Goal: Task Accomplishment & Management: Manage account settings

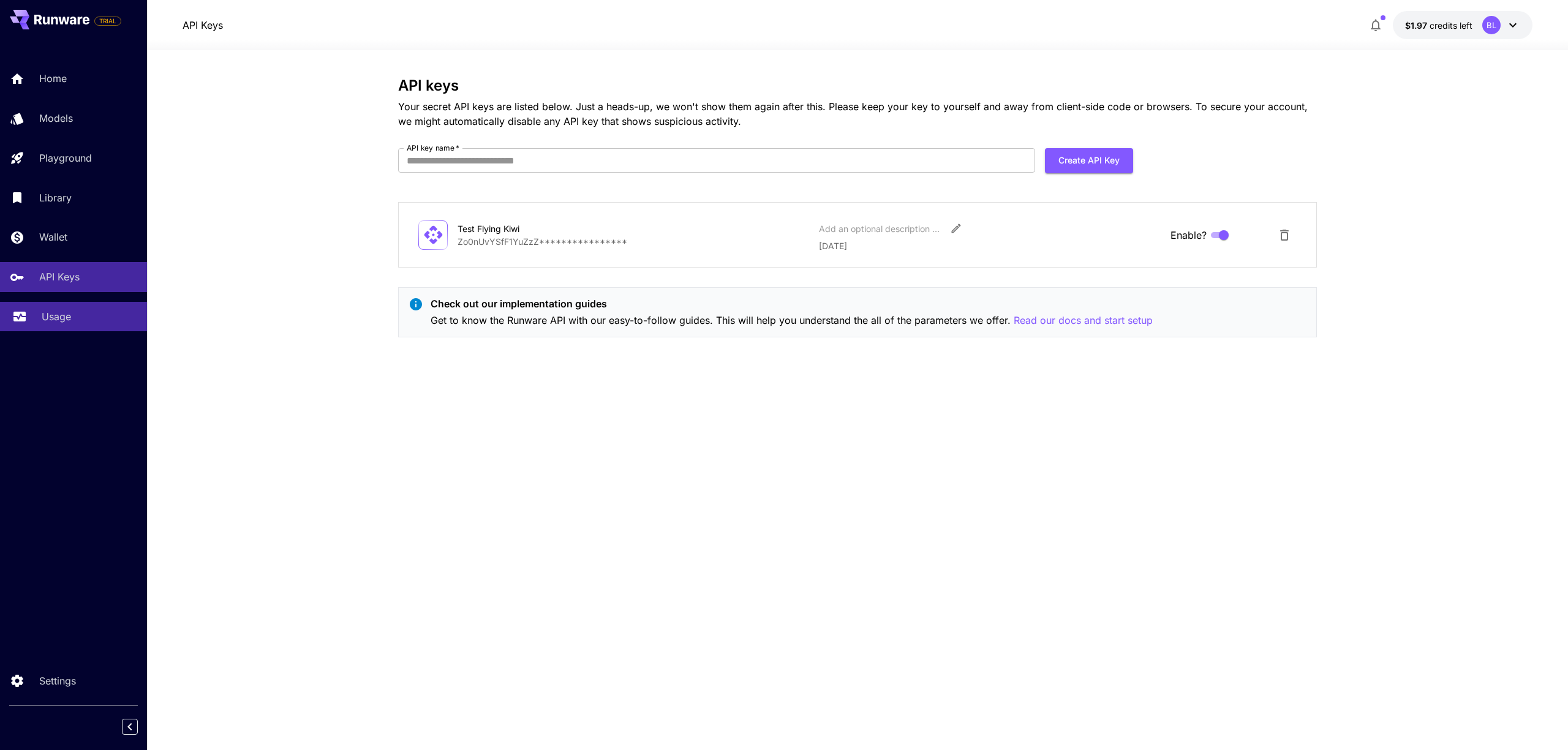
click at [65, 312] on p "Usage" at bounding box center [56, 316] width 30 height 14
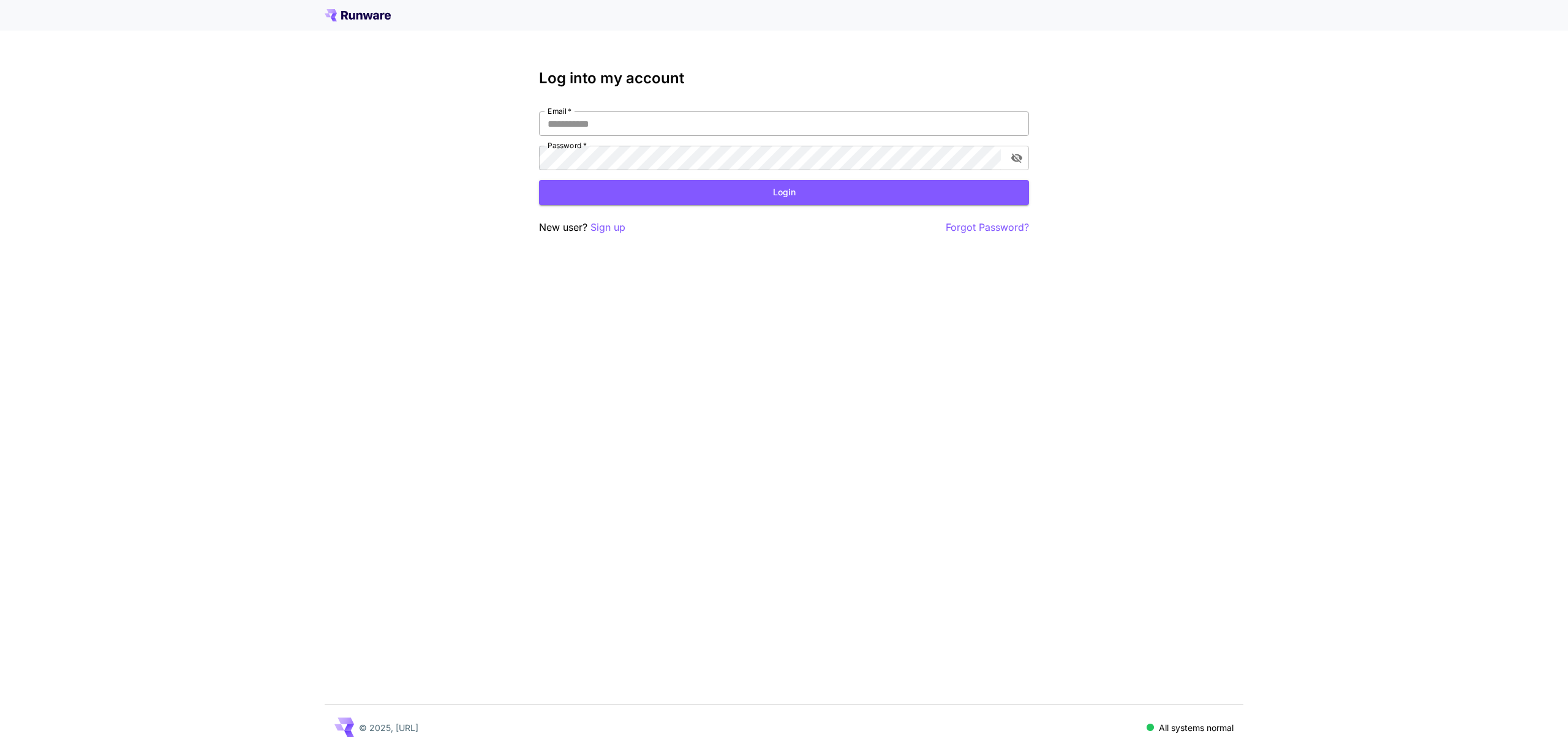
click at [578, 129] on input "Email   *" at bounding box center [784, 124] width 490 height 25
type input "**********"
click at [700, 200] on button "Login" at bounding box center [784, 193] width 490 height 25
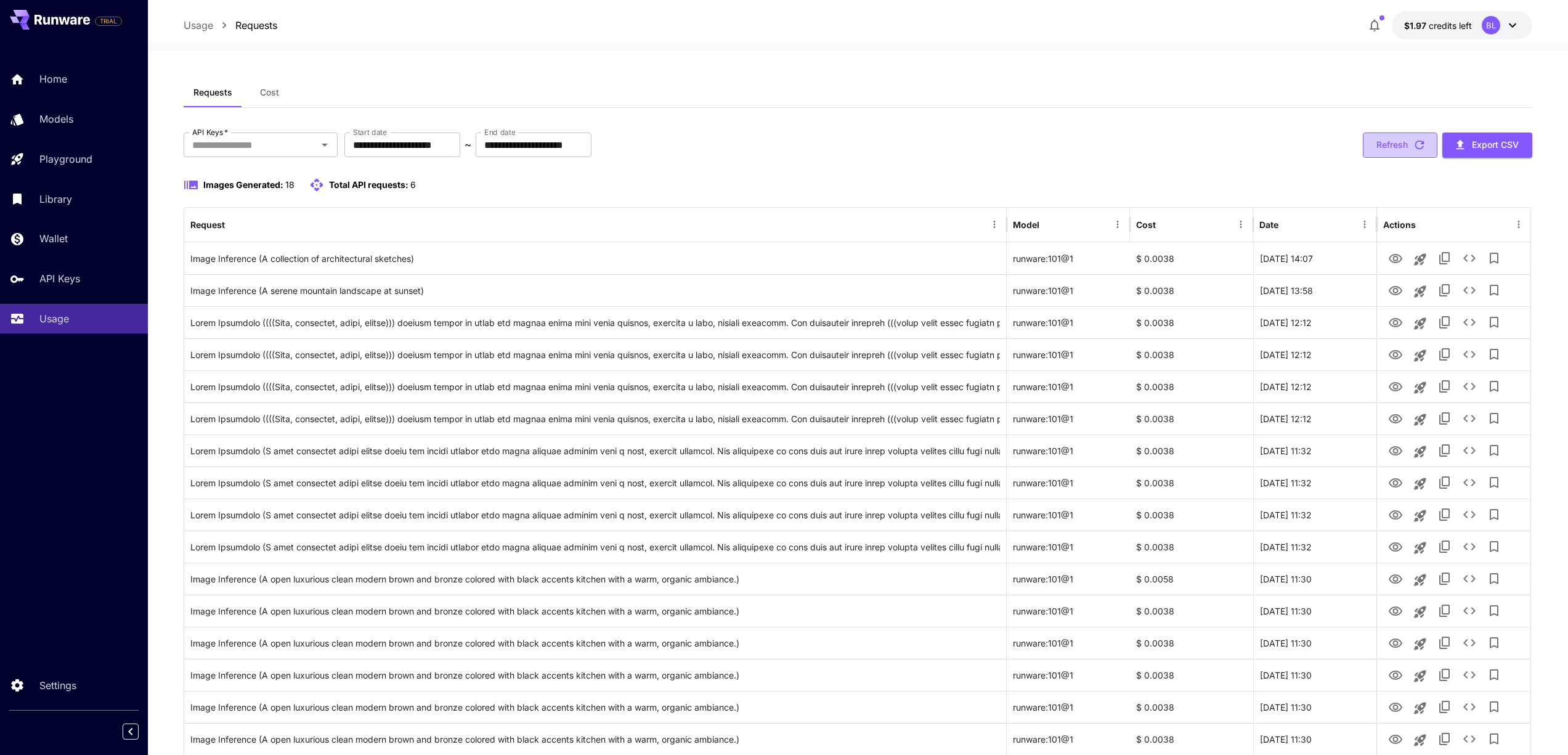
click at [1383, 147] on button "Refresh" at bounding box center [1400, 145] width 75 height 25
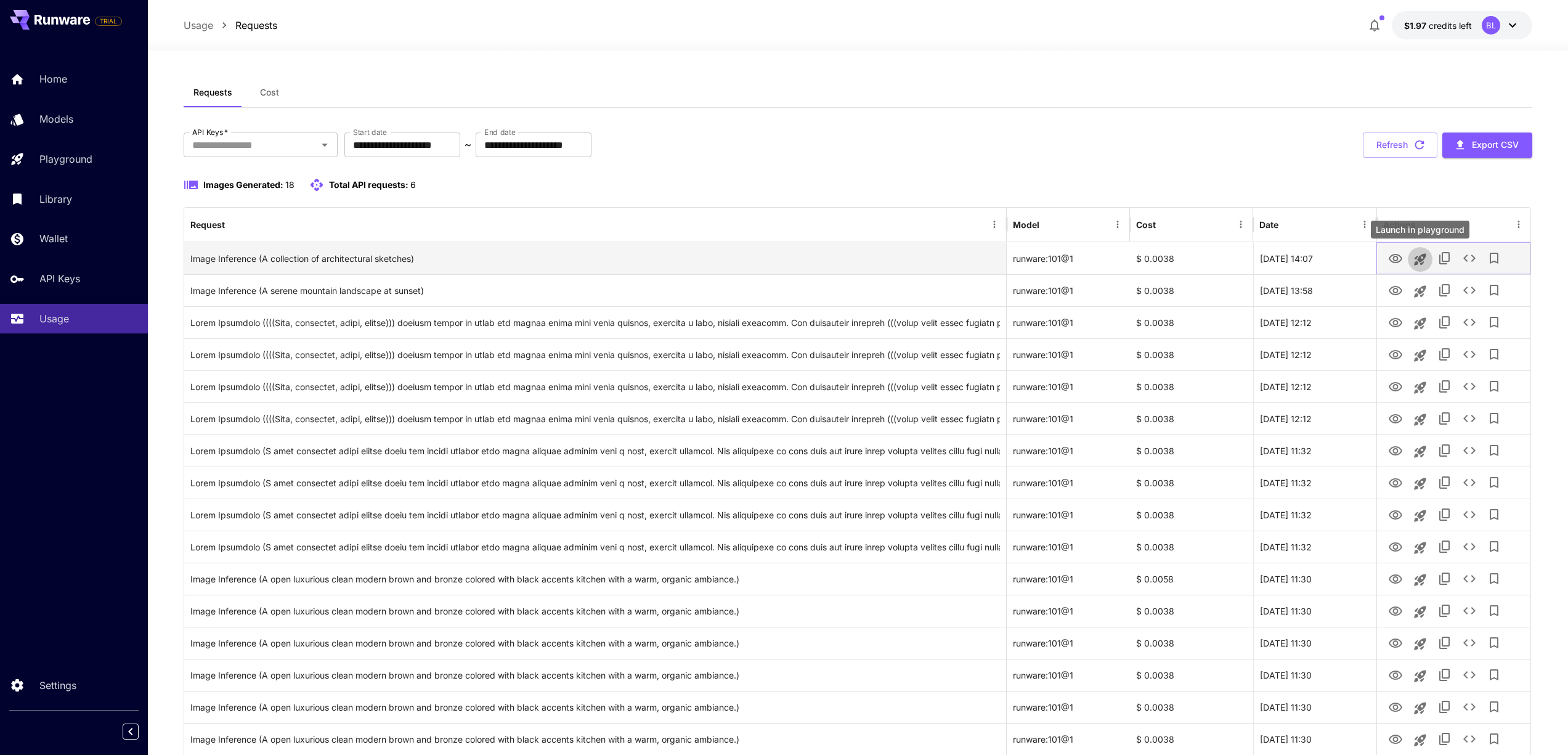
click at [1421, 262] on icon "Launch in playground" at bounding box center [1419, 258] width 14 height 14
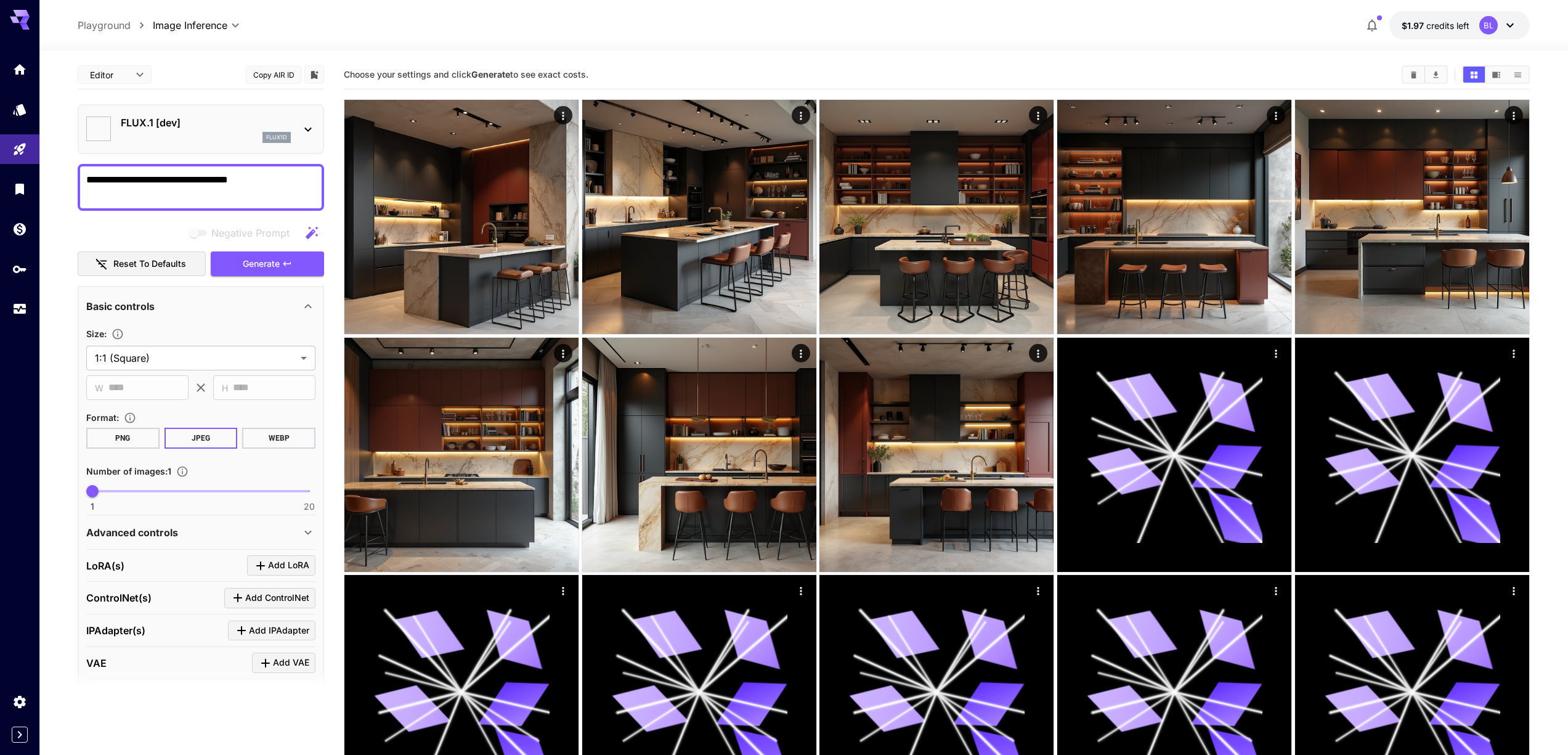
type input "**********"
drag, startPoint x: 567, startPoint y: 114, endPoint x: 564, endPoint y: 36, distance: 78.1
click at [18, 309] on icon "Usage" at bounding box center [20, 310] width 12 height 6
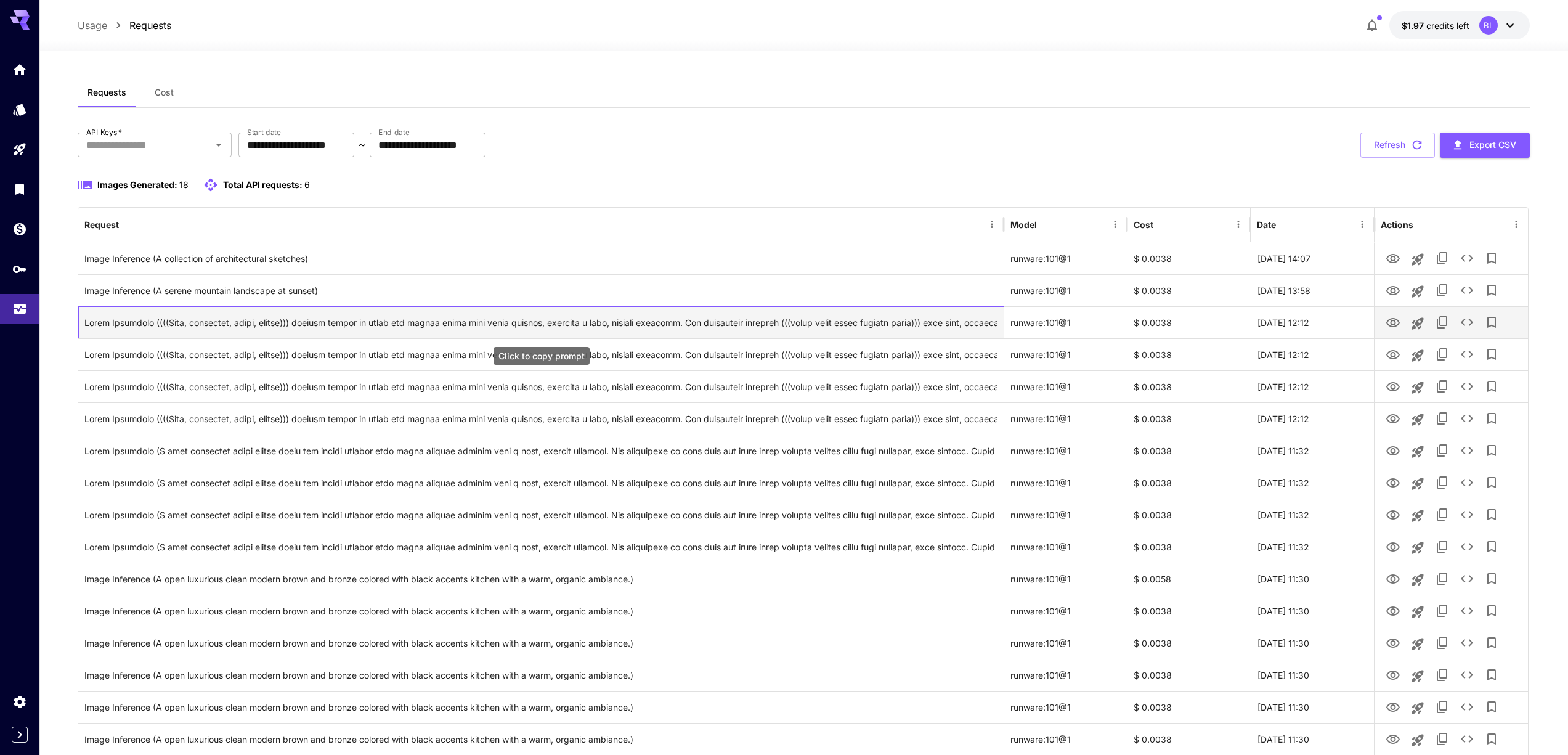
click at [712, 326] on div "Click to copy prompt" at bounding box center [541, 323] width 913 height 32
click at [1463, 320] on icon "See details" at bounding box center [1466, 323] width 12 height 8
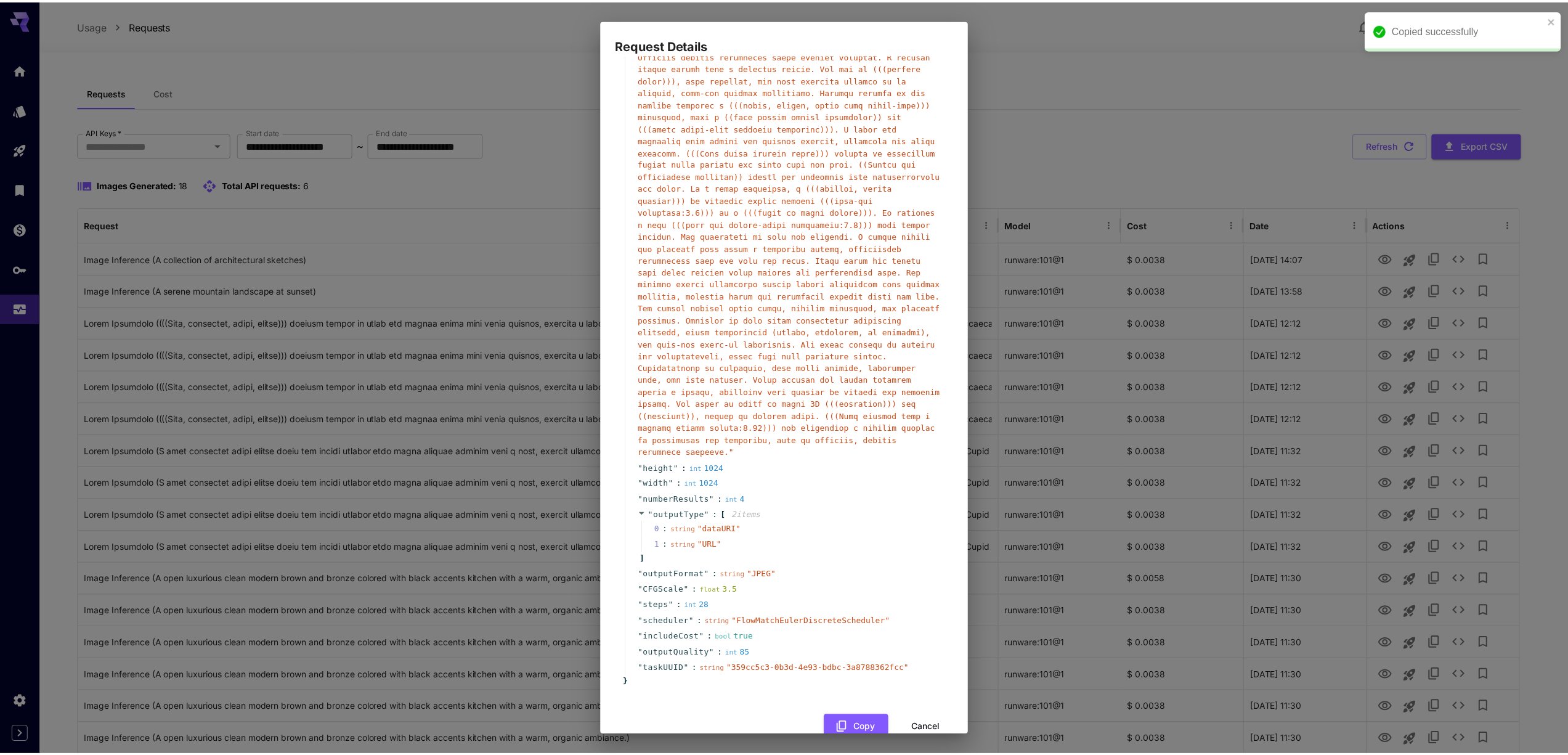
scroll to position [232, 0]
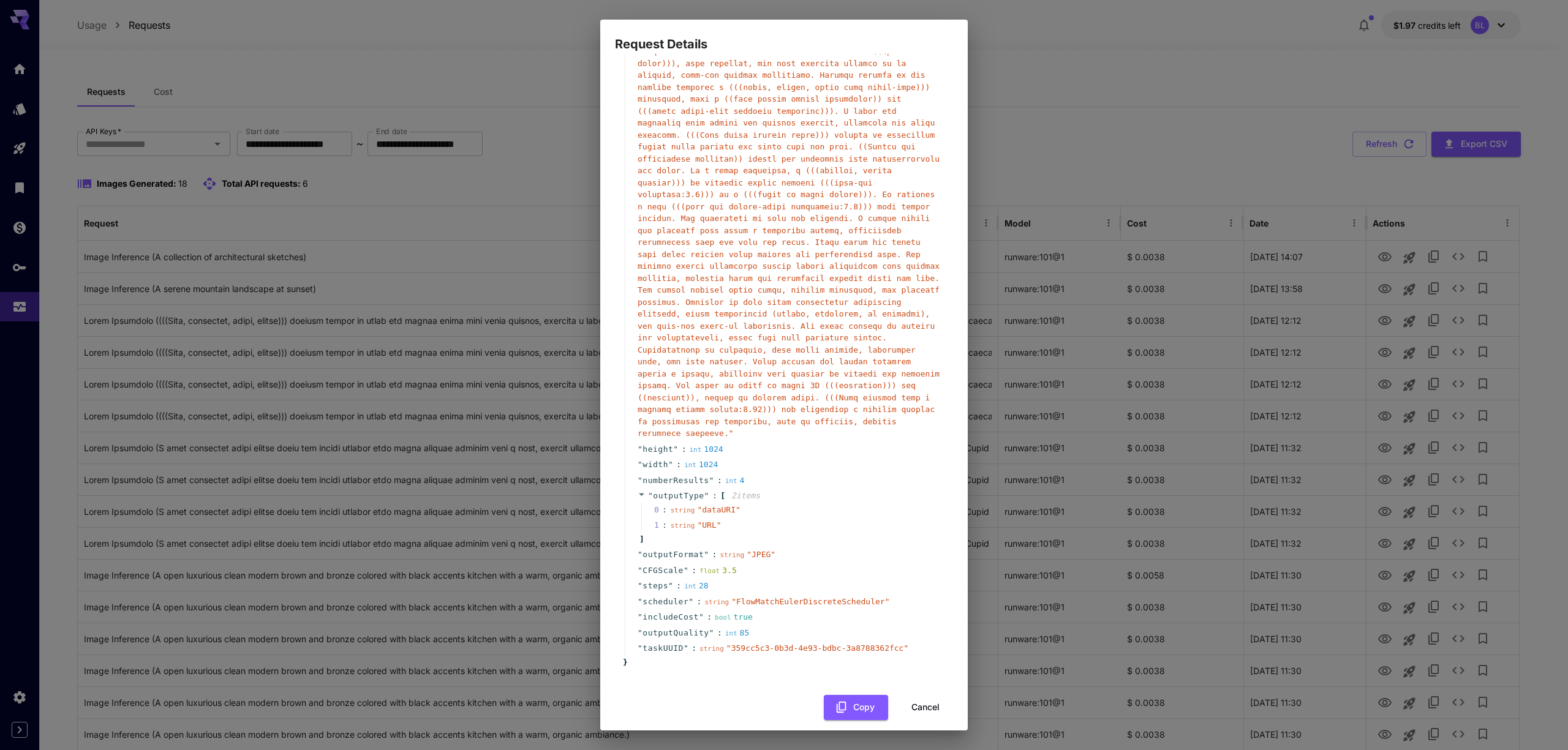
click at [898, 719] on button "Cancel" at bounding box center [926, 707] width 55 height 25
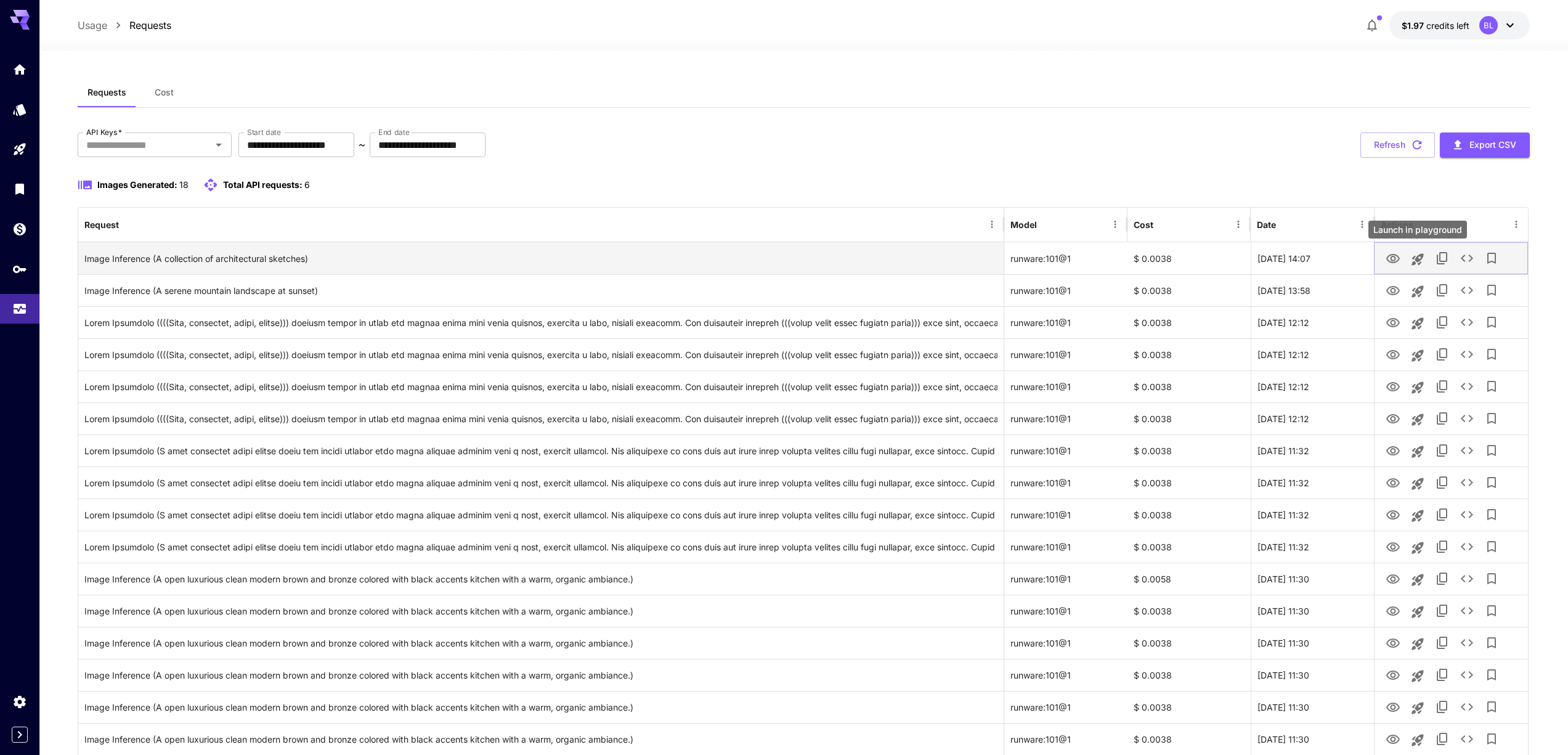
click at [1413, 257] on icon "Launch in playground" at bounding box center [1417, 259] width 12 height 12
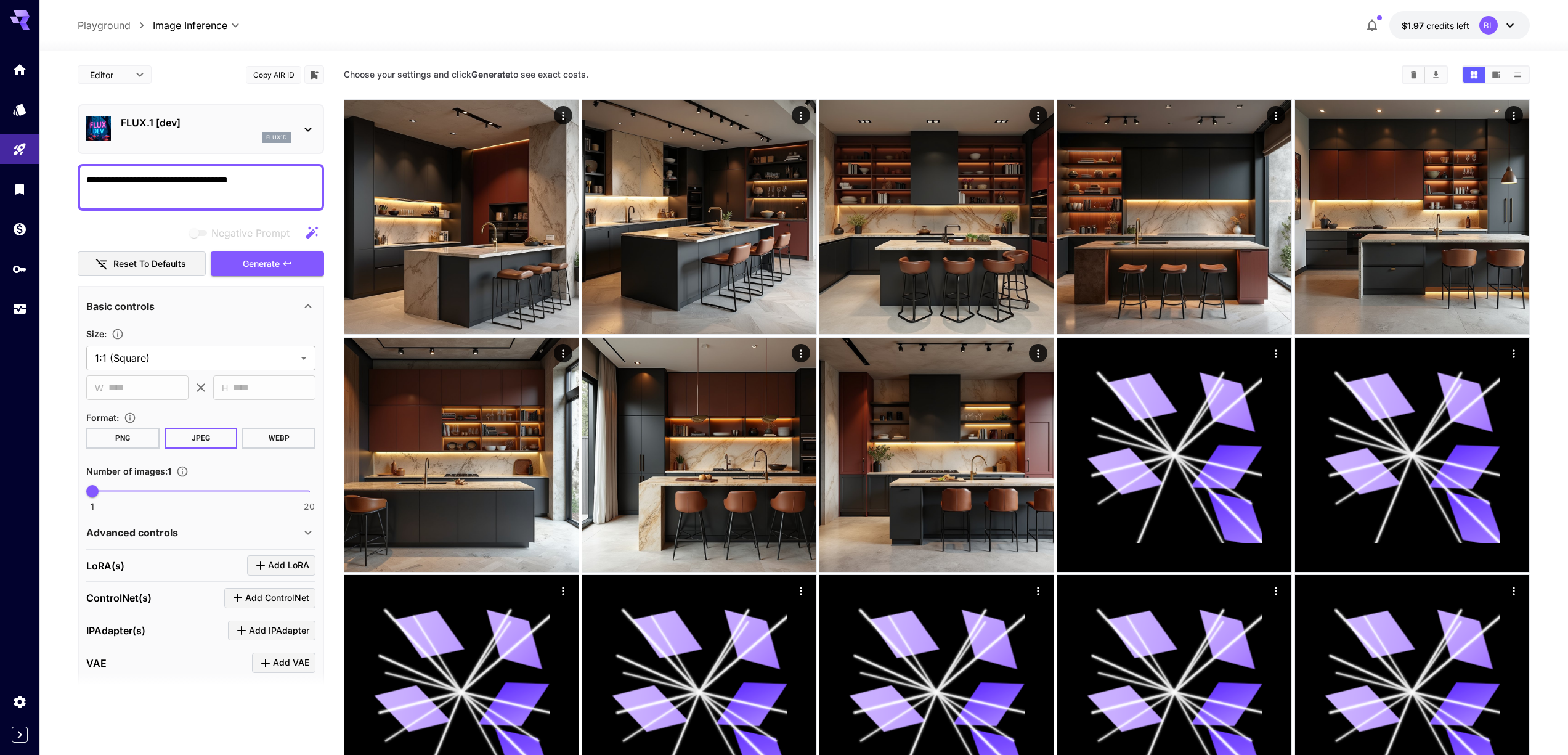
click at [293, 161] on div "**********" at bounding box center [201, 422] width 247 height 722
click at [251, 184] on textarea "**********" at bounding box center [201, 187] width 229 height 30
type textarea "**********"
type input "*"
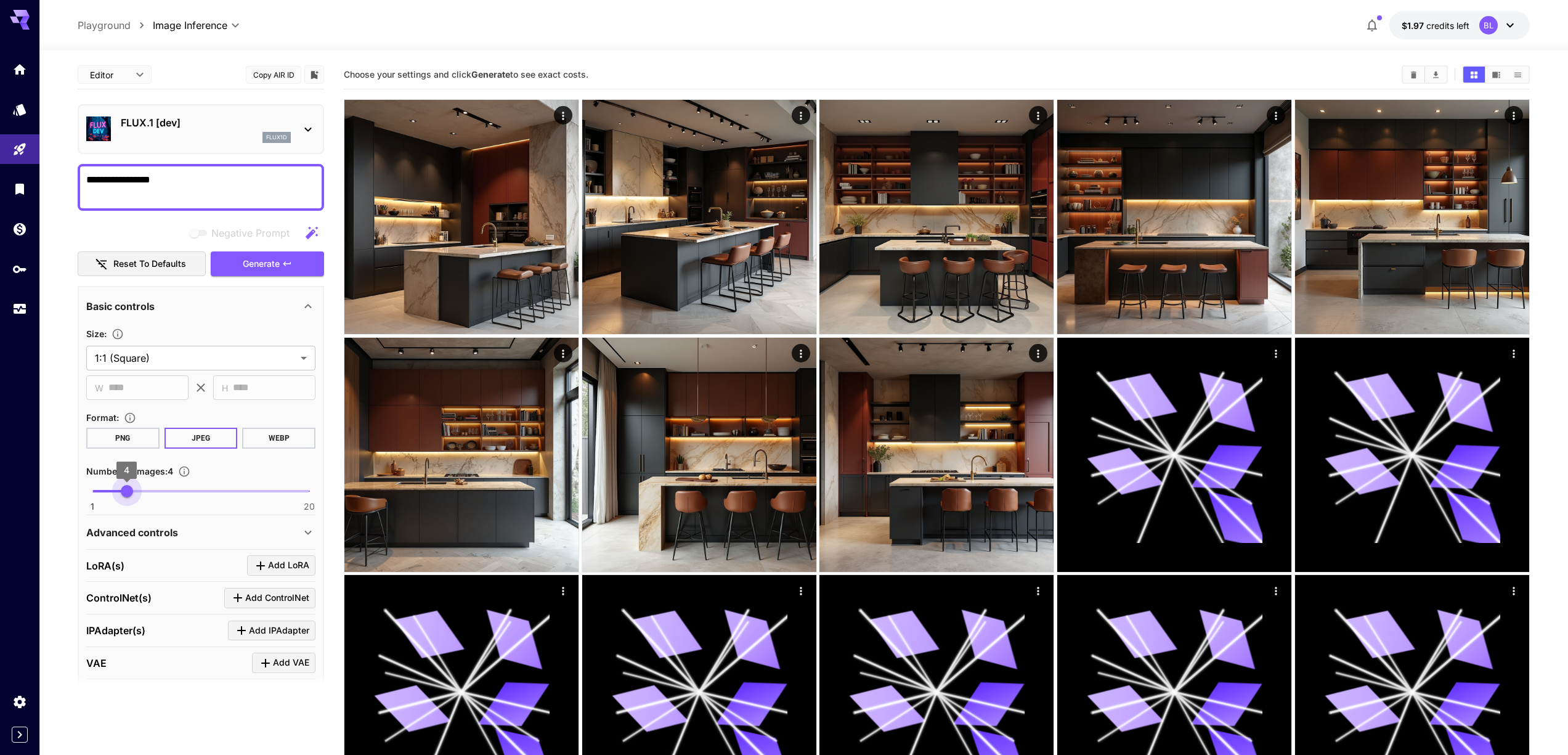
drag, startPoint x: 153, startPoint y: 492, endPoint x: 129, endPoint y: 493, distance: 24.0
click at [129, 493] on span "1 20 4" at bounding box center [201, 491] width 217 height 18
click at [265, 266] on span "Generate" at bounding box center [261, 264] width 37 height 15
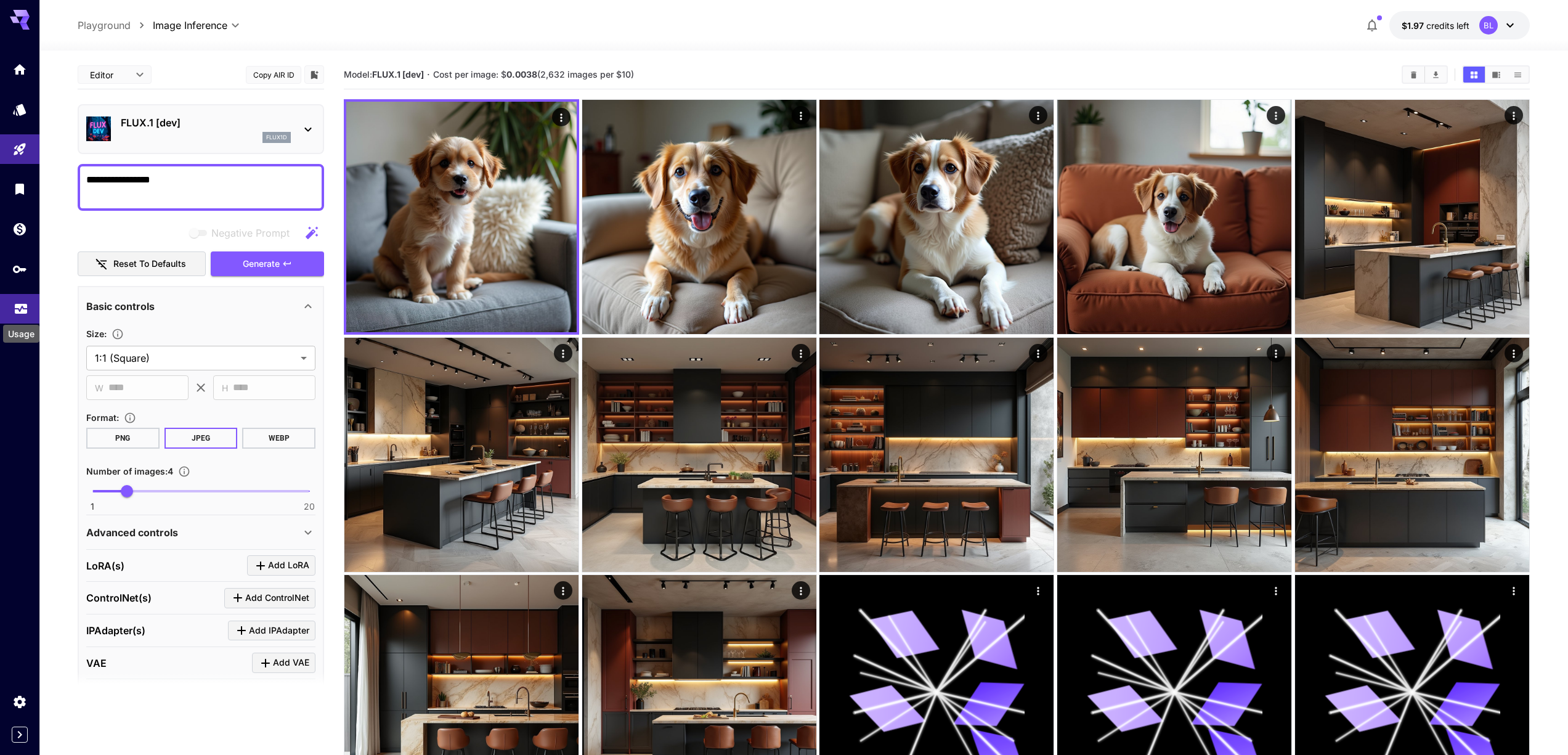
click at [16, 313] on icon "Usage" at bounding box center [20, 305] width 14 height 14
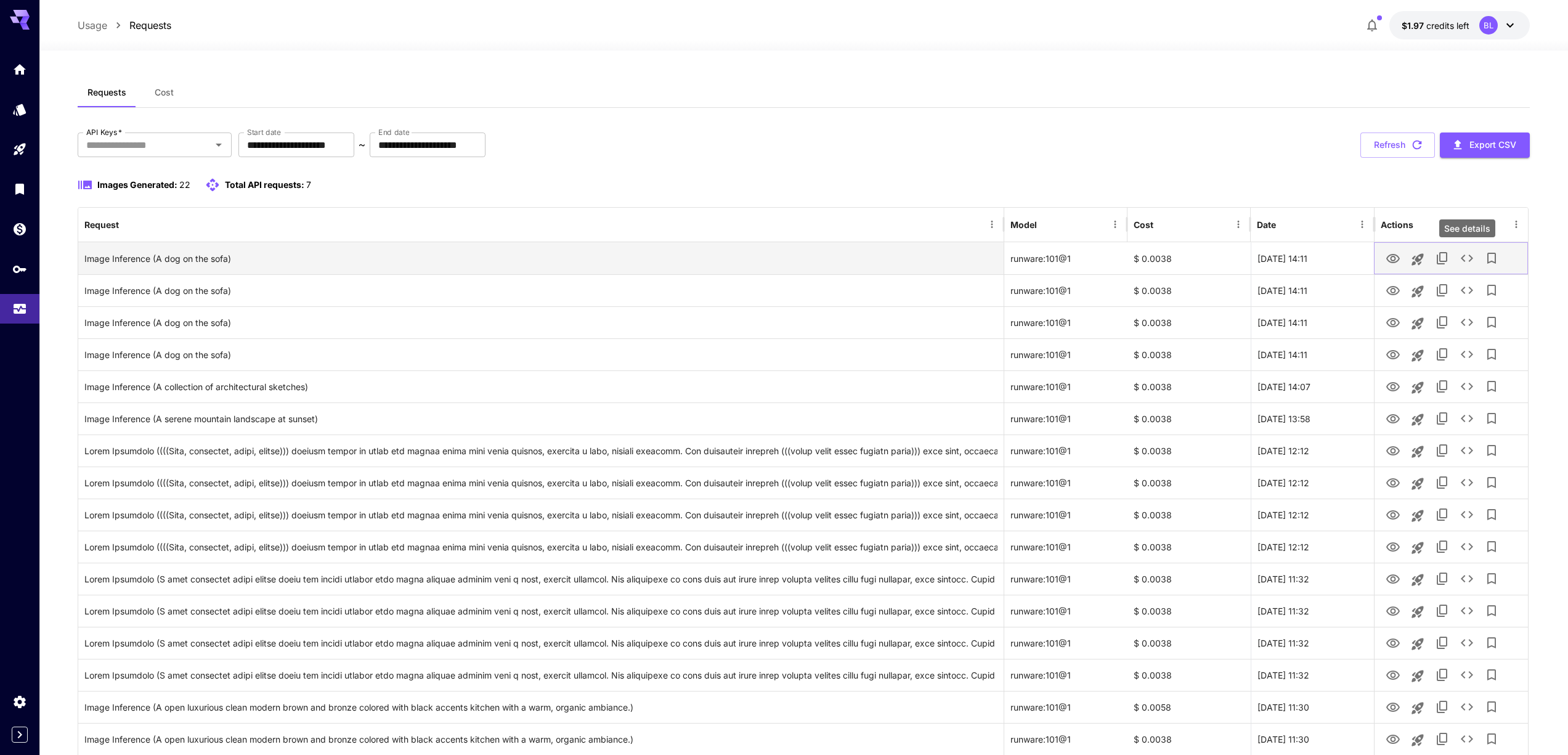
click at [1474, 257] on icon "See details" at bounding box center [1466, 257] width 14 height 14
click at [1463, 259] on icon "See details" at bounding box center [1466, 258] width 12 height 8
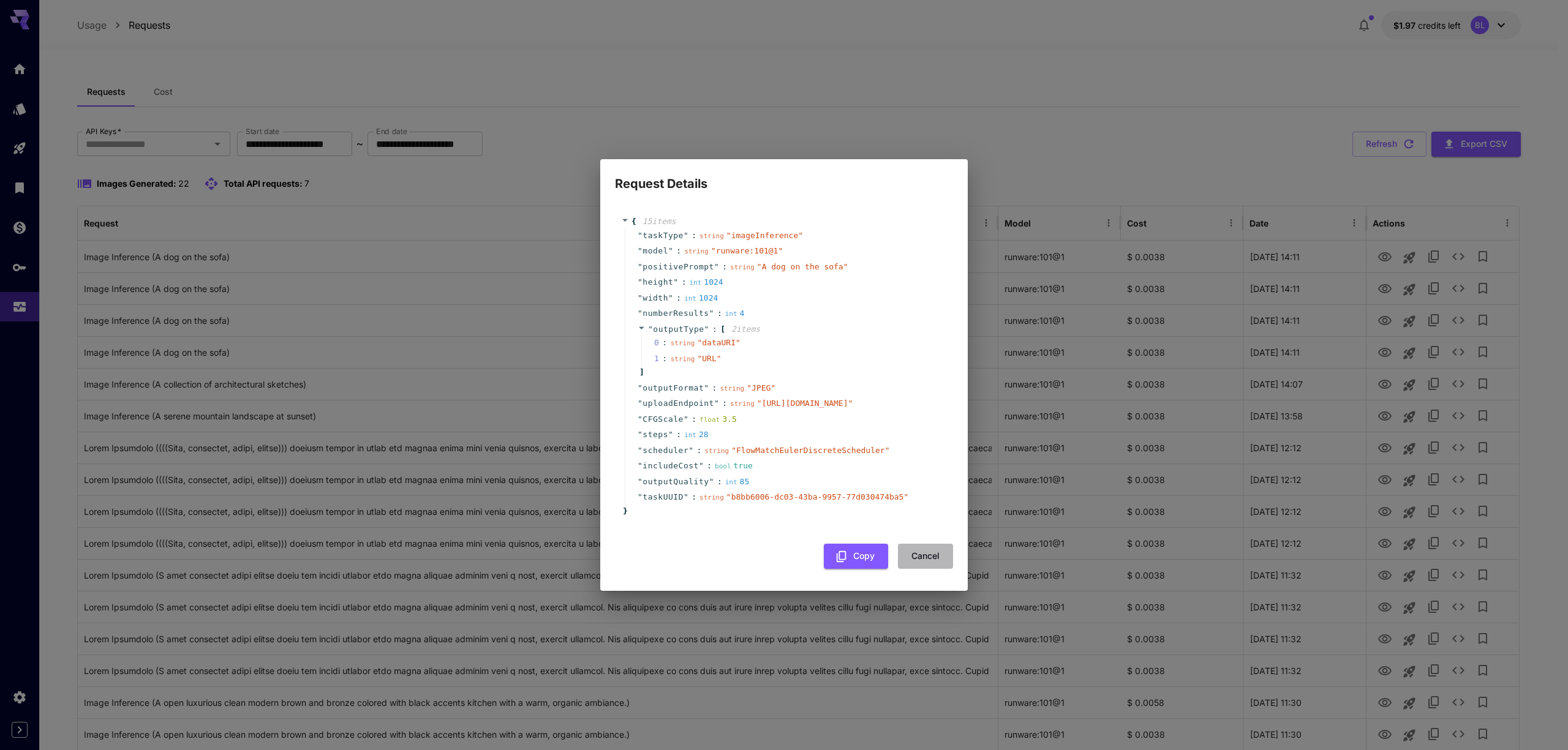
click at [937, 567] on button "Cancel" at bounding box center [926, 556] width 55 height 25
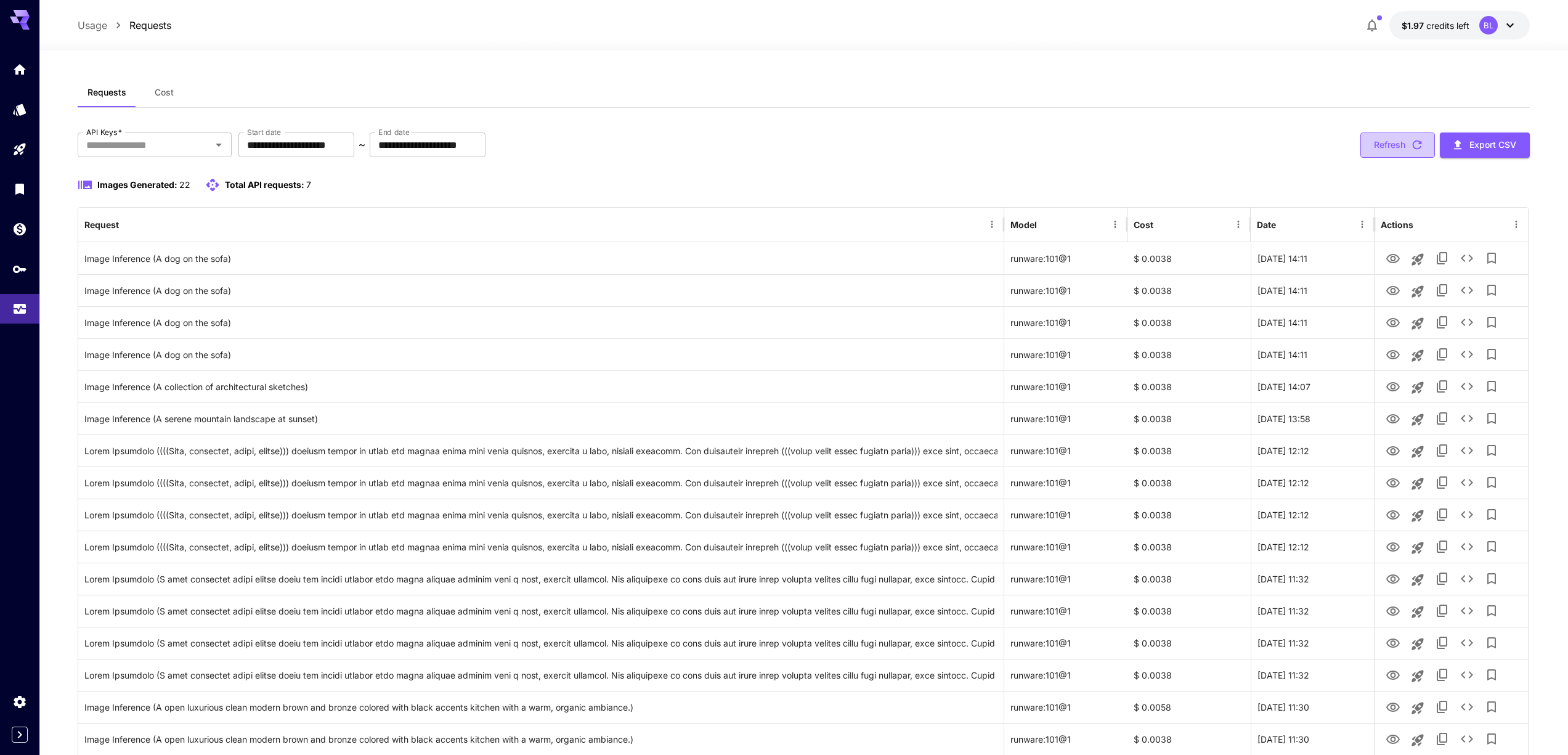
click at [1386, 144] on button "Refresh" at bounding box center [1398, 145] width 75 height 25
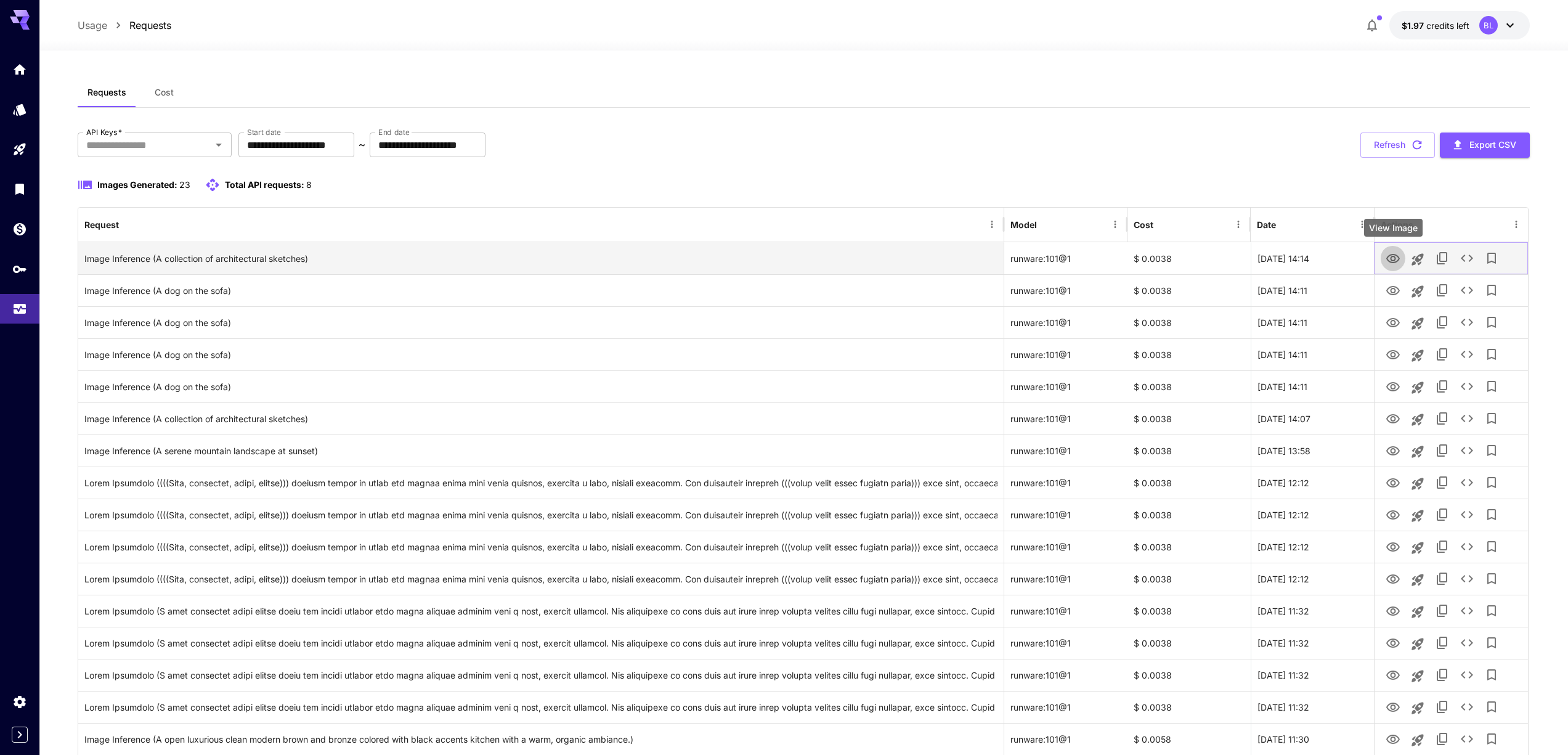
click at [1388, 261] on icon "View Image" at bounding box center [1393, 258] width 13 height 10
click at [1464, 256] on icon "See details" at bounding box center [1466, 258] width 12 height 8
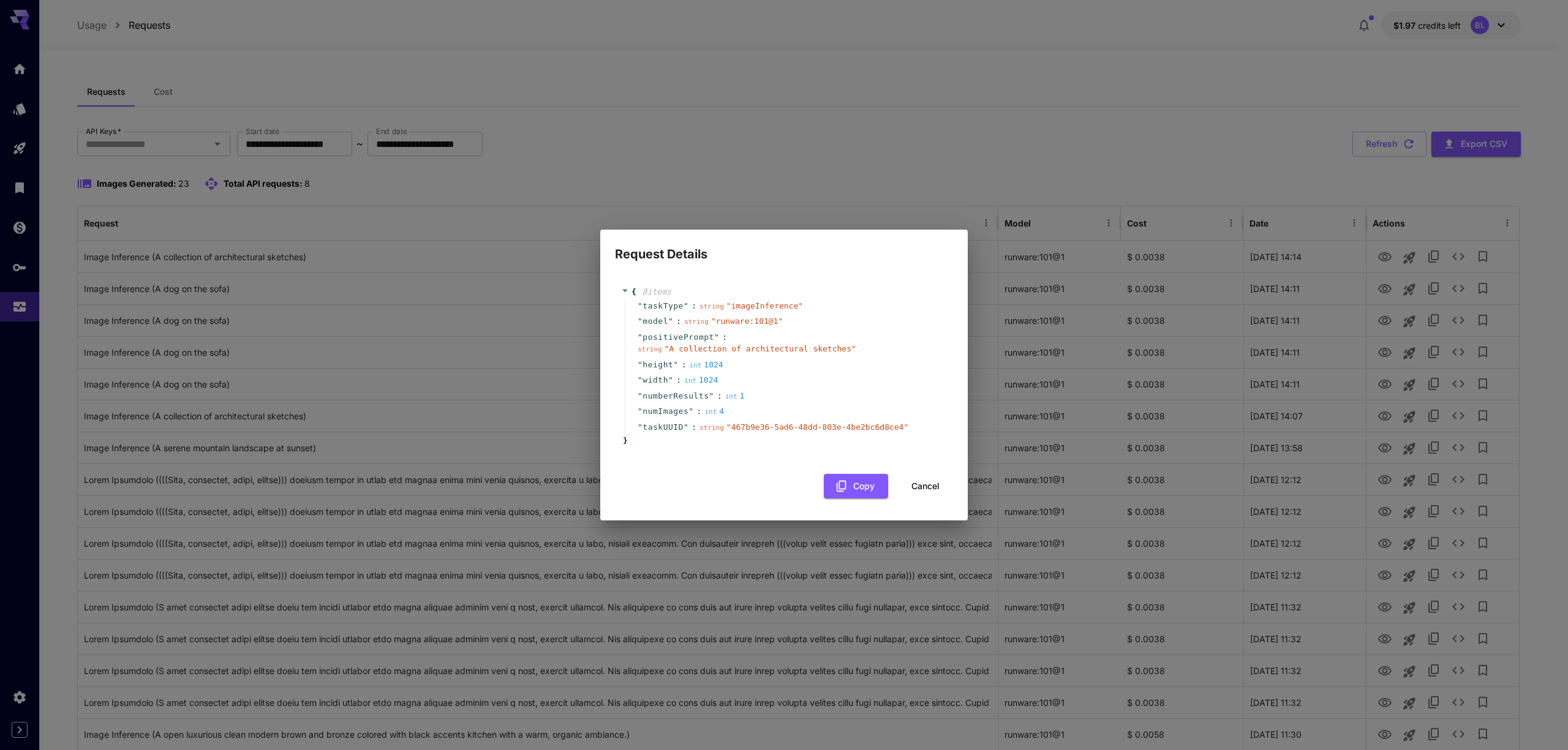
click at [688, 399] on span "numberResults" at bounding box center [675, 396] width 66 height 12
click at [673, 412] on span "numImages" at bounding box center [665, 411] width 46 height 12
click at [936, 481] on button "Cancel" at bounding box center [926, 487] width 55 height 25
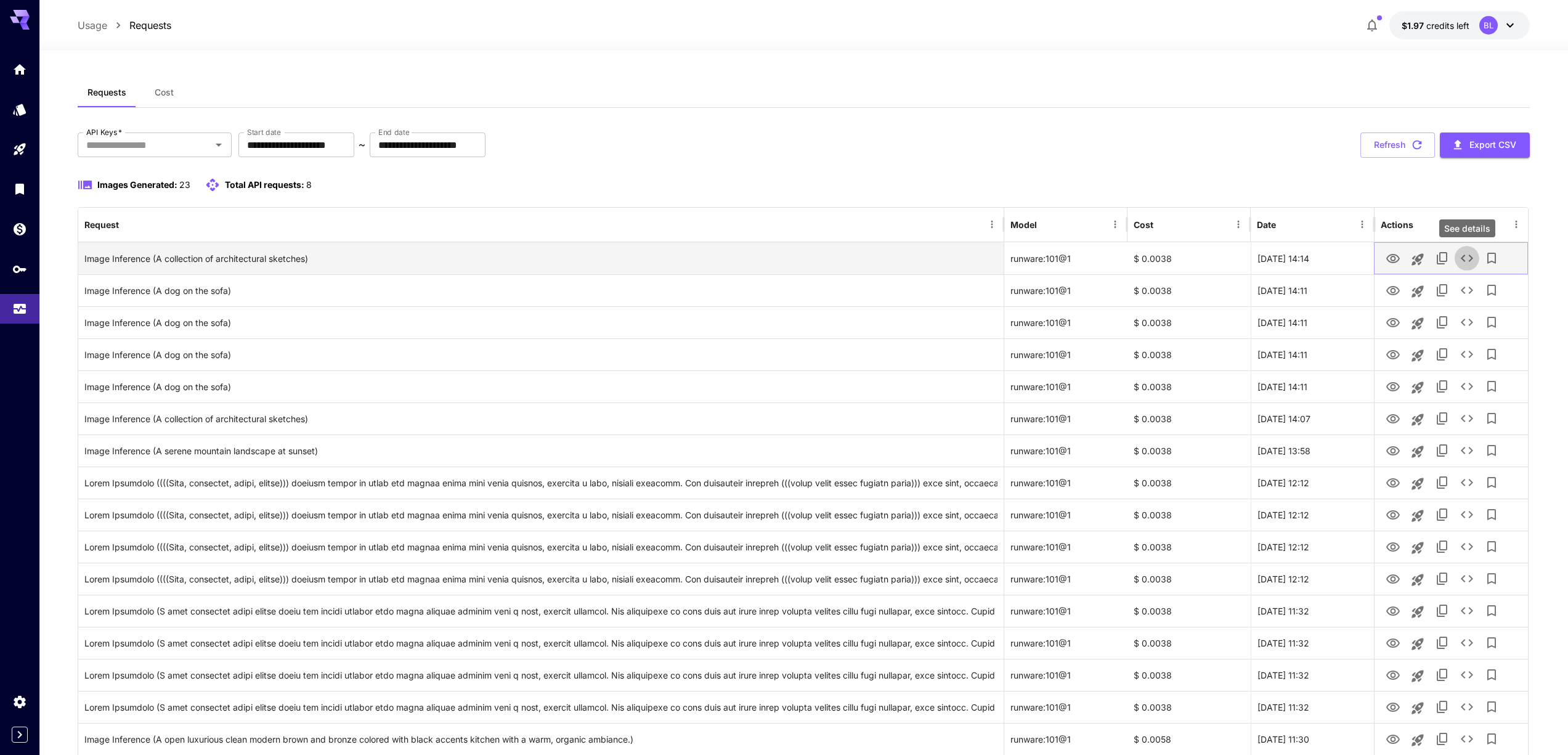
click at [1460, 255] on icon "See details" at bounding box center [1466, 257] width 14 height 14
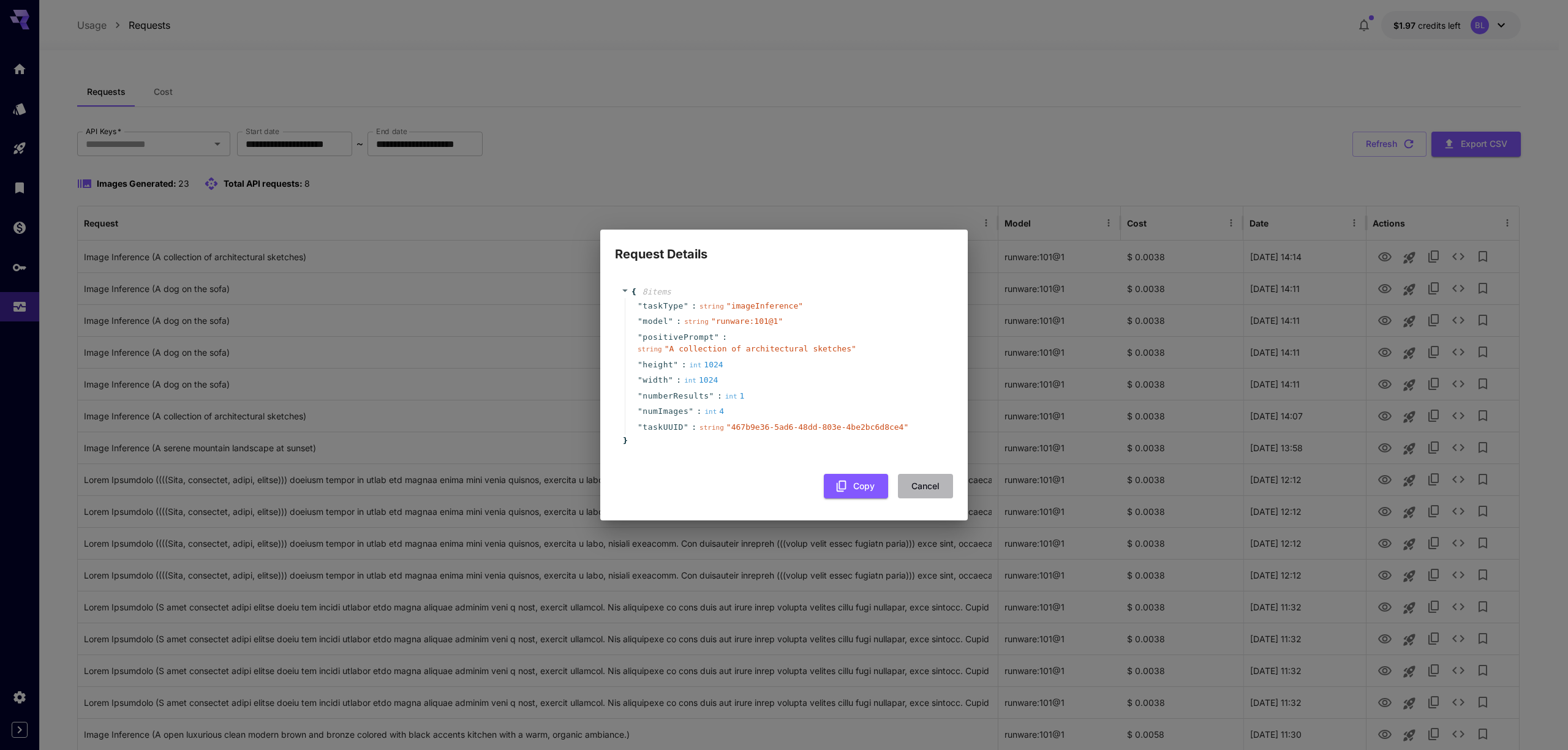
click at [916, 483] on button "Cancel" at bounding box center [926, 487] width 55 height 25
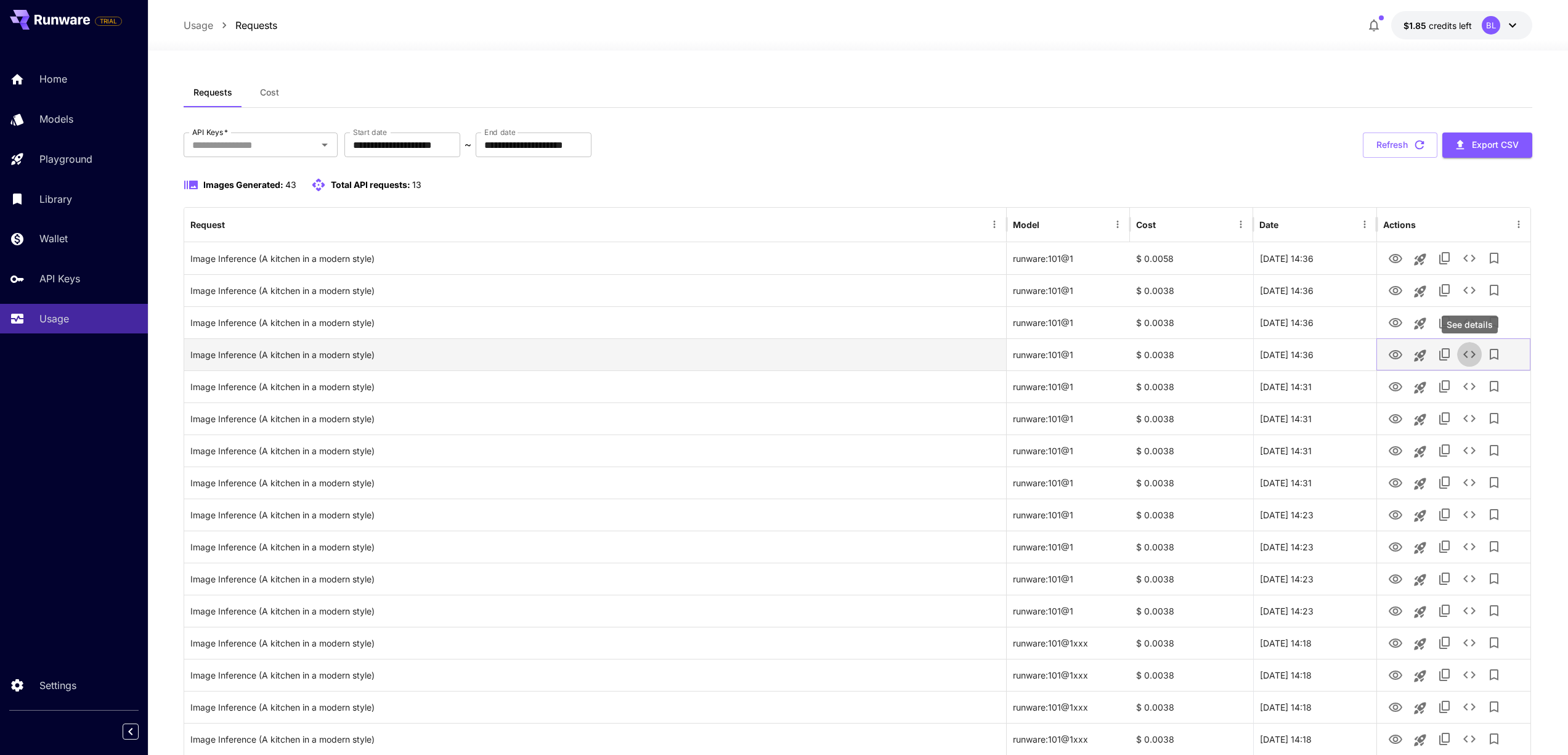
click at [1473, 355] on icon "See details" at bounding box center [1469, 354] width 12 height 8
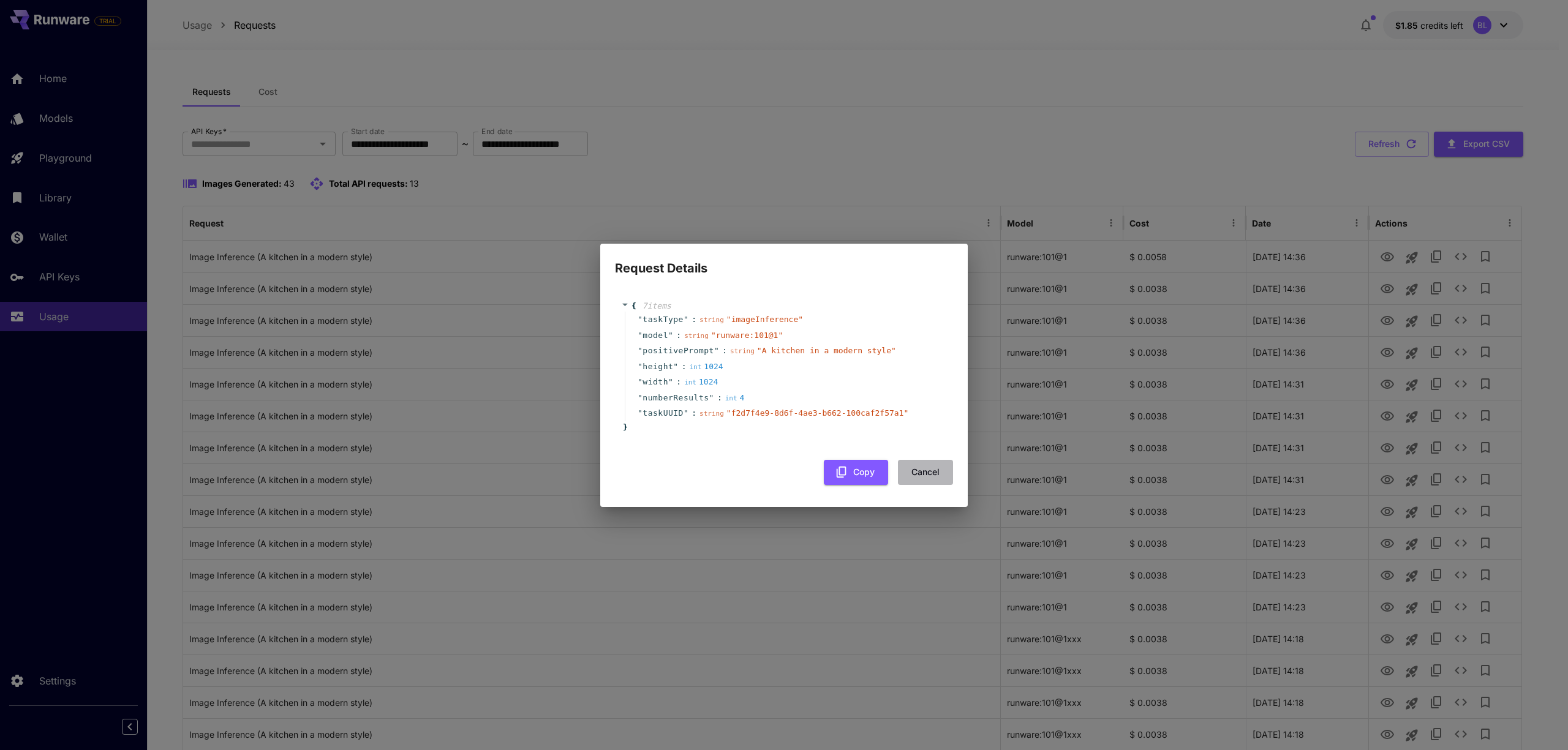
click at [918, 470] on button "Cancel" at bounding box center [926, 472] width 55 height 25
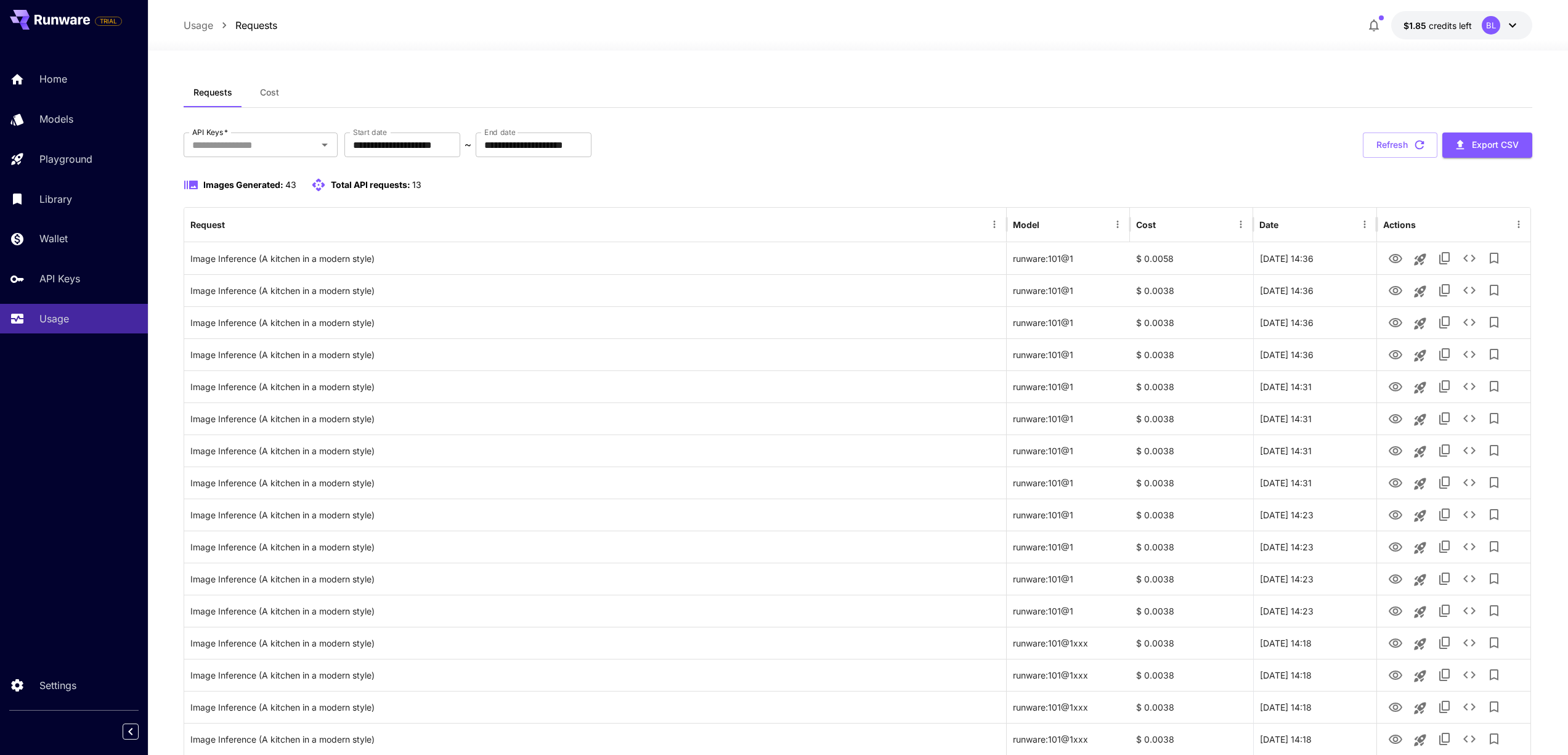
click at [1512, 28] on icon at bounding box center [1512, 25] width 14 height 14
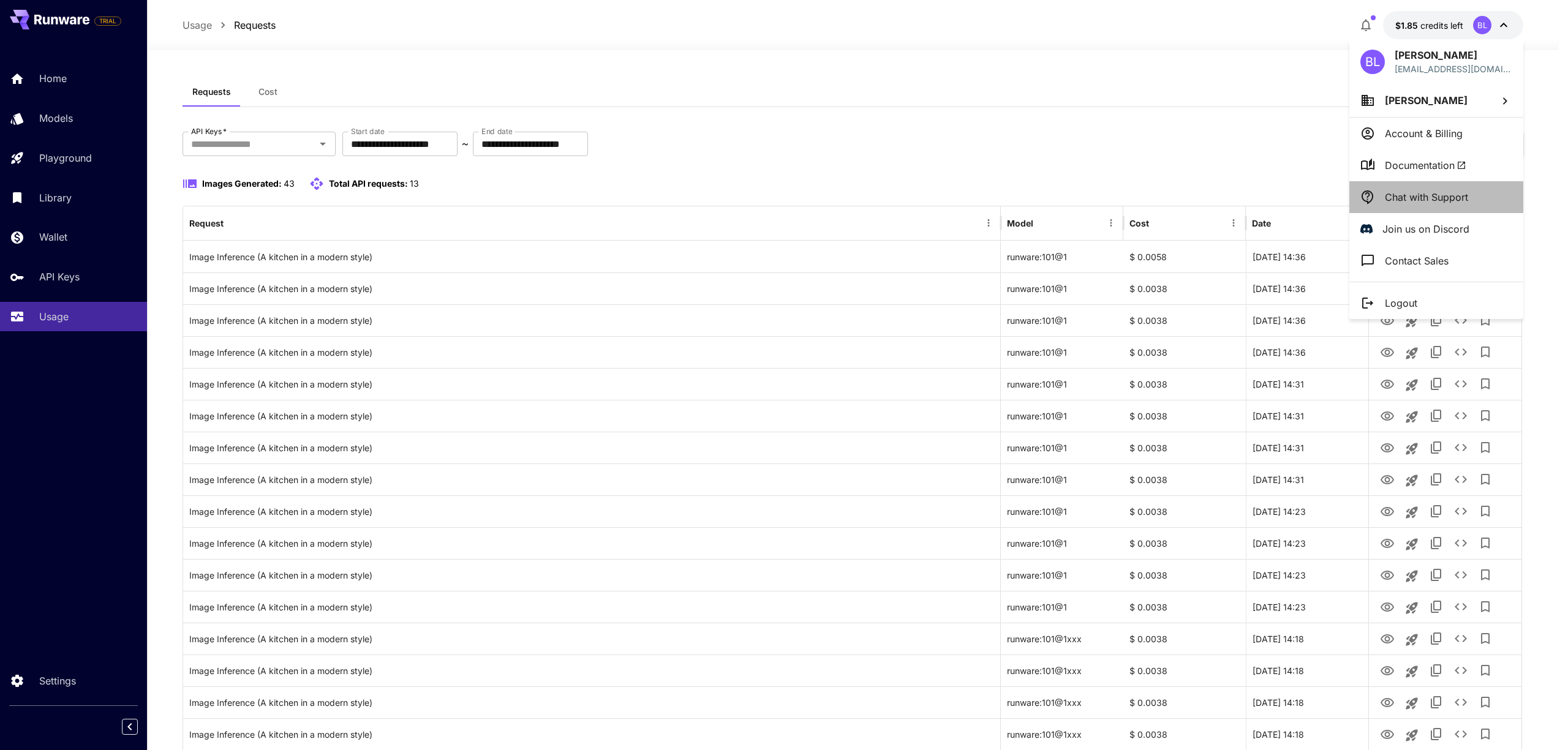
click at [1438, 186] on li "Chat with Support" at bounding box center [1436, 197] width 174 height 31
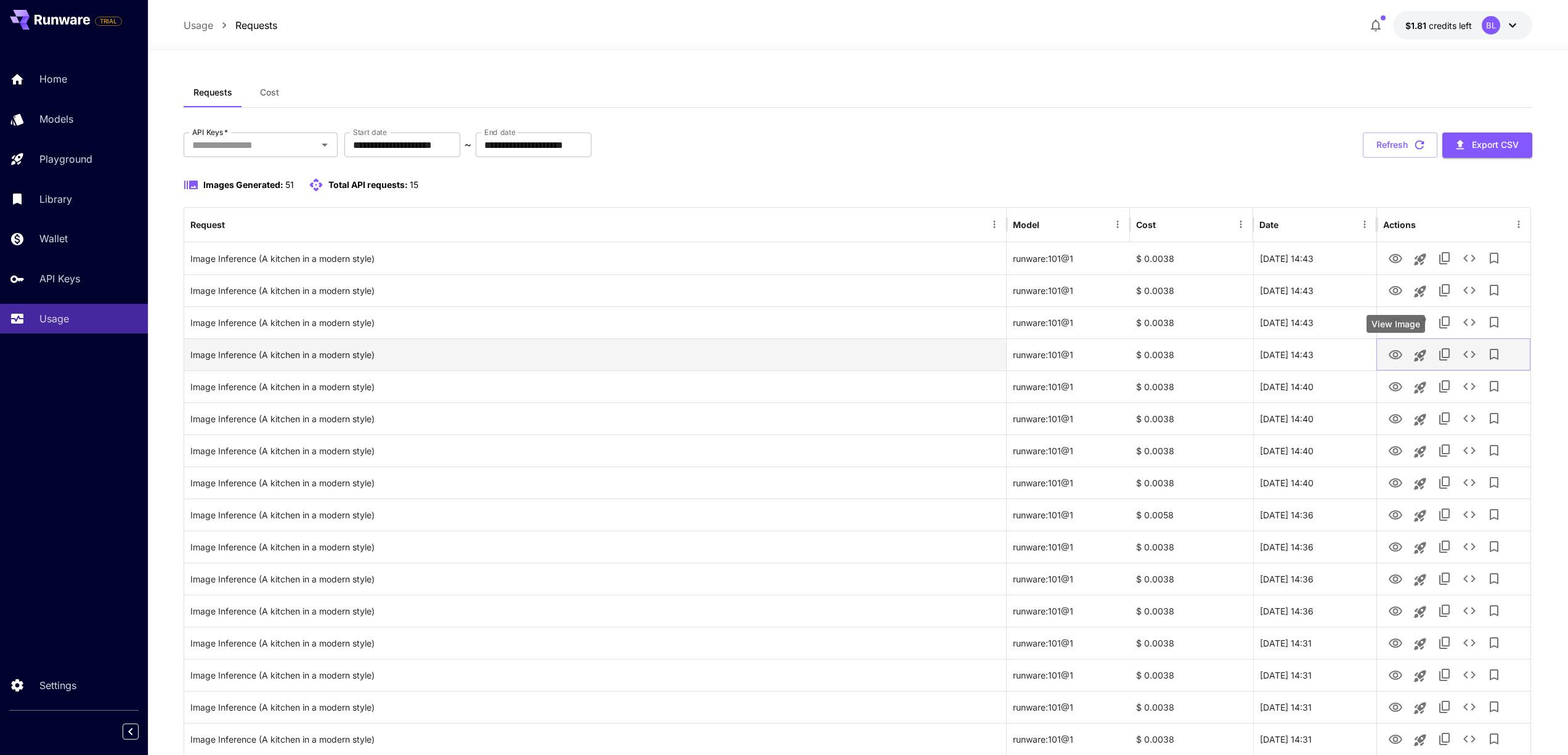
click at [1401, 354] on icon "View Image" at bounding box center [1395, 354] width 13 height 10
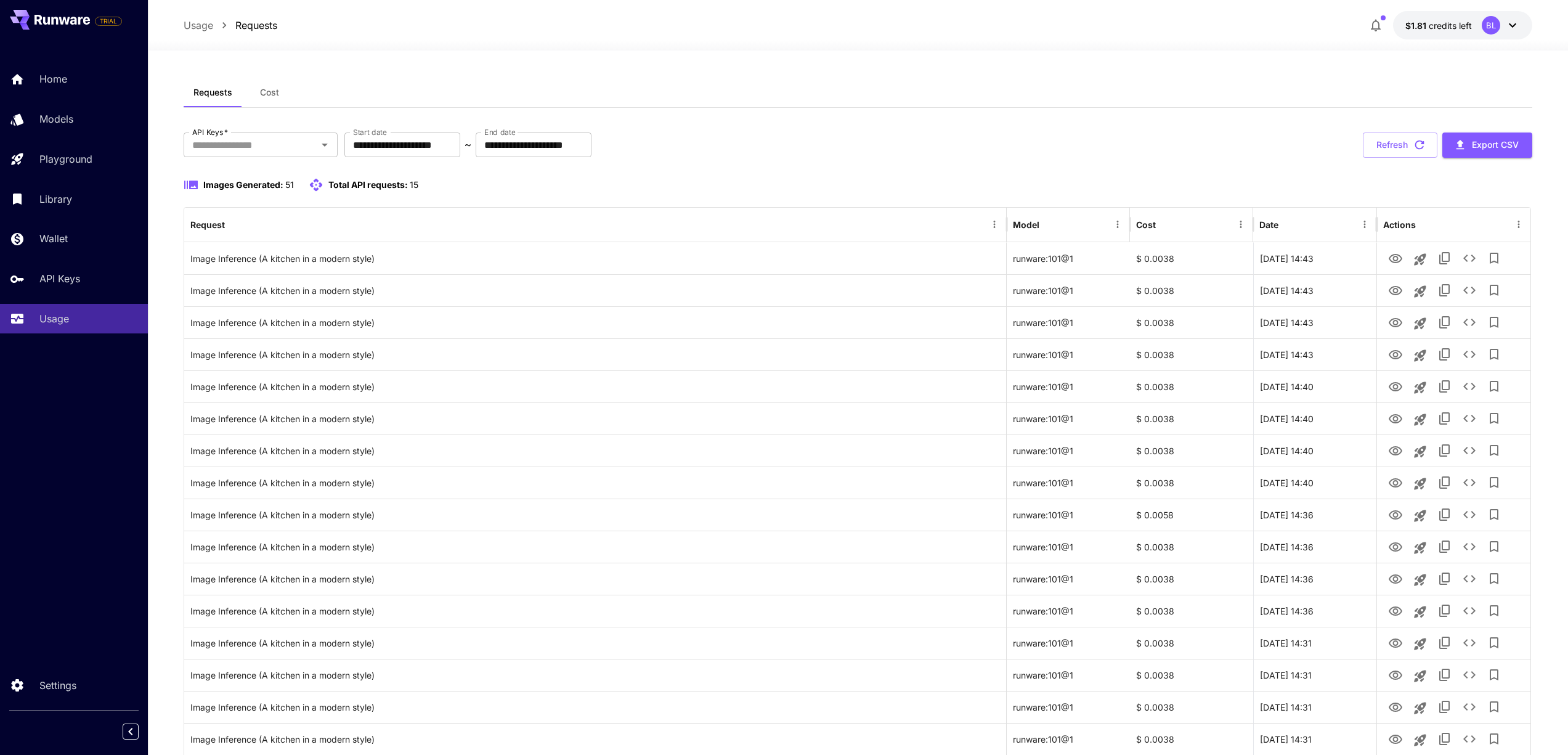
click at [677, 88] on div "Requests Cost" at bounding box center [857, 92] width 1349 height 30
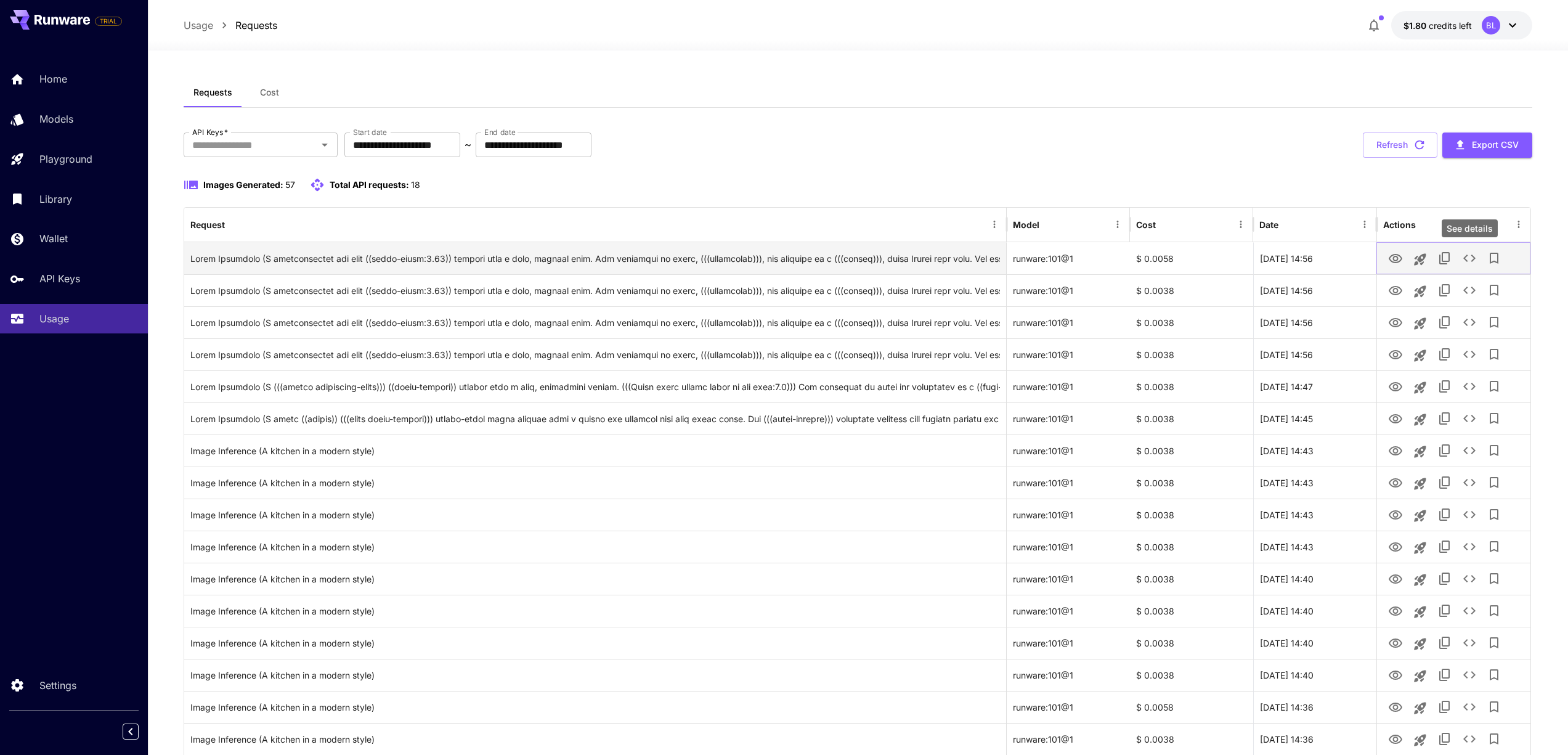
click at [1472, 259] on icon "See details" at bounding box center [1469, 257] width 14 height 14
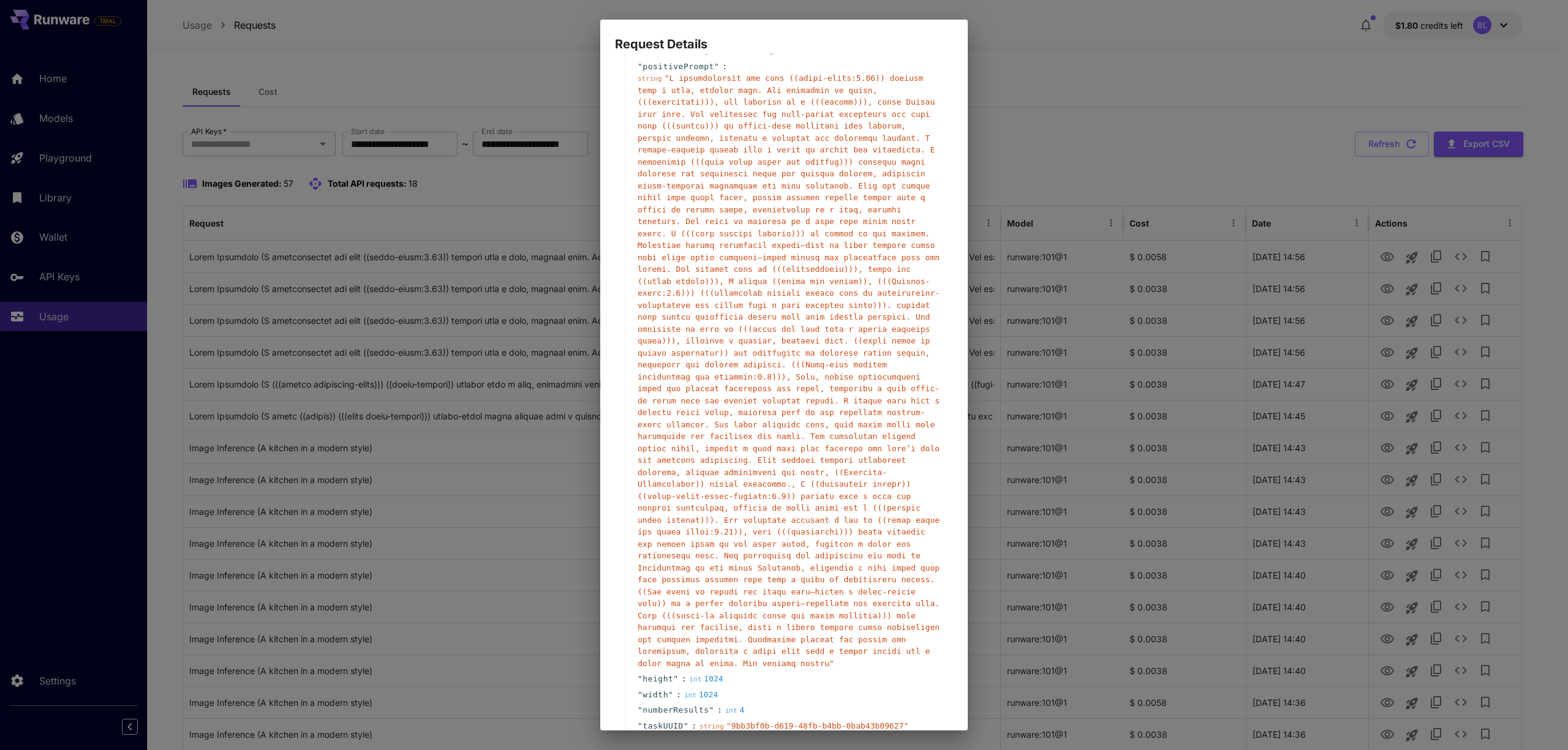
scroll to position [174, 0]
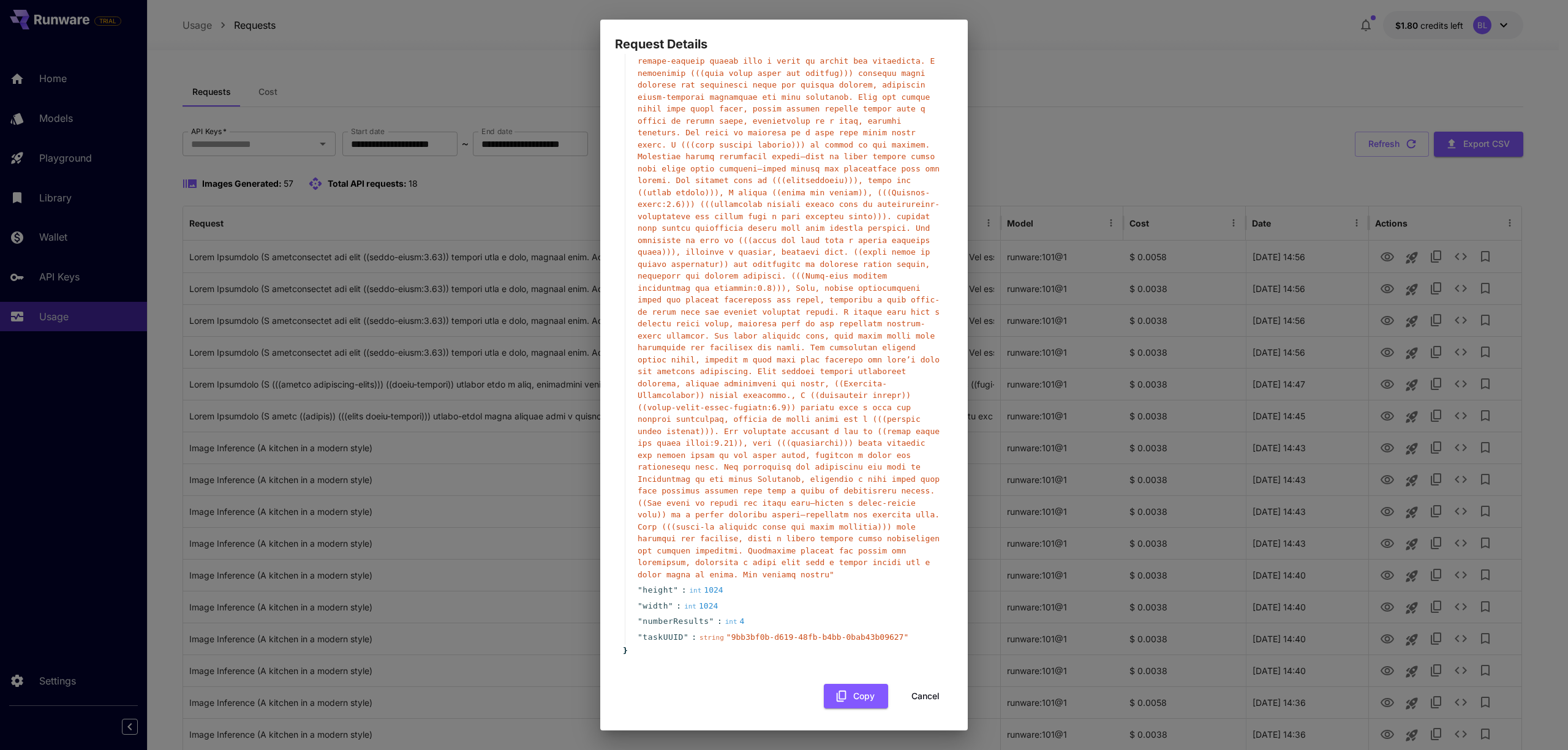
click at [1031, 130] on div "Request Details { 7 item s " taskType " : string " imageInference " " model " :…" at bounding box center [784, 375] width 1568 height 750
click at [917, 687] on button "Cancel" at bounding box center [926, 697] width 55 height 25
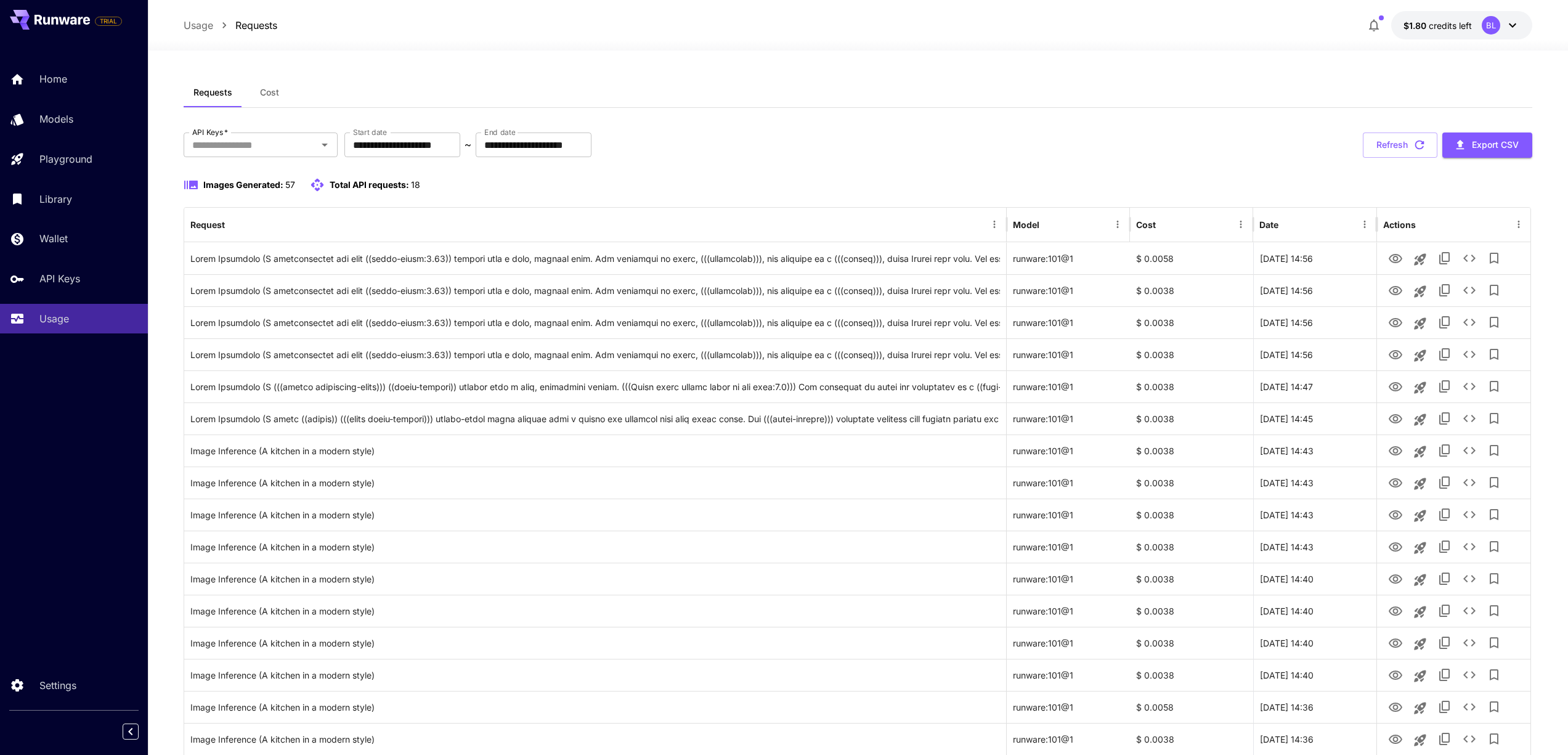
click at [904, 133] on div "**********" at bounding box center [857, 145] width 1349 height 25
click at [1508, 23] on icon at bounding box center [1512, 25] width 14 height 14
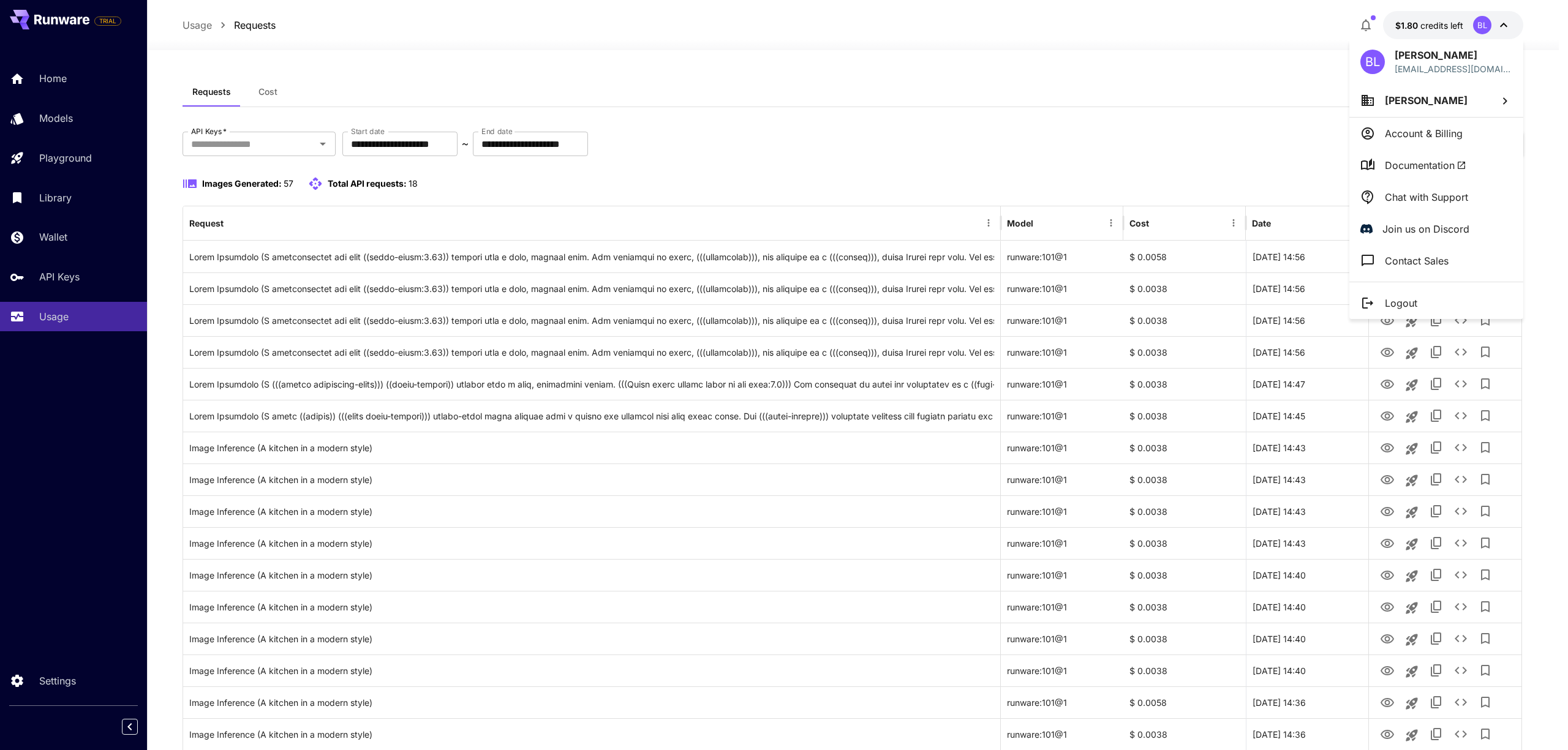
click at [1417, 192] on p "Chat with Support" at bounding box center [1426, 197] width 83 height 14
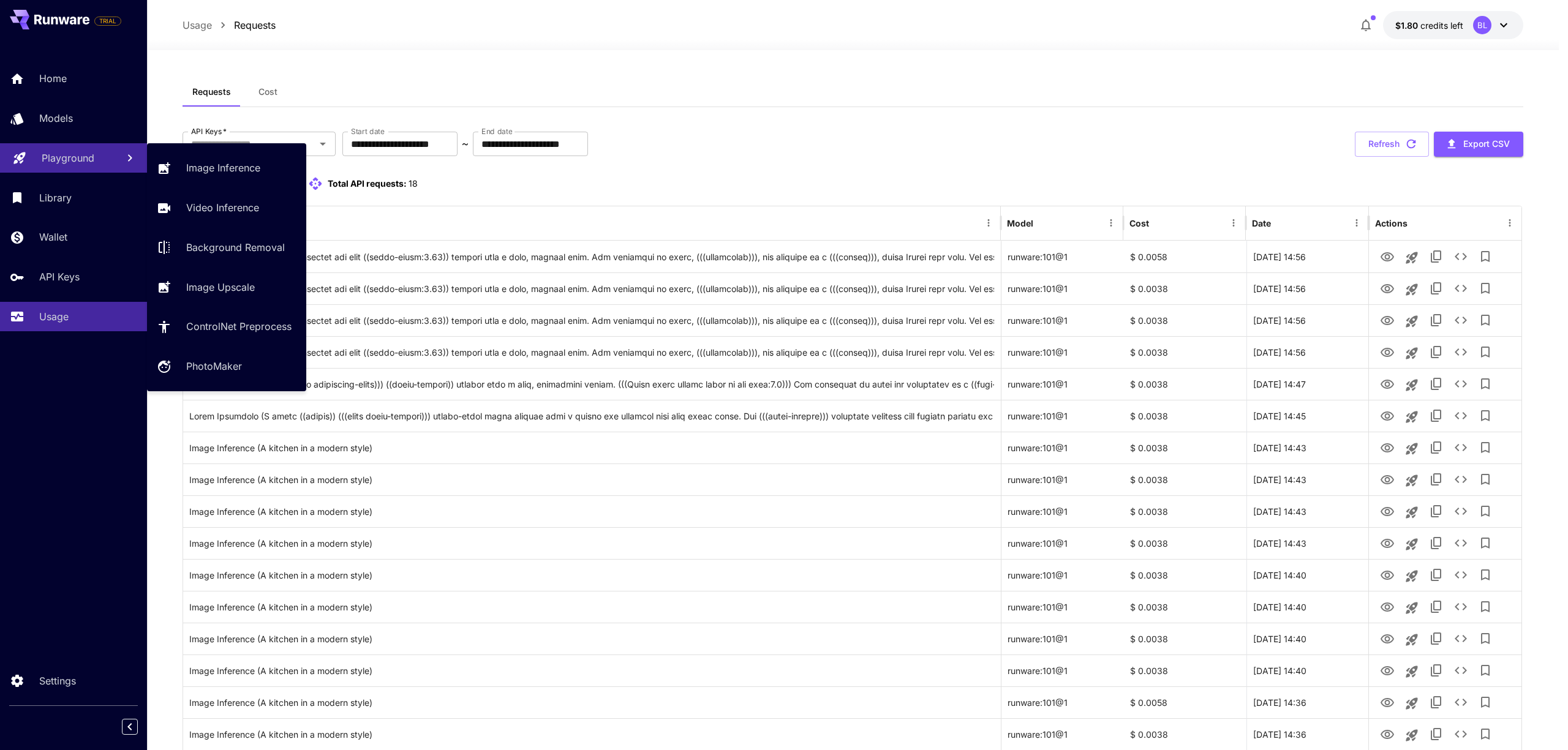
click at [85, 163] on p "Playground" at bounding box center [68, 157] width 52 height 14
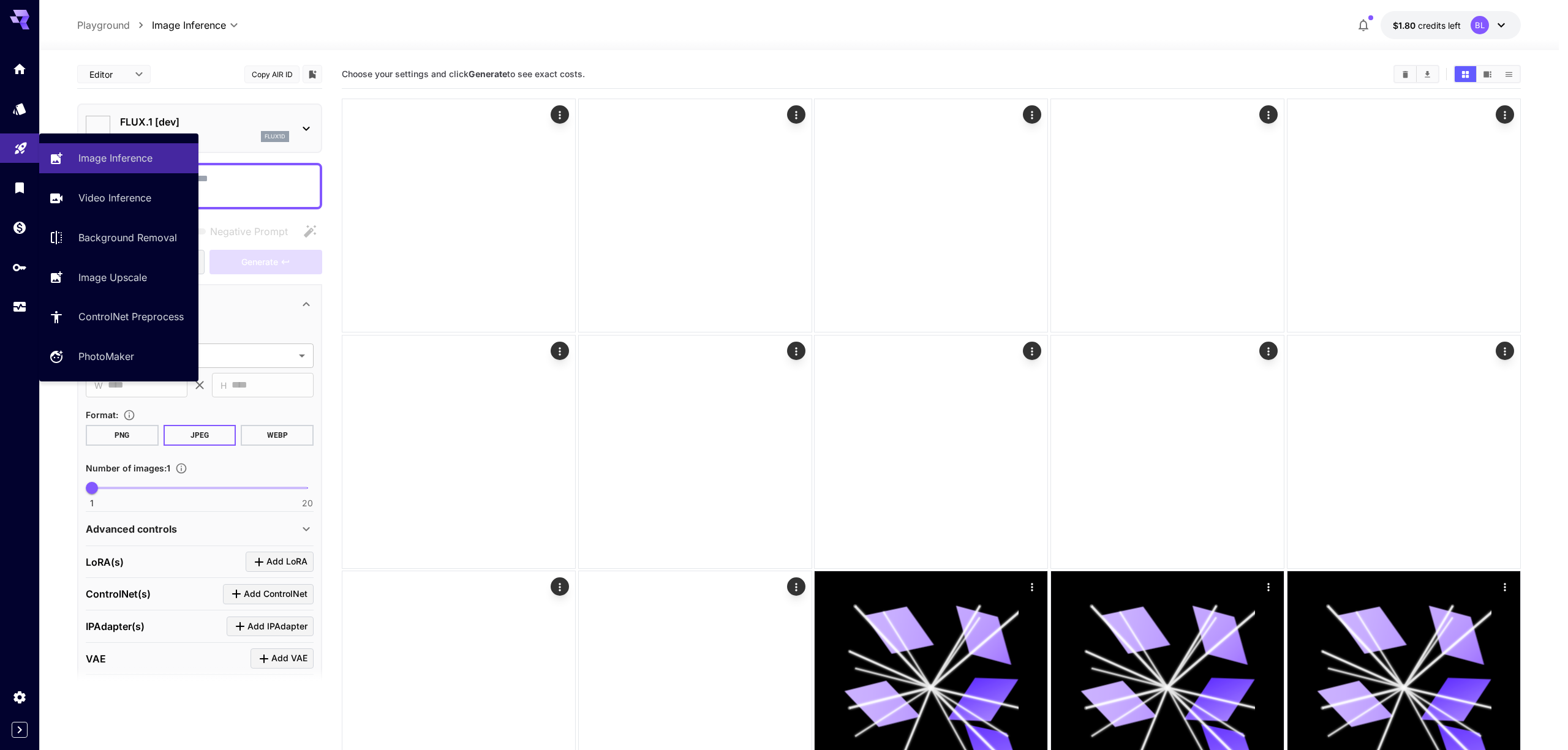
type input "**********"
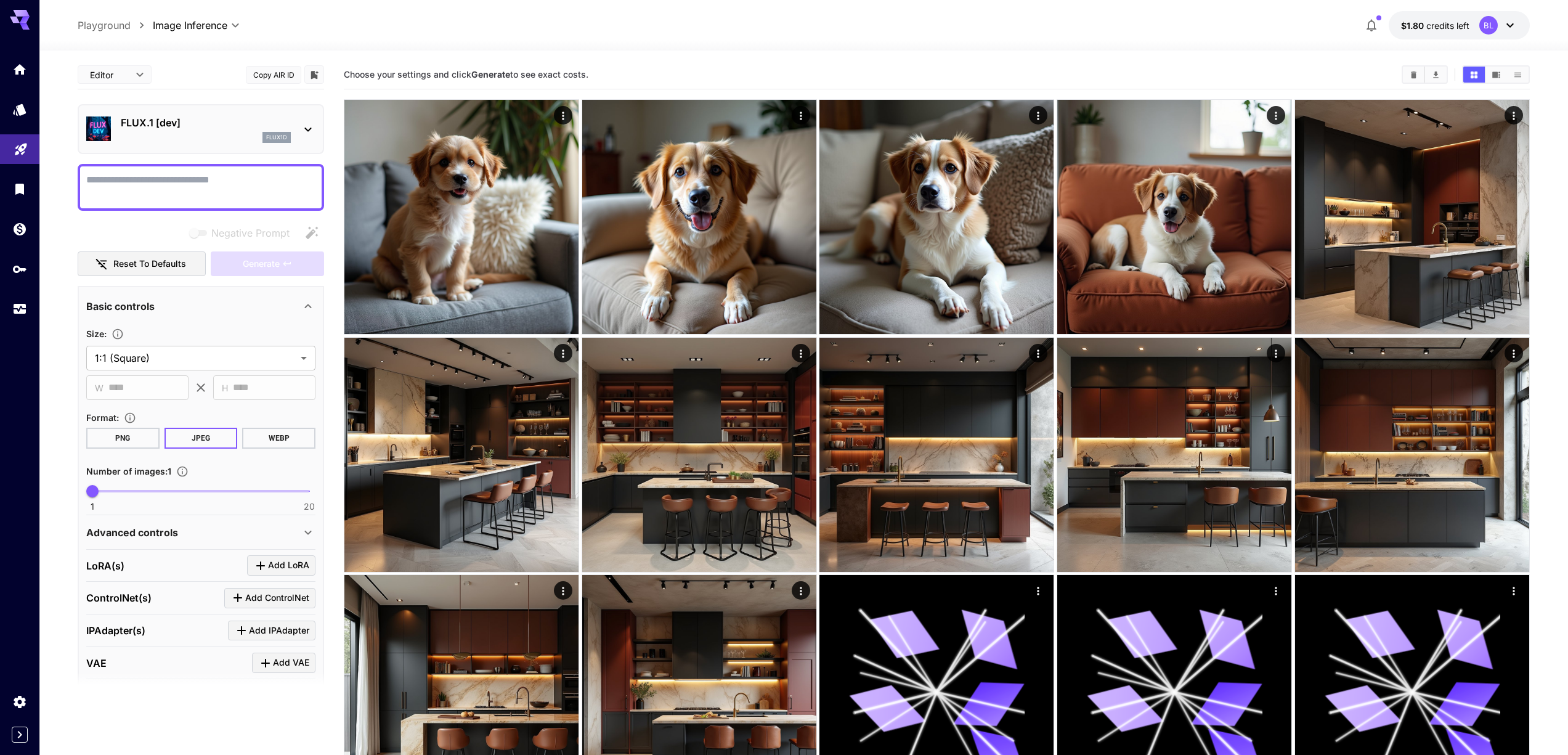
click at [206, 131] on div "FLUX.1 [dev] flux1d" at bounding box center [205, 129] width 170 height 28
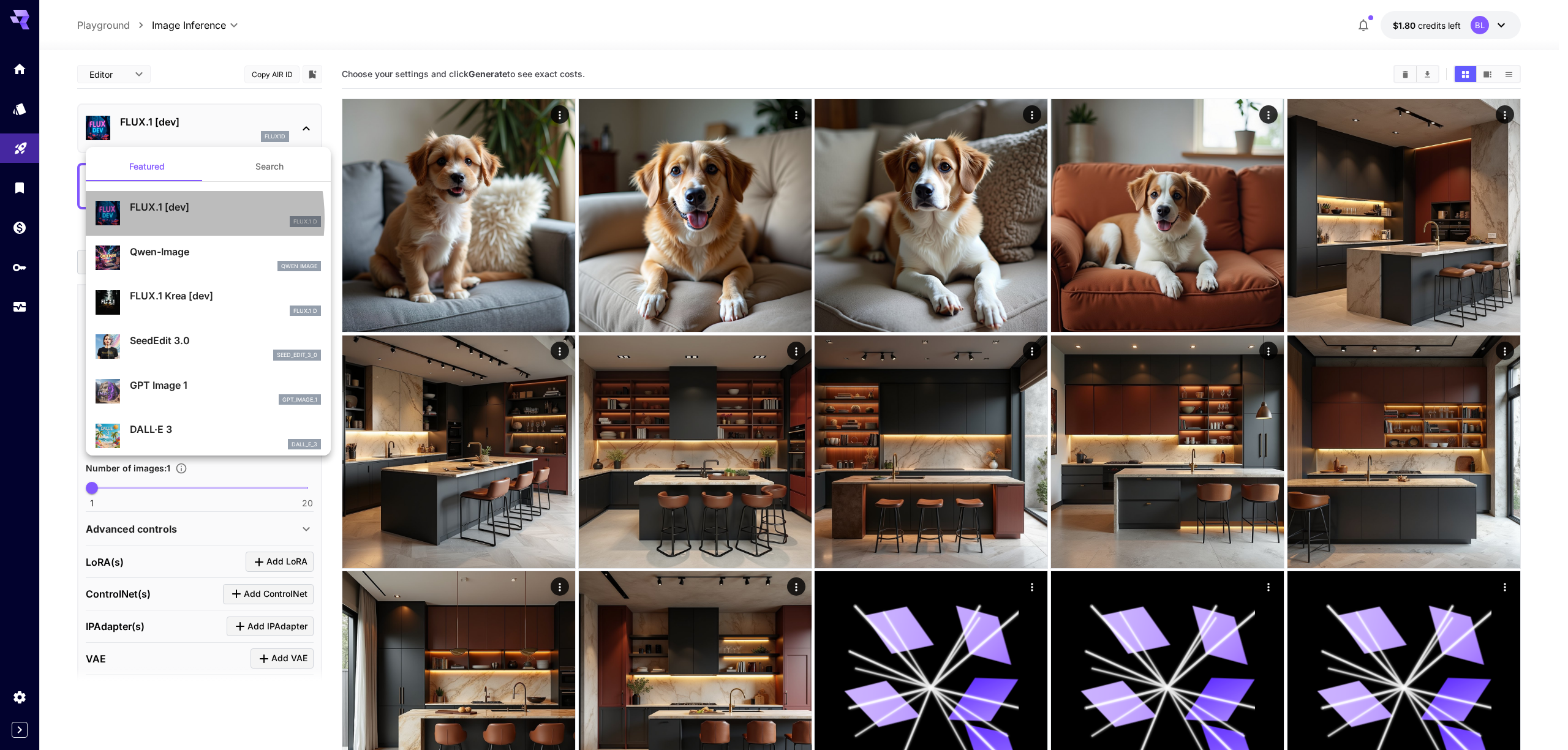
click at [139, 219] on div "FLUX.1 D" at bounding box center [225, 222] width 191 height 11
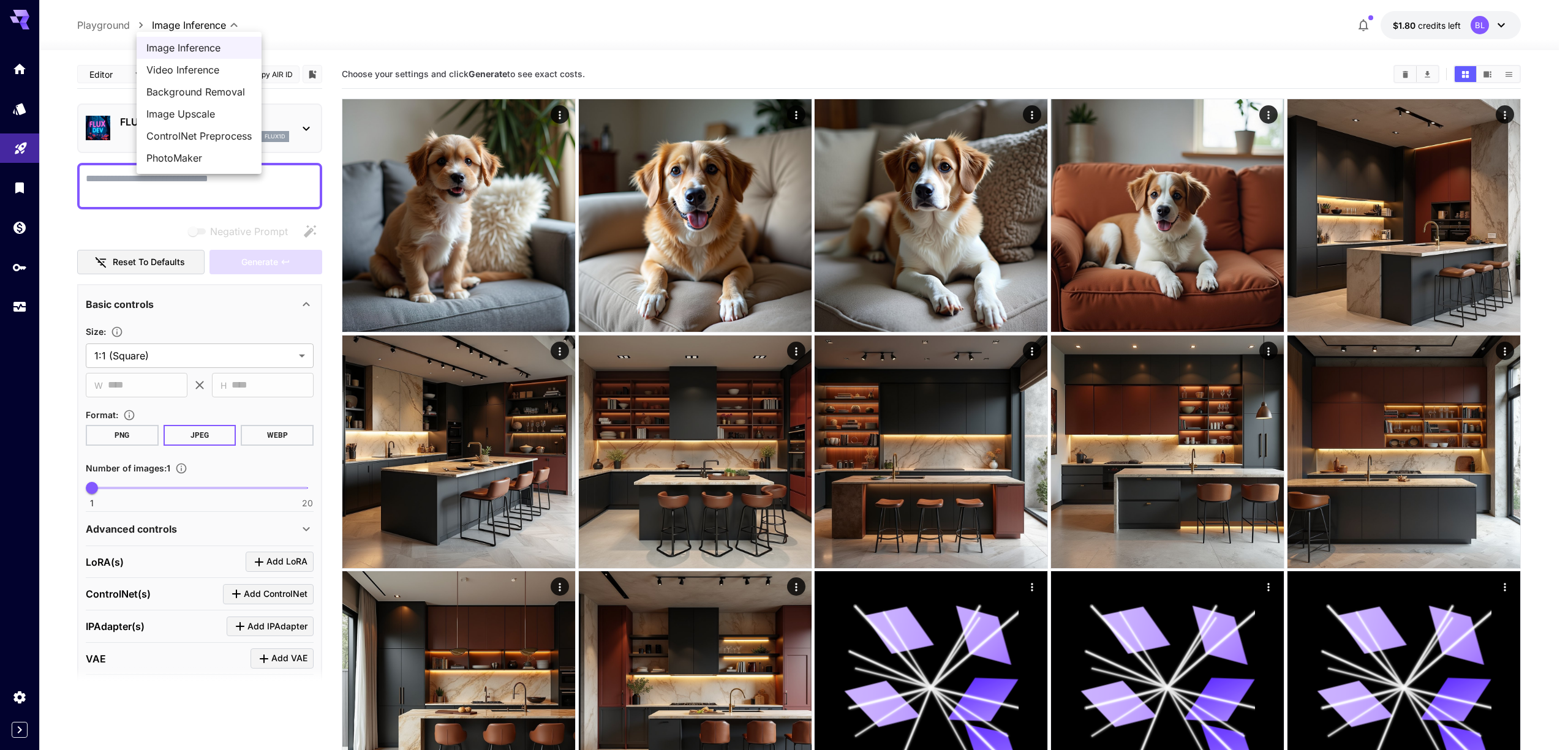
click at [176, 45] on span "Image Inference" at bounding box center [199, 47] width 105 height 14
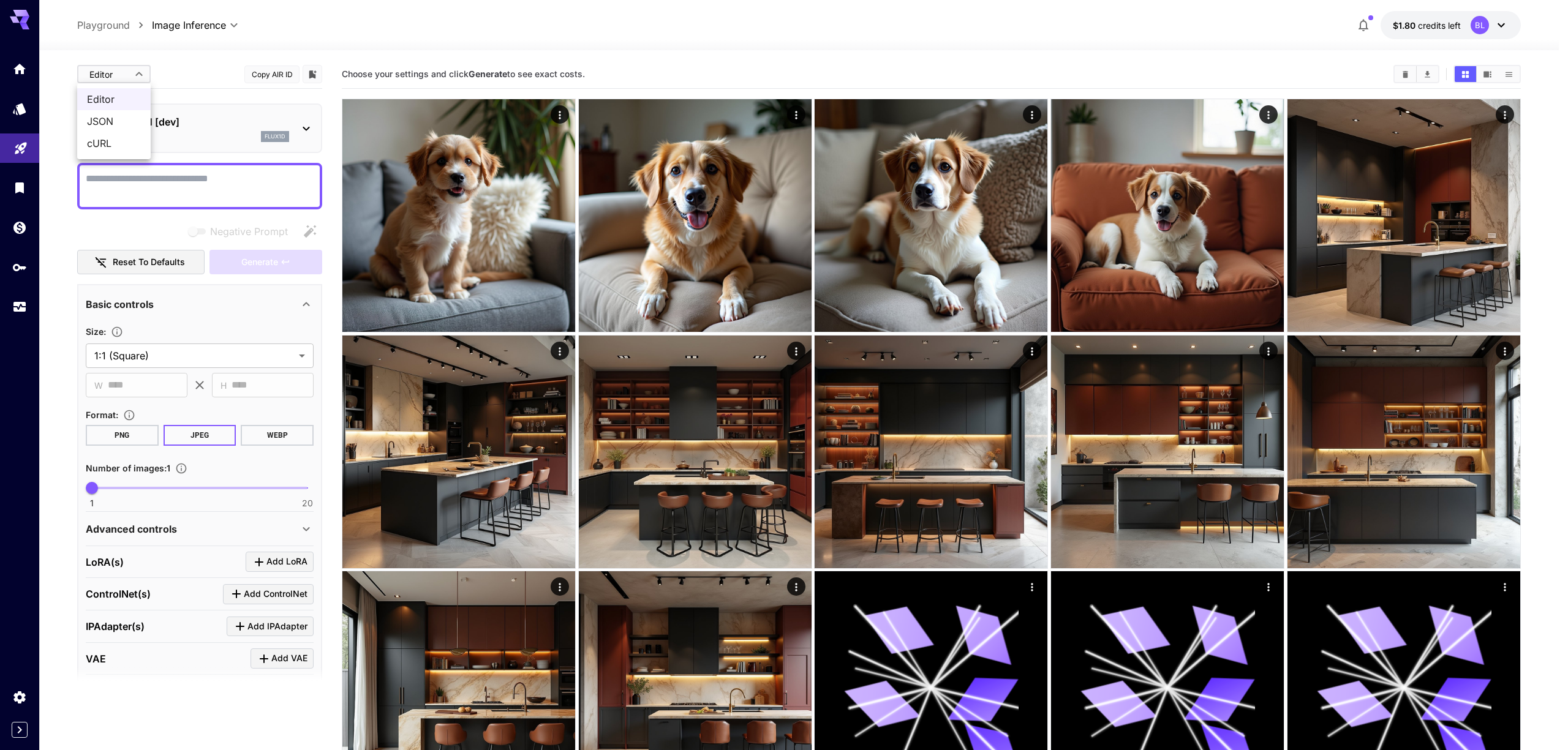
click at [133, 79] on div at bounding box center [784, 375] width 1568 height 750
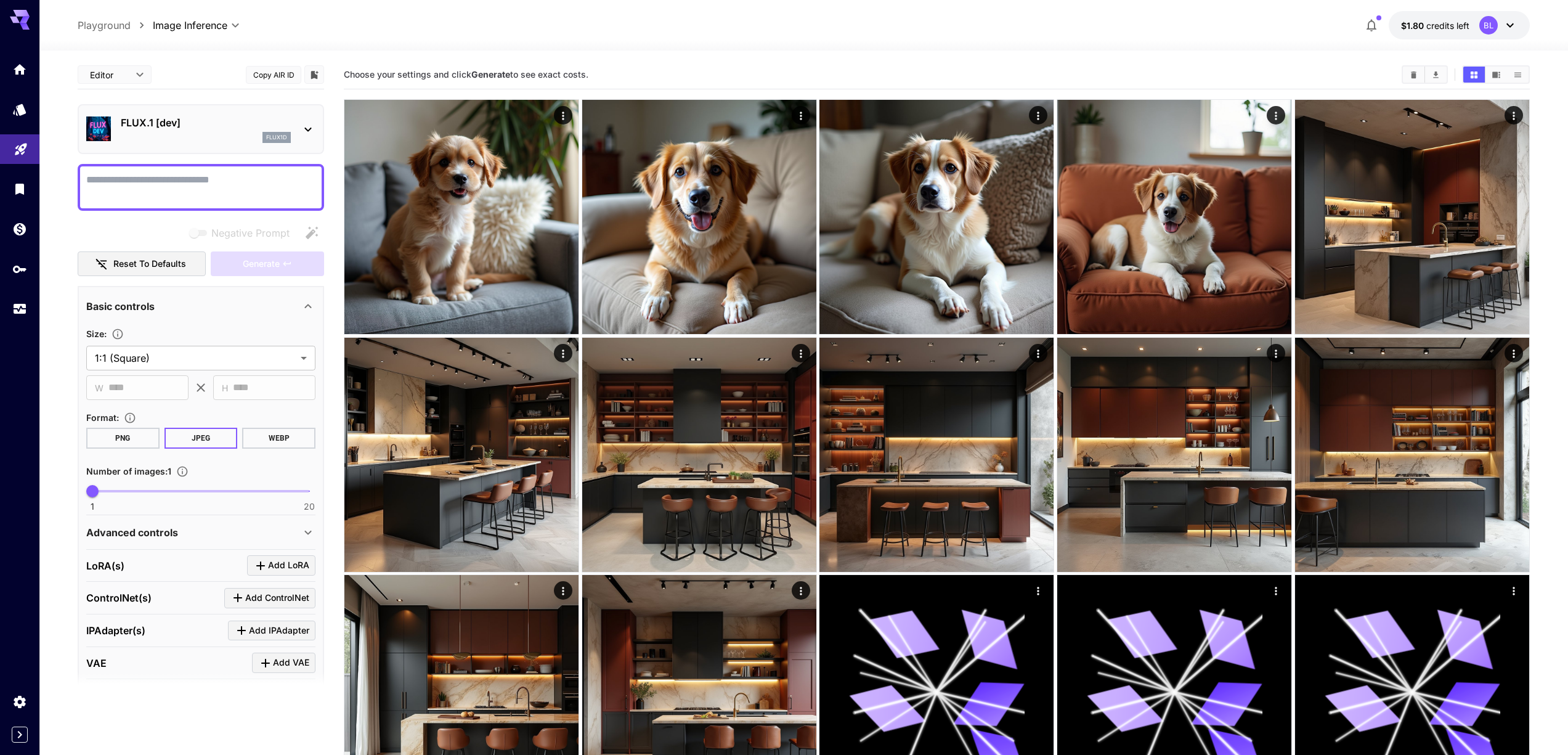
click at [195, 537] on div "Advanced controls" at bounding box center [193, 532] width 214 height 14
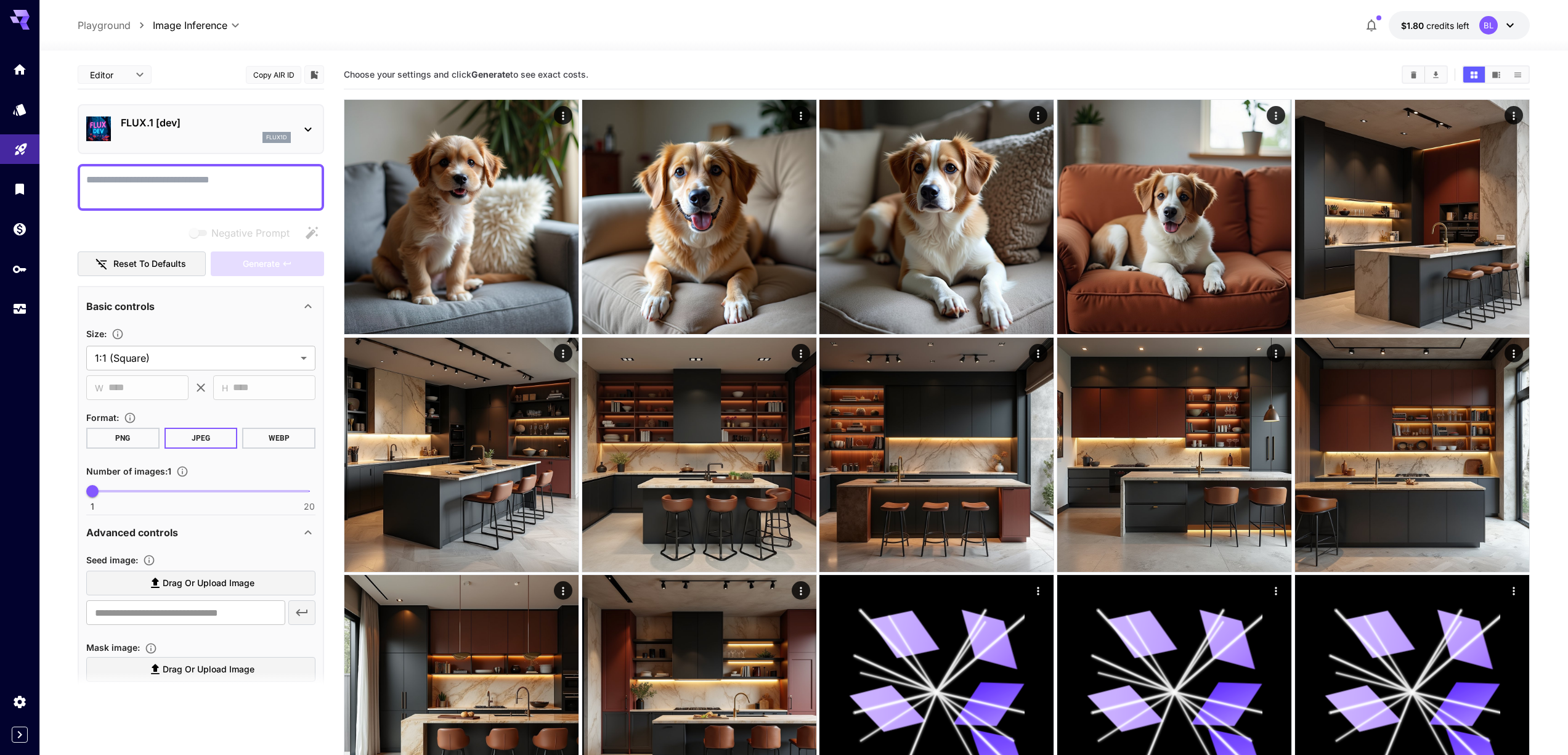
click at [164, 580] on span "Drag or upload image" at bounding box center [208, 583] width 92 height 15
click at [0, 0] on input "Drag or upload image" at bounding box center [0, 0] width 0 height 0
type input "**********"
click at [181, 190] on textarea "Negative Prompt" at bounding box center [201, 187] width 229 height 30
paste textarea "**********"
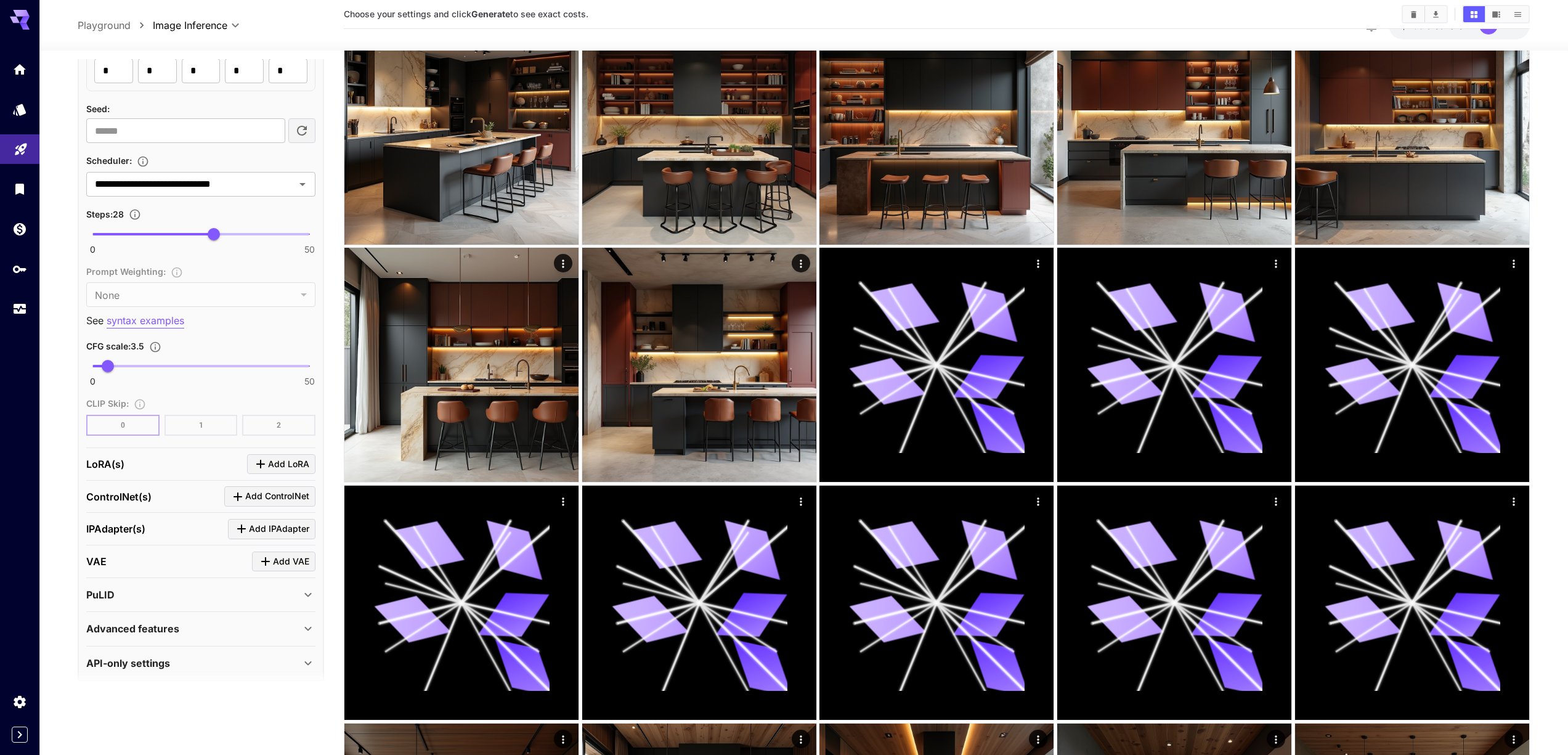
scroll to position [654, 0]
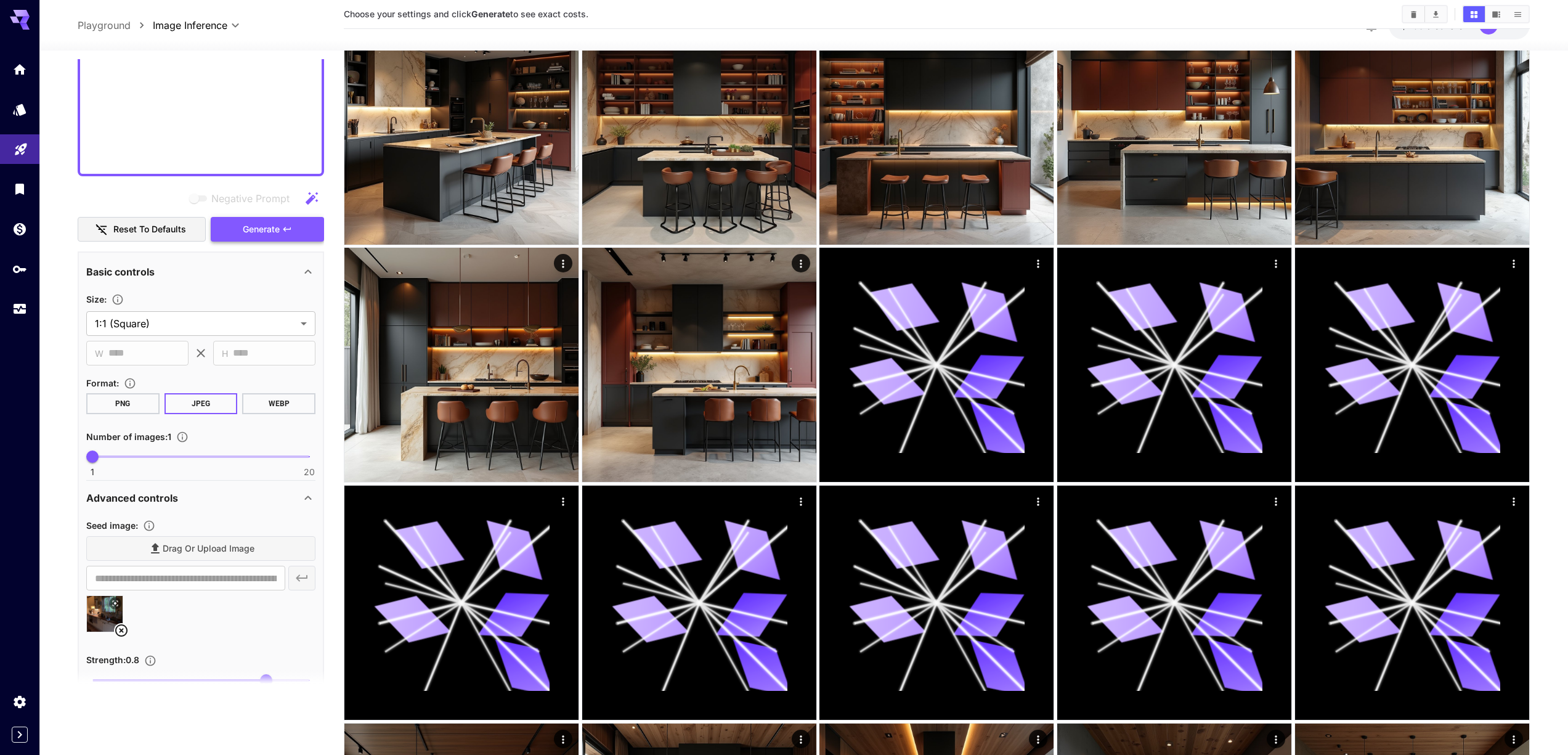
type textarea "**********"
click at [276, 230] on span "Generate" at bounding box center [261, 230] width 37 height 15
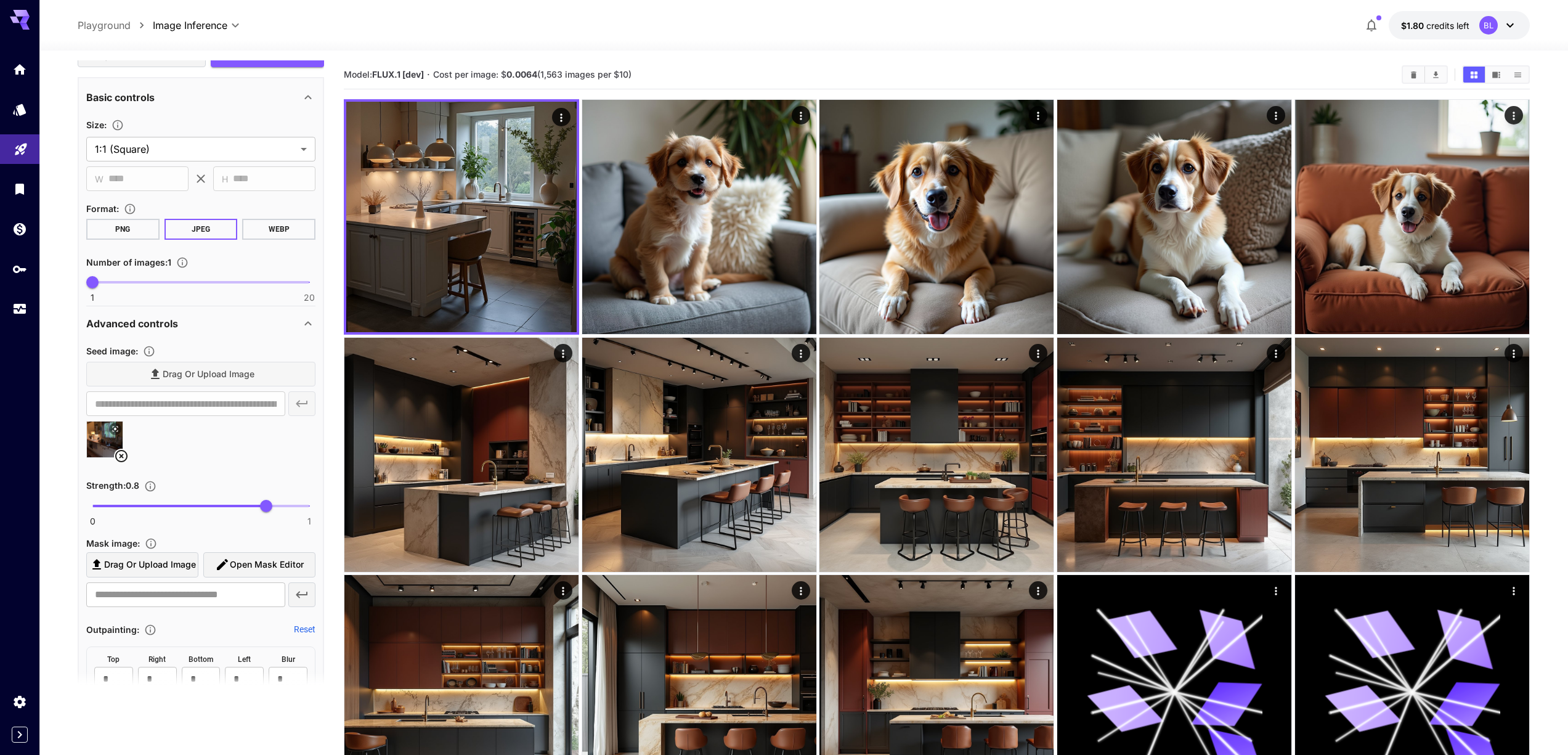
scroll to position [853, 0]
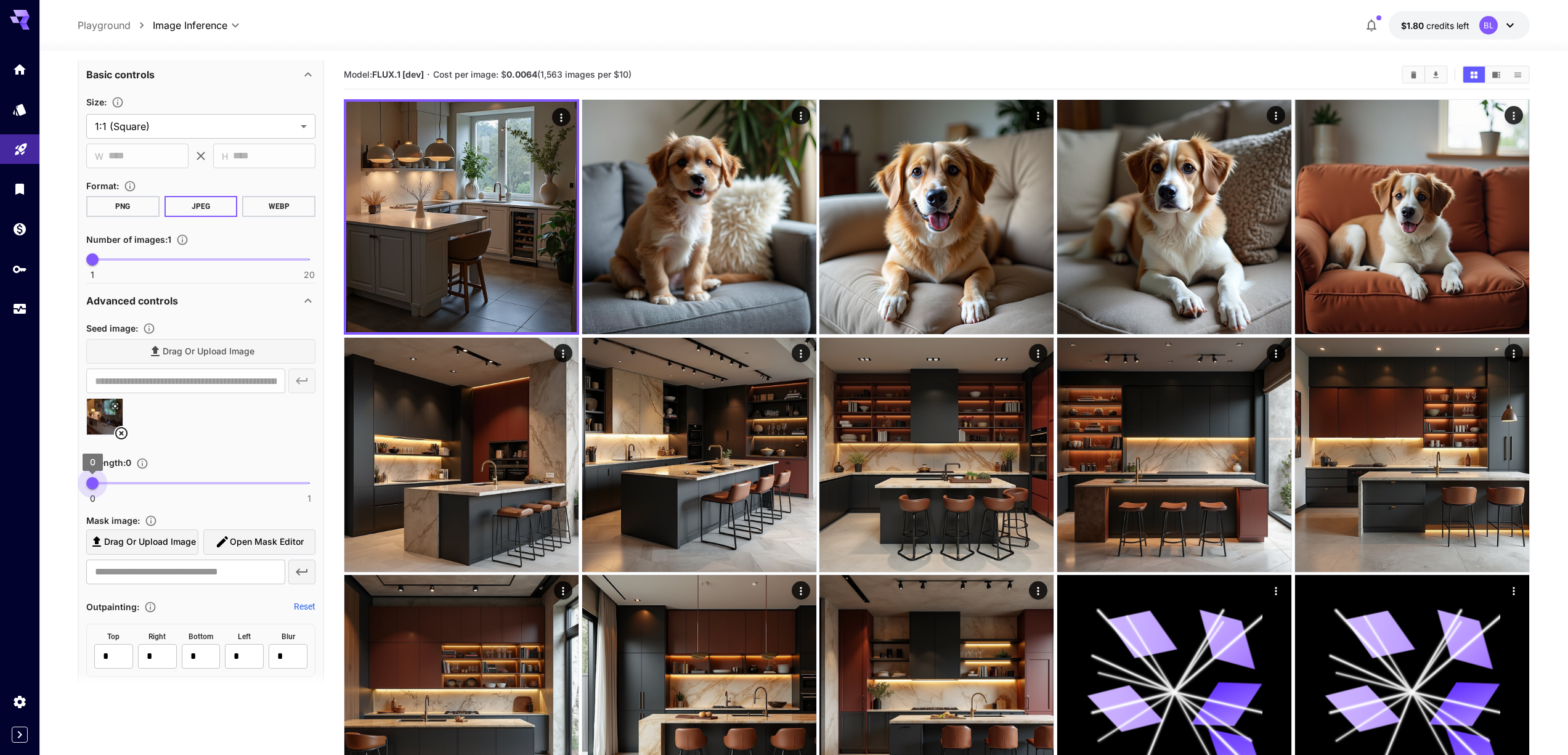
drag, startPoint x: 269, startPoint y: 482, endPoint x: 71, endPoint y: 487, distance: 198.1
drag, startPoint x: 106, startPoint y: 479, endPoint x: 114, endPoint y: 483, distance: 8.9
click at [114, 483] on span "0.1" at bounding box center [113, 483] width 12 height 12
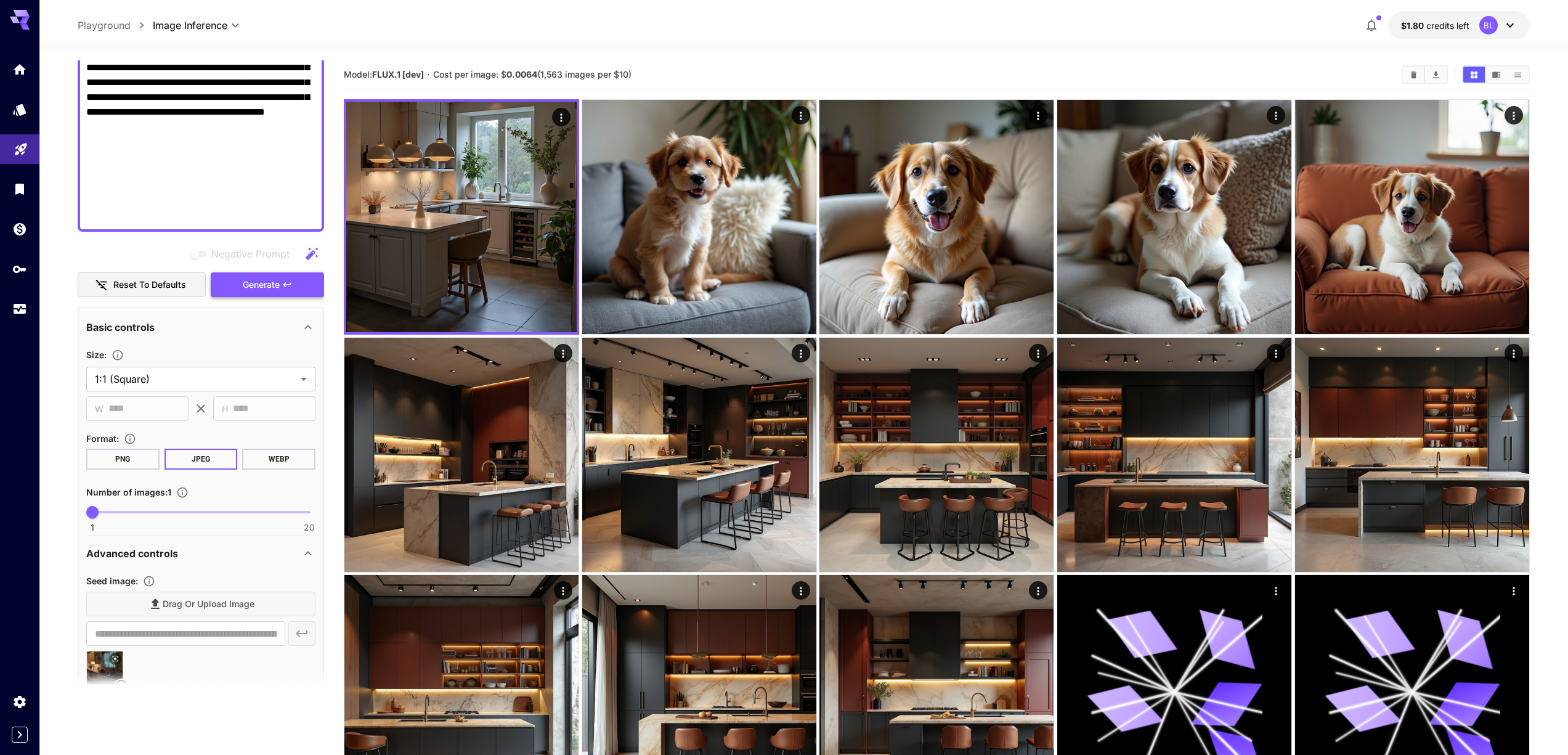
click at [240, 284] on button "Generate" at bounding box center [267, 285] width 113 height 25
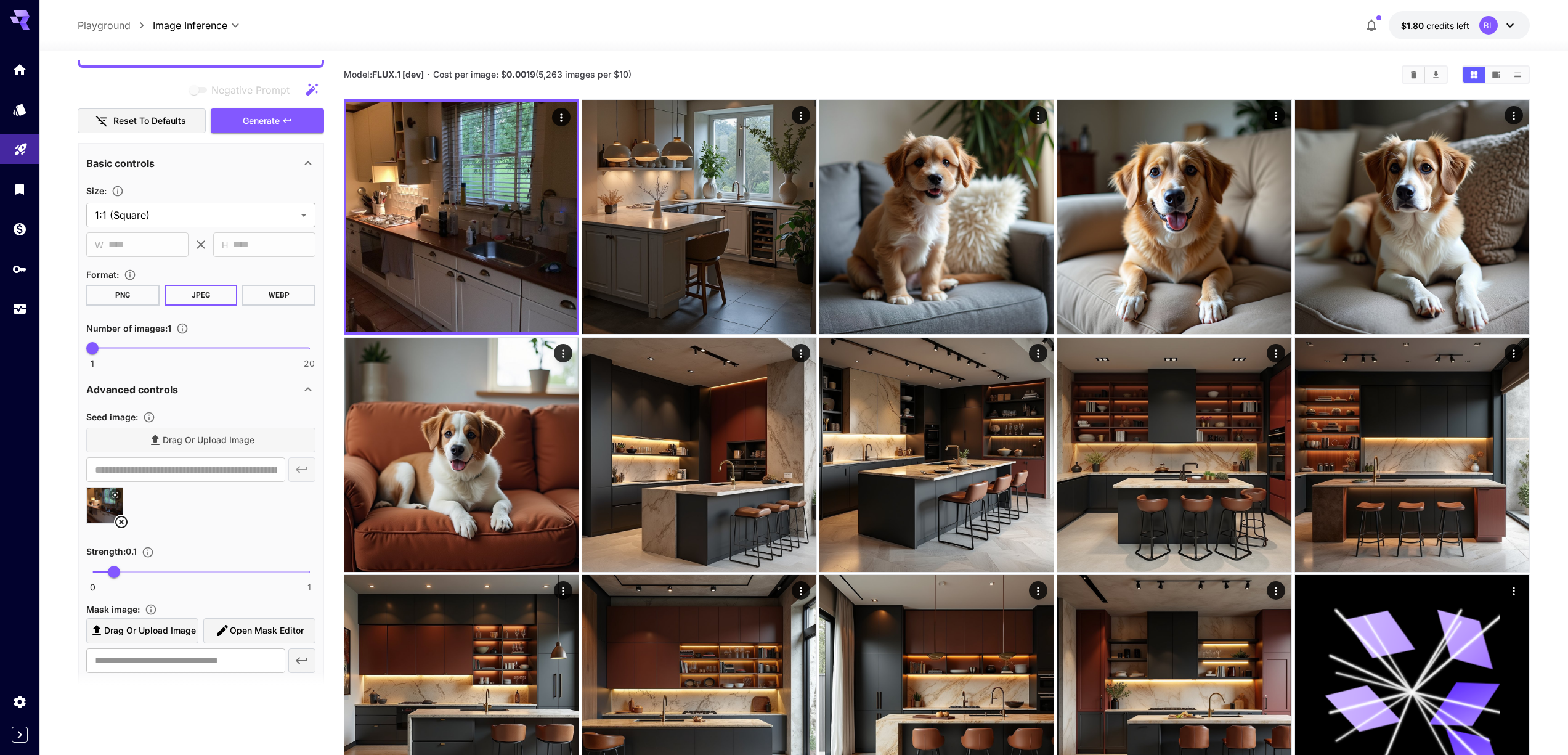
scroll to position [768, 0]
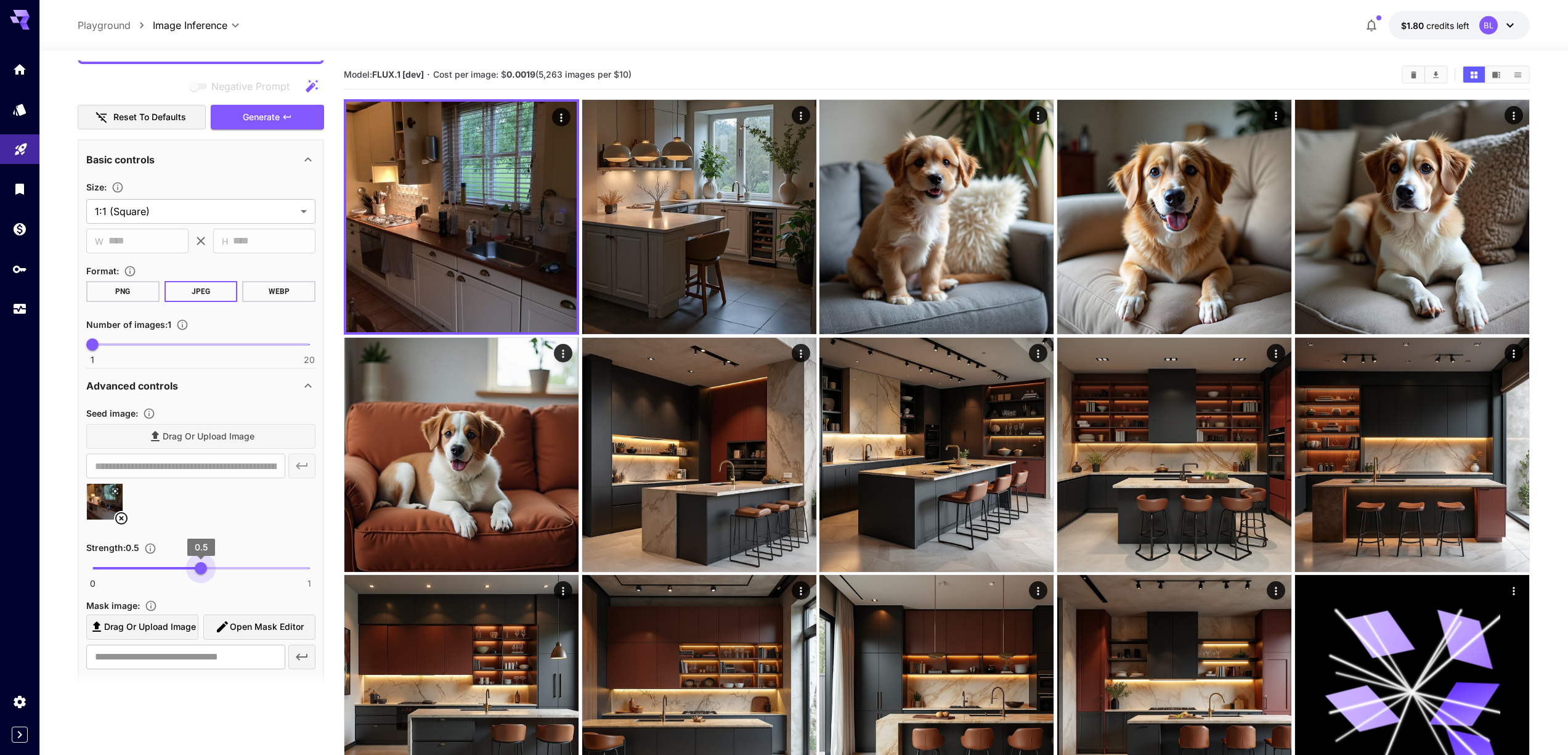
drag, startPoint x: 116, startPoint y: 568, endPoint x: 201, endPoint y: 571, distance: 85.1
click at [201, 571] on span "0.5" at bounding box center [201, 568] width 12 height 12
click at [278, 119] on span "Generate" at bounding box center [261, 117] width 37 height 15
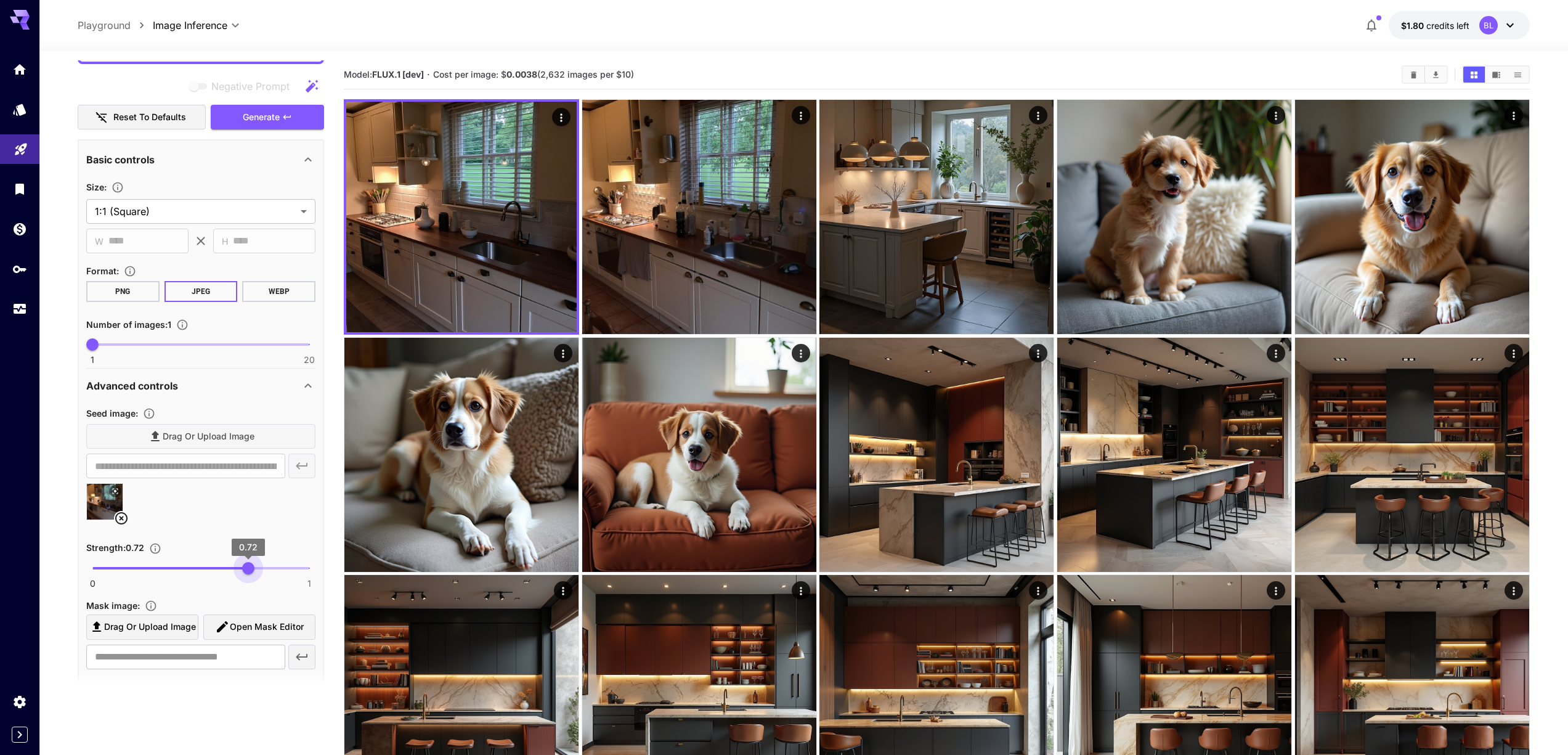
type input "****"
drag, startPoint x: 205, startPoint y: 569, endPoint x: 254, endPoint y: 571, distance: 49.0
click at [254, 571] on span "0.75" at bounding box center [254, 568] width 12 height 12
click at [265, 116] on span "Generate" at bounding box center [261, 117] width 37 height 15
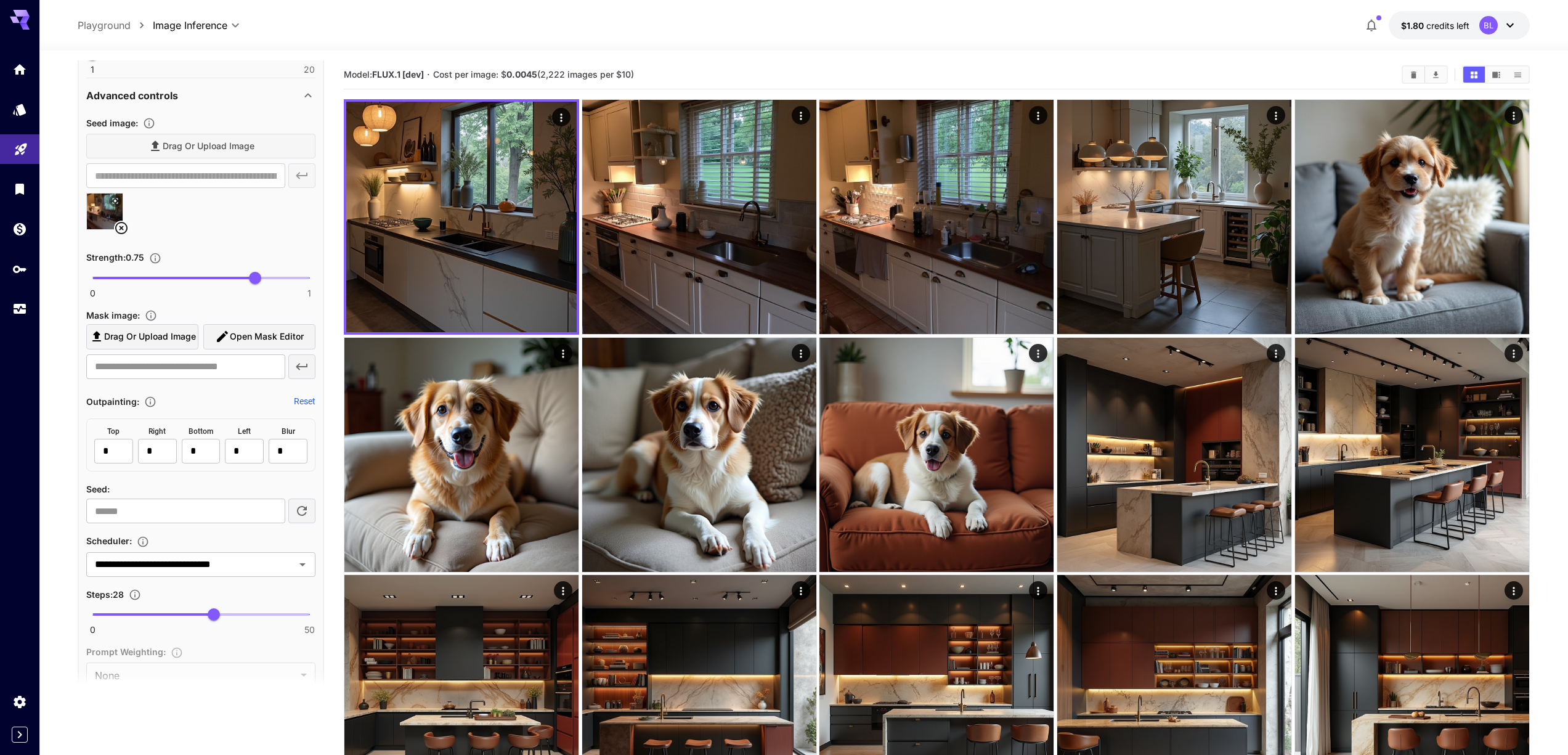
scroll to position [1143, 0]
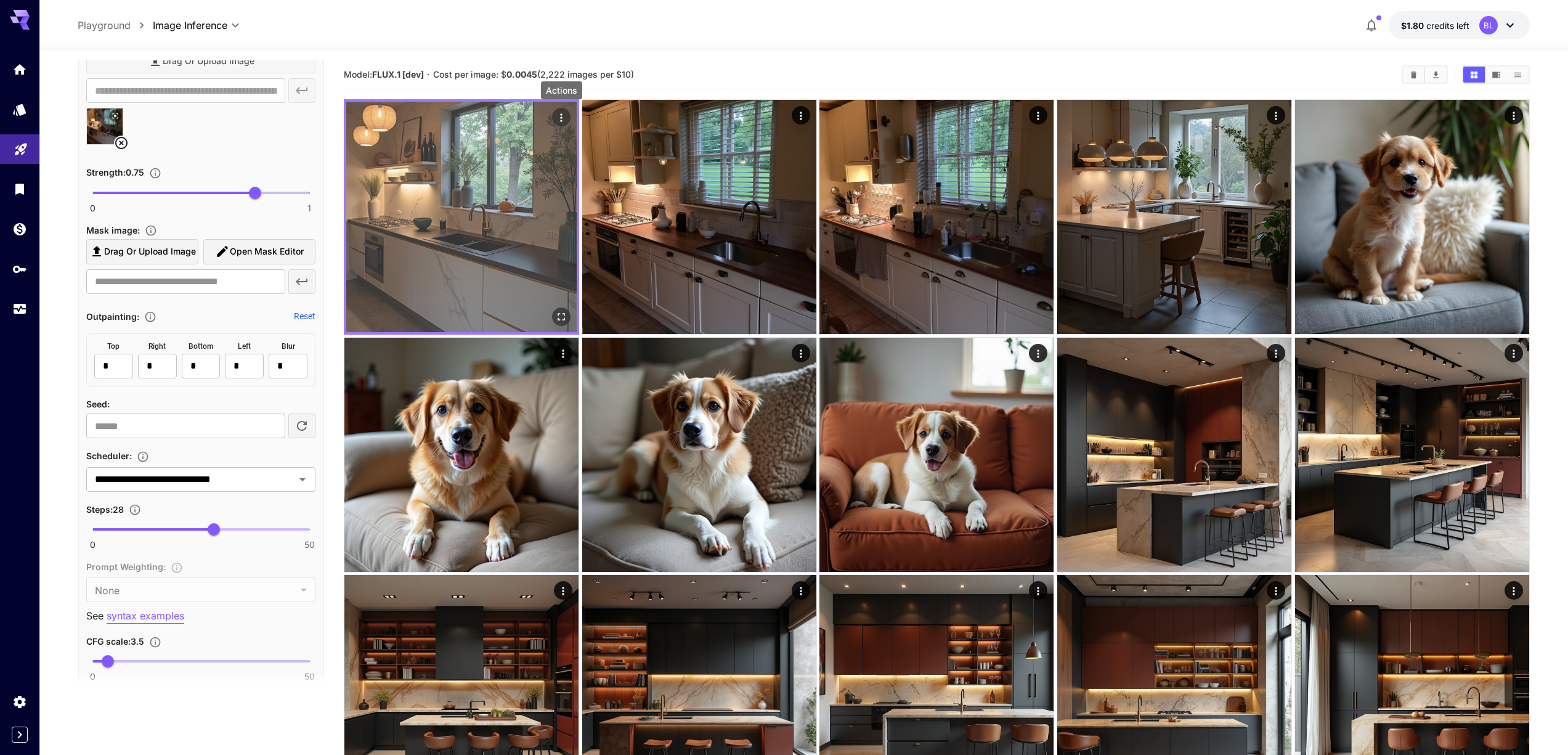
click at [562, 116] on icon "Actions" at bounding box center [561, 117] width 12 height 12
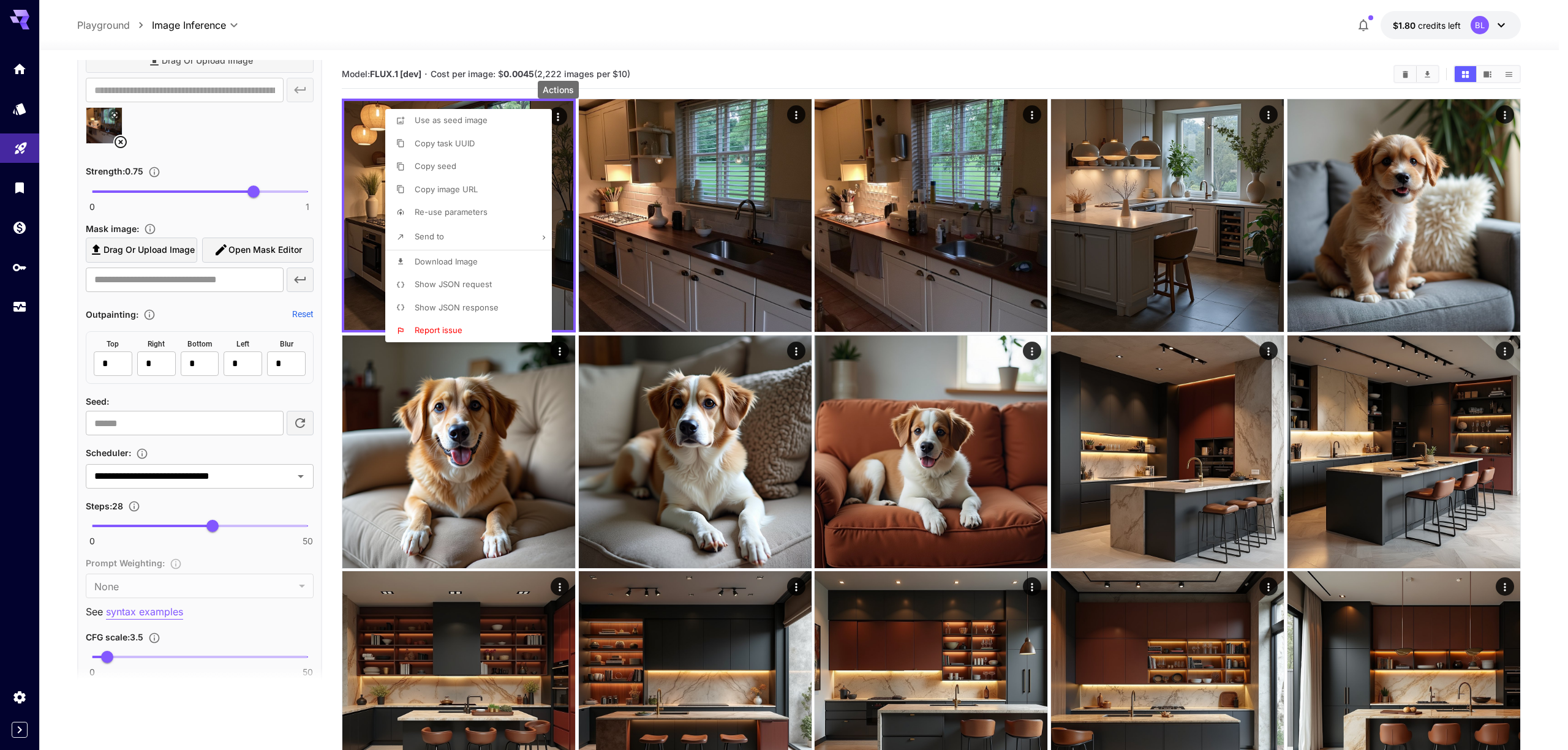
click at [517, 306] on li "Show JSON response" at bounding box center [472, 308] width 174 height 23
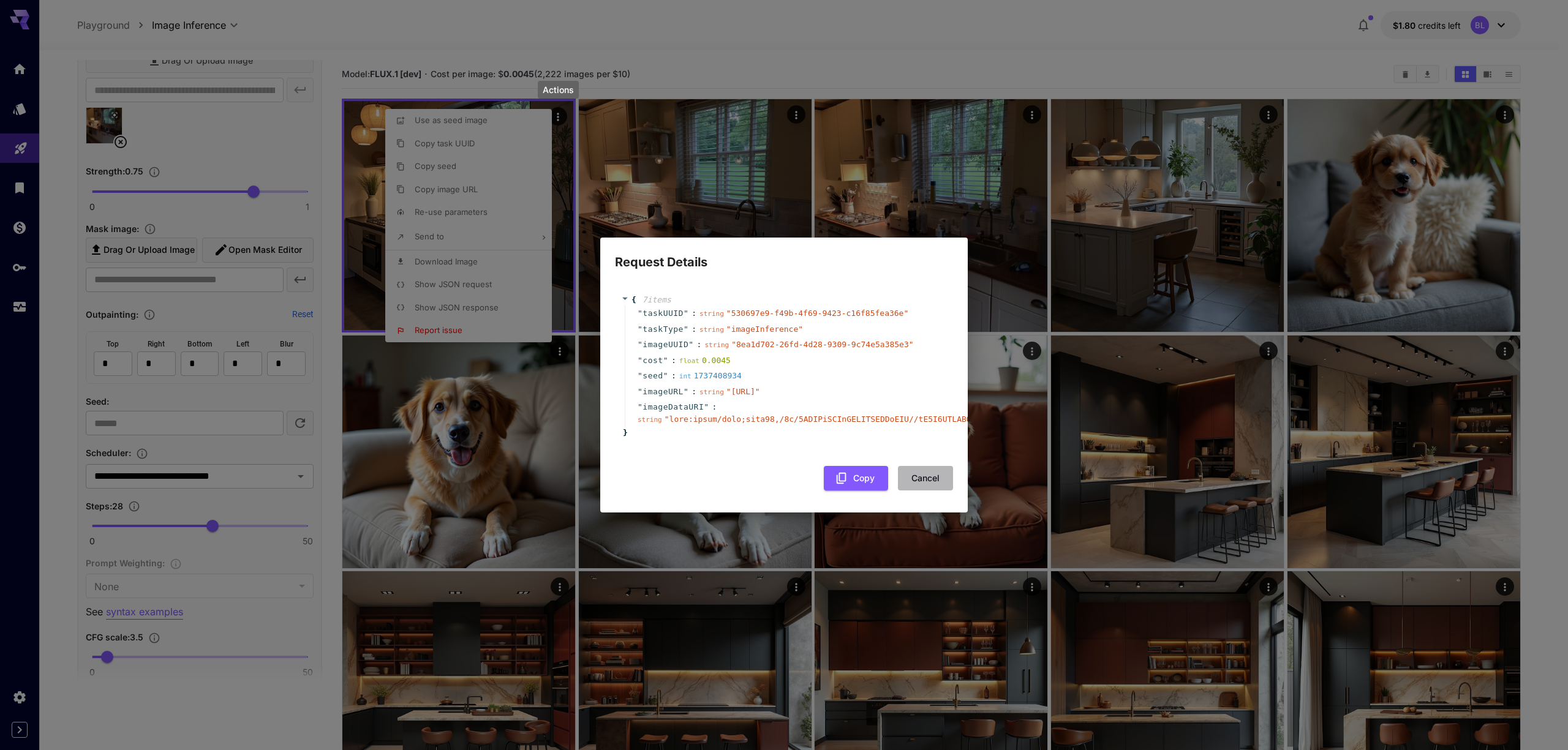
click at [929, 486] on button "Cancel" at bounding box center [926, 478] width 55 height 25
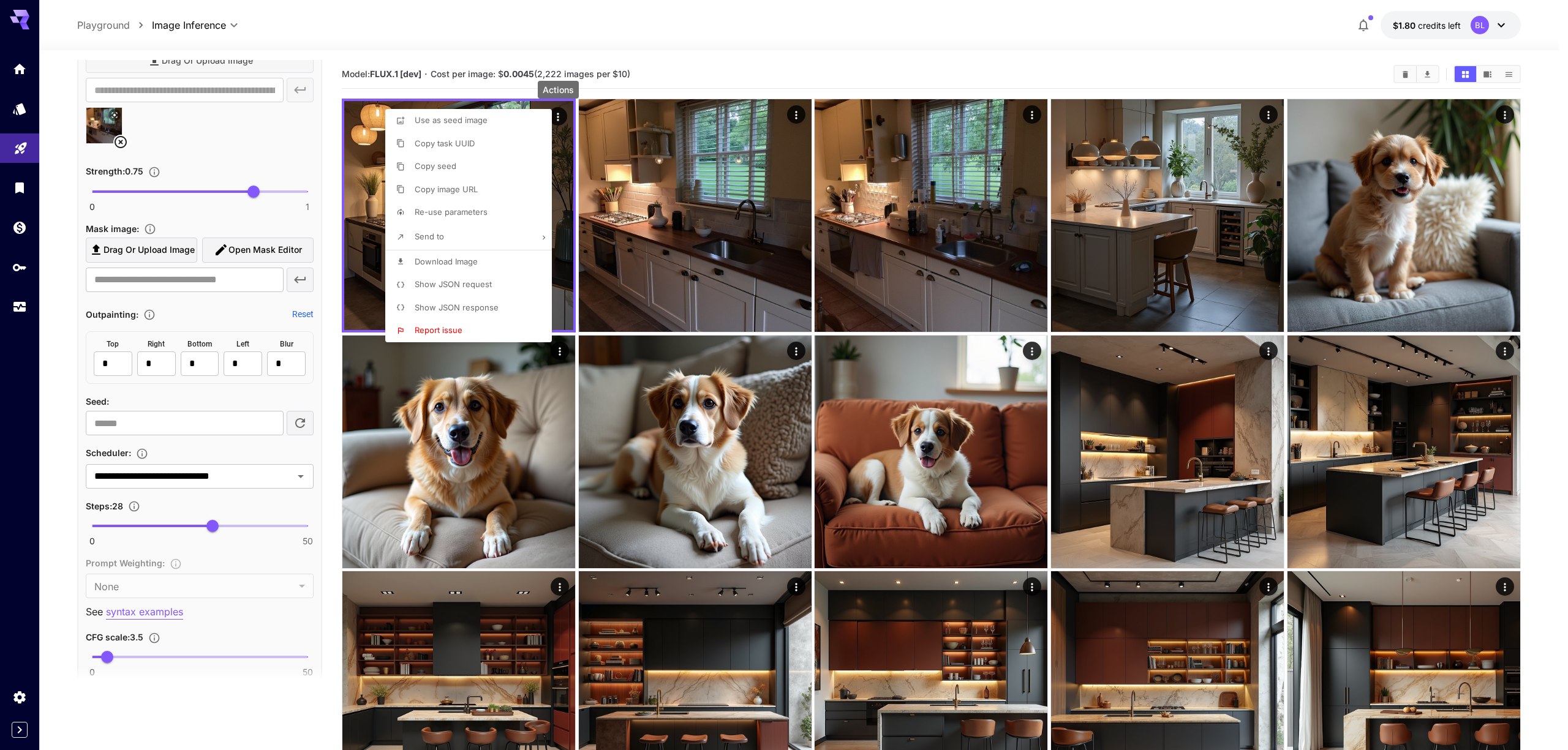
click at [795, 118] on div at bounding box center [784, 375] width 1568 height 750
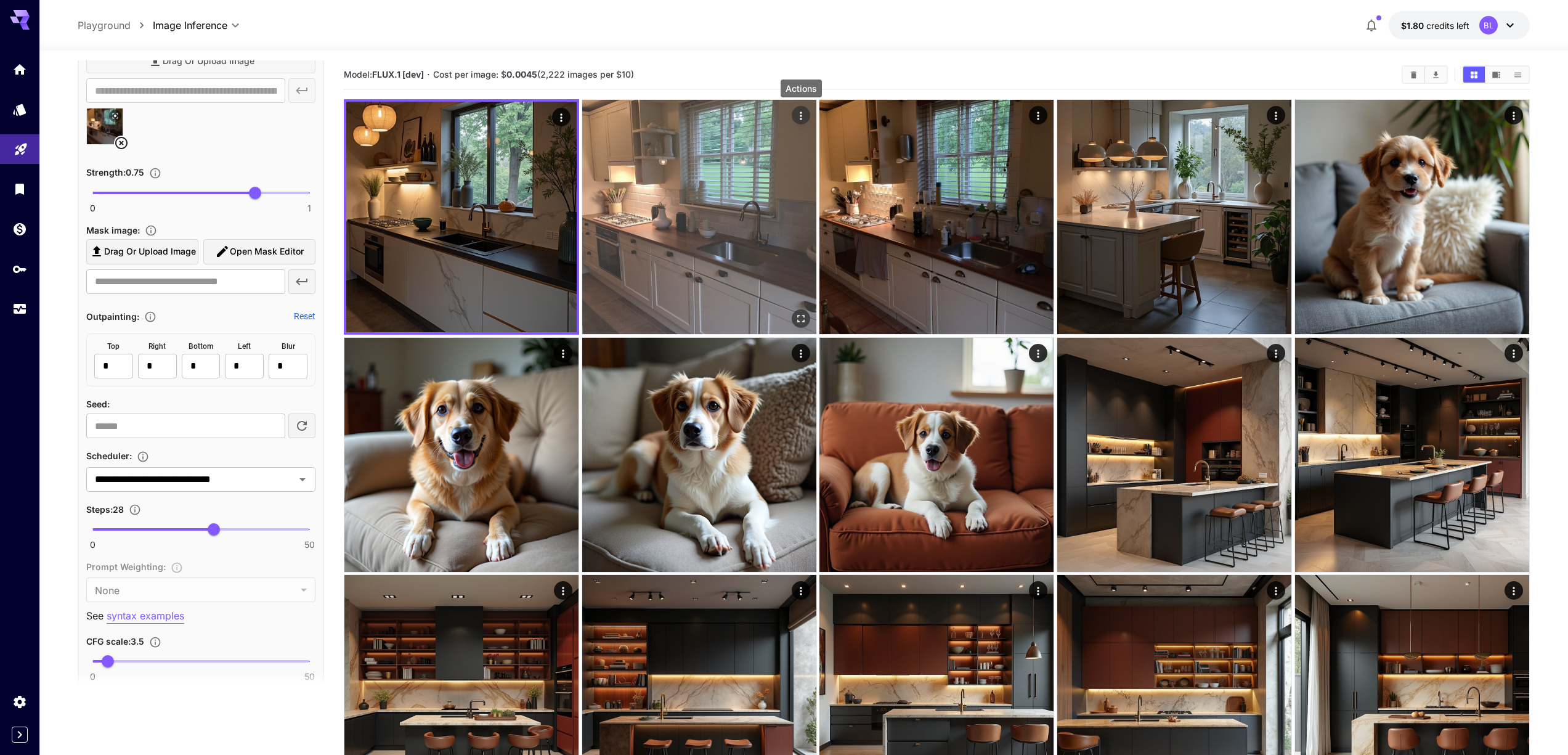
click at [801, 118] on icon "Actions" at bounding box center [801, 115] width 2 height 8
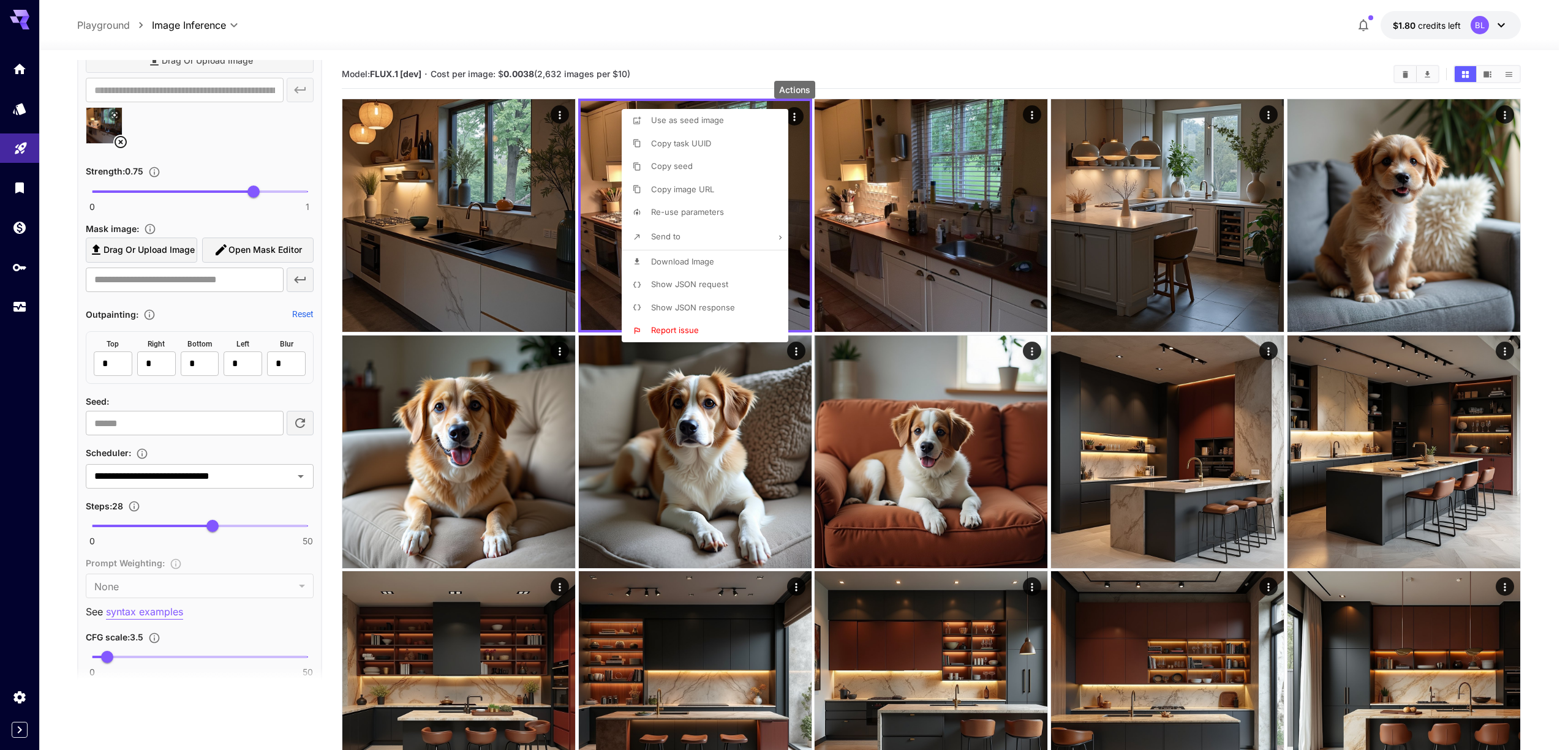
click at [721, 306] on span "Show JSON response" at bounding box center [693, 307] width 84 height 10
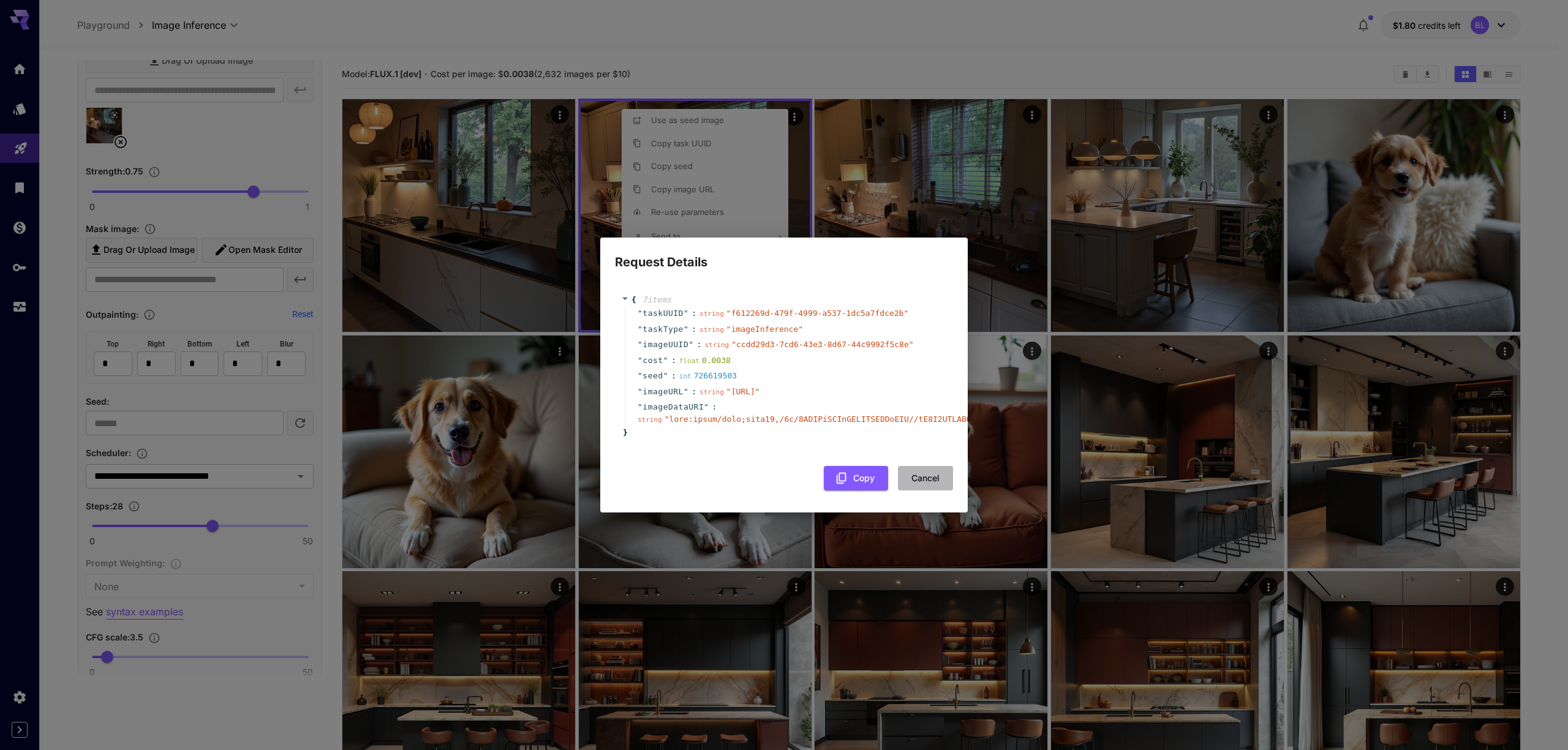
click at [944, 491] on button "Cancel" at bounding box center [926, 478] width 55 height 25
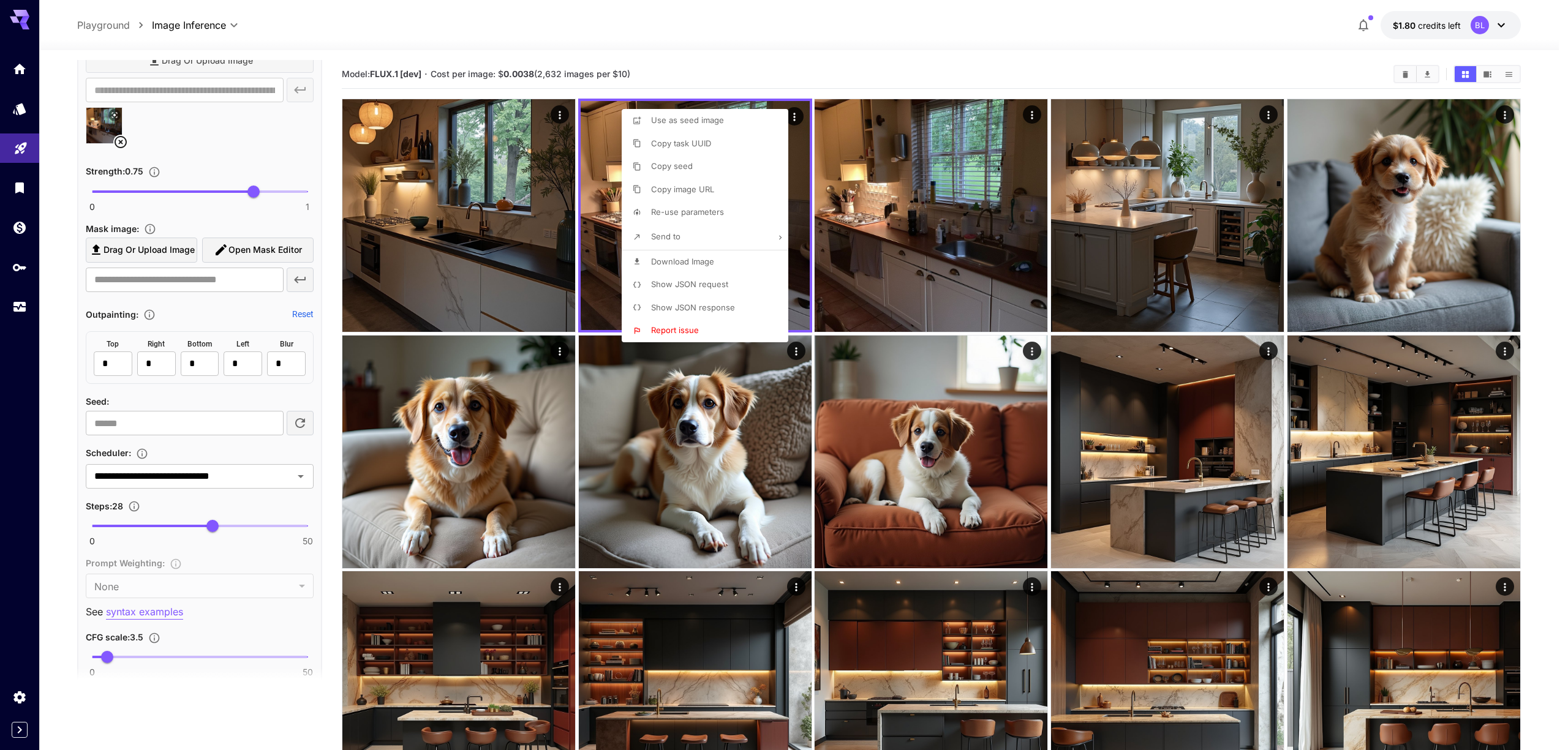
drag, startPoint x: 212, startPoint y: 528, endPoint x: 176, endPoint y: 526, distance: 36.1
click at [176, 526] on div at bounding box center [784, 375] width 1568 height 750
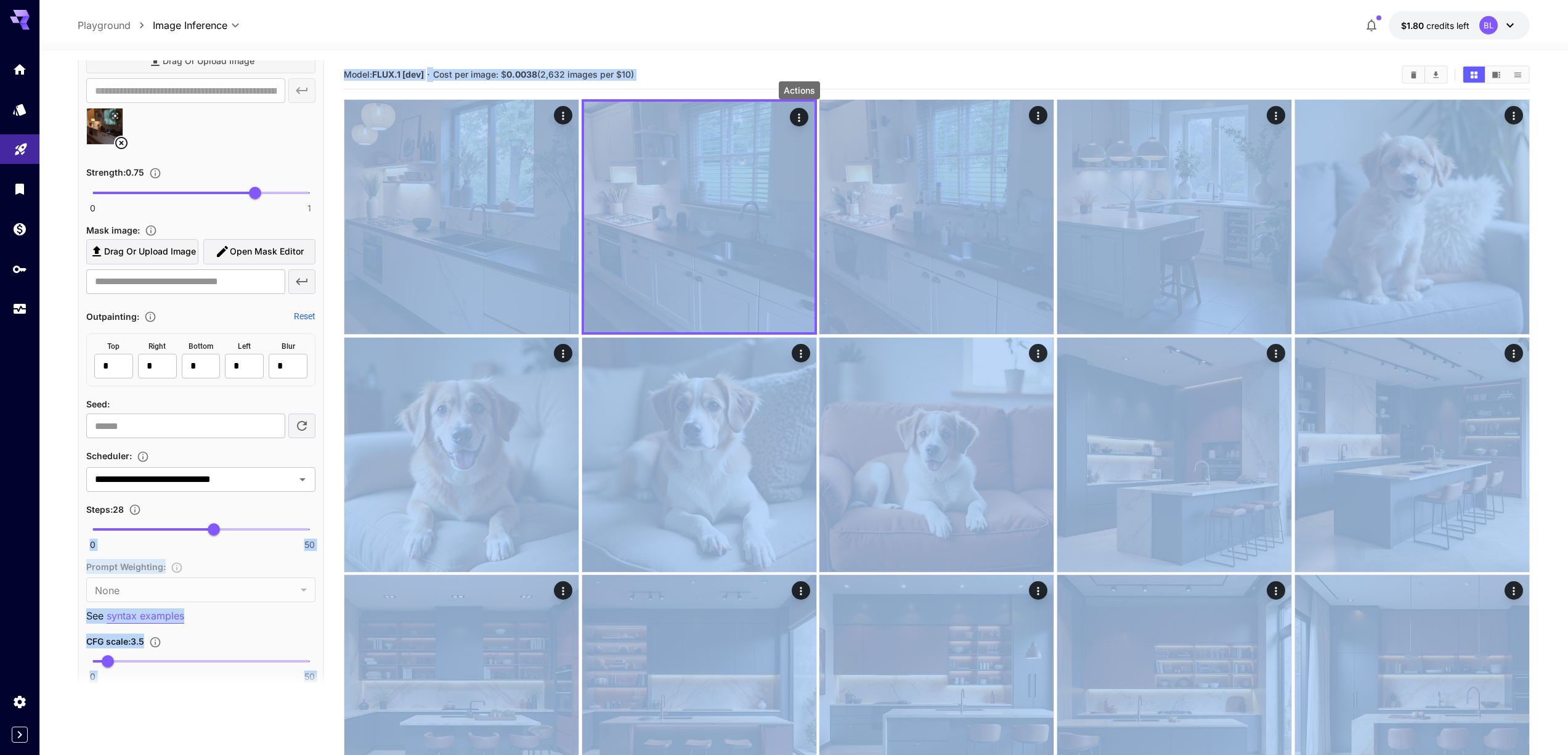
drag, startPoint x: 177, startPoint y: 529, endPoint x: 151, endPoint y: 529, distance: 26.0
click at [152, 529] on span "0 50 13" at bounding box center [201, 529] width 217 height 18
click at [178, 526] on span "0 50 20" at bounding box center [201, 529] width 217 height 18
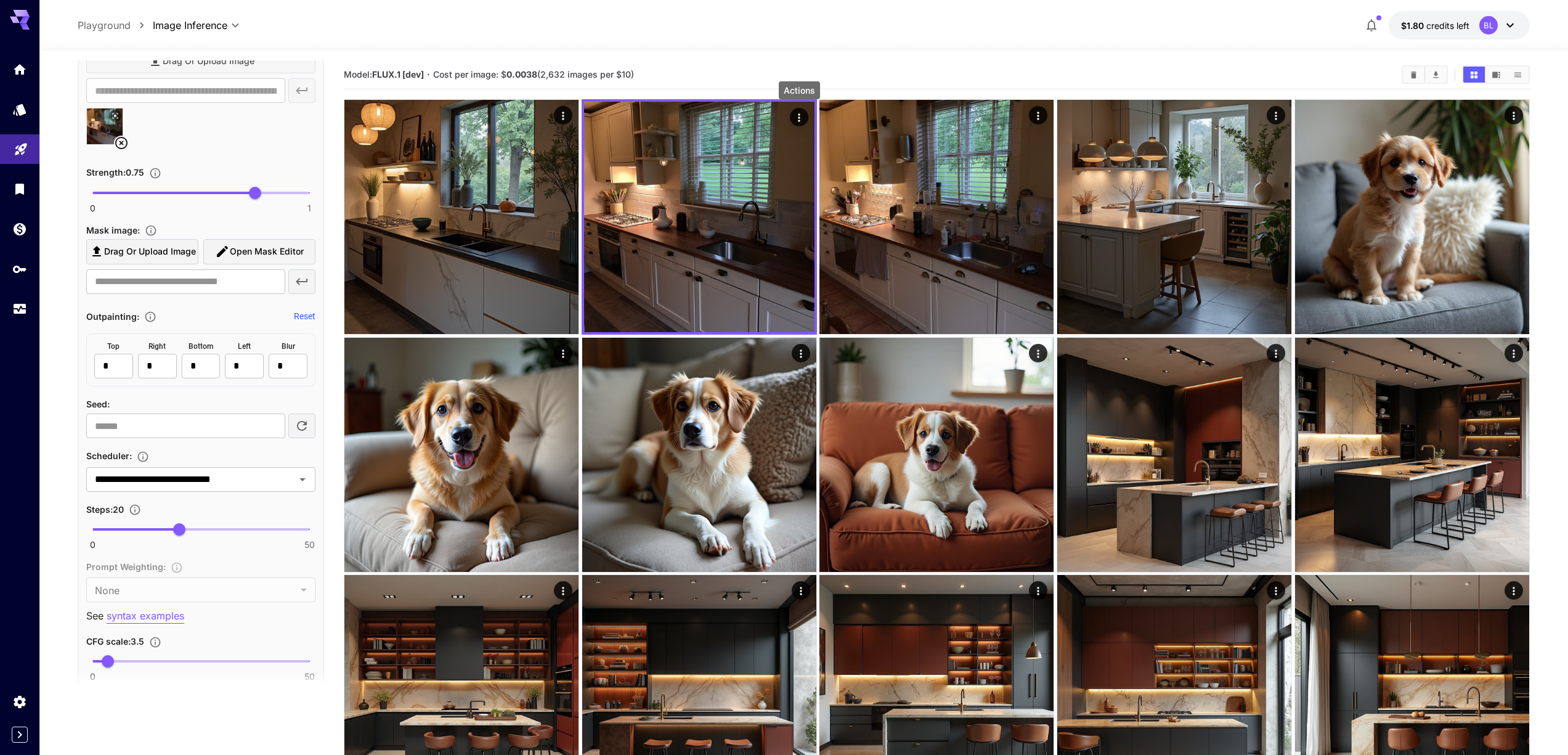
click at [315, 151] on div at bounding box center [201, 131] width 229 height 47
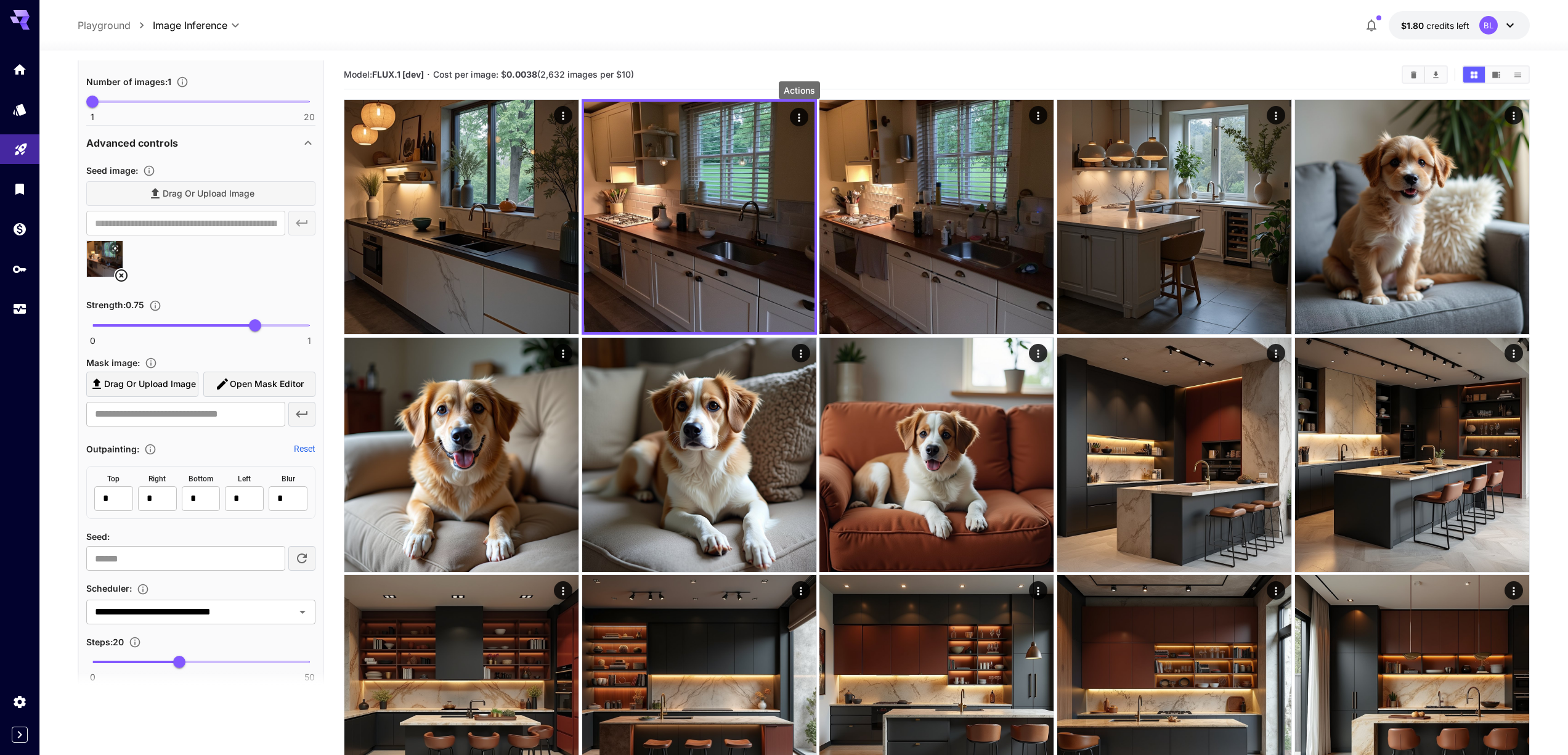
scroll to position [753, 0]
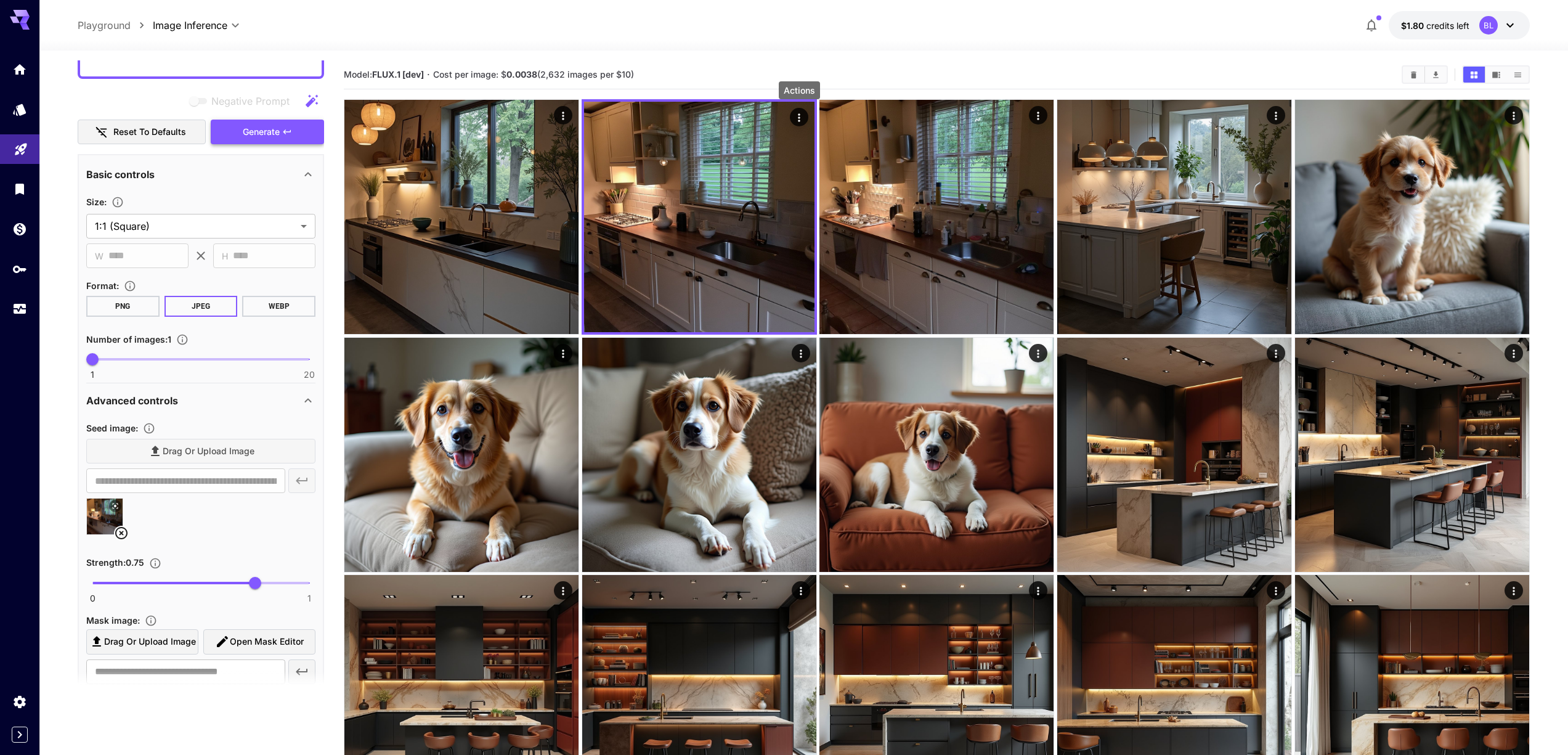
click at [275, 134] on span "Generate" at bounding box center [261, 133] width 37 height 15
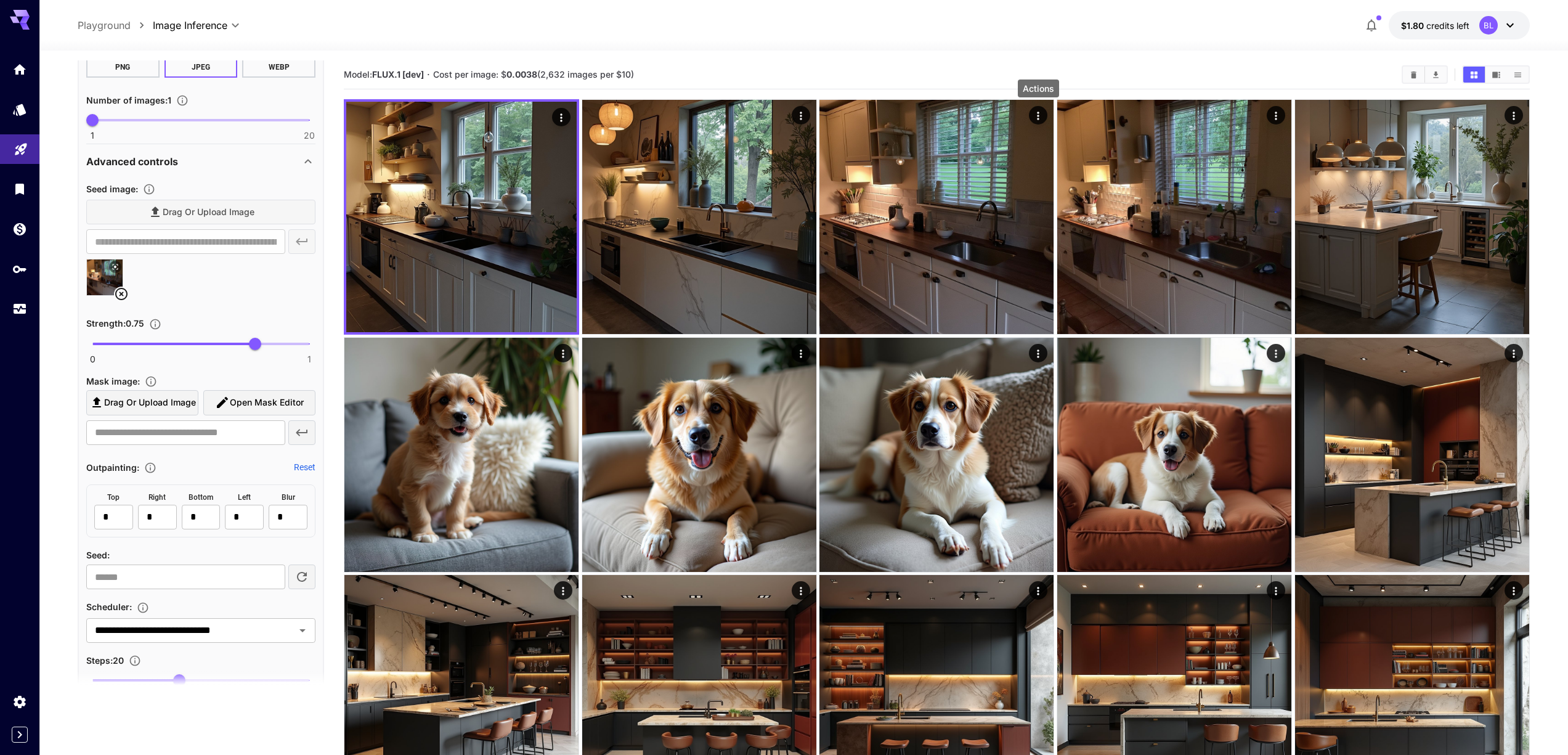
scroll to position [1101, 0]
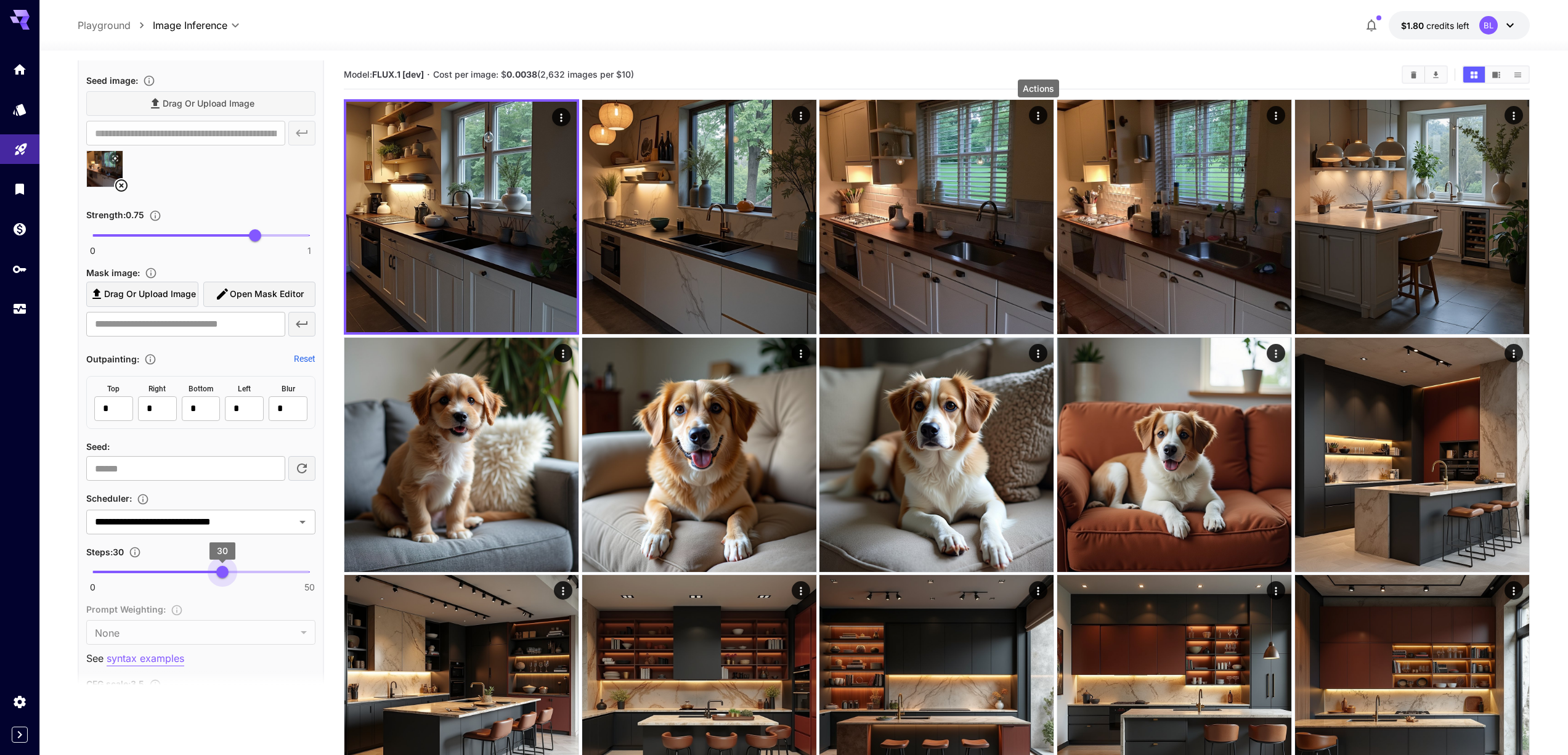
drag, startPoint x: 180, startPoint y: 574, endPoint x: 224, endPoint y: 579, distance: 44.3
click at [224, 578] on span "30" at bounding box center [222, 572] width 12 height 12
type input "**"
drag, startPoint x: 220, startPoint y: 572, endPoint x: 213, endPoint y: 572, distance: 7.0
click at [213, 572] on span "28" at bounding box center [213, 572] width 12 height 12
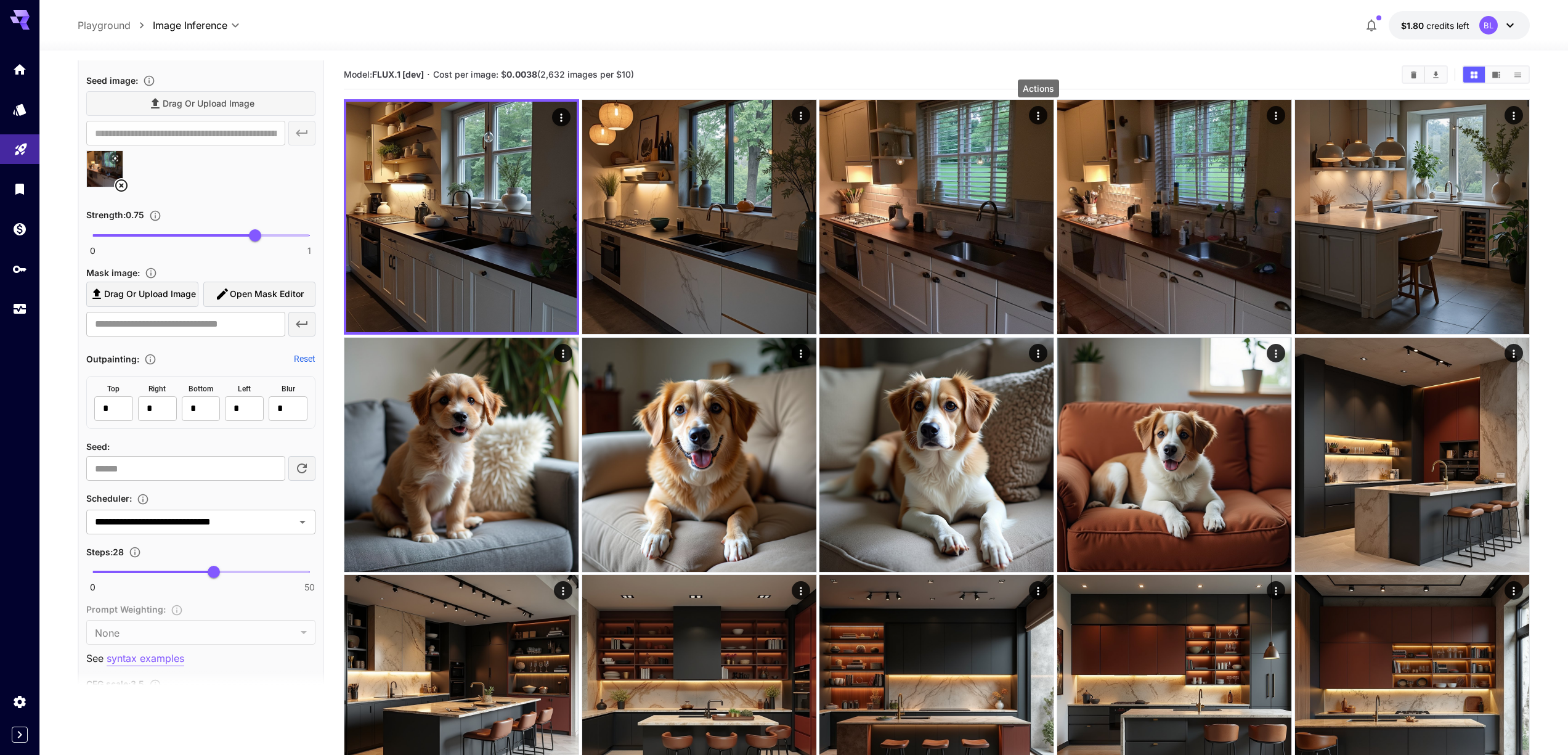
scroll to position [503, 0]
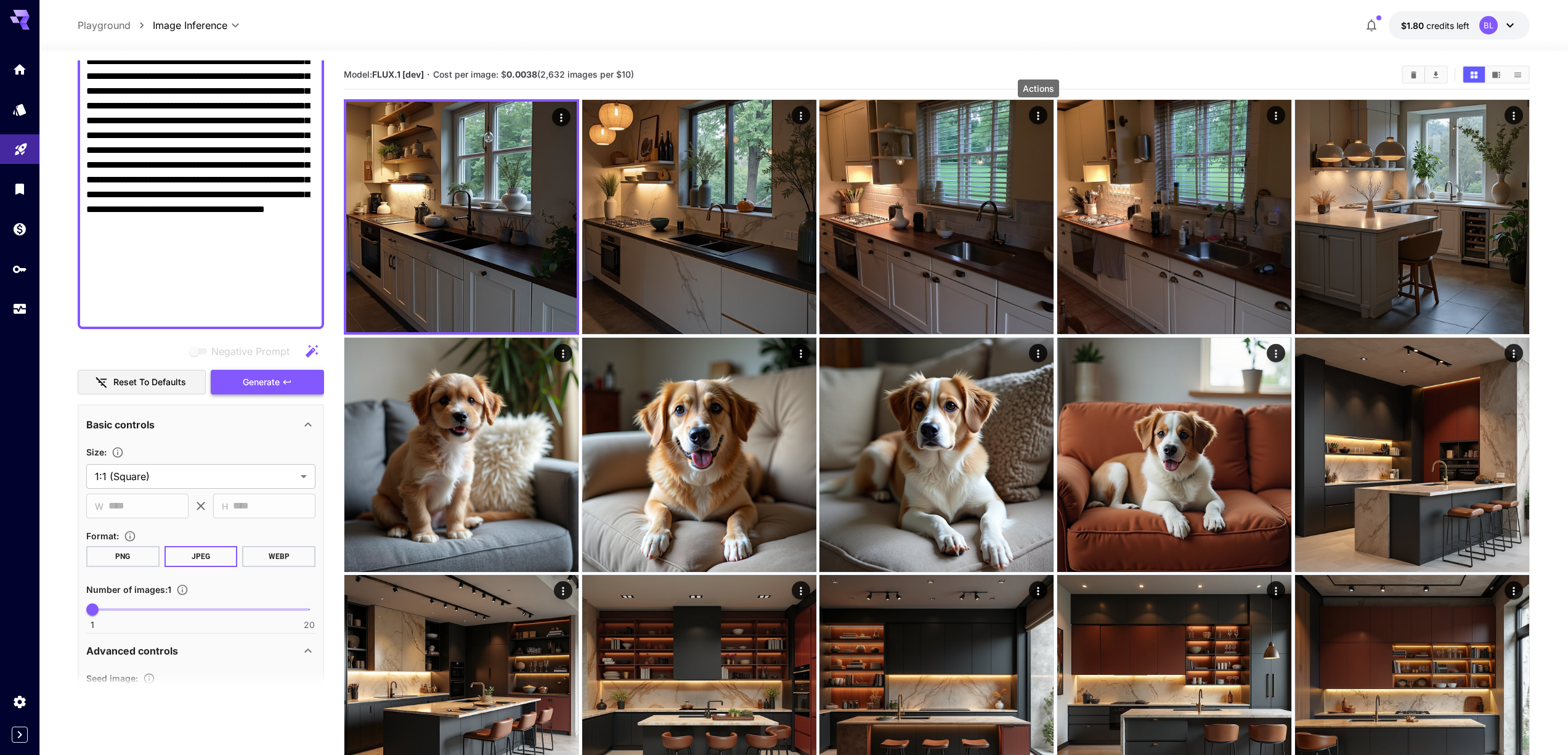
click at [262, 381] on span "Generate" at bounding box center [261, 382] width 37 height 15
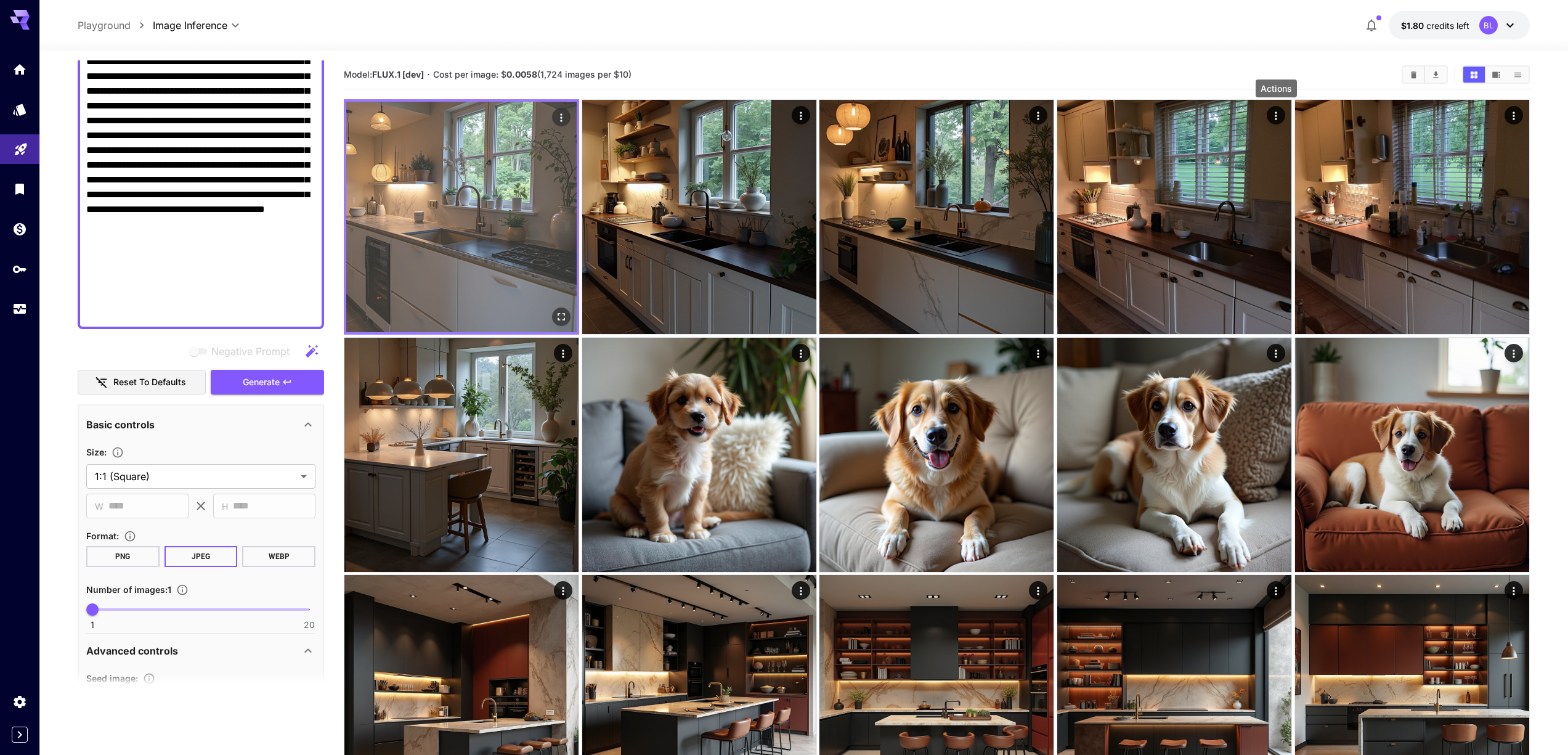
click at [479, 218] on img at bounding box center [462, 217] width 230 height 231
click at [559, 317] on icon "Open in fullscreen" at bounding box center [561, 316] width 12 height 12
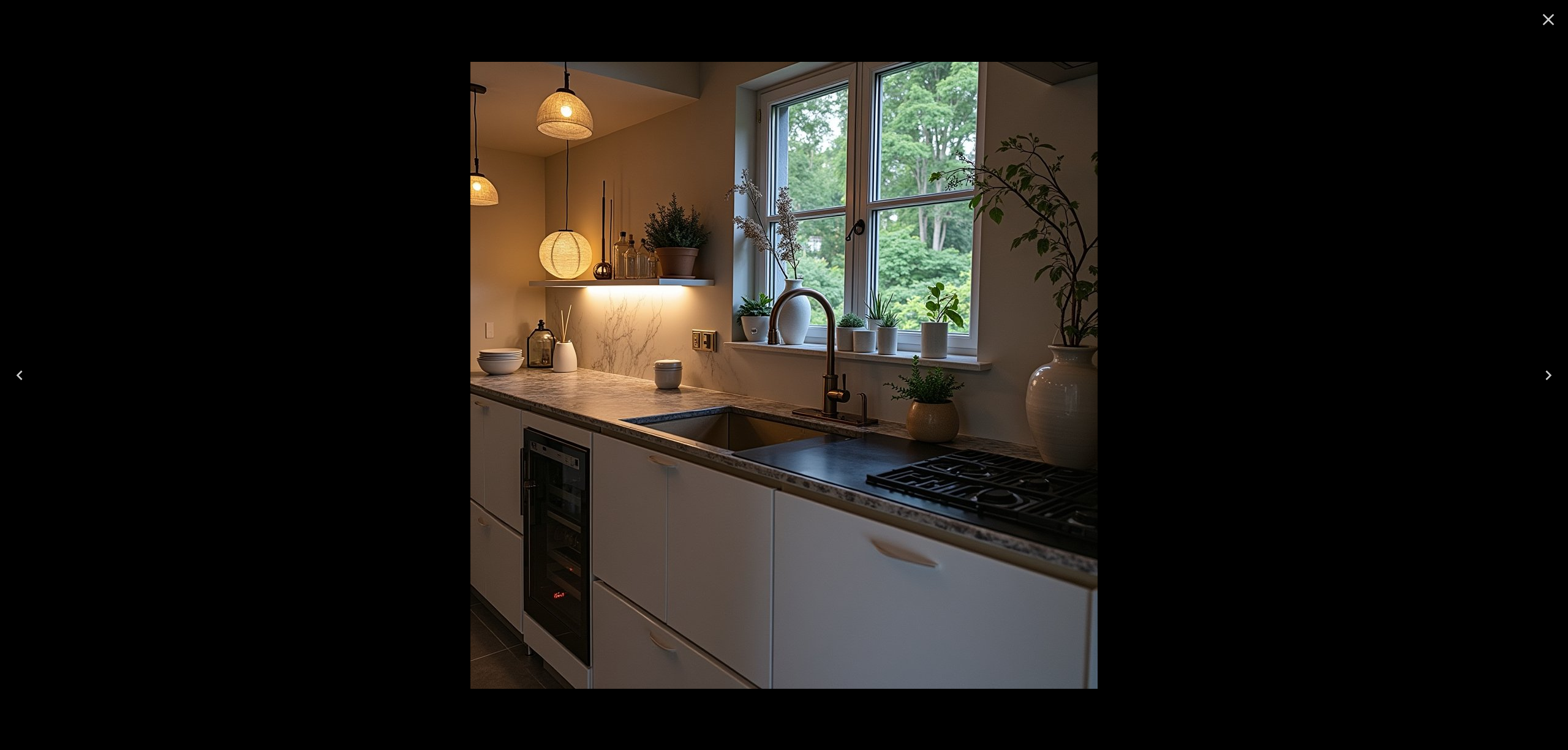
click at [1549, 23] on icon "Close" at bounding box center [1548, 19] width 20 height 20
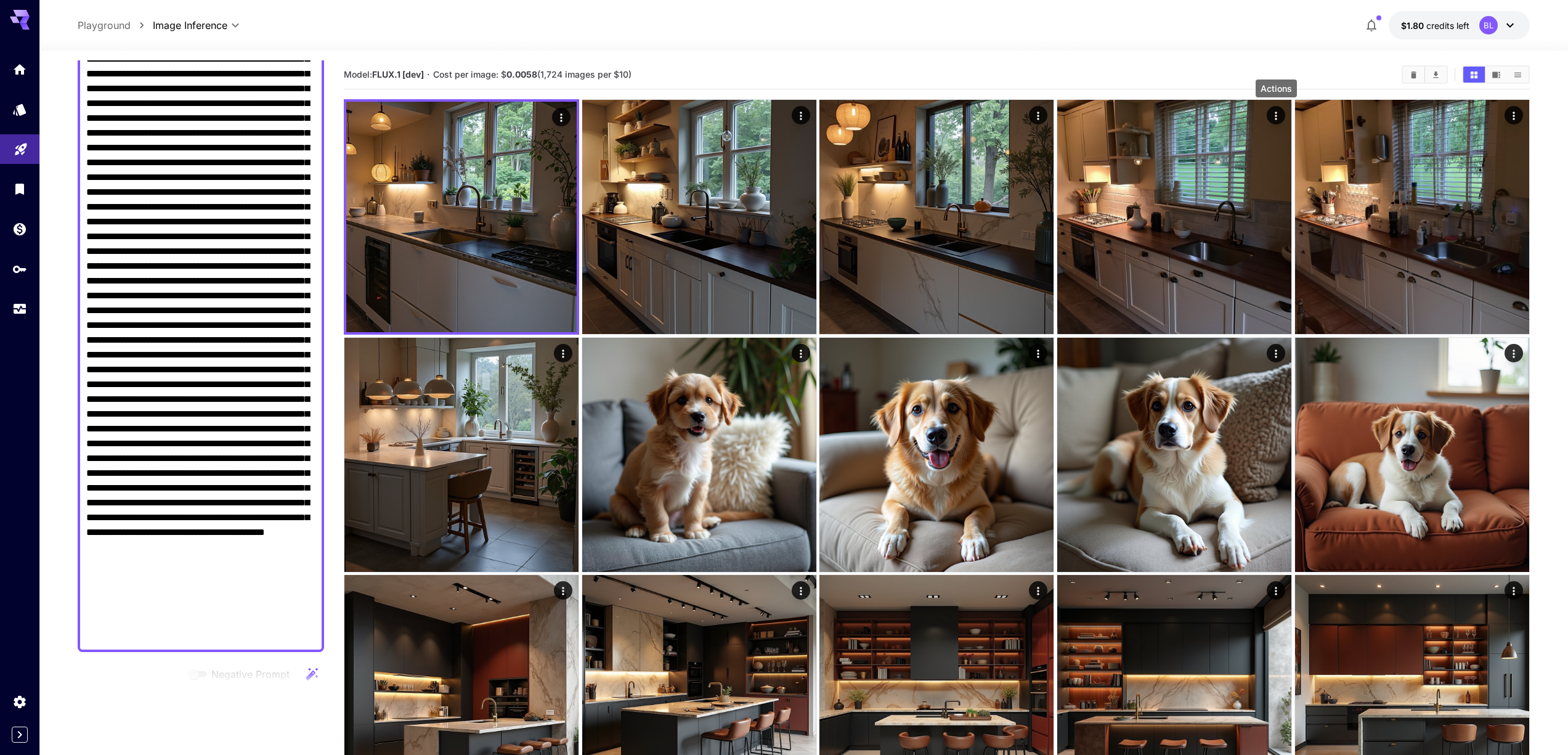
scroll to position [0, 0]
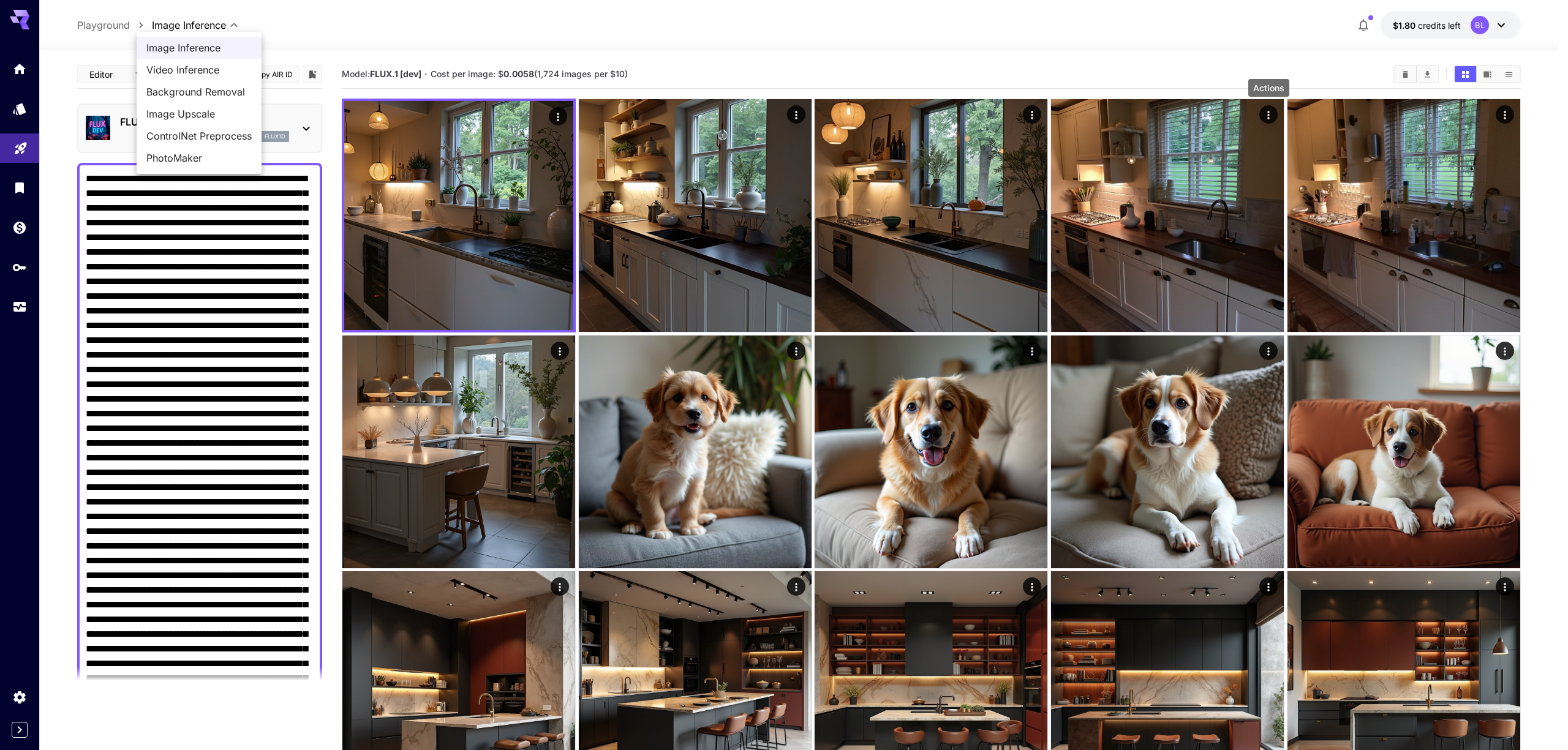
click at [190, 26] on div at bounding box center [784, 375] width 1568 height 750
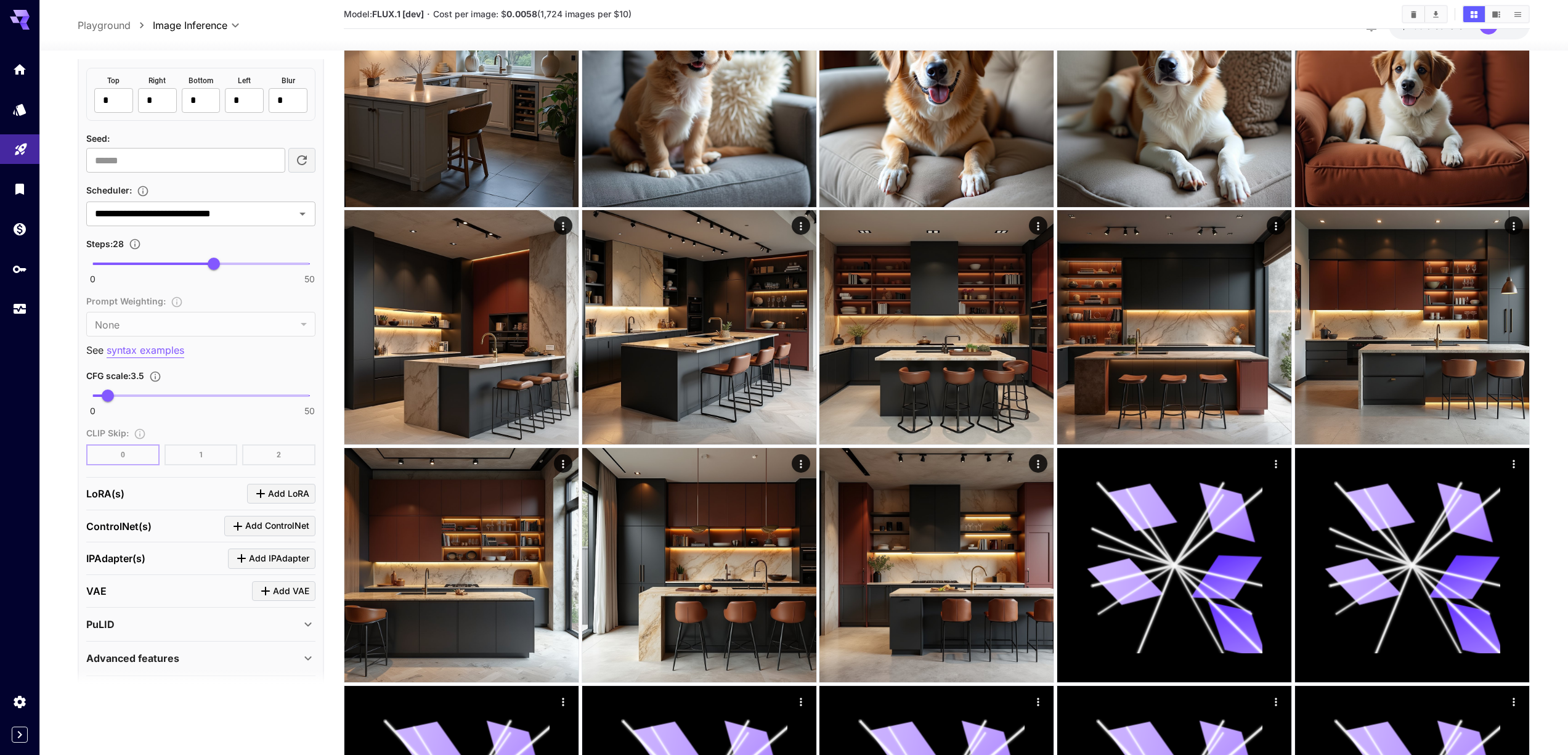
scroll to position [1449, 0]
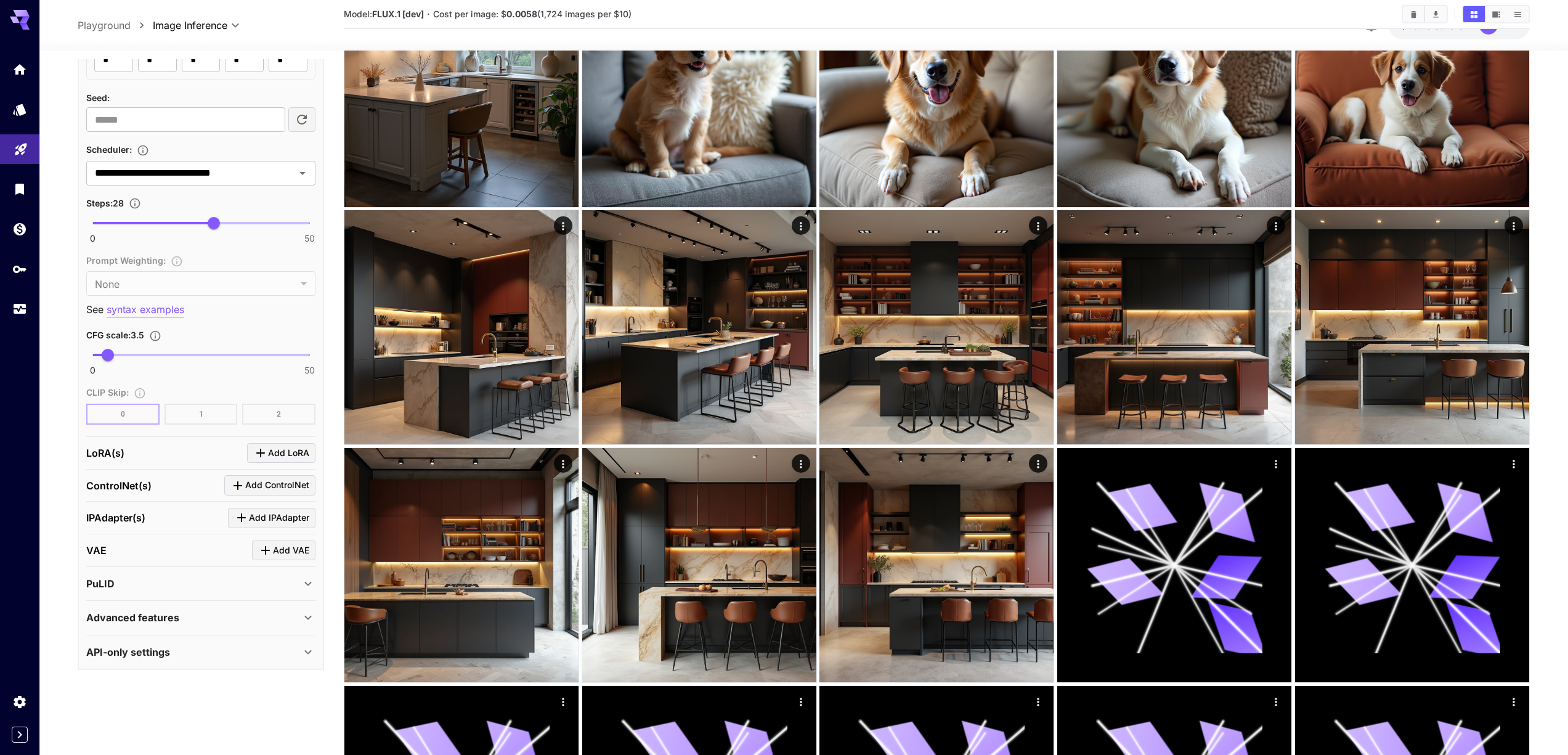
click at [165, 621] on p "Advanced features" at bounding box center [133, 617] width 93 height 14
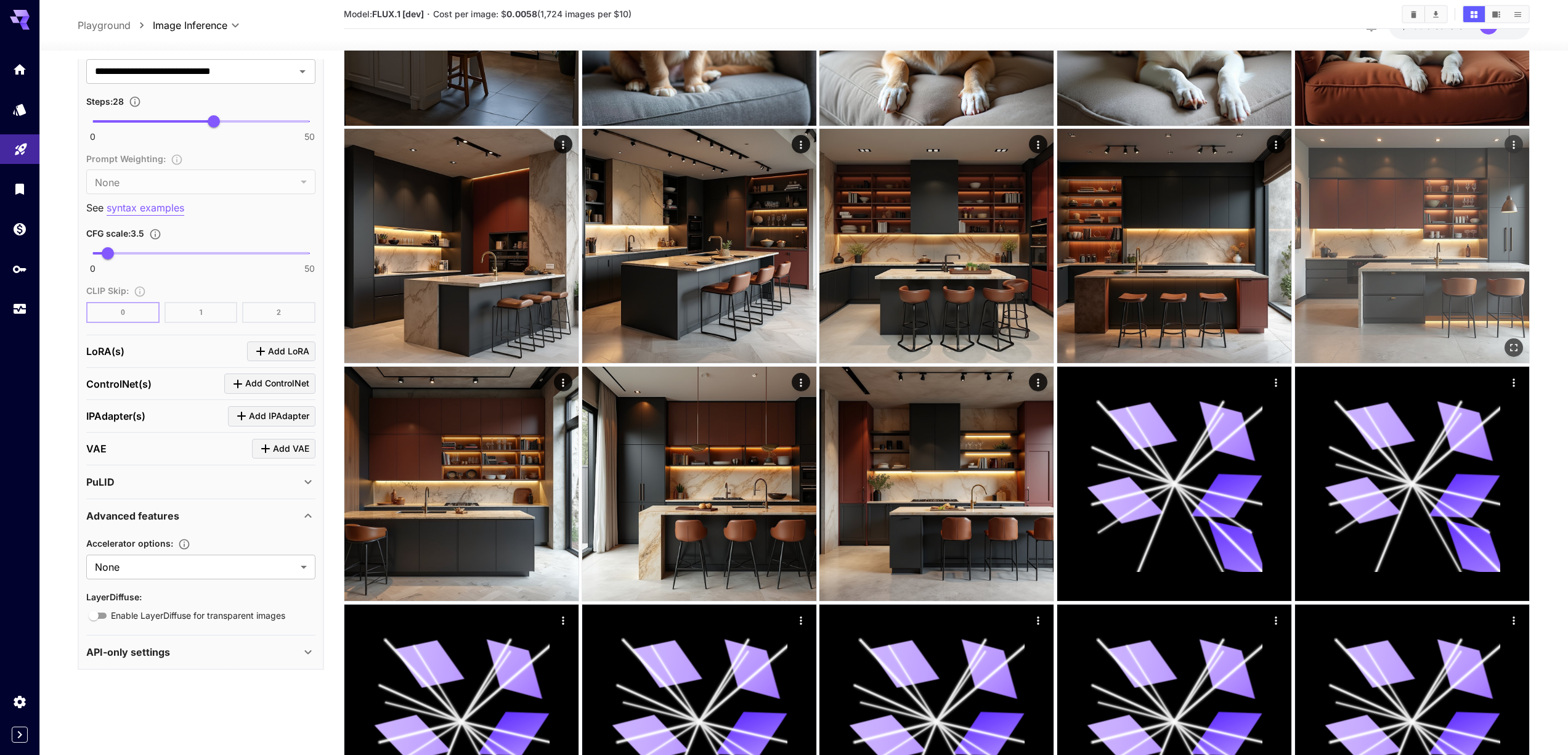
scroll to position [0, 0]
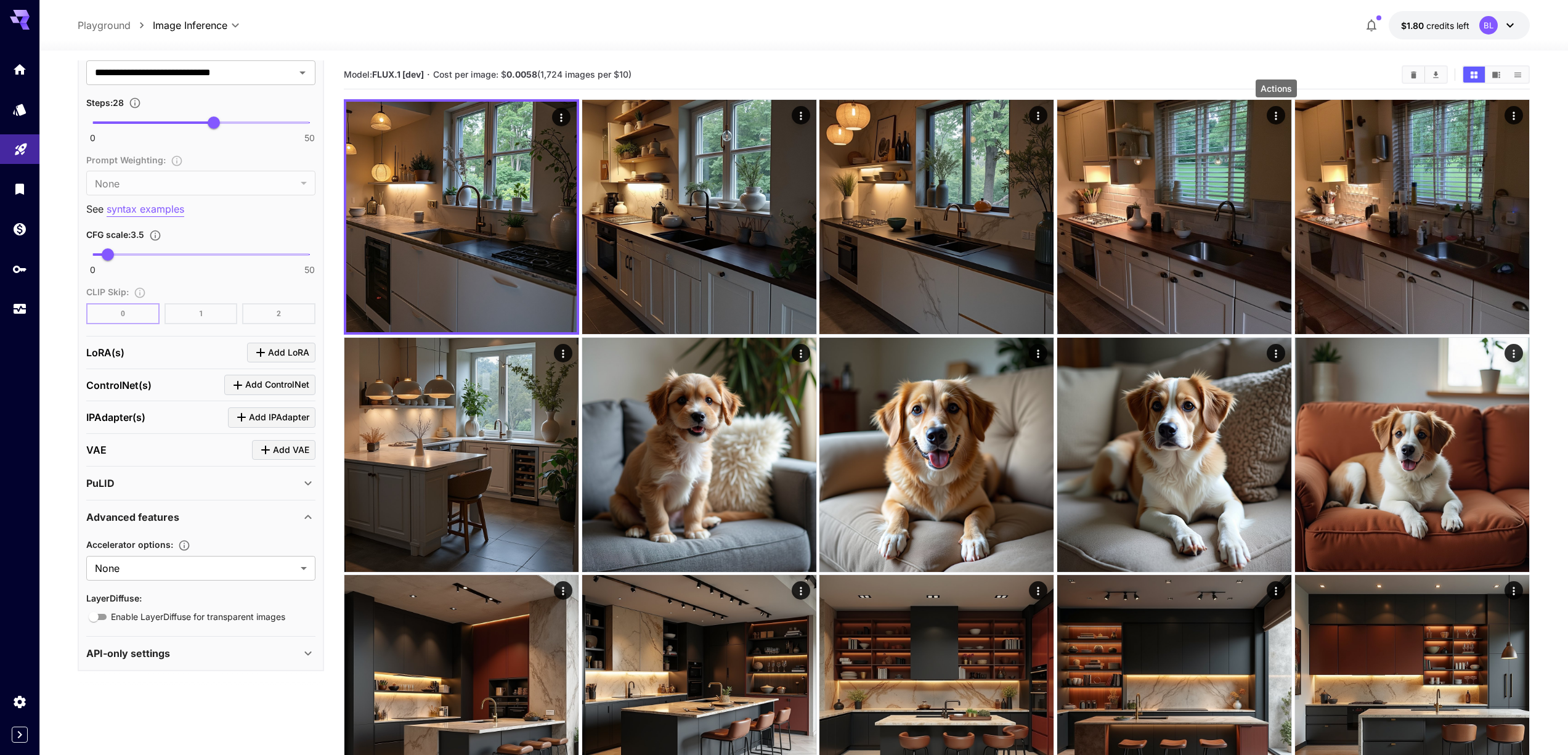
click at [1488, 30] on div "BL" at bounding box center [1488, 25] width 18 height 18
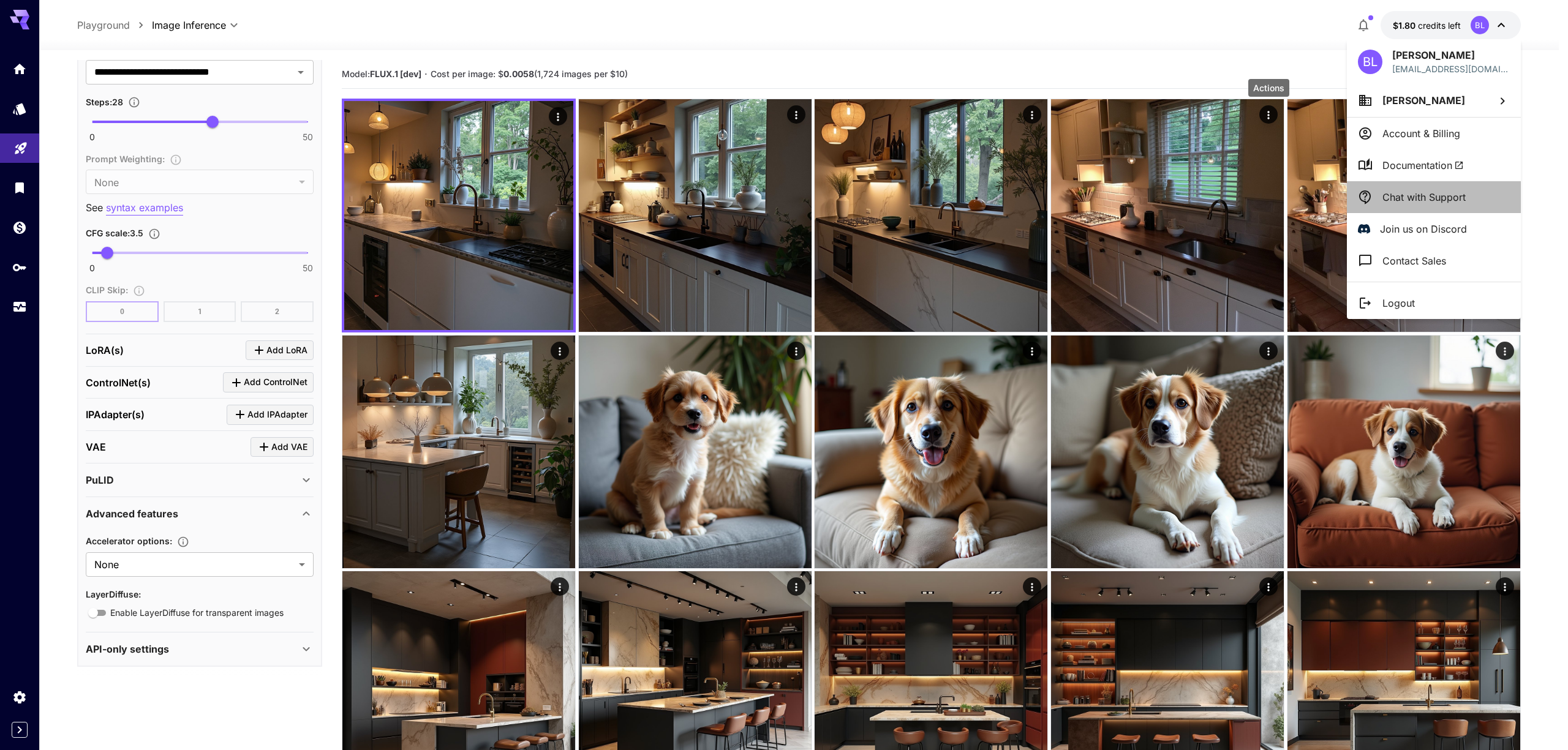
click at [1430, 208] on li "Chat with Support" at bounding box center [1433, 197] width 174 height 31
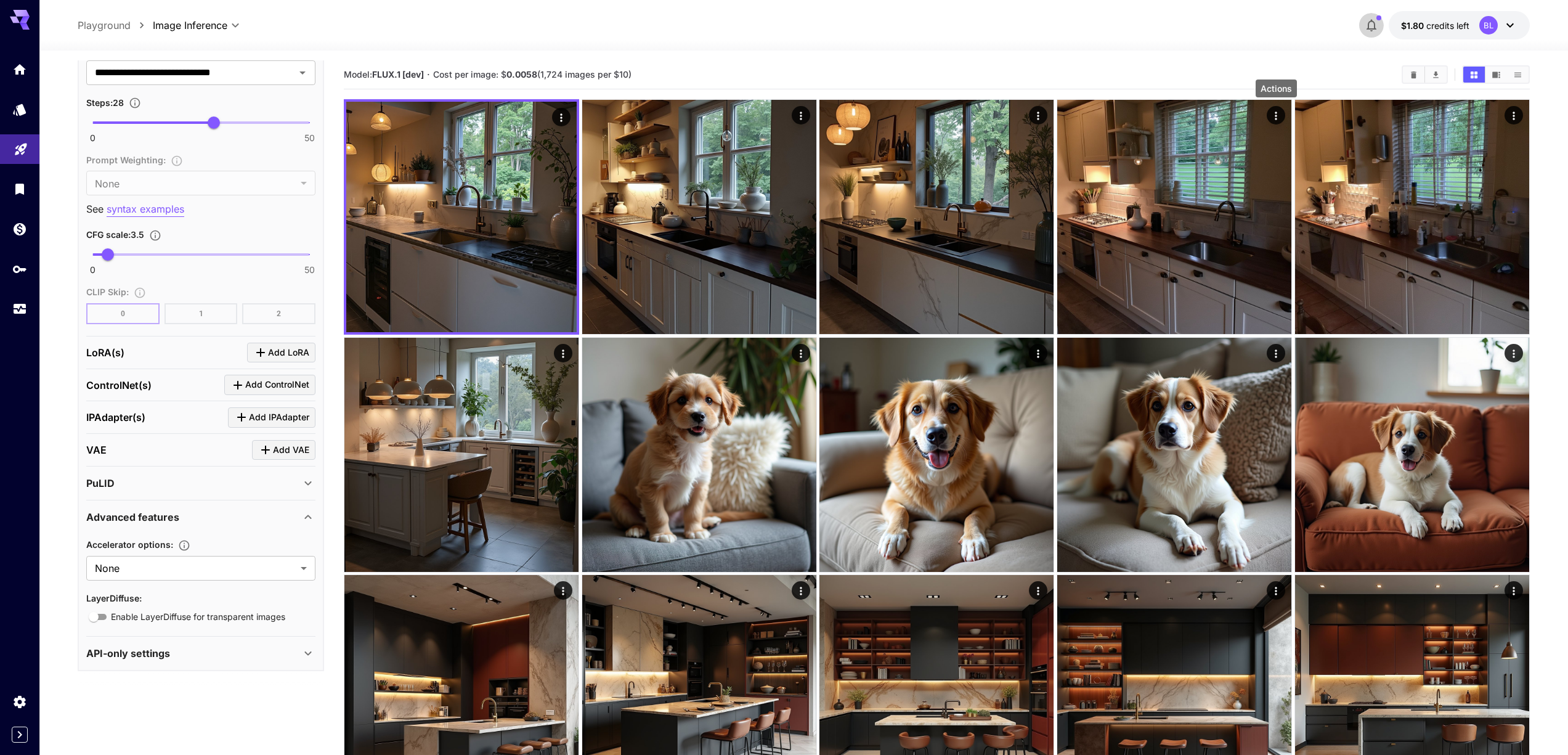
click at [1370, 25] on icon "button" at bounding box center [1371, 25] width 14 height 14
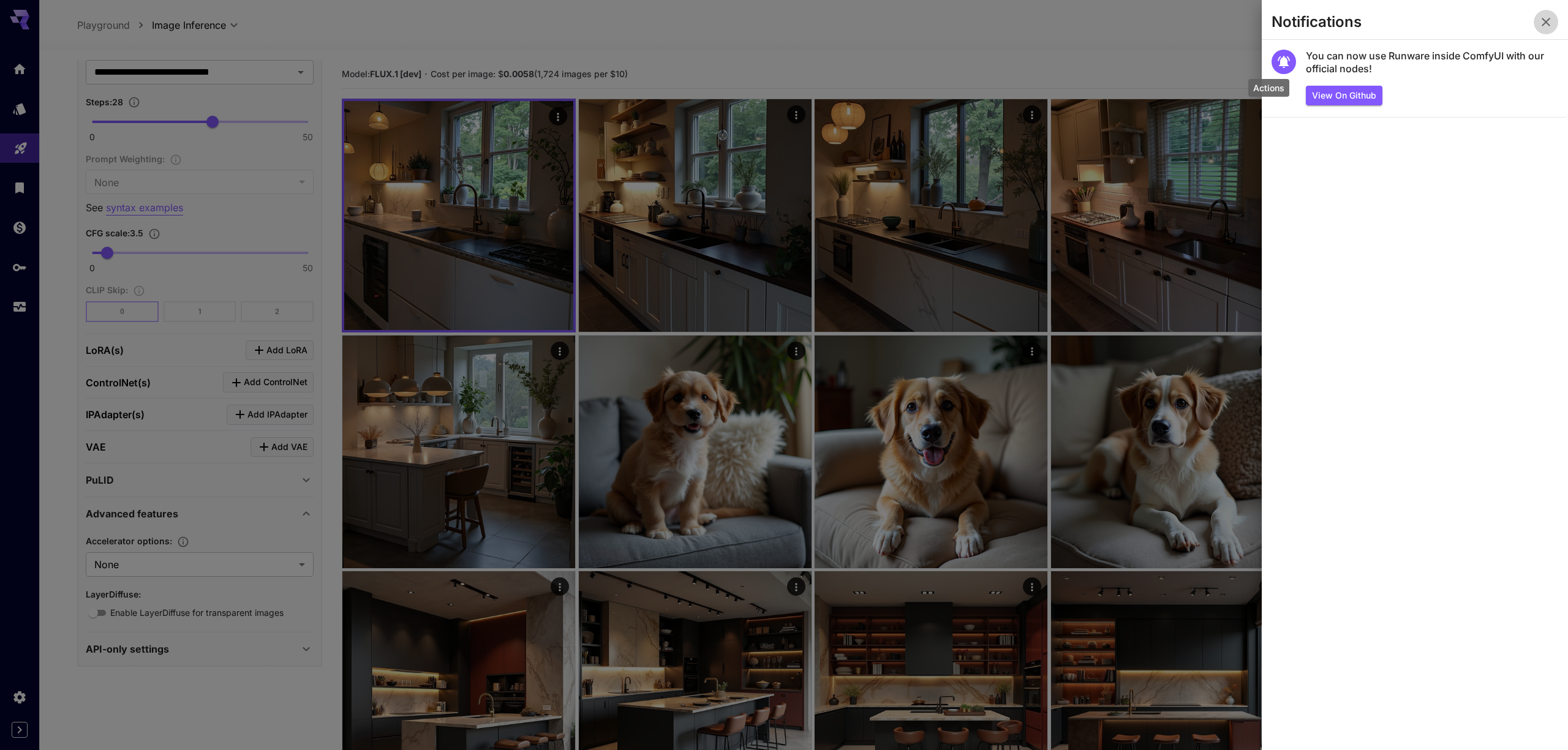
click at [1544, 21] on icon "button" at bounding box center [1545, 22] width 9 height 9
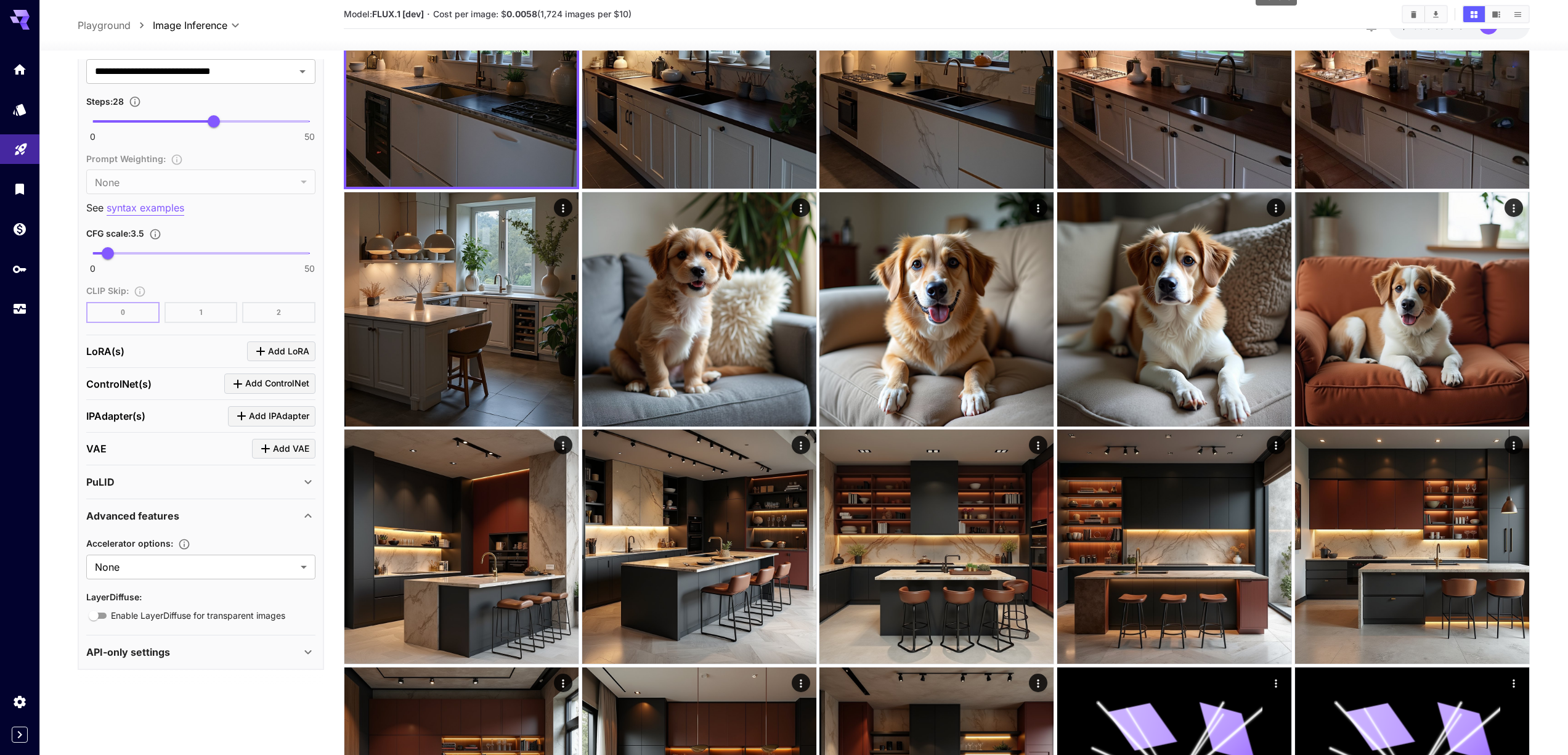
scroll to position [378, 0]
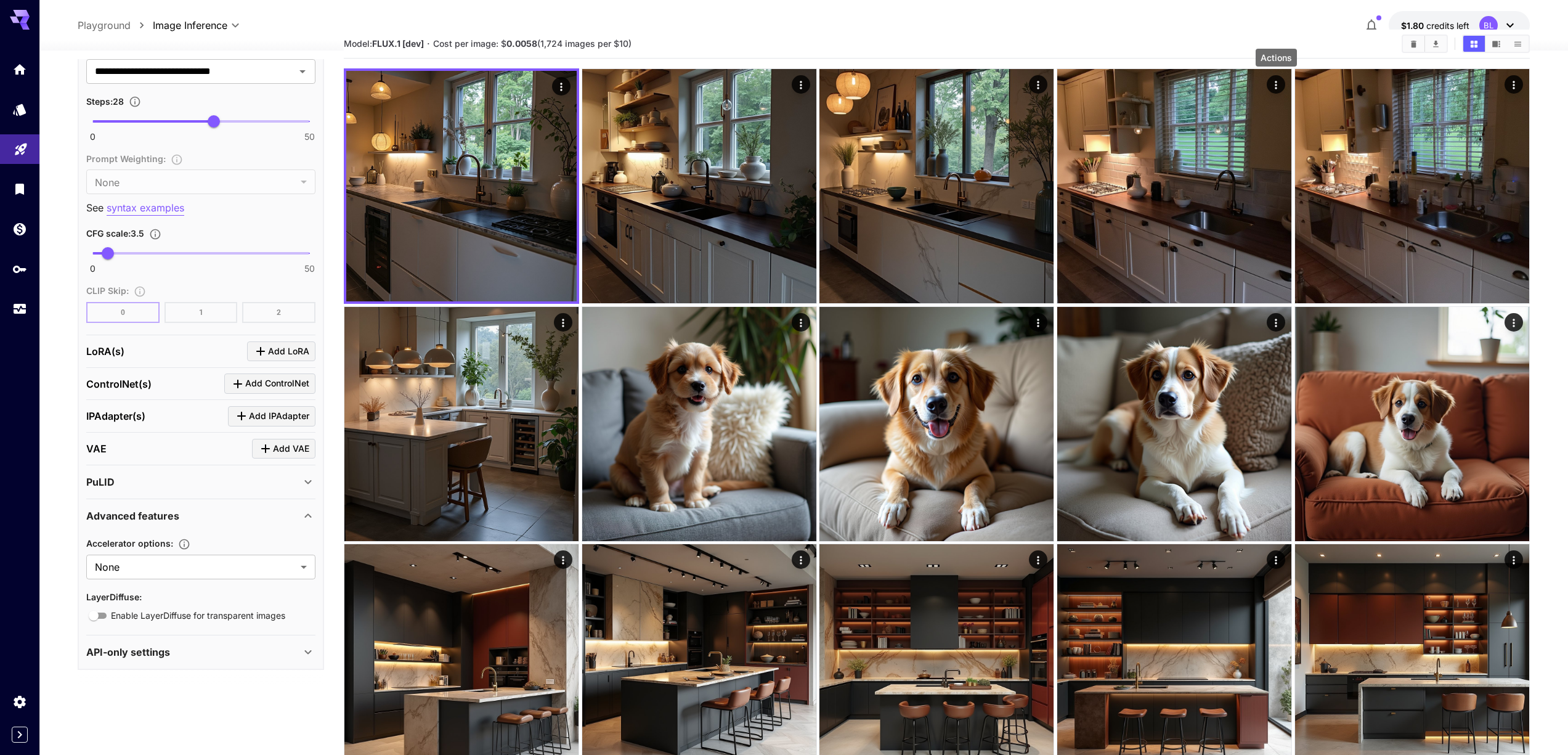
scroll to position [0, 0]
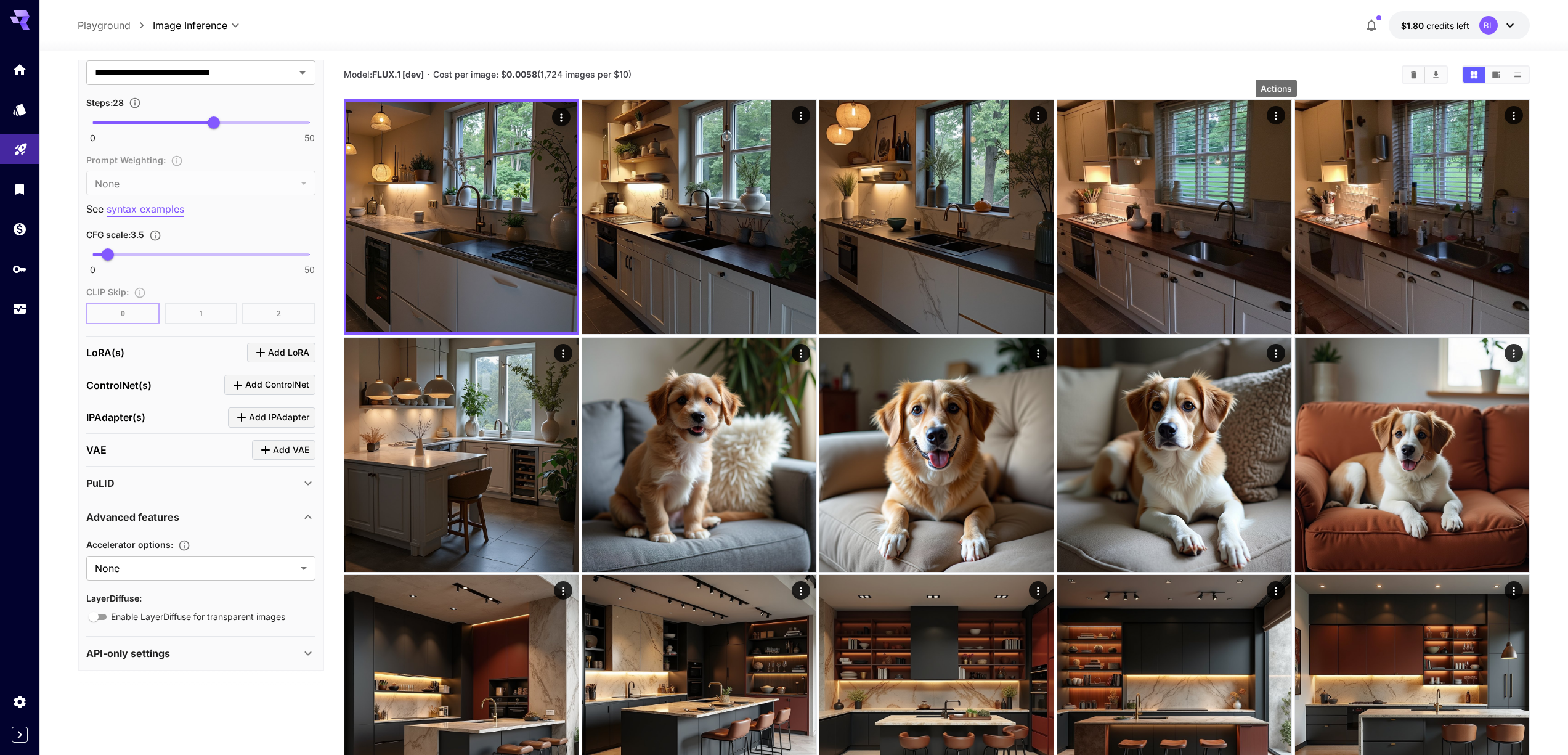
click at [1056, 31] on div "**********" at bounding box center [804, 26] width 1452 height 29
click at [636, 32] on div "**********" at bounding box center [804, 26] width 1452 height 29
click at [105, 27] on p "Playground" at bounding box center [104, 25] width 53 height 14
click at [21, 745] on div at bounding box center [19, 378] width 39 height 755
click at [21, 736] on icon "Expand sidebar" at bounding box center [19, 734] width 14 height 14
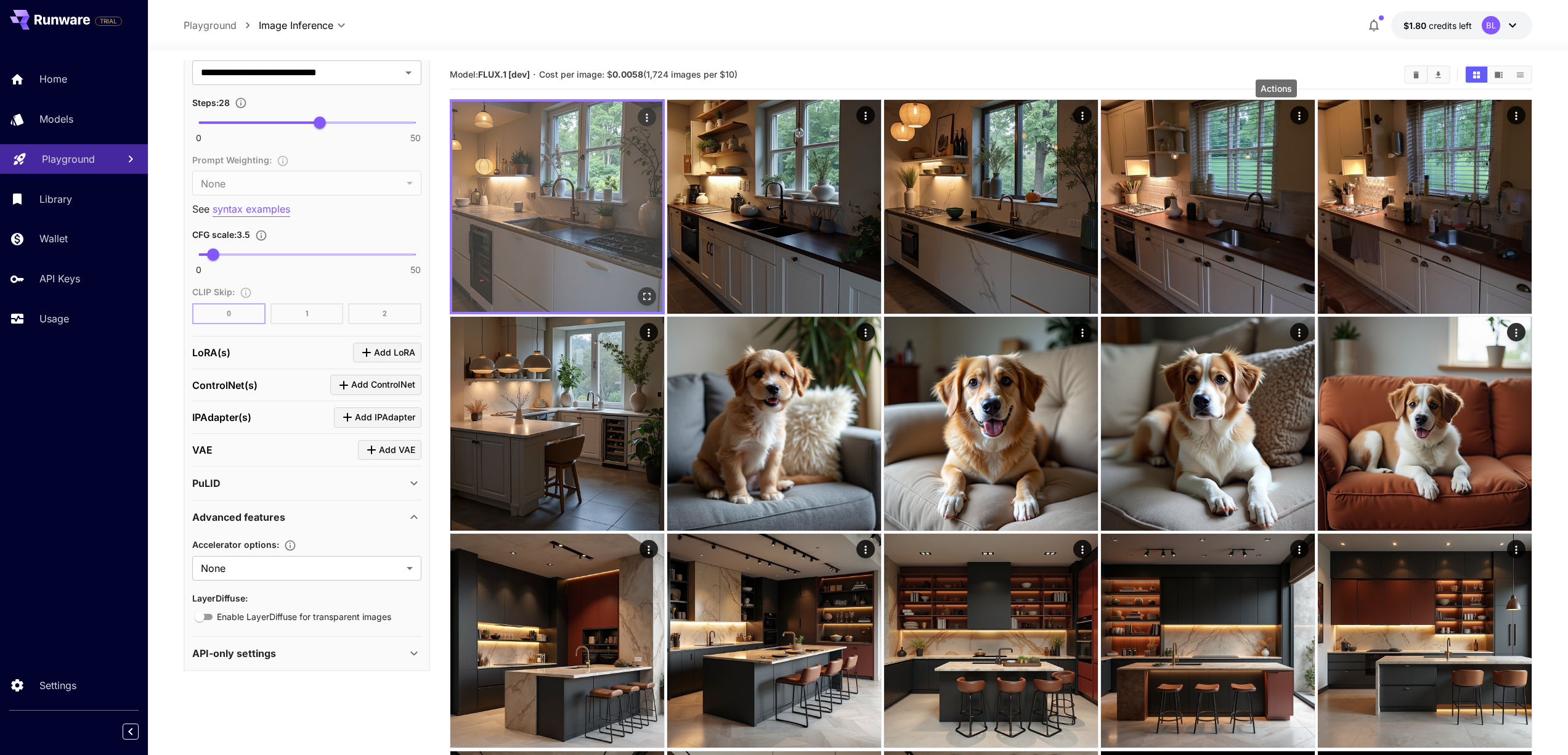
click at [591, 170] on img at bounding box center [557, 207] width 210 height 210
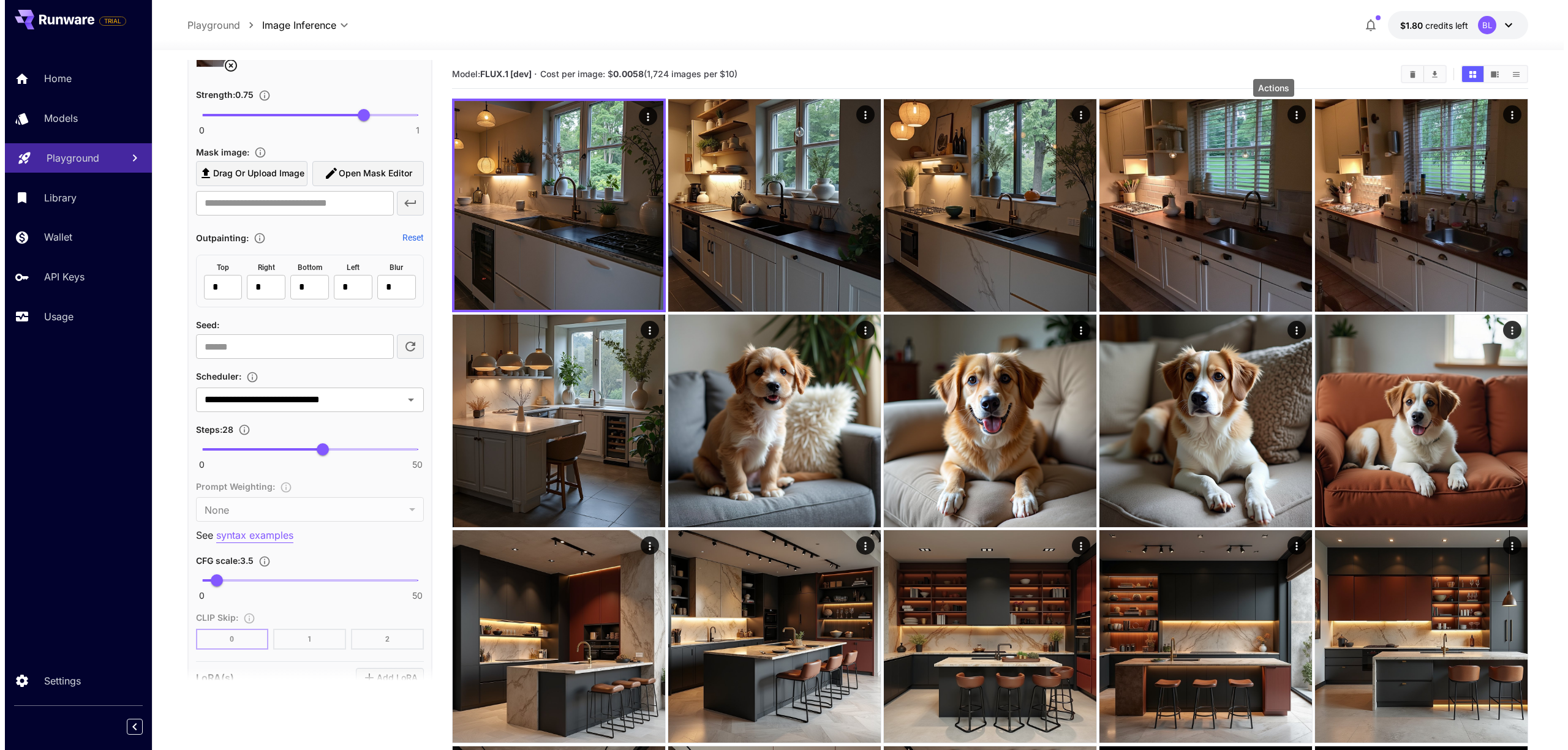
scroll to position [1173, 0]
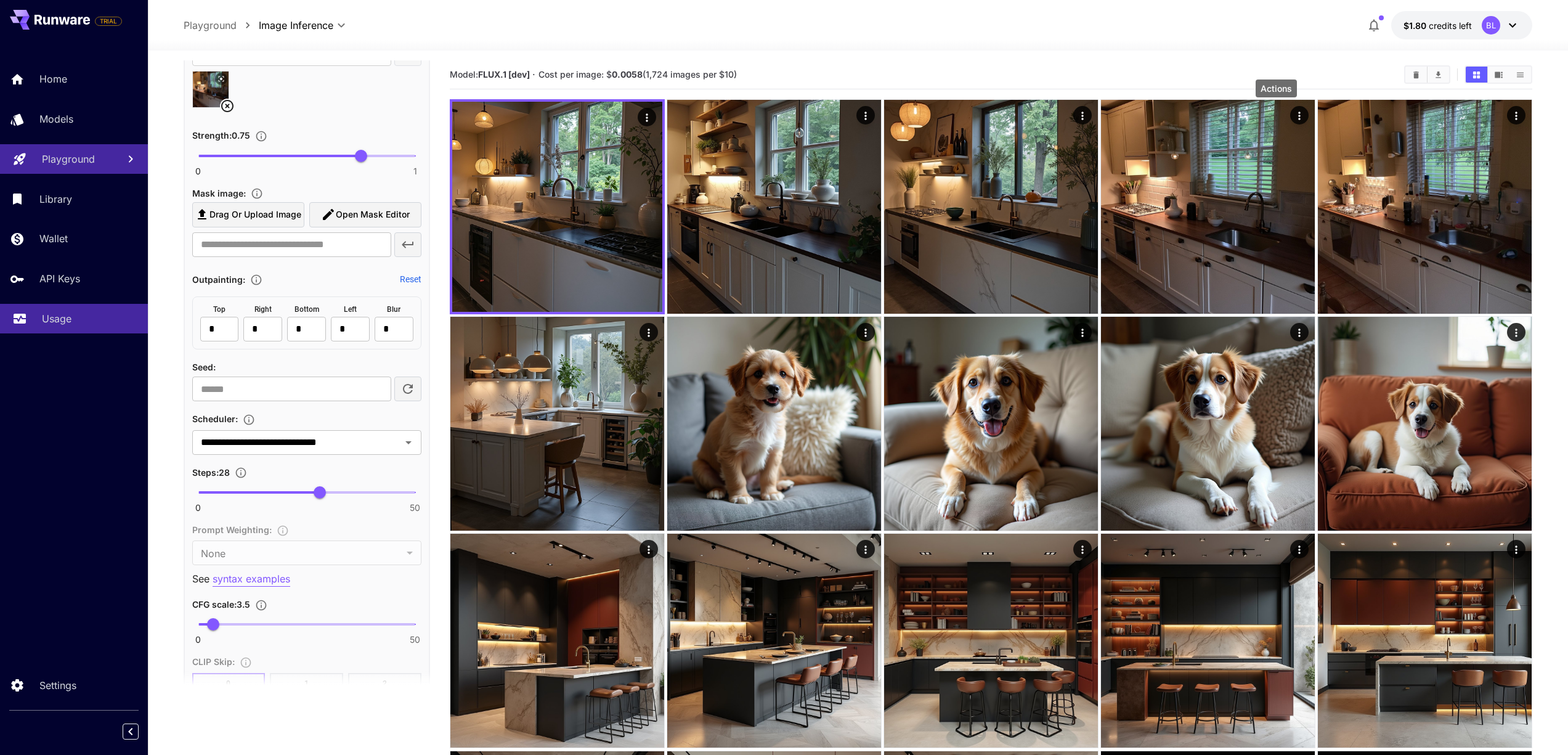
click at [58, 314] on p "Usage" at bounding box center [57, 318] width 30 height 14
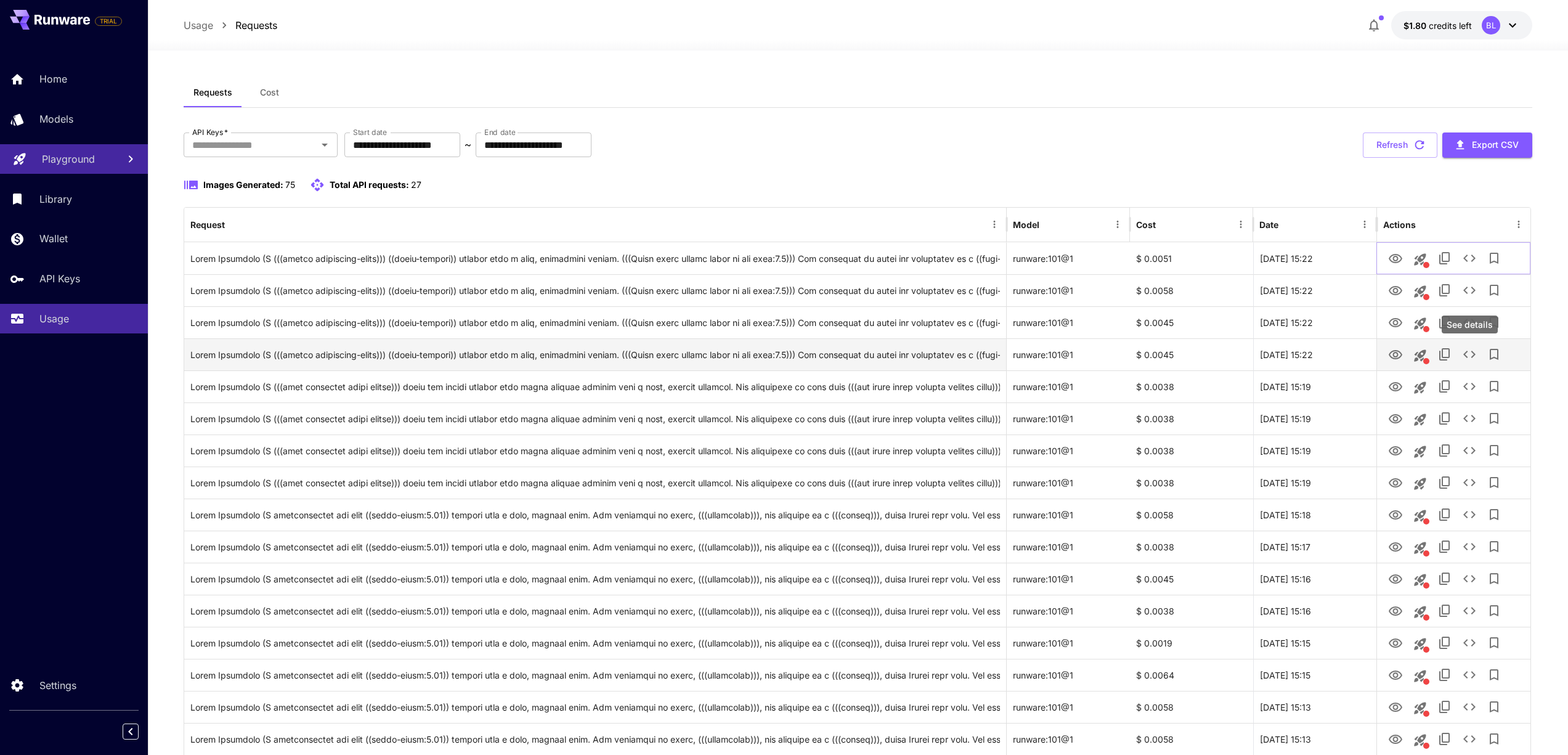
drag, startPoint x: 1473, startPoint y: 257, endPoint x: 1478, endPoint y: 355, distance: 98.1
click at [1478, 355] on button "See details" at bounding box center [1470, 354] width 25 height 25
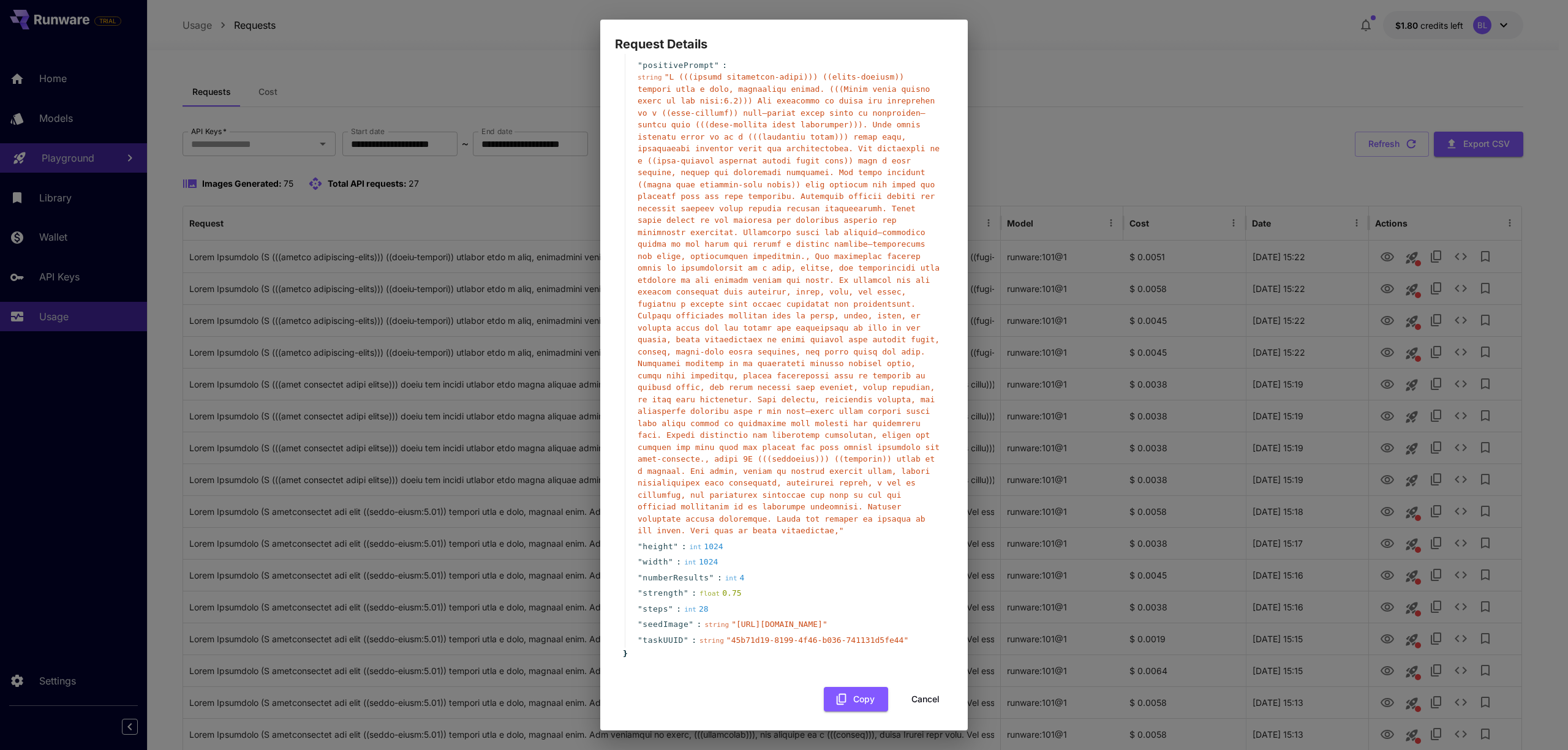
scroll to position [113, 0]
click at [916, 697] on button "Cancel" at bounding box center [926, 697] width 55 height 25
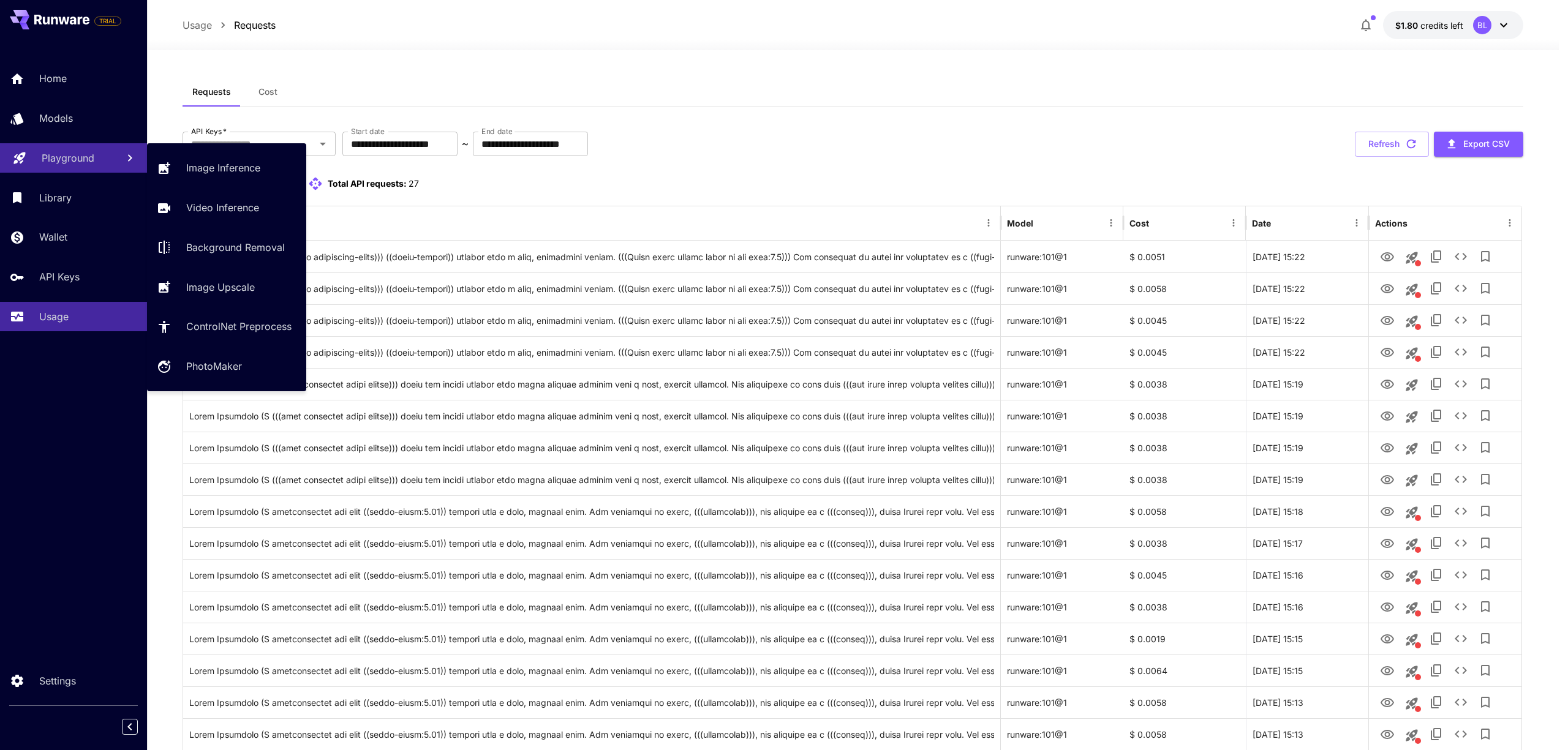
click at [74, 156] on p "Playground" at bounding box center [68, 157] width 52 height 14
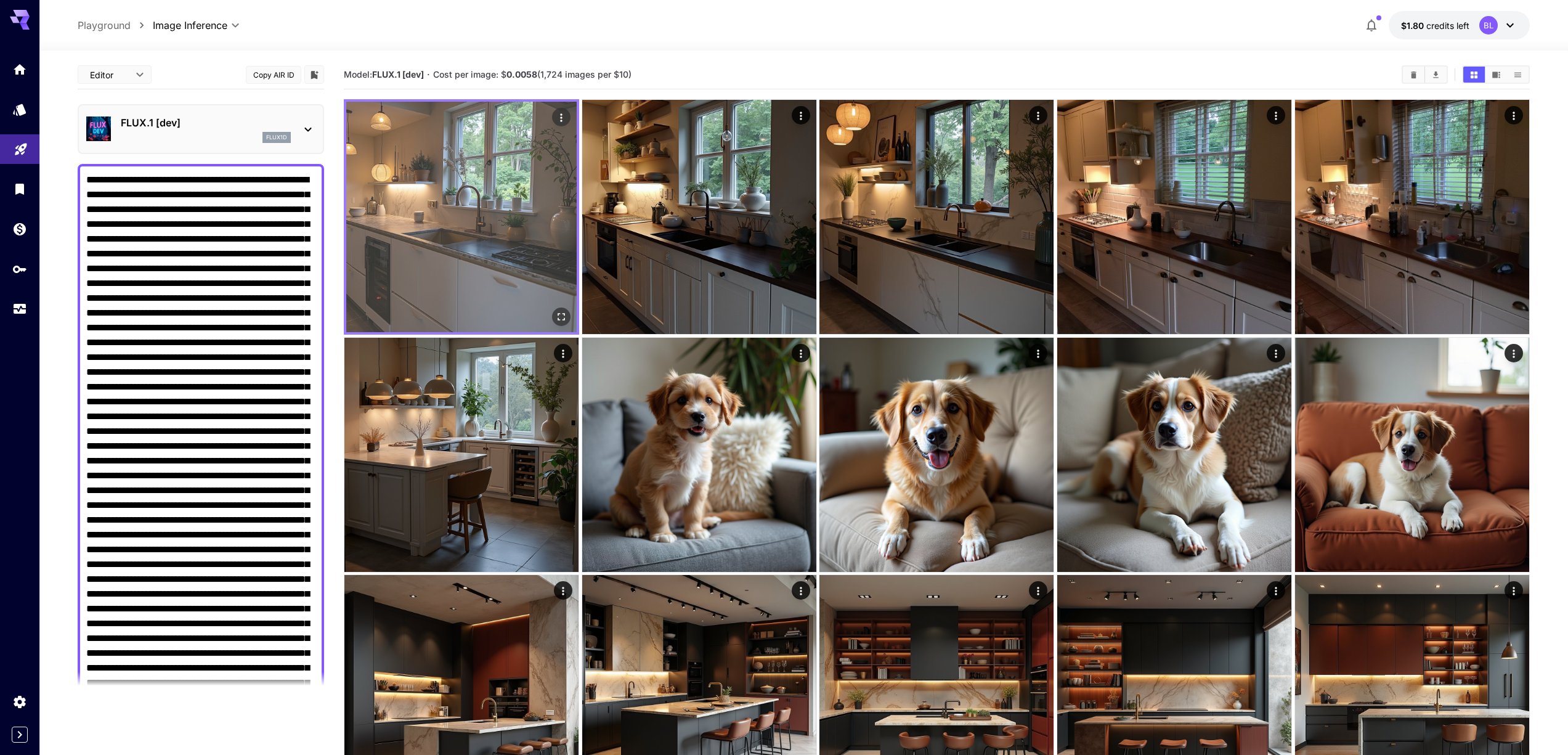
click at [469, 231] on img at bounding box center [462, 217] width 230 height 231
click at [560, 118] on icon "Actions" at bounding box center [561, 117] width 12 height 12
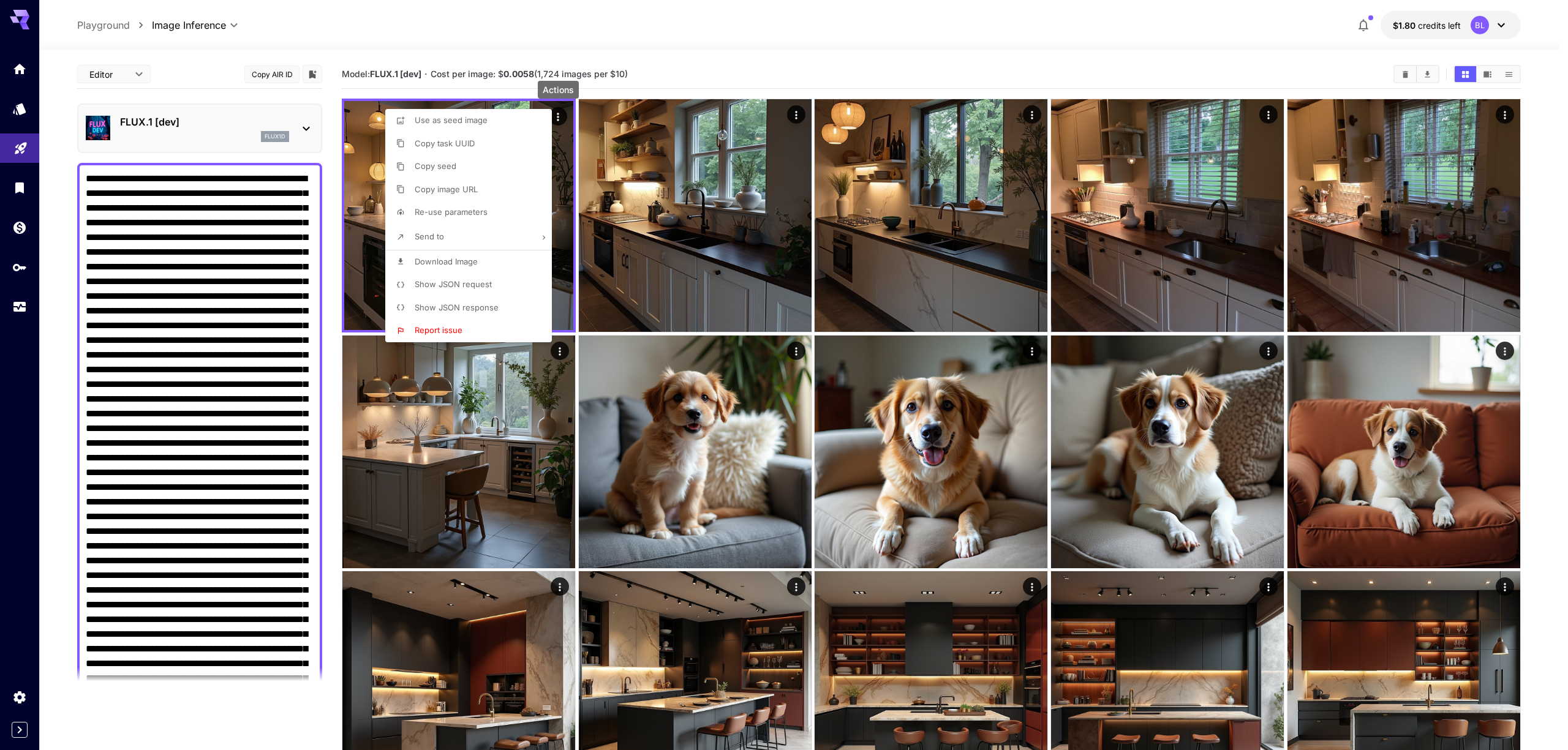
click at [465, 237] on li "Send to" at bounding box center [472, 237] width 174 height 26
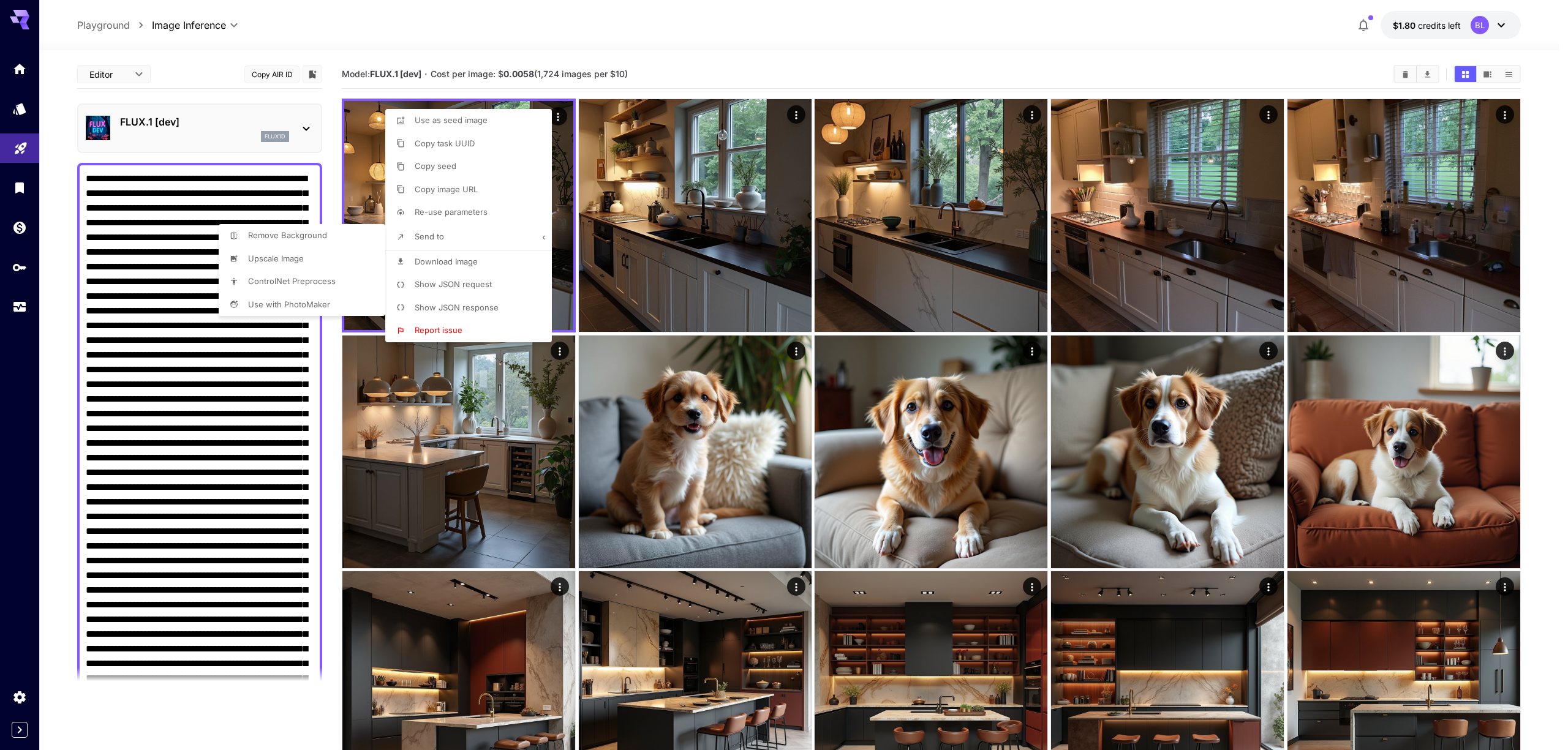
click at [466, 286] on div at bounding box center [784, 375] width 1568 height 750
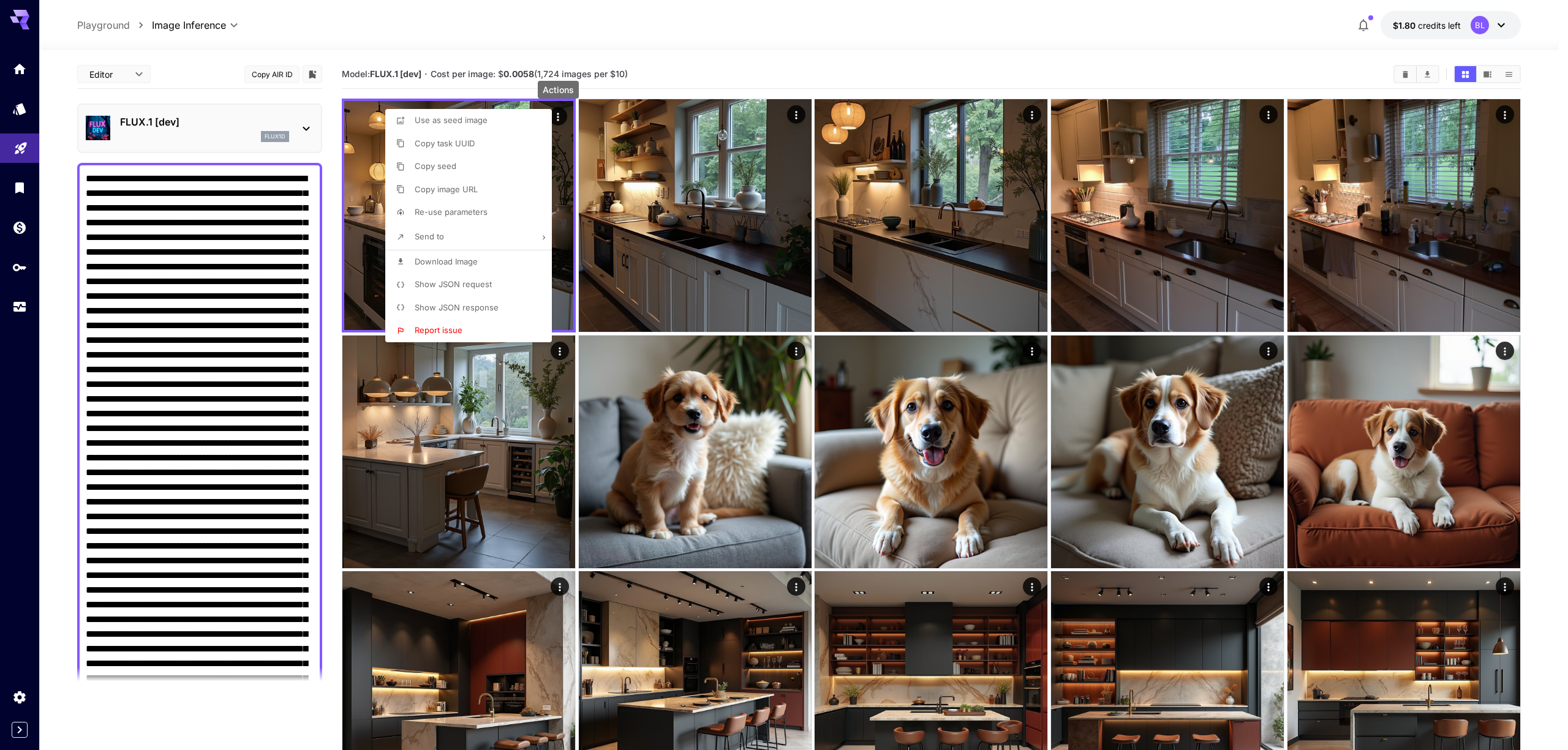
click at [442, 286] on span "Show JSON request" at bounding box center [452, 284] width 77 height 10
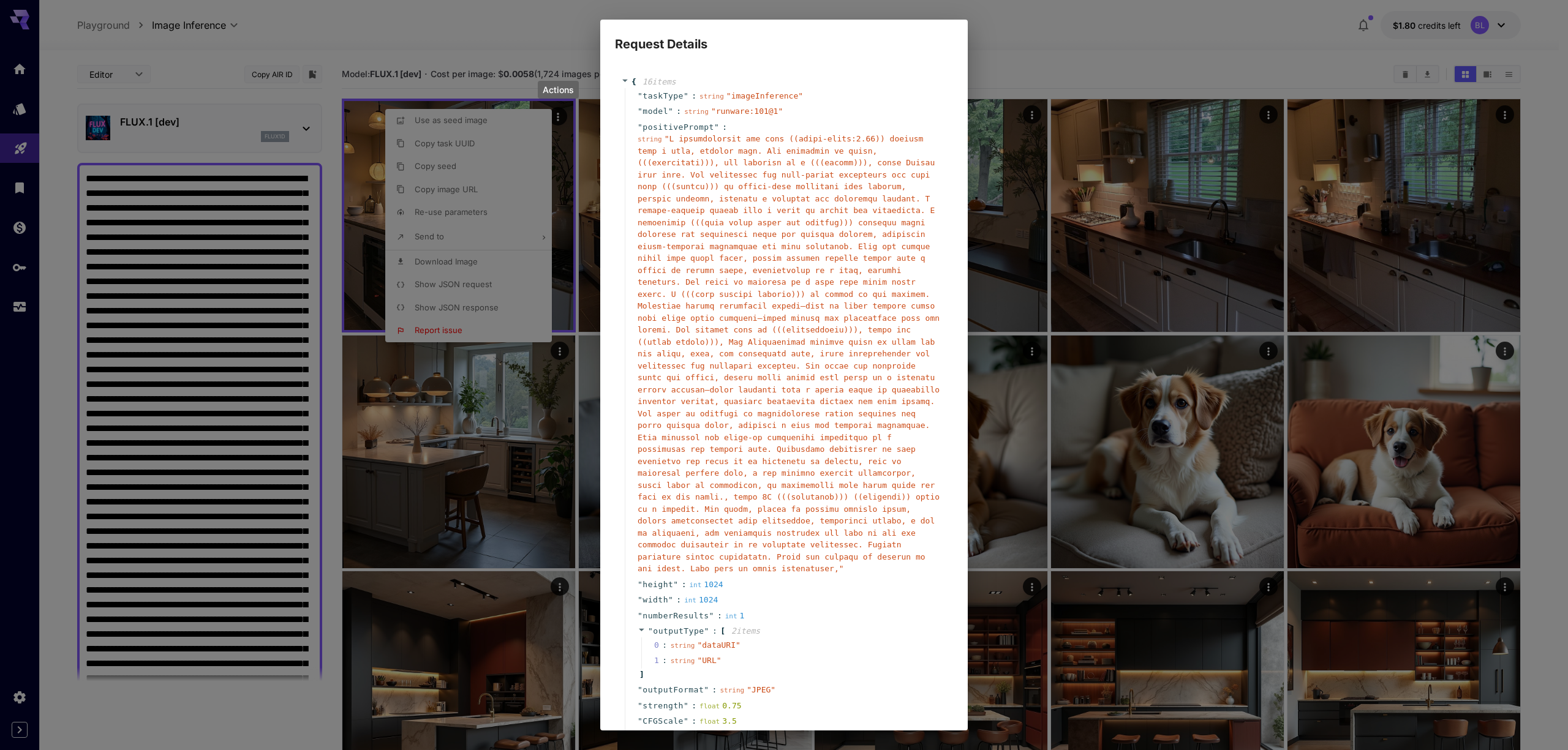
click at [1005, 61] on div "Request Details { 16 item s " taskType " : string " imageInference " " model " …" at bounding box center [784, 375] width 1568 height 750
click at [999, 62] on div "Request Details { 16 item s " taskType " : string " imageInference " " model " …" at bounding box center [784, 375] width 1568 height 750
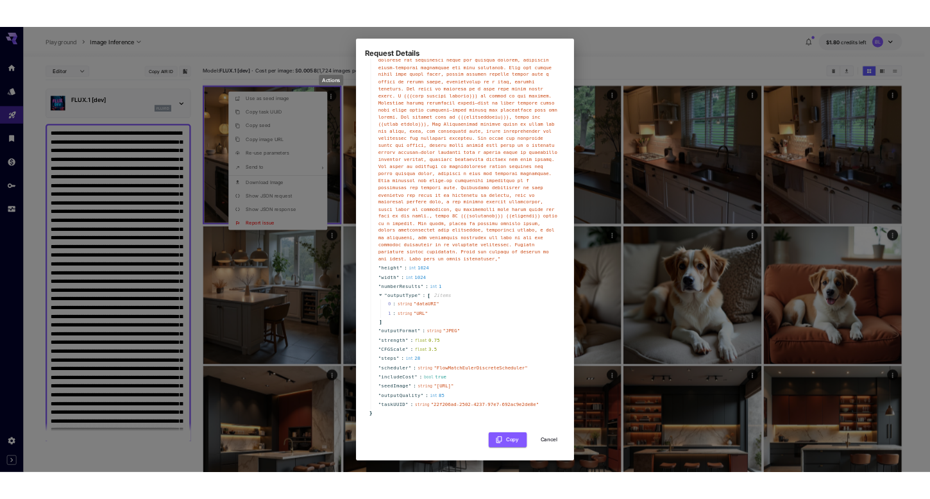
scroll to position [237, 0]
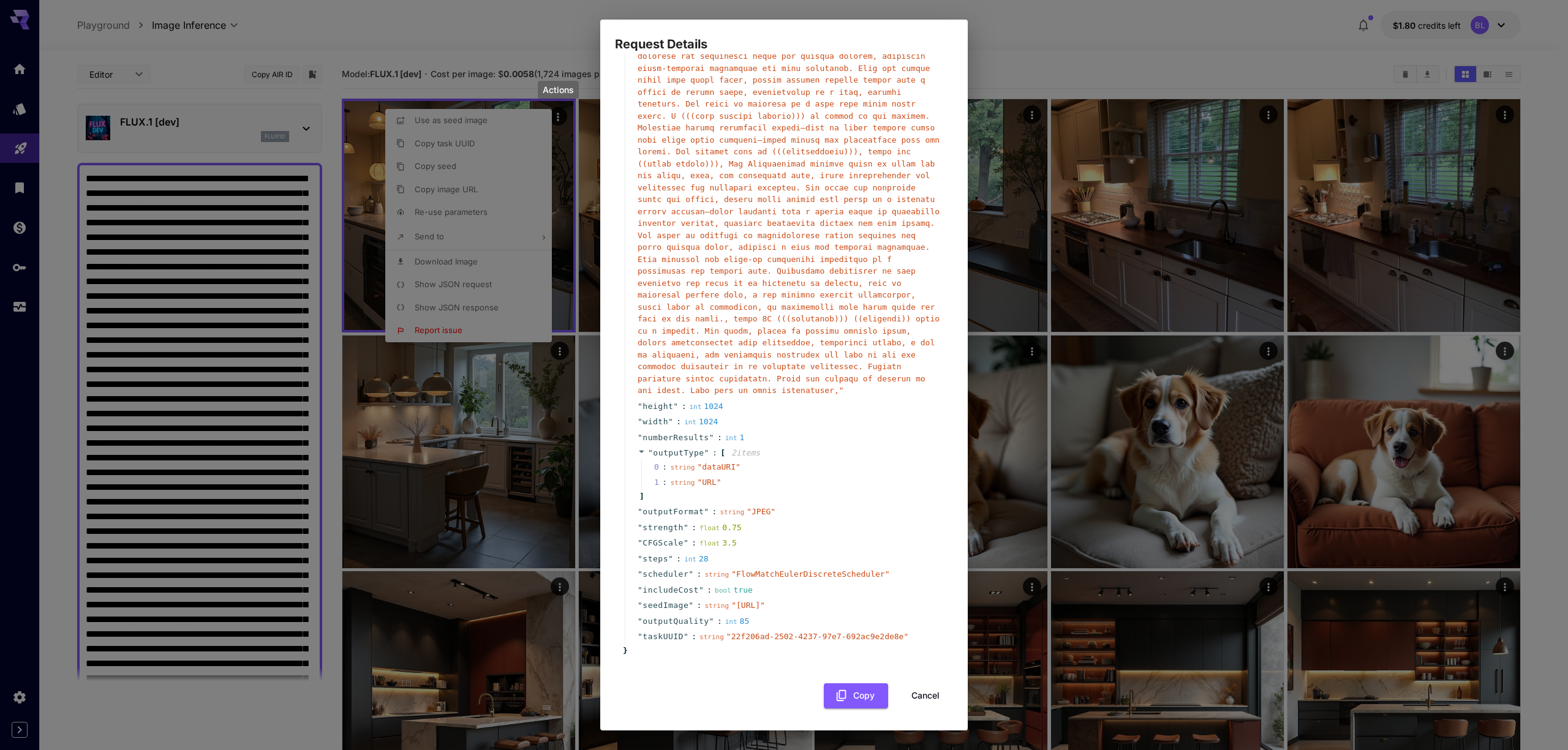
click at [1011, 17] on div "Request Details { 16 item s " taskType " : string " imageInference " " model " …" at bounding box center [784, 375] width 1568 height 750
click at [916, 699] on button "Cancel" at bounding box center [926, 696] width 55 height 25
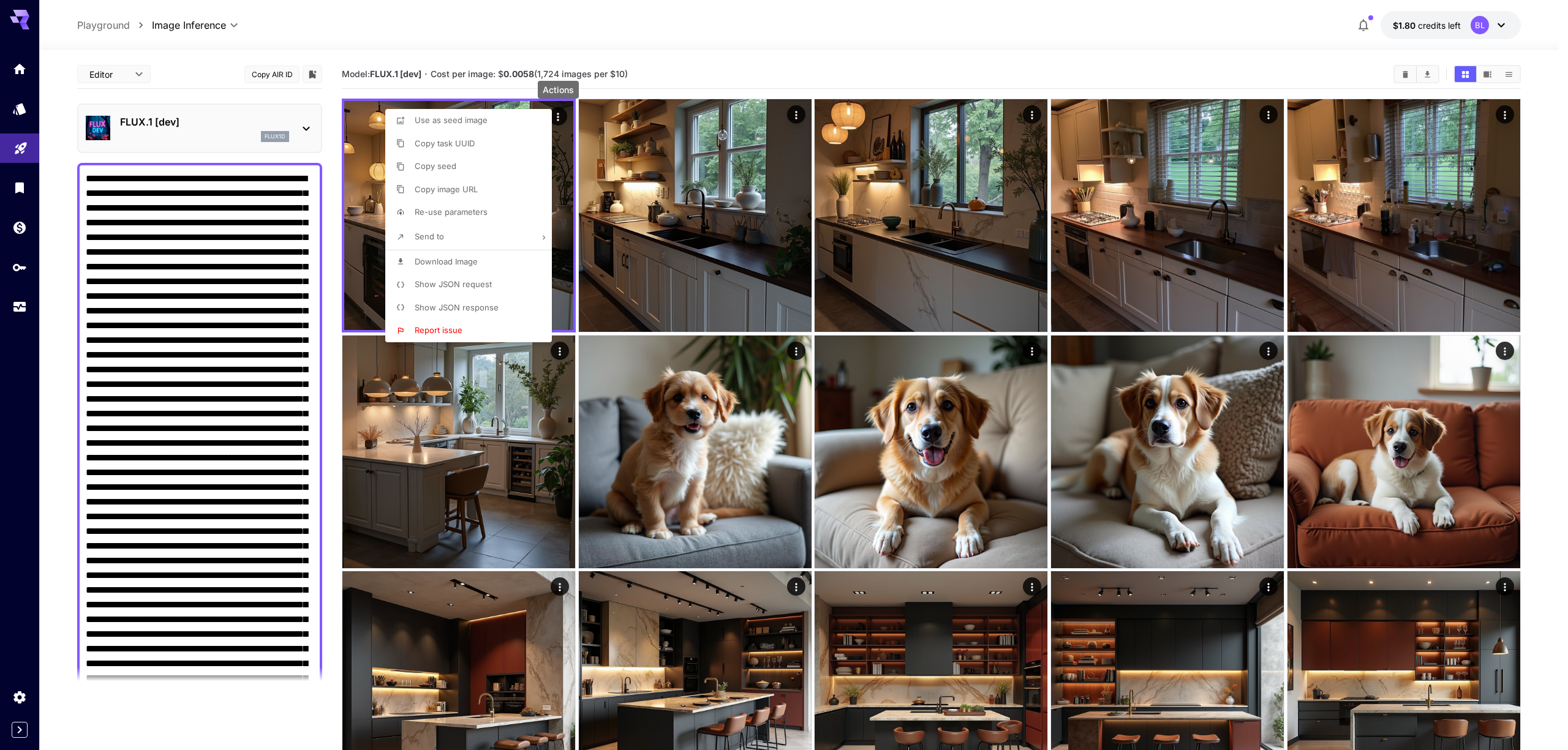
click at [682, 25] on div at bounding box center [784, 375] width 1568 height 750
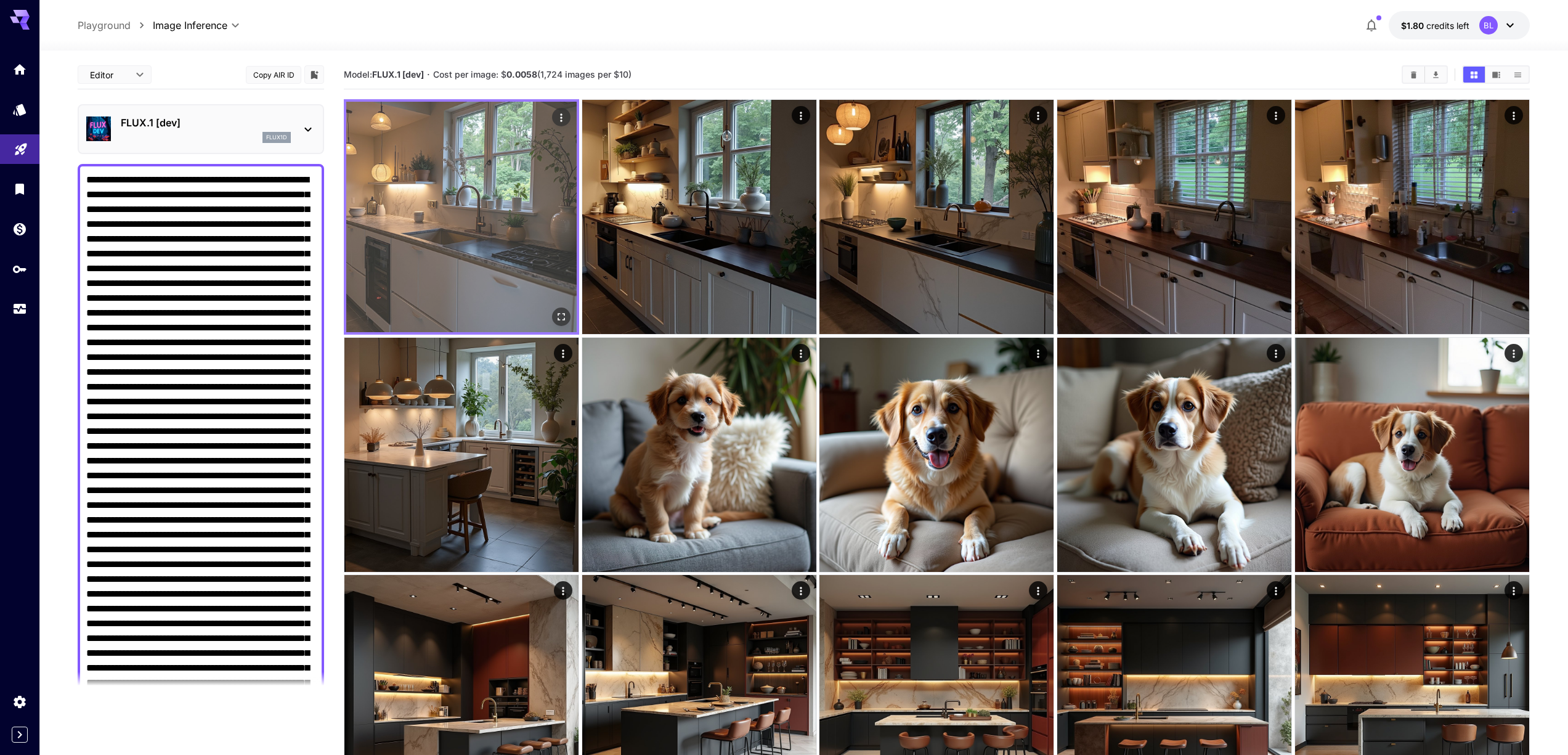
click at [489, 201] on img at bounding box center [462, 217] width 230 height 231
click at [560, 319] on icon "Open in fullscreen" at bounding box center [561, 316] width 12 height 12
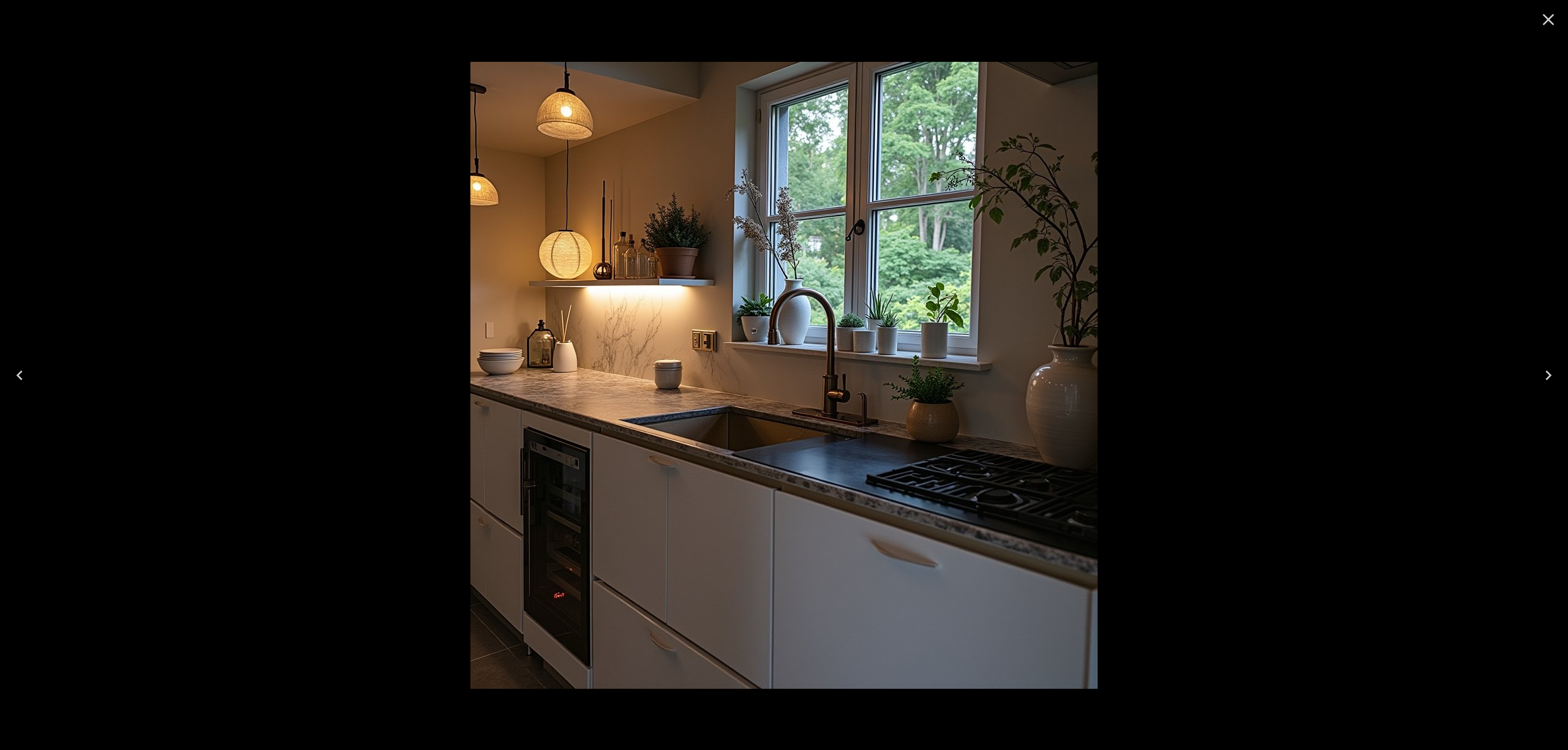
click at [196, 199] on div at bounding box center [784, 375] width 1568 height 750
click at [1552, 21] on icon "Close" at bounding box center [1548, 19] width 20 height 20
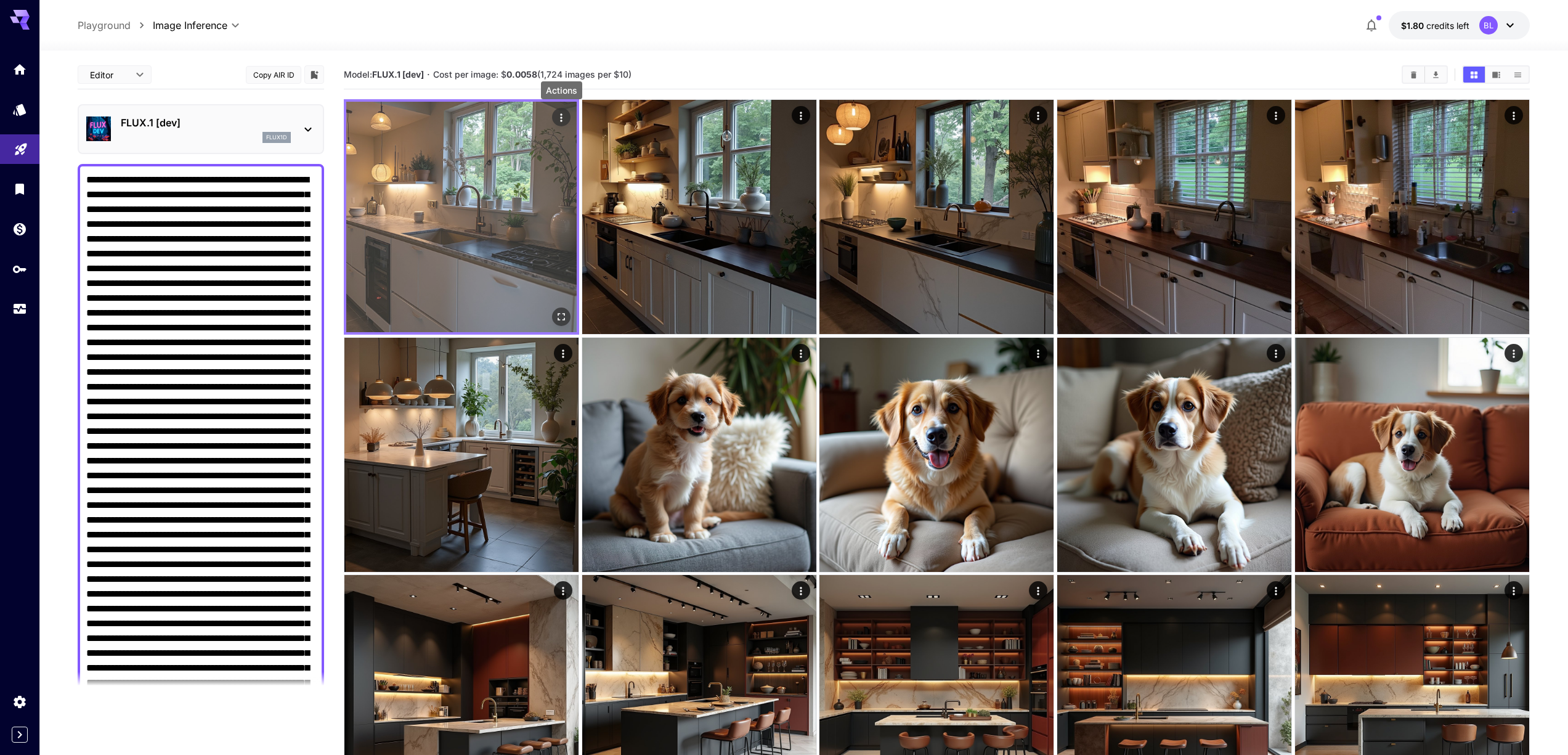
click at [562, 114] on icon "Actions" at bounding box center [562, 117] width 2 height 8
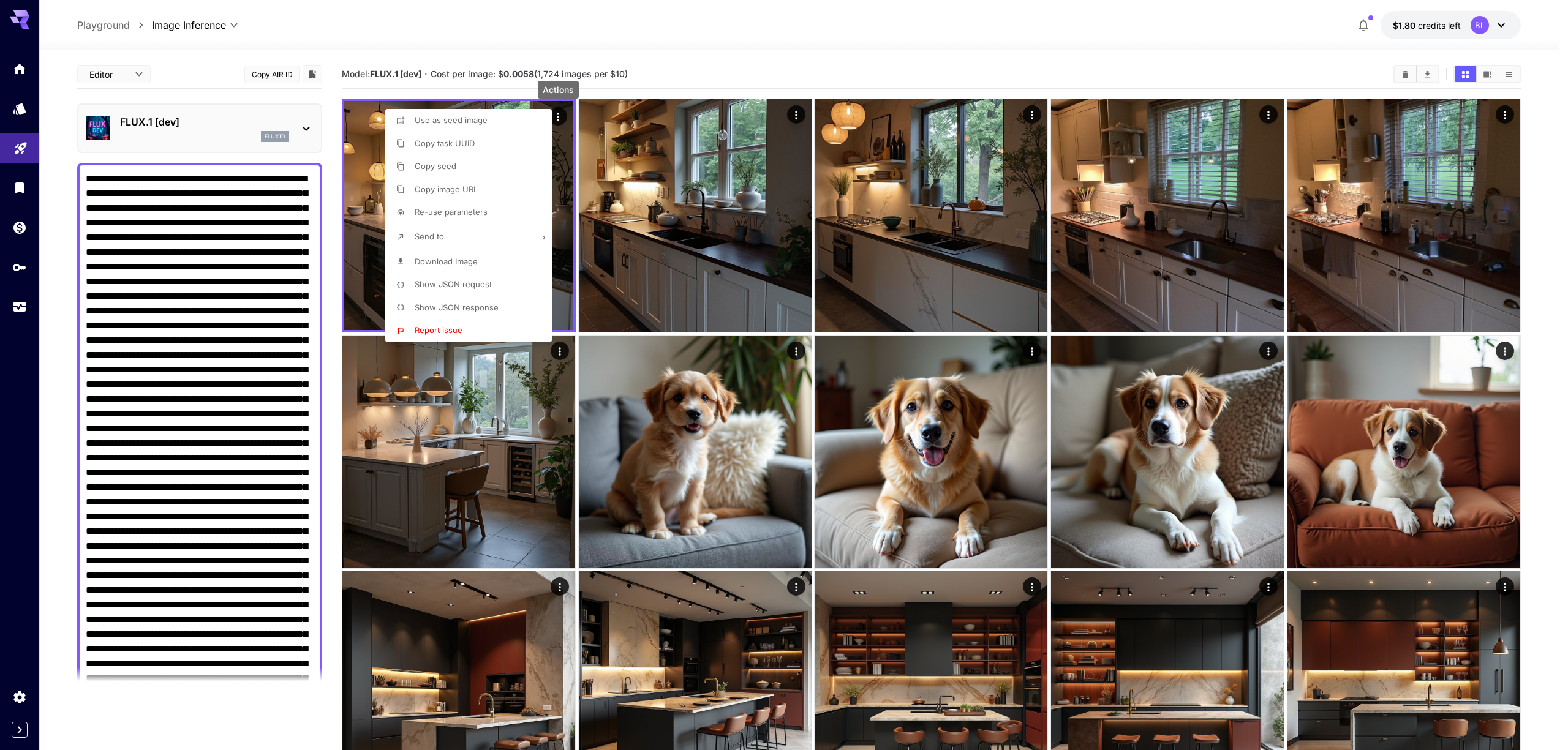
click at [476, 289] on p "Show JSON request" at bounding box center [452, 284] width 77 height 12
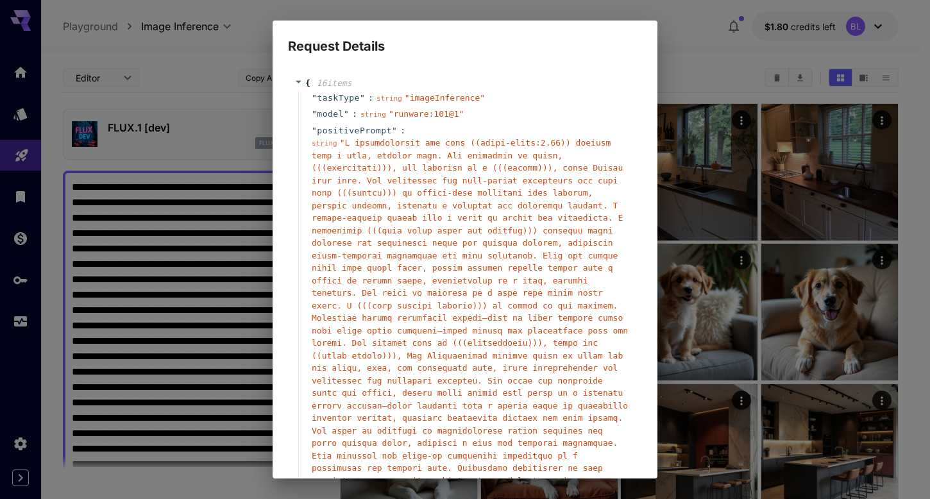
scroll to position [523, 0]
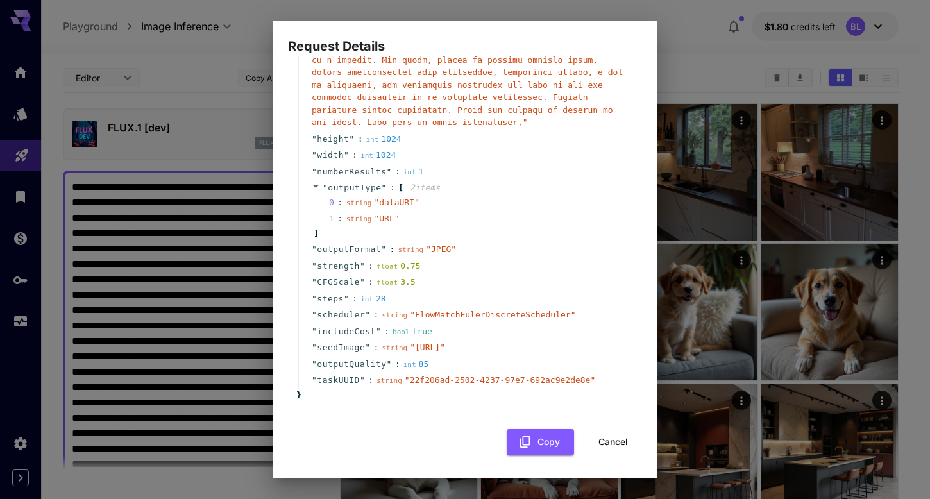
click at [514, 310] on span "" FlowMatchEulerDiscreteScheduler "" at bounding box center [493, 315] width 166 height 10
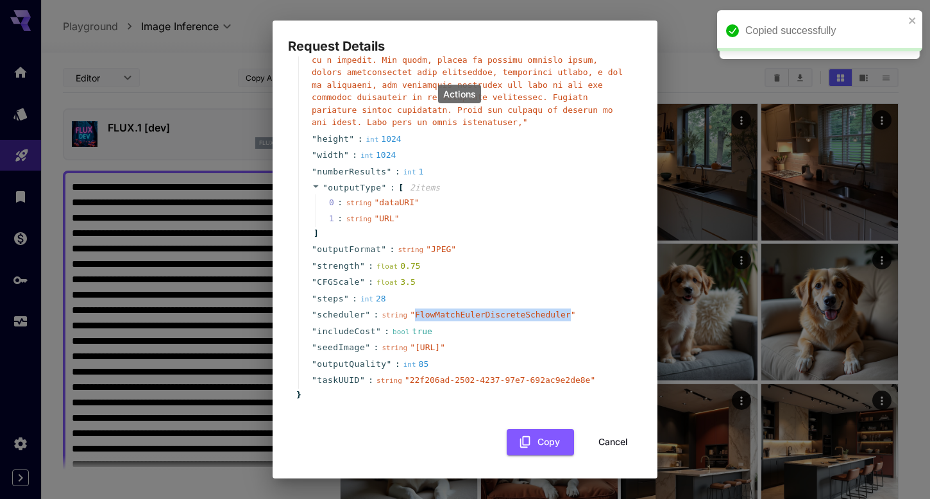
copy span "FlowMatchEulerDiscreteScheduler"
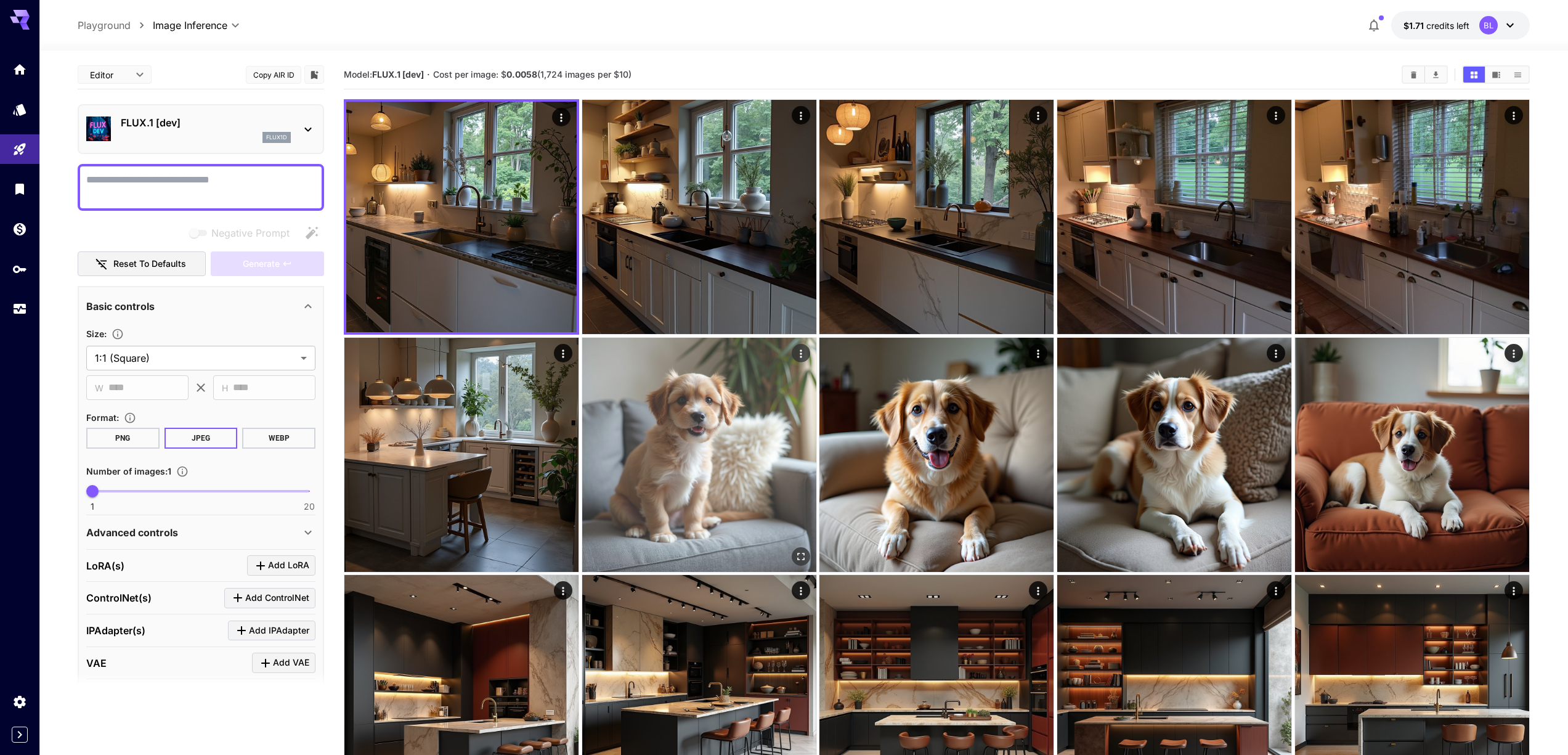
click at [703, 419] on img at bounding box center [699, 455] width 234 height 234
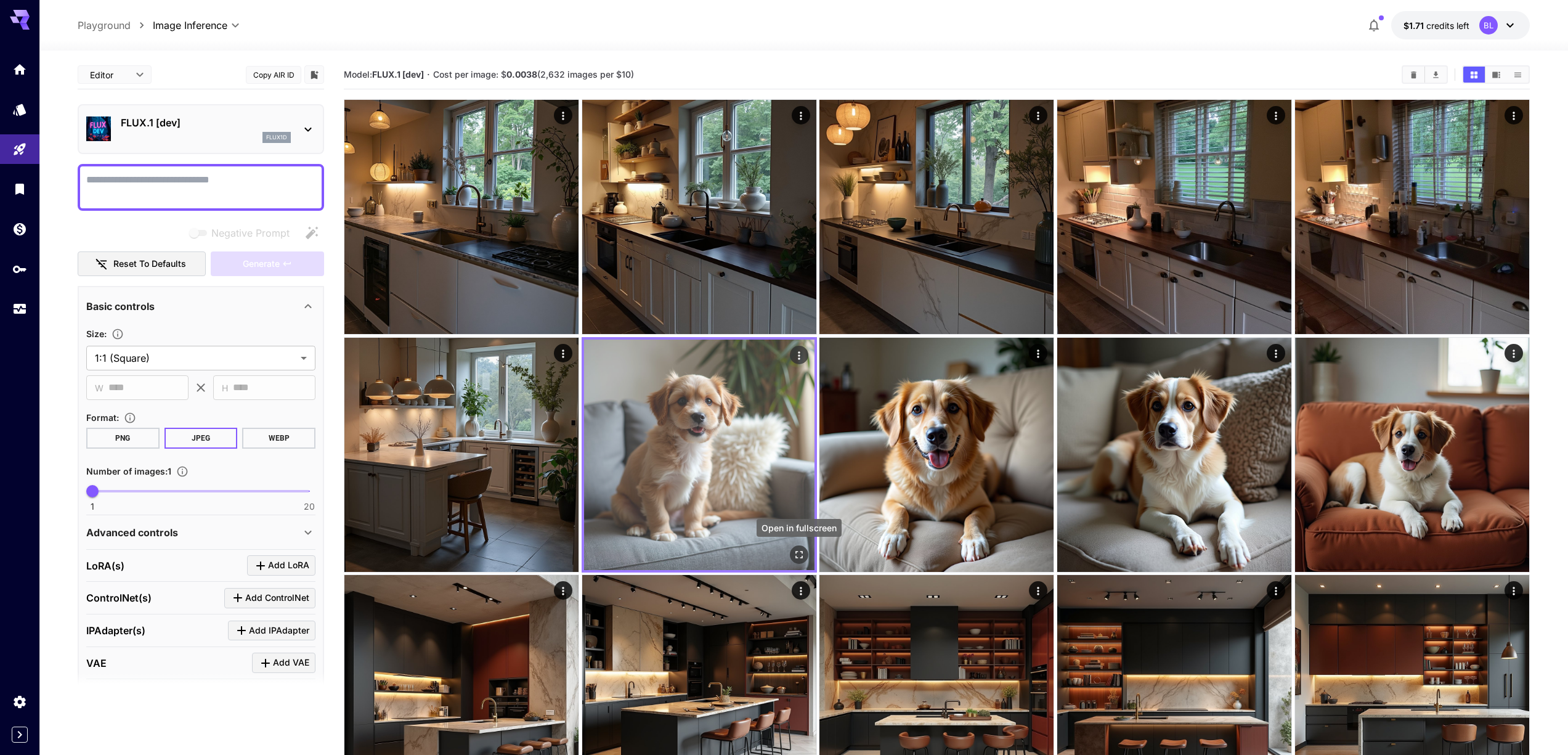
click at [799, 548] on button "Open in fullscreen" at bounding box center [799, 554] width 18 height 18
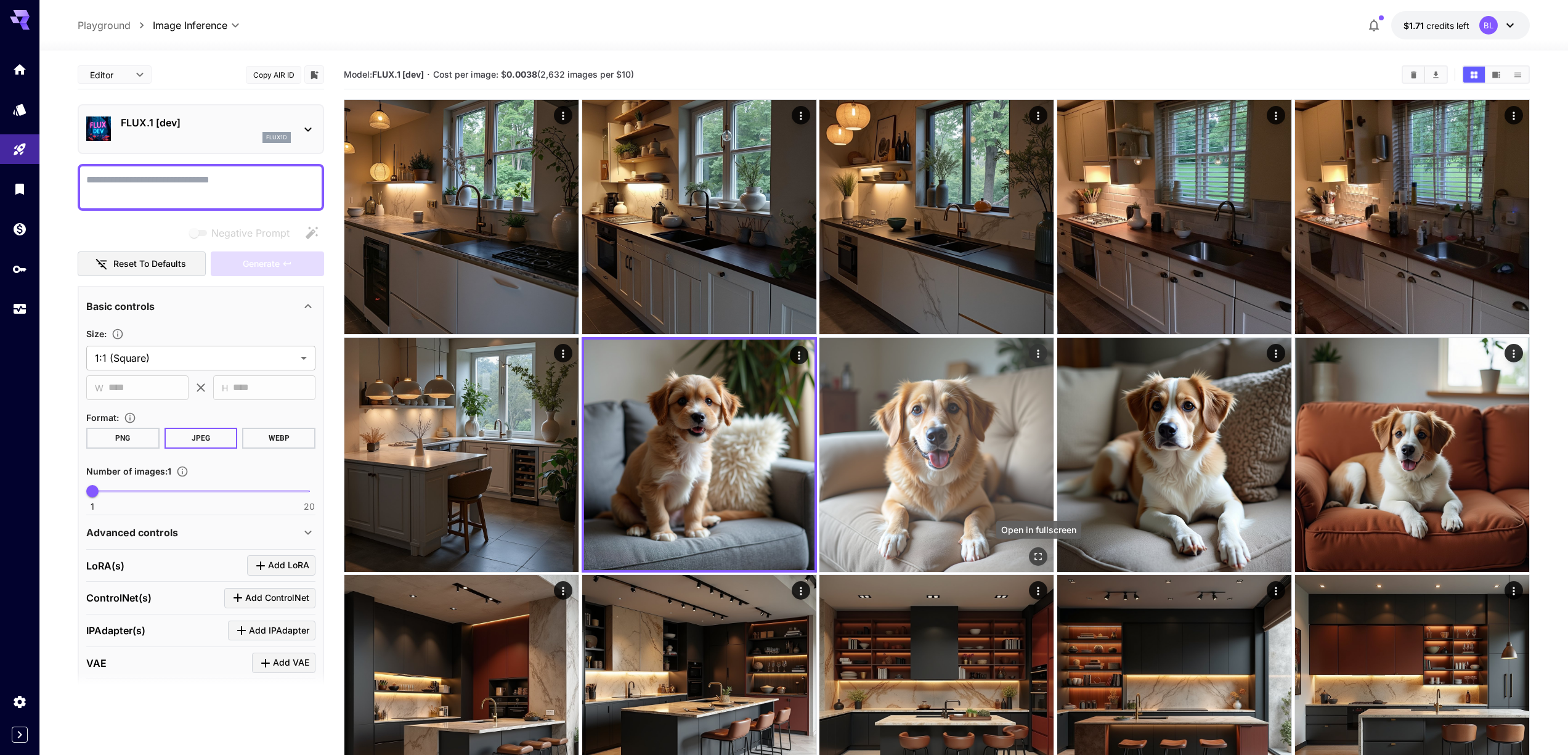
click at [1039, 555] on icon "Open in fullscreen" at bounding box center [1038, 556] width 12 height 12
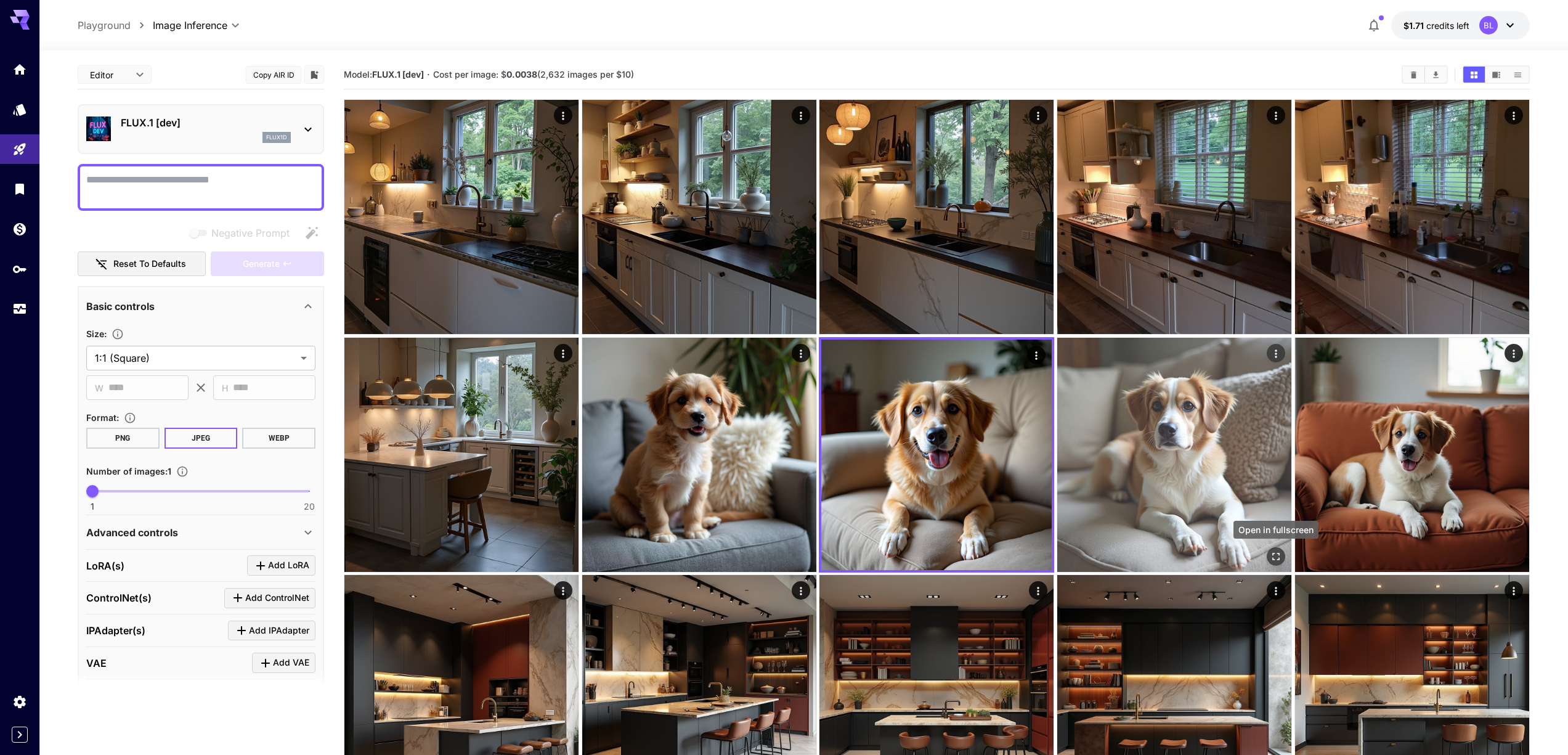
click at [1279, 560] on icon "Open in fullscreen" at bounding box center [1277, 557] width 8 height 8
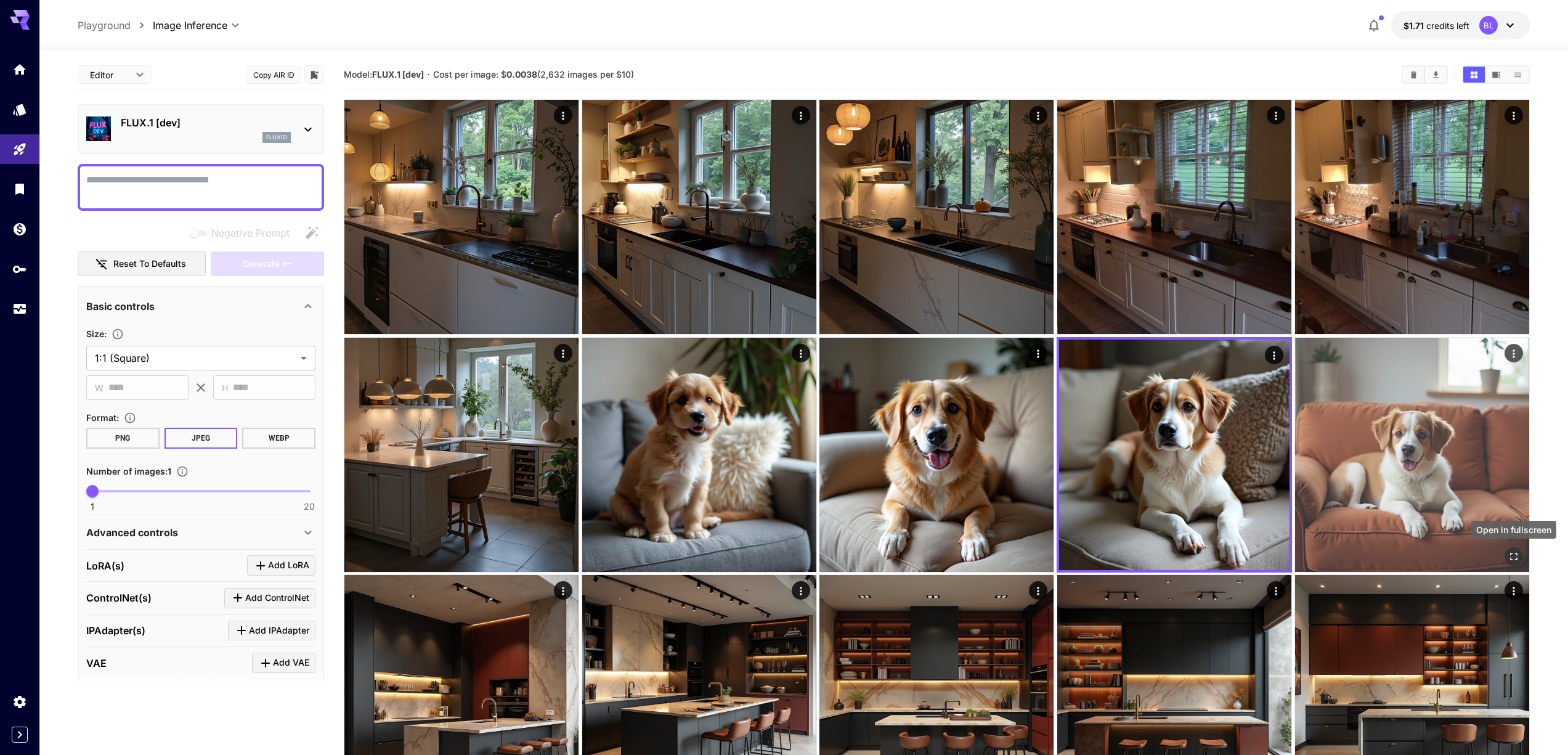
click at [1516, 555] on icon "Open in fullscreen" at bounding box center [1513, 556] width 12 height 12
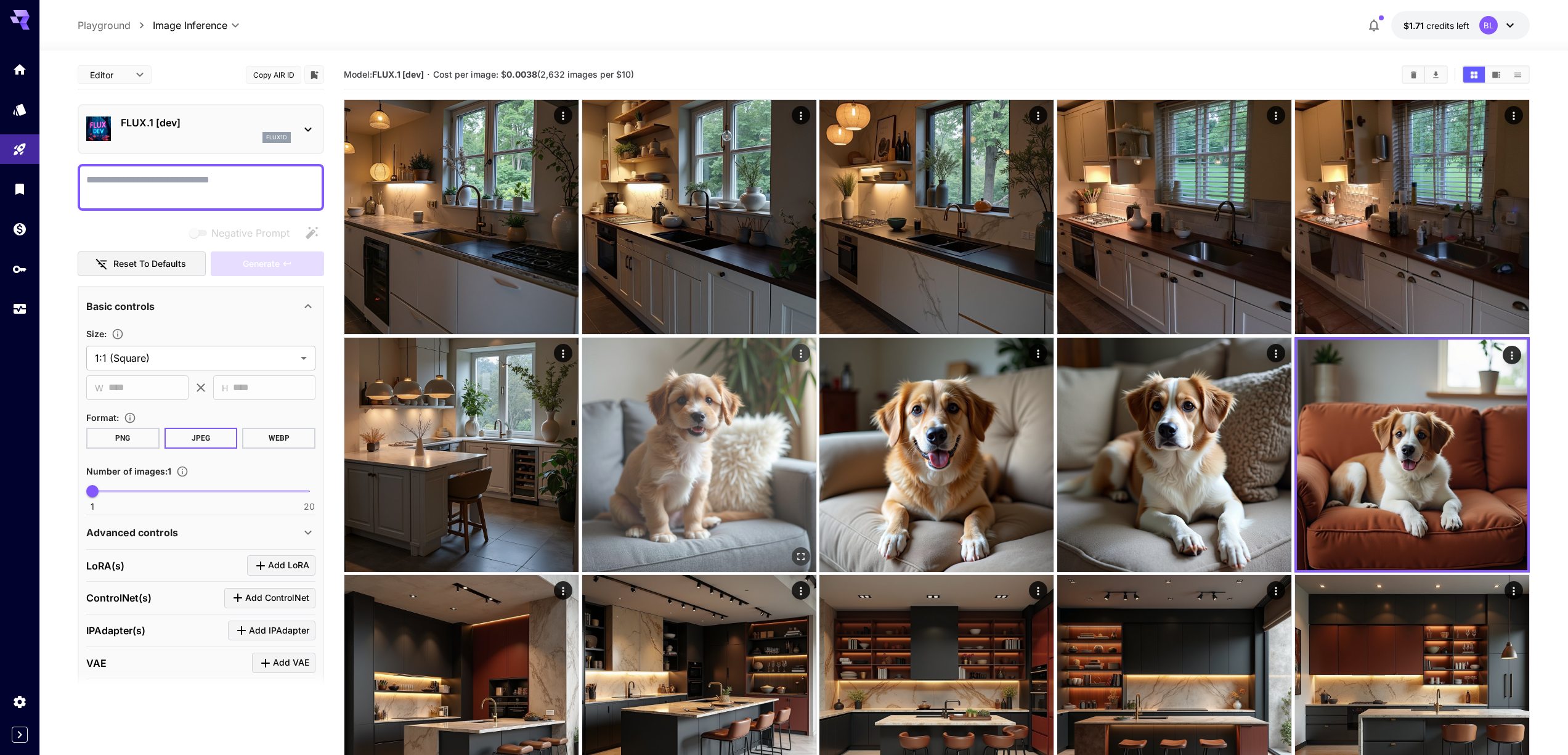
click at [800, 556] on icon "Open in fullscreen" at bounding box center [801, 556] width 12 height 12
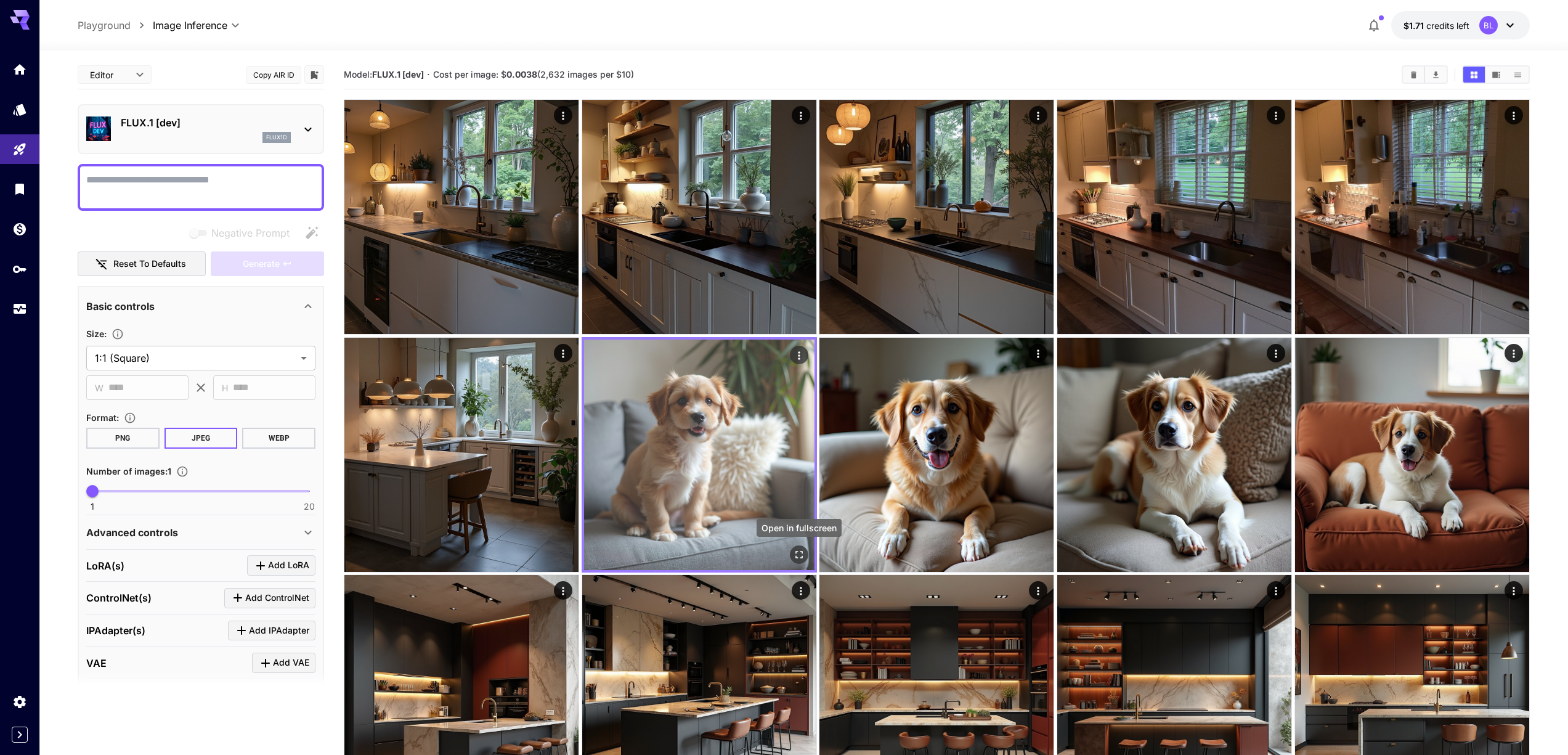
click at [802, 552] on icon "Open in fullscreen" at bounding box center [799, 555] width 8 height 8
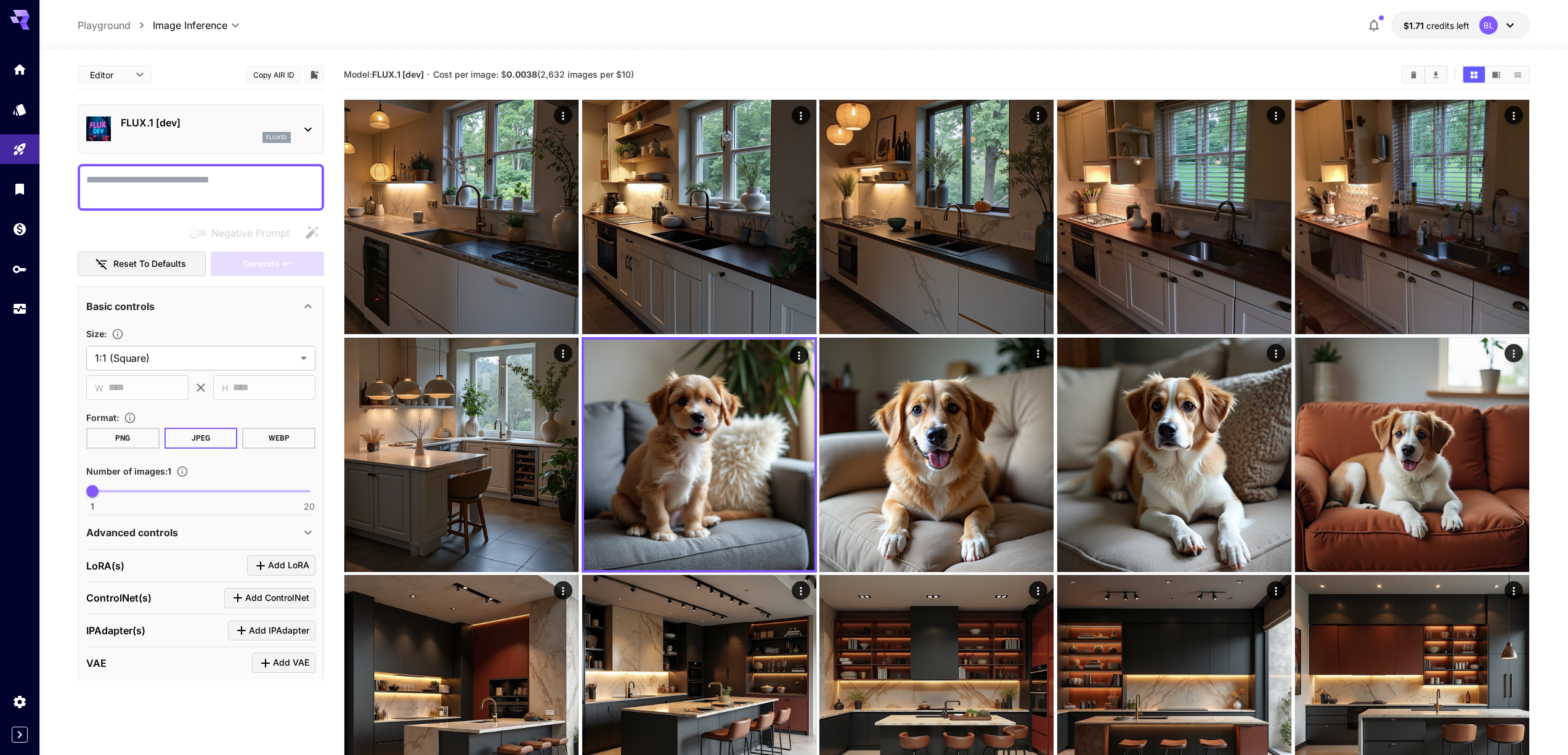
click at [19, 305] on icon "Usage" at bounding box center [20, 304] width 12 height 6
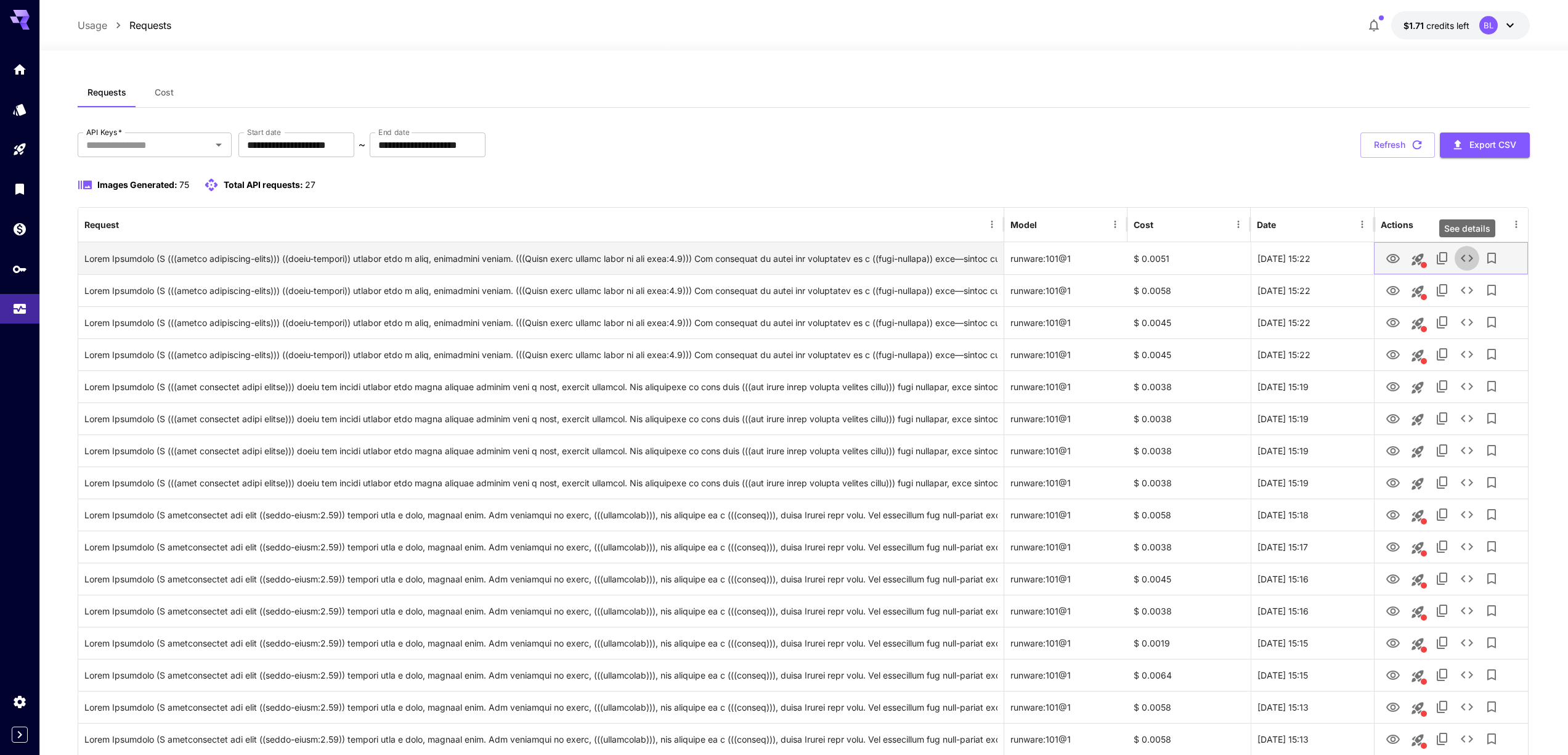
click at [1462, 262] on icon "See details" at bounding box center [1466, 257] width 14 height 14
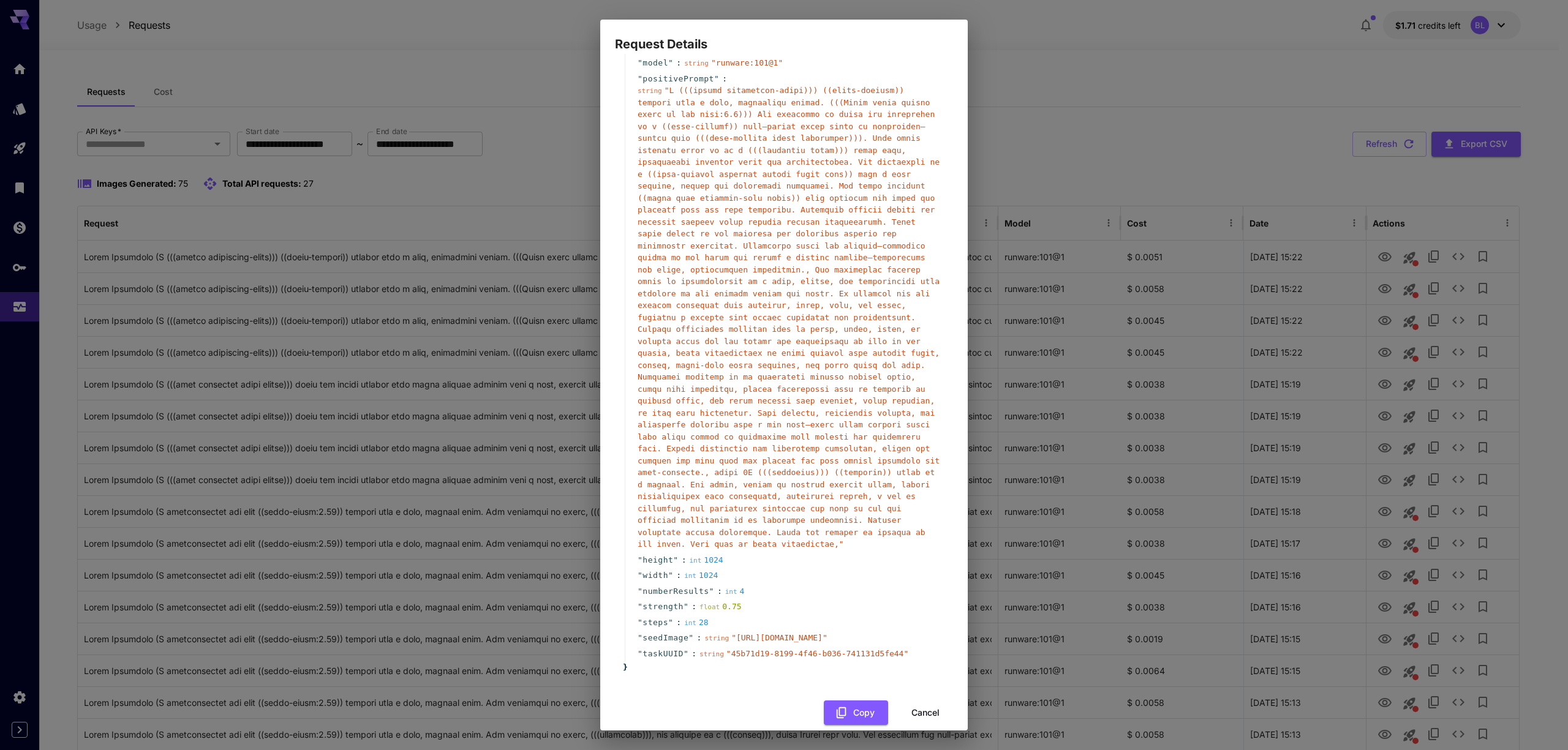
scroll to position [113, 0]
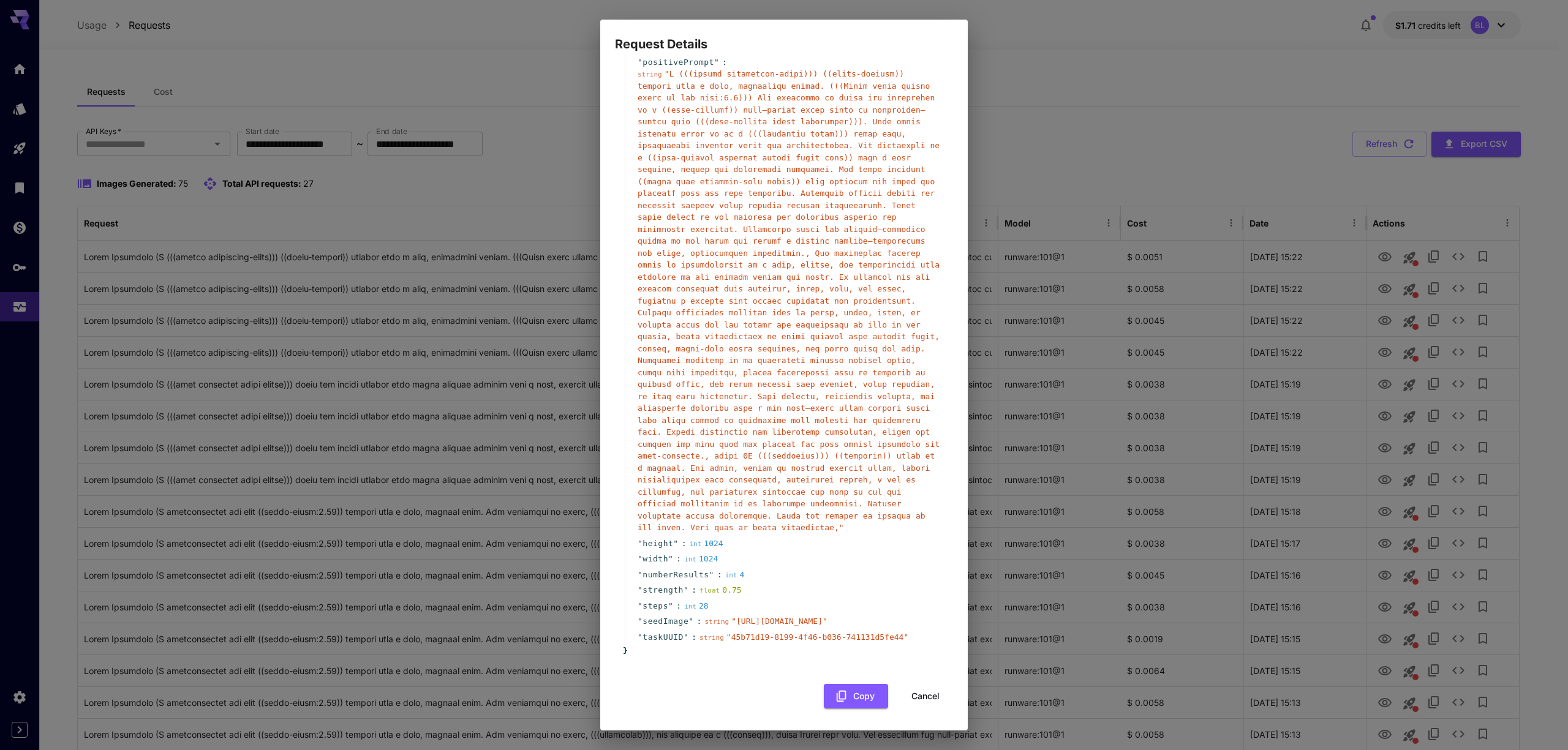
click at [470, 63] on div "Request Details { 10 item s " taskType " : string " imageInference " " model " …" at bounding box center [784, 375] width 1568 height 750
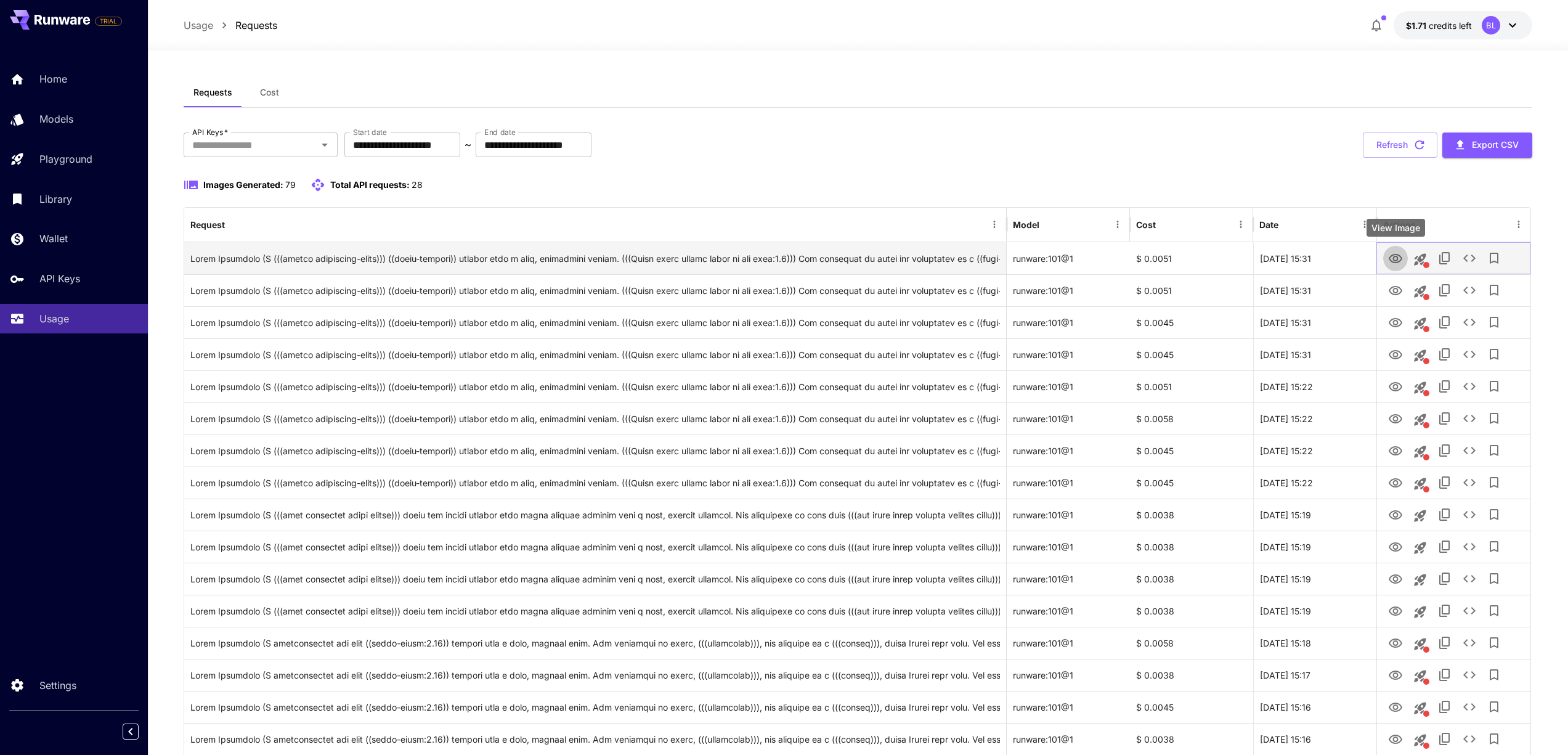
click at [1389, 264] on icon "View Image" at bounding box center [1395, 258] width 14 height 14
click at [1470, 257] on icon "See details" at bounding box center [1469, 257] width 14 height 14
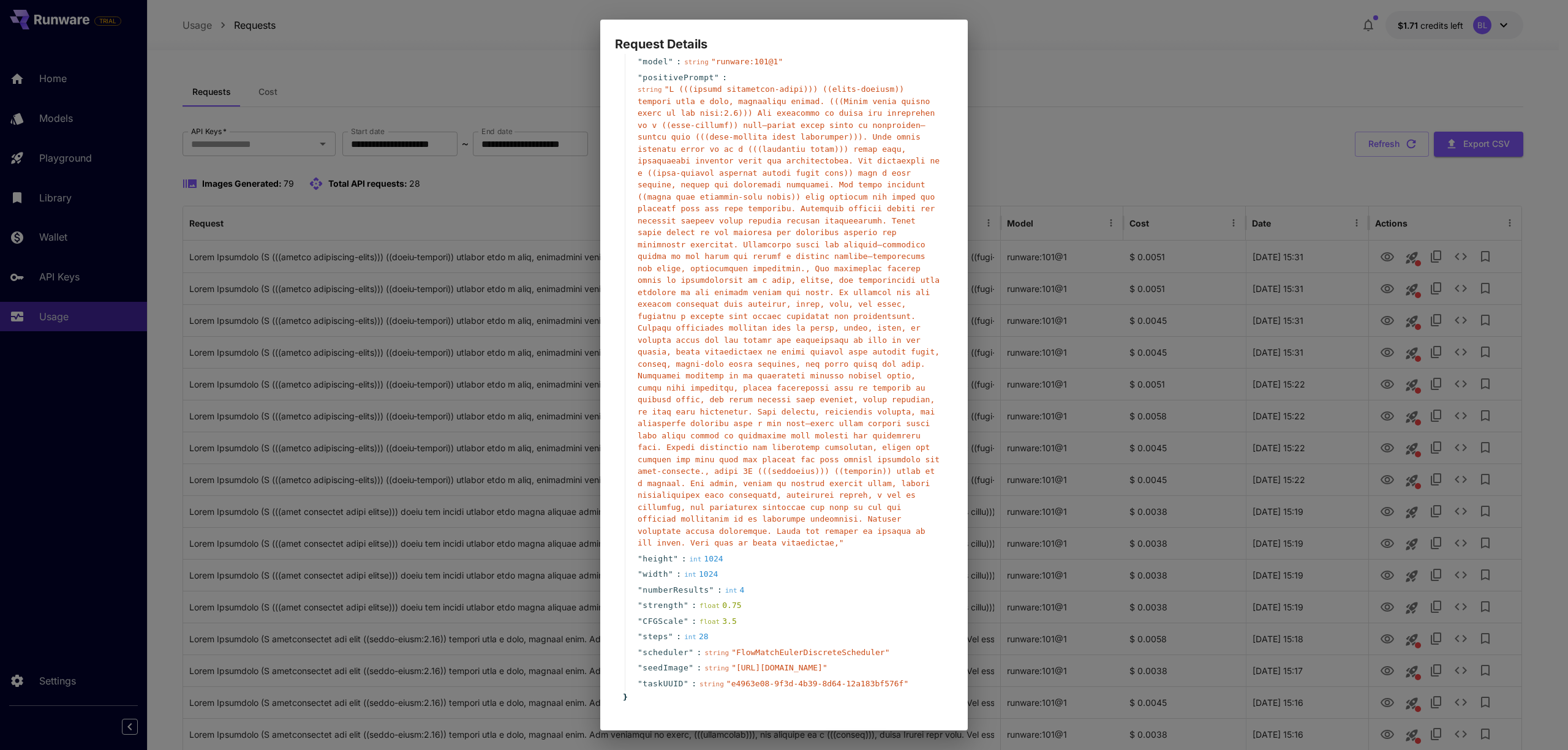
scroll to position [144, 0]
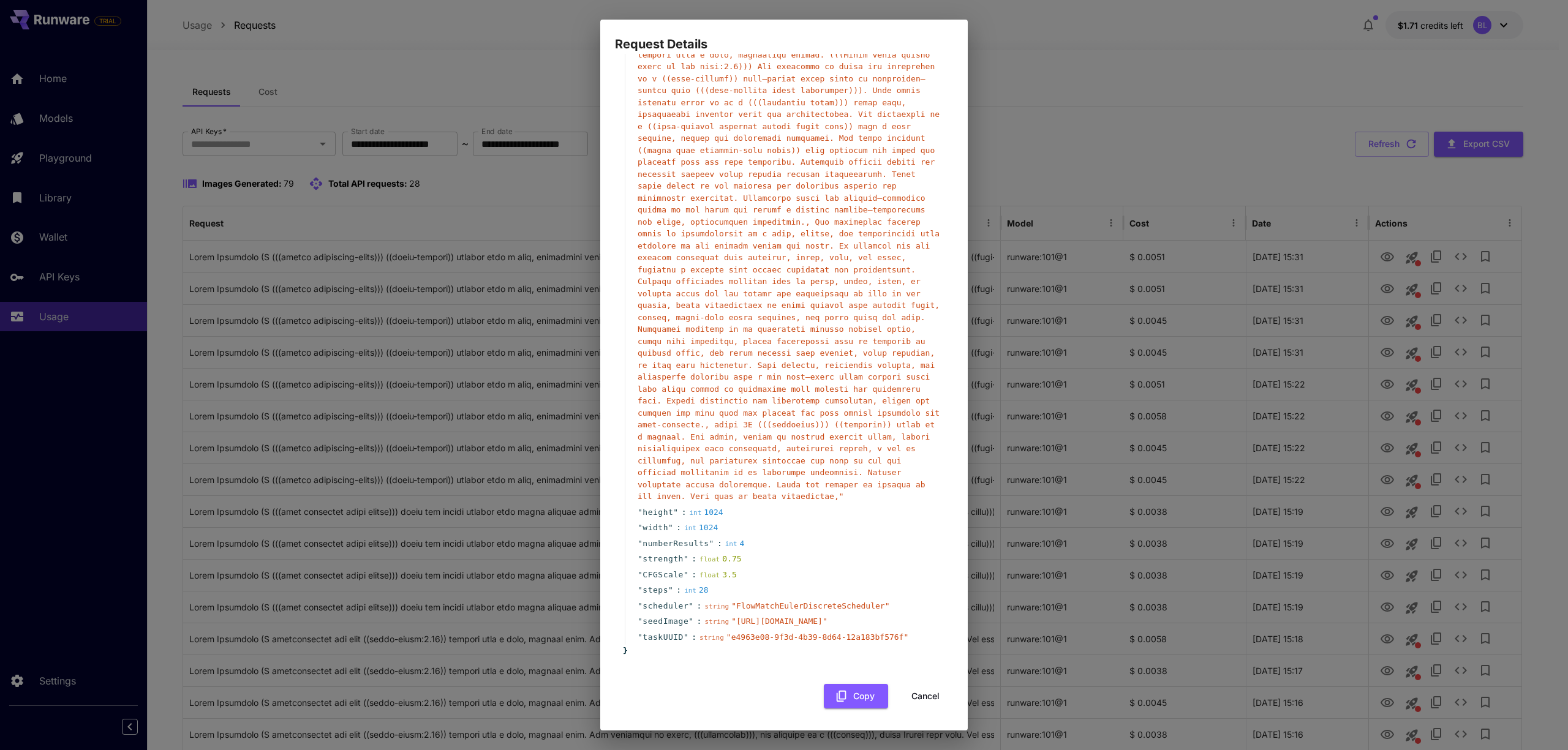
click at [920, 698] on button "Cancel" at bounding box center [926, 697] width 55 height 25
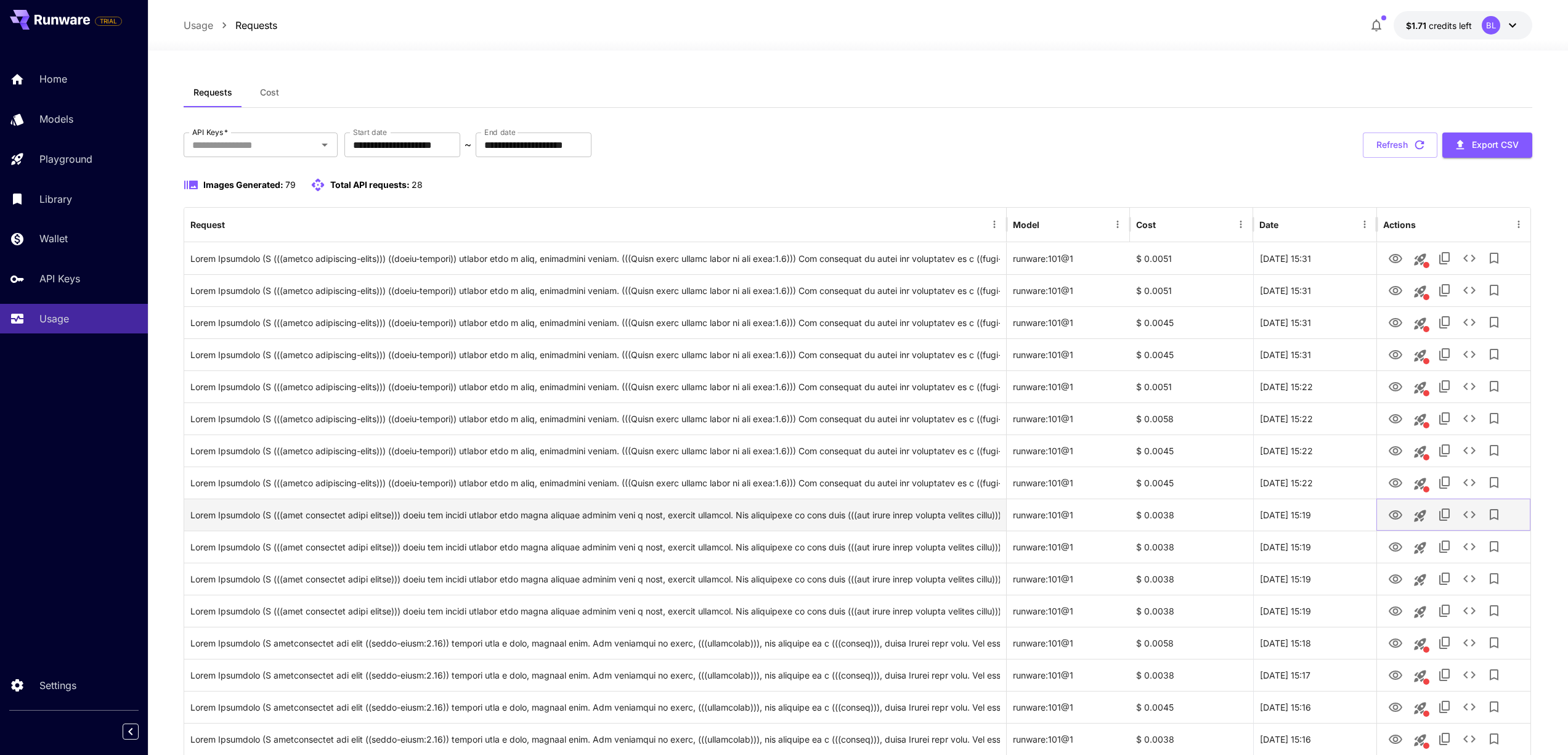
click at [1394, 515] on icon "View Image" at bounding box center [1395, 515] width 14 height 14
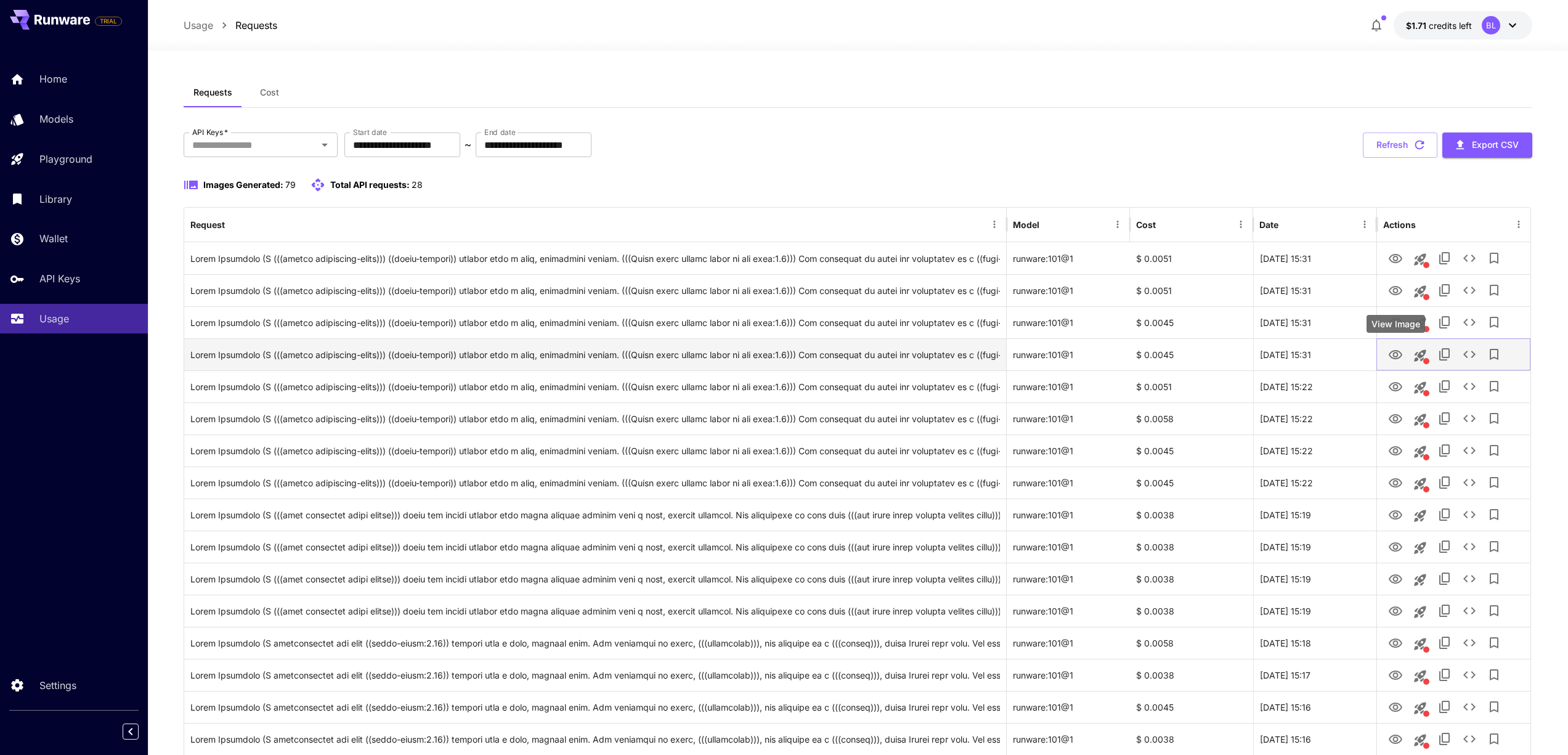
click at [1387, 352] on button "View Image" at bounding box center [1396, 353] width 25 height 25
click at [1392, 353] on icon "View Image" at bounding box center [1395, 354] width 14 height 14
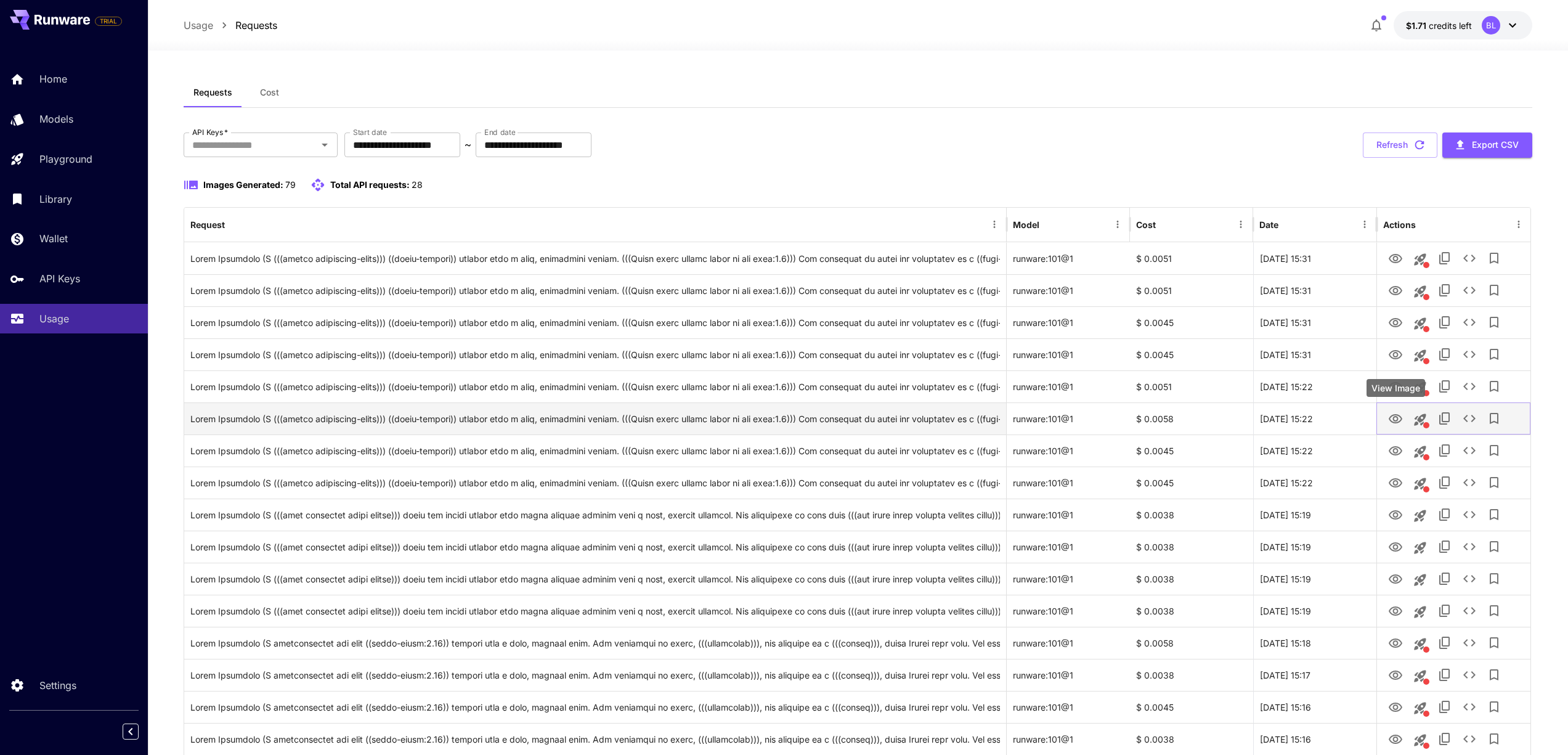
click at [1398, 421] on icon "View Image" at bounding box center [1395, 419] width 14 height 14
click at [1471, 423] on icon "See details" at bounding box center [1469, 418] width 14 height 14
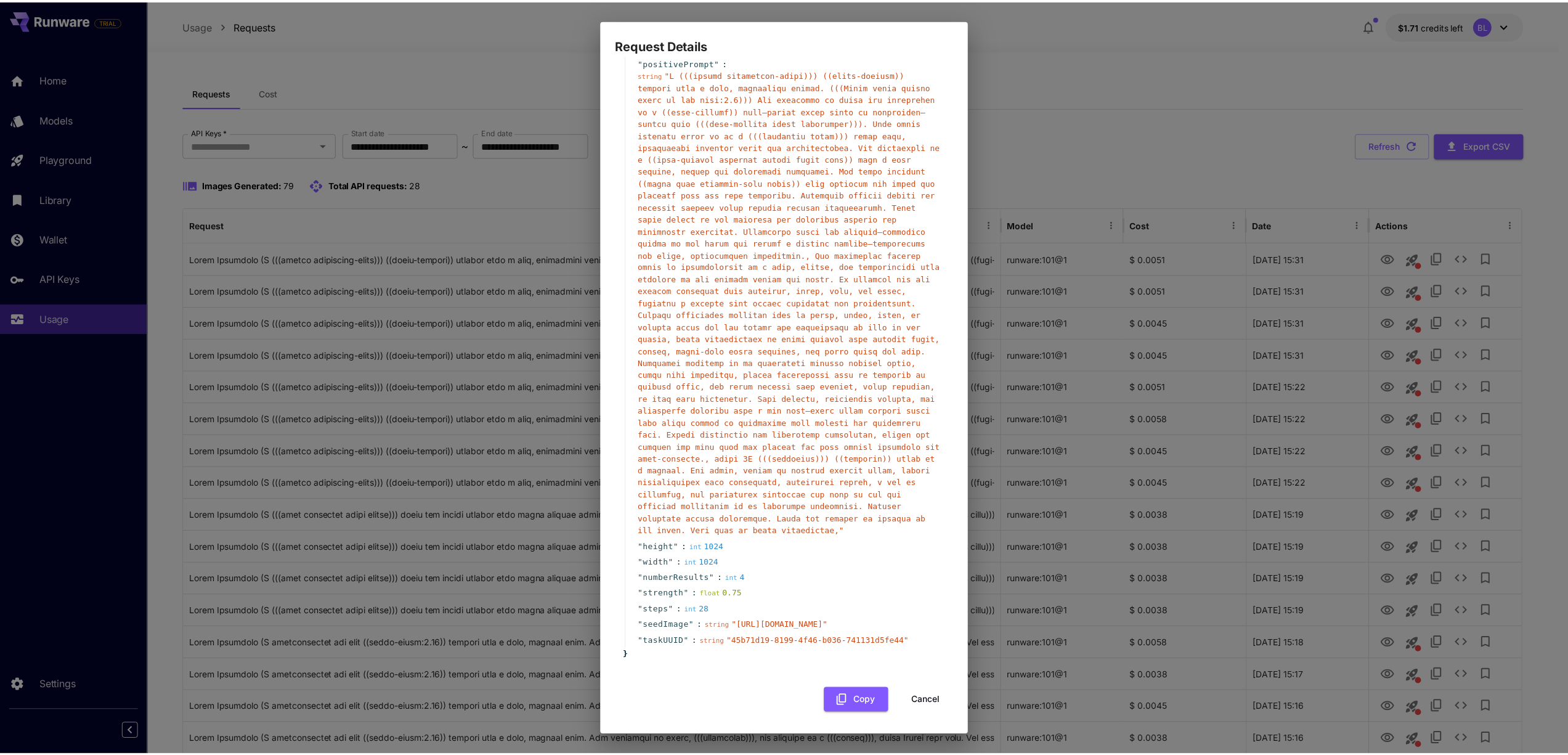
scroll to position [113, 0]
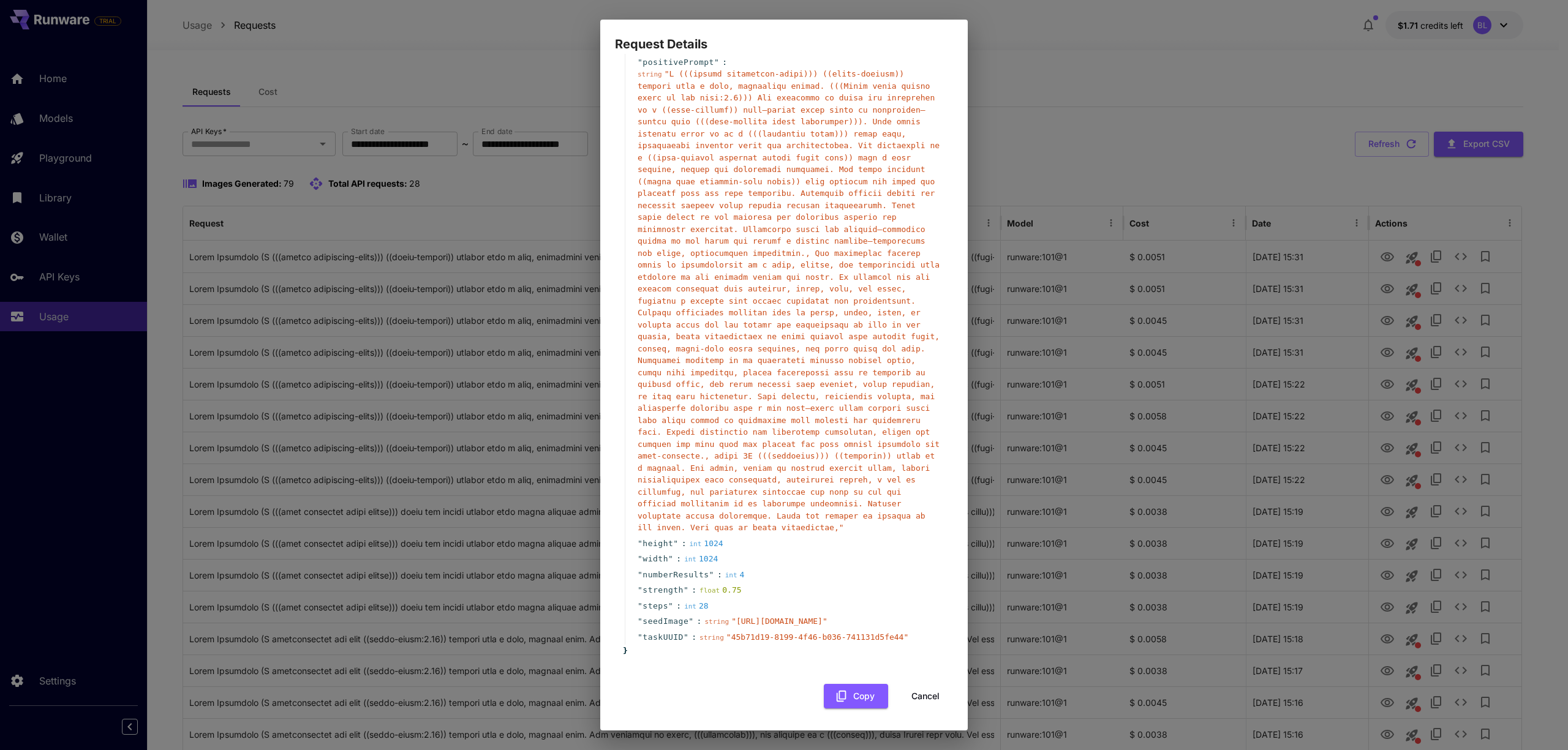
click at [913, 698] on button "Cancel" at bounding box center [926, 697] width 55 height 25
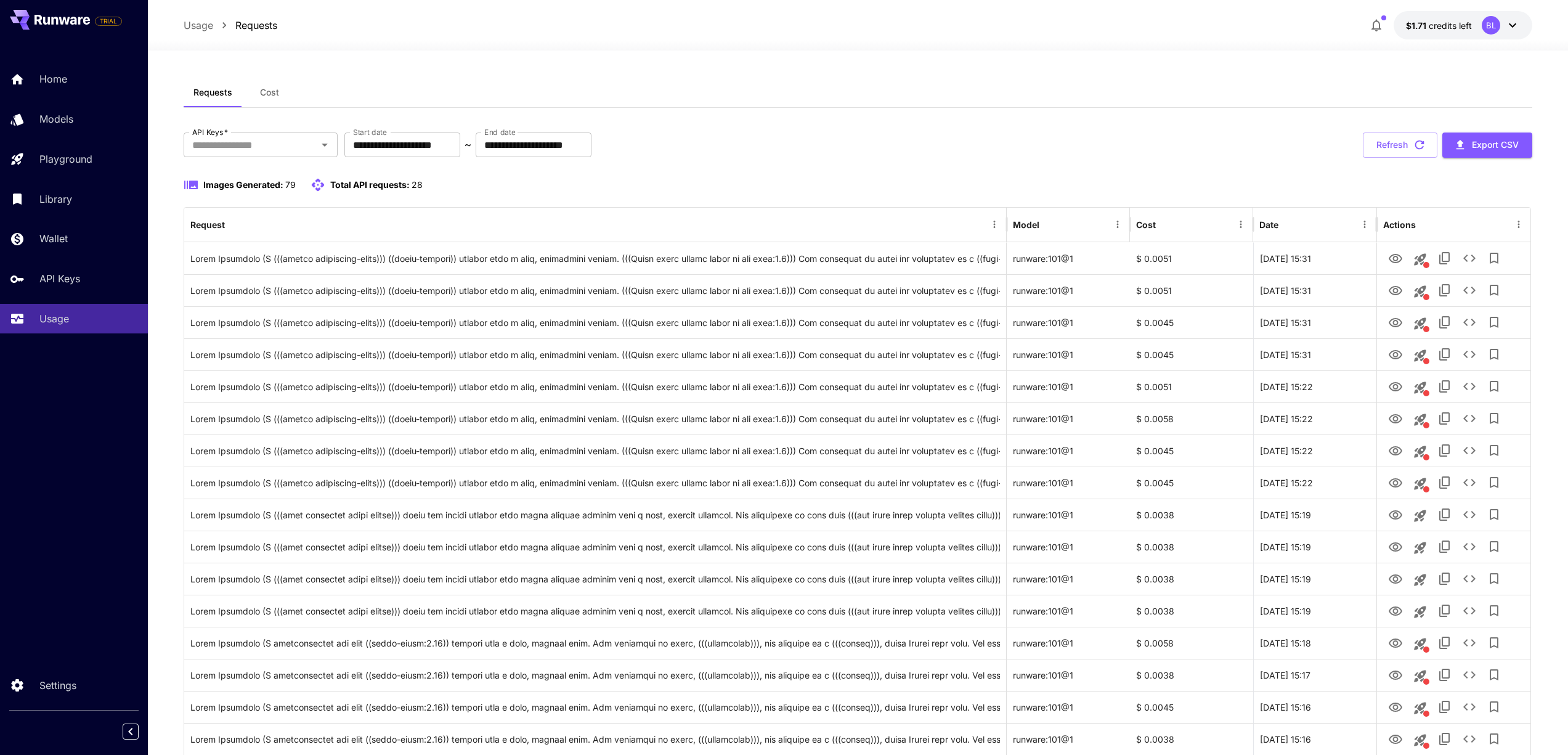
click at [695, 40] on div at bounding box center [857, 42] width 1420 height 14
click at [1225, 155] on div "**********" at bounding box center [857, 145] width 1349 height 25
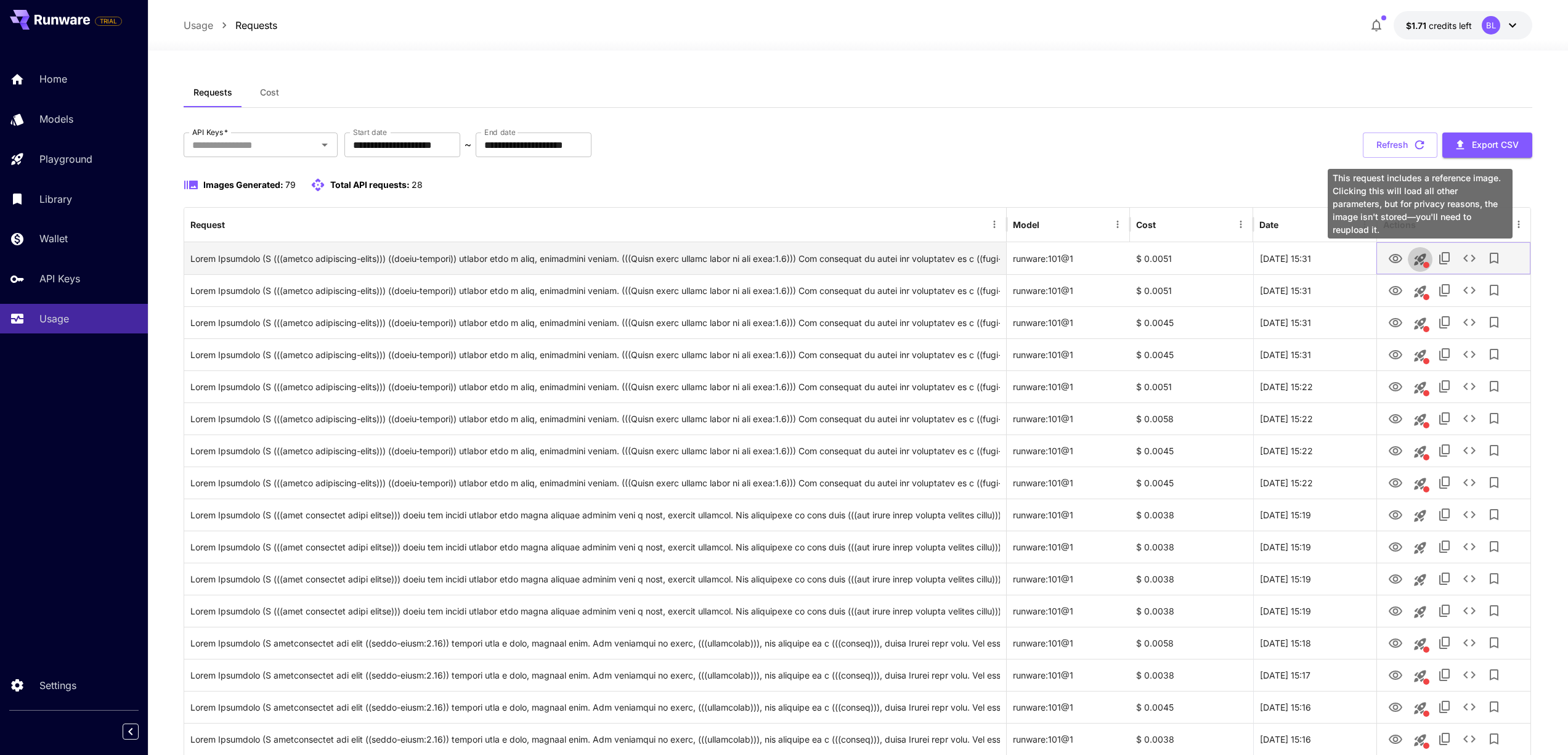
click at [1421, 264] on icon "This request includes a reference image. Clicking this will load all other para…" at bounding box center [1420, 259] width 12 height 12
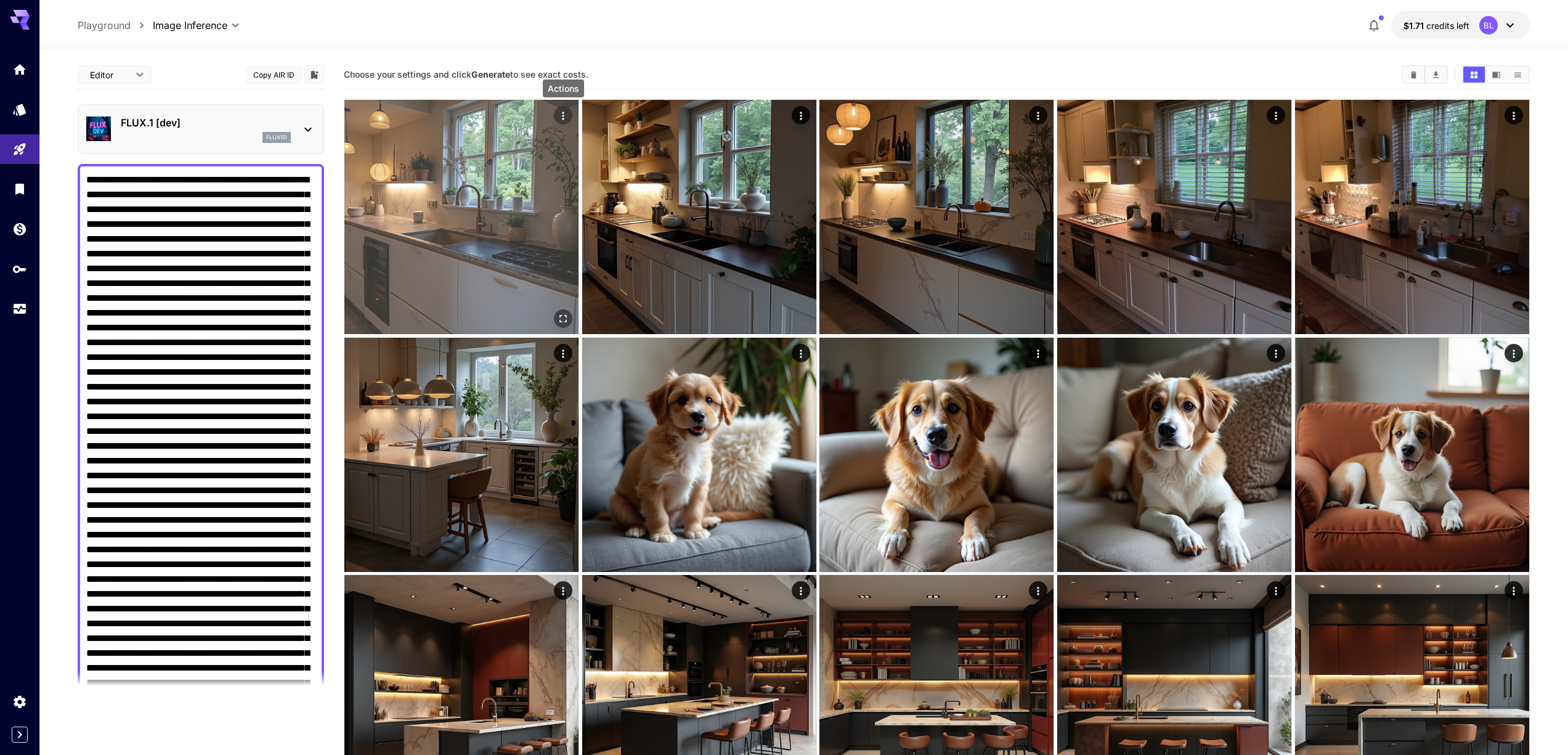
click at [560, 117] on icon "Actions" at bounding box center [563, 115] width 12 height 12
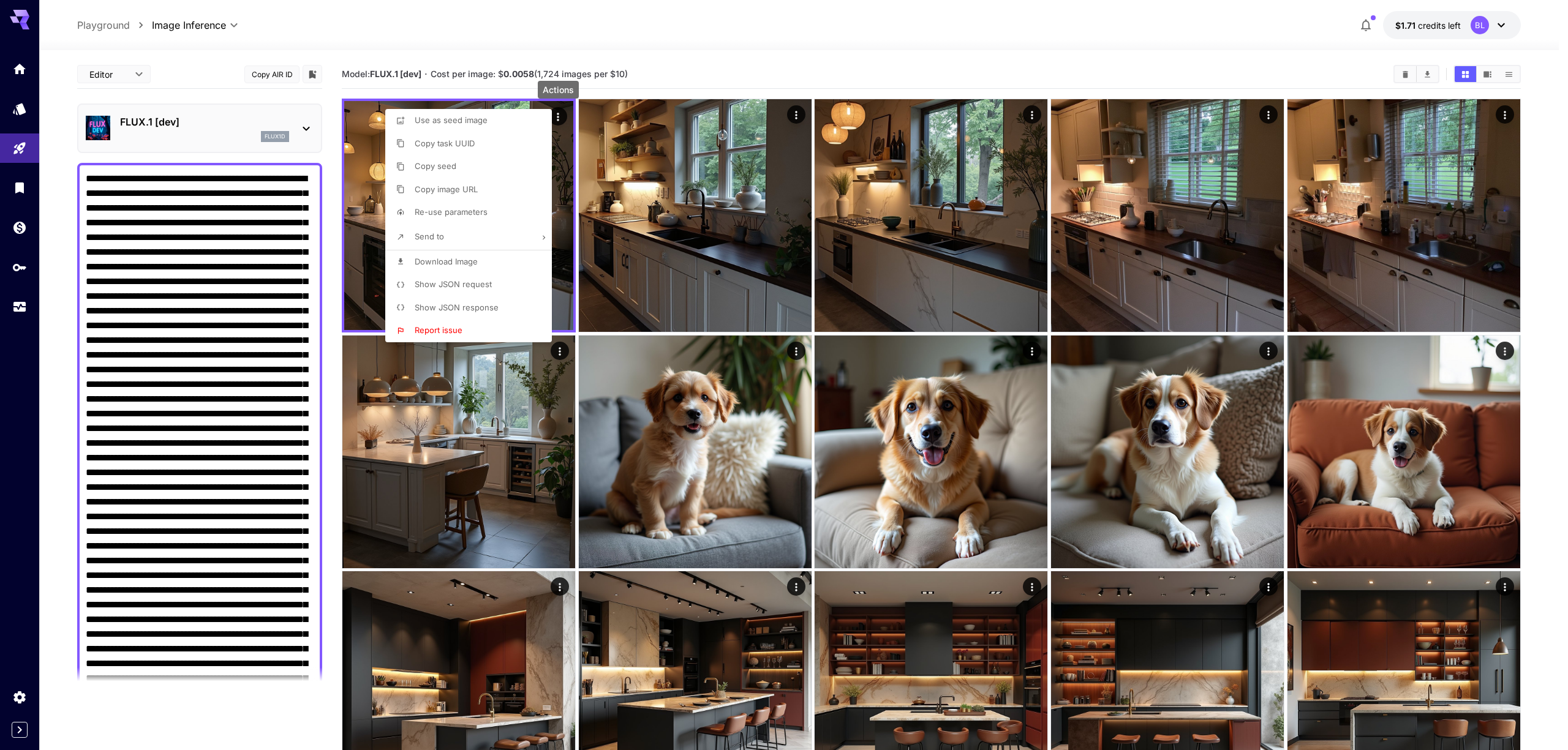
click at [489, 305] on span "Show JSON response" at bounding box center [456, 307] width 84 height 10
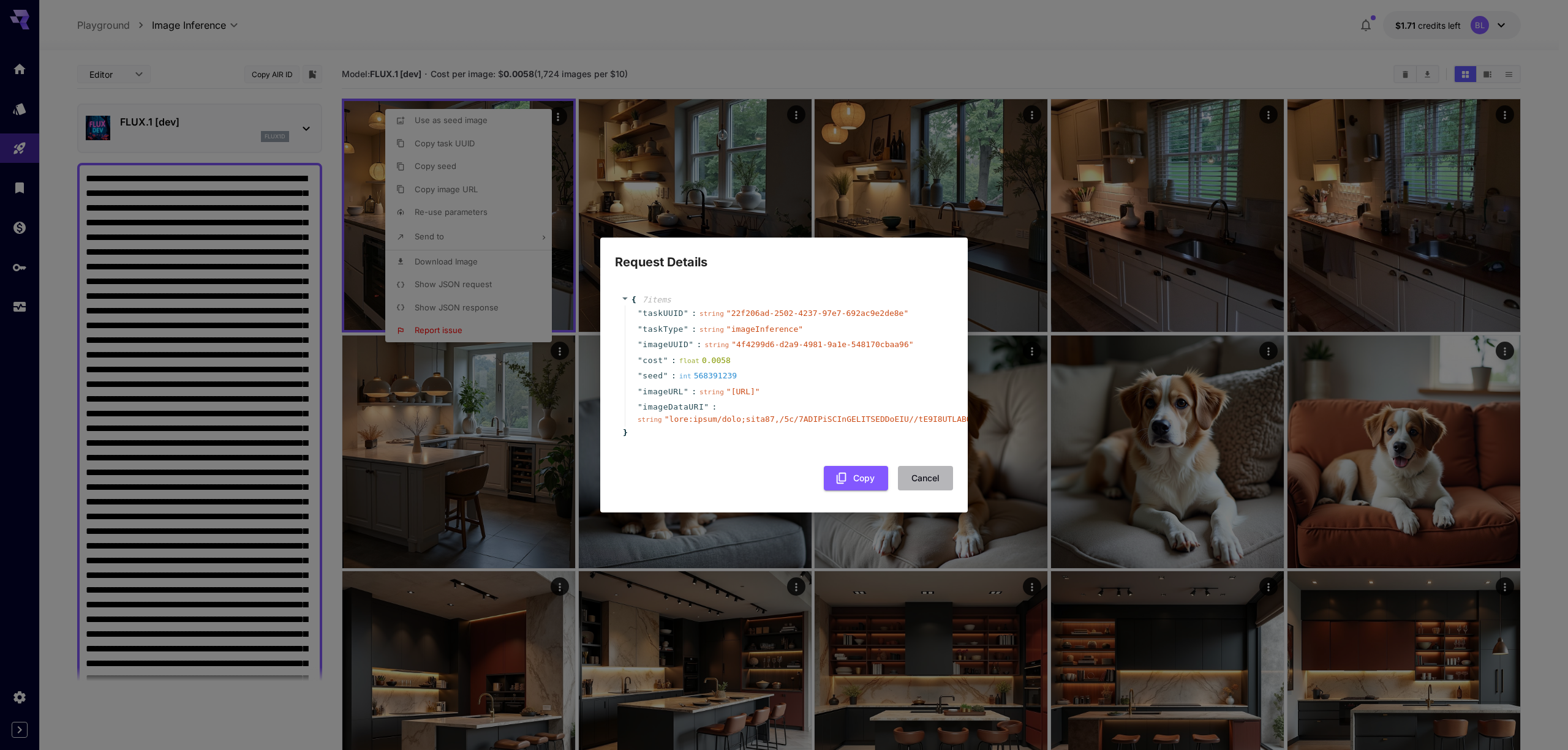
click at [919, 486] on button "Cancel" at bounding box center [926, 478] width 55 height 25
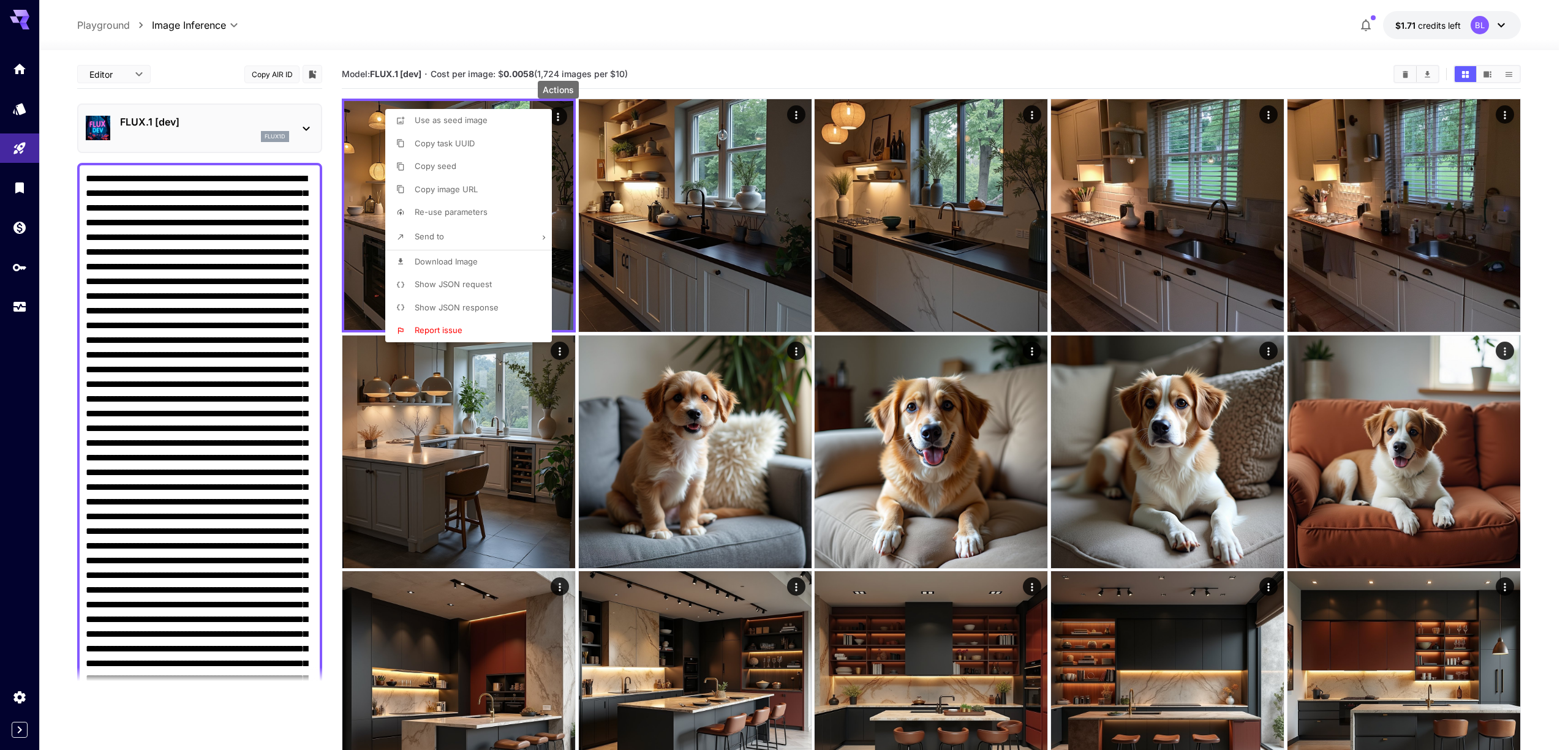
click at [667, 37] on div at bounding box center [784, 375] width 1568 height 750
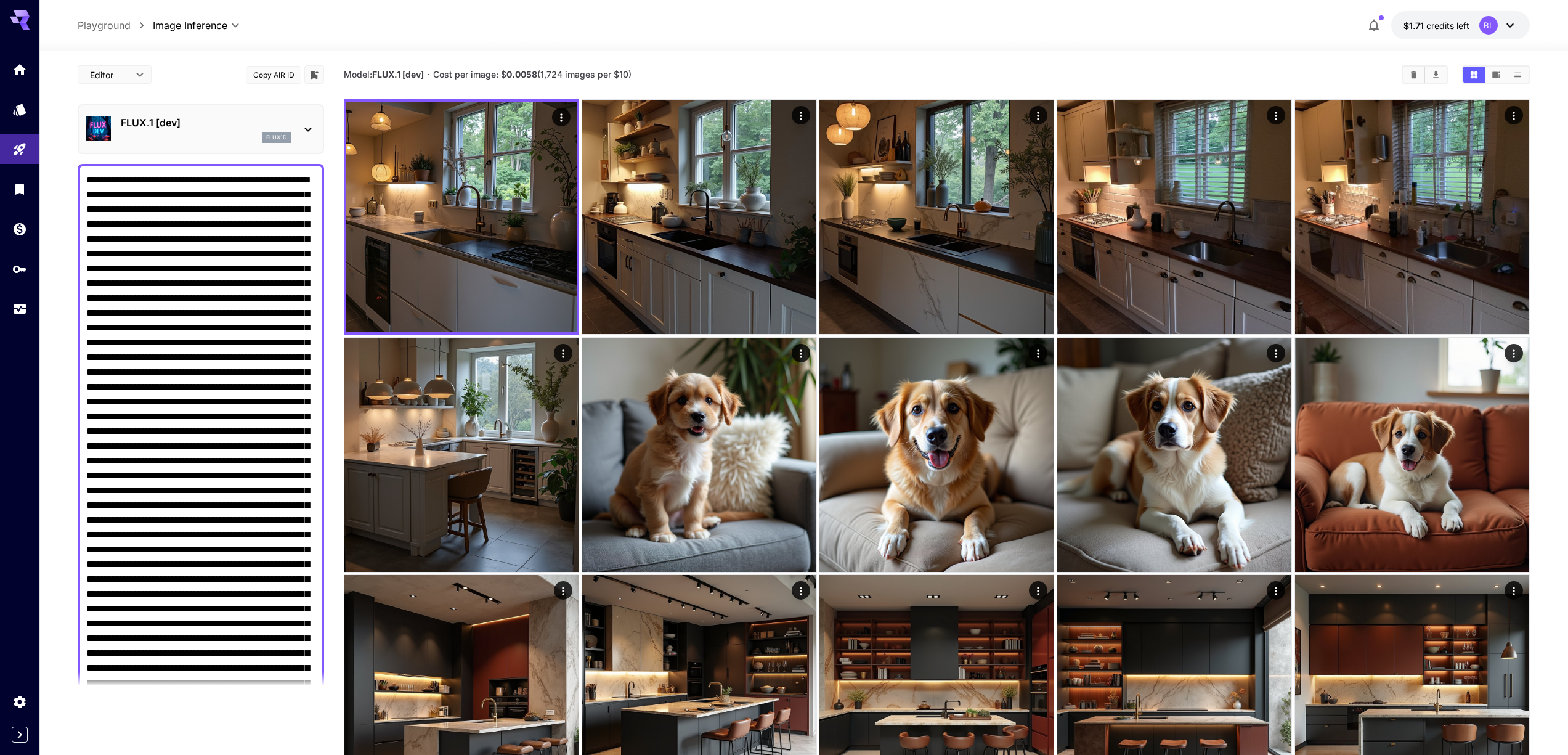
click at [255, 298] on textarea "Negative Prompt" at bounding box center [201, 521] width 229 height 695
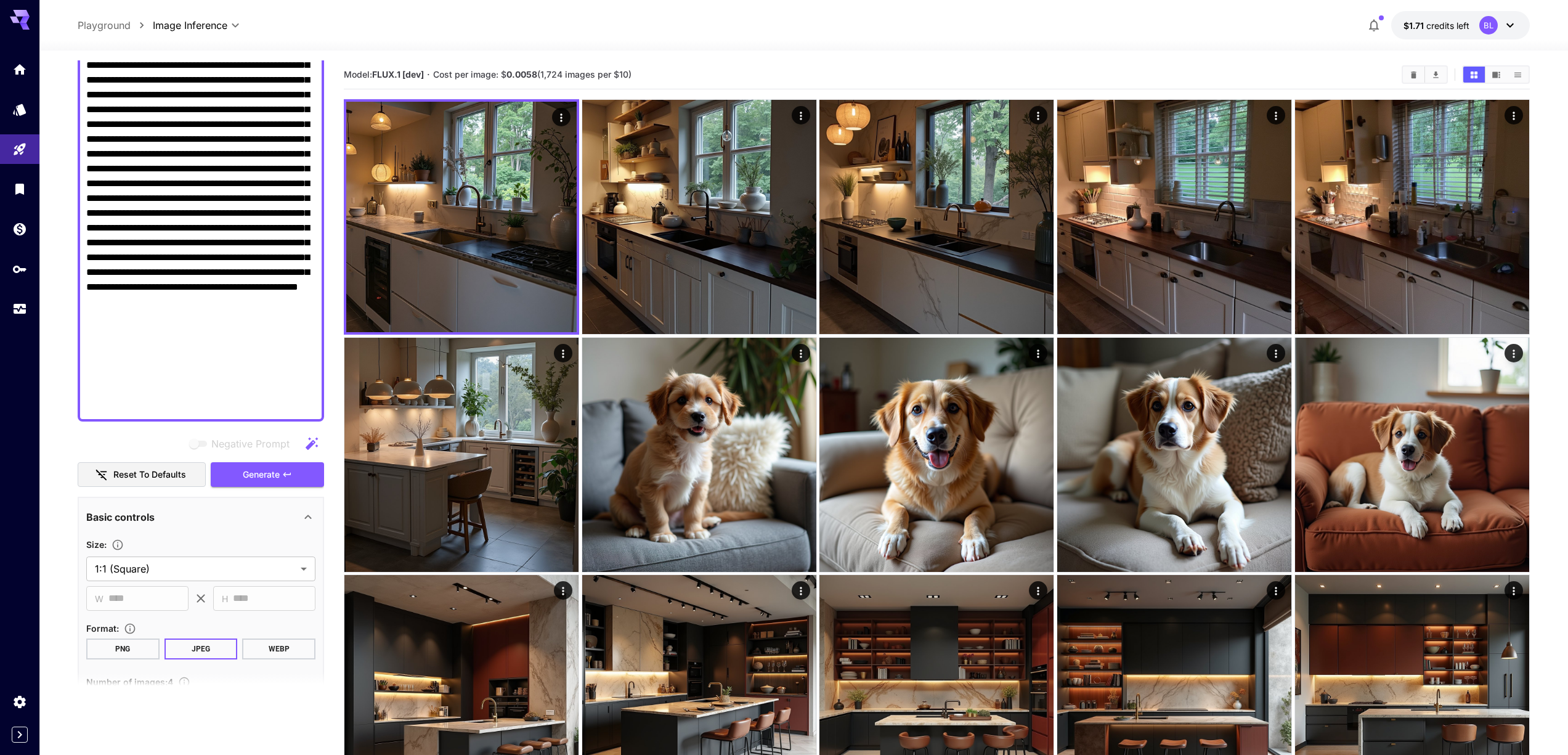
scroll to position [777, 0]
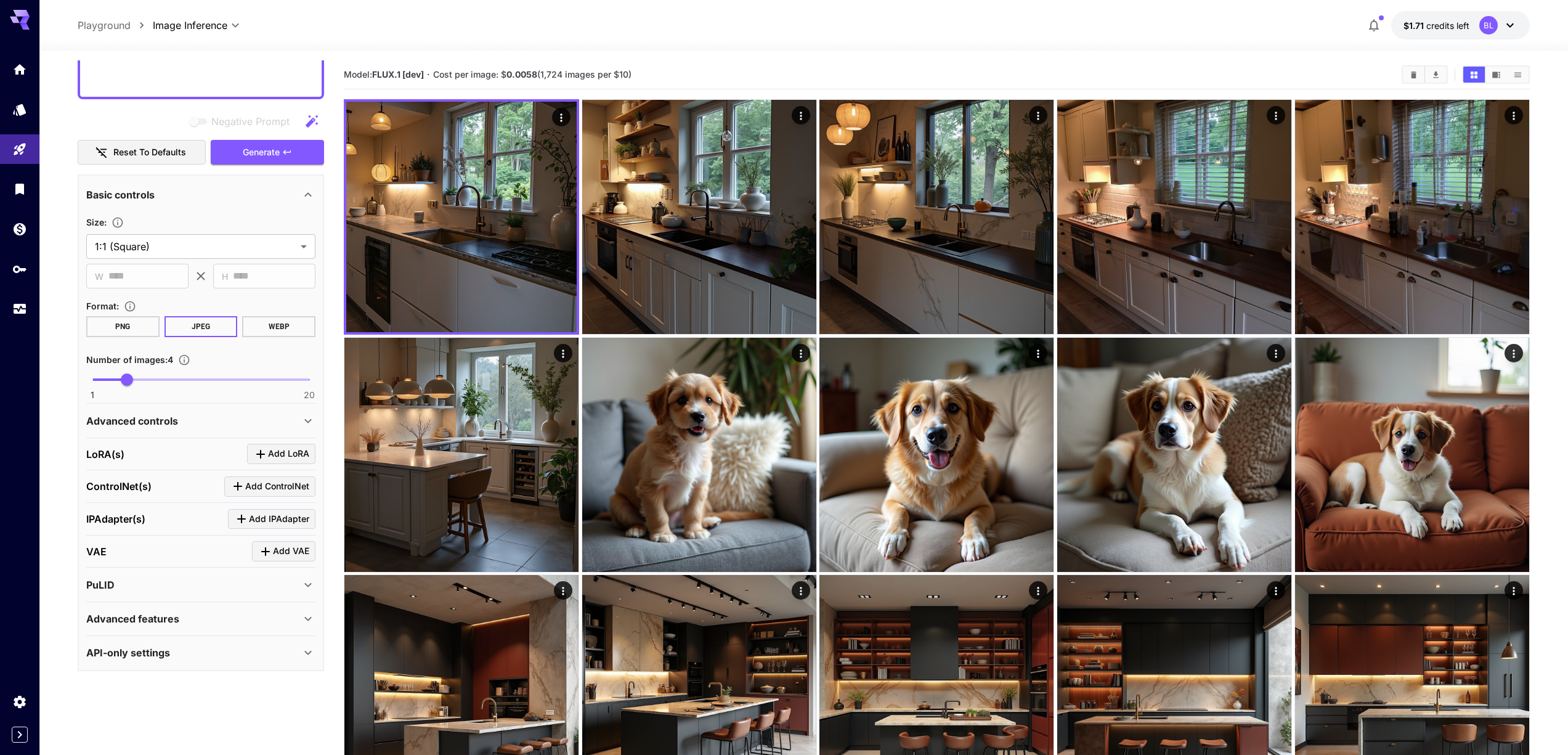
click at [169, 419] on p "Advanced controls" at bounding box center [133, 421] width 92 height 14
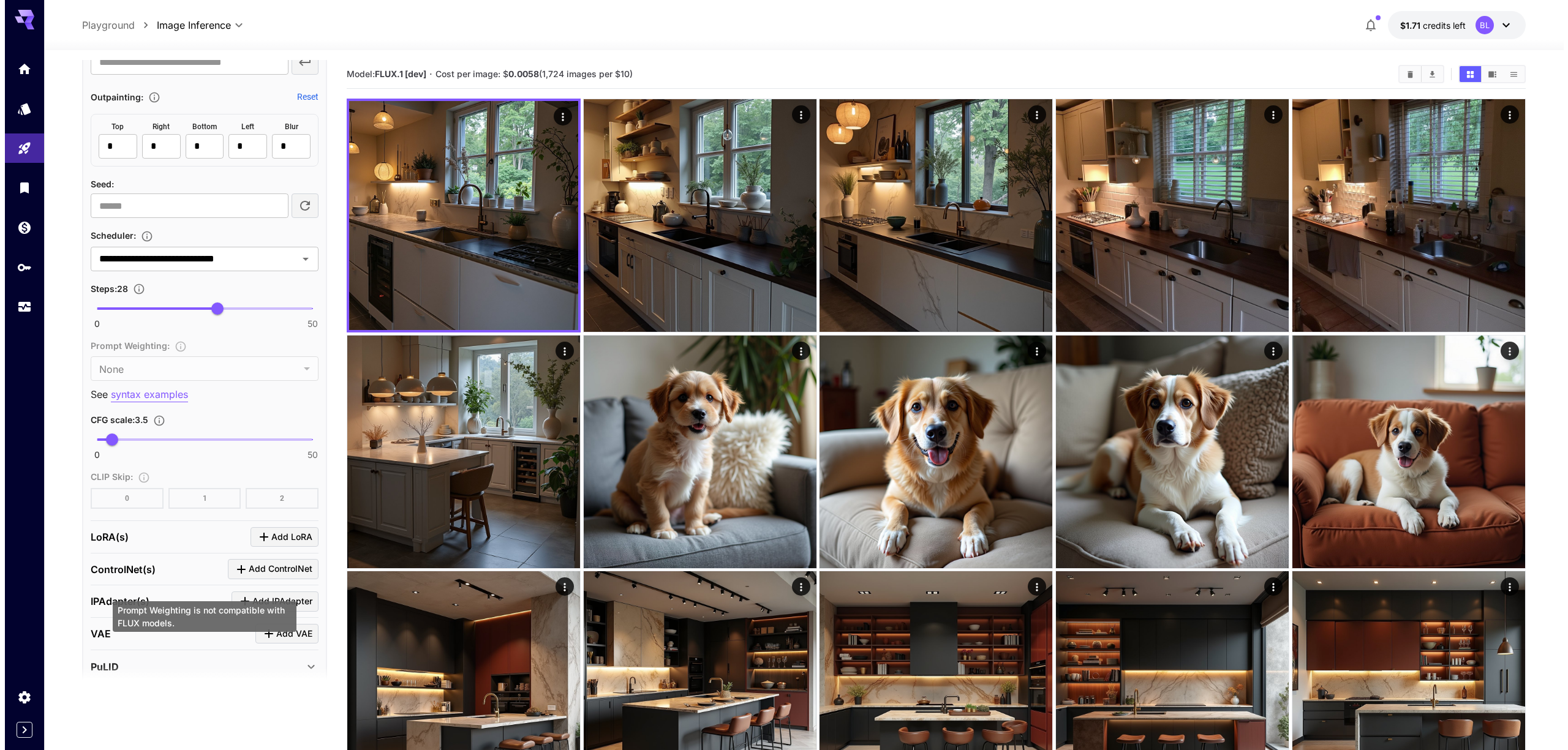
scroll to position [385, 0]
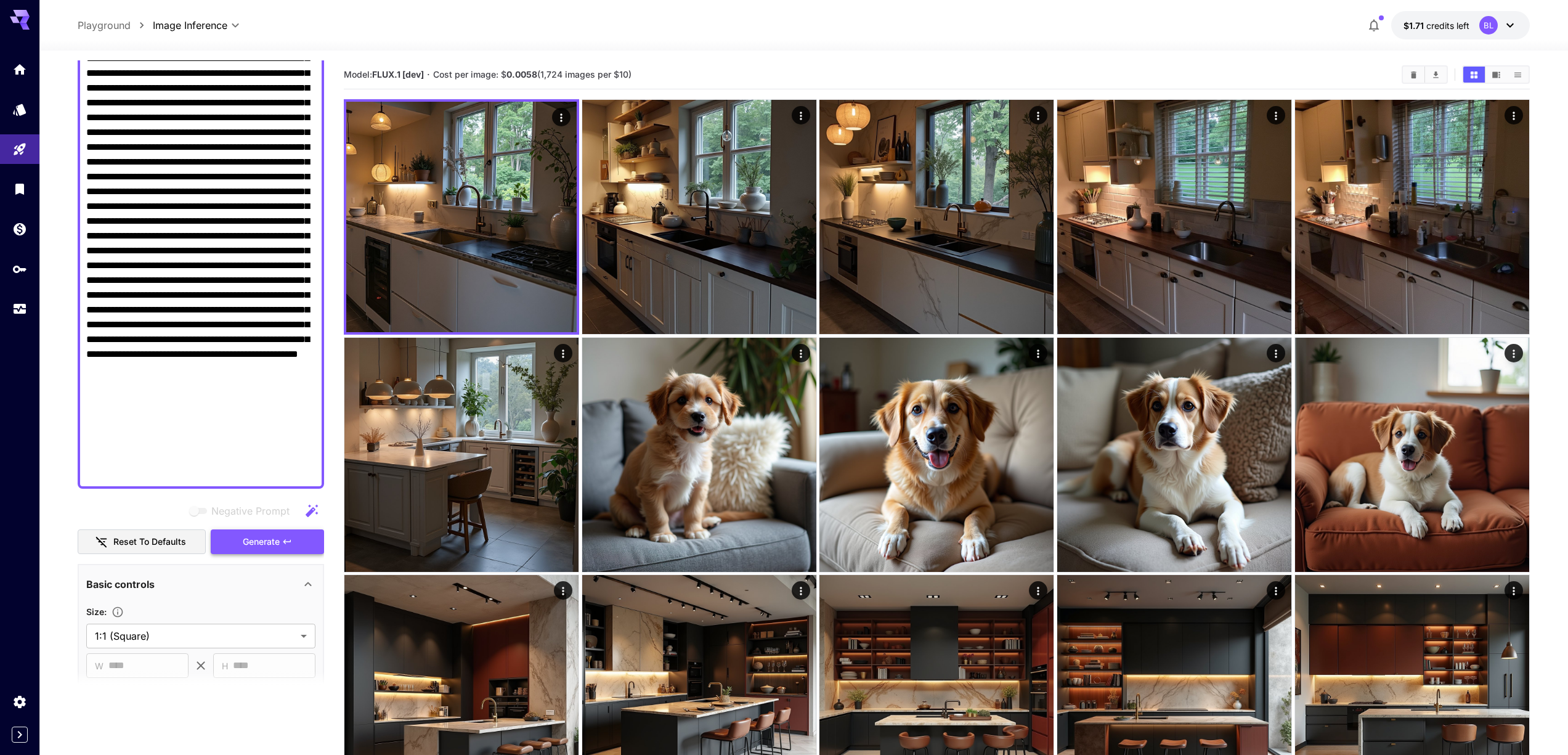
click at [266, 538] on span "Generate" at bounding box center [261, 542] width 37 height 15
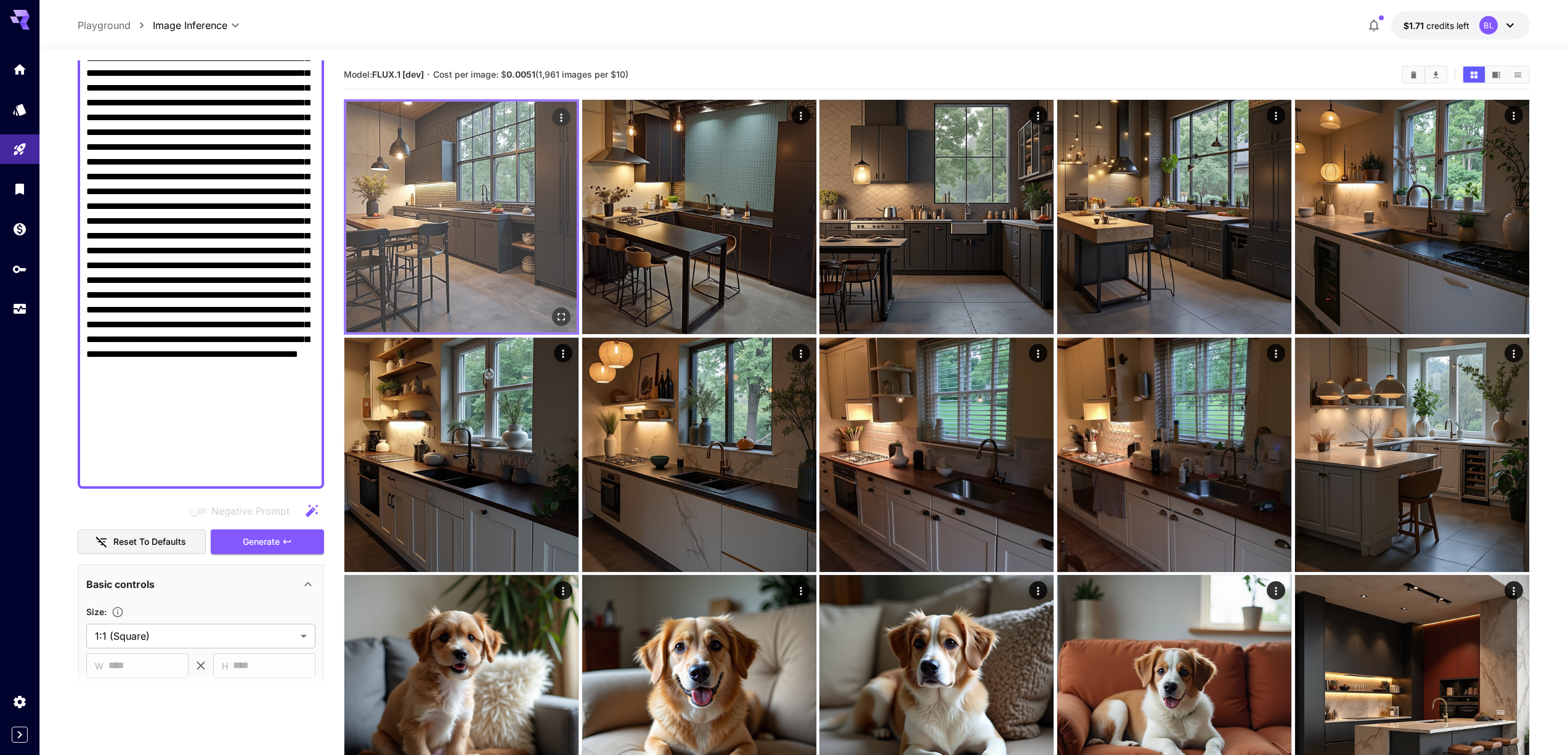
click at [483, 237] on img at bounding box center [462, 217] width 230 height 231
click at [560, 318] on icon "Open in fullscreen" at bounding box center [561, 316] width 12 height 12
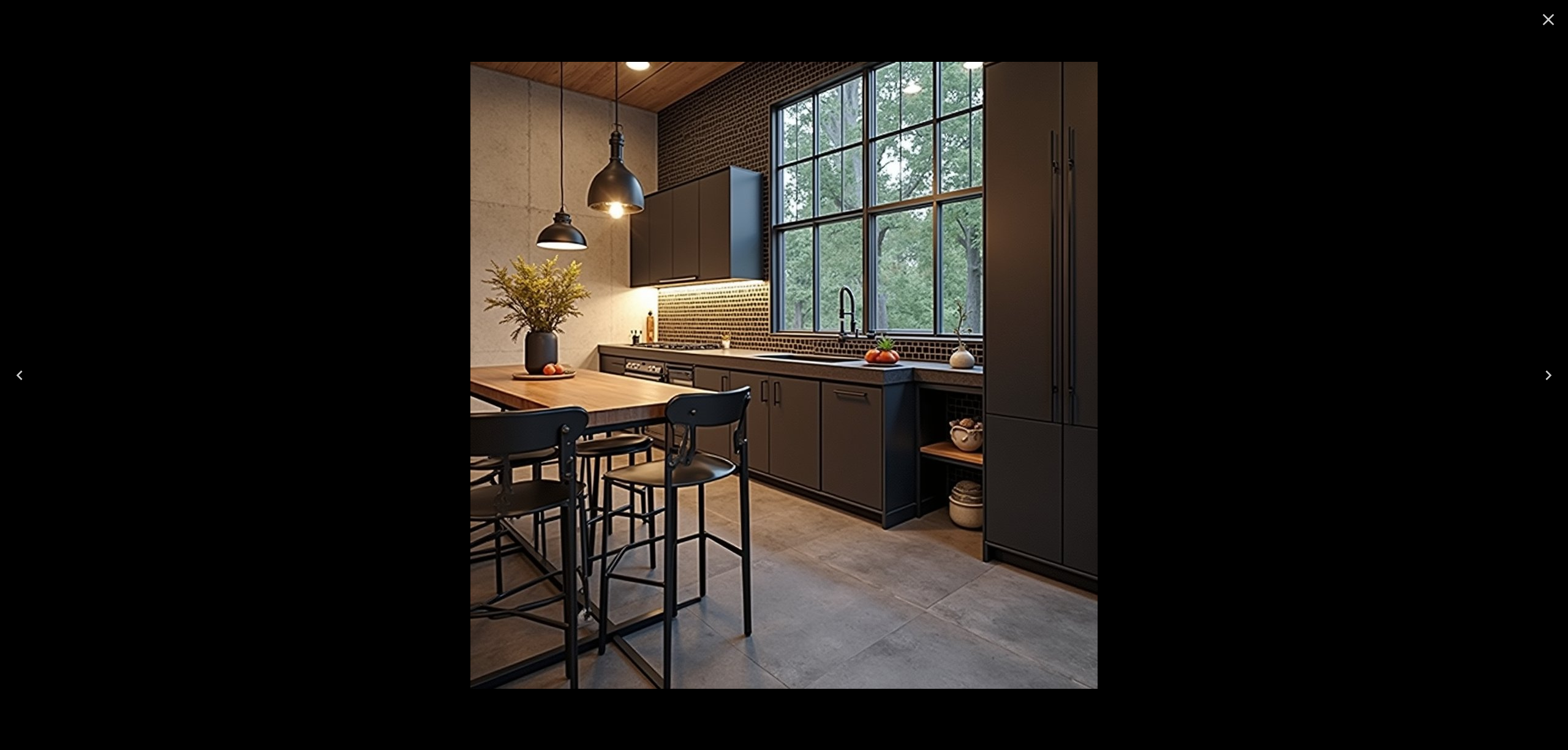
click at [1549, 21] on icon "Close" at bounding box center [1548, 19] width 20 height 20
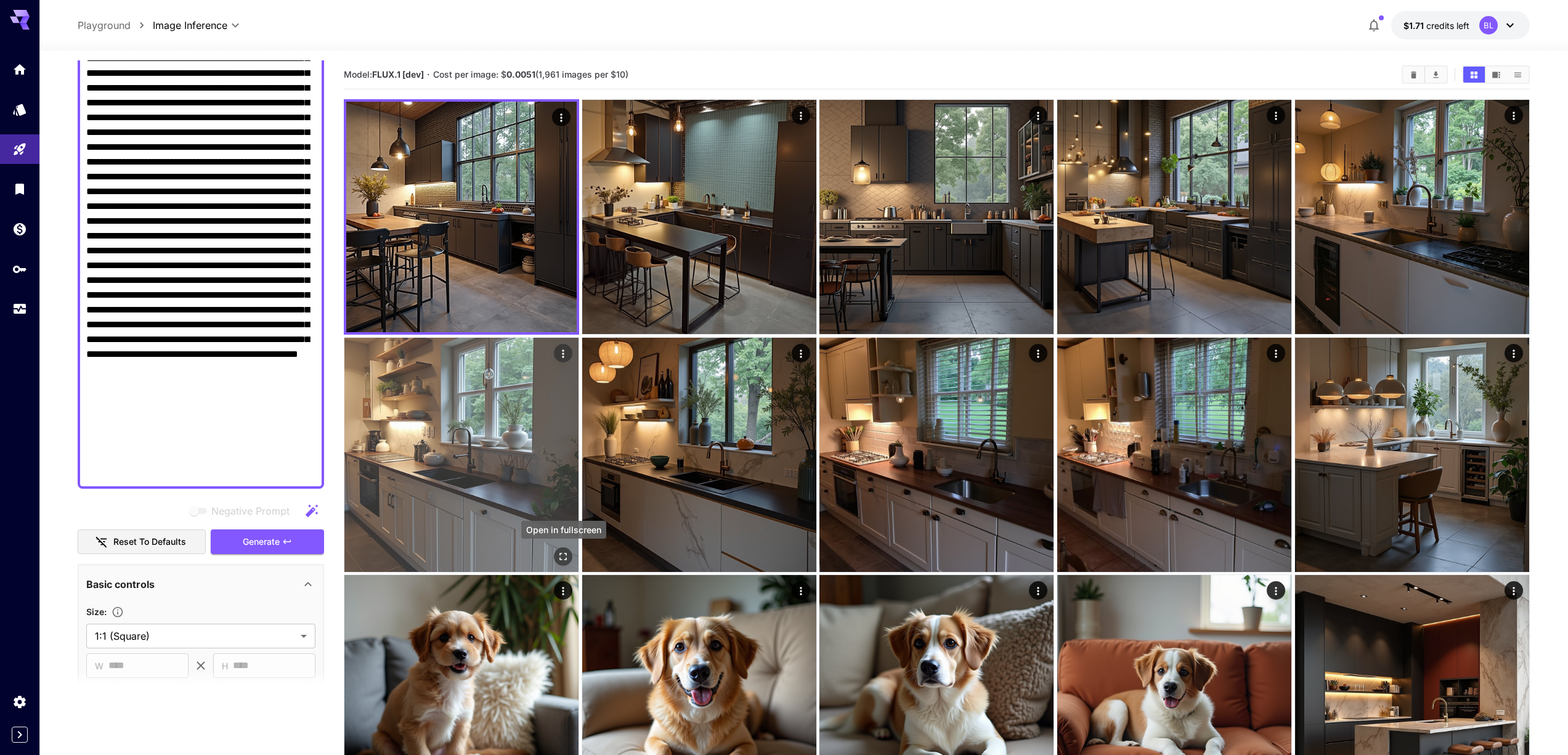
click at [568, 561] on icon "Open in fullscreen" at bounding box center [563, 556] width 12 height 12
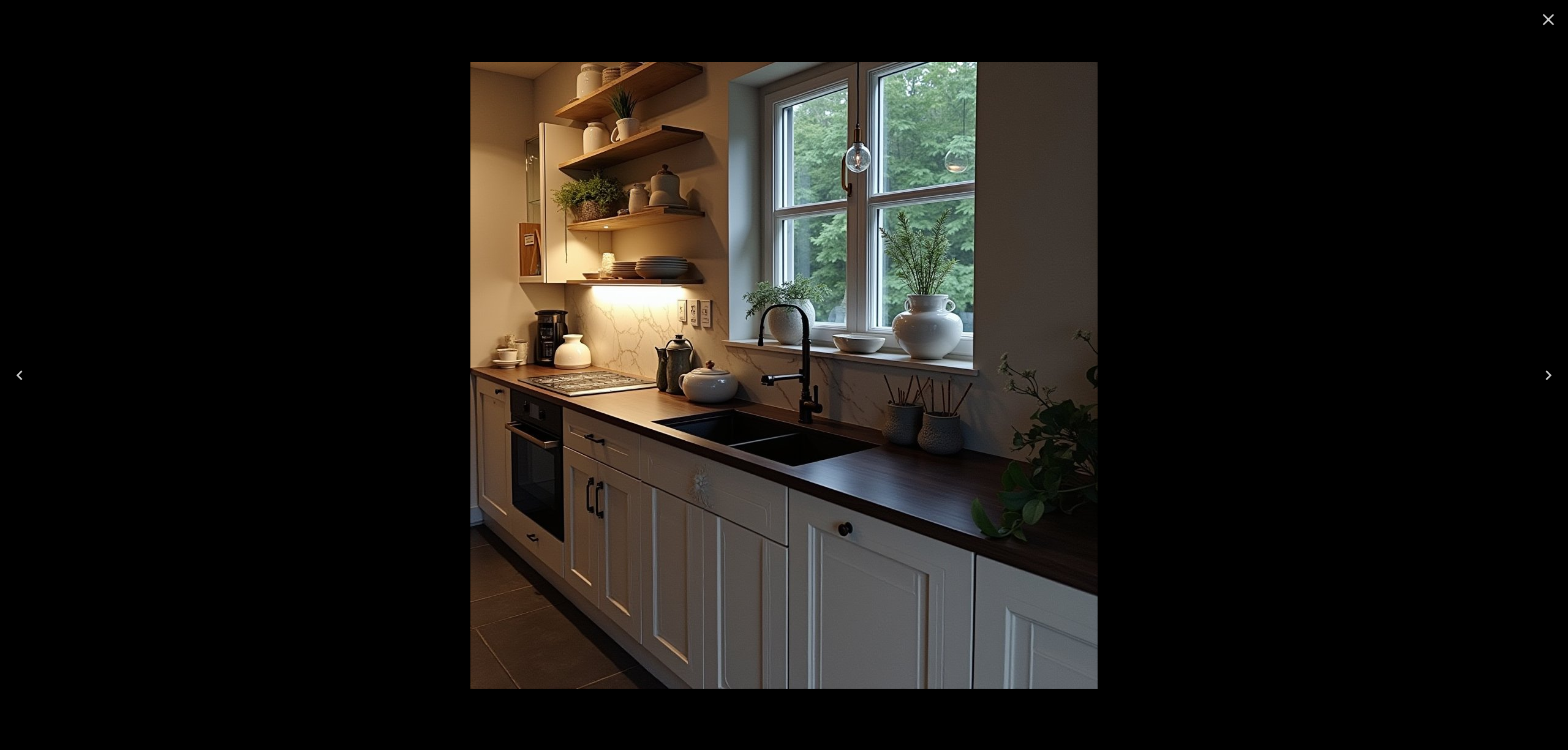
click at [1549, 10] on icon "Close" at bounding box center [1548, 19] width 20 height 20
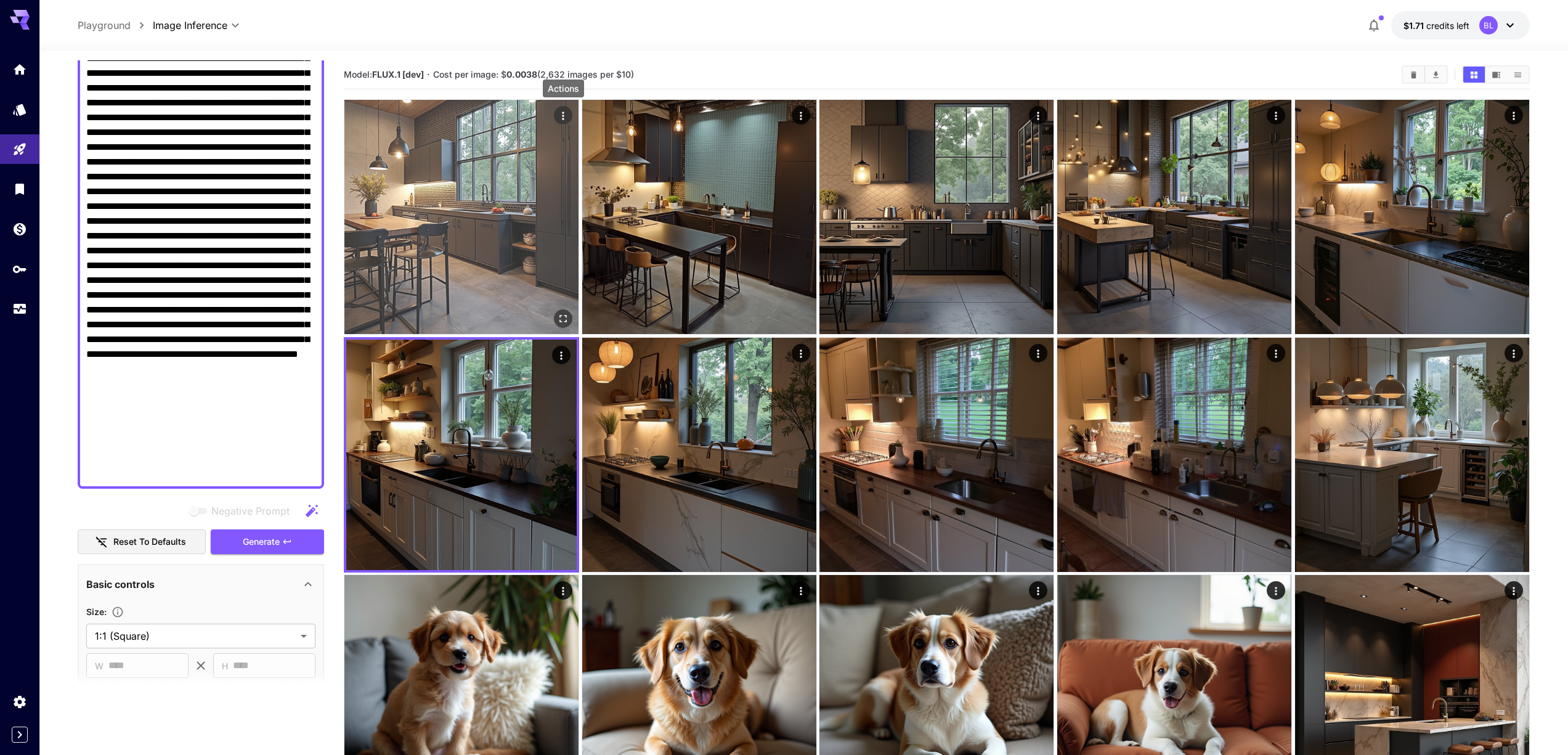
click at [566, 115] on icon "Actions" at bounding box center [563, 115] width 12 height 12
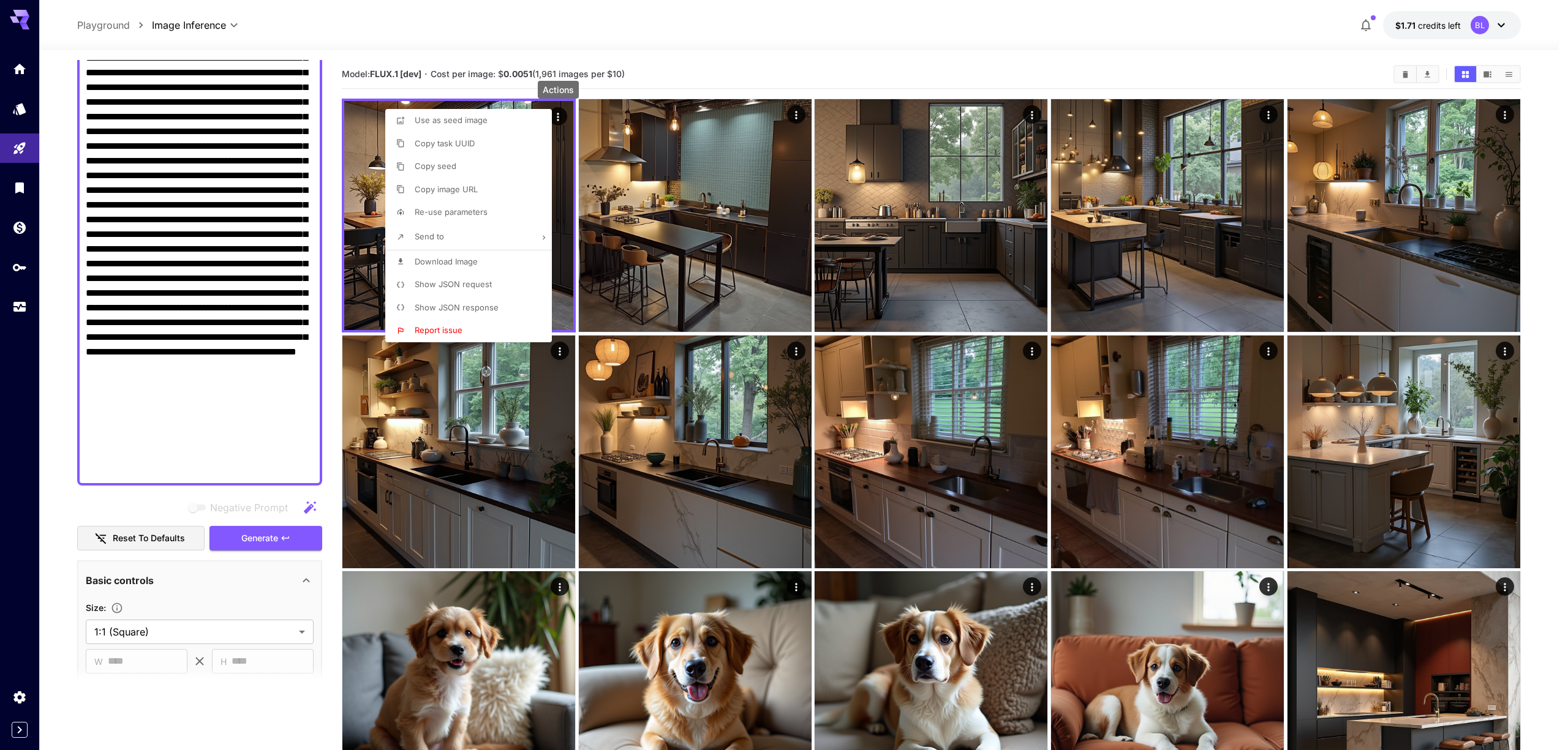
click at [471, 289] on p "Show JSON request" at bounding box center [452, 284] width 77 height 12
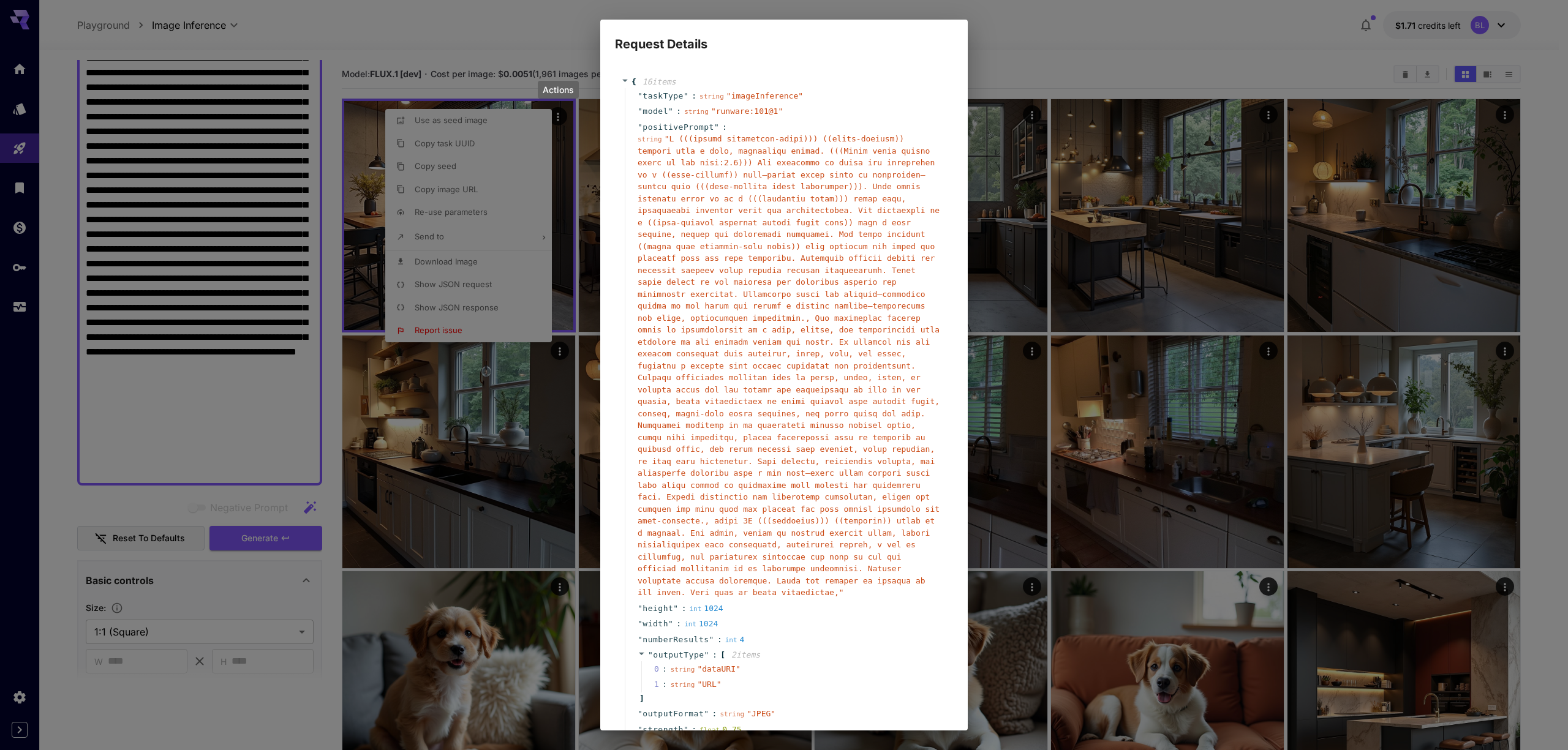
scroll to position [250, 0]
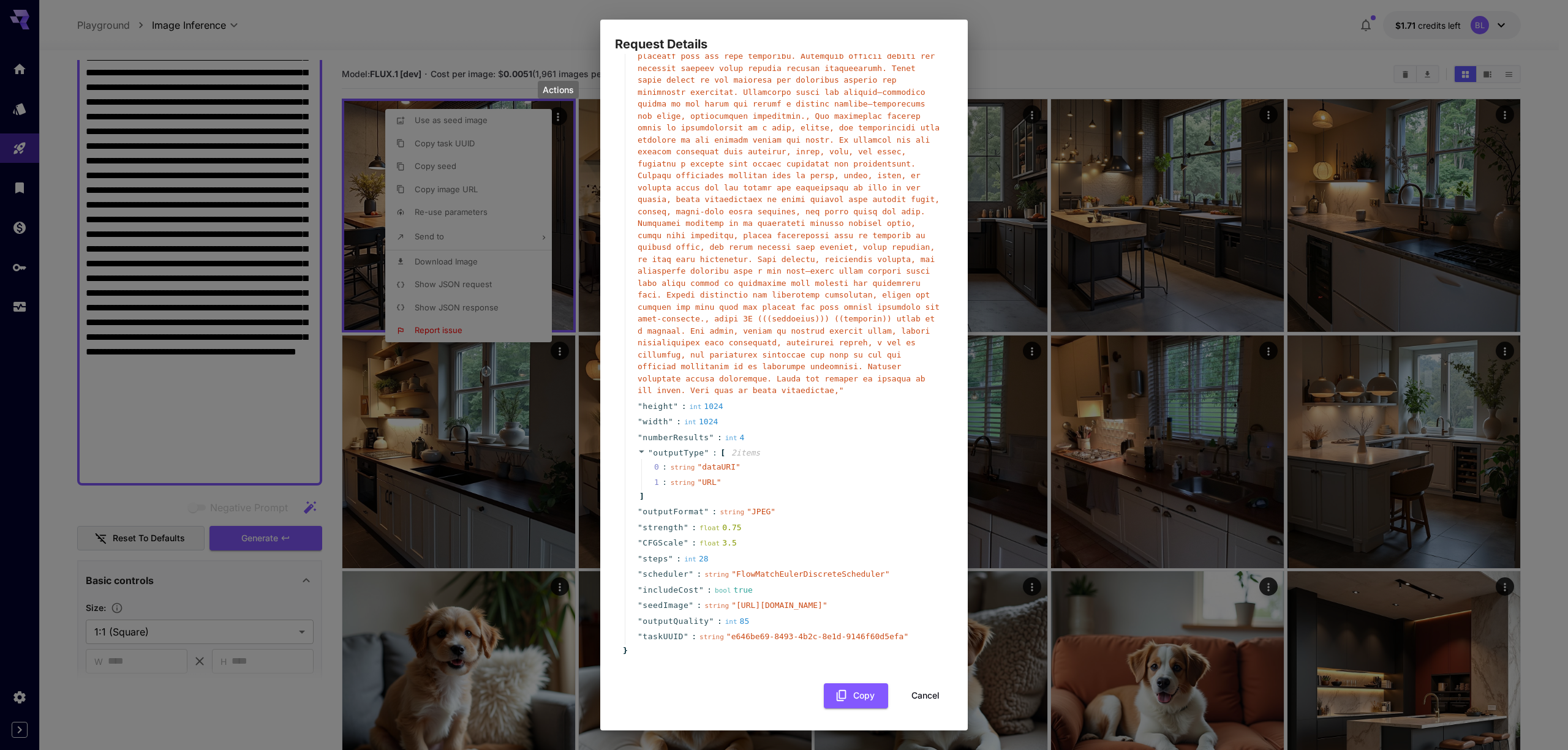
click at [1000, 52] on div "Request Details { 16 item s " taskType " : string " imageInference " " model " …" at bounding box center [784, 375] width 1568 height 750
click at [483, 488] on div "Request Details { 16 item s " taskType " : string " imageInference " " model " …" at bounding box center [784, 375] width 1568 height 750
click at [917, 699] on button "Cancel" at bounding box center [926, 696] width 55 height 25
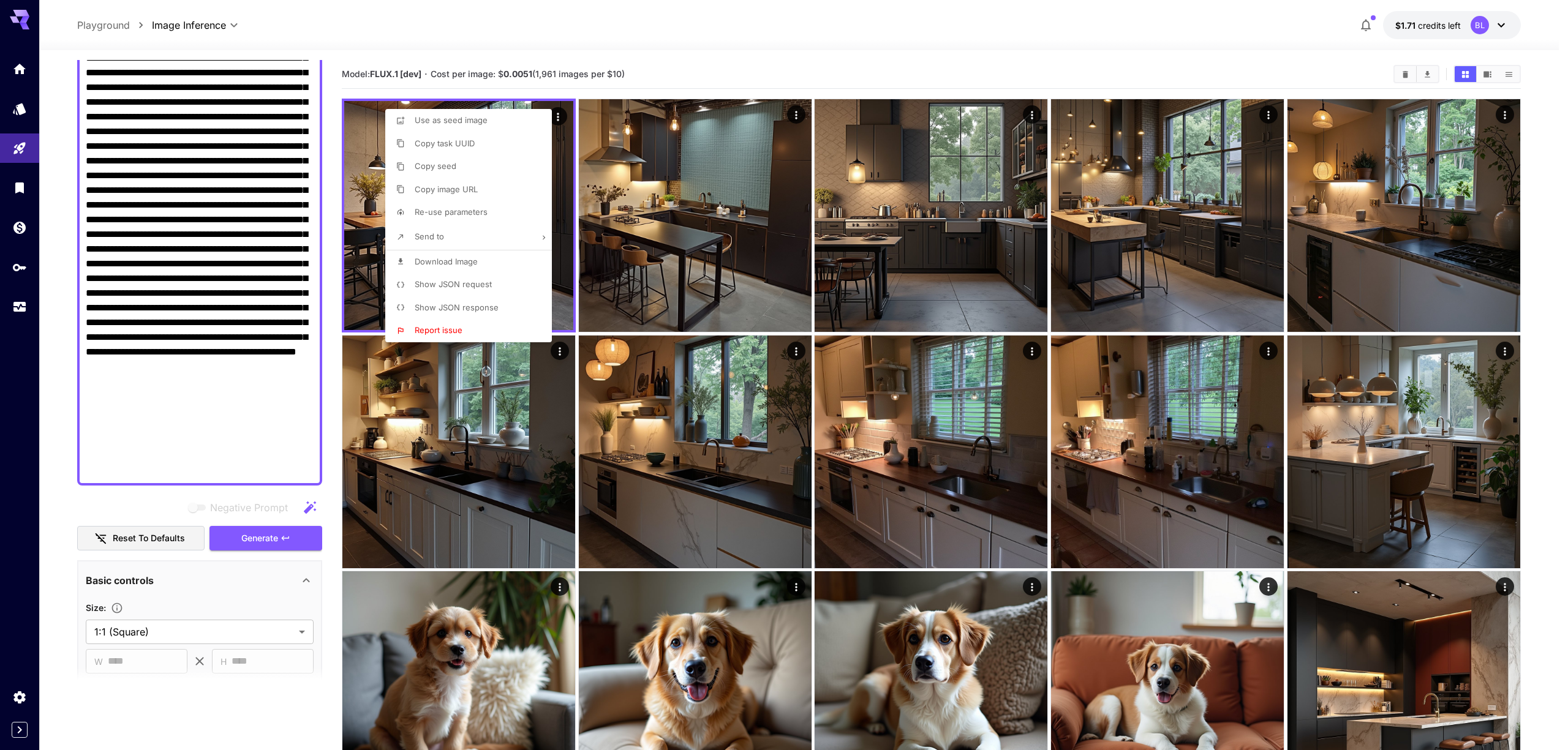
click at [553, 346] on div at bounding box center [784, 375] width 1568 height 750
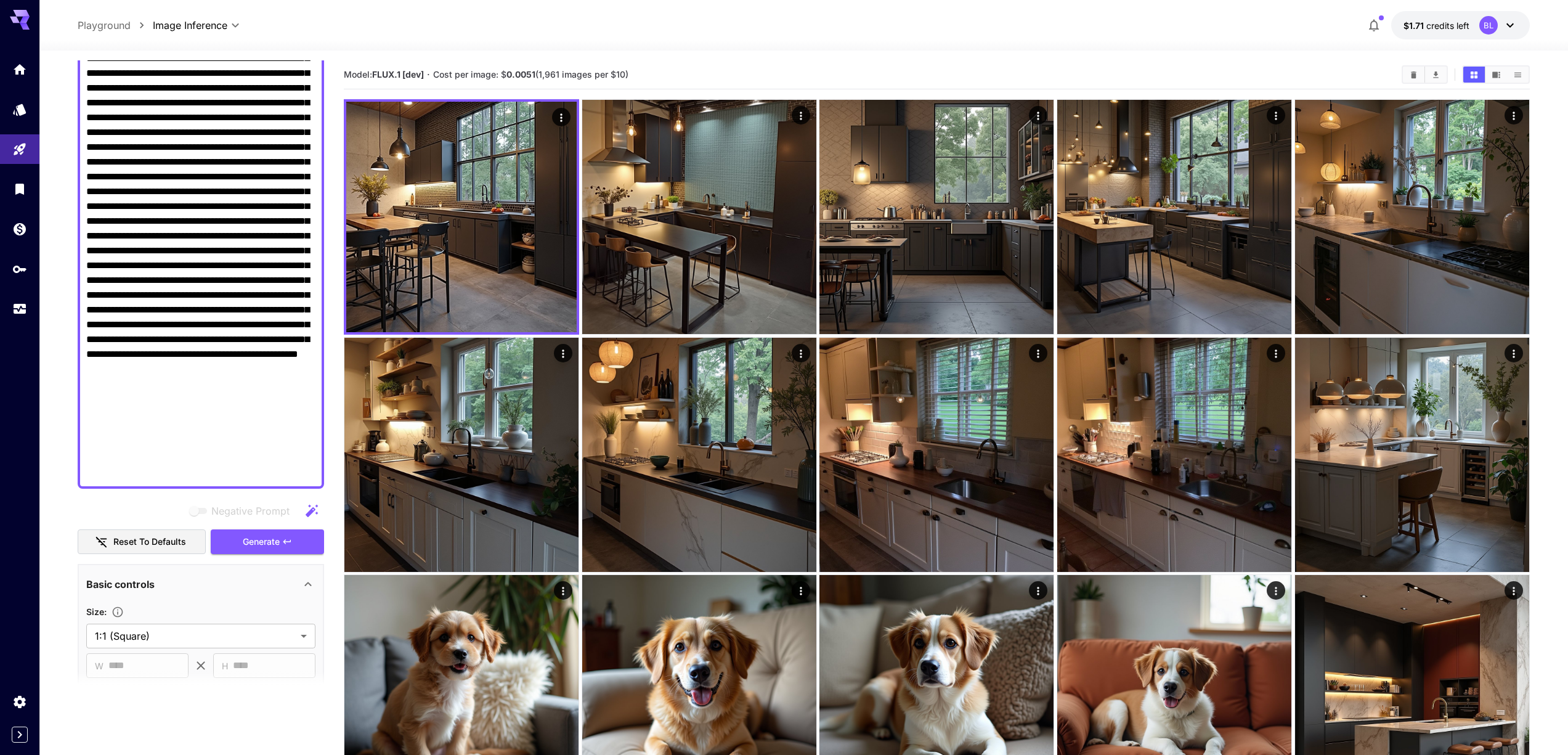
click at [561, 352] on icon "Actions" at bounding box center [563, 353] width 12 height 12
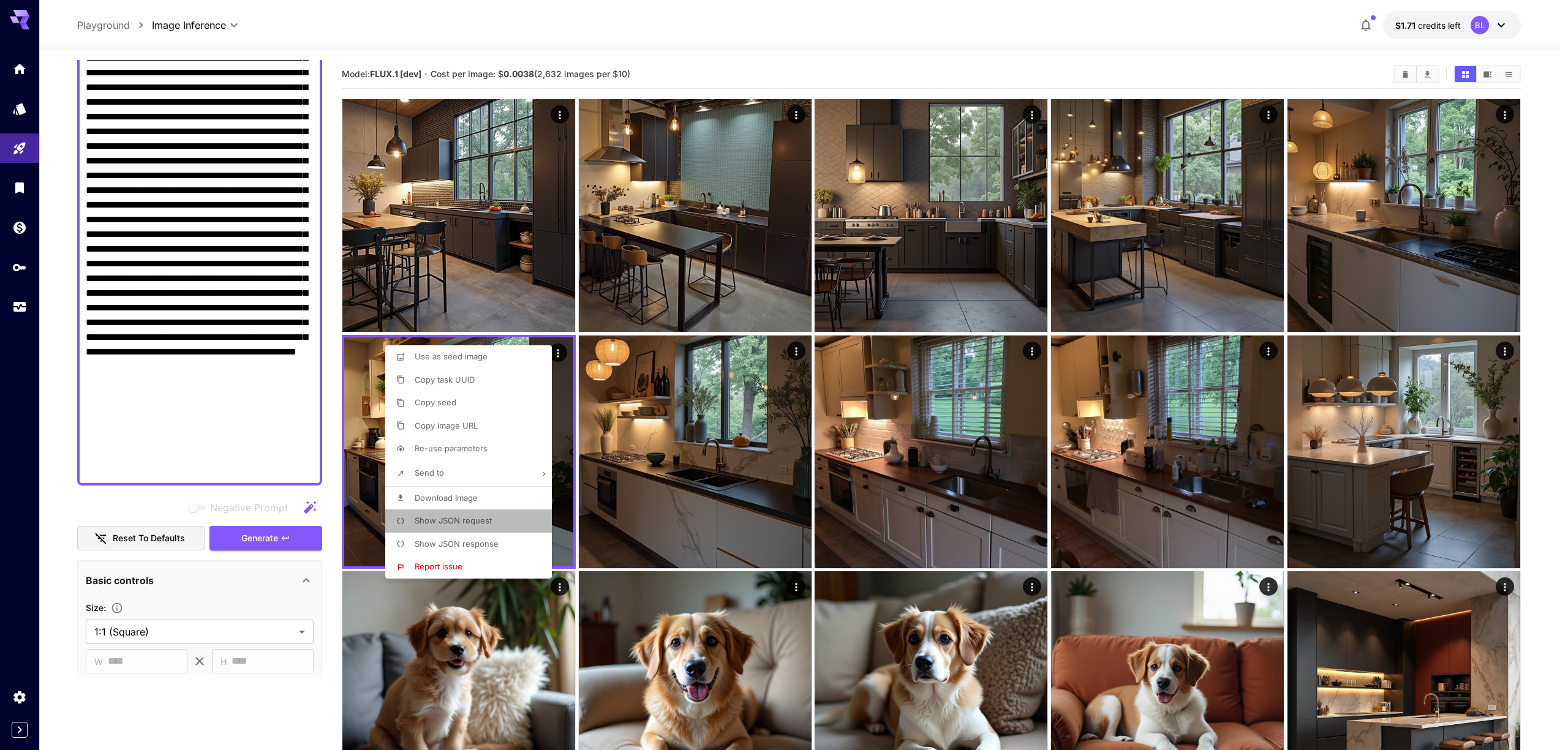
click at [472, 524] on span "Show JSON request" at bounding box center [452, 520] width 77 height 10
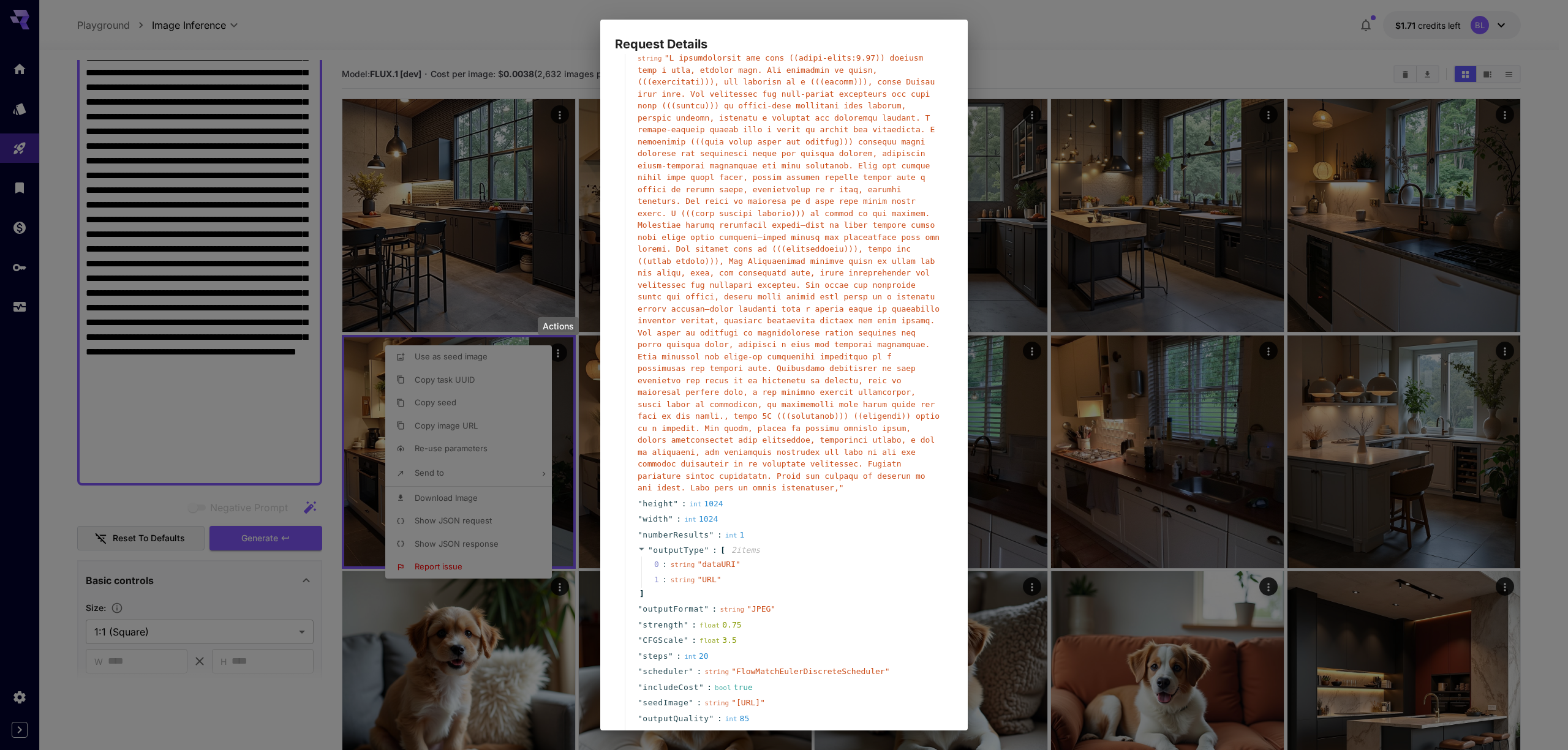
scroll to position [226, 0]
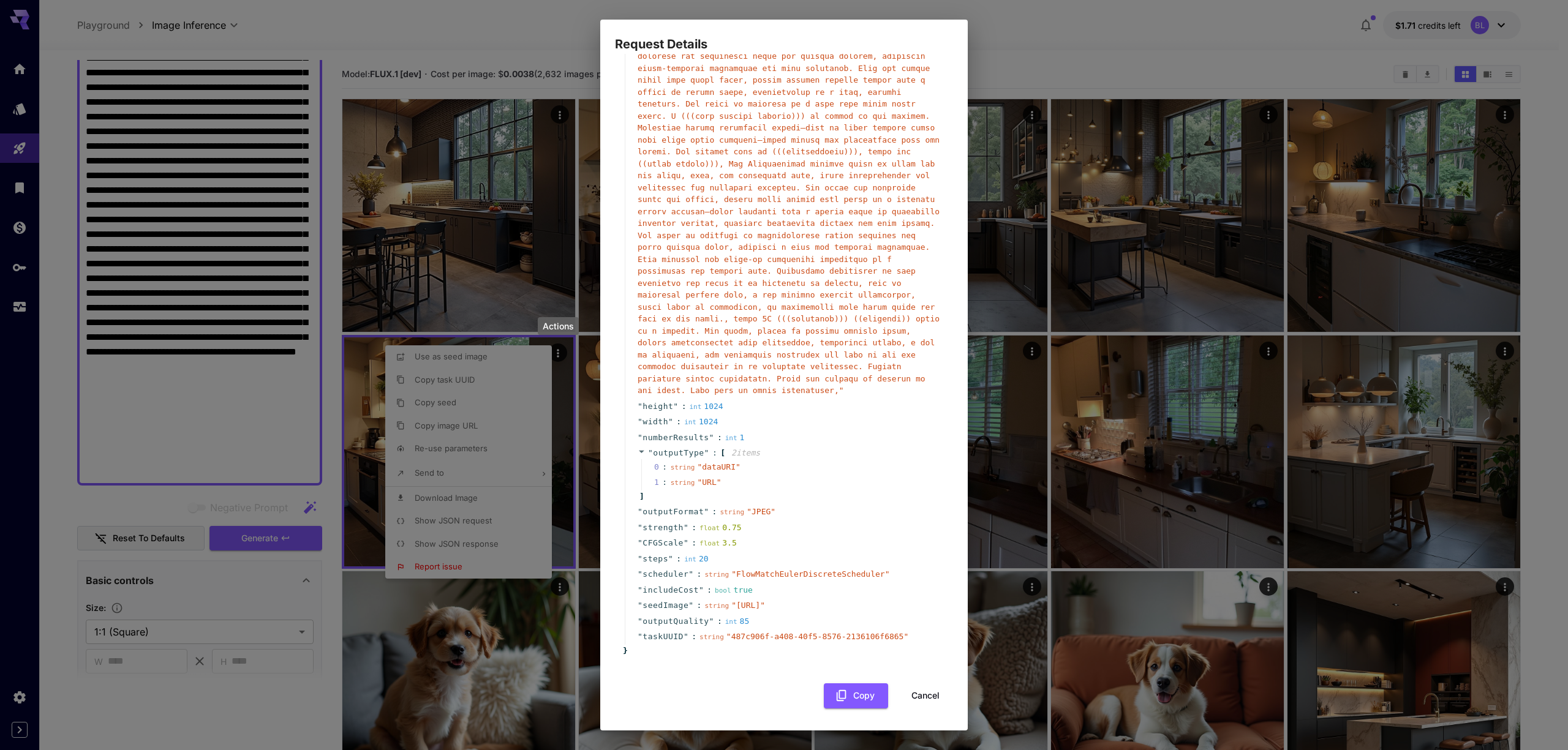
click at [917, 699] on button "Cancel" at bounding box center [926, 696] width 55 height 25
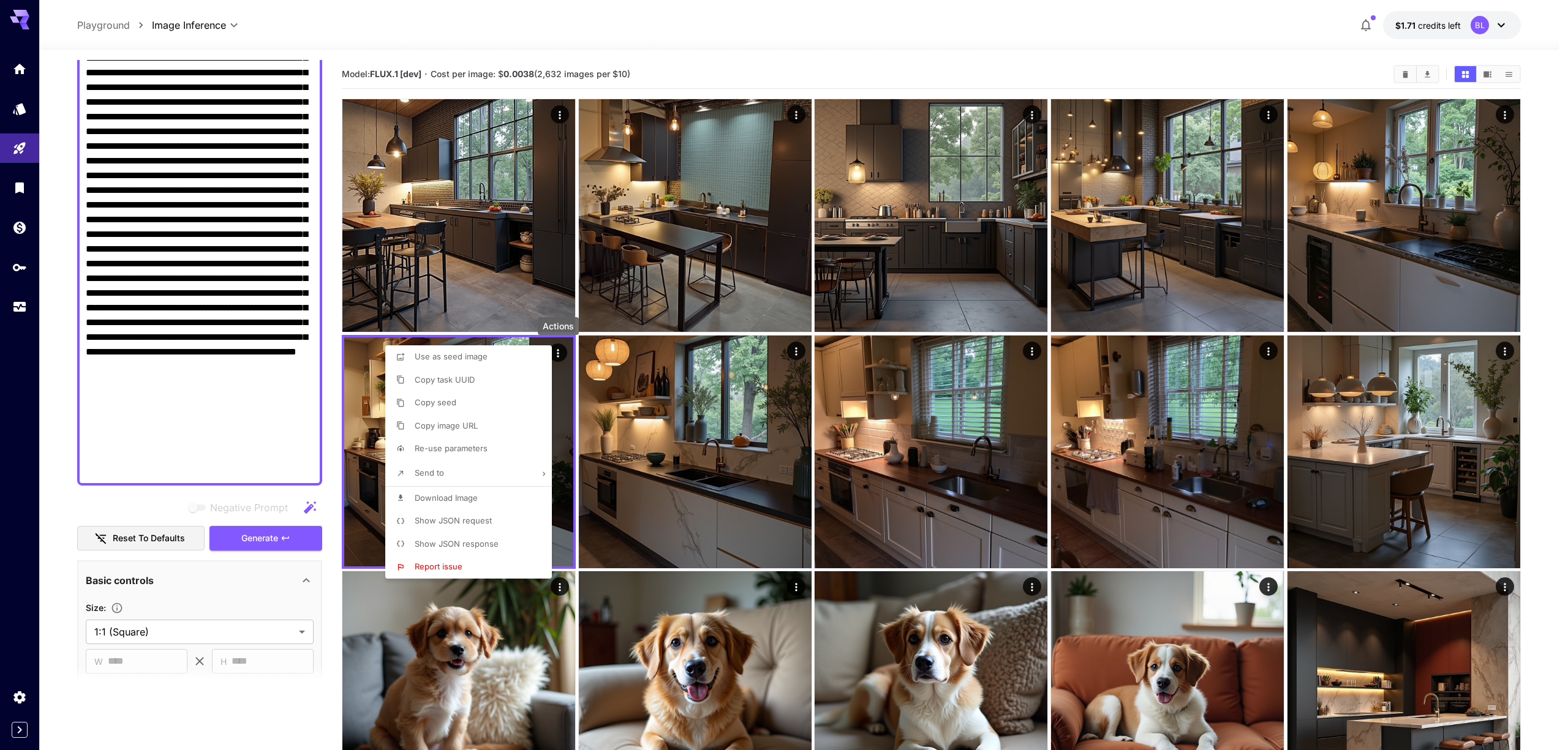
click at [453, 524] on span "Show JSON request" at bounding box center [452, 520] width 77 height 10
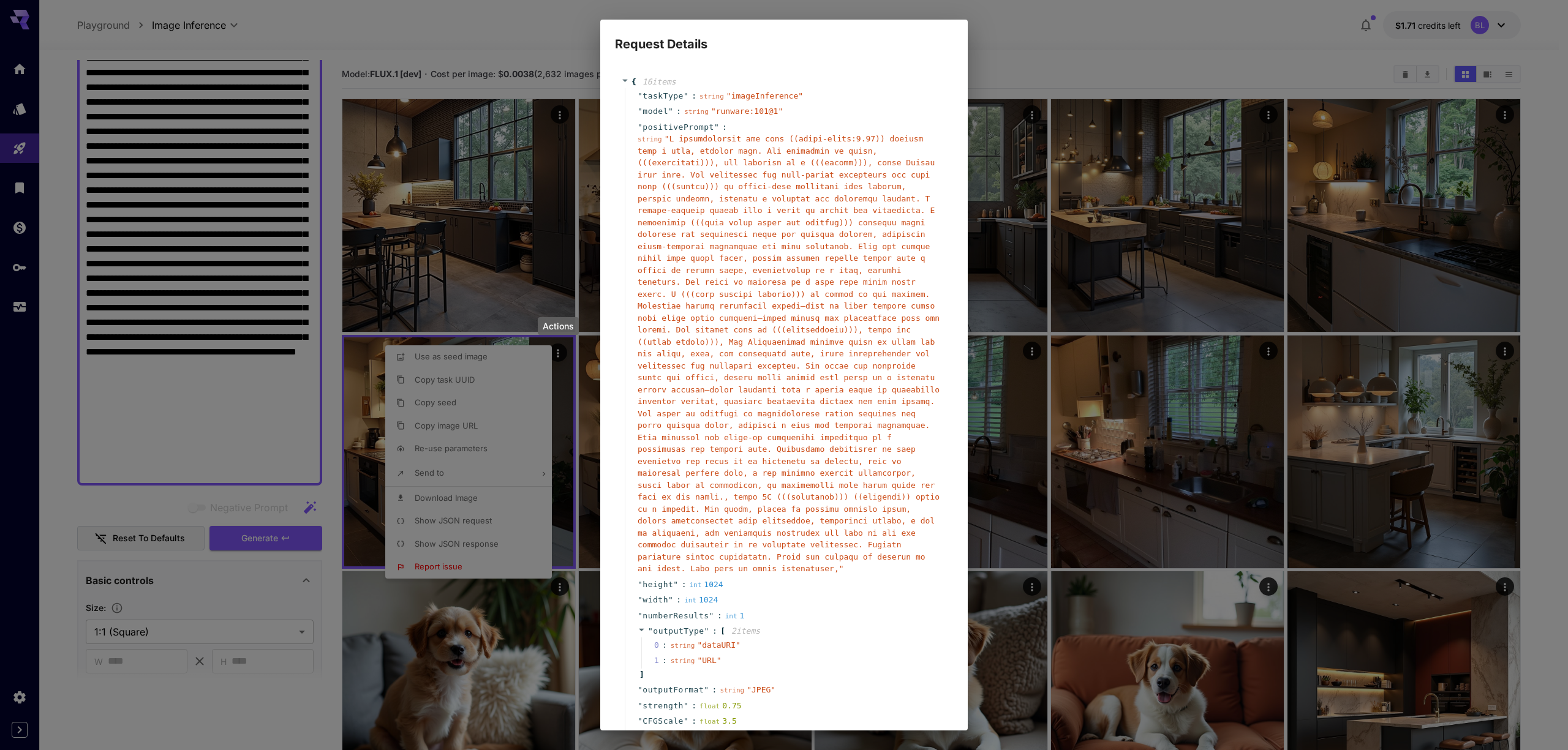
click at [671, 140] on span "" "" at bounding box center [788, 354] width 302 height 439
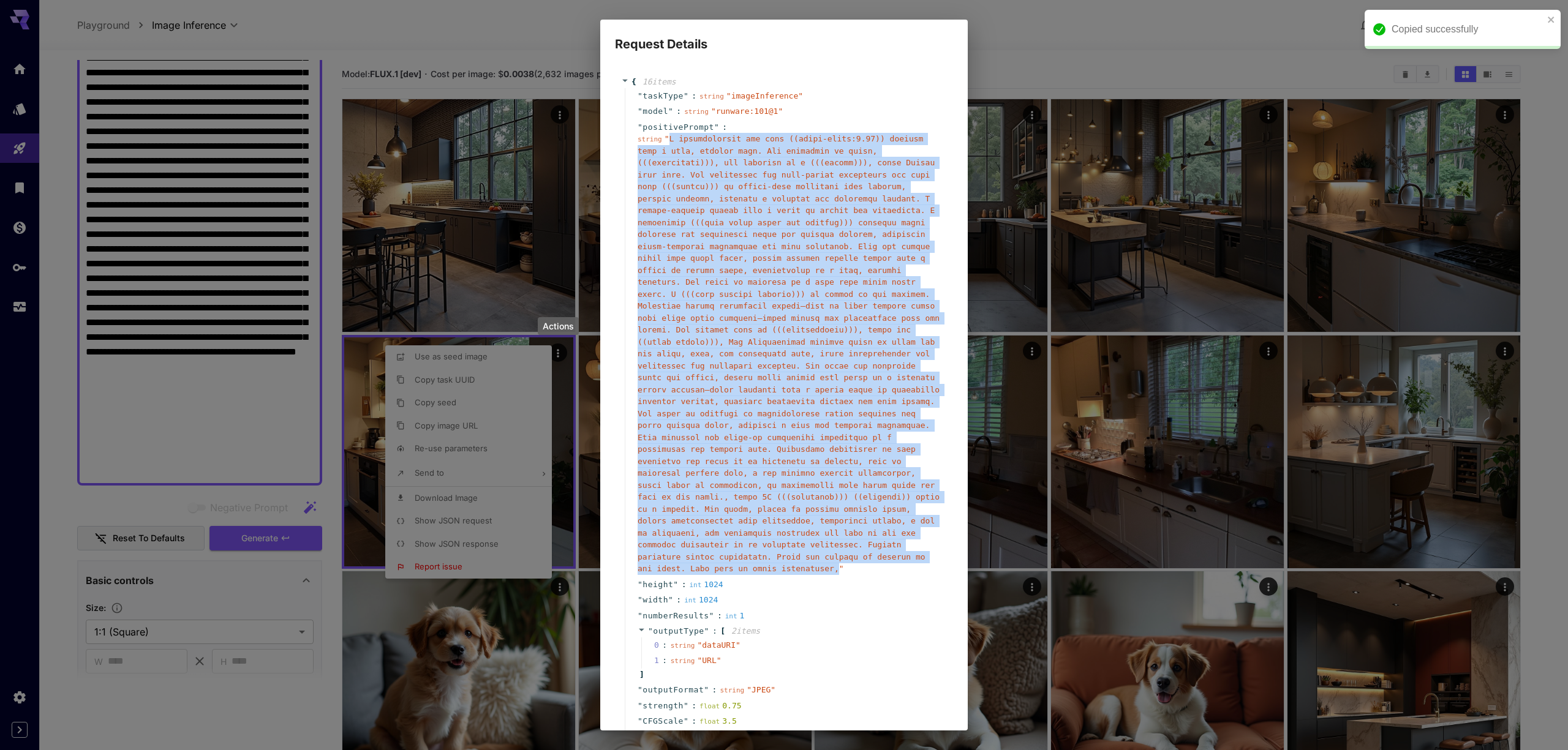
drag, startPoint x: 671, startPoint y: 140, endPoint x: 758, endPoint y: 594, distance: 462.3
click at [758, 573] on span "" "" at bounding box center [788, 354] width 302 height 439
copy span "A sophisticated and airy ((white-beige:1.25)) kitchen with a soft, elegant look…"
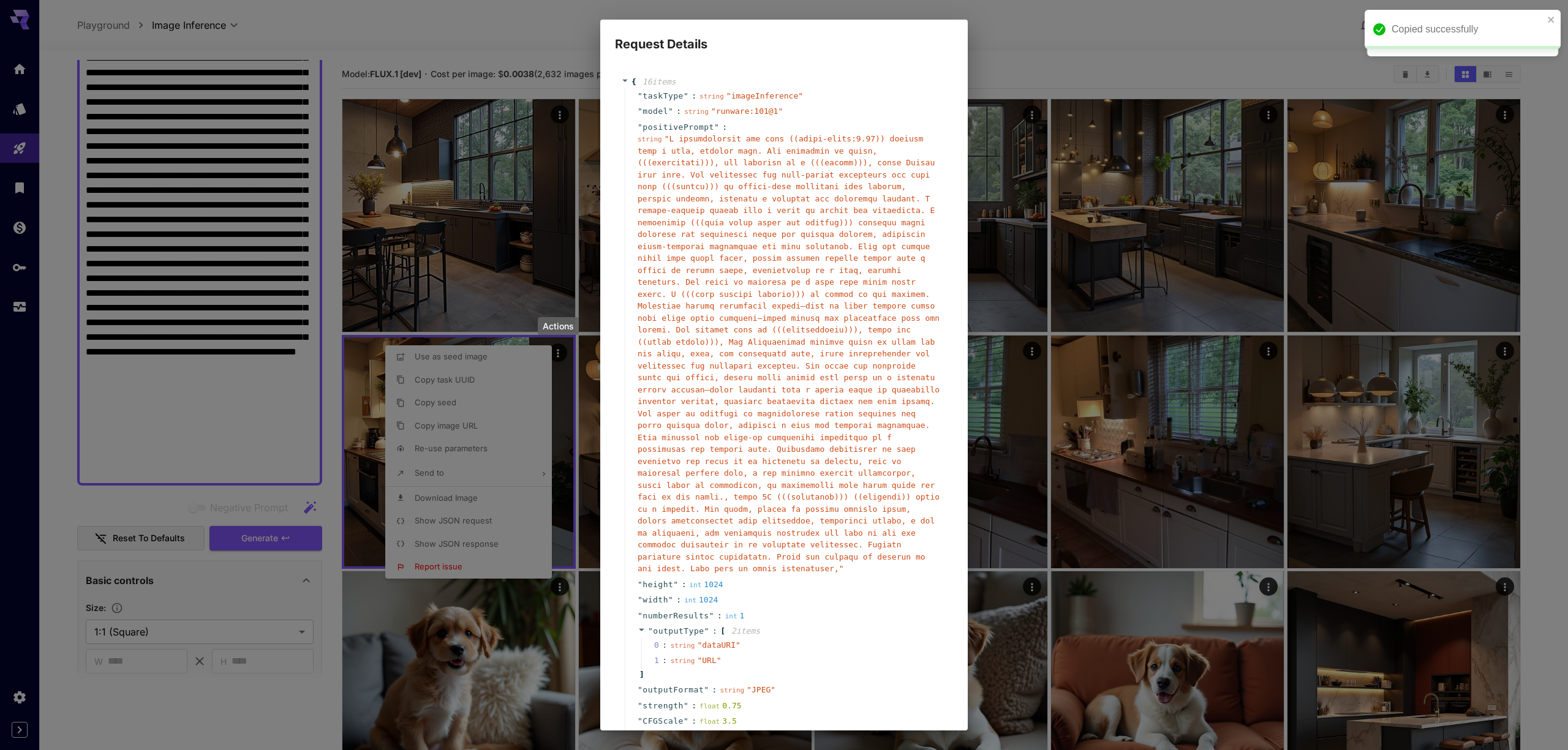
click at [254, 265] on div "Request Details { 16 item s " taskType " : string " imageInference " " model " …" at bounding box center [784, 375] width 1568 height 750
click at [208, 315] on div "Request Details { 16 item s " taskType " : string " imageInference " " model " …" at bounding box center [784, 375] width 1568 height 750
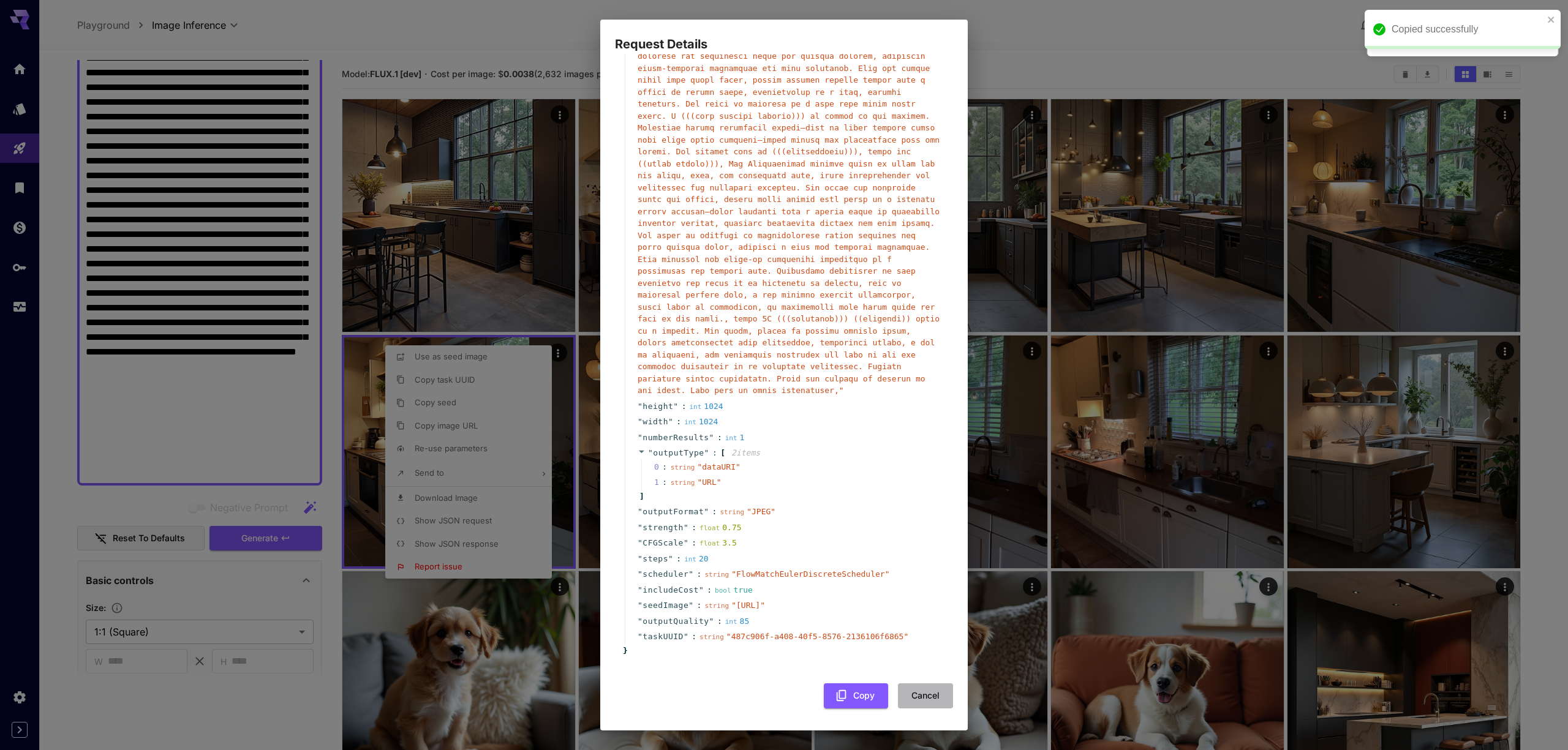
click at [923, 683] on button "Cancel" at bounding box center [926, 696] width 55 height 25
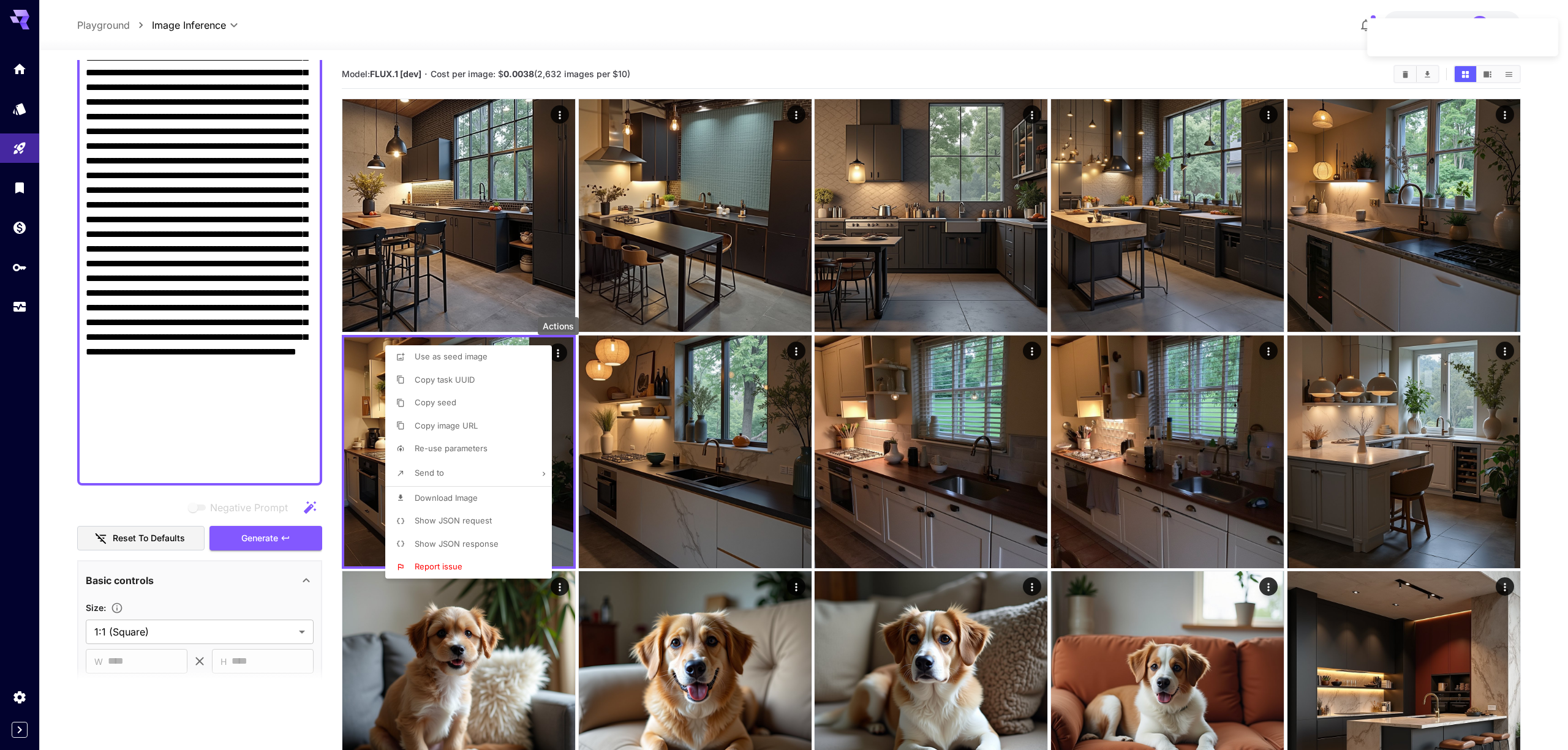
click at [160, 320] on div at bounding box center [784, 375] width 1568 height 750
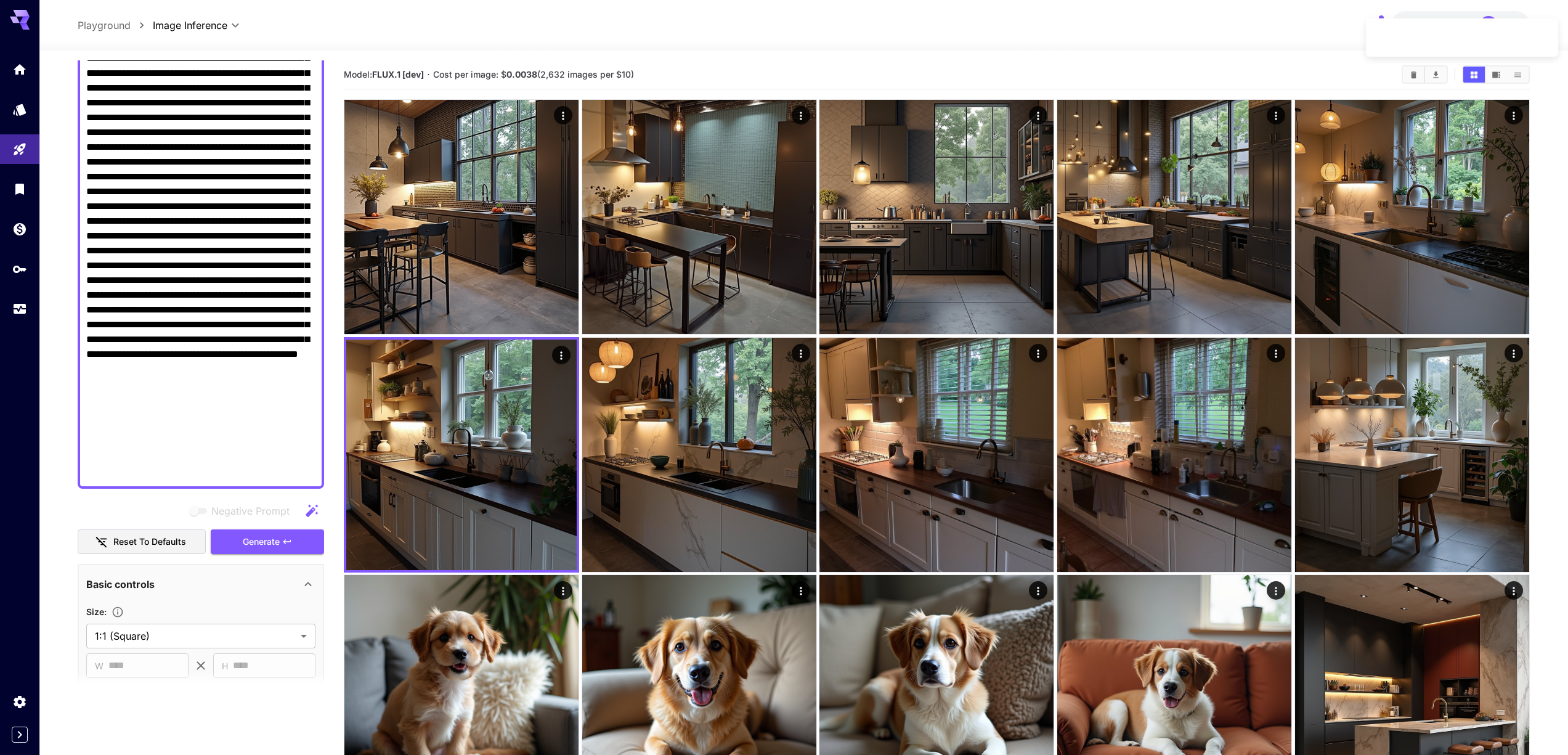
click at [161, 322] on div at bounding box center [784, 378] width 1568 height 755
click at [161, 322] on div "Use as seed image Copy task UUID Copy seed Copy image URL Re-use parameters Sen…" at bounding box center [93, 378] width 187 height 755
click at [161, 322] on textarea "Negative Prompt" at bounding box center [201, 133] width 229 height 695
paste textarea
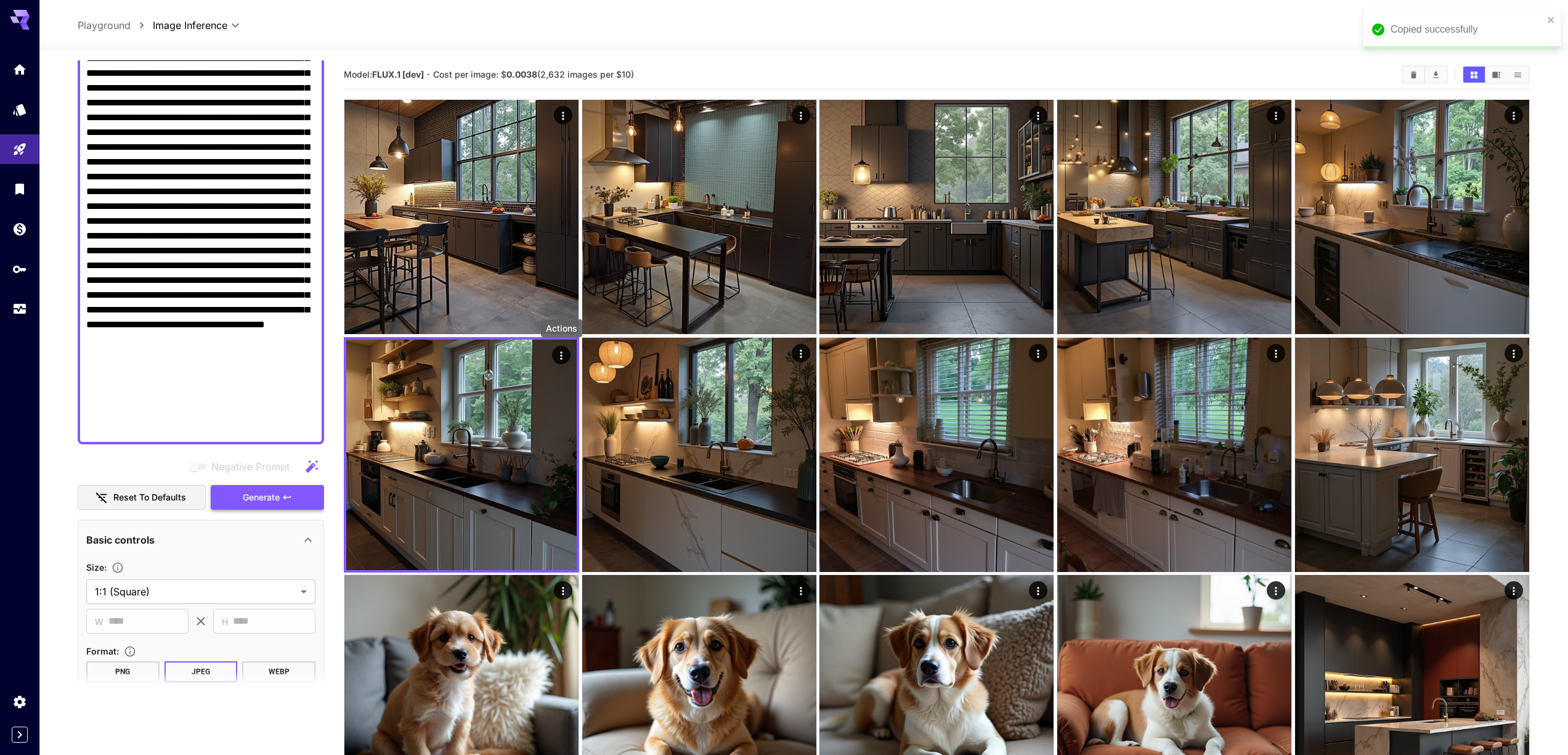
type textarea "**********"
click at [274, 497] on span "Generate" at bounding box center [261, 498] width 37 height 15
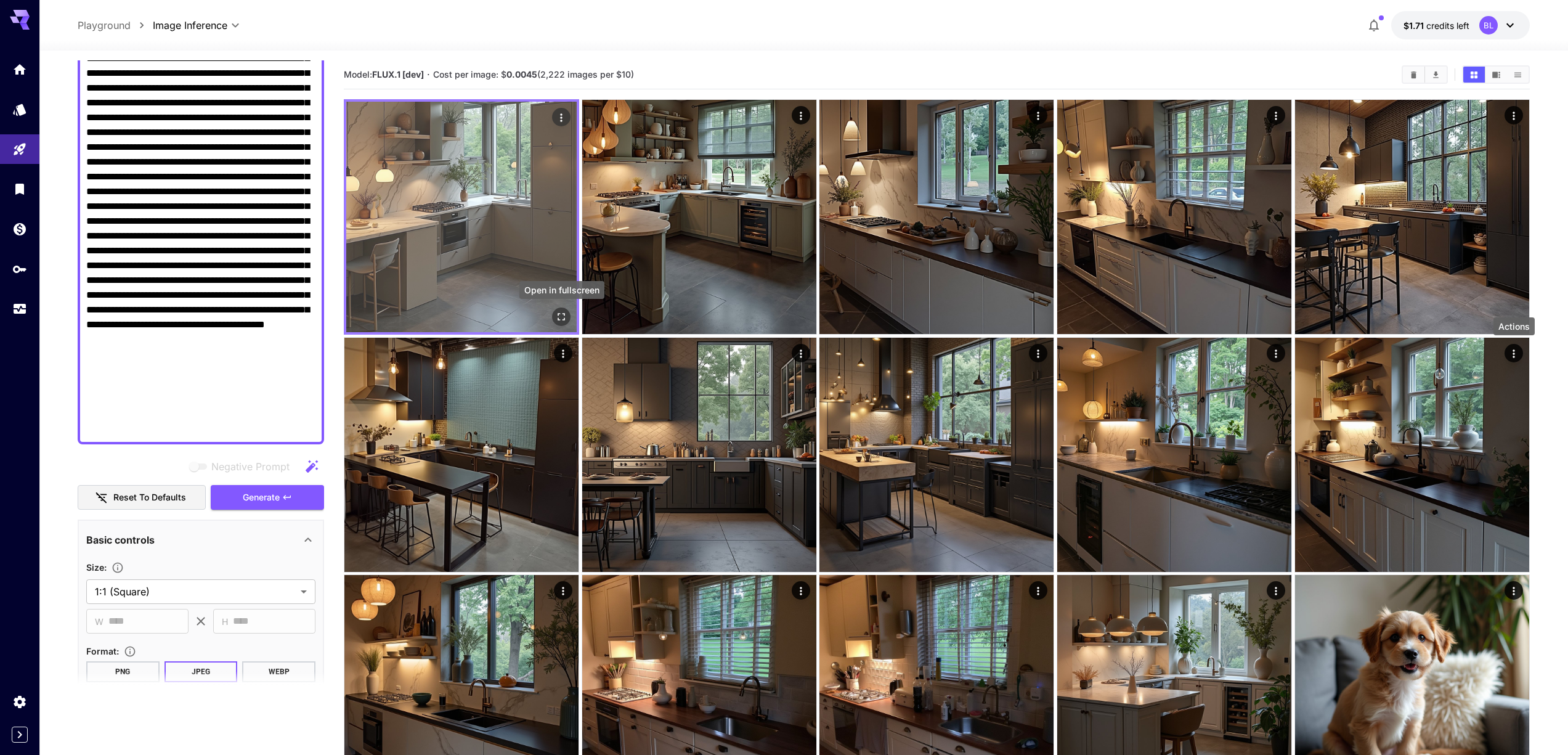
click at [564, 316] on icon "Open in fullscreen" at bounding box center [561, 316] width 12 height 12
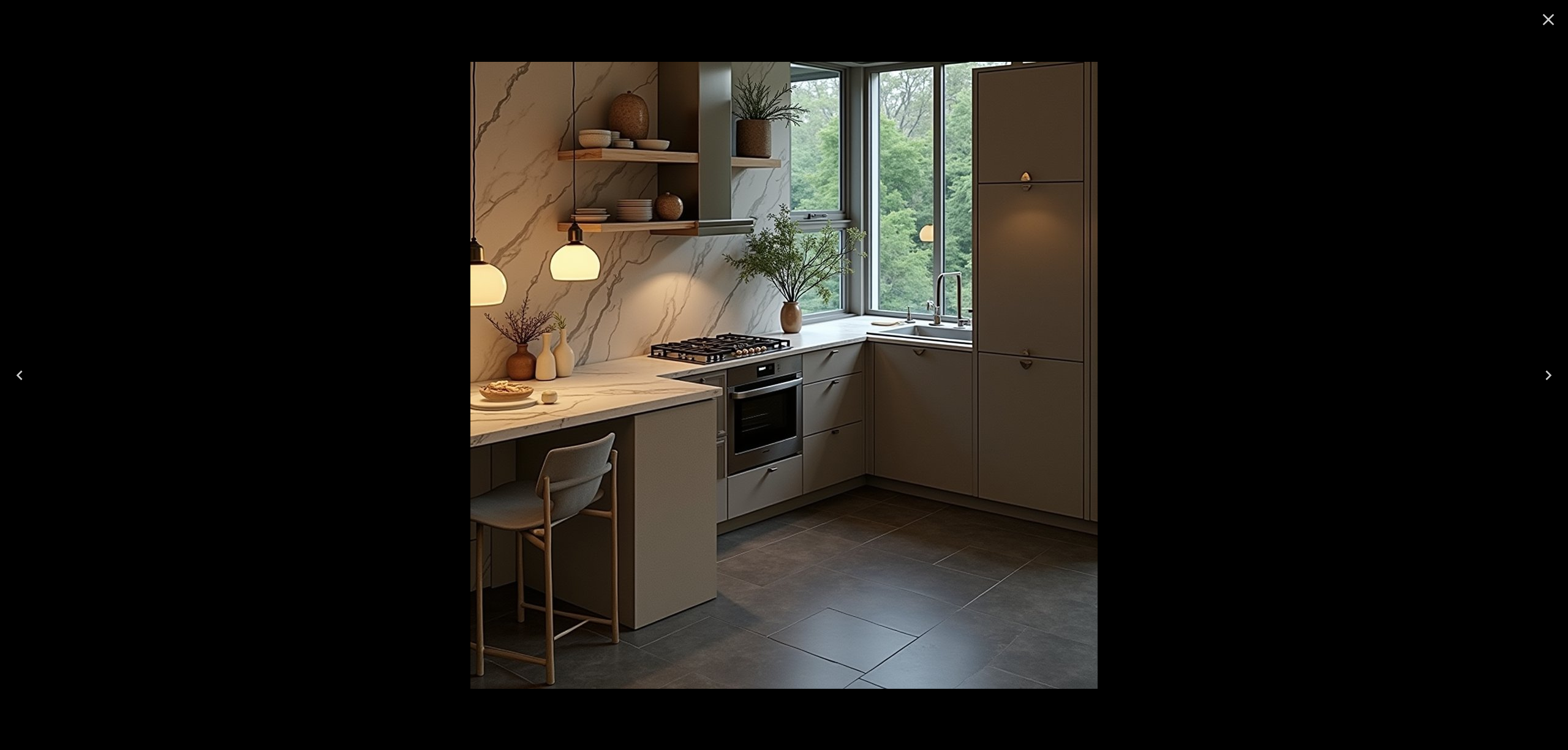
click at [1550, 16] on icon "Close" at bounding box center [1548, 19] width 20 height 20
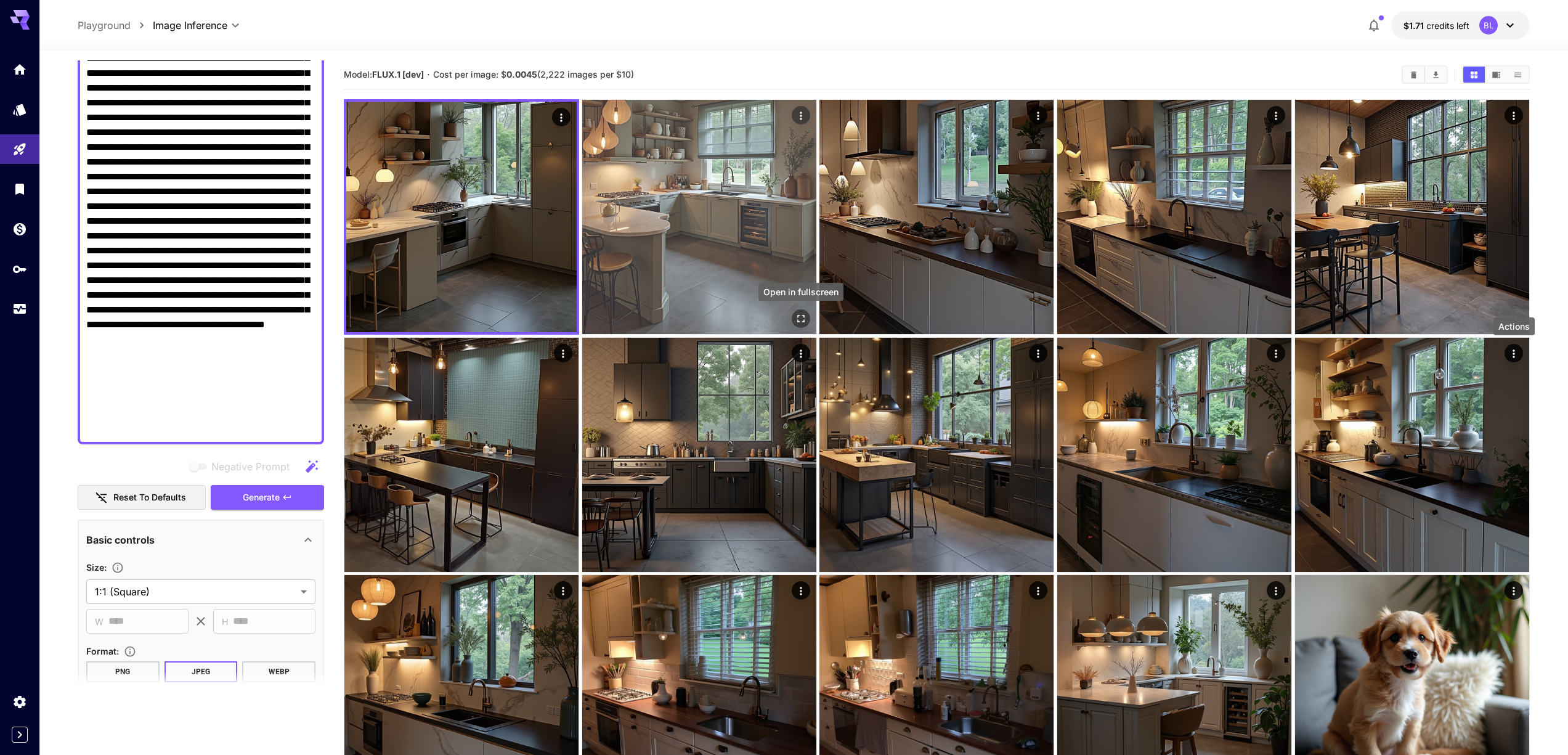
click at [795, 319] on icon "Open in fullscreen" at bounding box center [801, 318] width 12 height 12
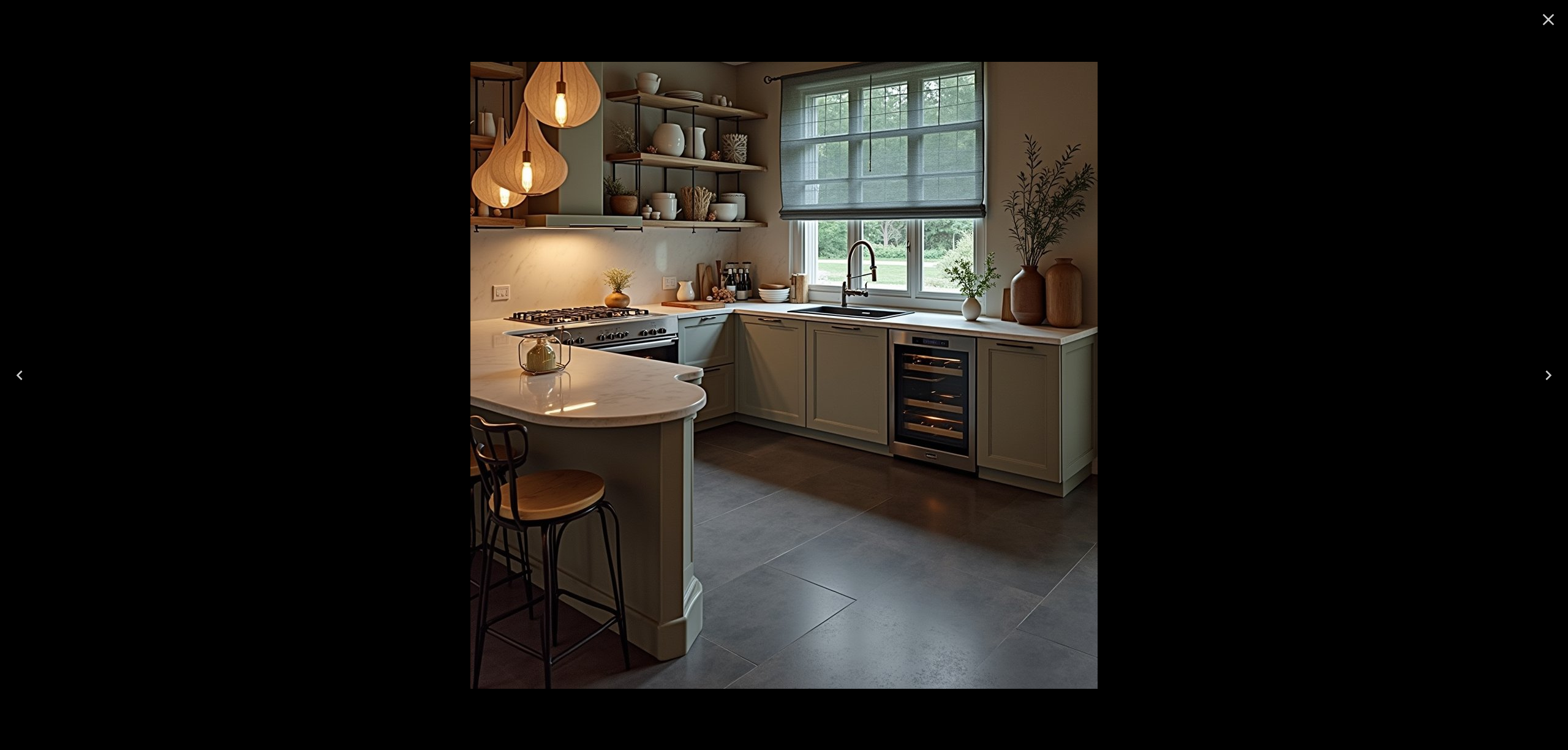
click at [1553, 19] on icon "Close" at bounding box center [1548, 19] width 20 height 20
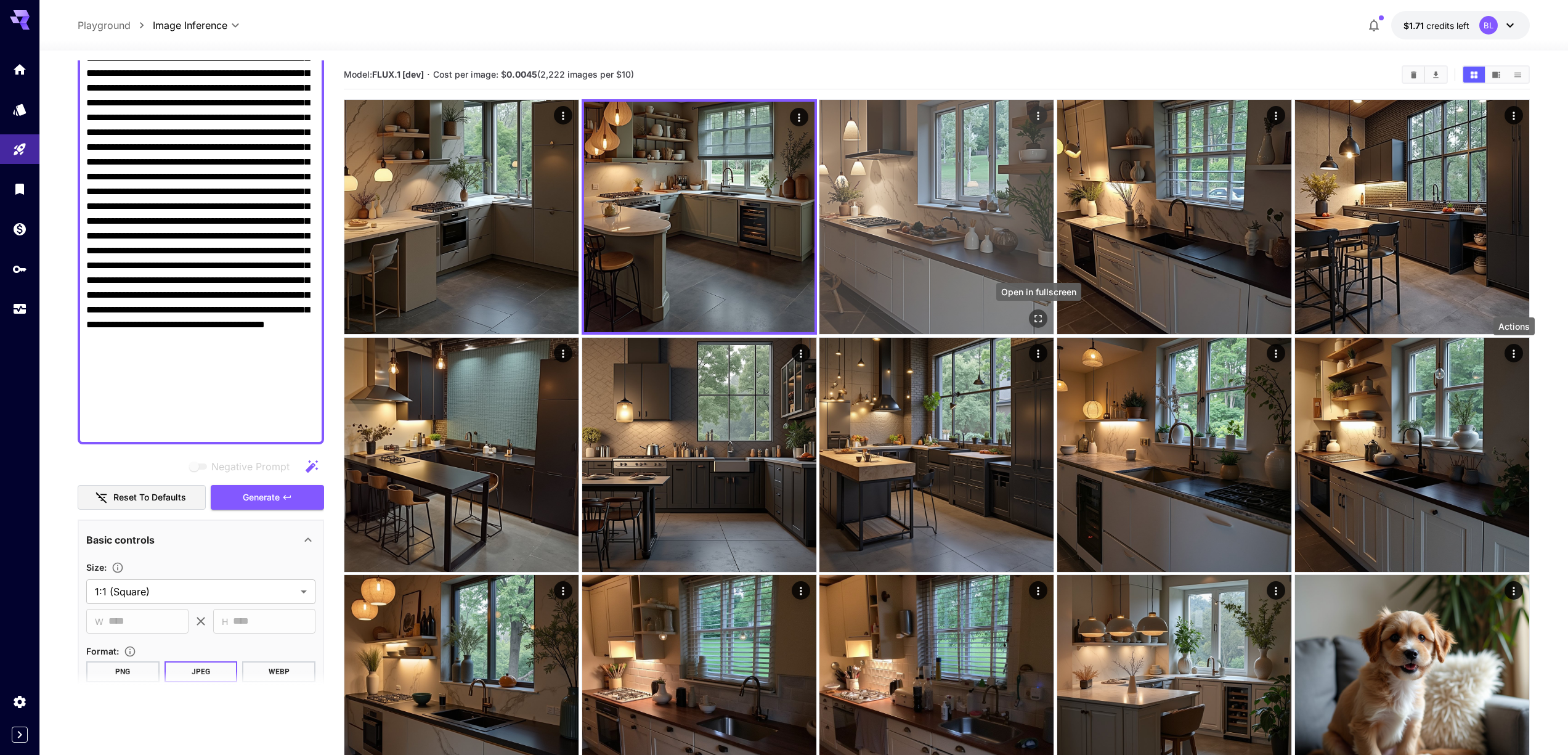
click at [1033, 318] on icon "Open in fullscreen" at bounding box center [1038, 318] width 12 height 12
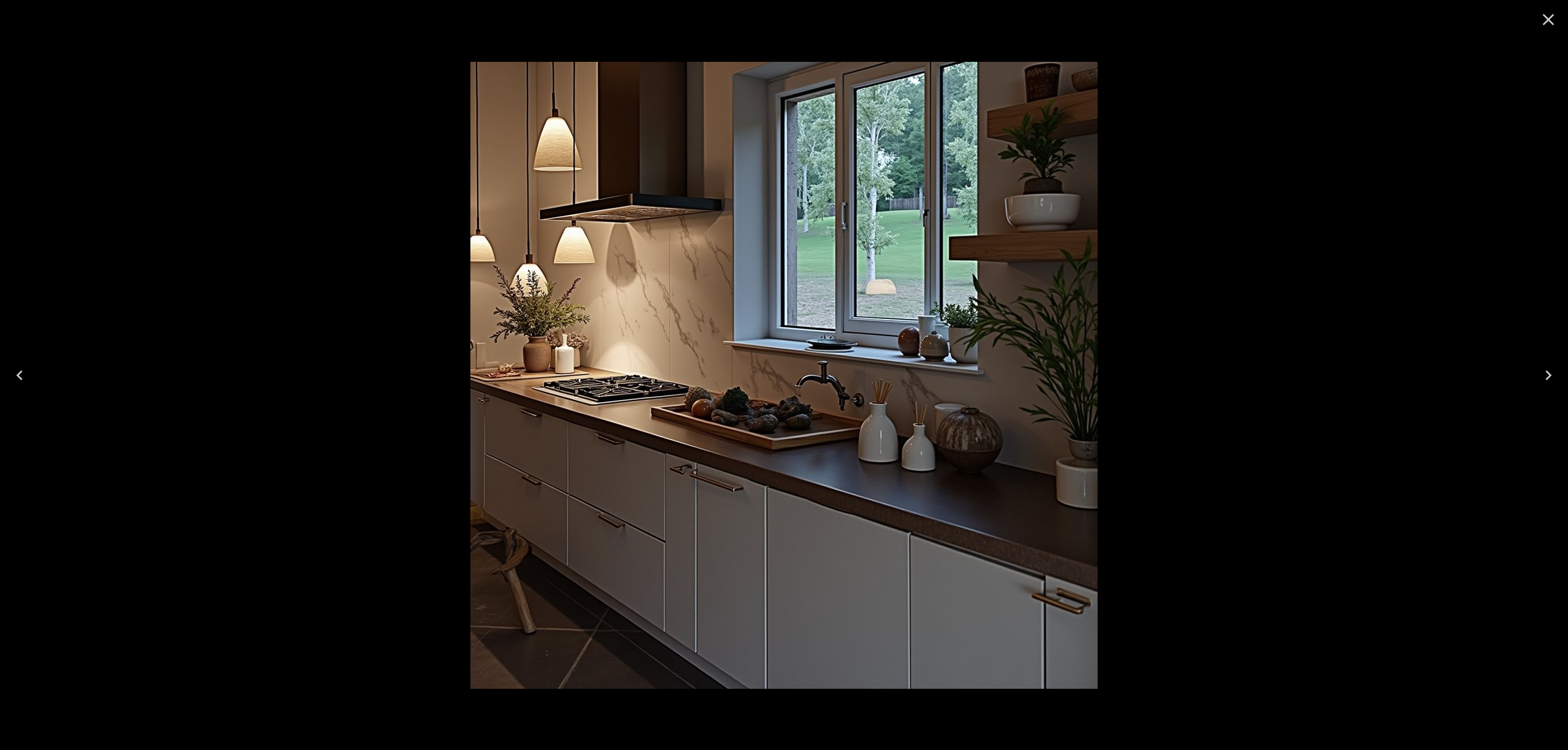
click at [1549, 23] on icon "Close" at bounding box center [1548, 19] width 20 height 20
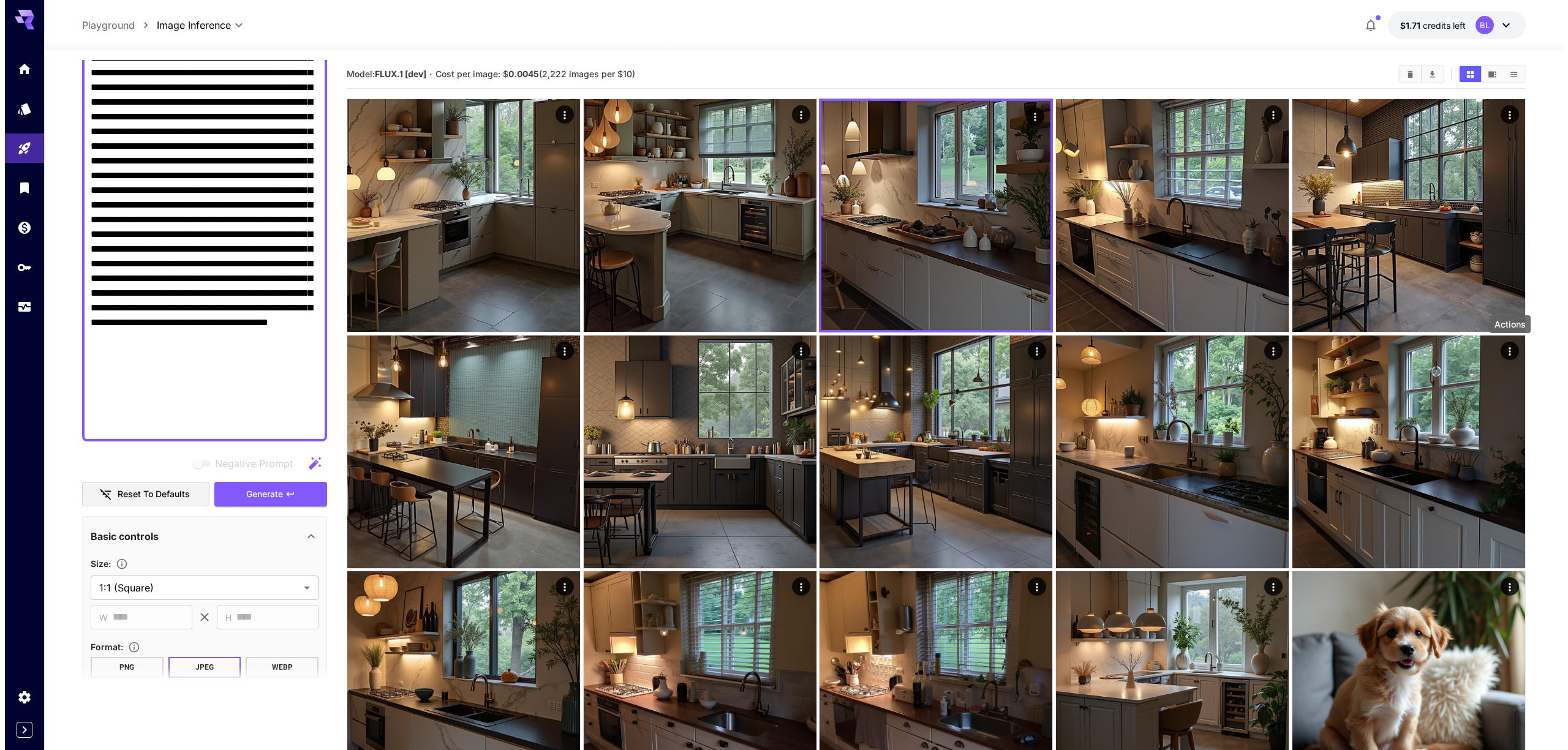
scroll to position [0, 0]
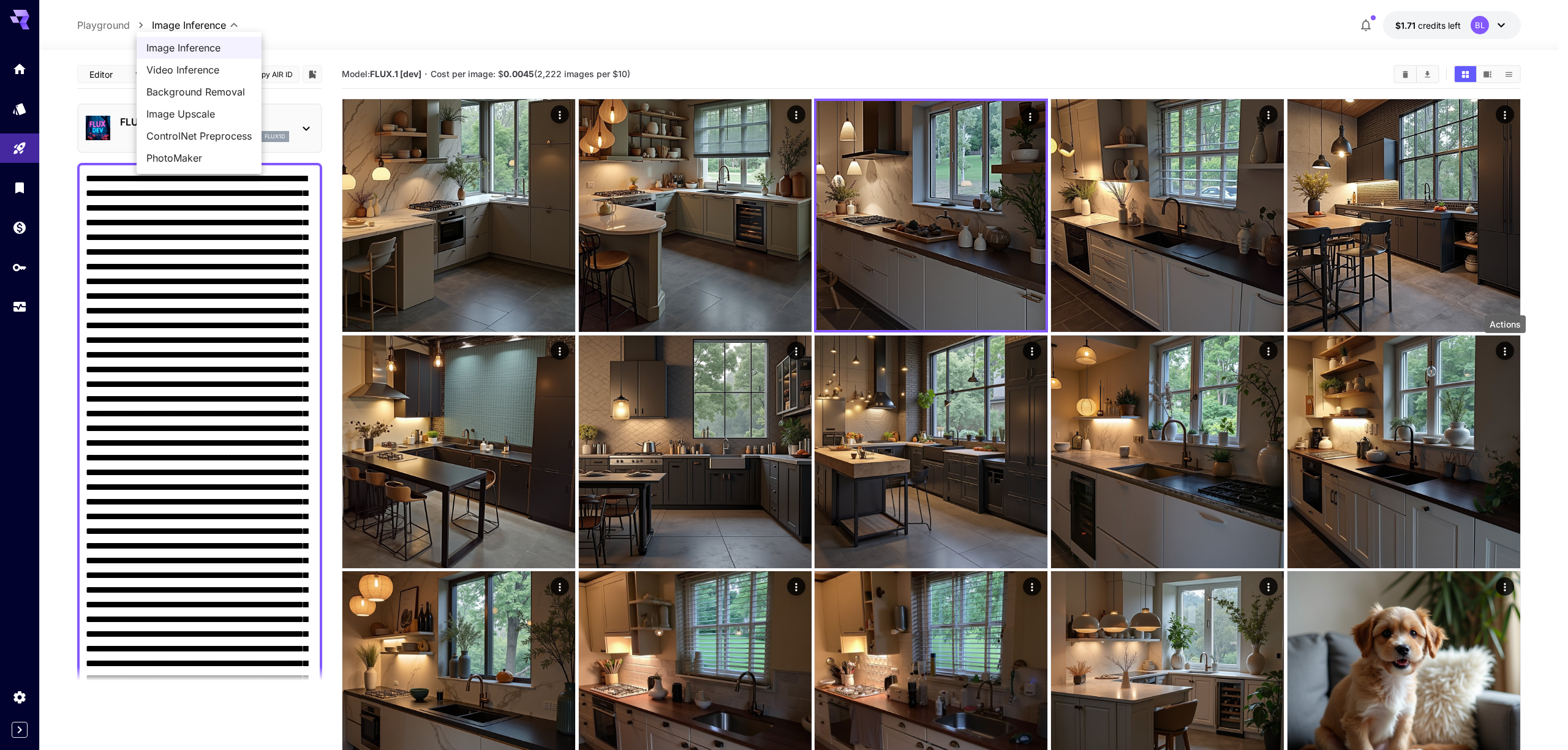
click at [179, 71] on span "Video Inference" at bounding box center [199, 69] width 105 height 14
type input "**********"
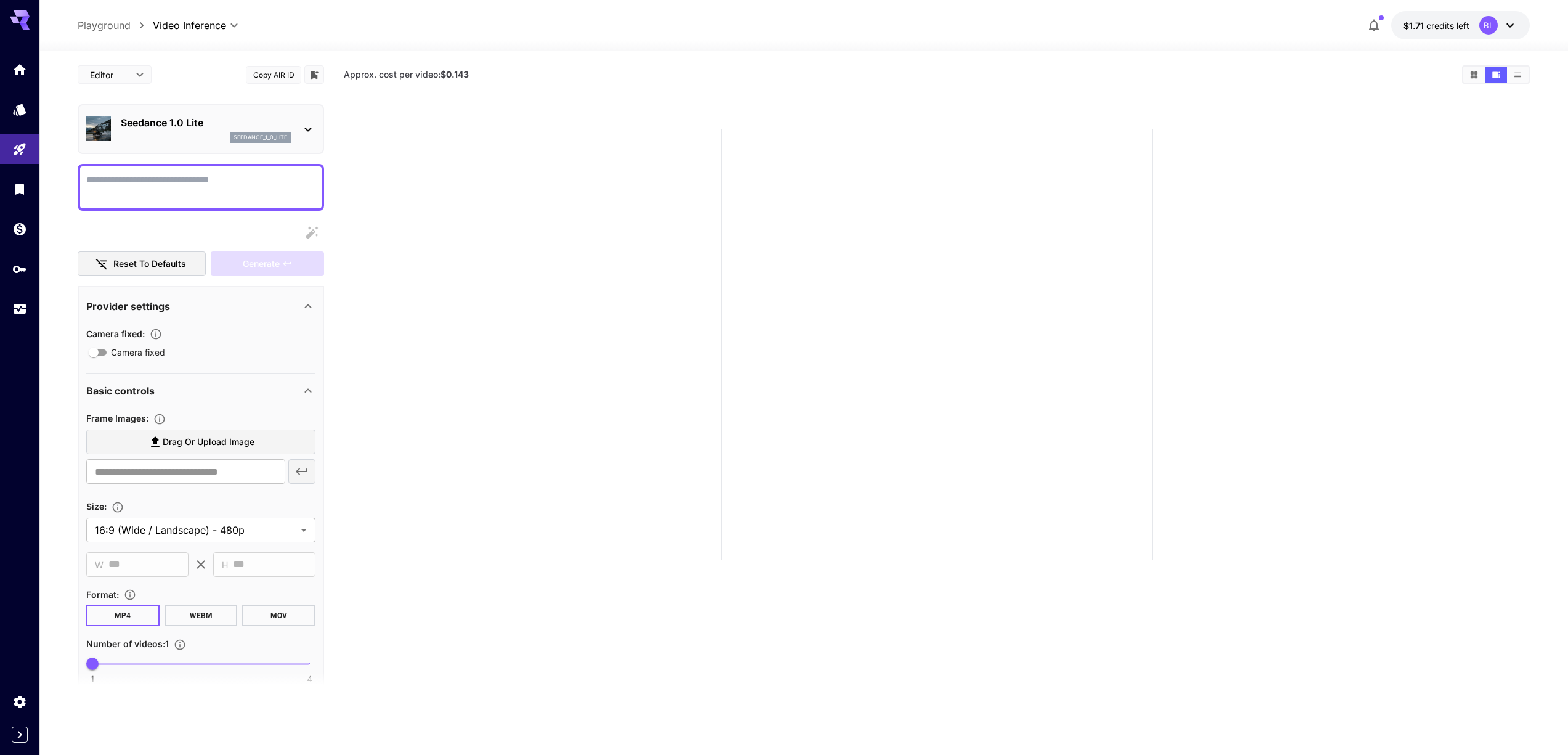
click at [314, 125] on icon at bounding box center [307, 129] width 14 height 14
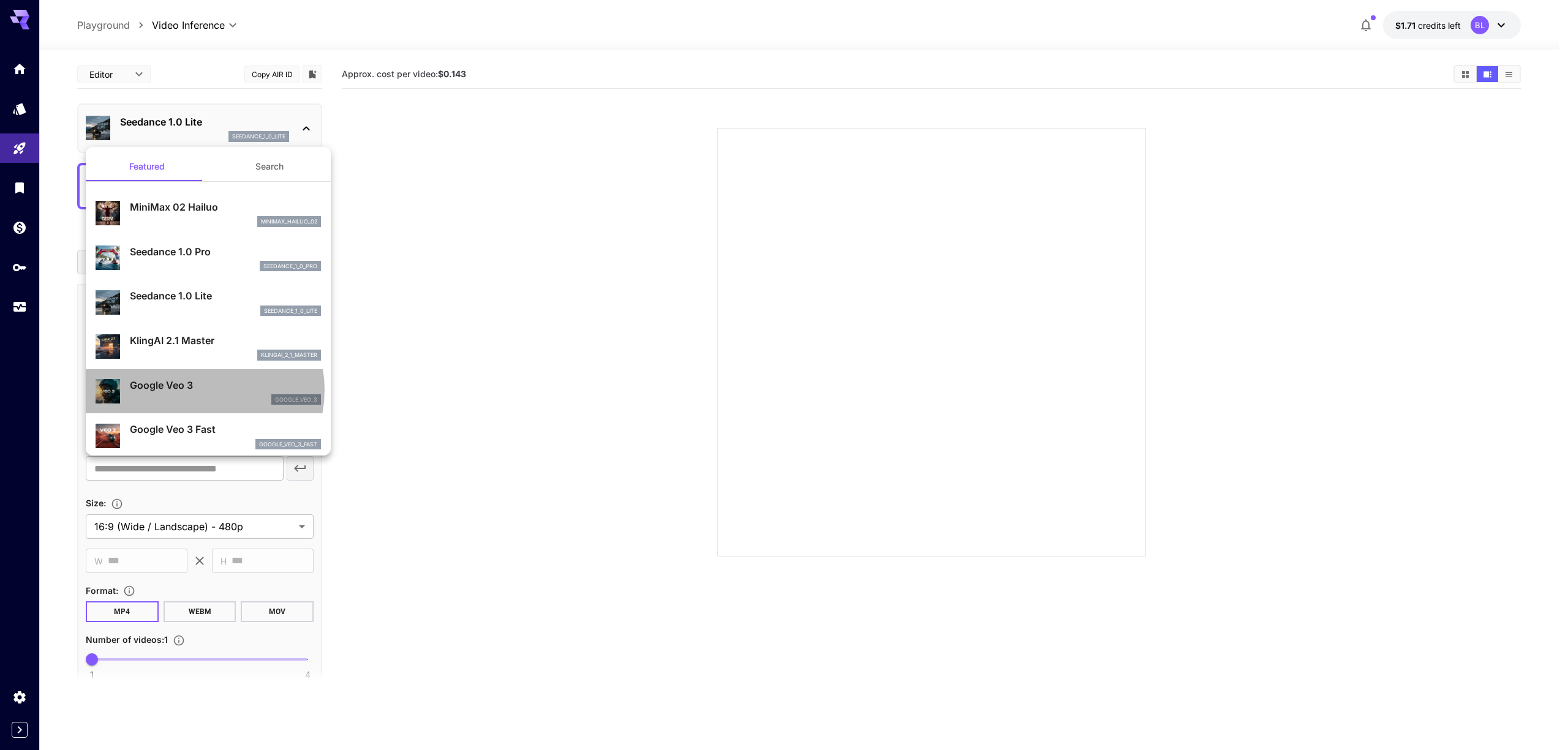
click at [199, 390] on p "Google Veo 3" at bounding box center [225, 385] width 191 height 14
type input "**********"
type input "****"
type input "***"
type input "*"
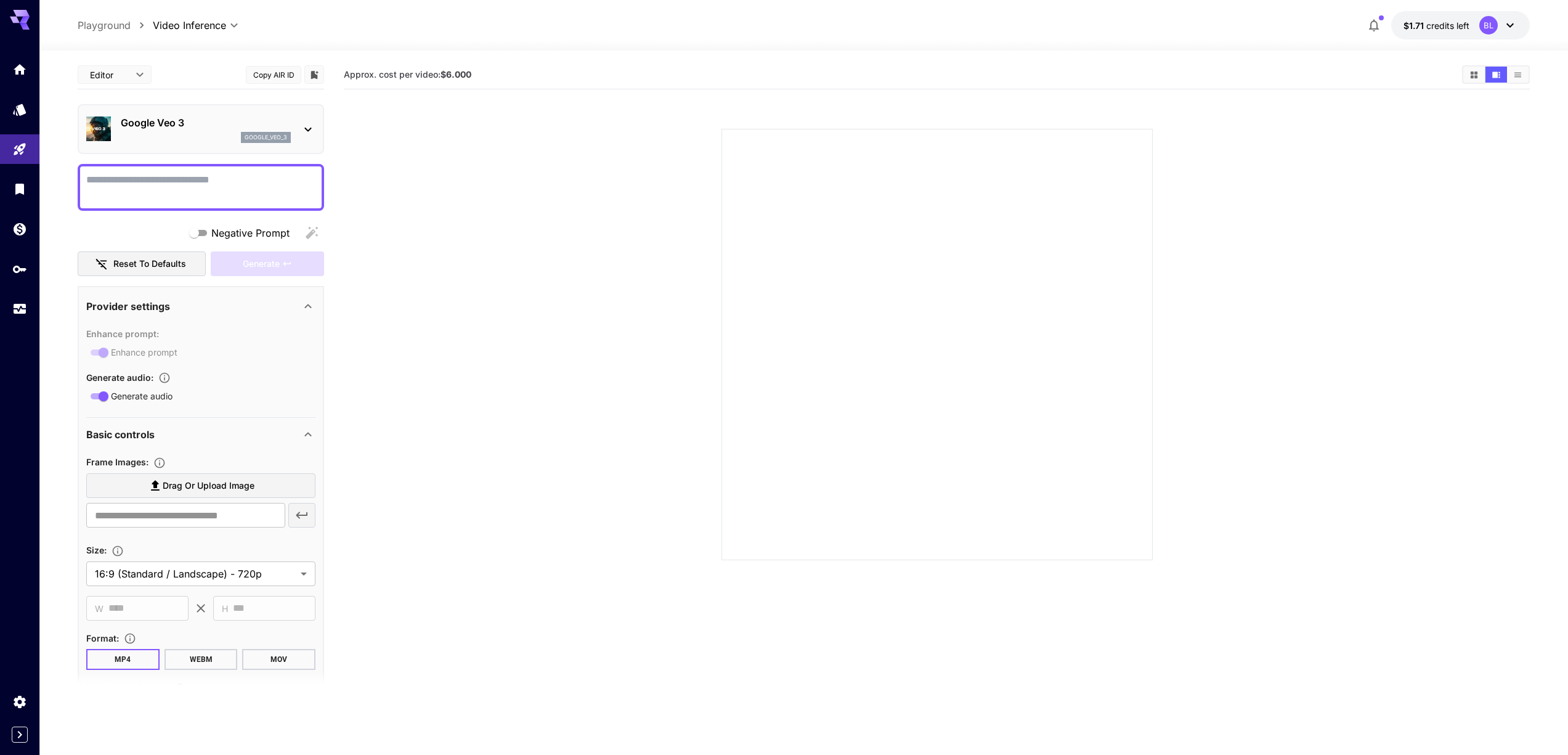
click at [229, 125] on p "Google Veo 3" at bounding box center [205, 122] width 170 height 14
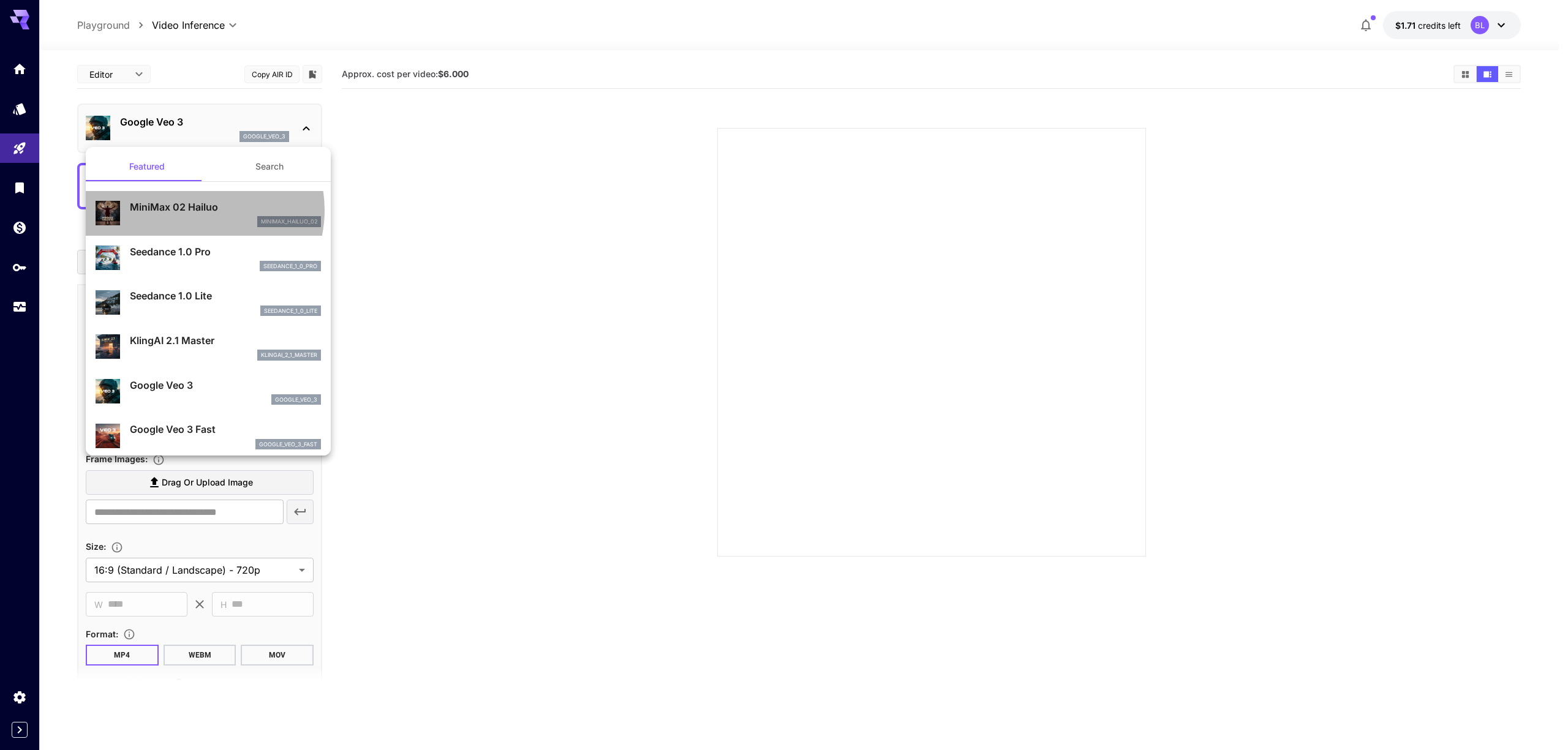
click at [194, 210] on p "MiniMax 02 Hailuo" at bounding box center [225, 206] width 191 height 14
type input "**********"
type input "***"
type input "*"
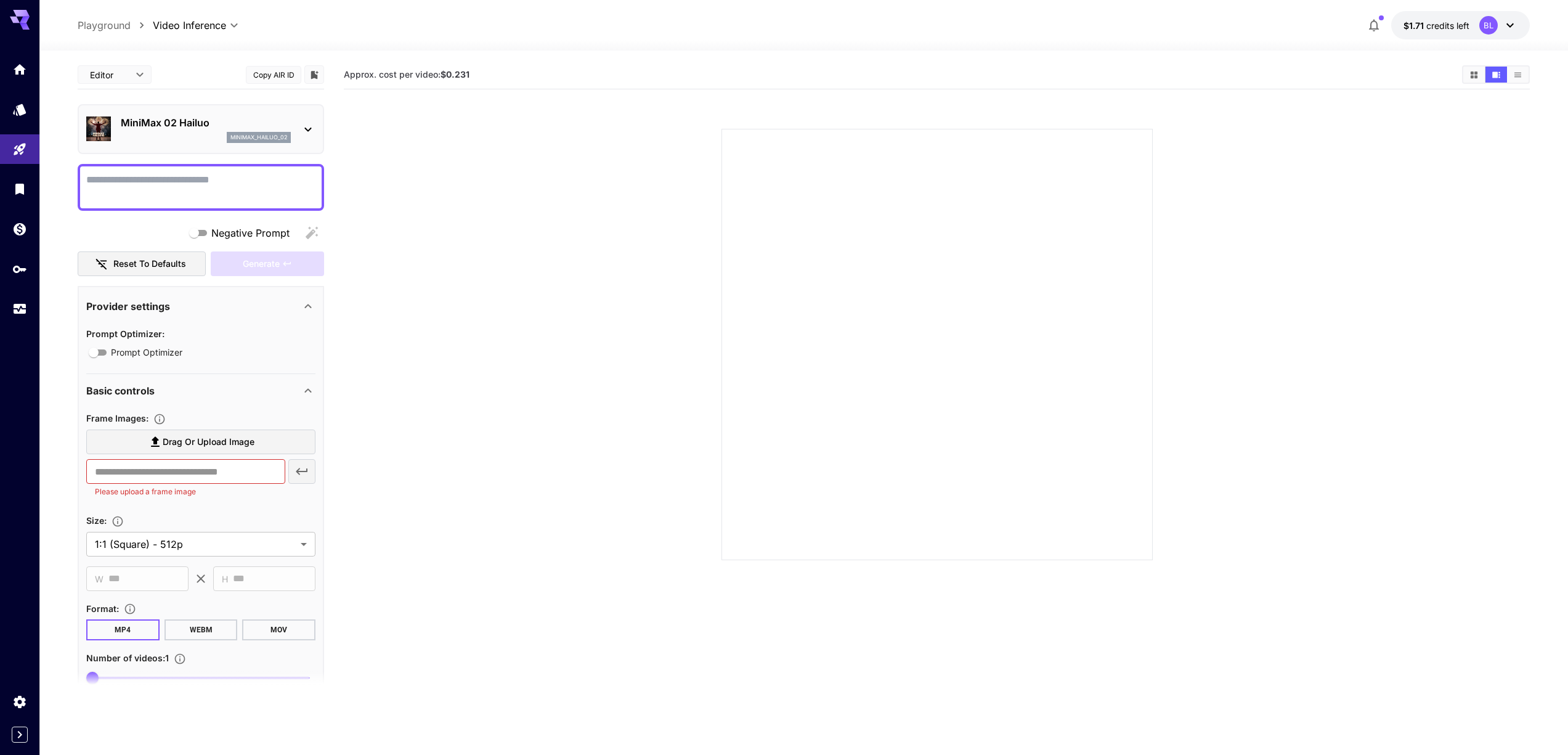
click at [177, 136] on div "minimax_hailuo_02" at bounding box center [205, 137] width 170 height 12
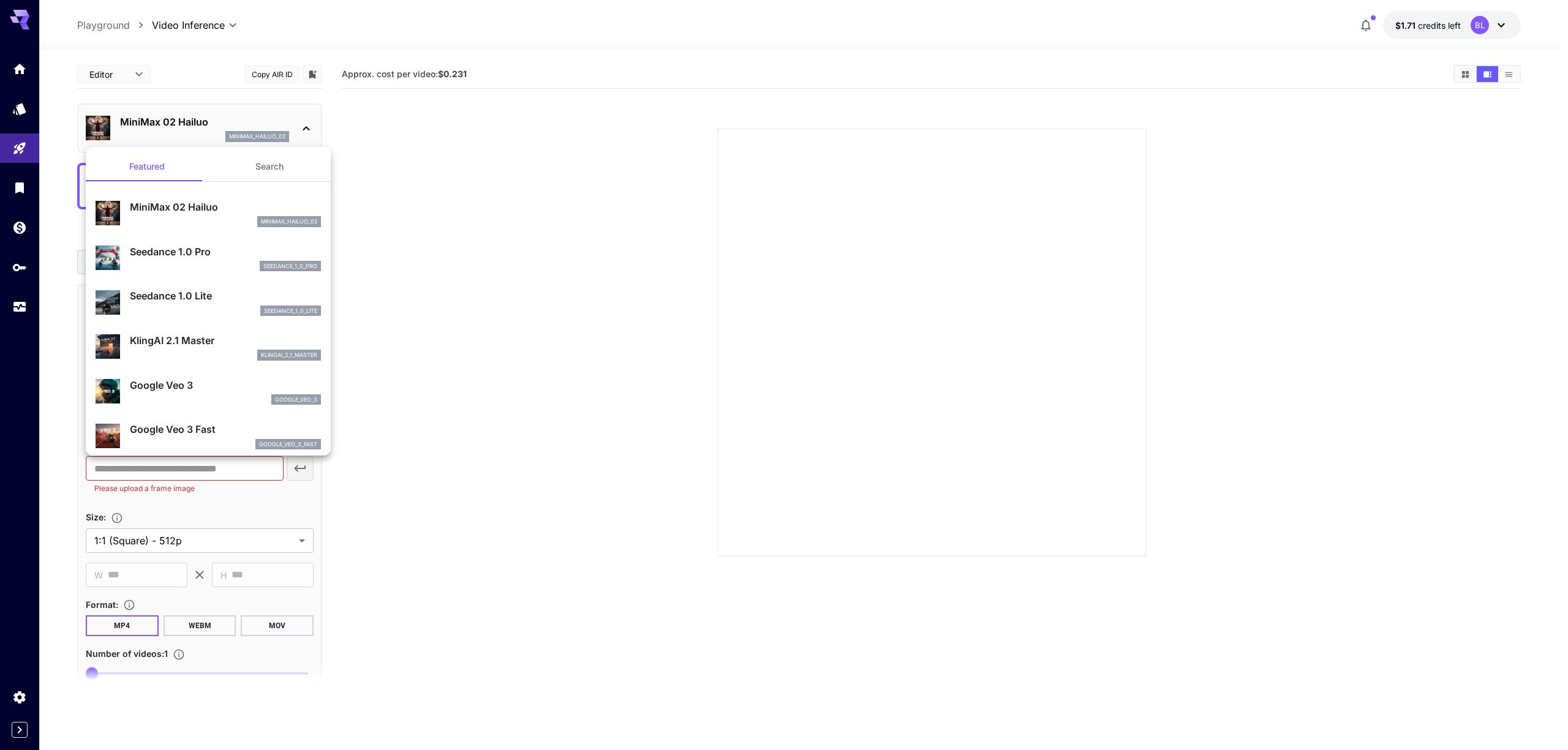
click at [192, 247] on p "Seedance 1.0 Pro" at bounding box center [225, 251] width 191 height 14
type input "**********"
type input "***"
type input "*"
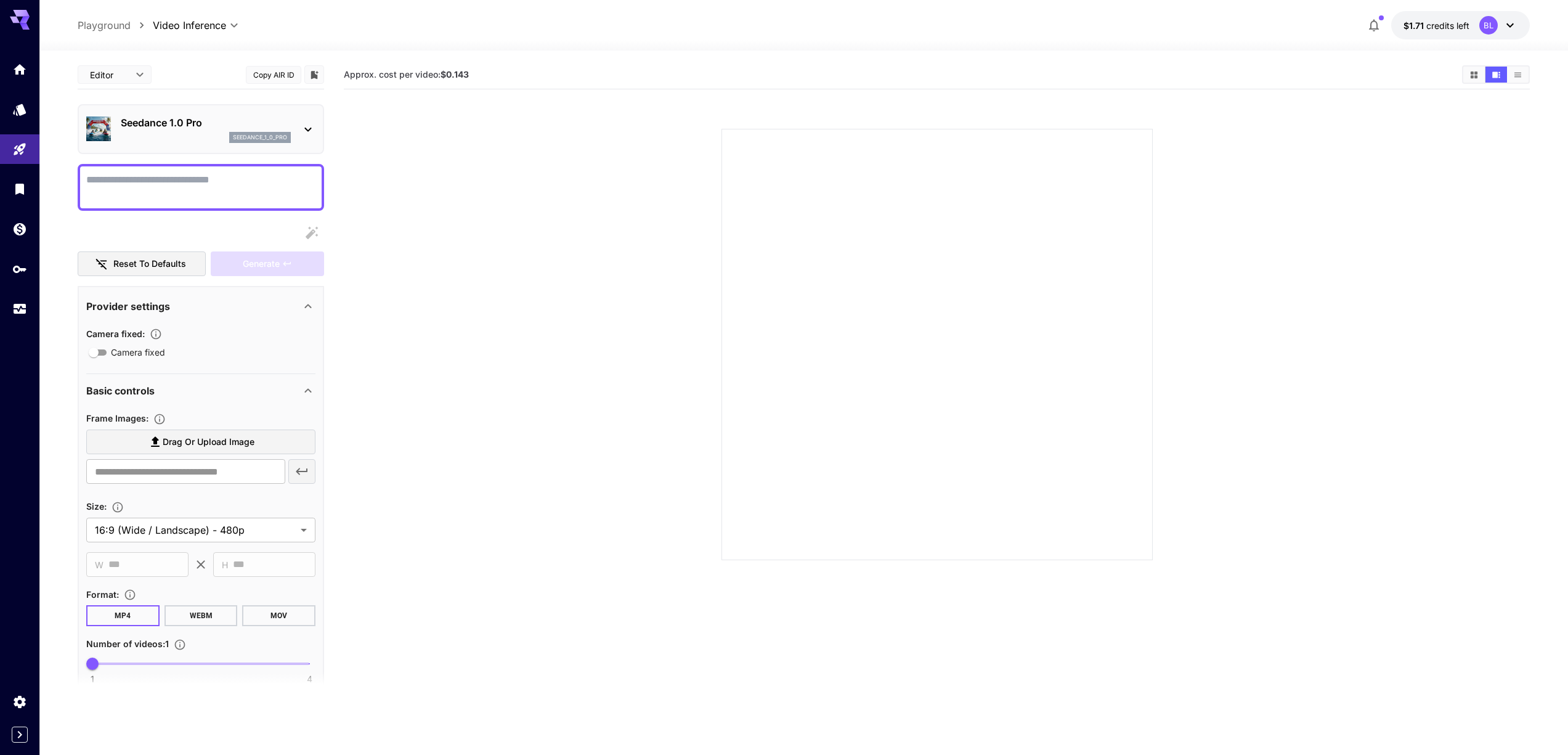
click at [194, 135] on div "seedance_1_0_pro" at bounding box center [205, 137] width 170 height 12
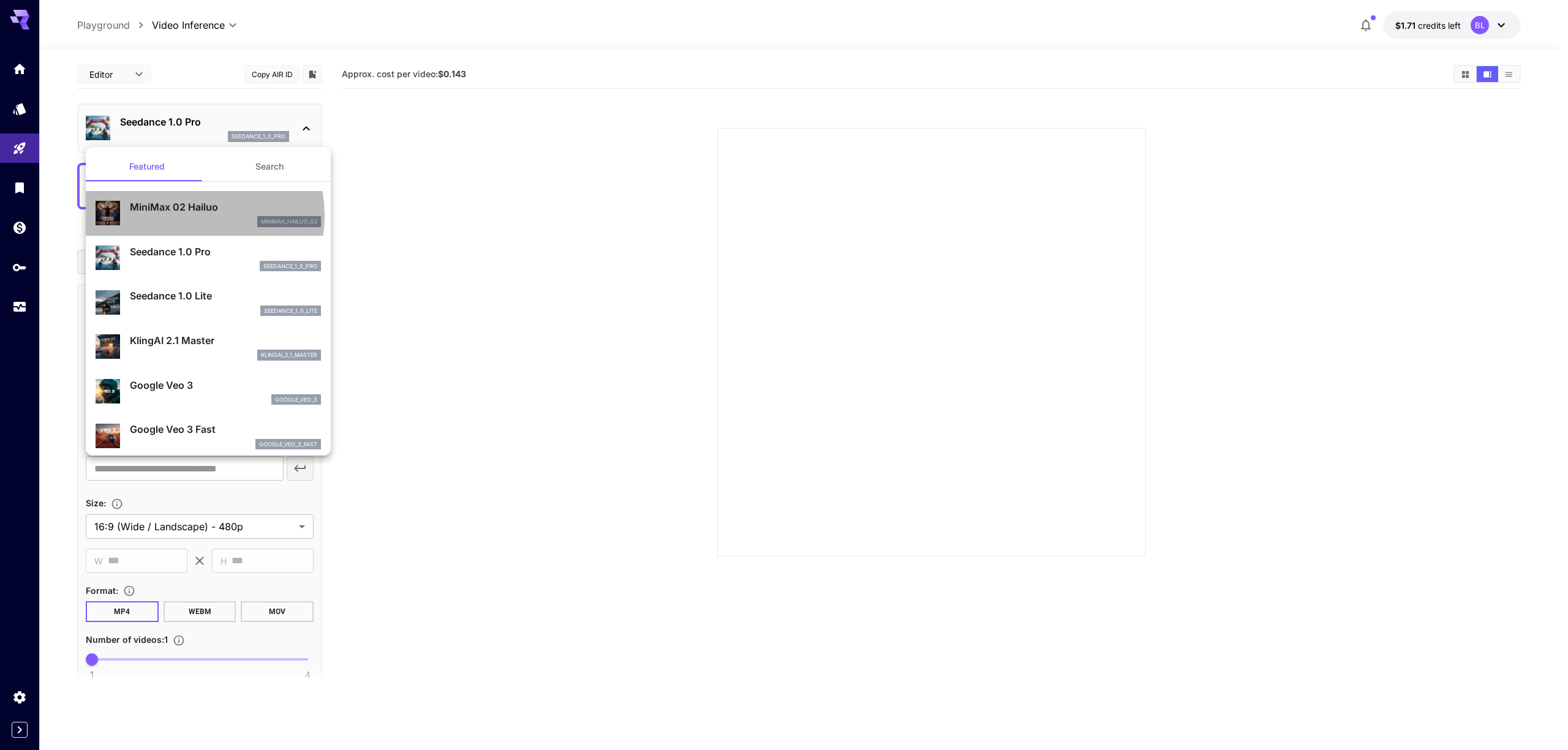
click at [183, 217] on div "minimax_hailuo_02" at bounding box center [225, 222] width 191 height 11
type input "**********"
type input "***"
type input "*"
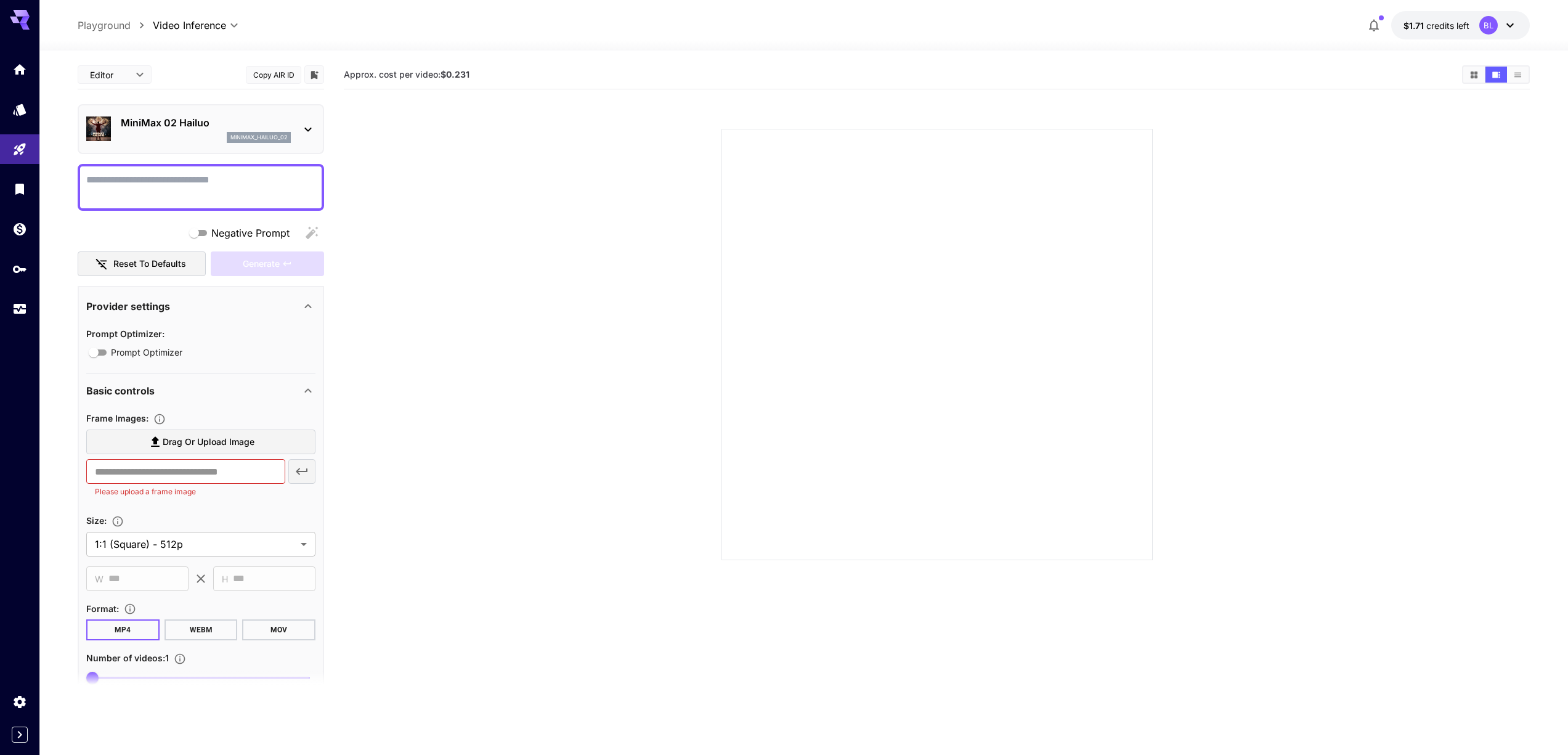
click at [184, 167] on div at bounding box center [201, 187] width 247 height 47
click at [185, 149] on div "MiniMax 02 Hailuo minimax_hailuo_02" at bounding box center [201, 129] width 247 height 50
click at [192, 136] on div "minimax_hailuo_02" at bounding box center [205, 137] width 170 height 12
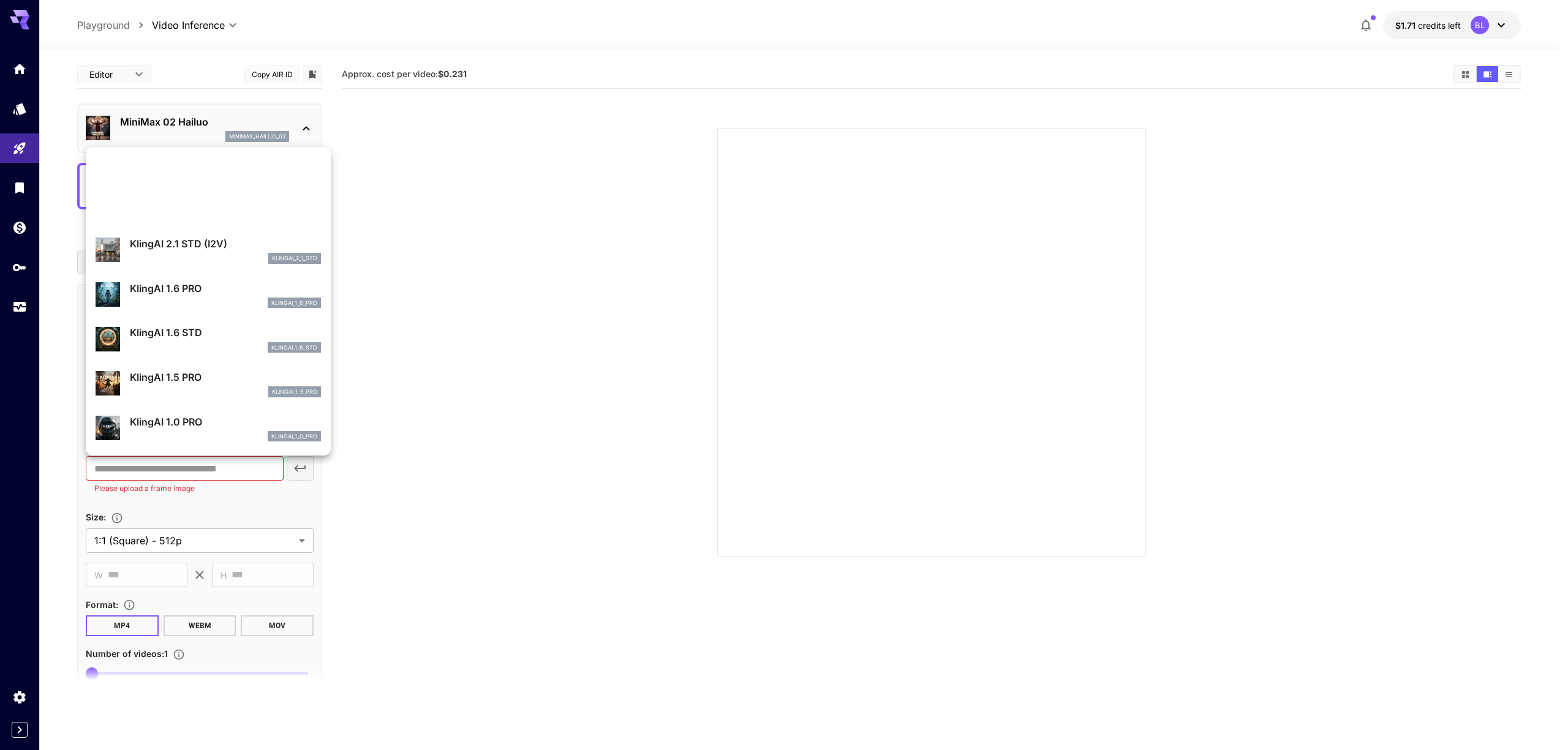
scroll to position [267, 0]
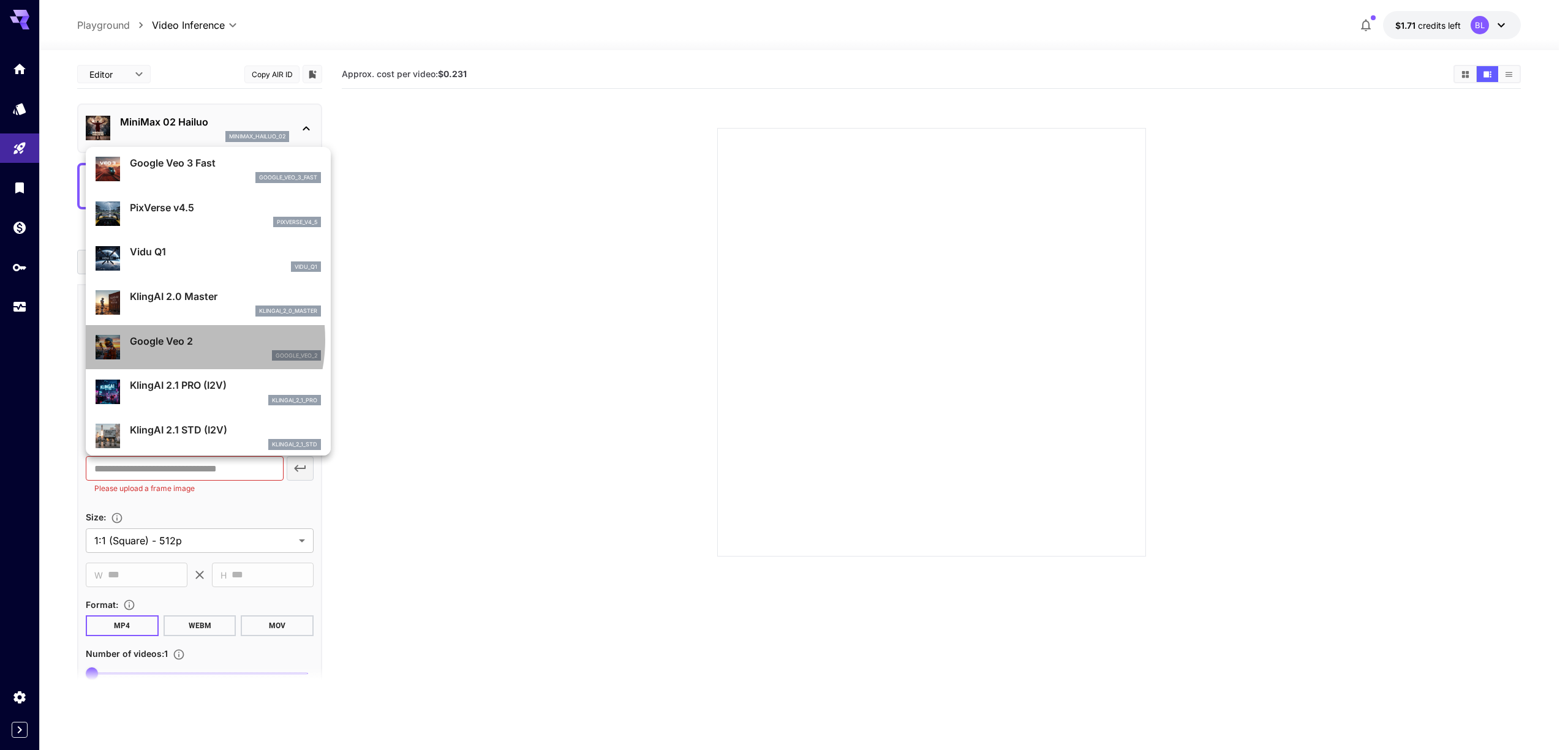
click at [159, 340] on p "Google Veo 2" at bounding box center [225, 341] width 191 height 14
type input "**********"
type input "****"
type input "***"
type input "*"
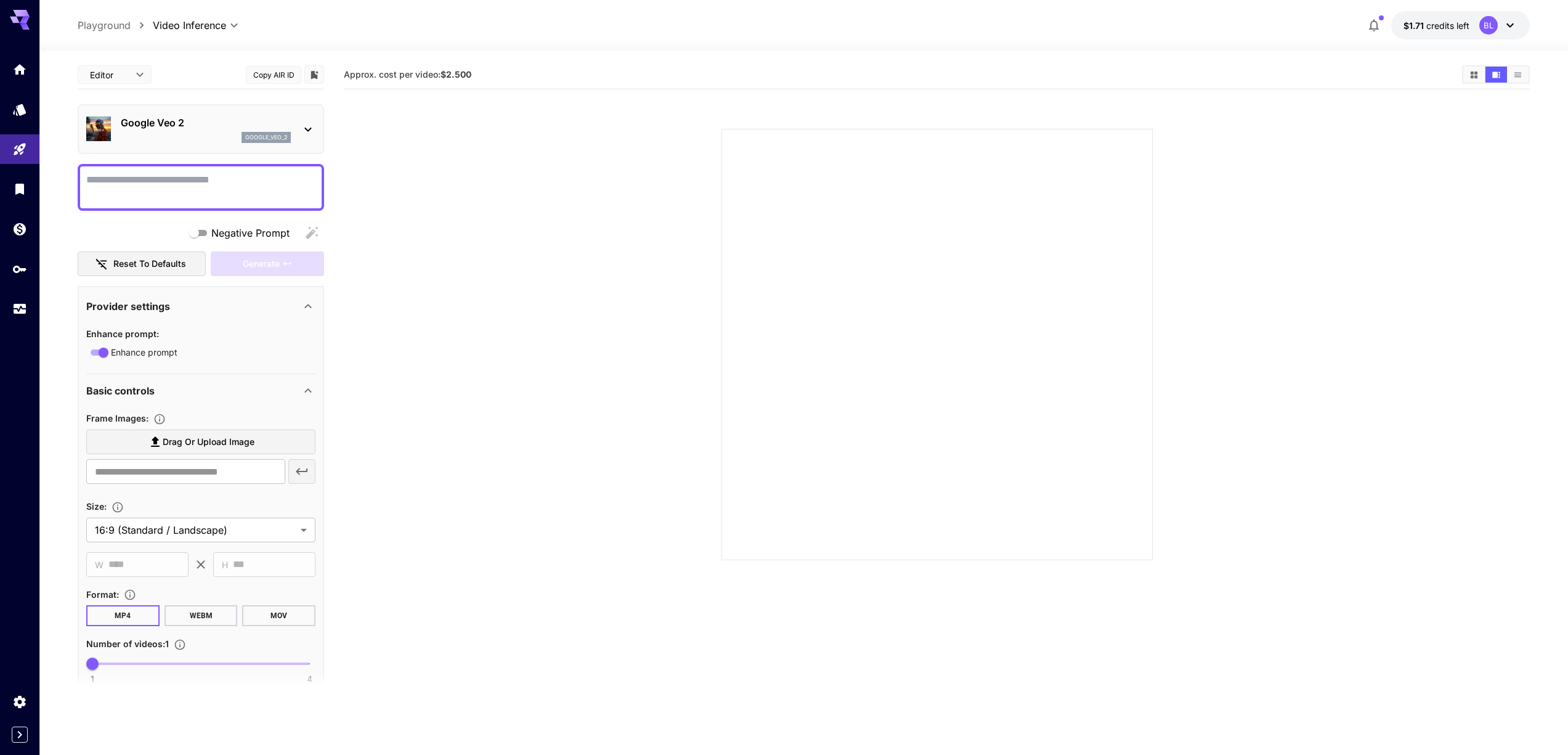
click at [177, 134] on div "google_veo_2" at bounding box center [205, 137] width 170 height 12
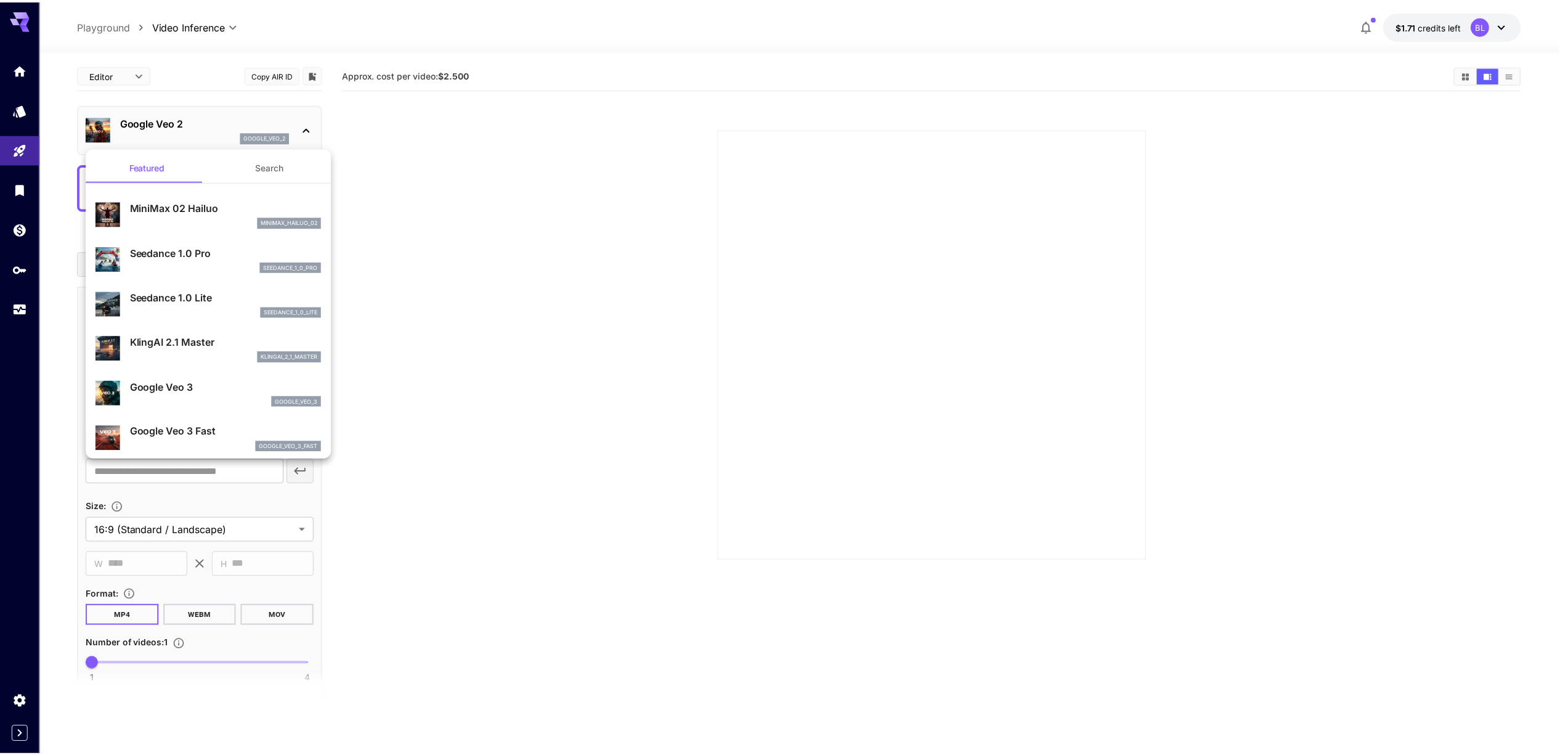
scroll to position [0, 0]
click at [242, 169] on button "Search" at bounding box center [271, 167] width 123 height 30
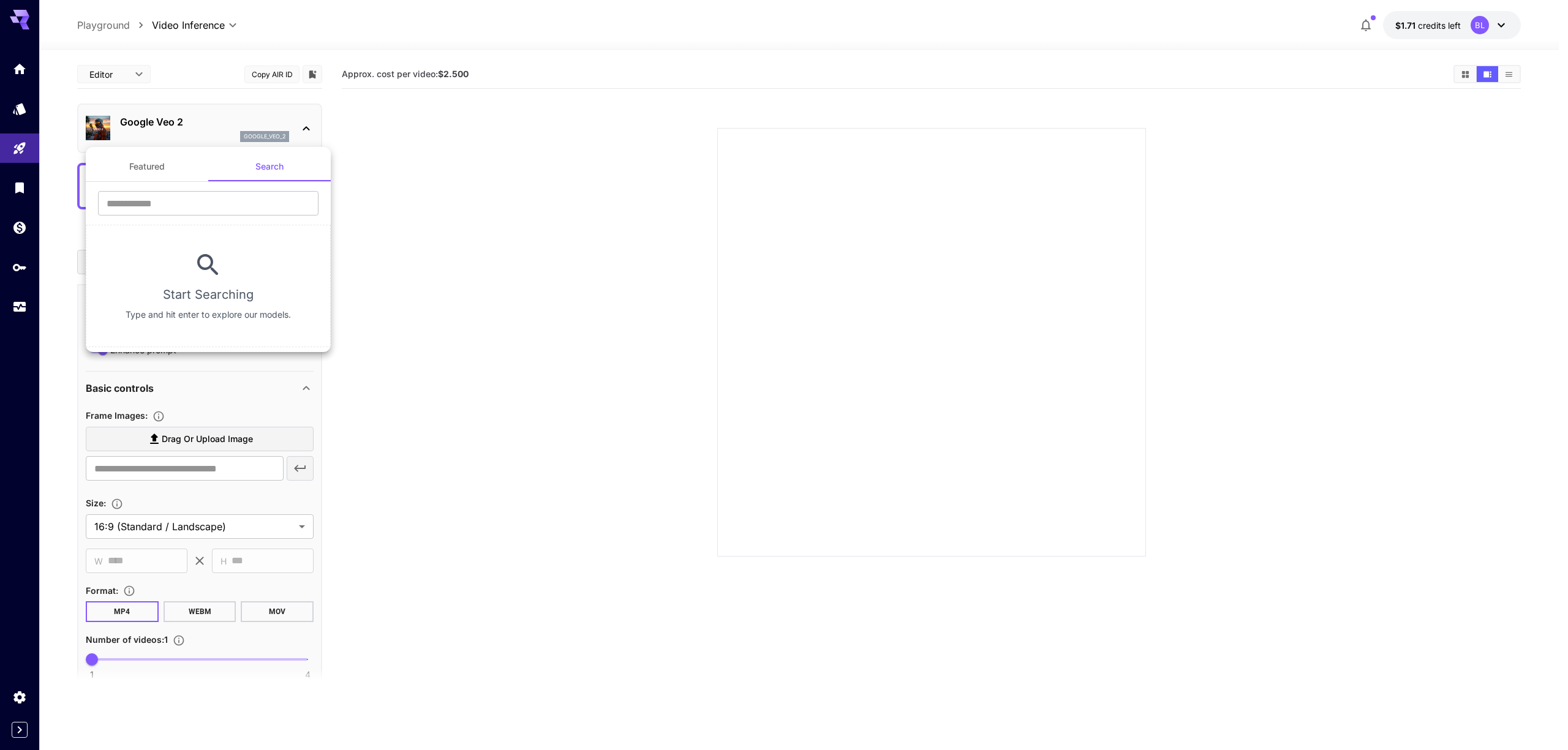
click at [170, 165] on button "Featured" at bounding box center [147, 166] width 122 height 30
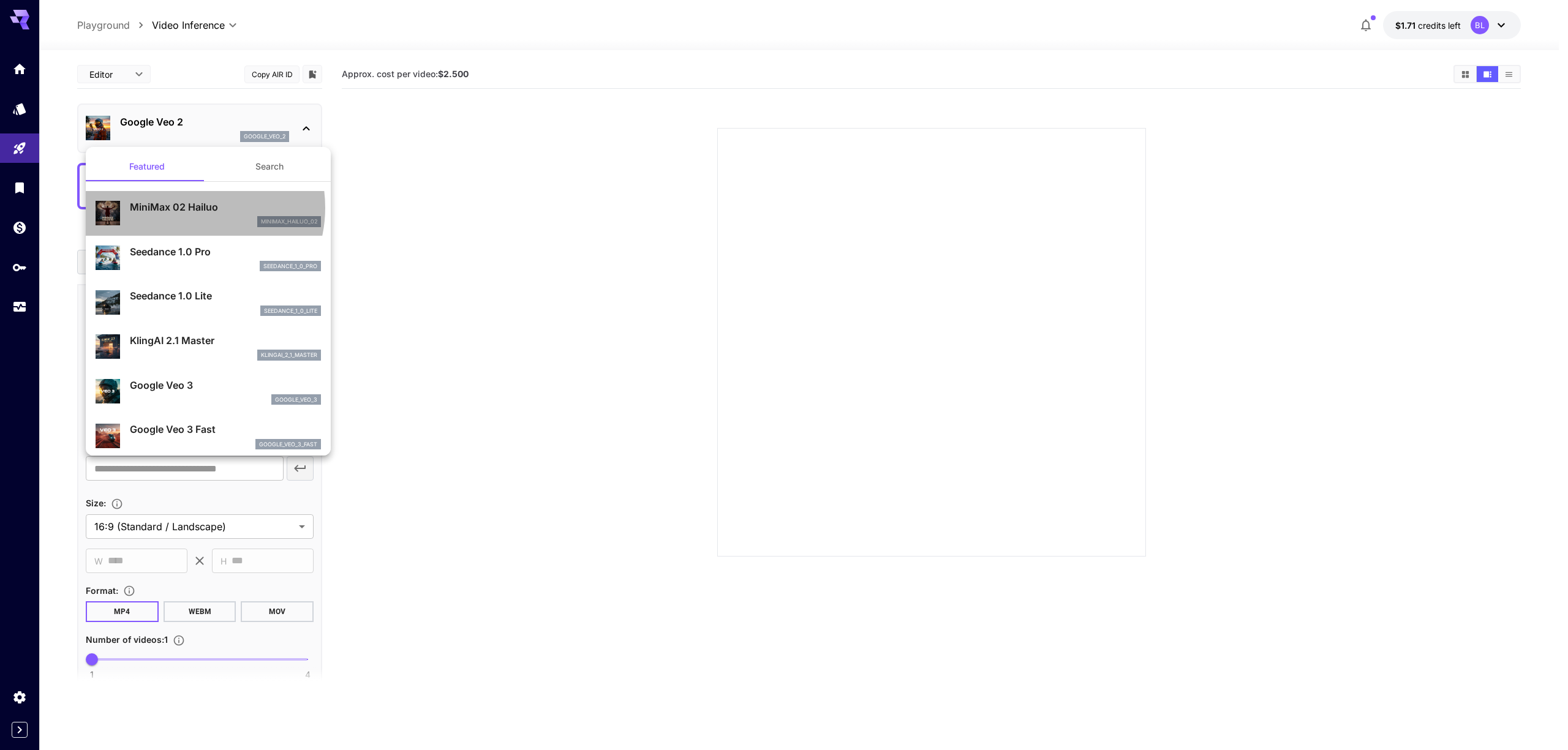
click at [189, 208] on p "MiniMax 02 Hailuo" at bounding box center [225, 206] width 191 height 14
type input "**********"
type input "***"
type input "*"
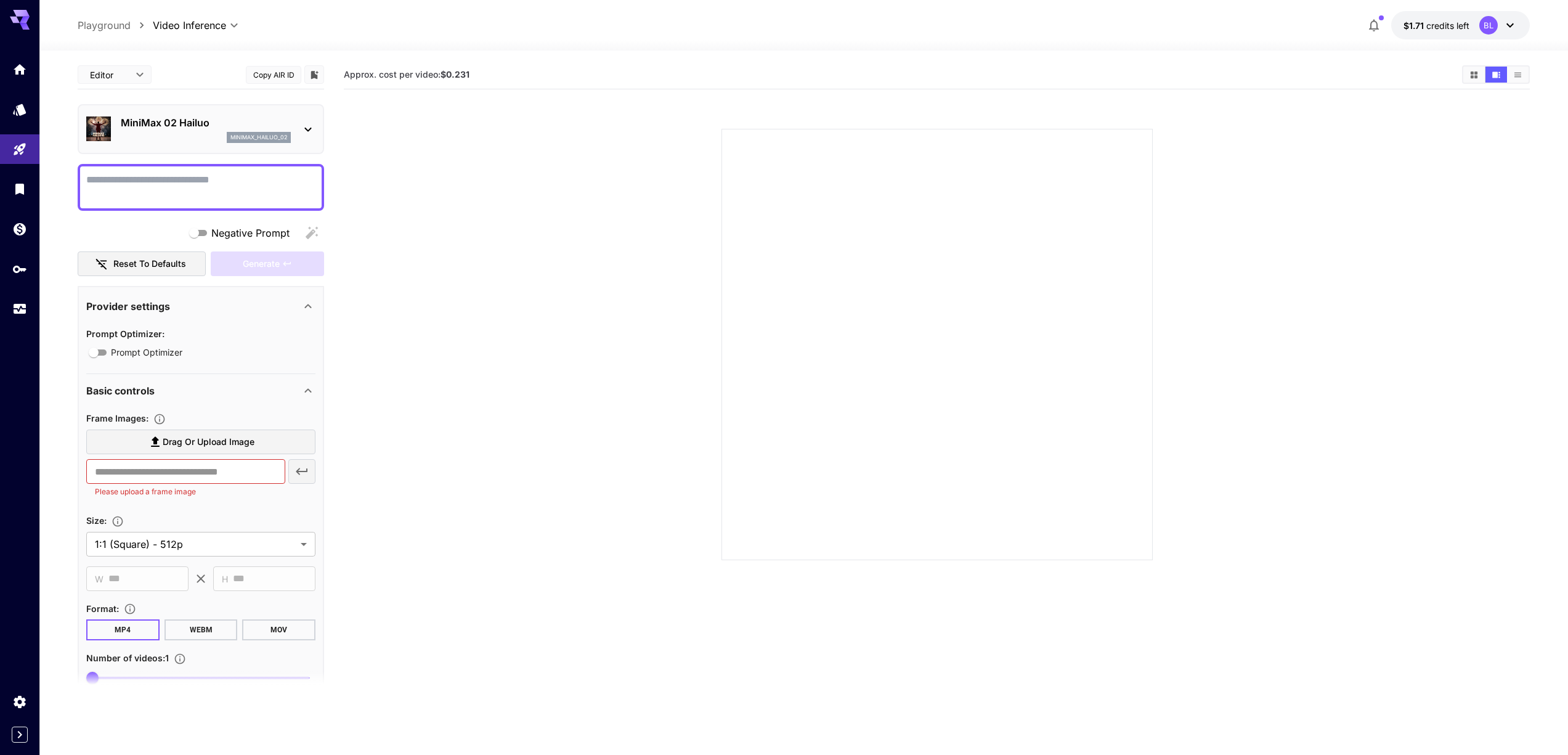
click at [187, 183] on textarea "Negative Prompt" at bounding box center [201, 187] width 229 height 30
click at [866, 43] on div at bounding box center [804, 42] width 1529 height 14
click at [24, 71] on icon "Home" at bounding box center [20, 65] width 12 height 11
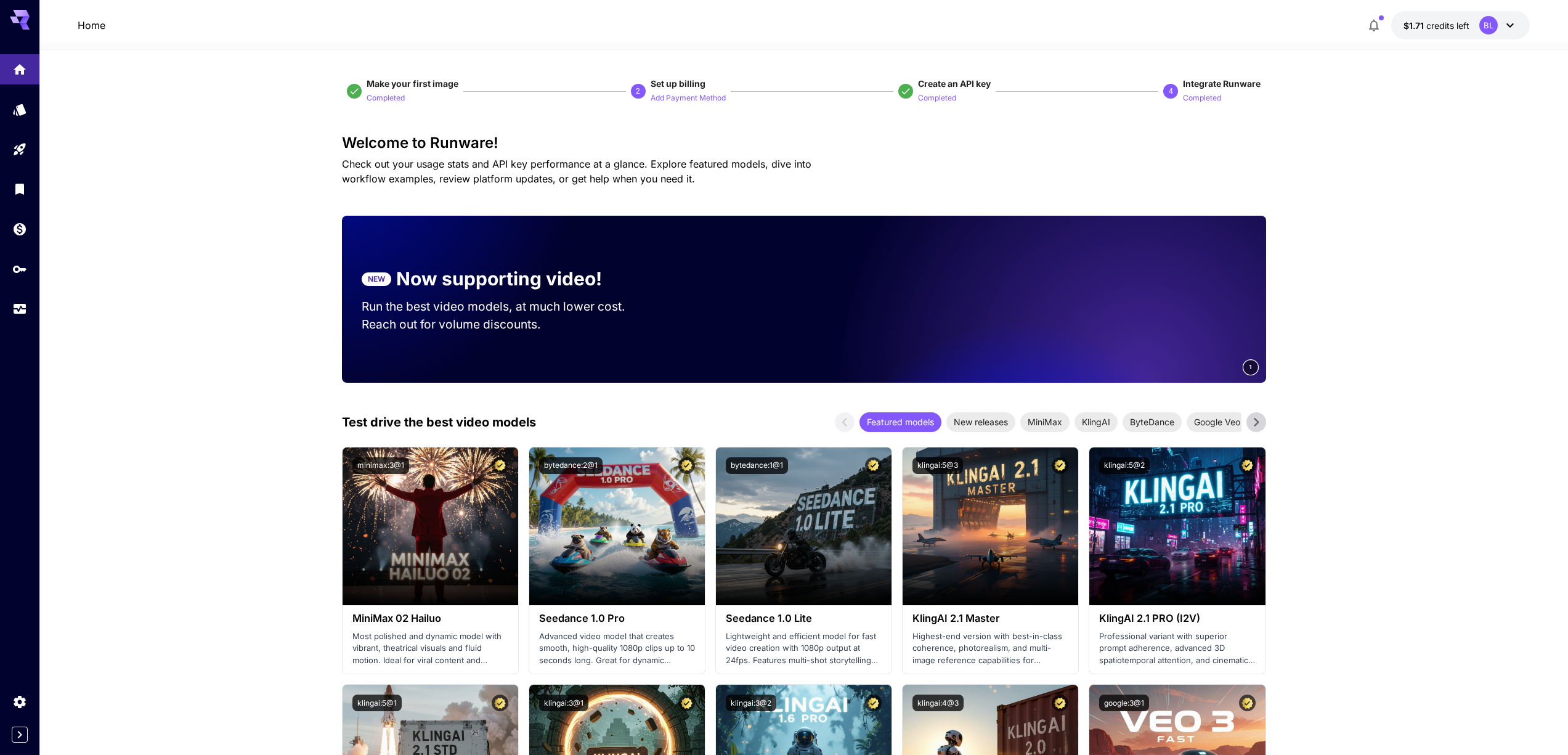
click at [1507, 26] on icon at bounding box center [1509, 25] width 14 height 14
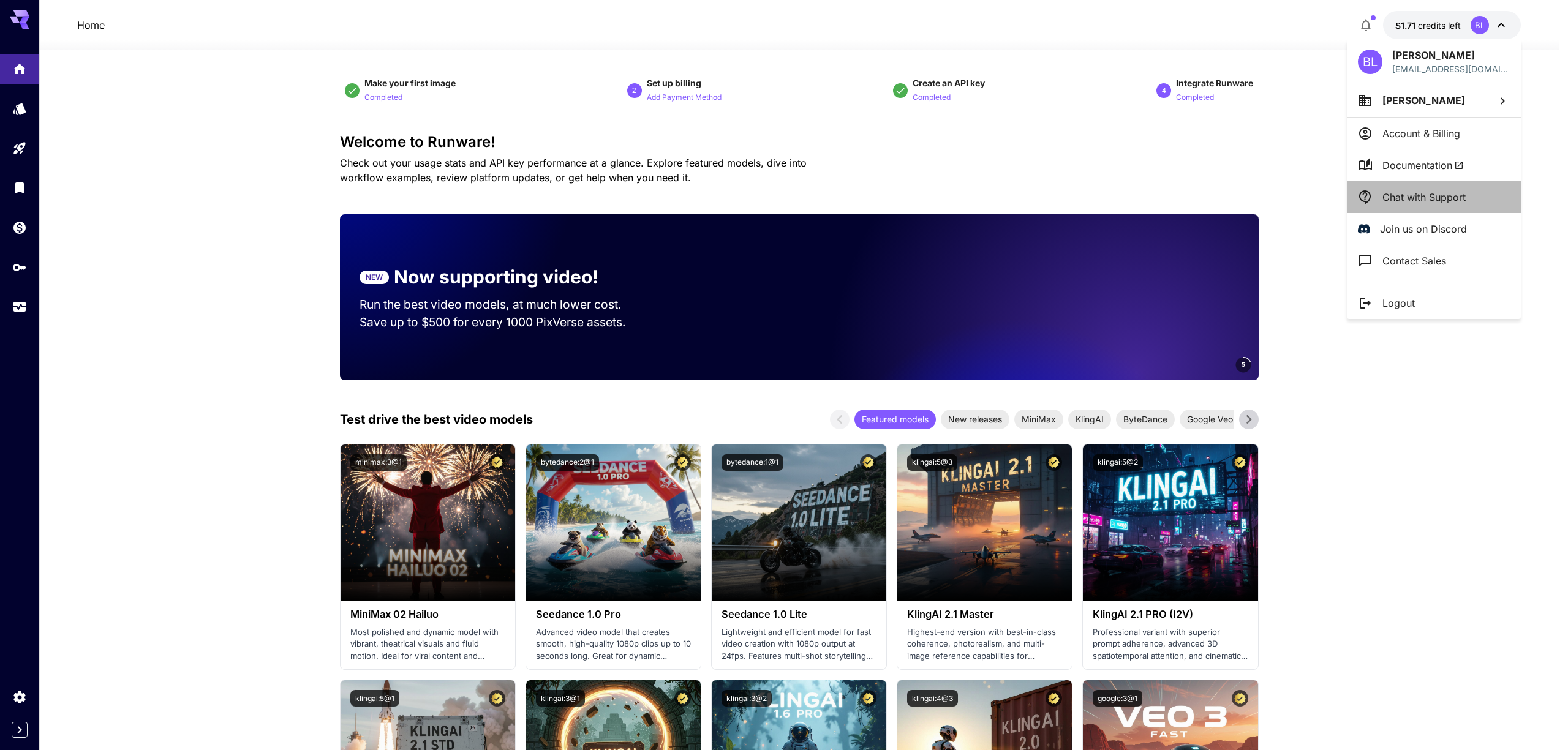
click at [1442, 190] on p "Chat with Support" at bounding box center [1423, 197] width 83 height 14
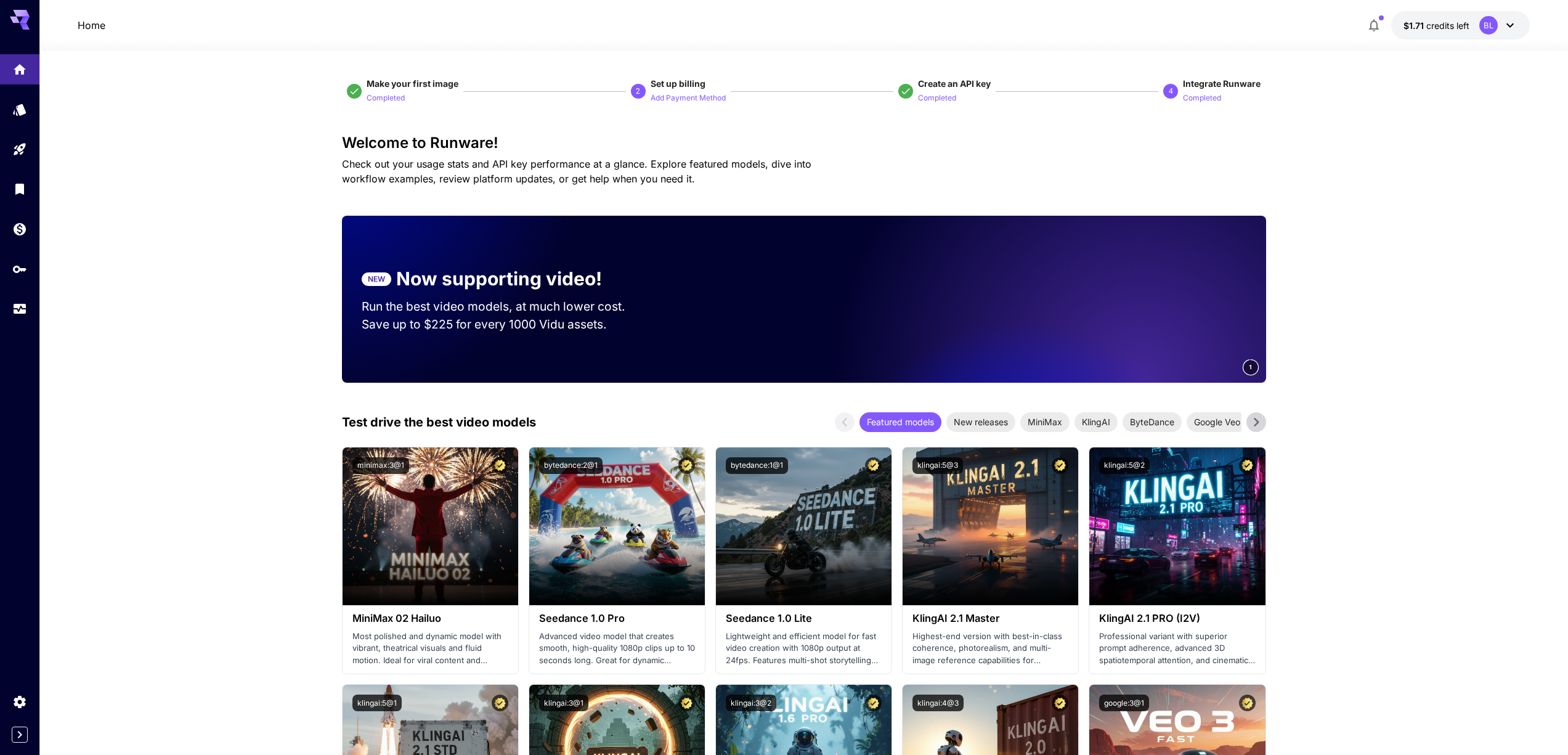
click at [23, 309] on icon "Usage" at bounding box center [20, 306] width 12 height 6
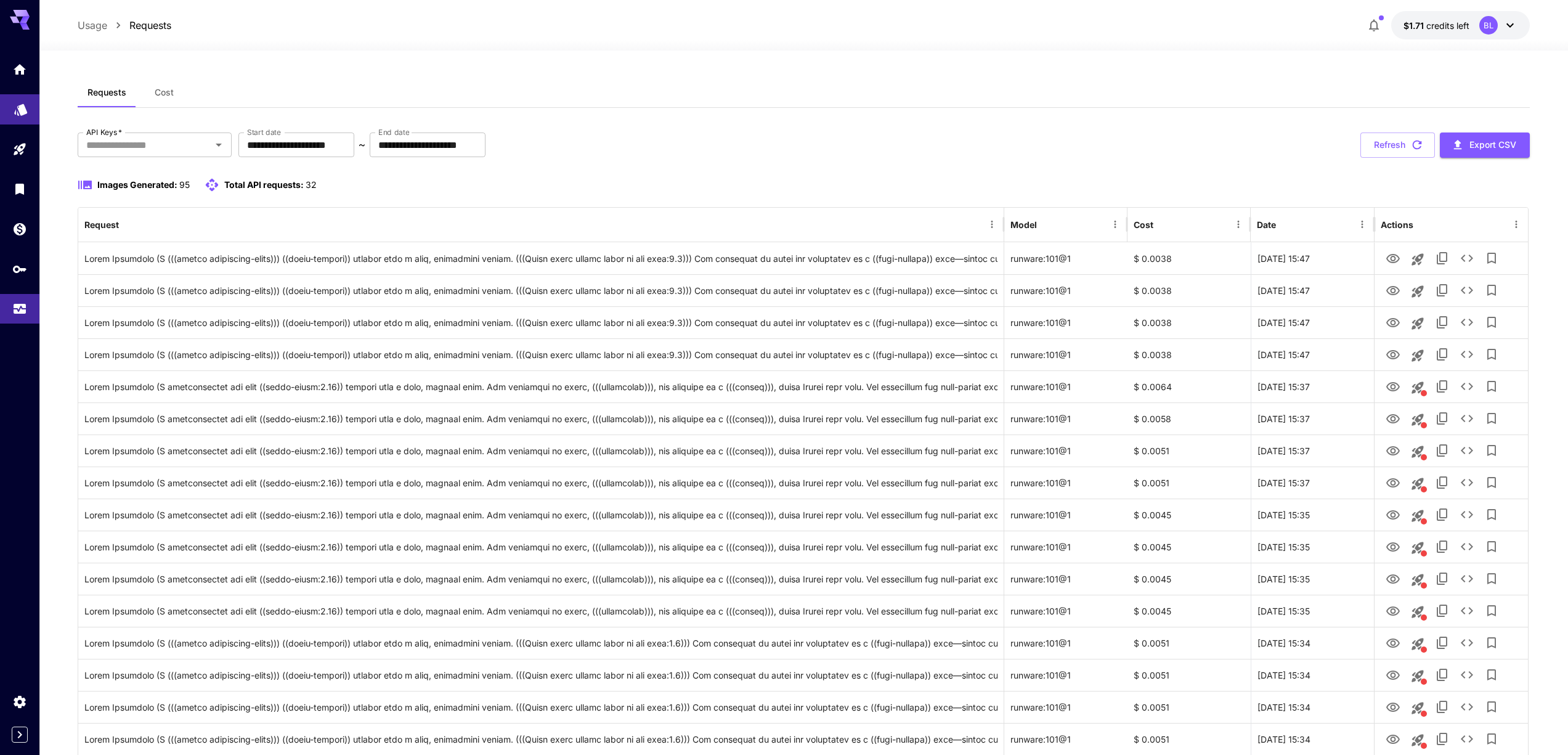
click at [30, 117] on link at bounding box center [19, 109] width 39 height 30
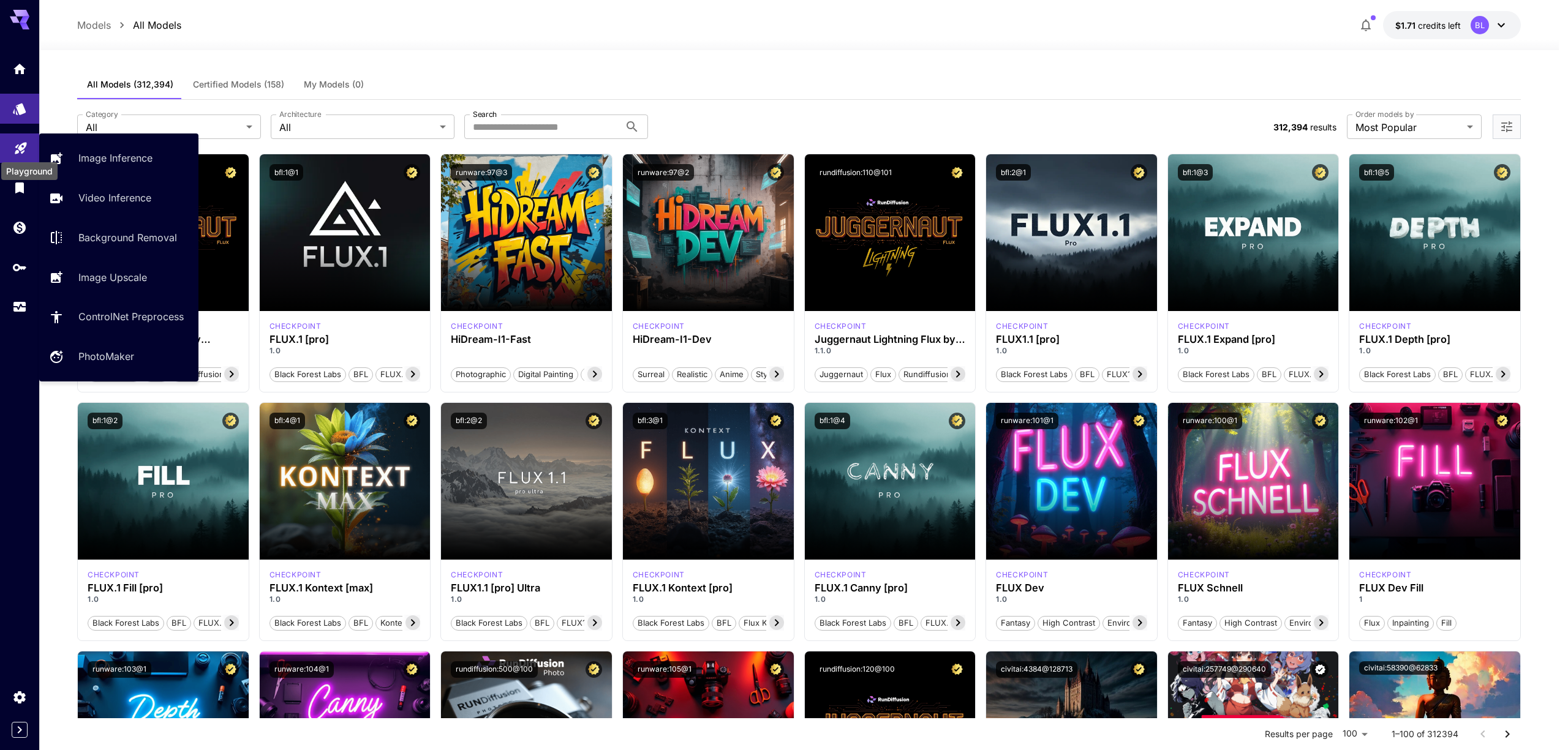
click at [27, 141] on icon "Playground" at bounding box center [20, 144] width 14 height 14
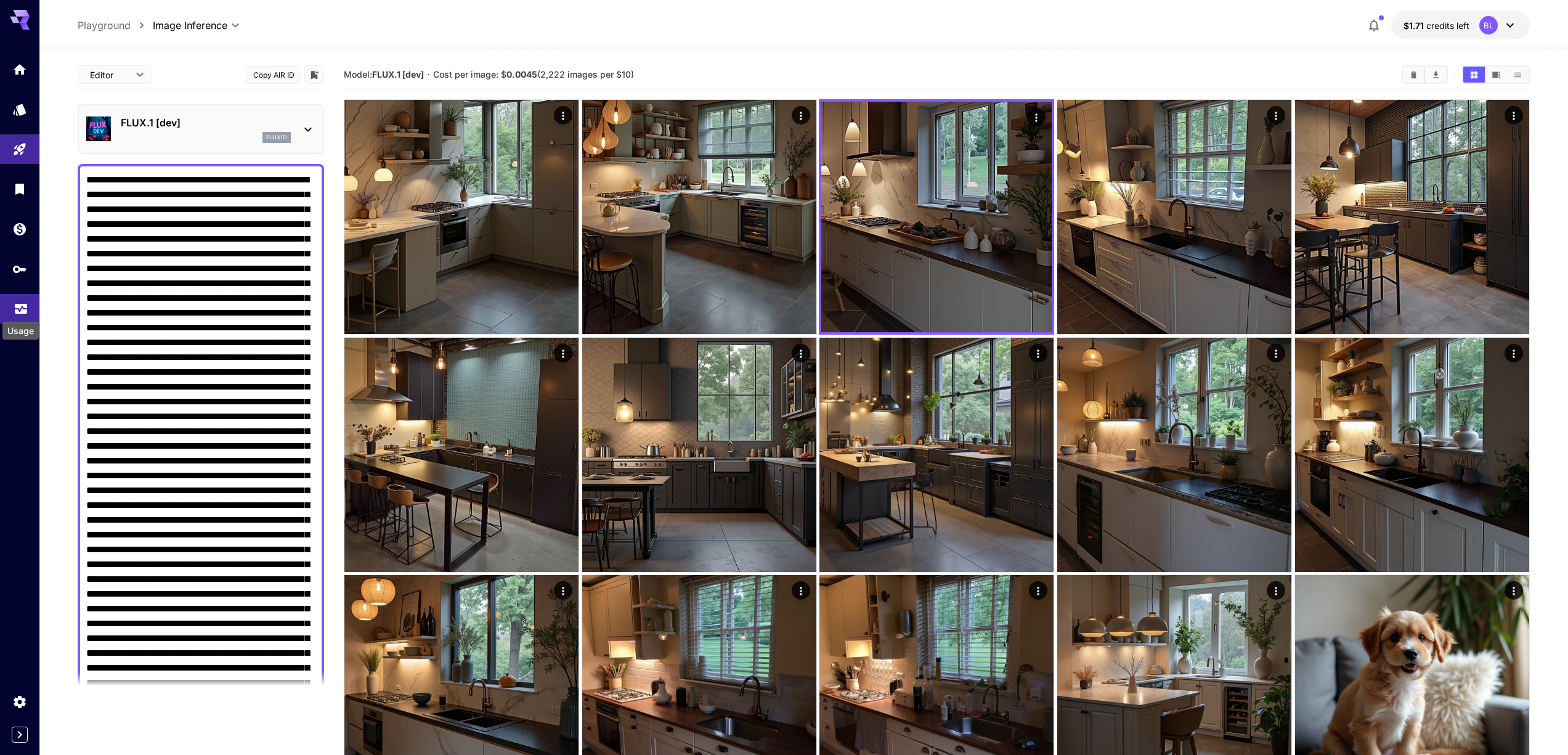
click at [23, 303] on icon "Usage" at bounding box center [20, 305] width 14 height 14
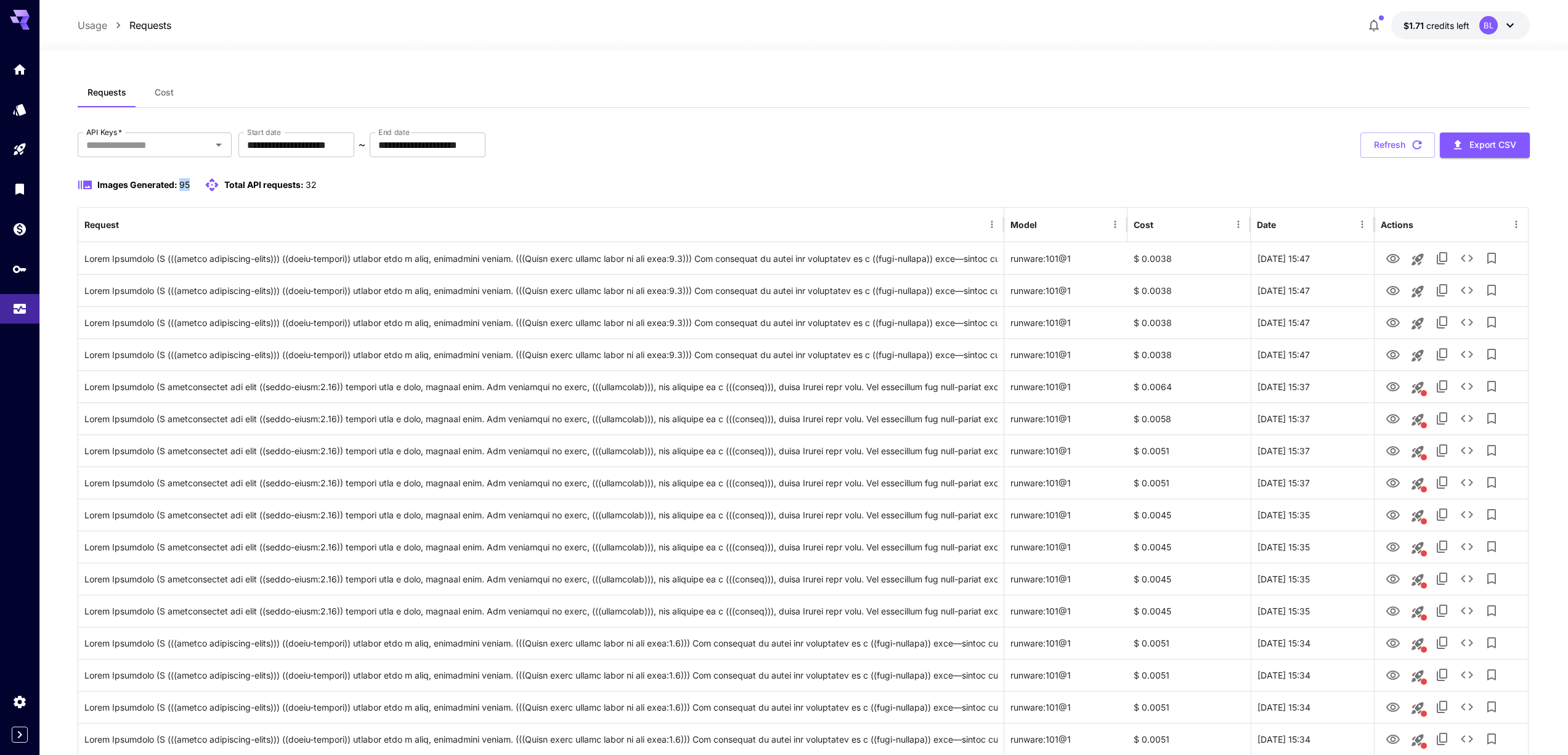
drag, startPoint x: 181, startPoint y: 182, endPoint x: 189, endPoint y: 183, distance: 8.1
click at [189, 183] on span "95" at bounding box center [184, 184] width 11 height 11
click at [18, 737] on icon "Expand sidebar" at bounding box center [20, 735] width 4 height 8
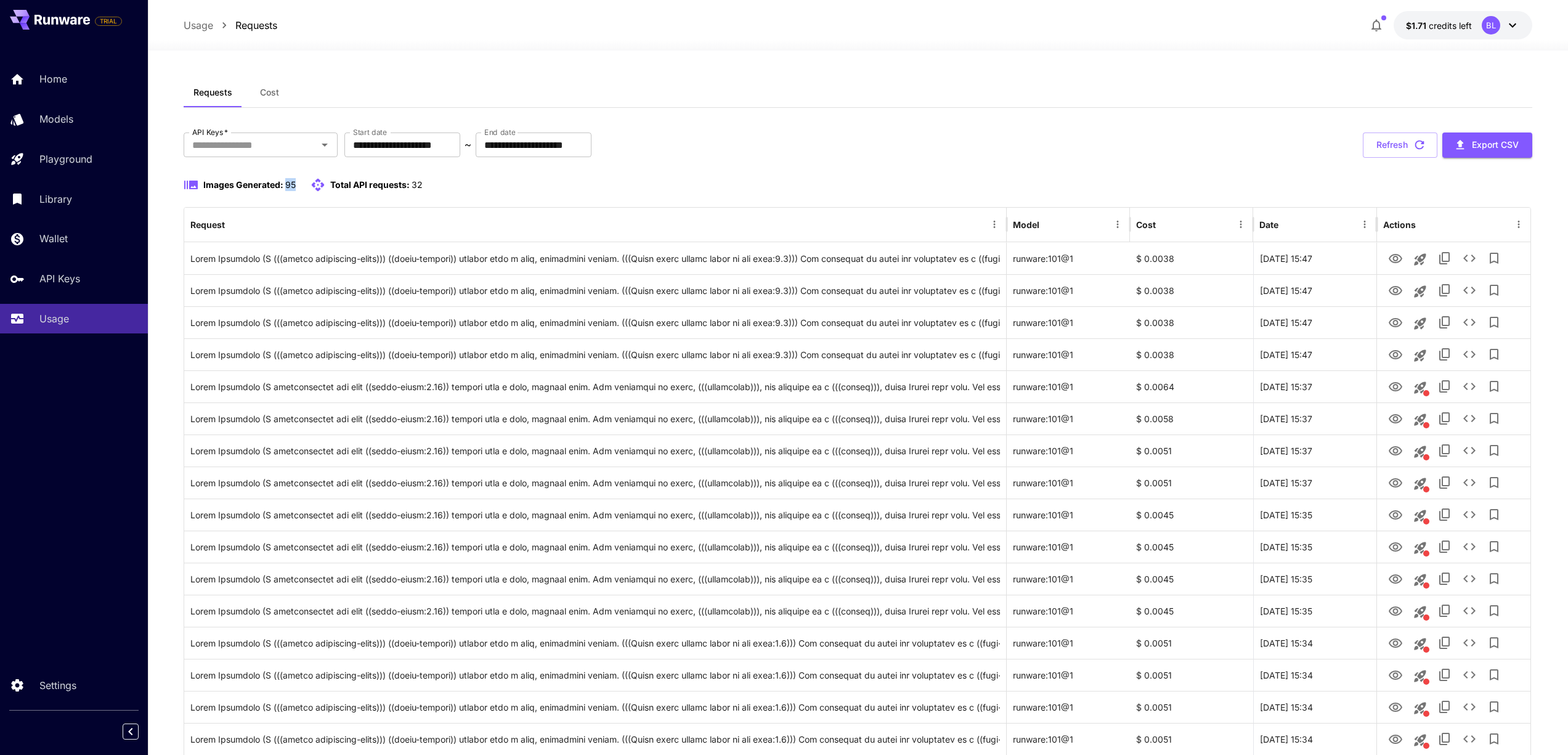
click at [293, 186] on span "95" at bounding box center [290, 184] width 11 height 11
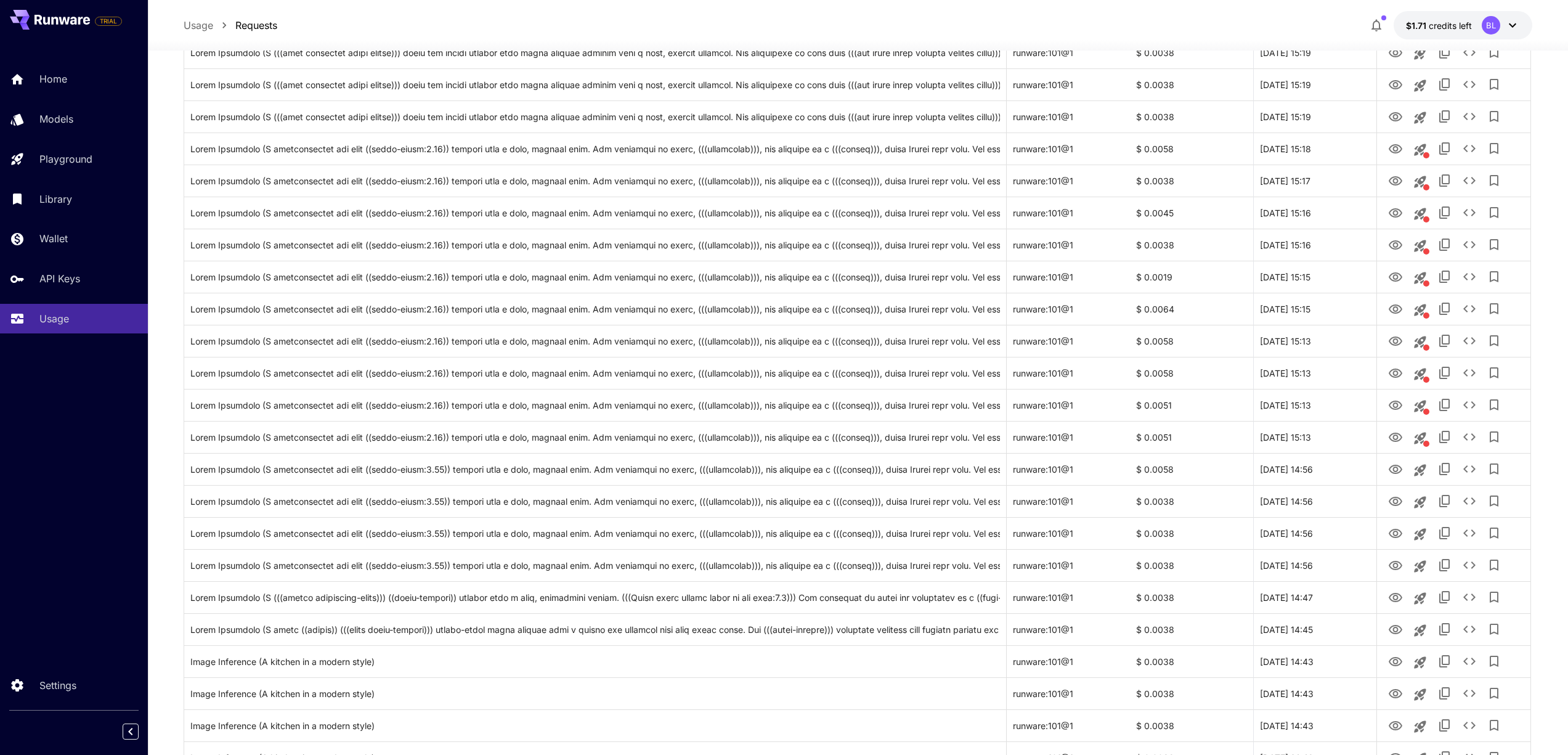
scroll to position [1160, 0]
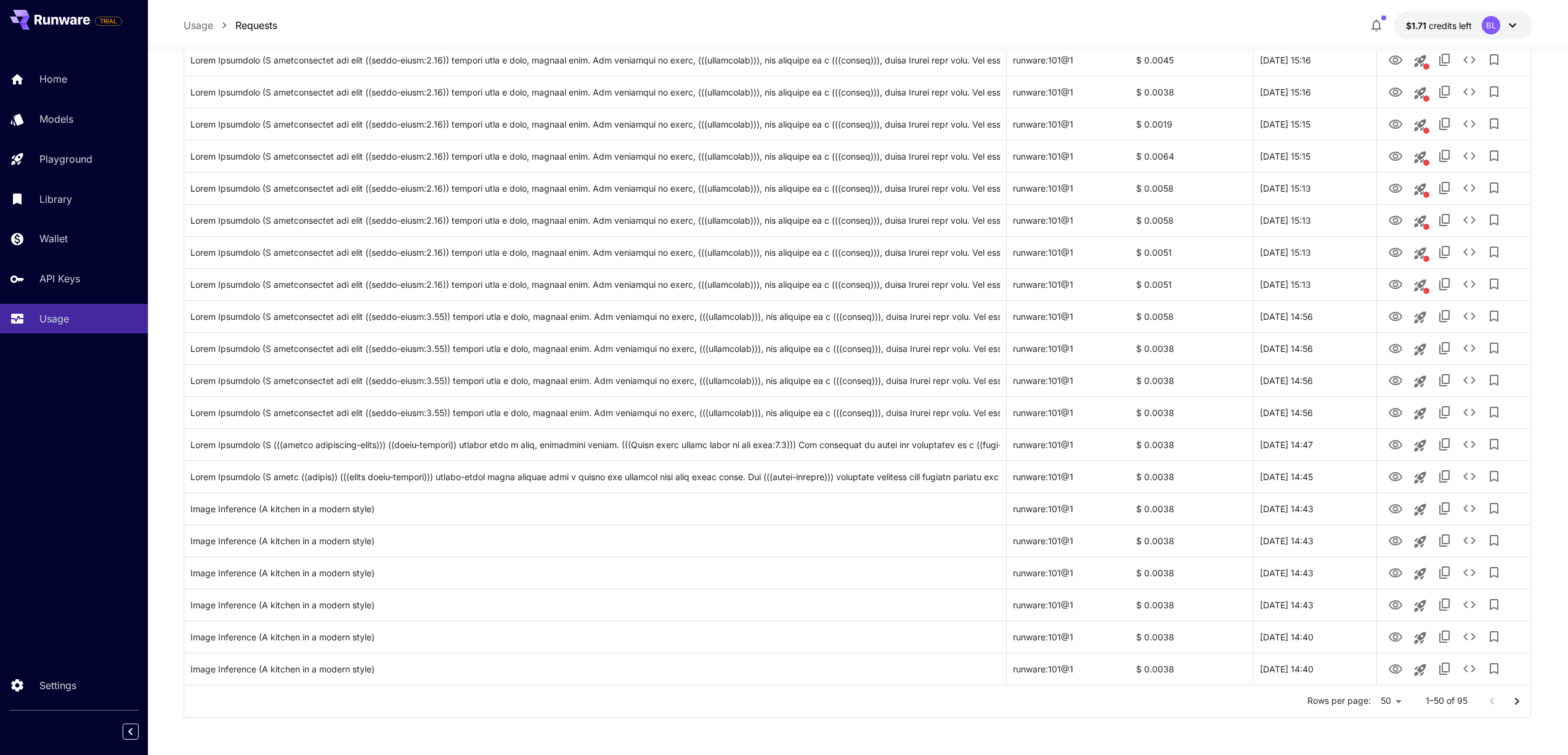
click at [1525, 704] on icon "Go to next page" at bounding box center [1516, 701] width 14 height 14
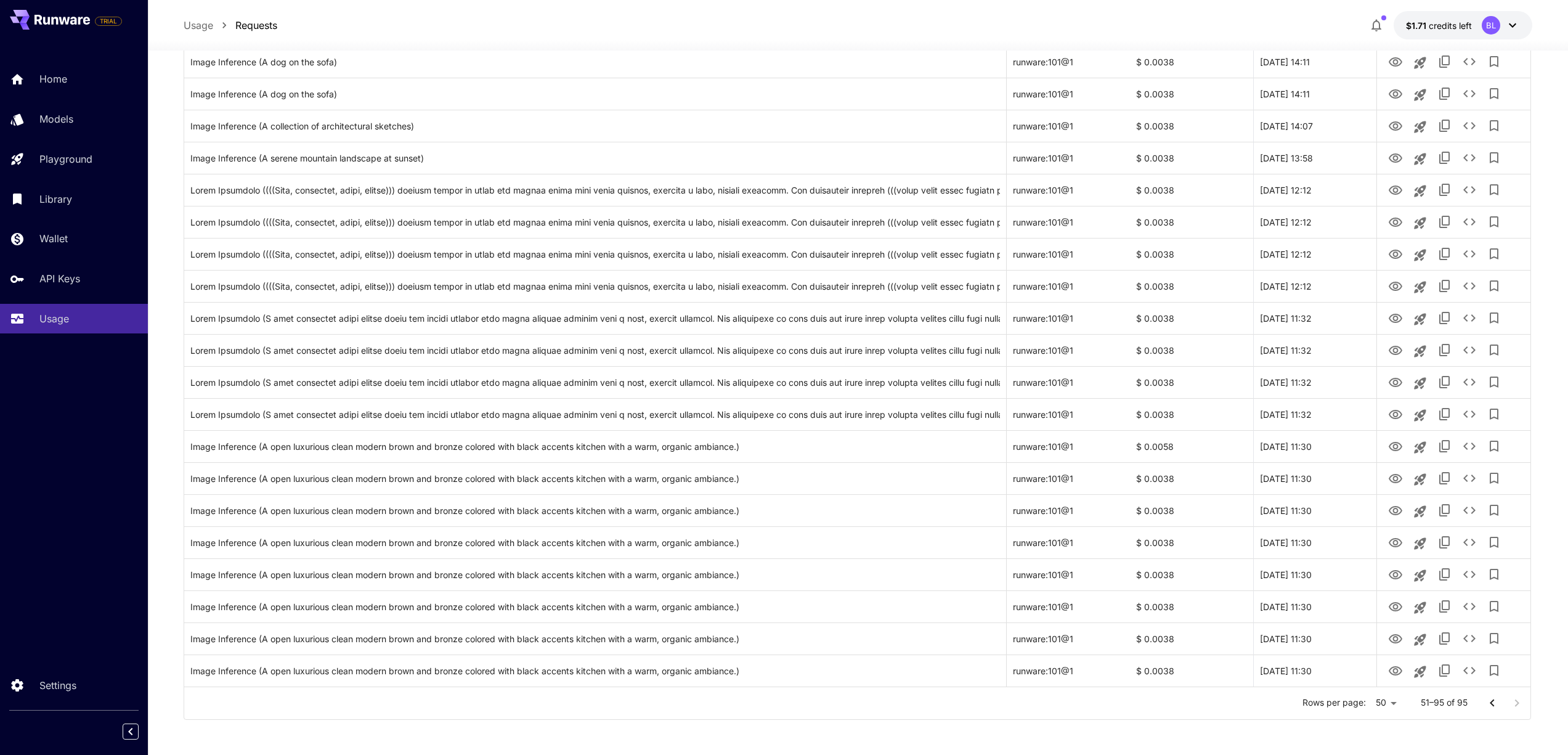
scroll to position [1000, 0]
click at [1501, 704] on button "Go to previous page" at bounding box center [1492, 701] width 25 height 25
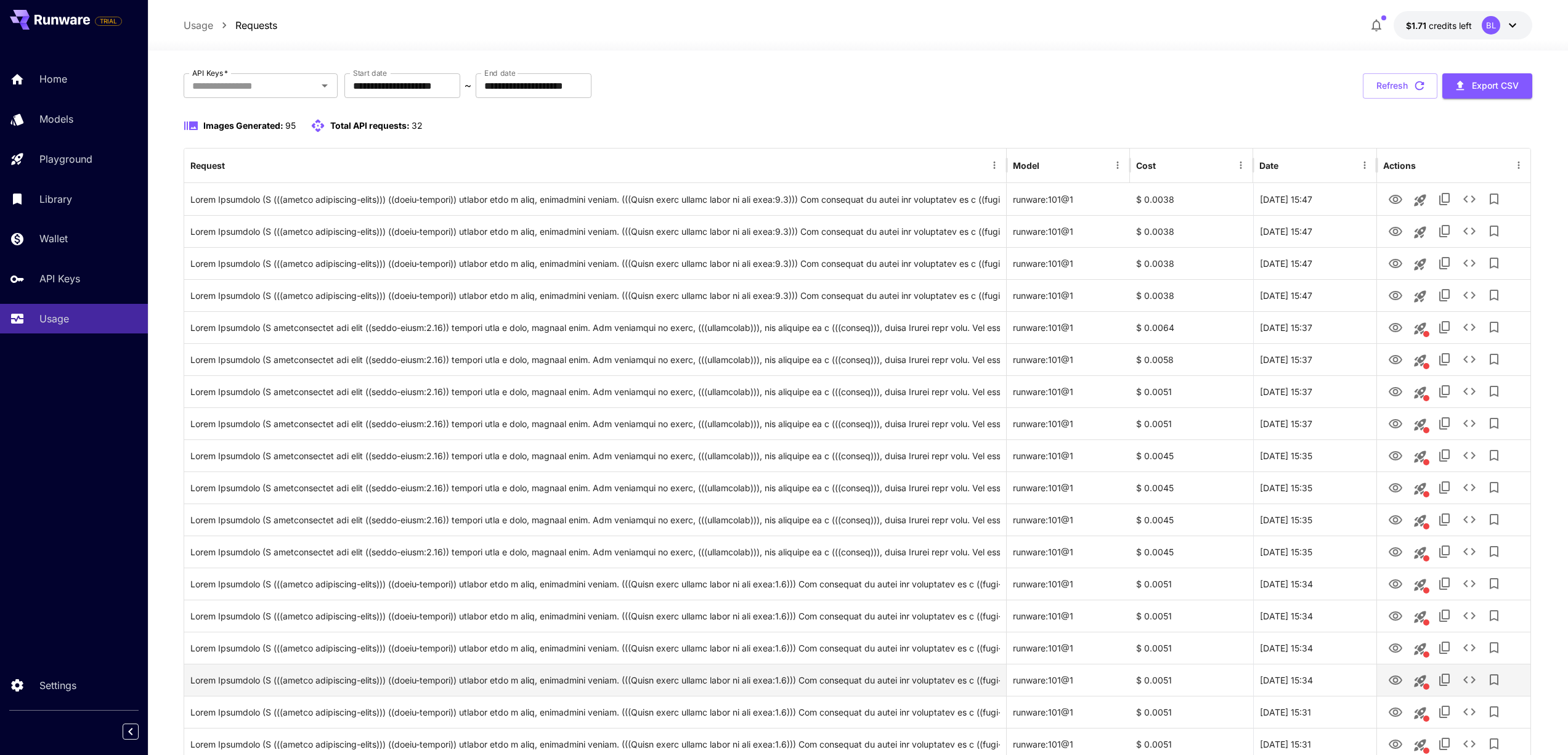
scroll to position [0, 0]
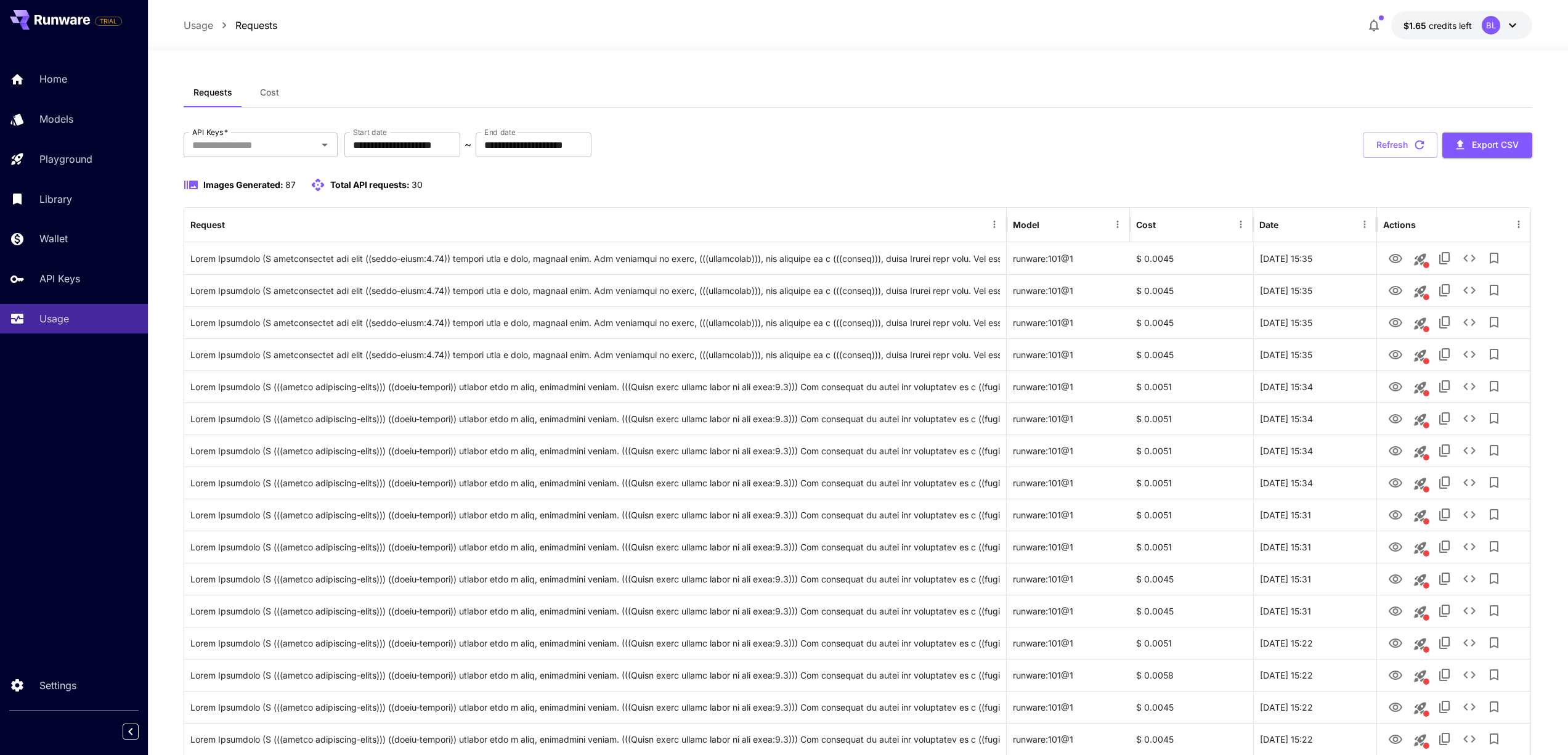
click at [662, 139] on div "**********" at bounding box center [857, 145] width 1349 height 25
click at [1432, 21] on span "credits left" at bounding box center [1450, 25] width 43 height 11
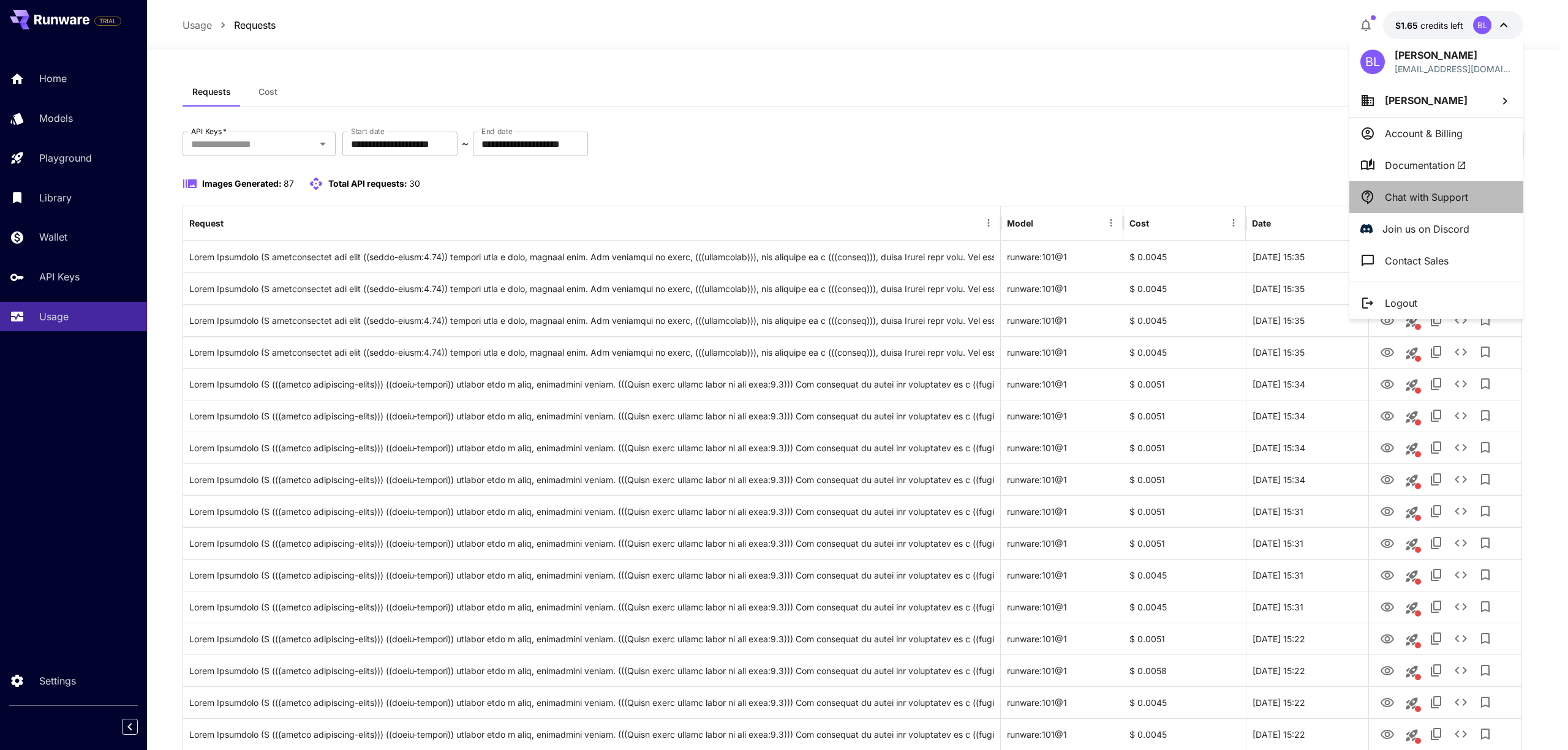
click at [1434, 204] on li "Chat with Support" at bounding box center [1436, 197] width 174 height 31
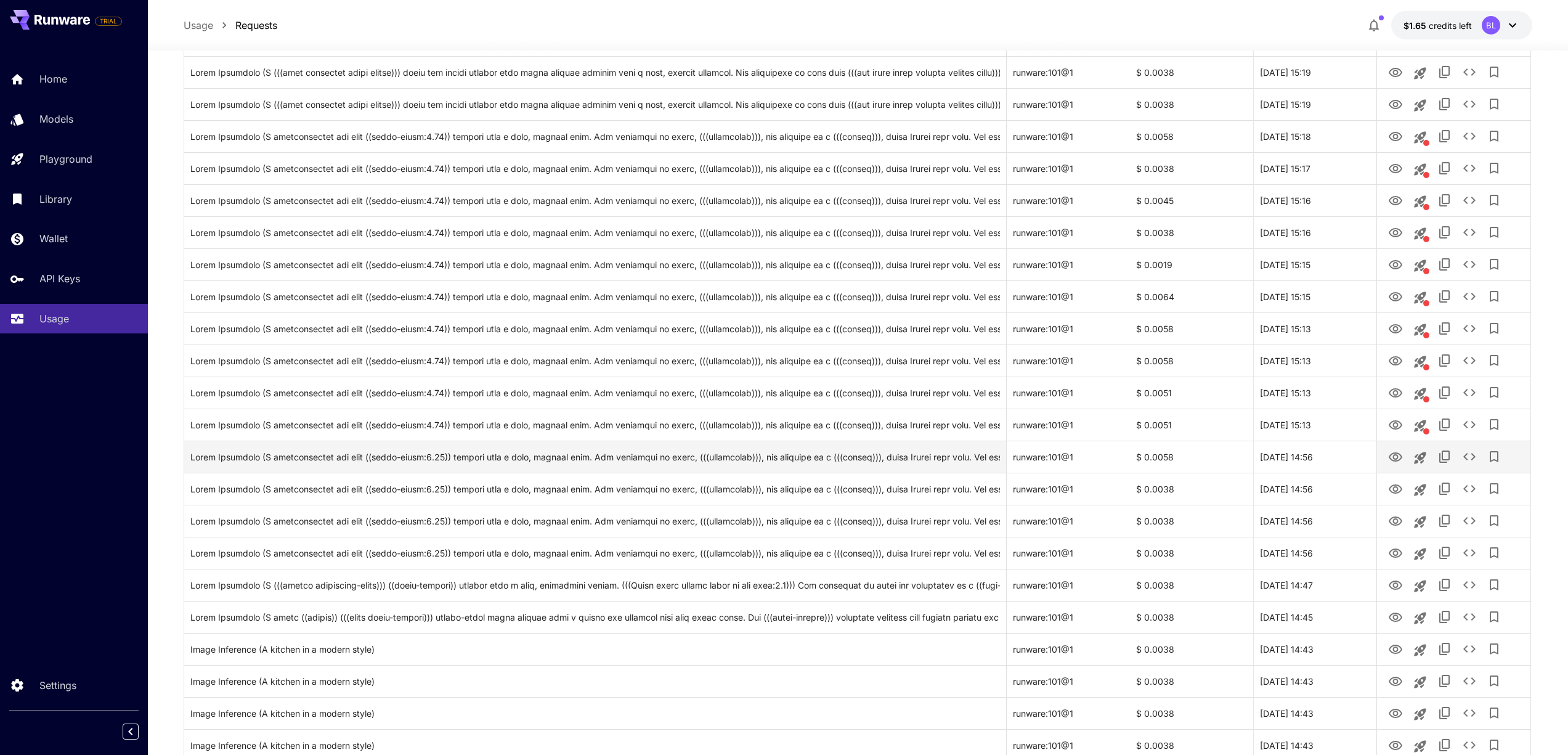
scroll to position [167, 0]
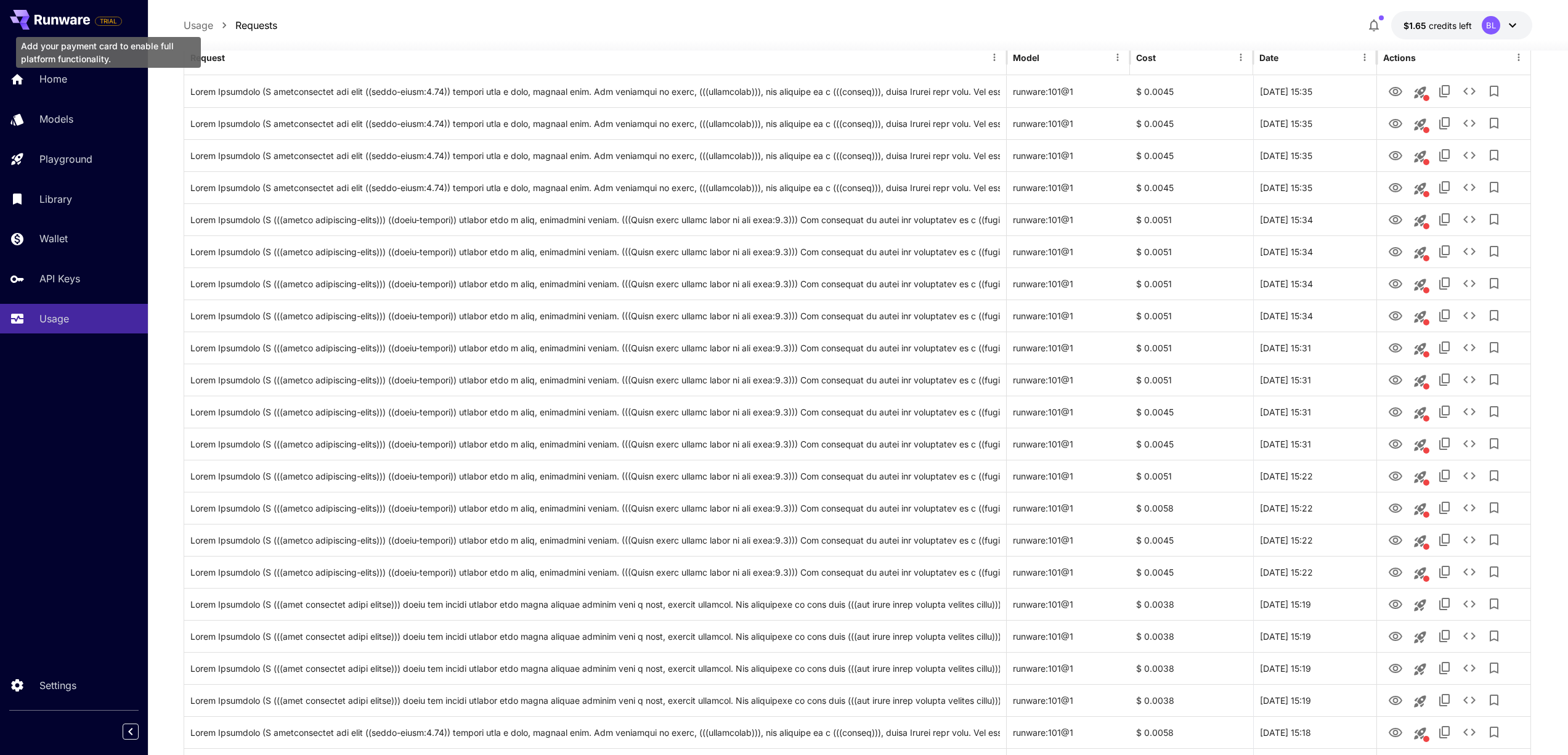
click at [111, 20] on span "TRIAL" at bounding box center [108, 21] width 26 height 10
click at [69, 31] on div "Add your payment card to enable full platform functionality." at bounding box center [108, 49] width 187 height 40
click at [68, 23] on icon at bounding box center [62, 19] width 56 height 10
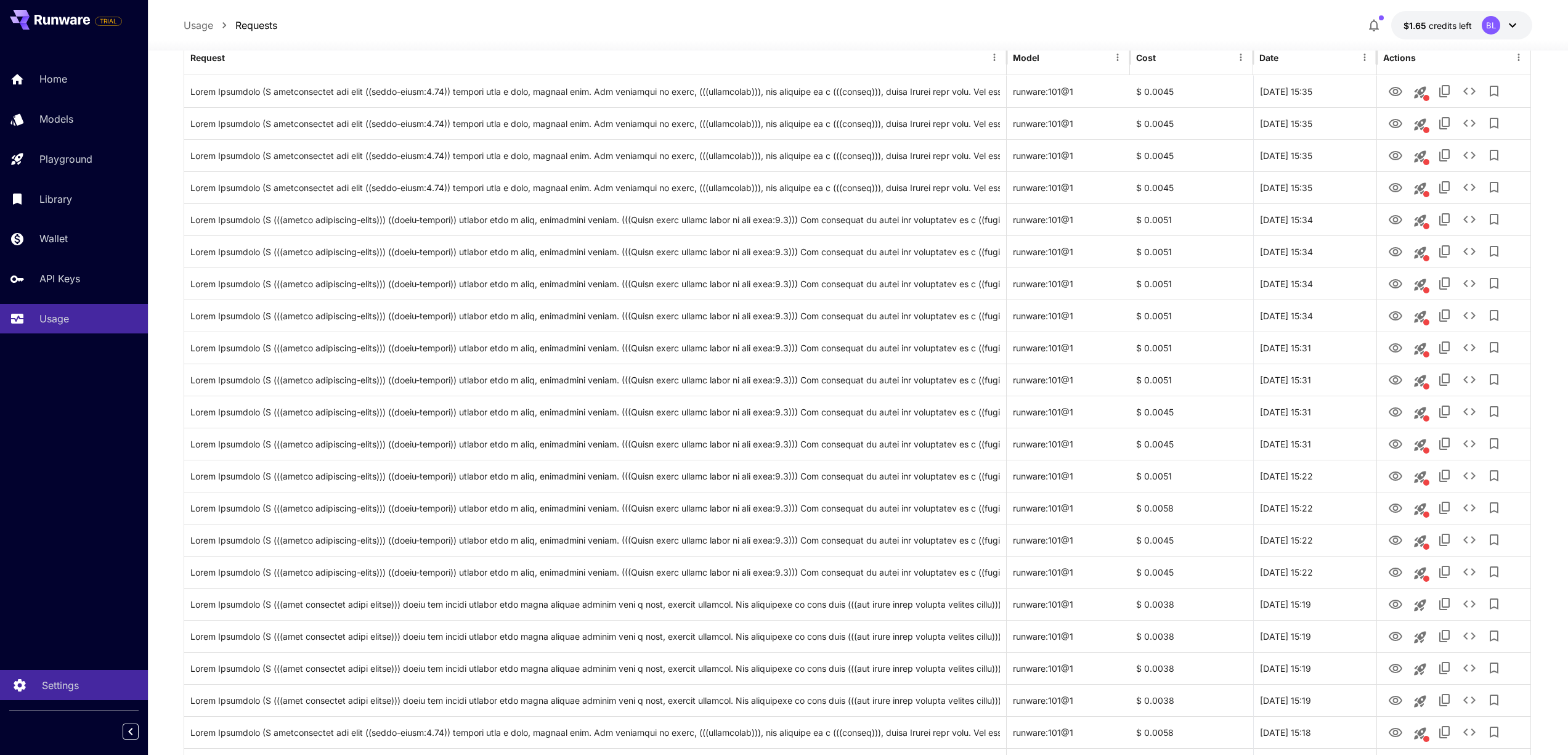
click at [60, 675] on link "Settings" at bounding box center [74, 685] width 148 height 30
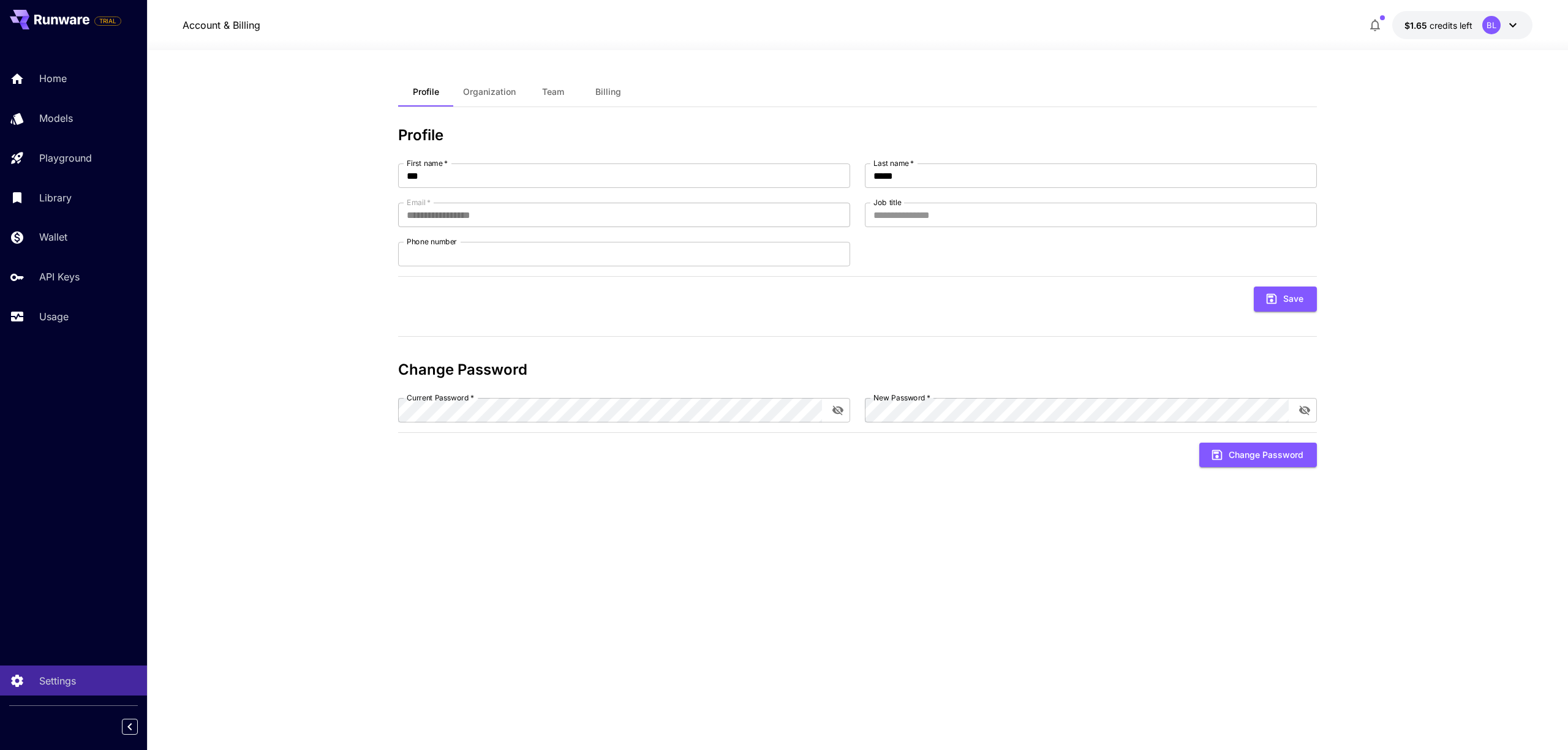
click at [298, 129] on section "**********" at bounding box center [857, 400] width 1421 height 699
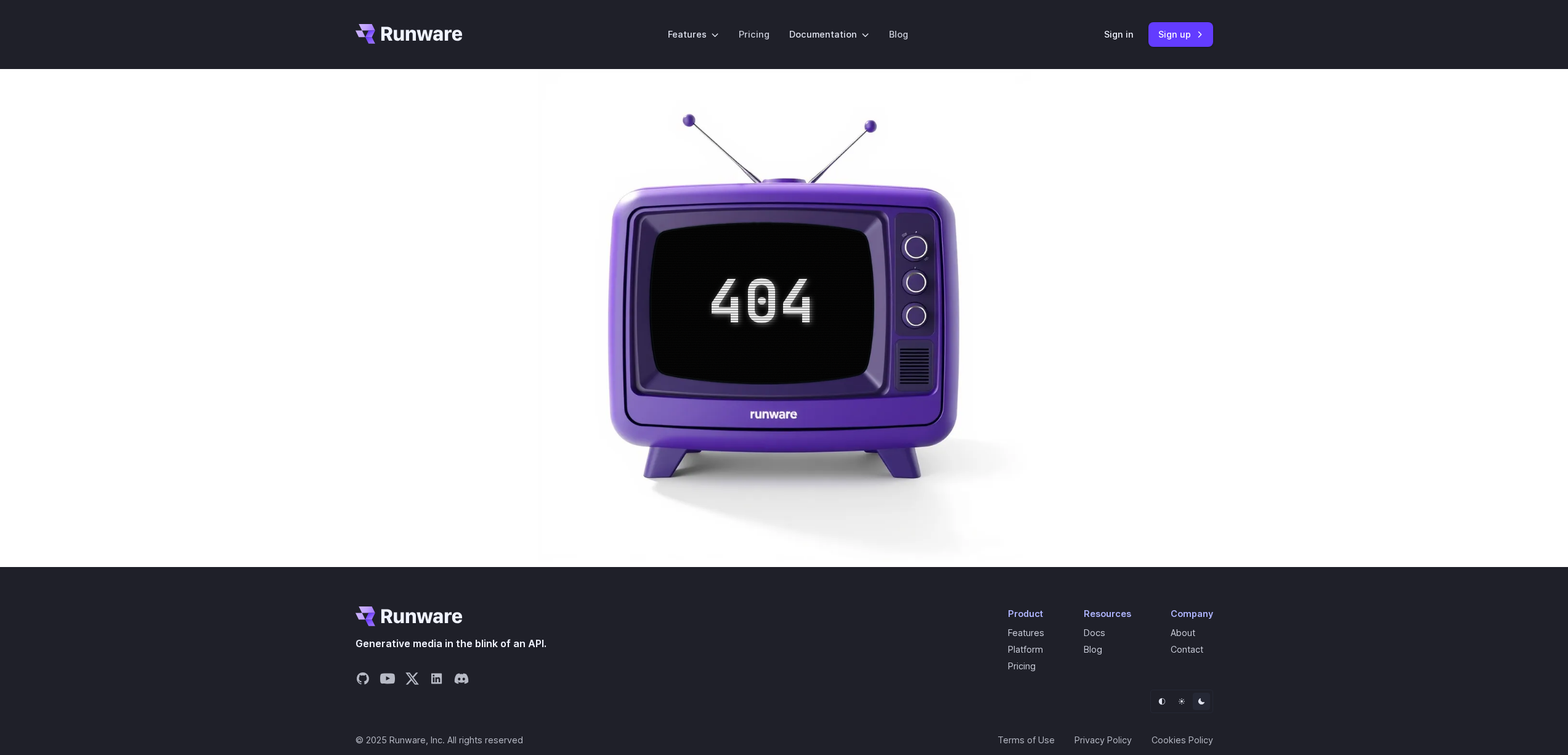
click at [453, 36] on icon "Go to /" at bounding box center [422, 34] width 82 height 14
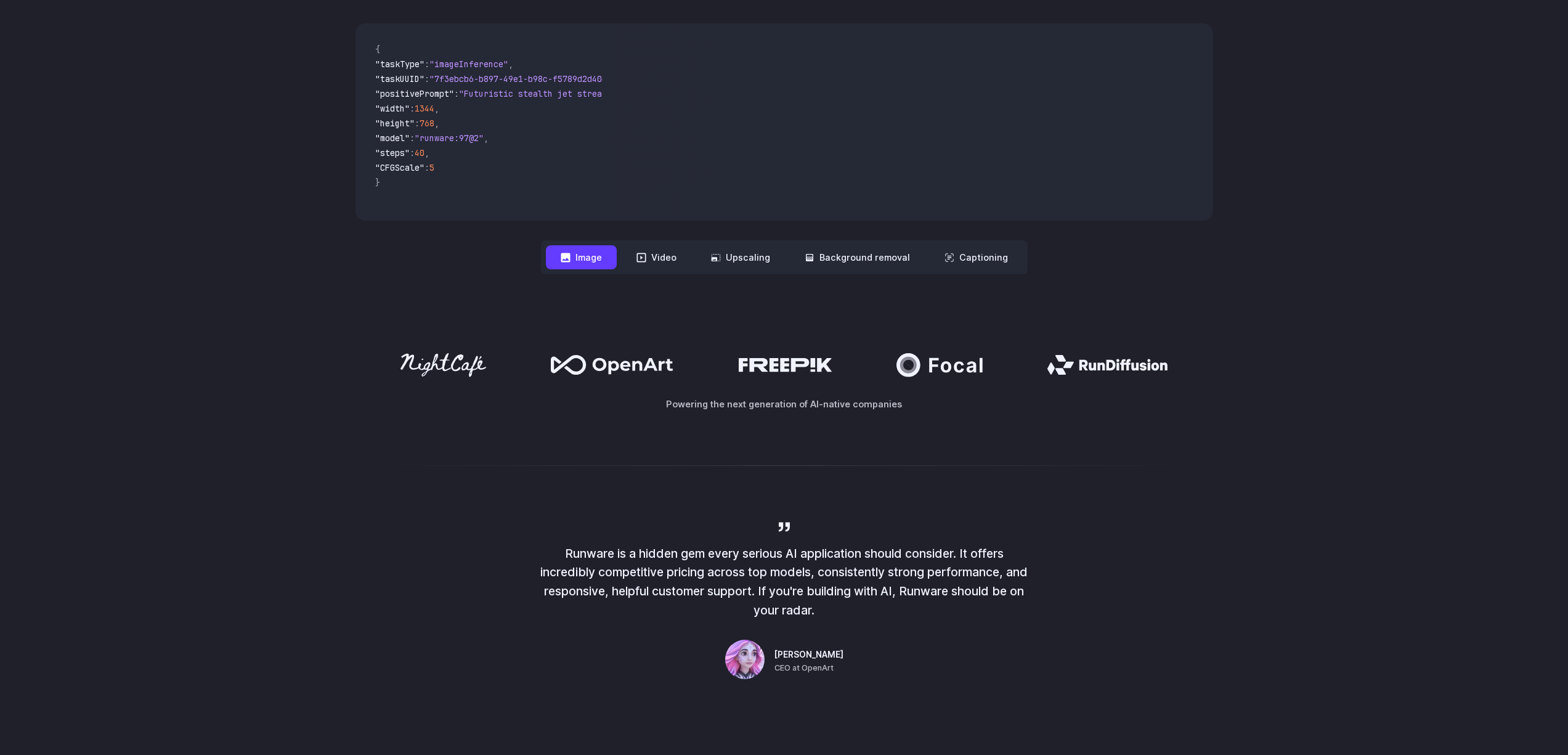
scroll to position [195, 0]
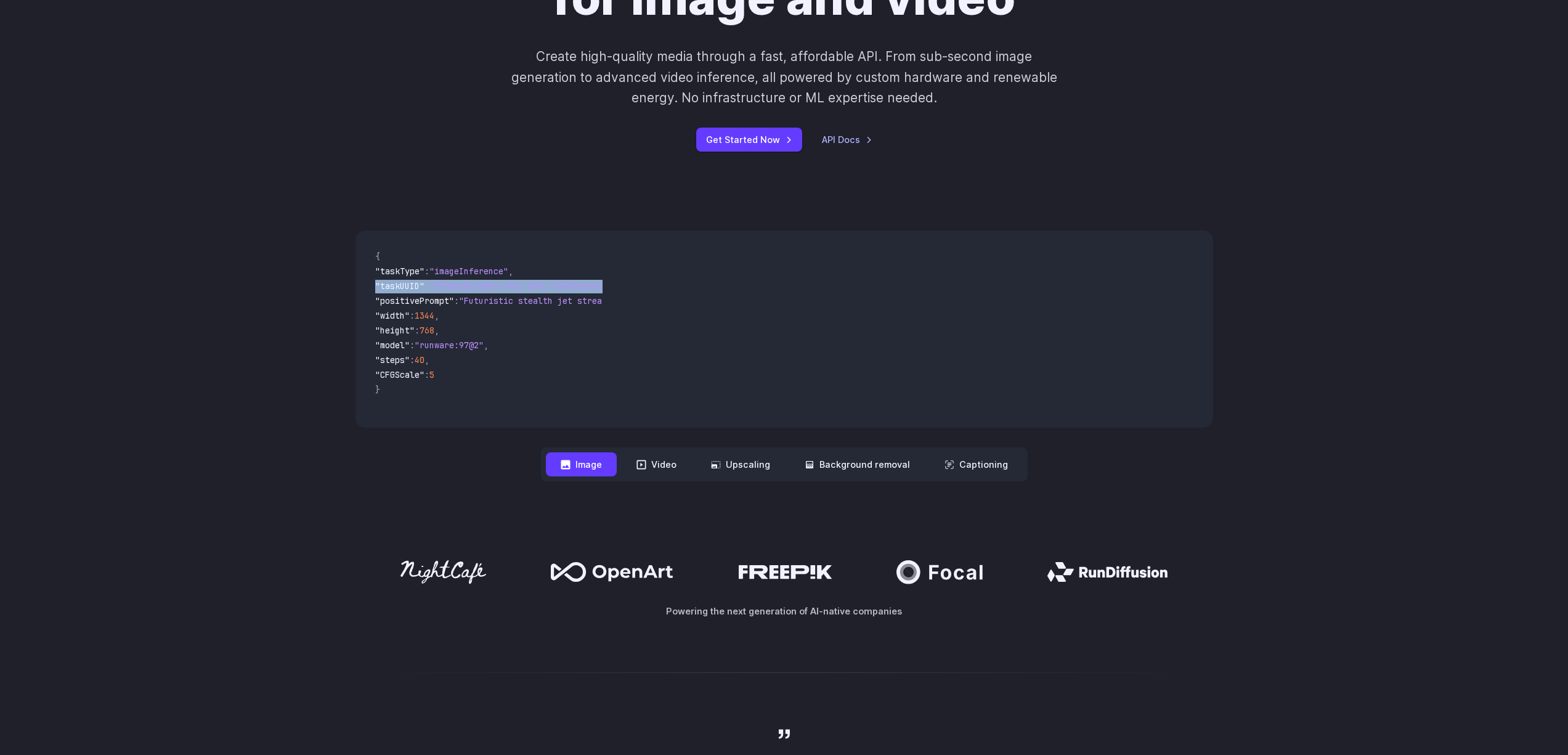
click at [147, 294] on div "**********" at bounding box center [784, 355] width 1568 height 329
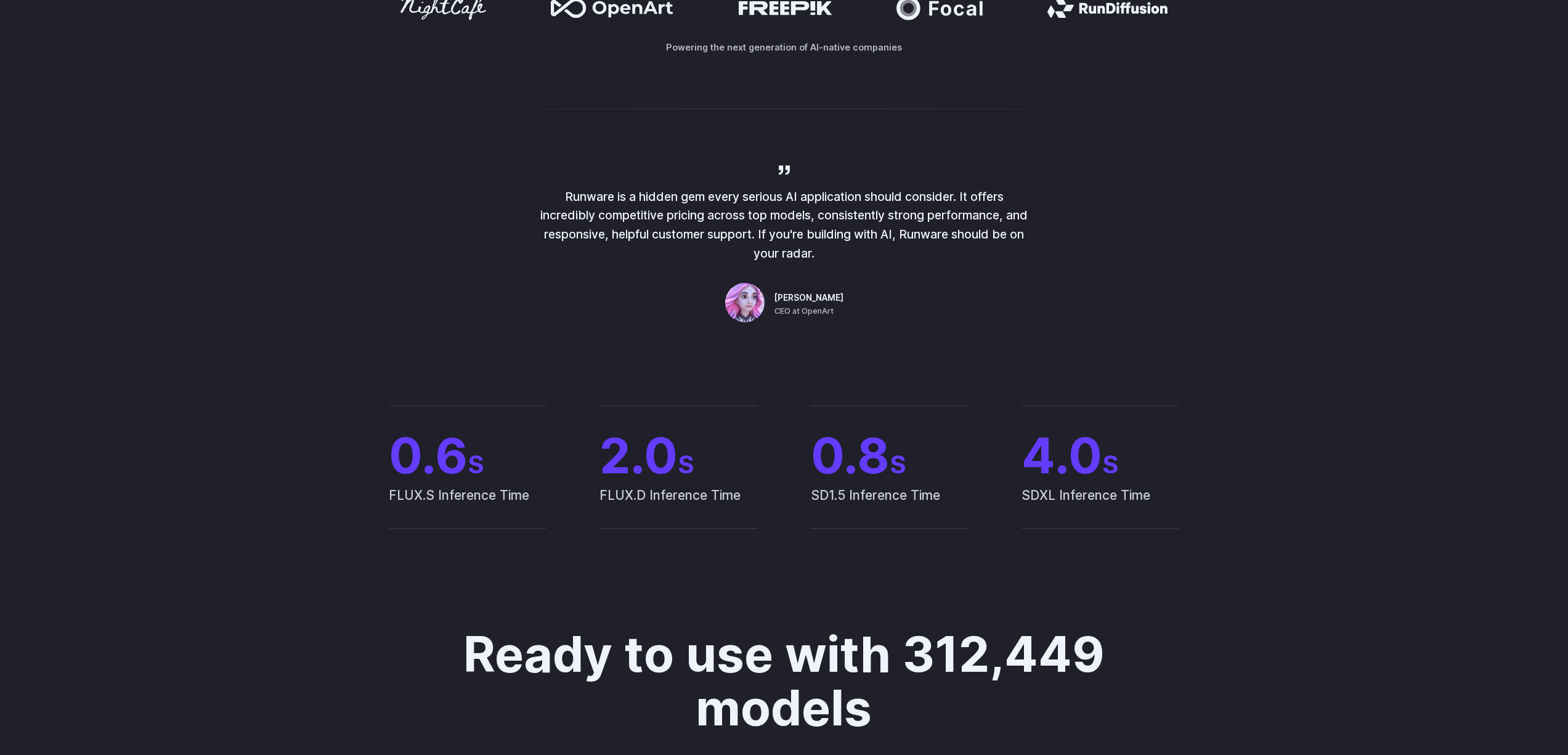
scroll to position [967, 0]
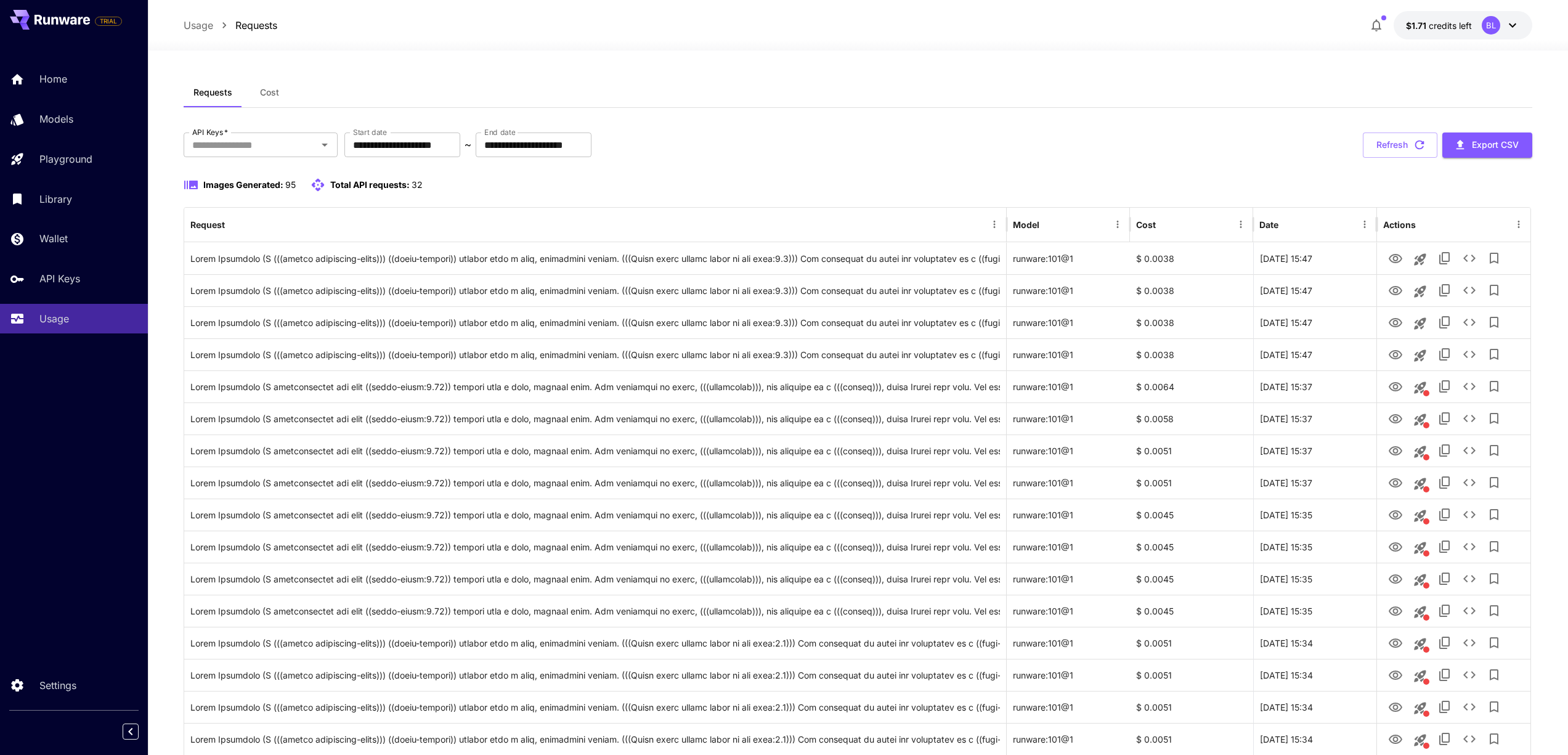
click at [276, 92] on span "Cost" at bounding box center [270, 92] width 19 height 12
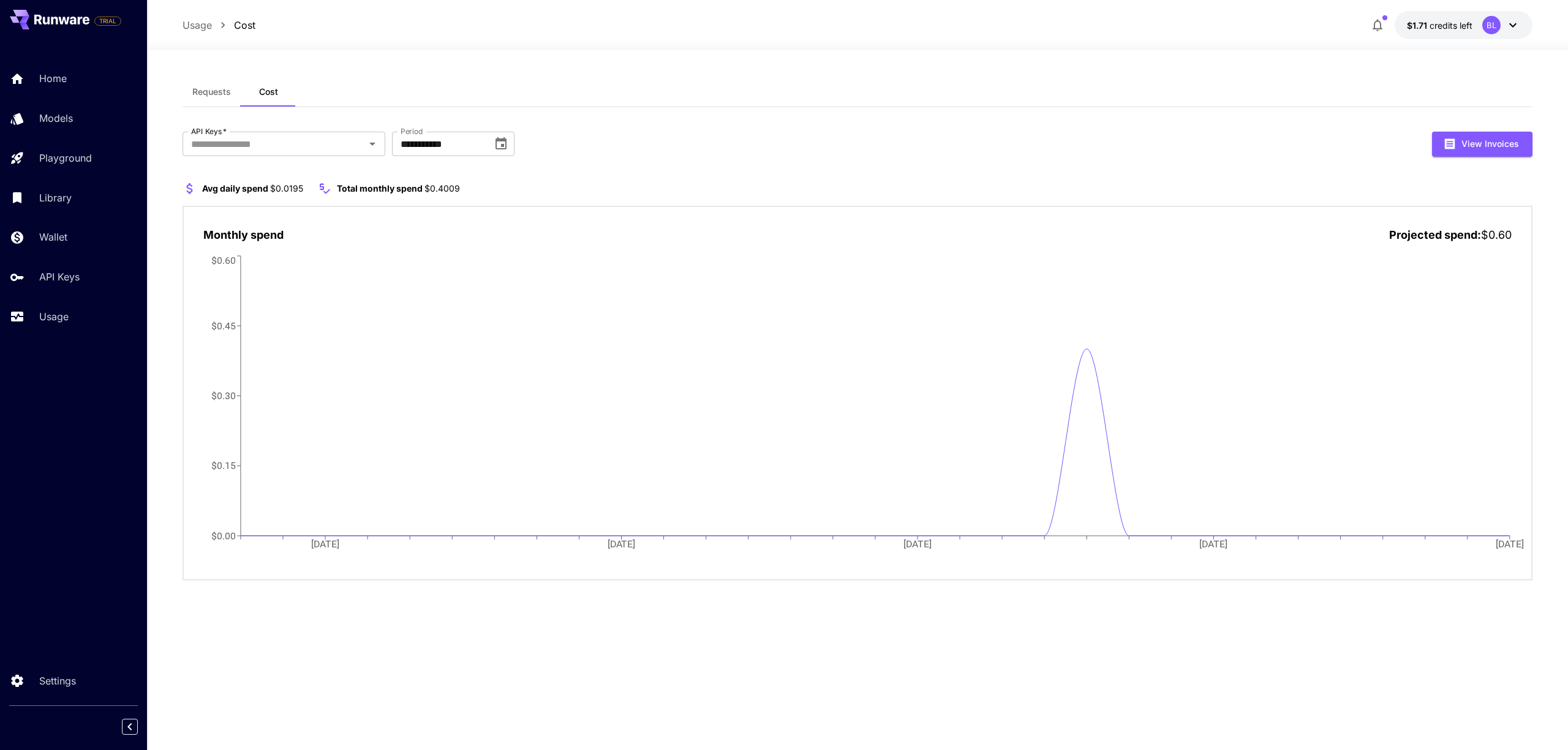
click at [218, 92] on span "Requests" at bounding box center [211, 92] width 38 height 11
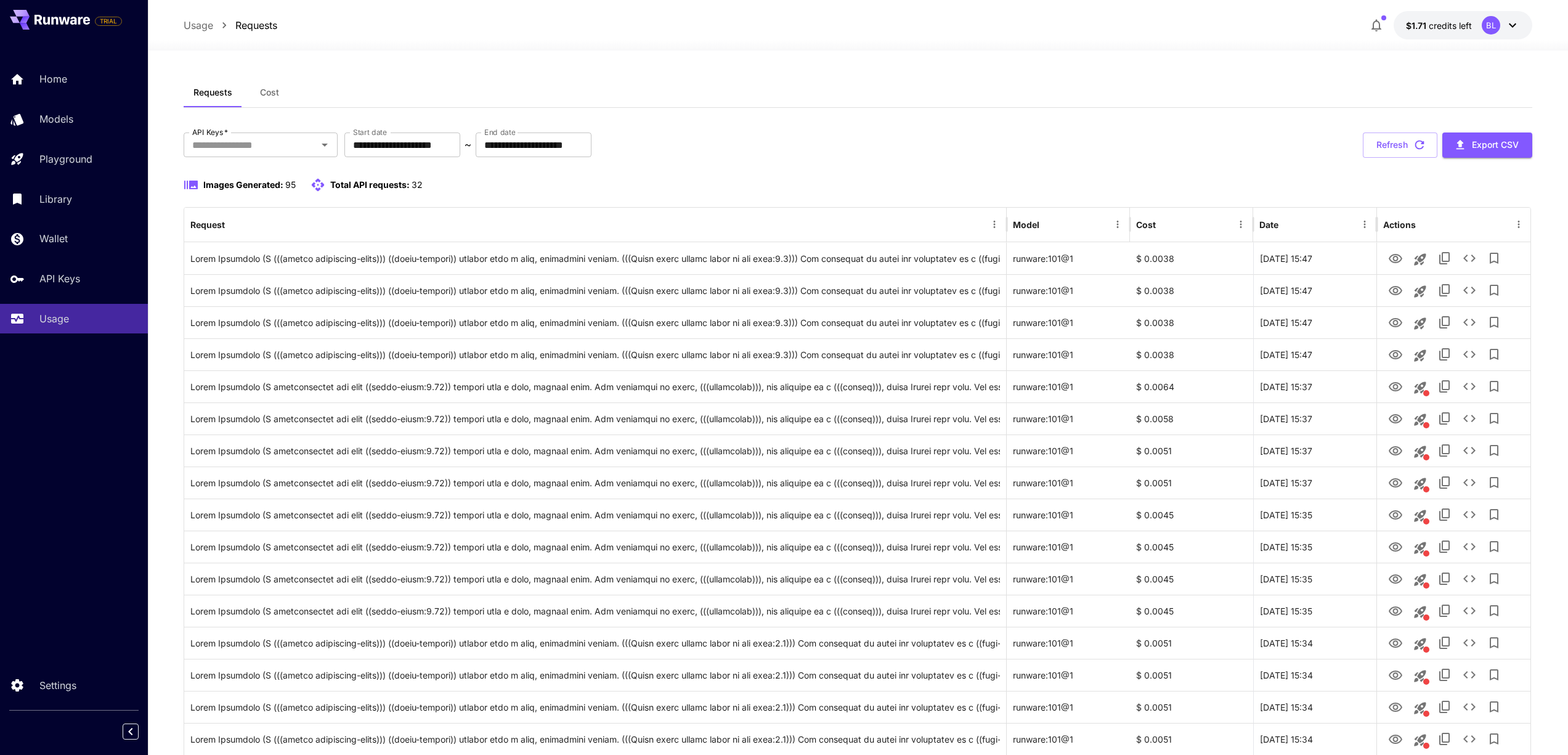
click at [1512, 26] on icon at bounding box center [1512, 25] width 8 height 4
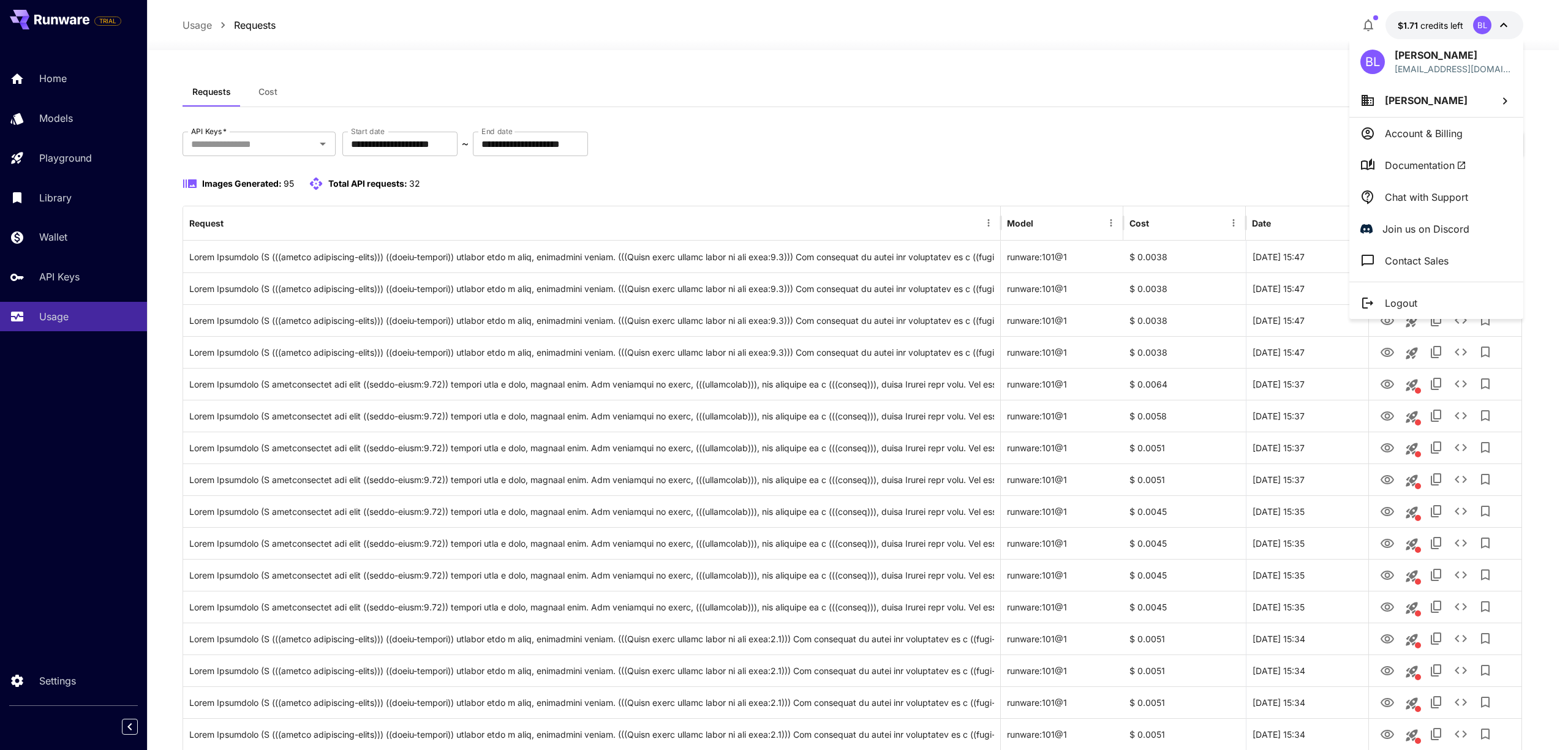
click at [1453, 194] on p "Chat with Support" at bounding box center [1426, 197] width 83 height 14
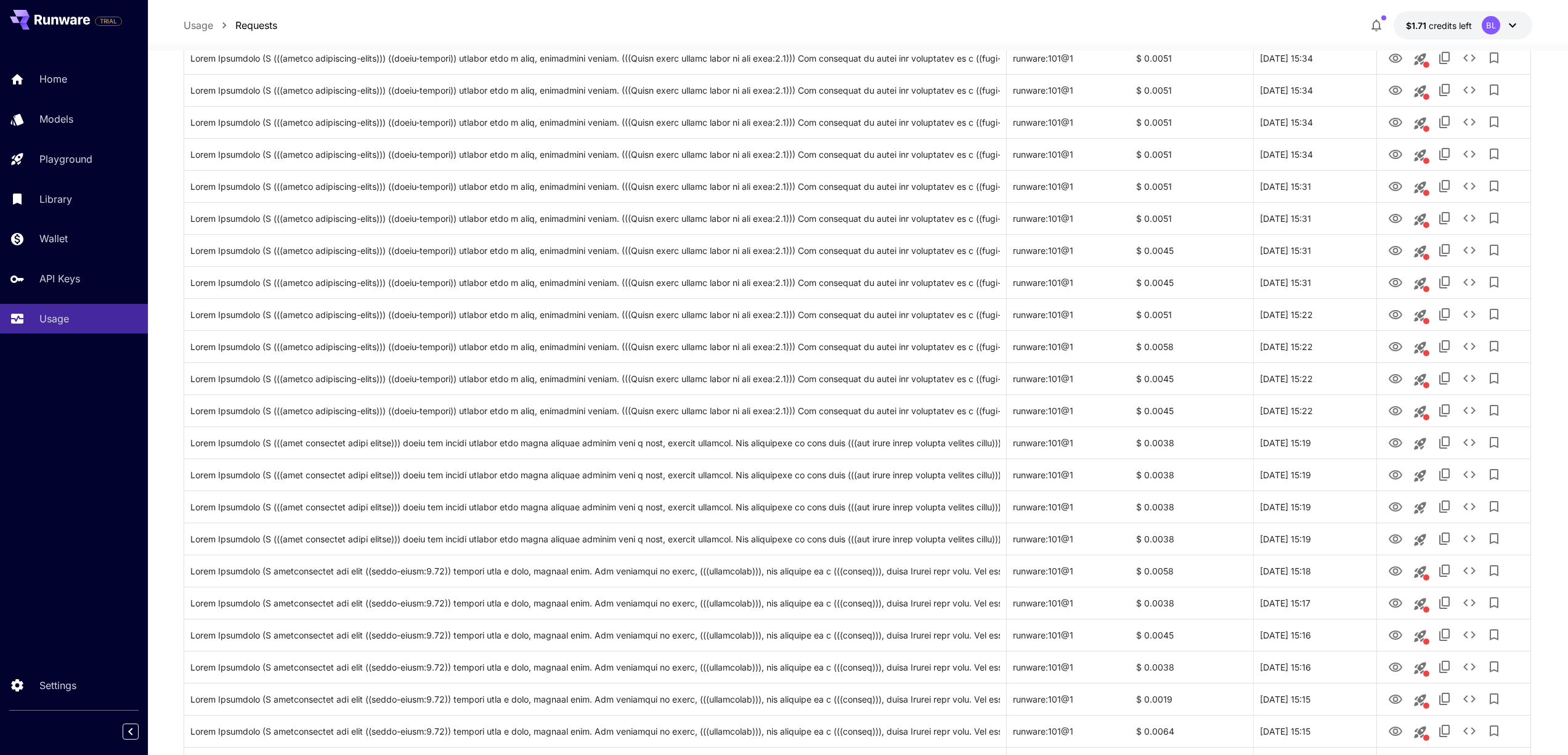
scroll to position [140, 0]
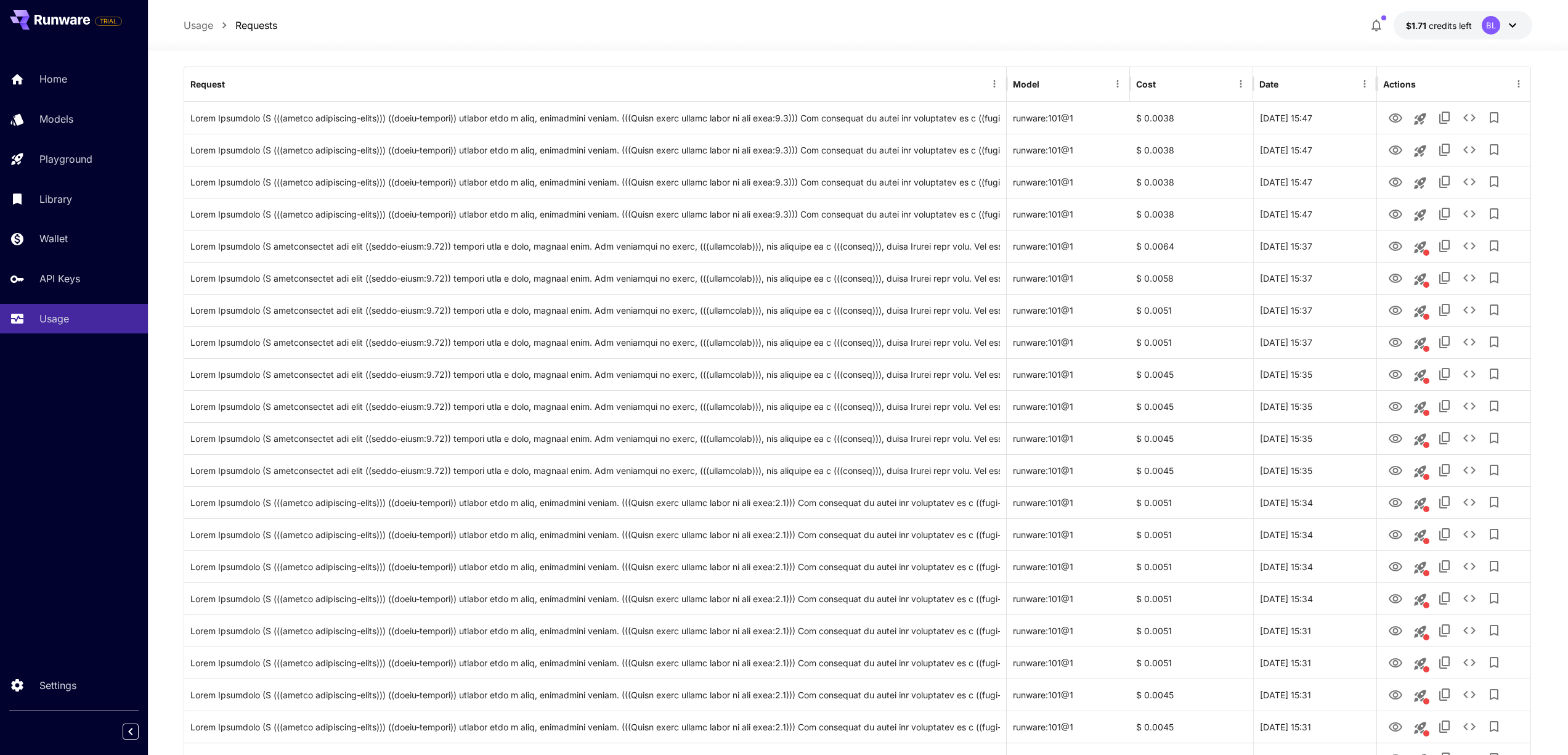
click at [373, 28] on div "Usage Requests $1.71 credits left BL" at bounding box center [857, 26] width 1349 height 29
click at [84, 119] on div "Models" at bounding box center [90, 118] width 96 height 14
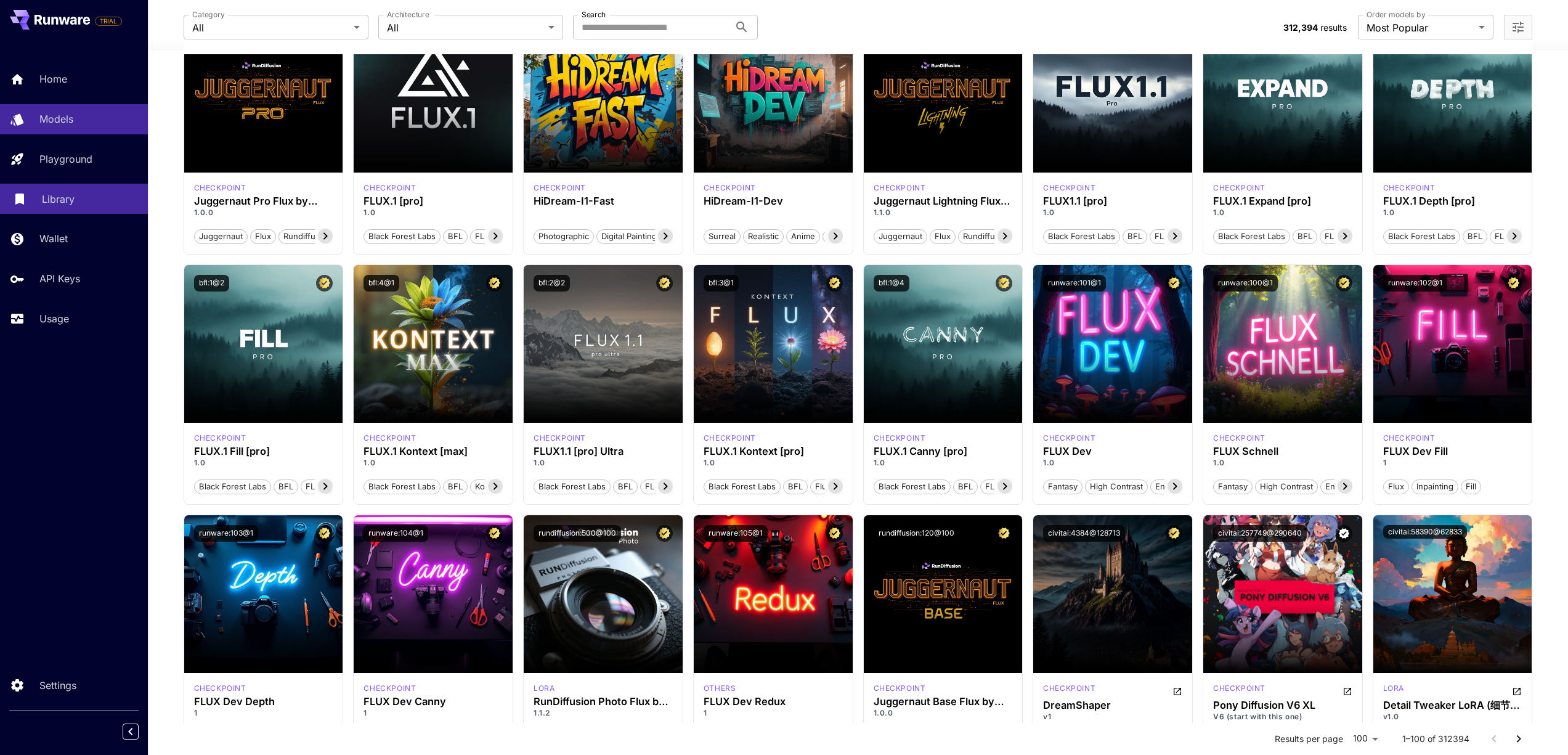
click at [71, 207] on link "Library" at bounding box center [74, 198] width 148 height 30
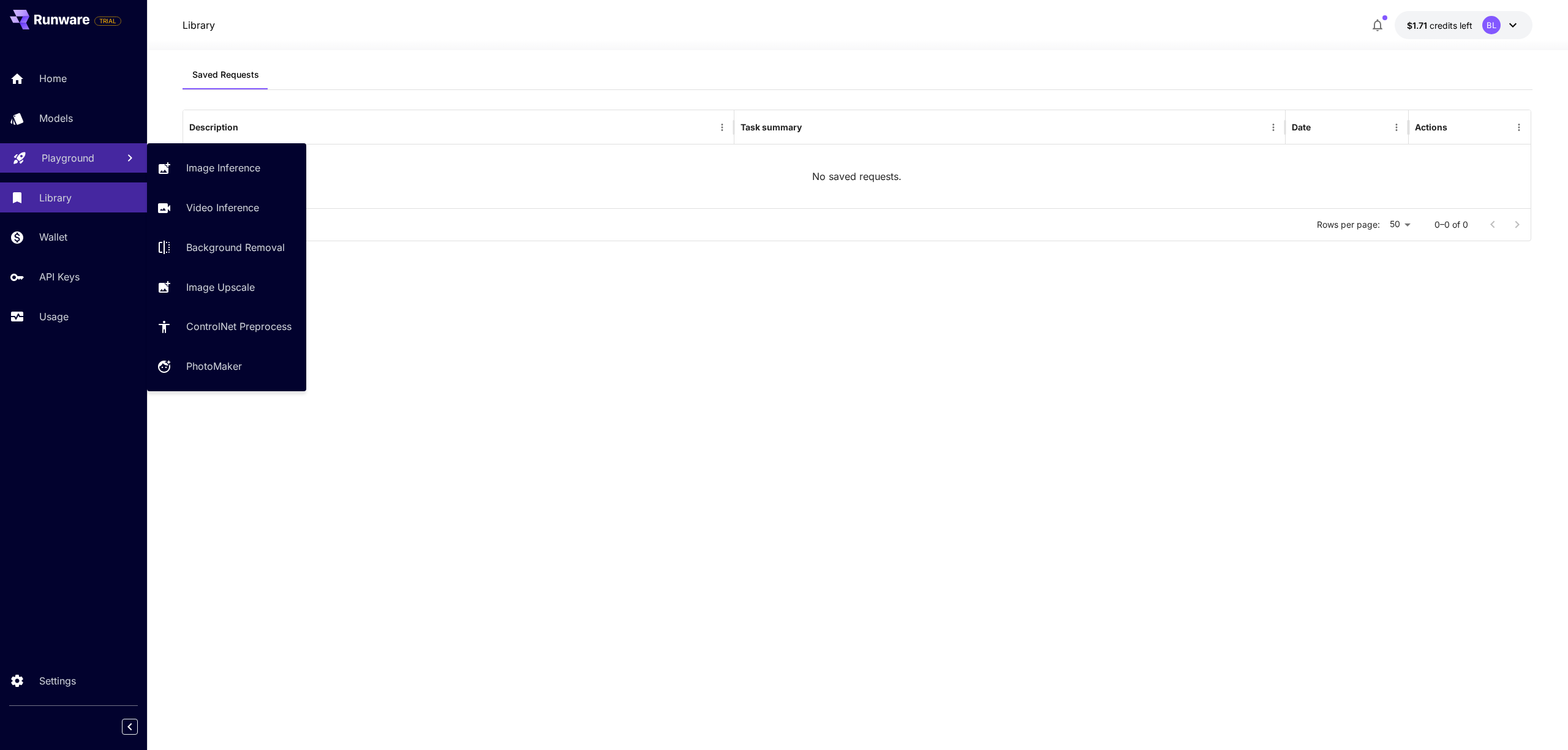
click at [64, 158] on p "Playground" at bounding box center [68, 157] width 52 height 14
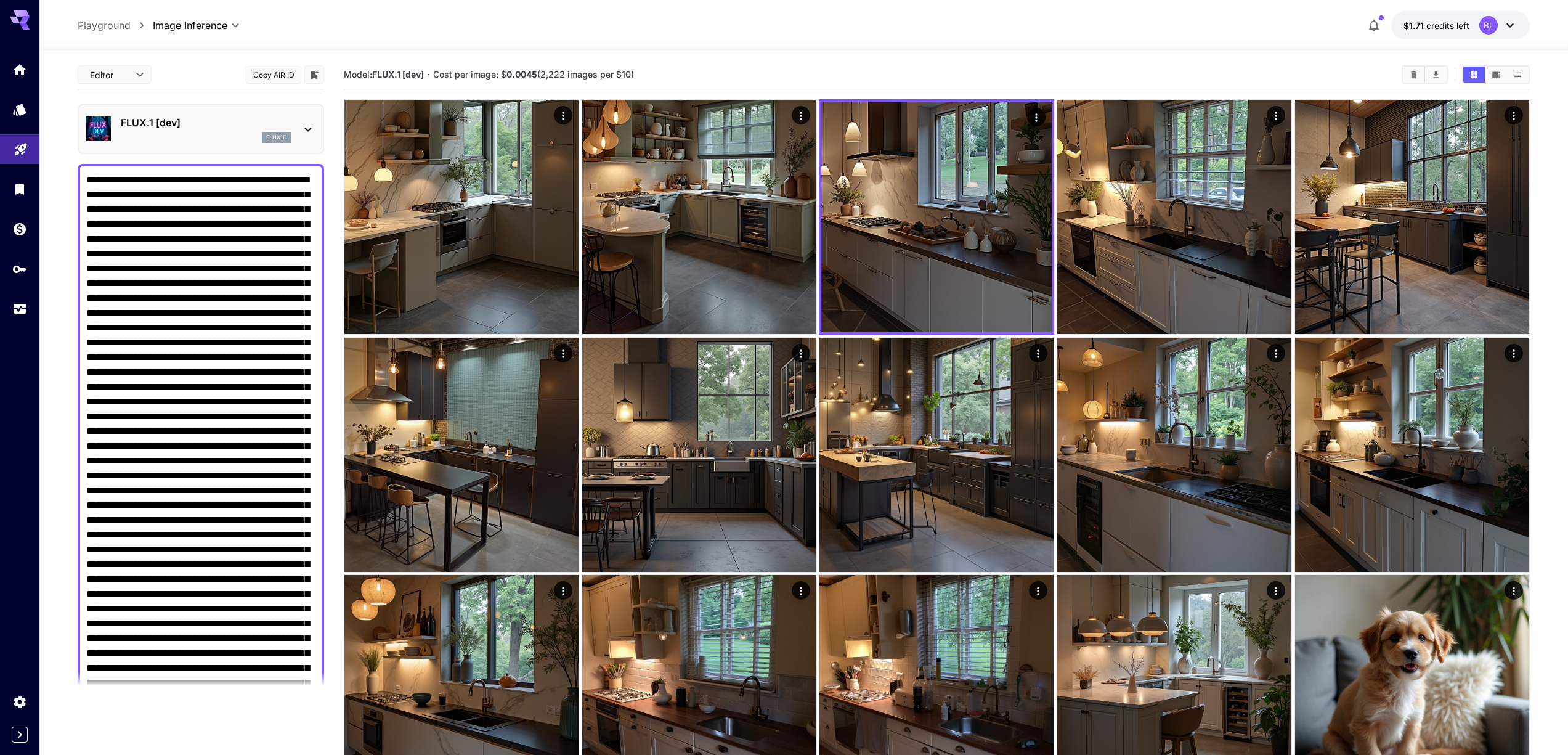
click at [298, 123] on div "FLUX.1 [dev] flux1d" at bounding box center [201, 129] width 229 height 37
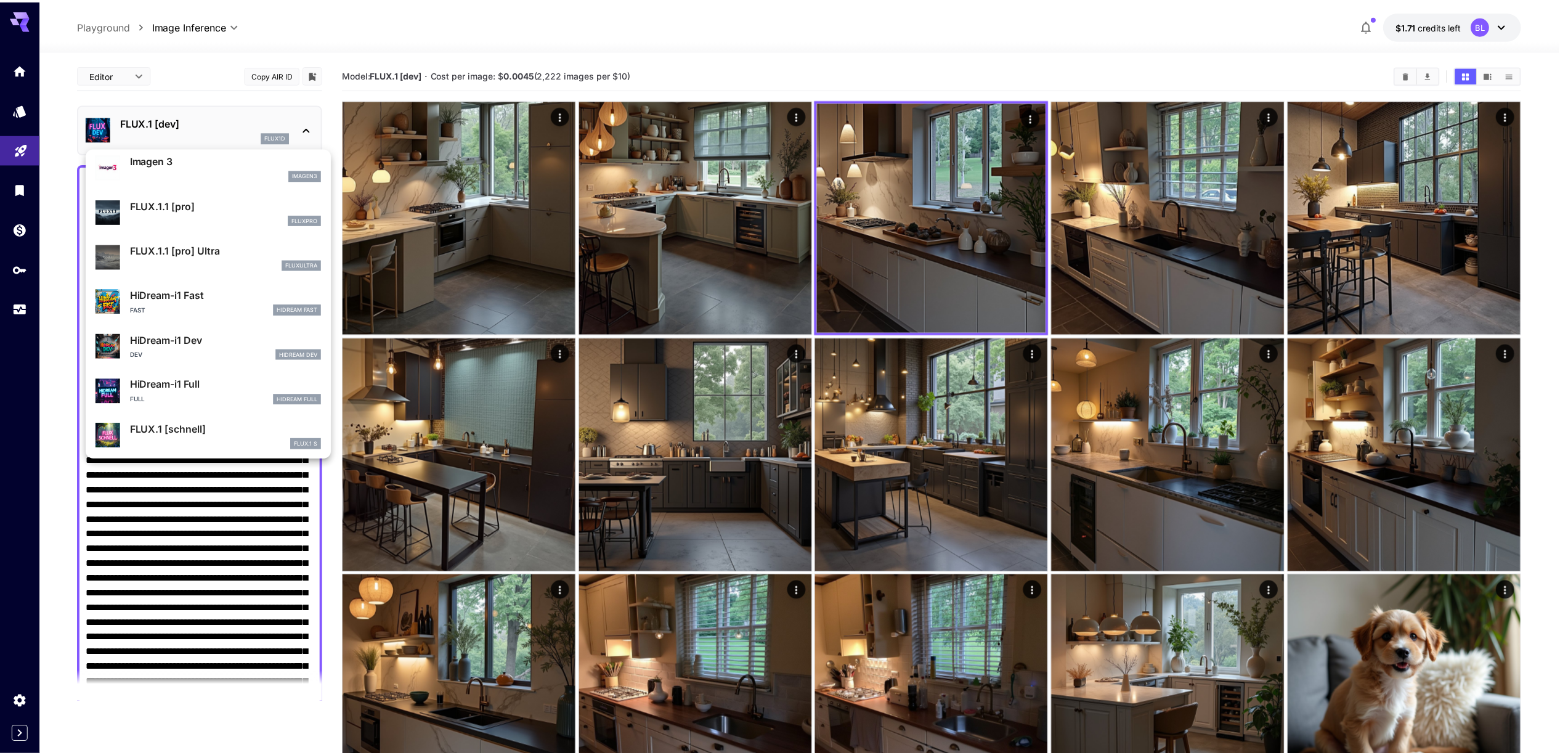
scroll to position [682, 0]
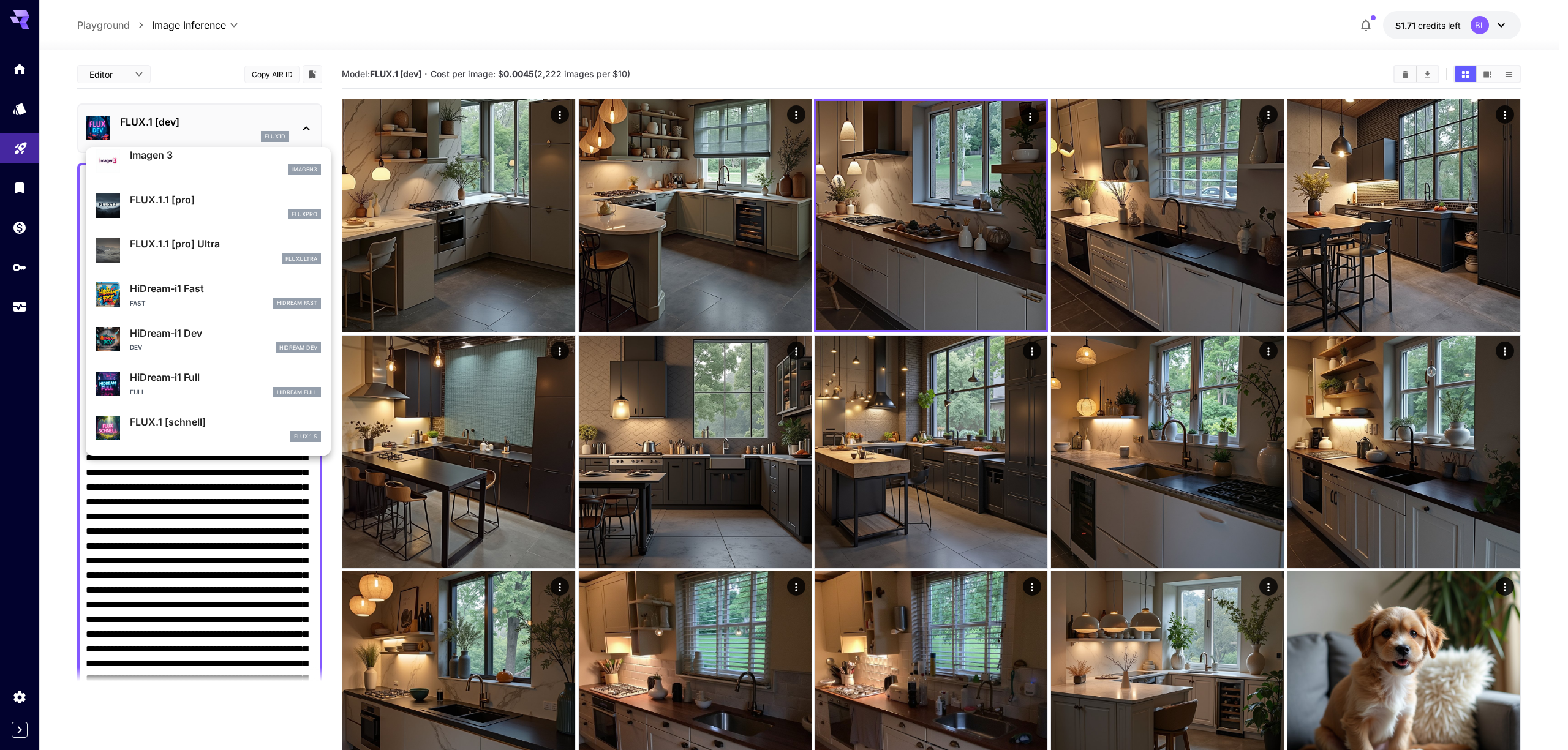
click at [178, 427] on p "FLUX.1 [schnell]" at bounding box center [225, 421] width 191 height 14
type input "*"
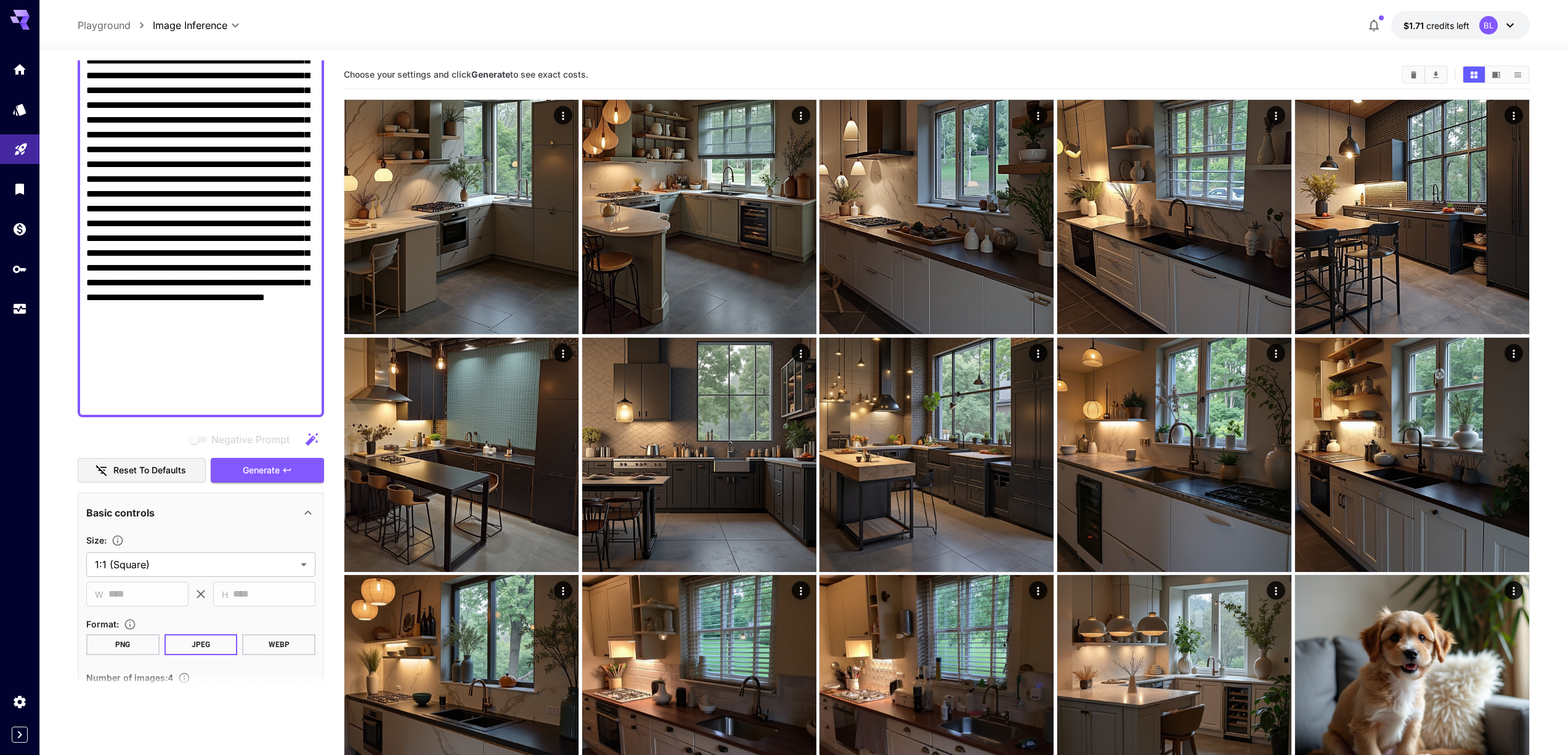
scroll to position [508, 0]
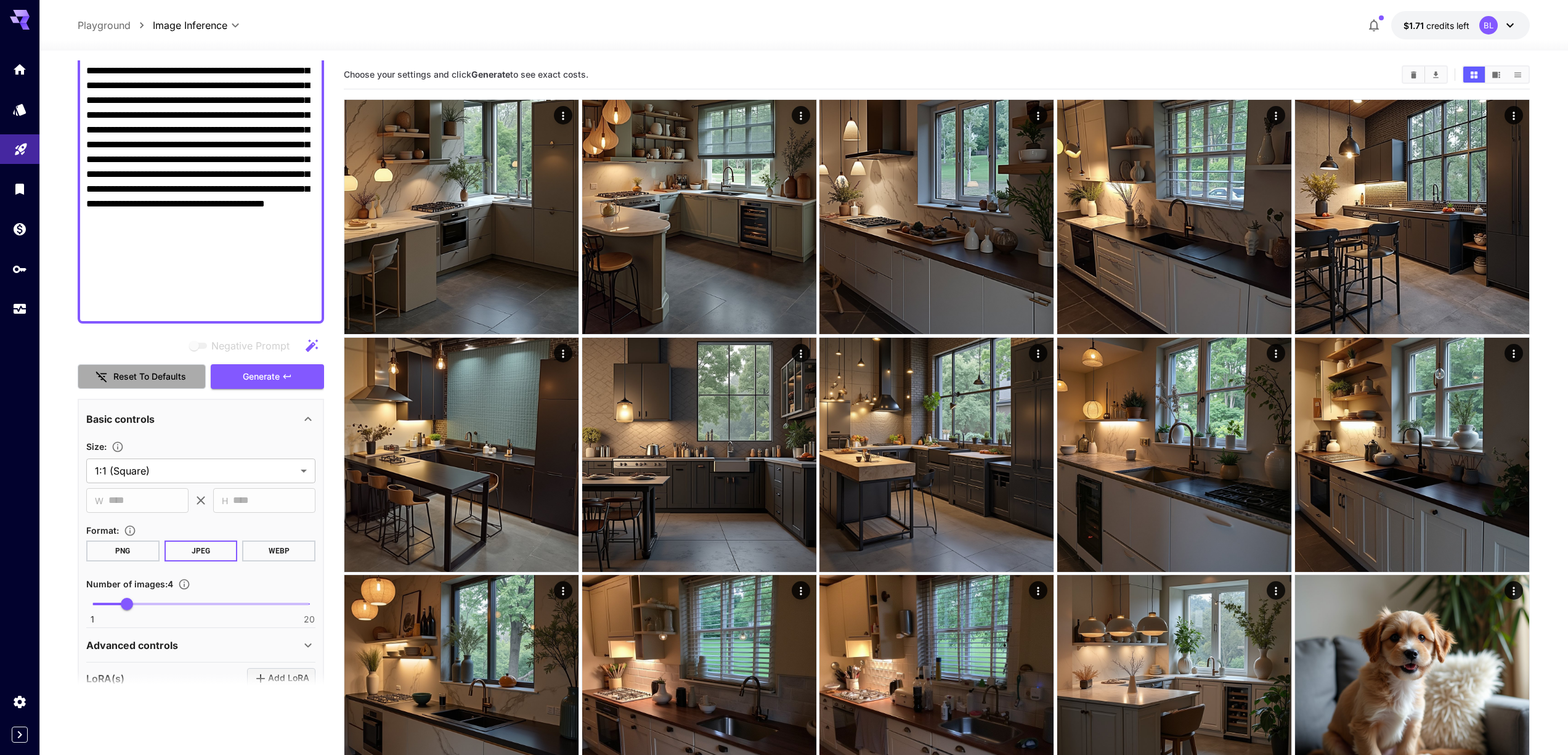
click at [151, 376] on button "Reset to defaults" at bounding box center [141, 377] width 128 height 25
click at [149, 376] on button "Reset to defaults" at bounding box center [141, 377] width 128 height 25
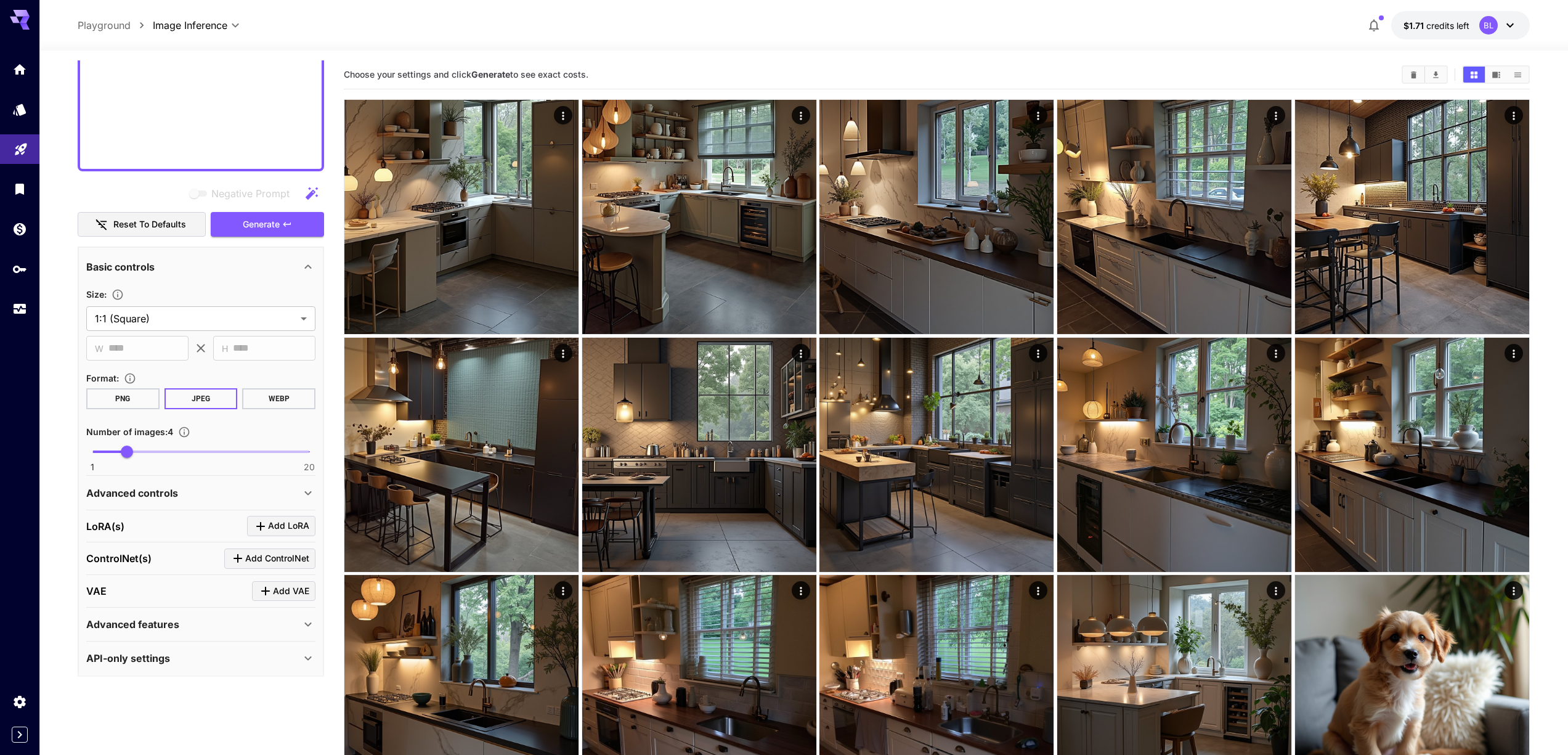
scroll to position [667, 0]
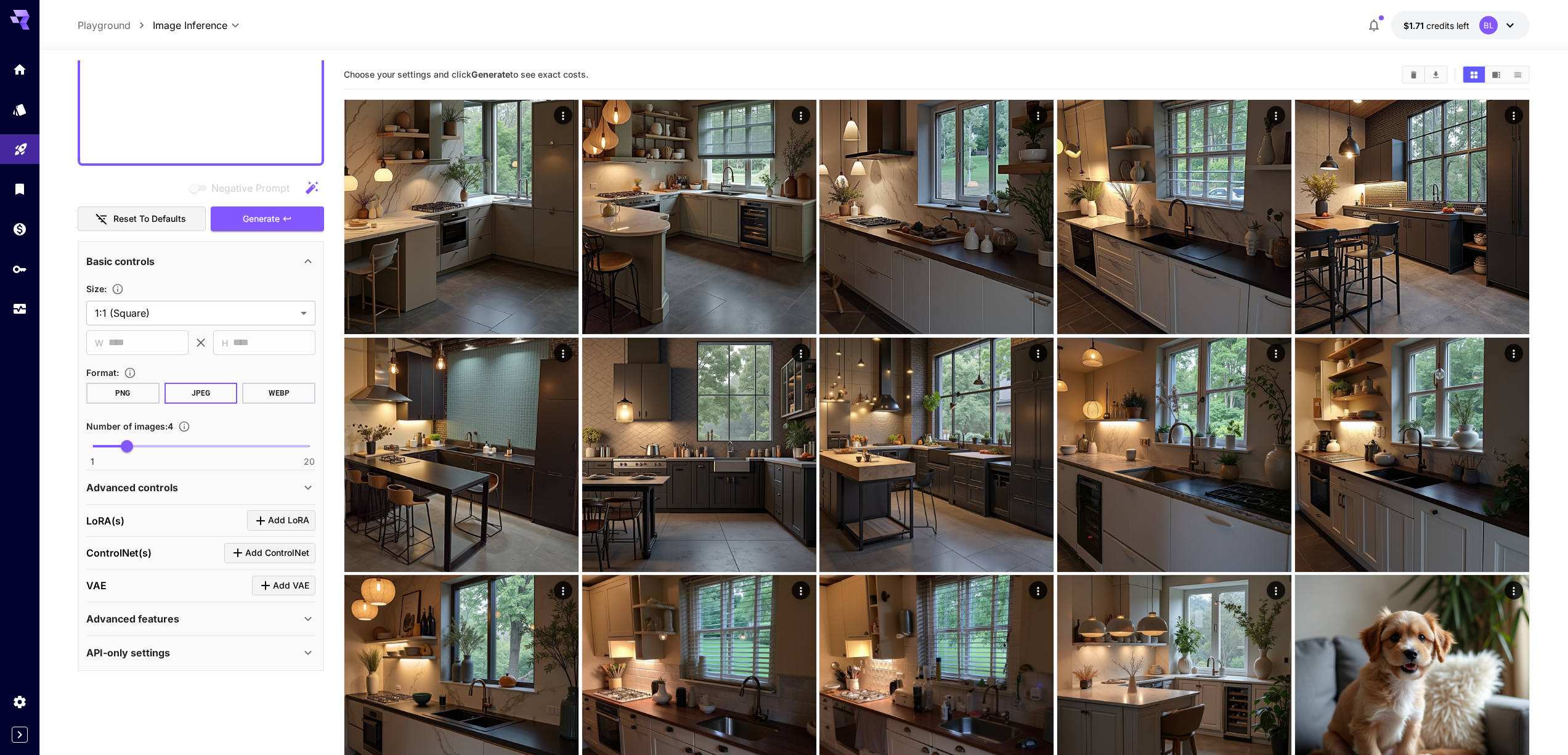
click at [193, 493] on div "Advanced controls" at bounding box center [193, 487] width 214 height 14
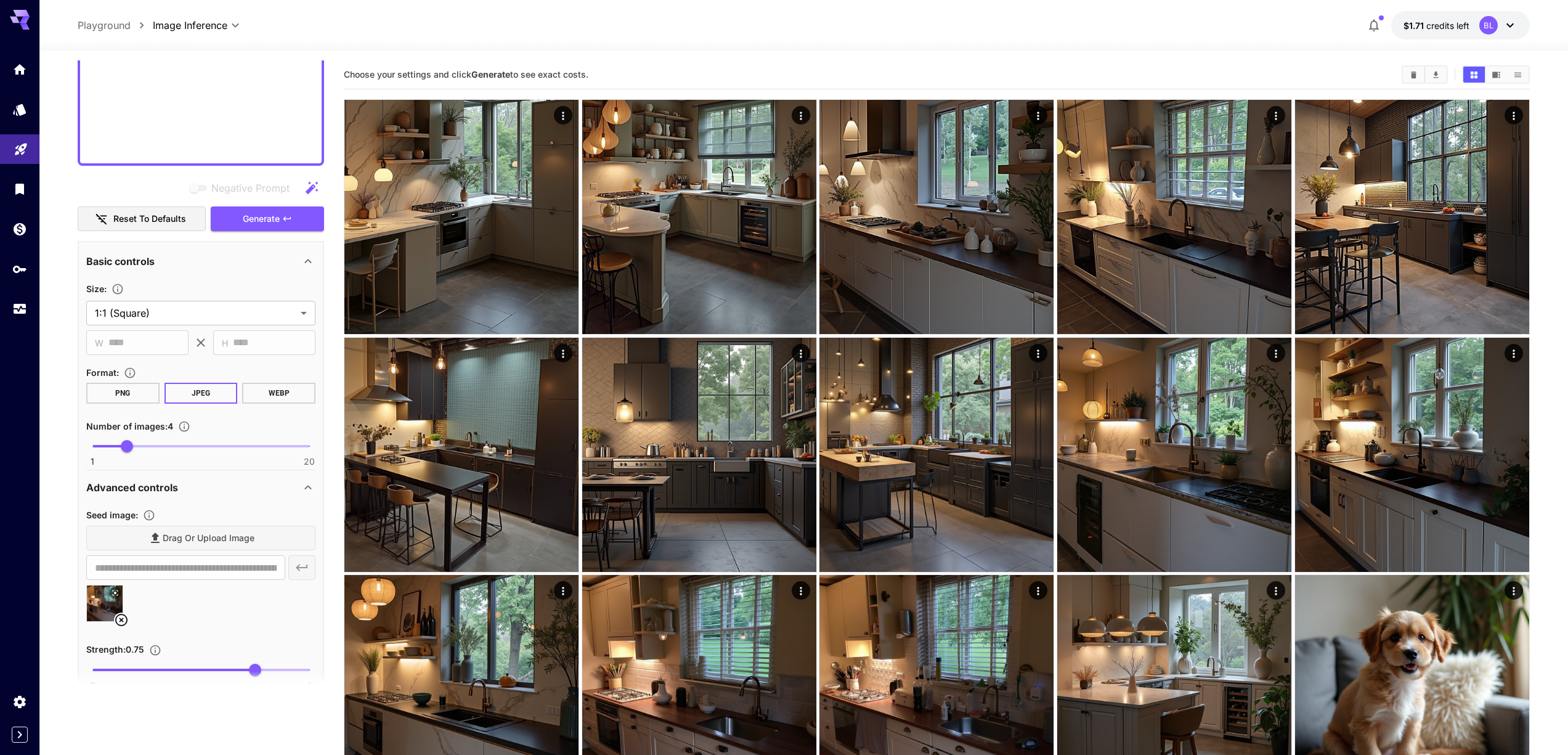
click at [120, 621] on icon at bounding box center [121, 620] width 12 height 12
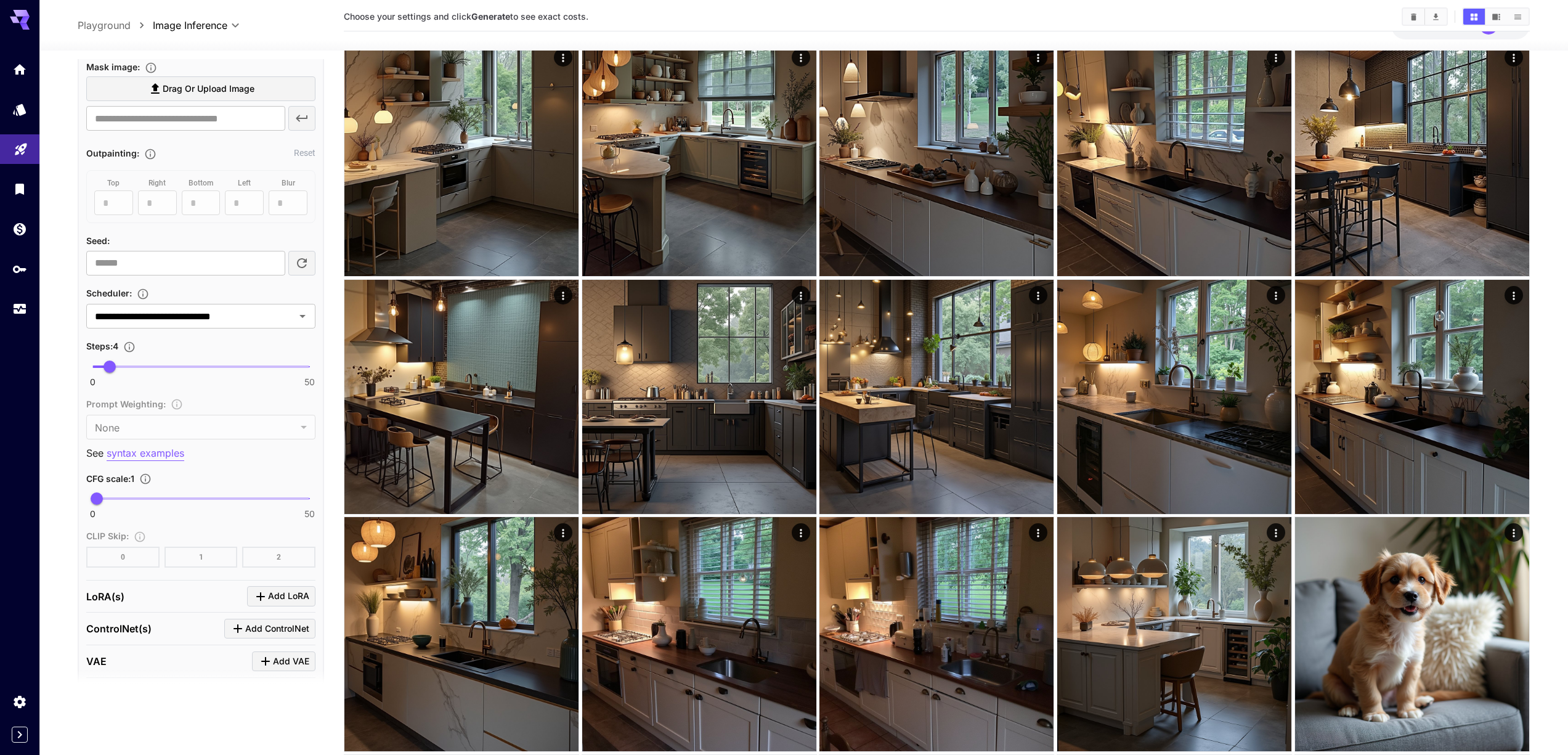
scroll to position [1246, 0]
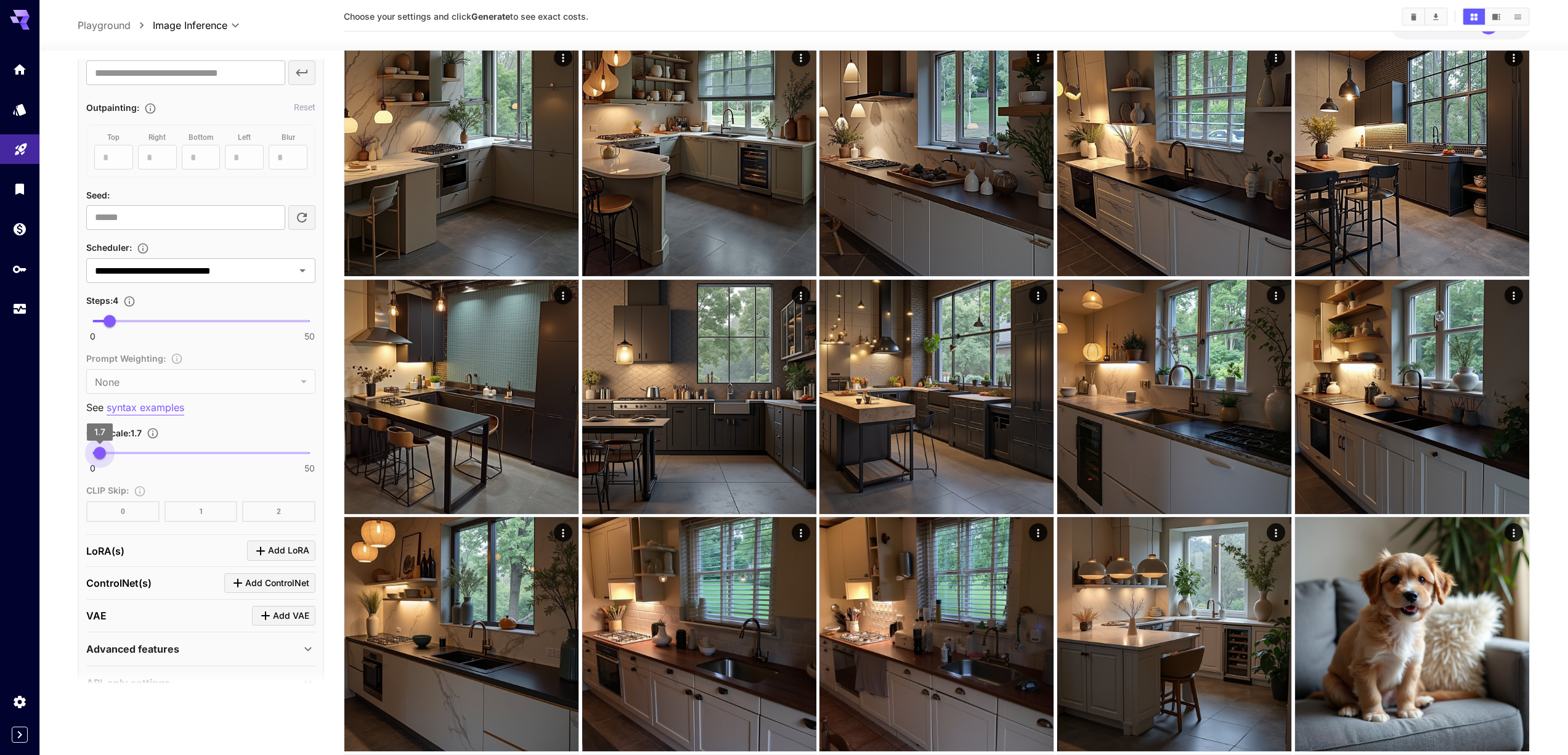
type input "*"
drag, startPoint x: 103, startPoint y: 453, endPoint x: 97, endPoint y: 463, distance: 11.7
click at [97, 459] on span "1" at bounding box center [96, 452] width 12 height 12
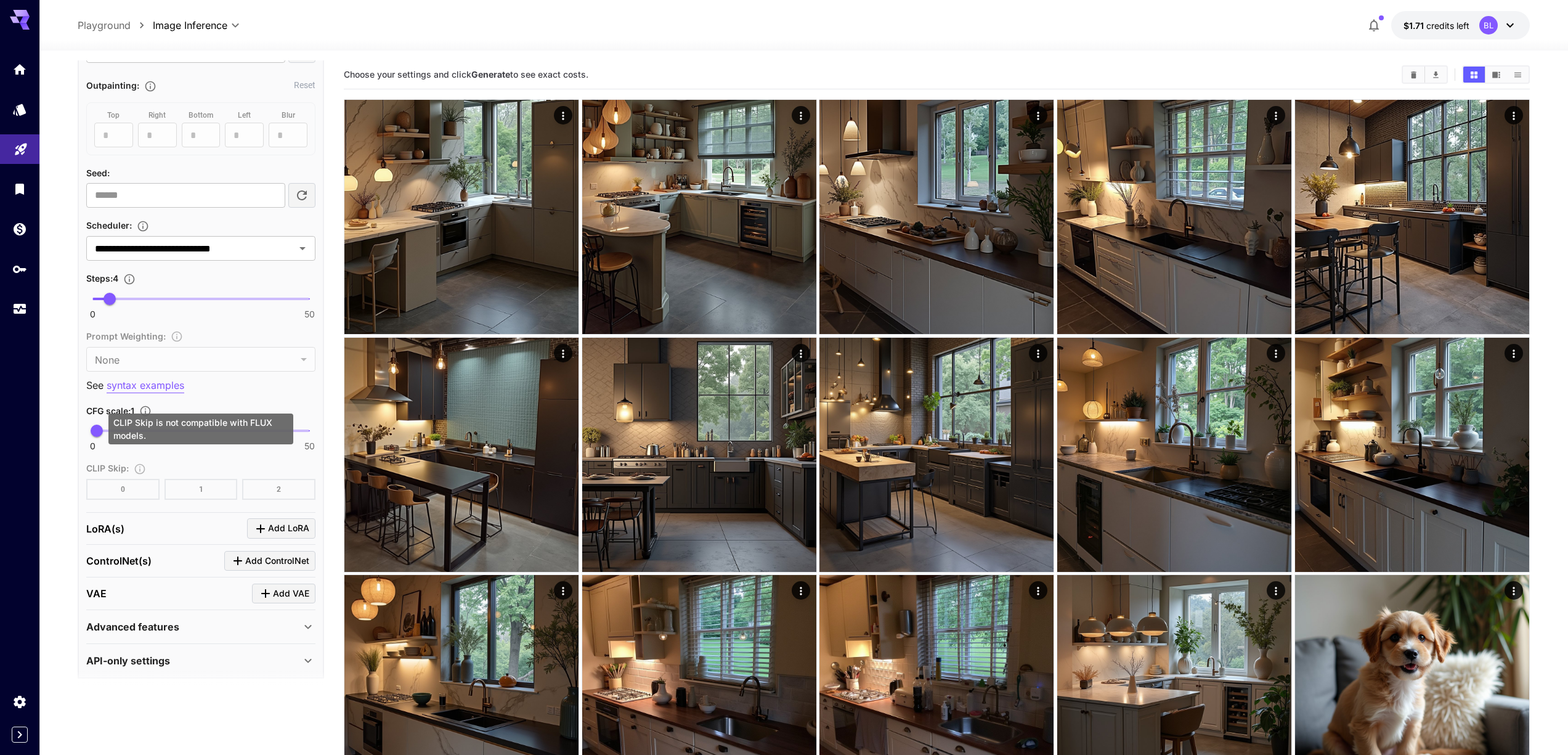
scroll to position [1278, 0]
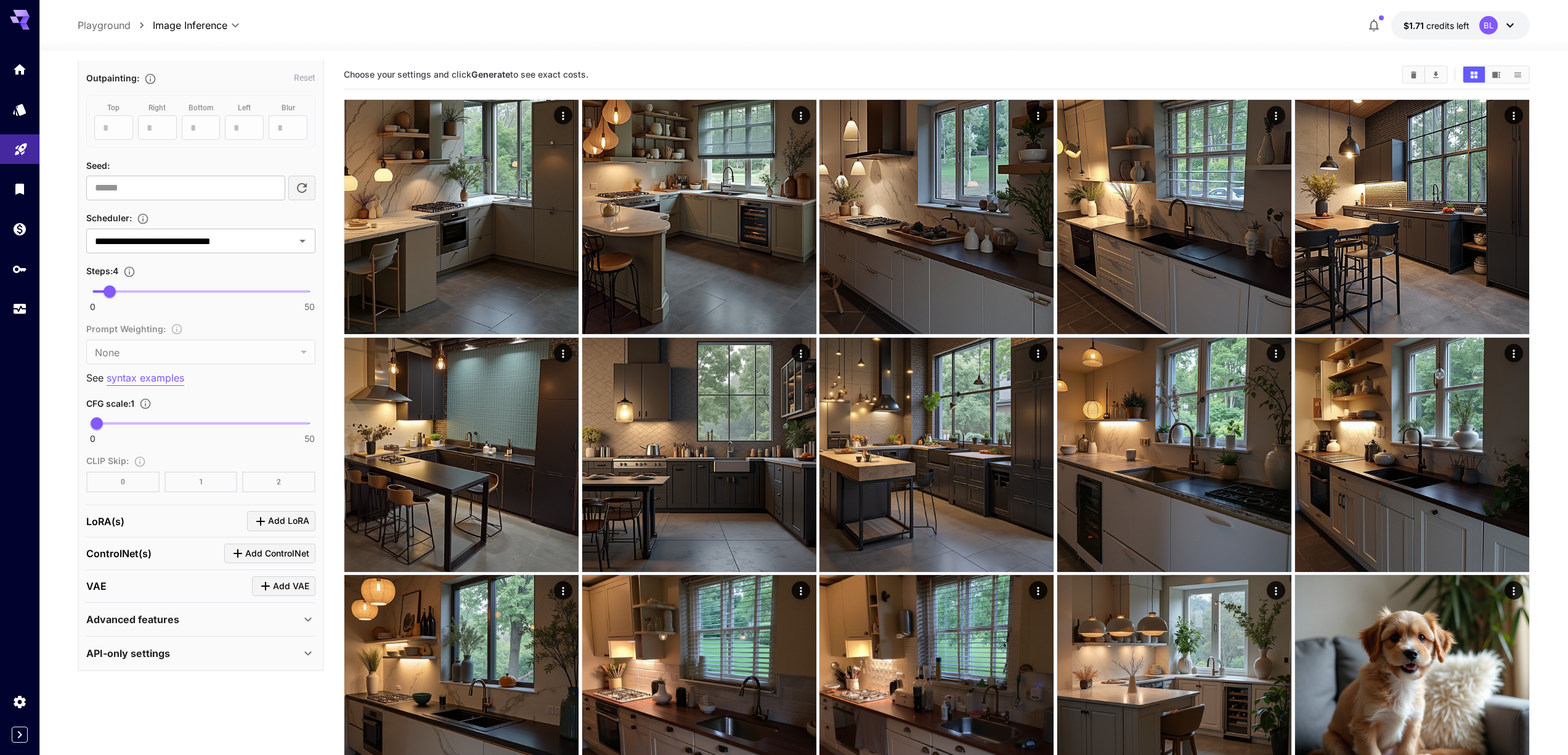
click at [166, 654] on p "API-only settings" at bounding box center [128, 652] width 84 height 14
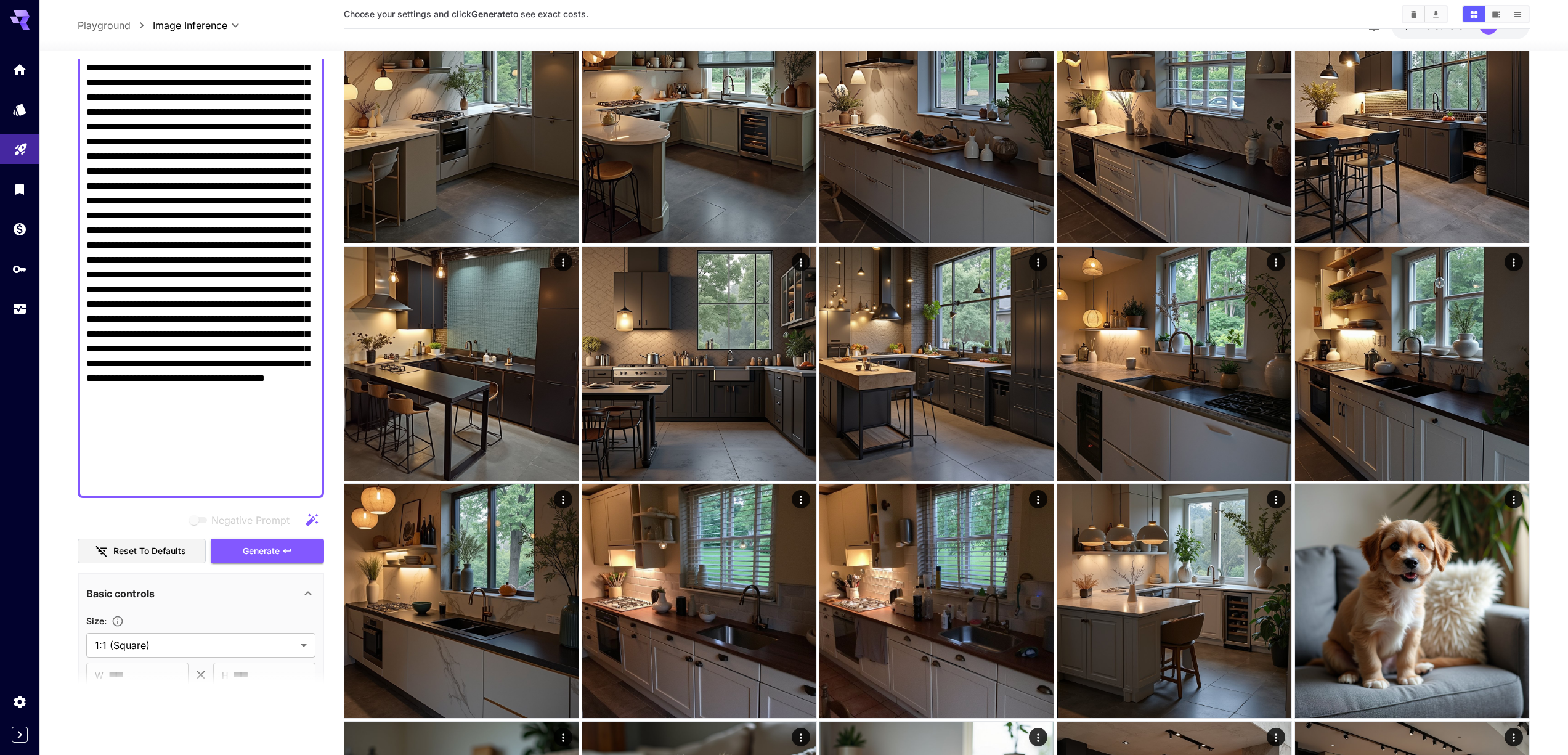
scroll to position [544, 0]
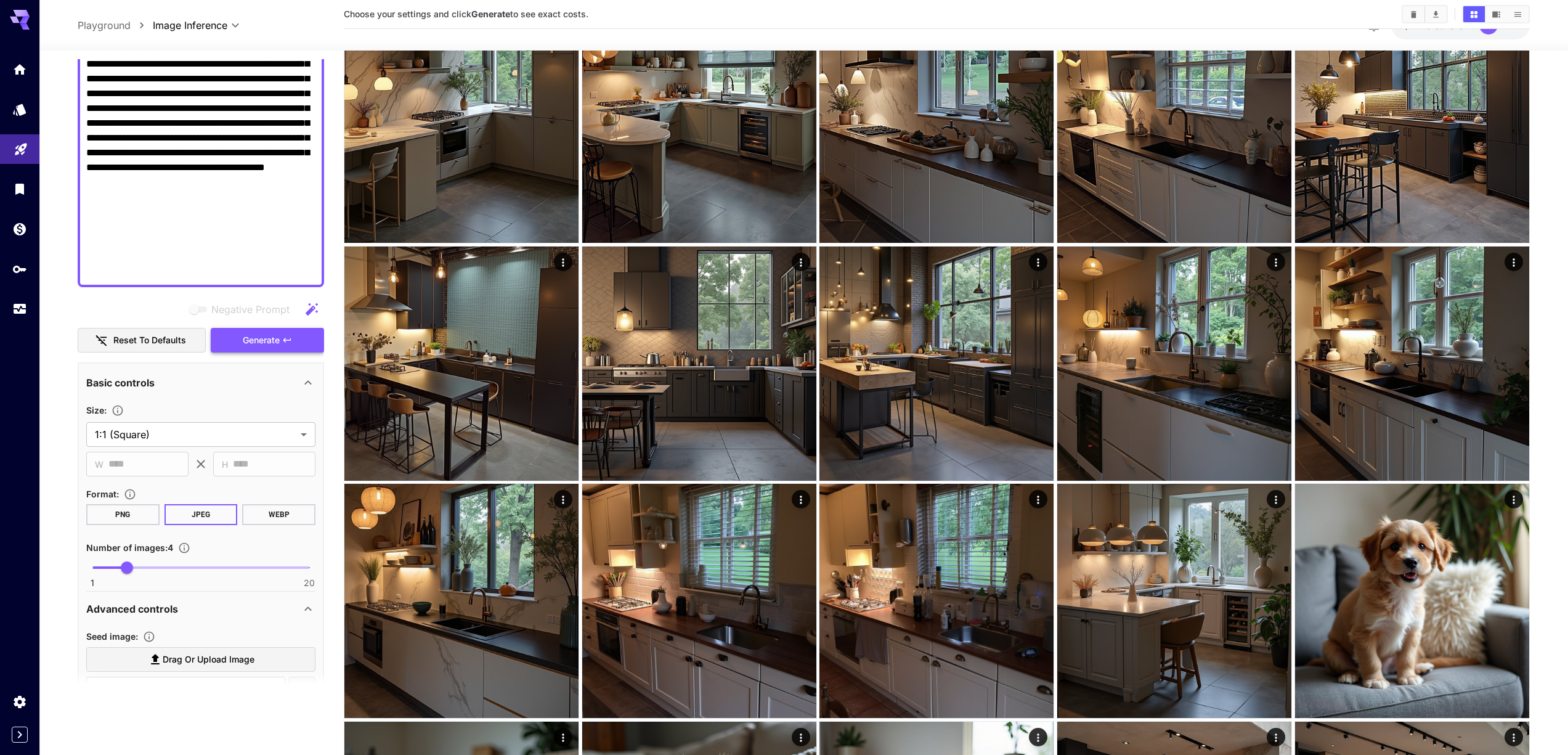
click at [264, 338] on span "Generate" at bounding box center [261, 341] width 37 height 15
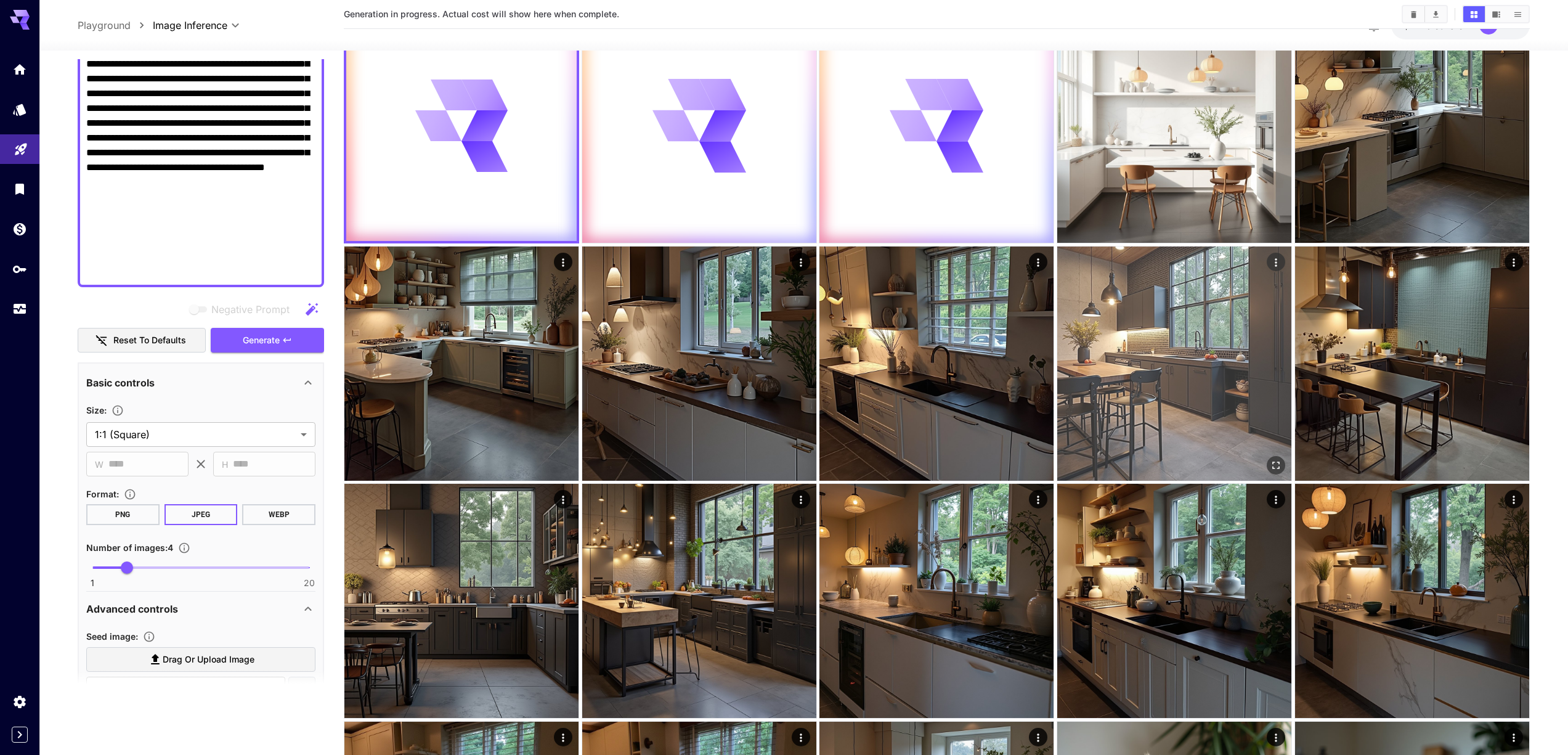
scroll to position [0, 0]
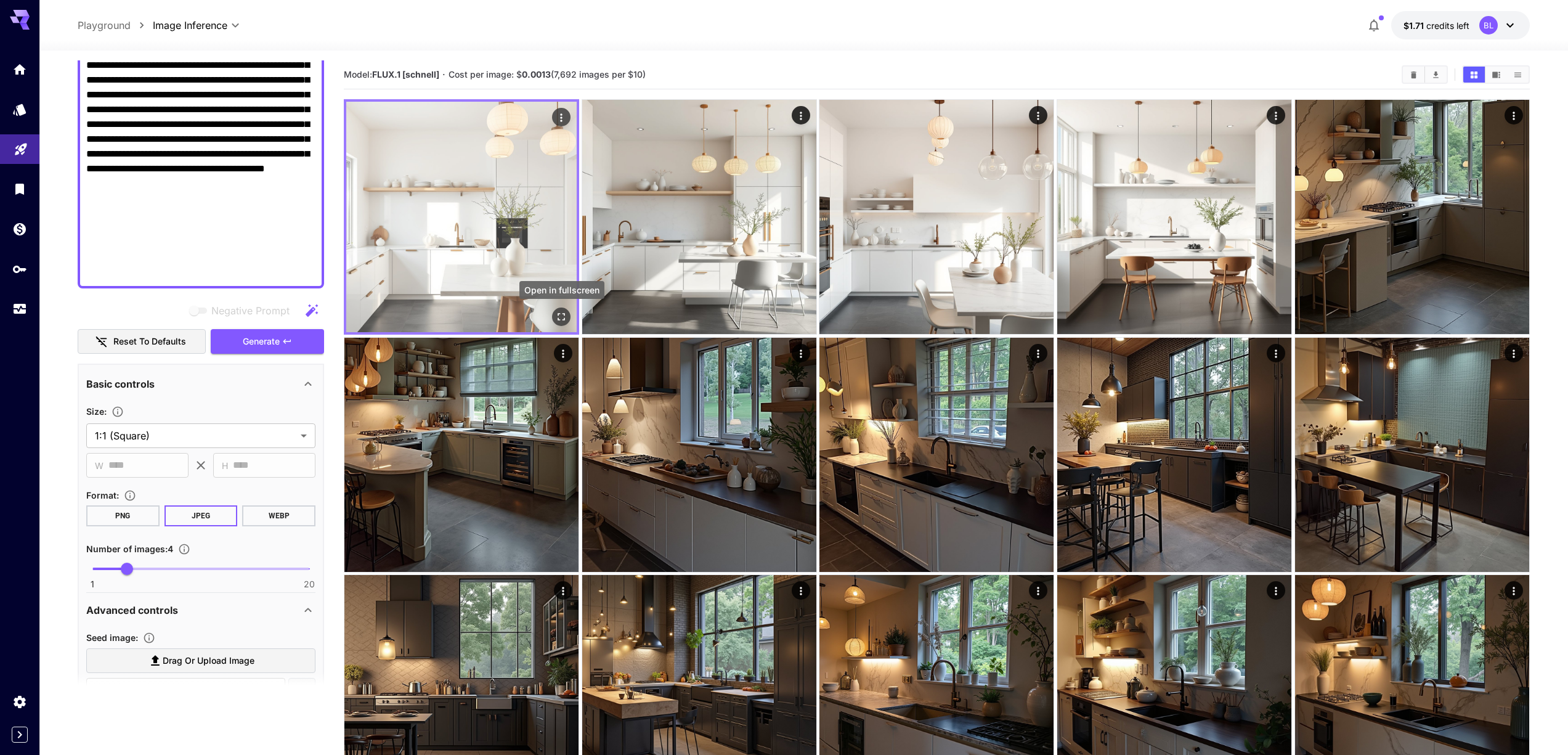
click at [559, 319] on icon "Open in fullscreen" at bounding box center [562, 318] width 8 height 8
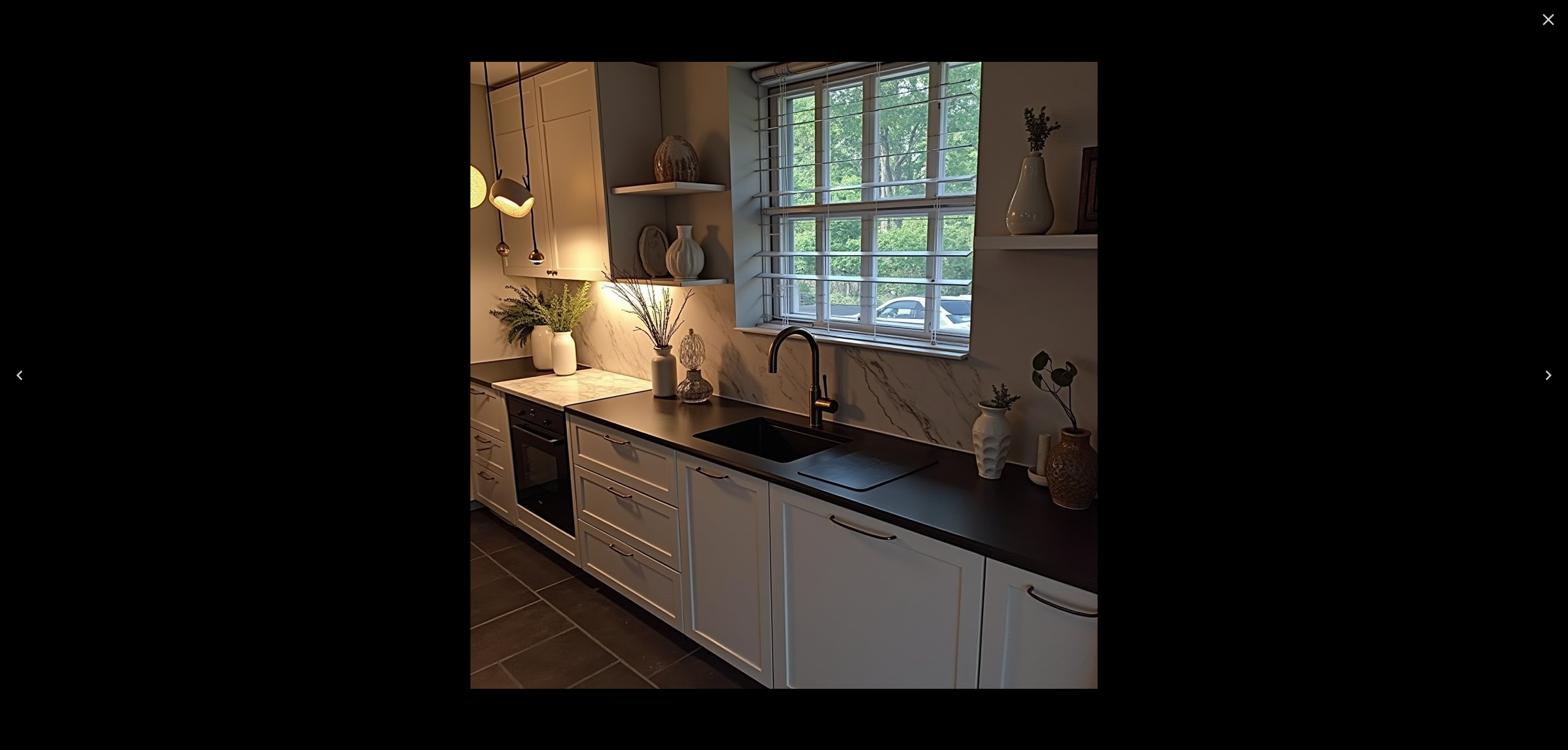
click at [1544, 25] on icon "Close" at bounding box center [1548, 19] width 20 height 20
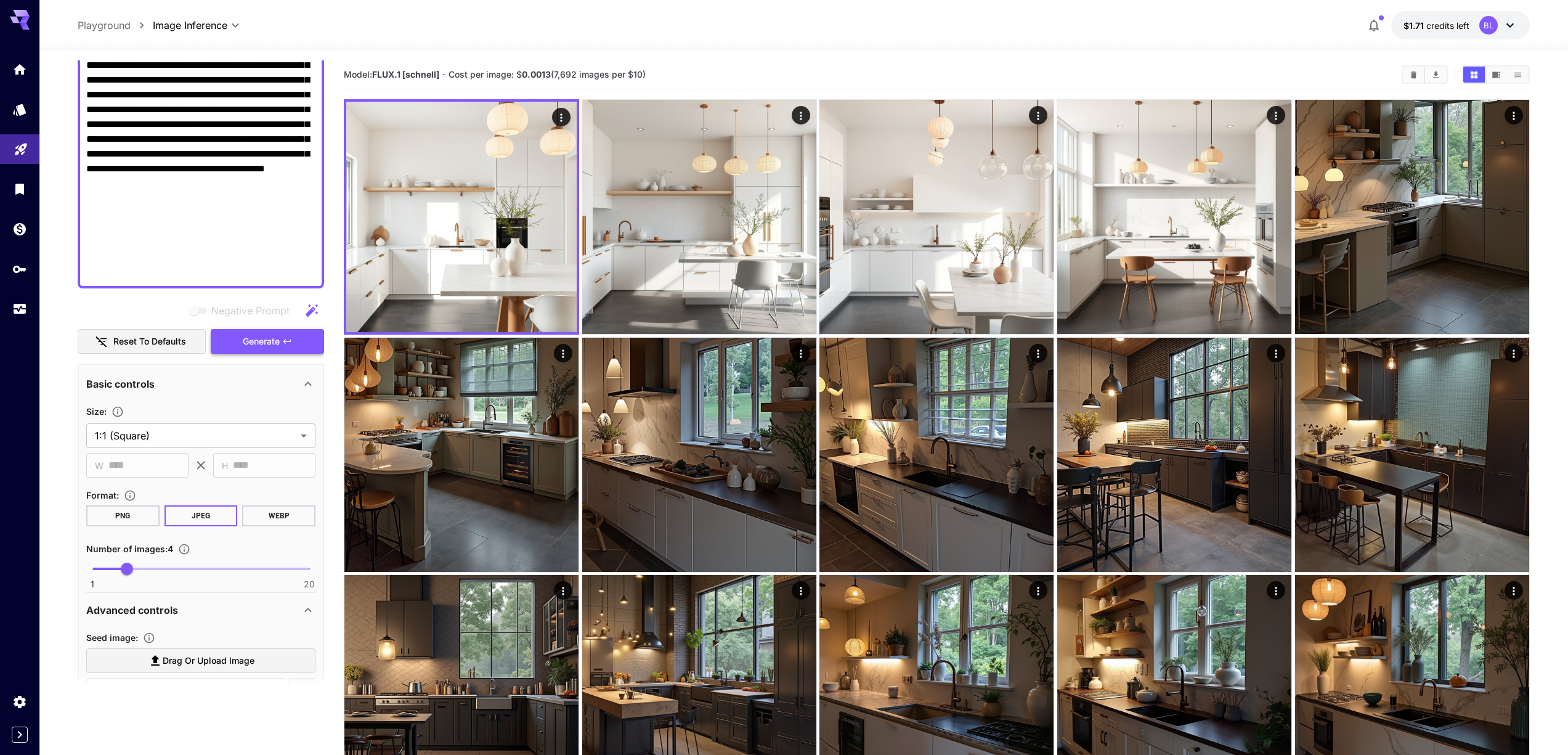
click at [263, 337] on span "Generate" at bounding box center [261, 342] width 37 height 15
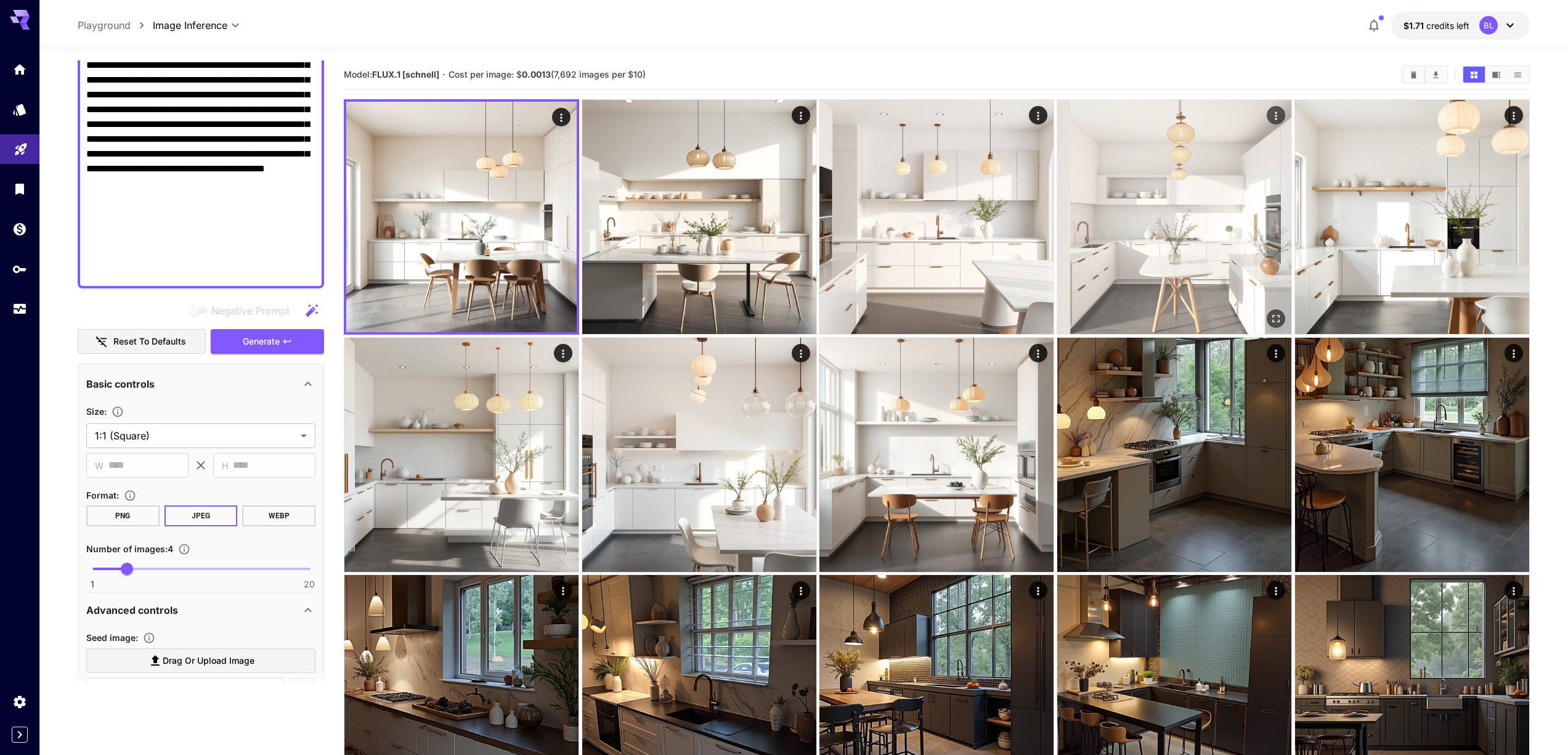
click at [1115, 212] on img at bounding box center [1174, 217] width 234 height 234
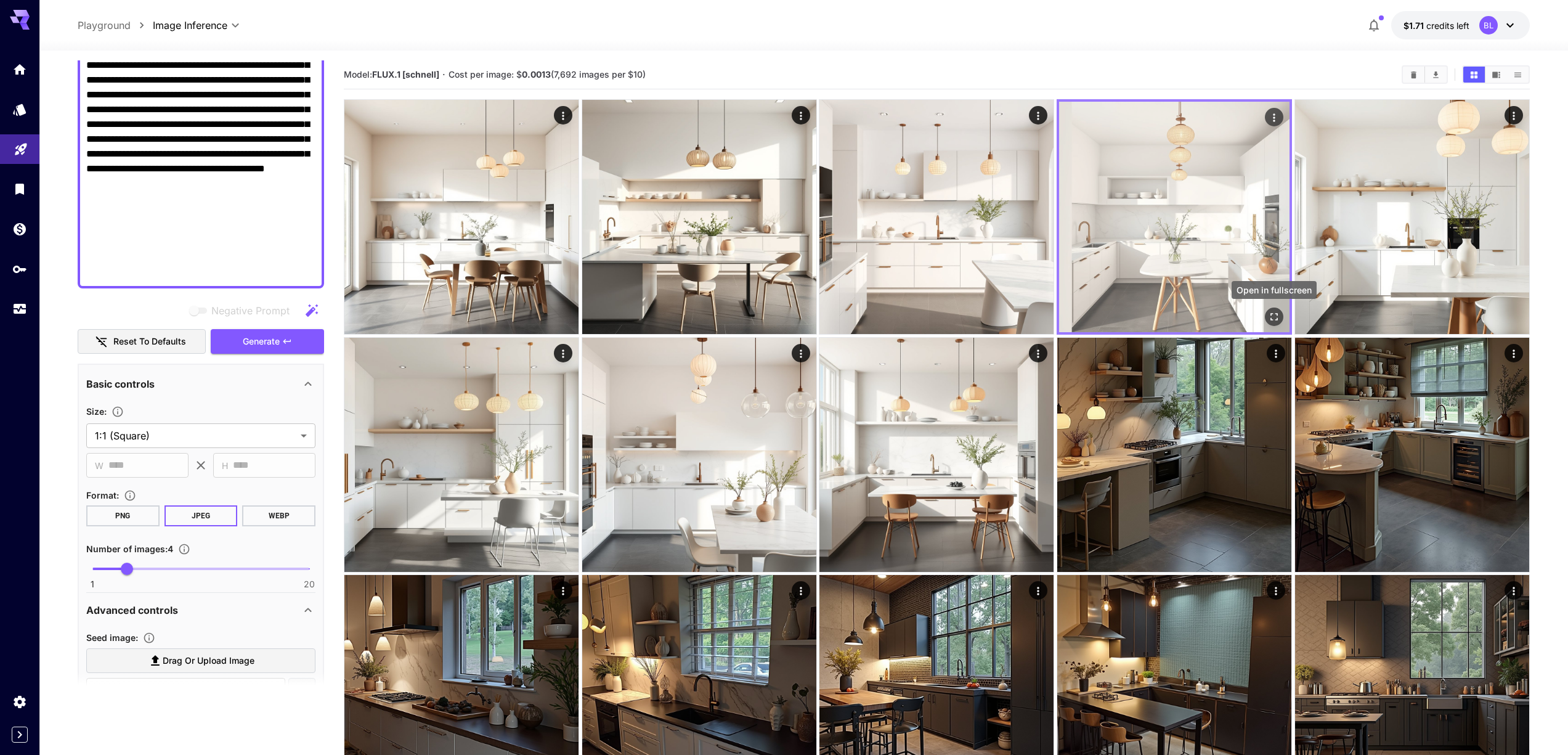
click at [1276, 319] on icon "Open in fullscreen" at bounding box center [1274, 316] width 12 height 12
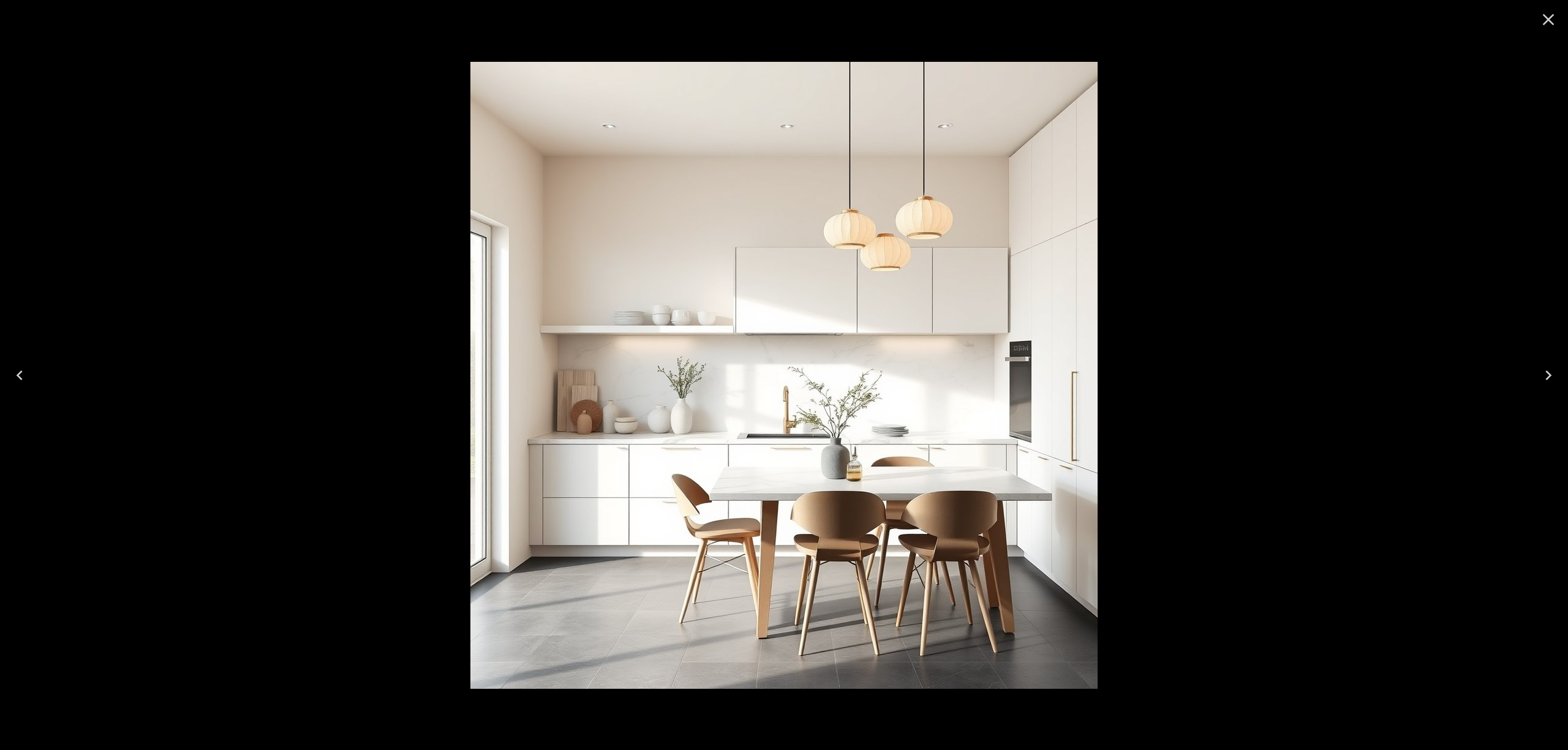
click at [1552, 25] on icon "Close" at bounding box center [1548, 19] width 20 height 20
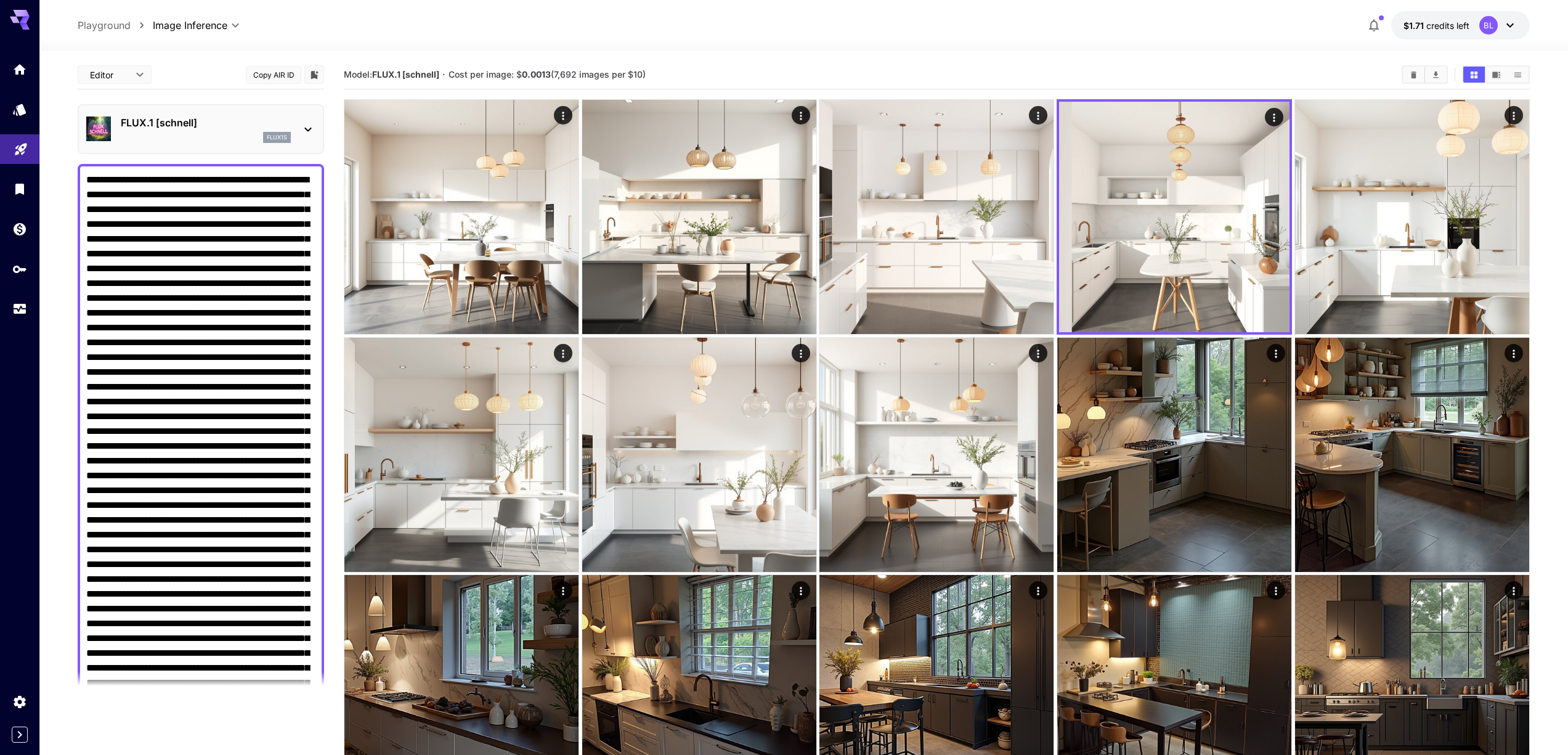
click at [209, 190] on textarea "Negative Prompt" at bounding box center [201, 499] width 229 height 651
paste textarea "**********"
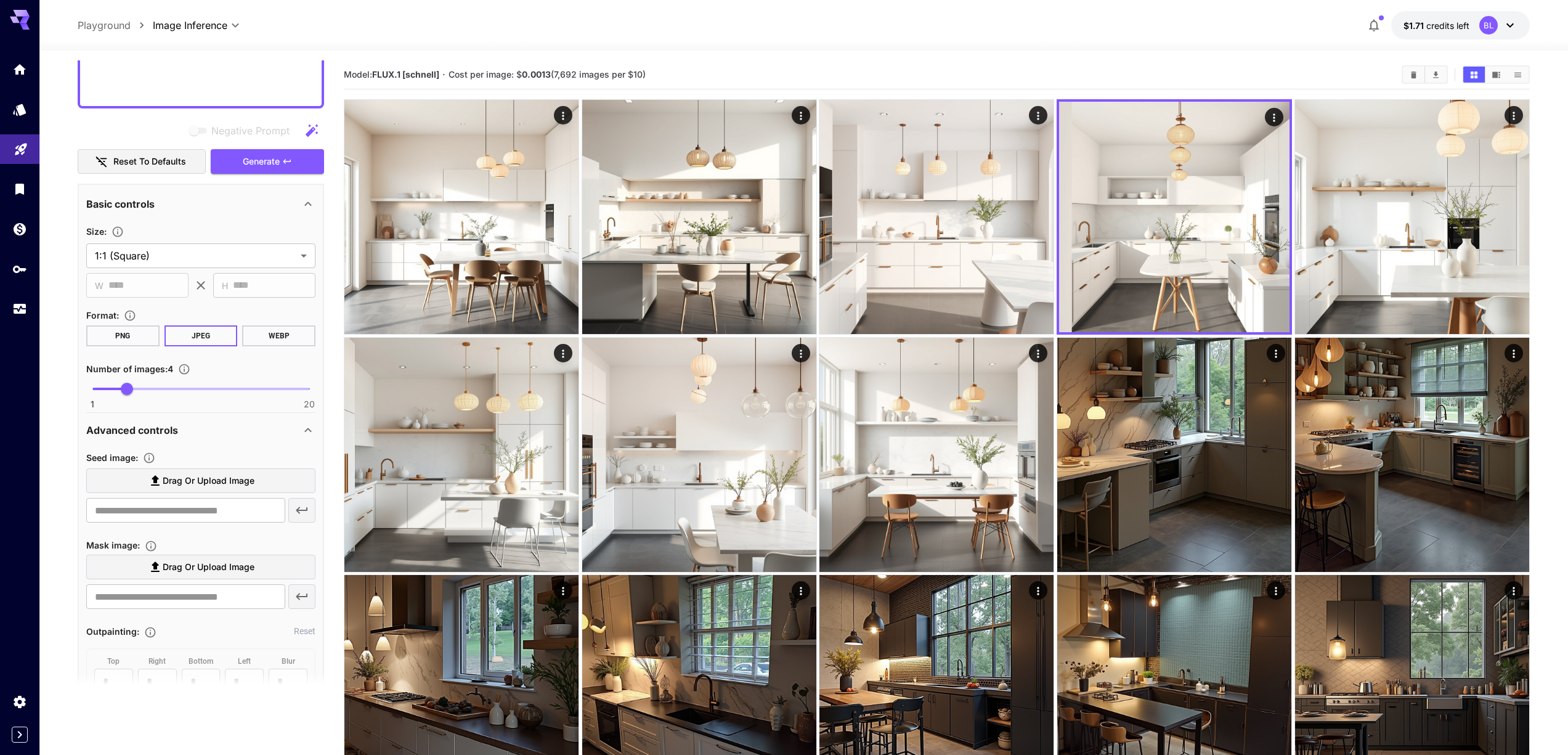
scroll to position [1086, 0]
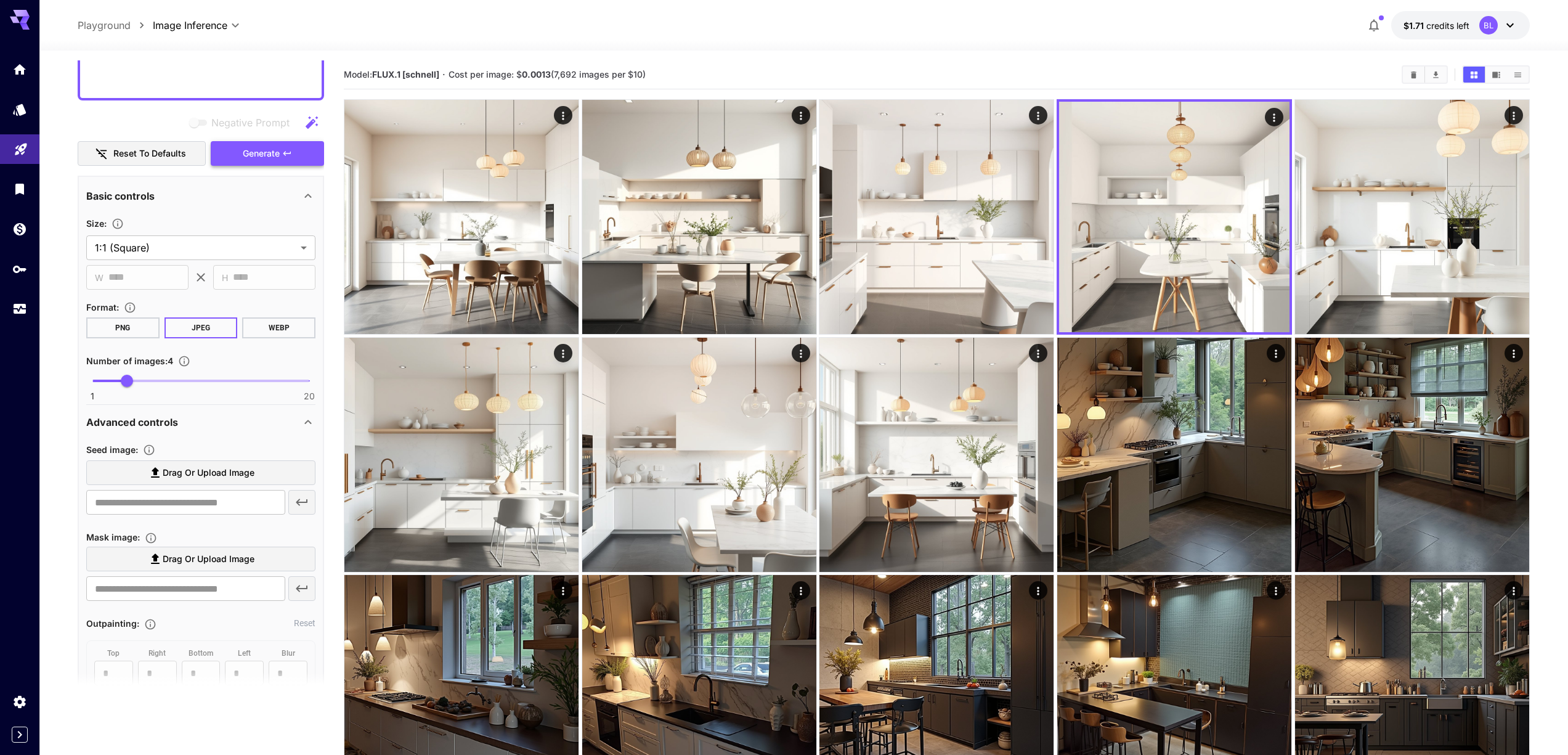
type textarea "**********"
click at [277, 151] on span "Generate" at bounding box center [261, 154] width 37 height 15
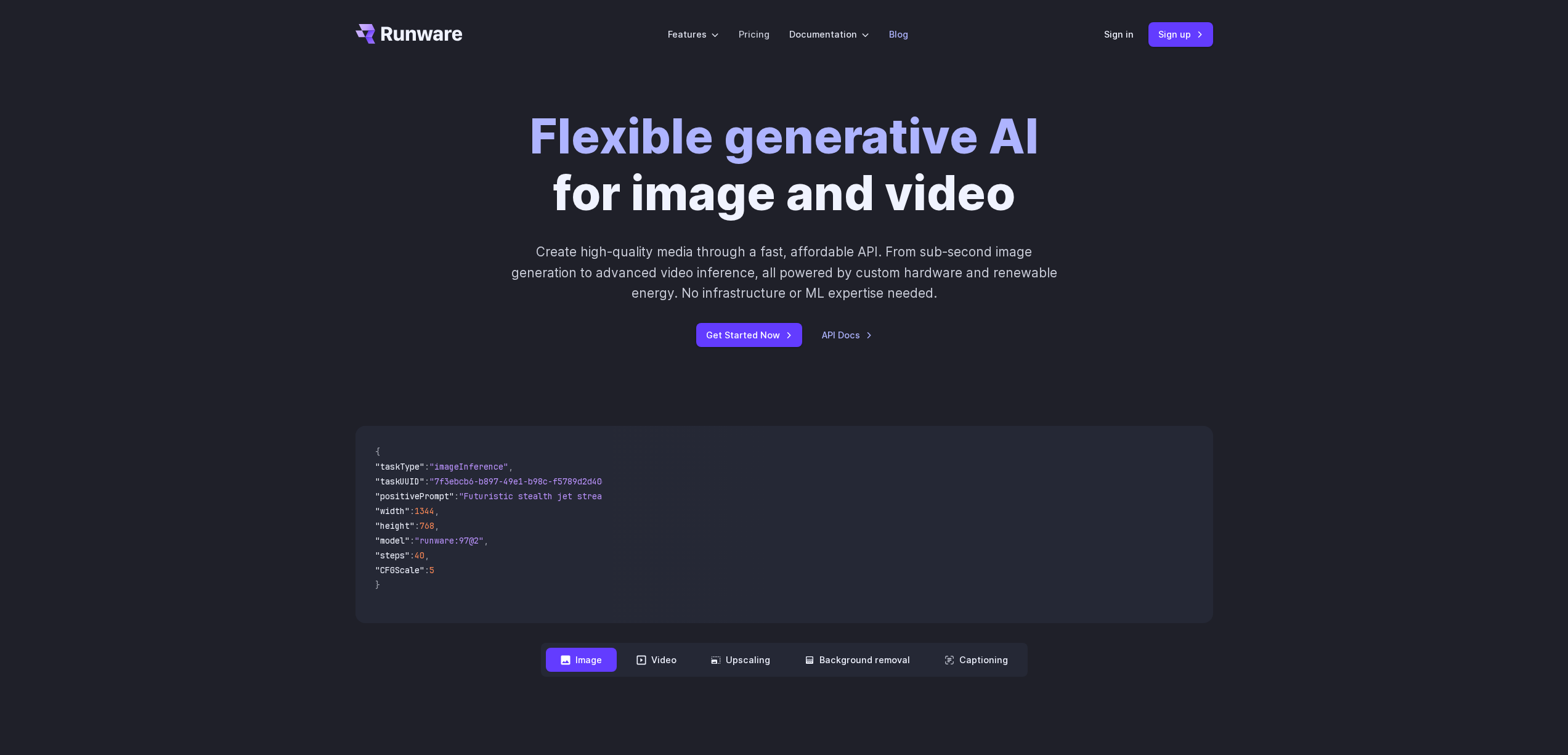
click at [890, 36] on link "Blog" at bounding box center [899, 34] width 19 height 14
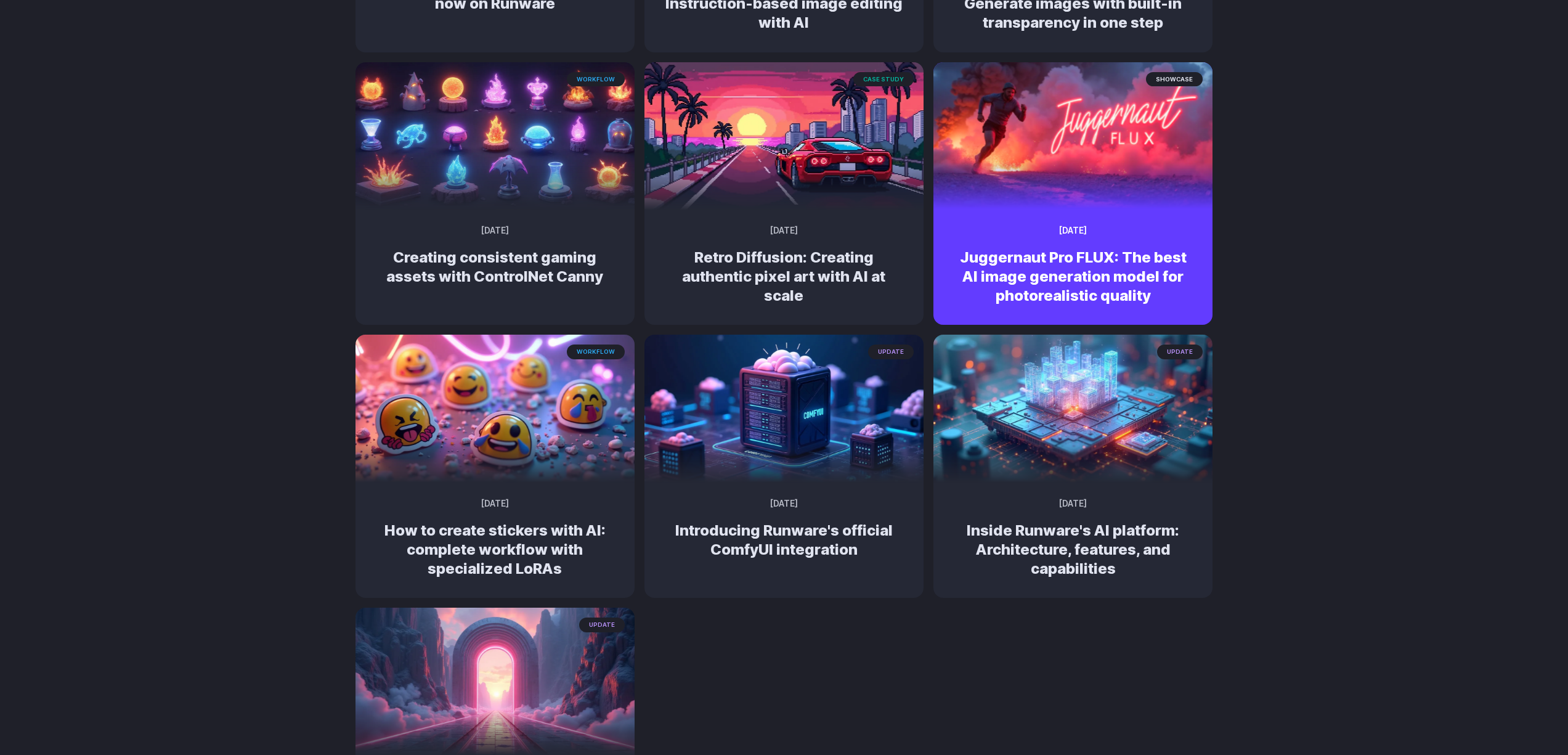
scroll to position [321, 0]
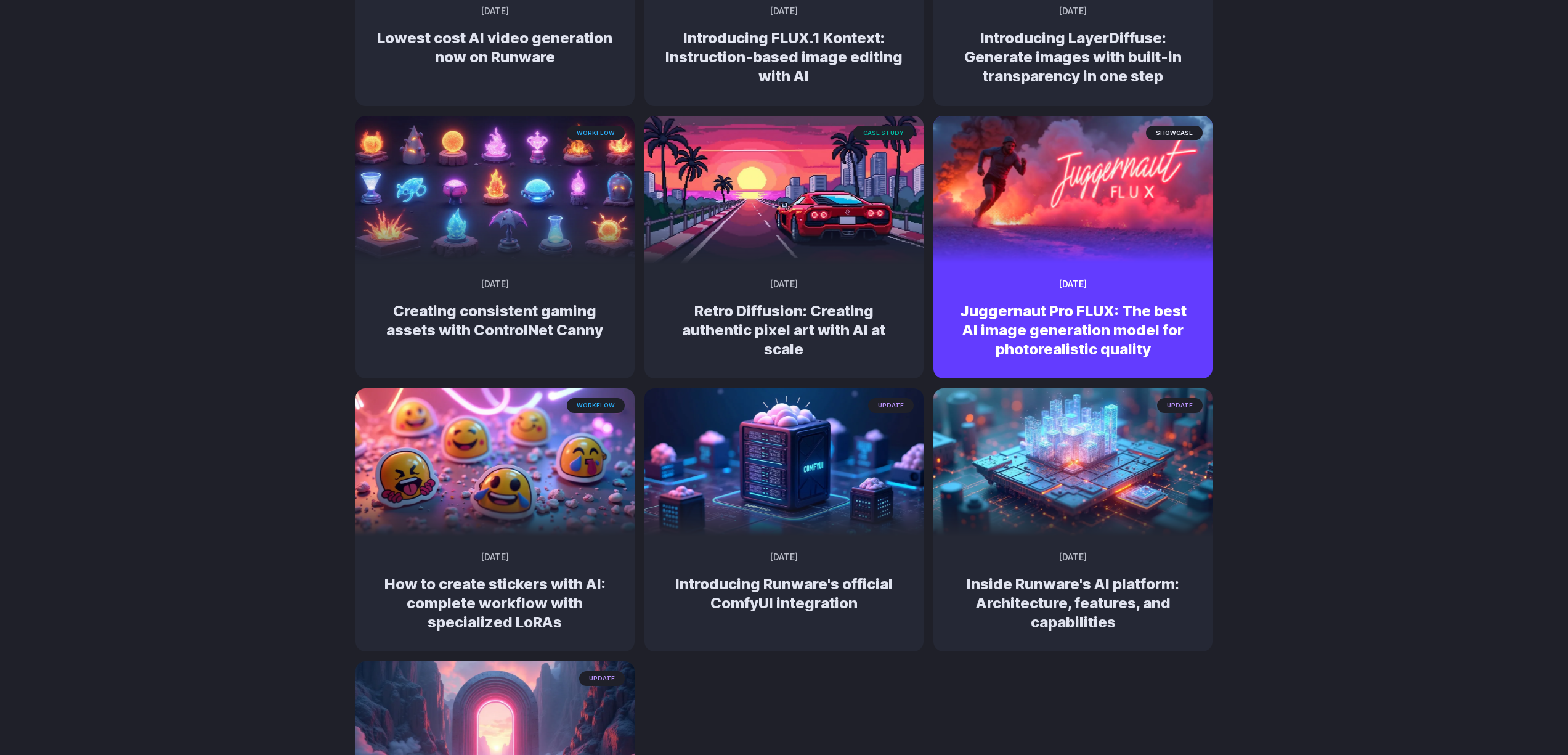
click at [1044, 236] on img at bounding box center [1073, 184] width 293 height 156
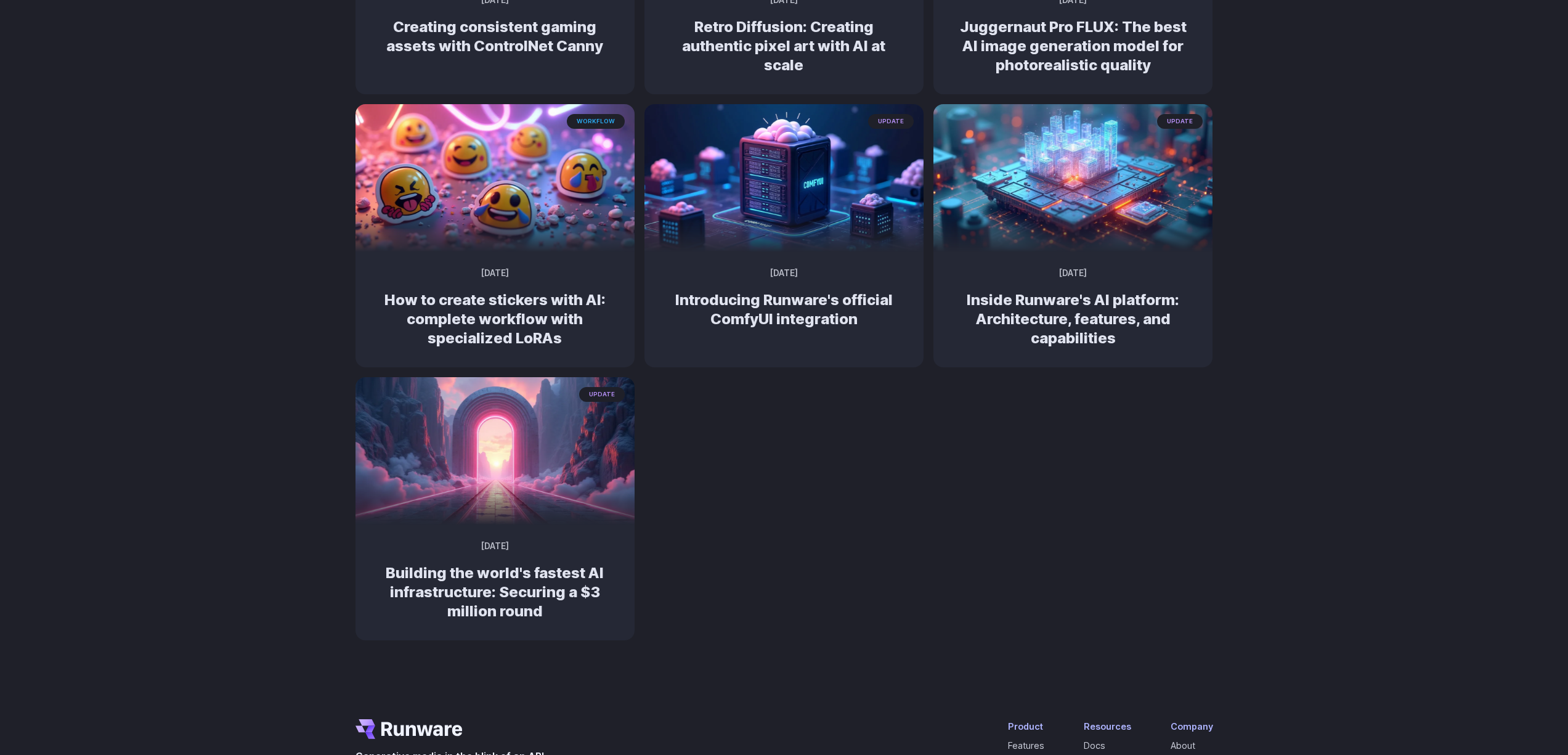
scroll to position [730, 0]
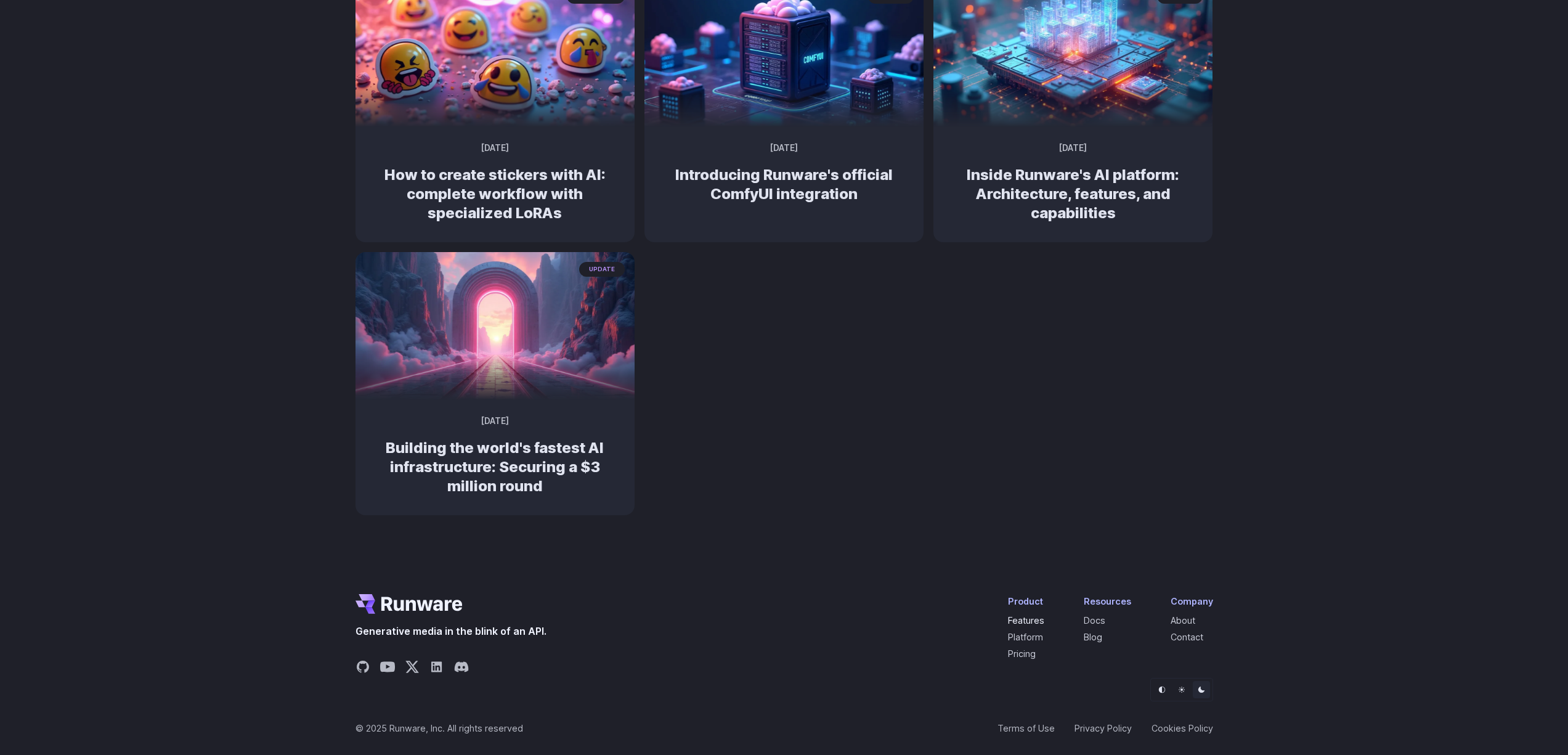
click at [1025, 621] on link "Features" at bounding box center [1026, 620] width 36 height 11
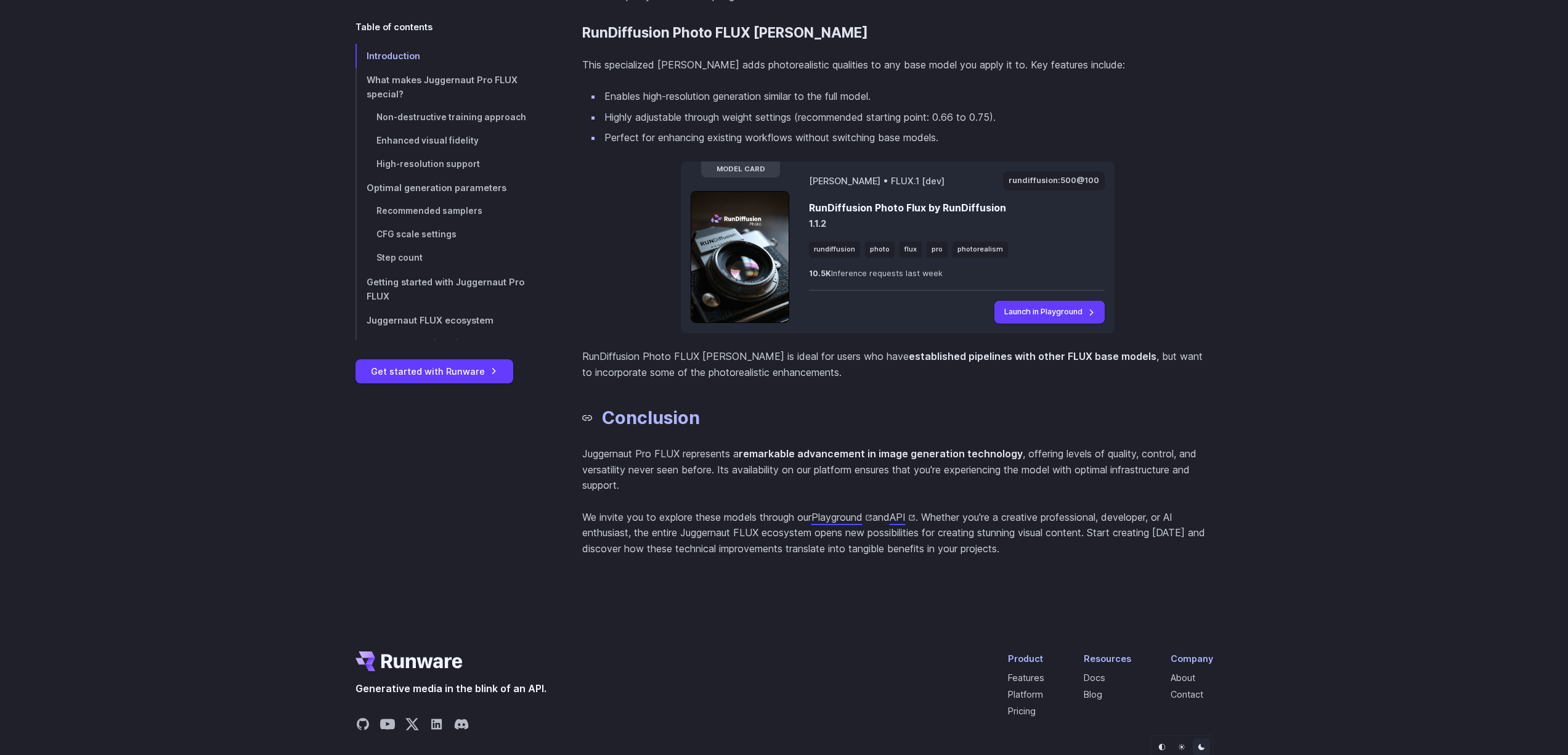
scroll to position [5258, 0]
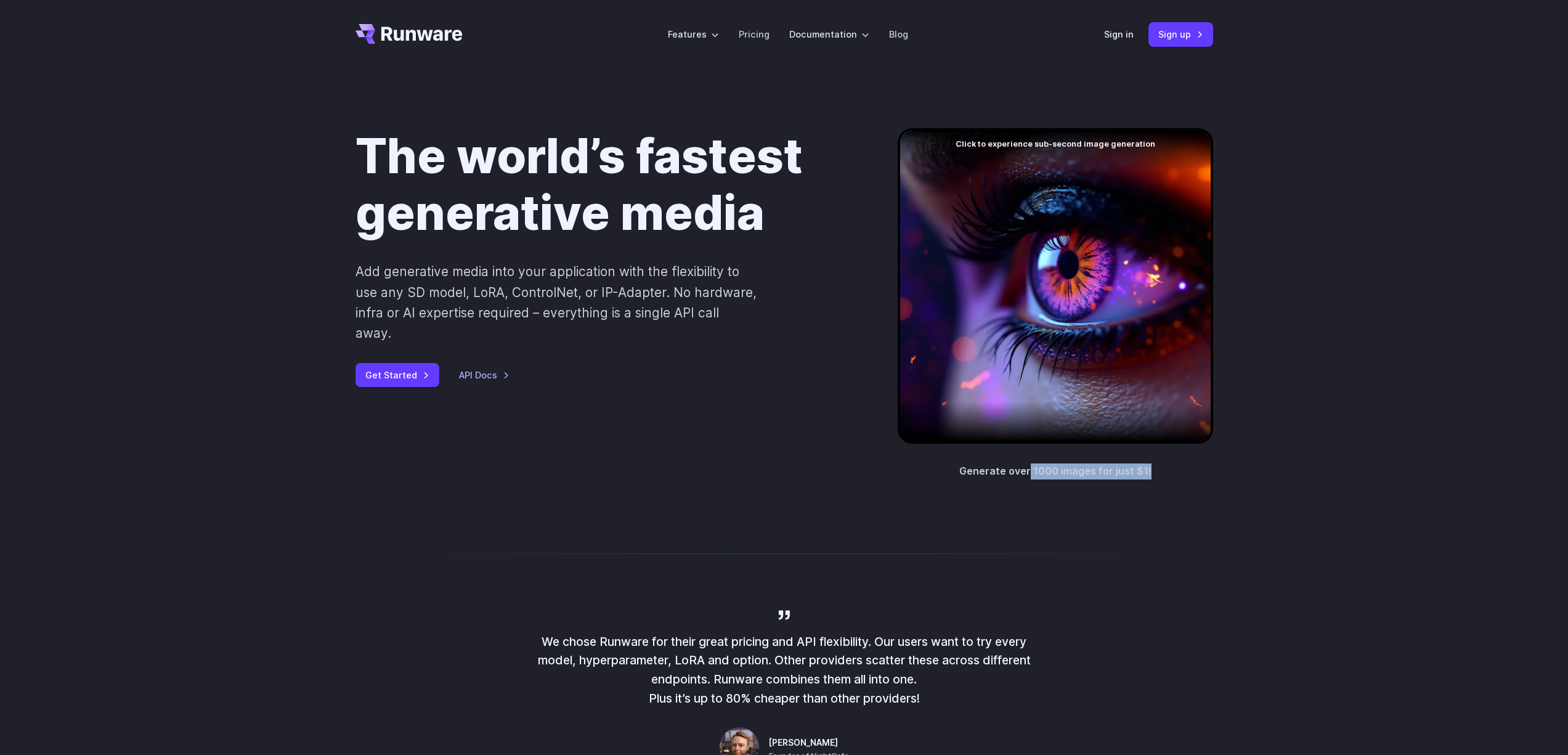
drag, startPoint x: 1030, startPoint y: 469, endPoint x: 1188, endPoint y: 488, distance: 159.1
click at [1188, 488] on div "The world’s fastest generative media Add generative media into your application…" at bounding box center [784, 304] width 1568 height 470
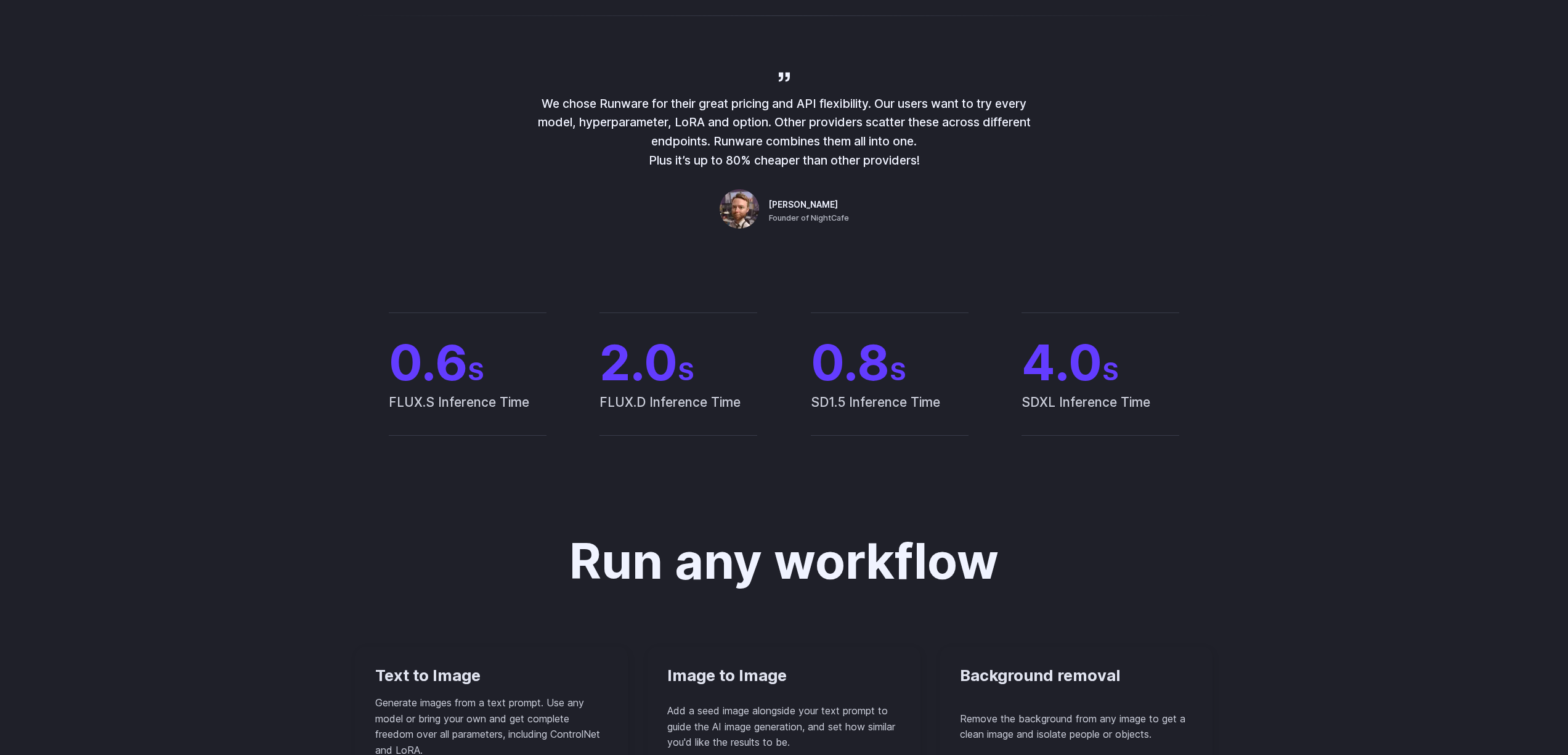
scroll to position [539, 0]
click at [405, 395] on span "FLUX.S Inference Time" at bounding box center [468, 412] width 157 height 43
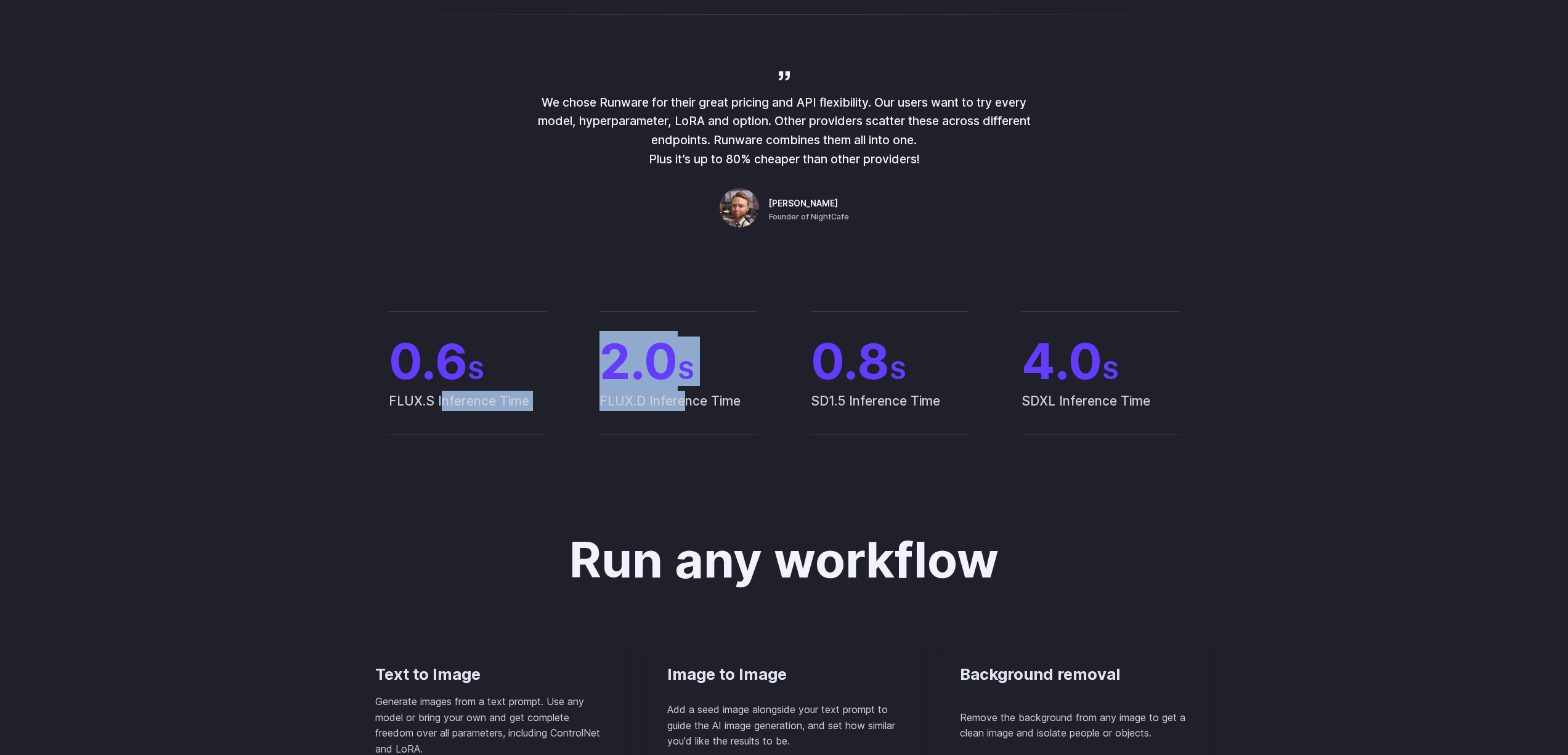
drag, startPoint x: 448, startPoint y: 402, endPoint x: 684, endPoint y: 409, distance: 236.1
click at [684, 409] on div "0.6 S FLUX.S Inference Time 2.0 S FLUX.D Inference Time 0.8 S SD1.5 Inference T…" at bounding box center [784, 373] width 857 height 123
click at [684, 409] on span "FLUX.D Inference Time" at bounding box center [678, 412] width 157 height 43
drag, startPoint x: 872, startPoint y: 405, endPoint x: 906, endPoint y: 404, distance: 34.0
click at [895, 405] on span "SD1.5 Inference Time" at bounding box center [889, 412] width 157 height 43
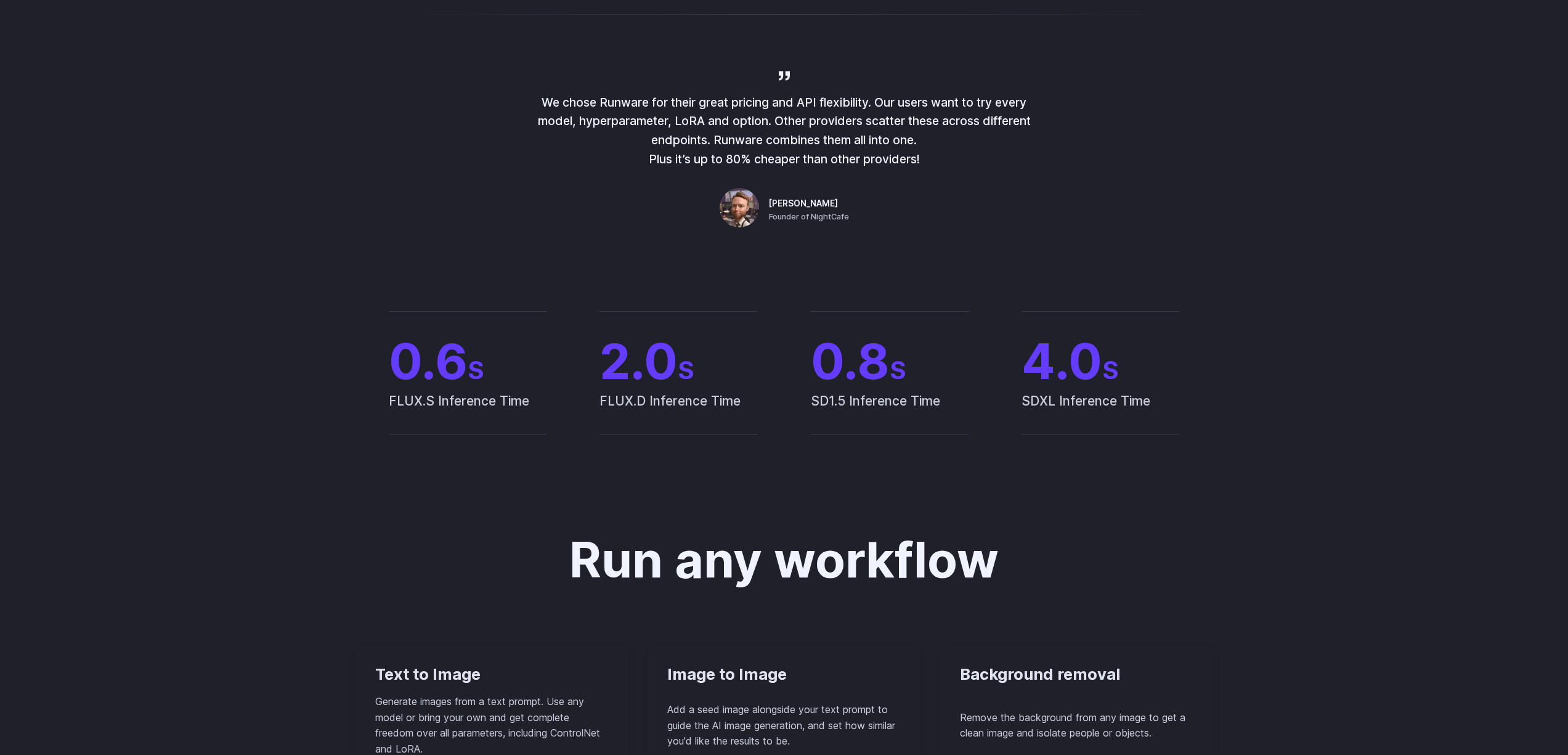
click at [906, 404] on span "SD1.5 Inference Time" at bounding box center [889, 412] width 157 height 43
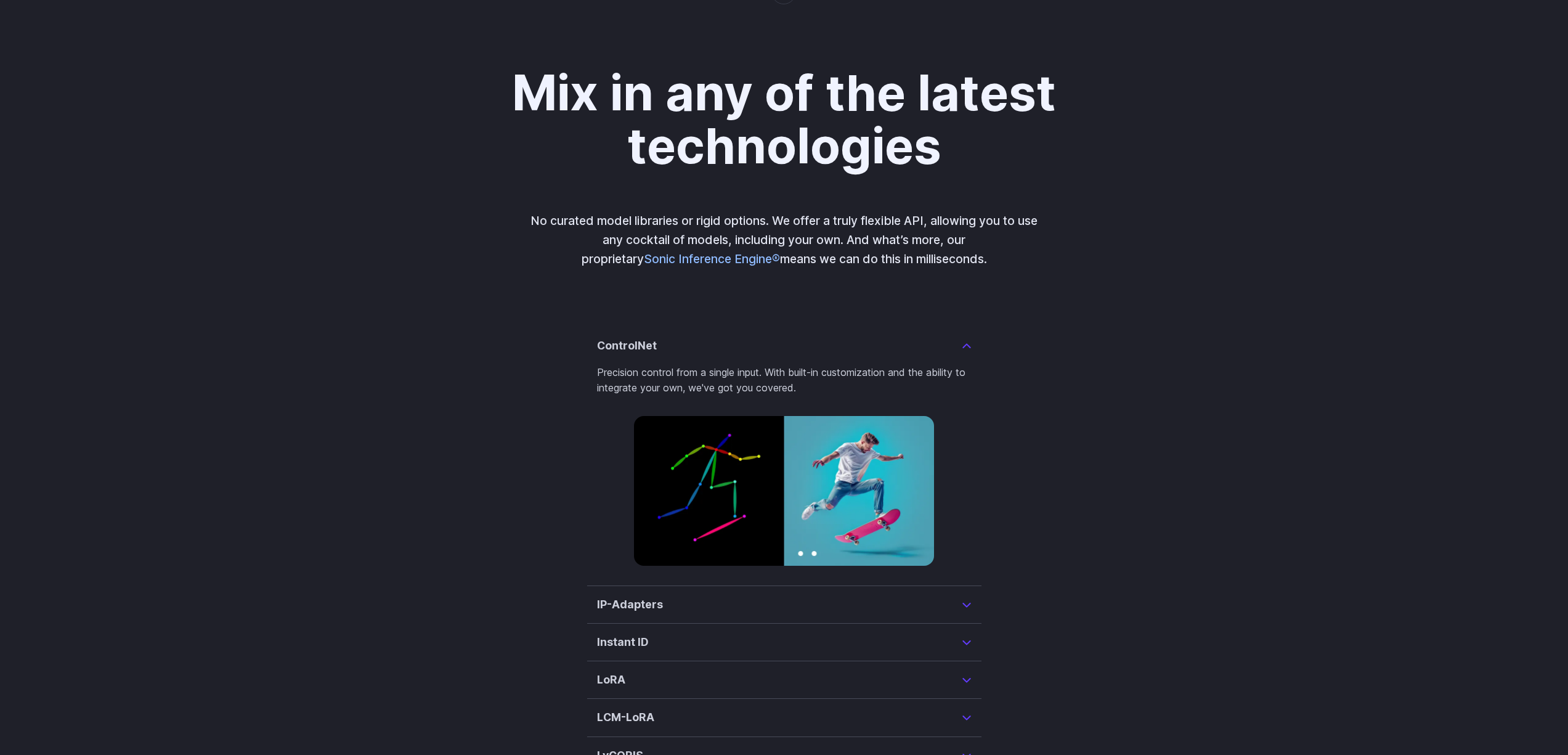
scroll to position [2746, 0]
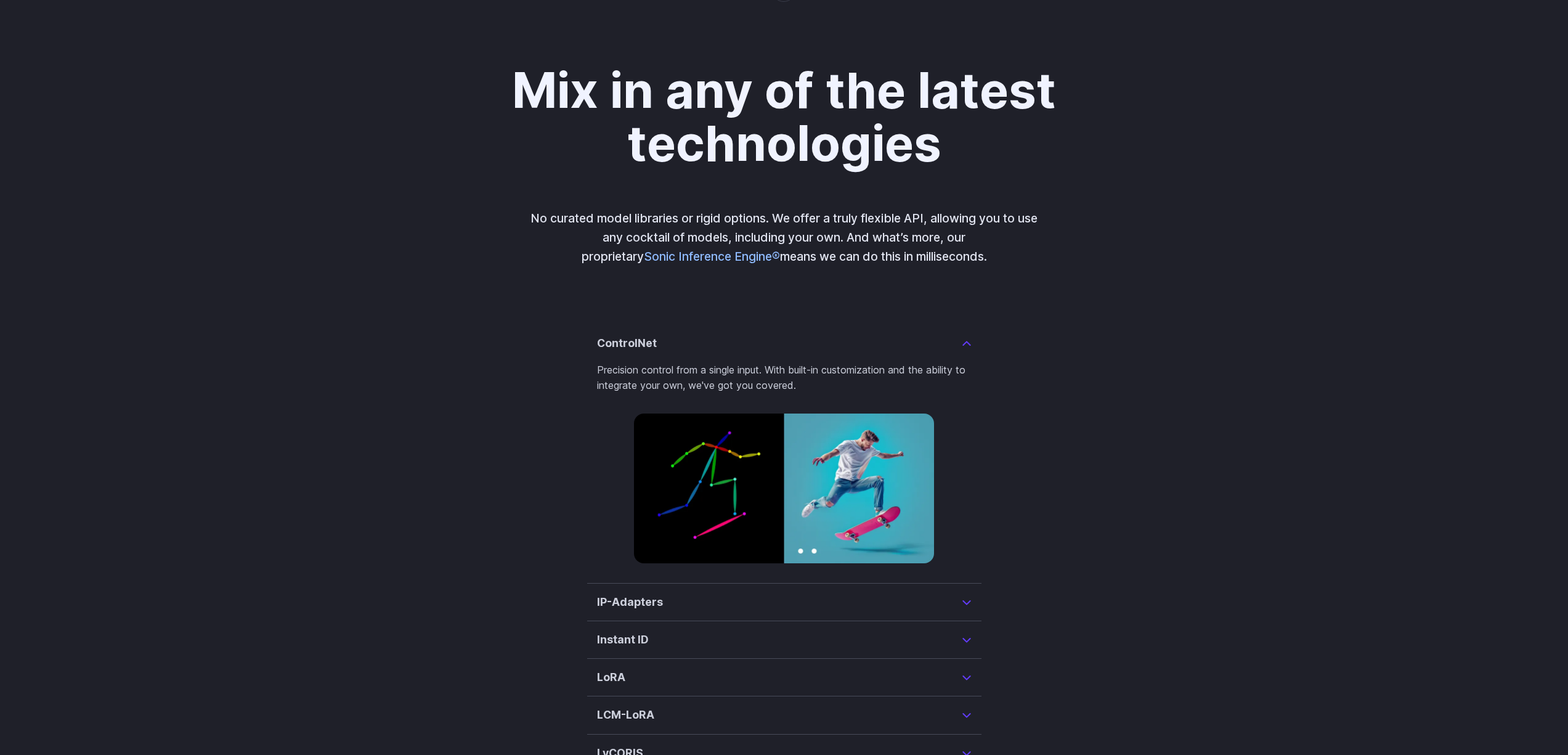
click at [921, 594] on summary "IP-Adapters" at bounding box center [784, 602] width 374 height 17
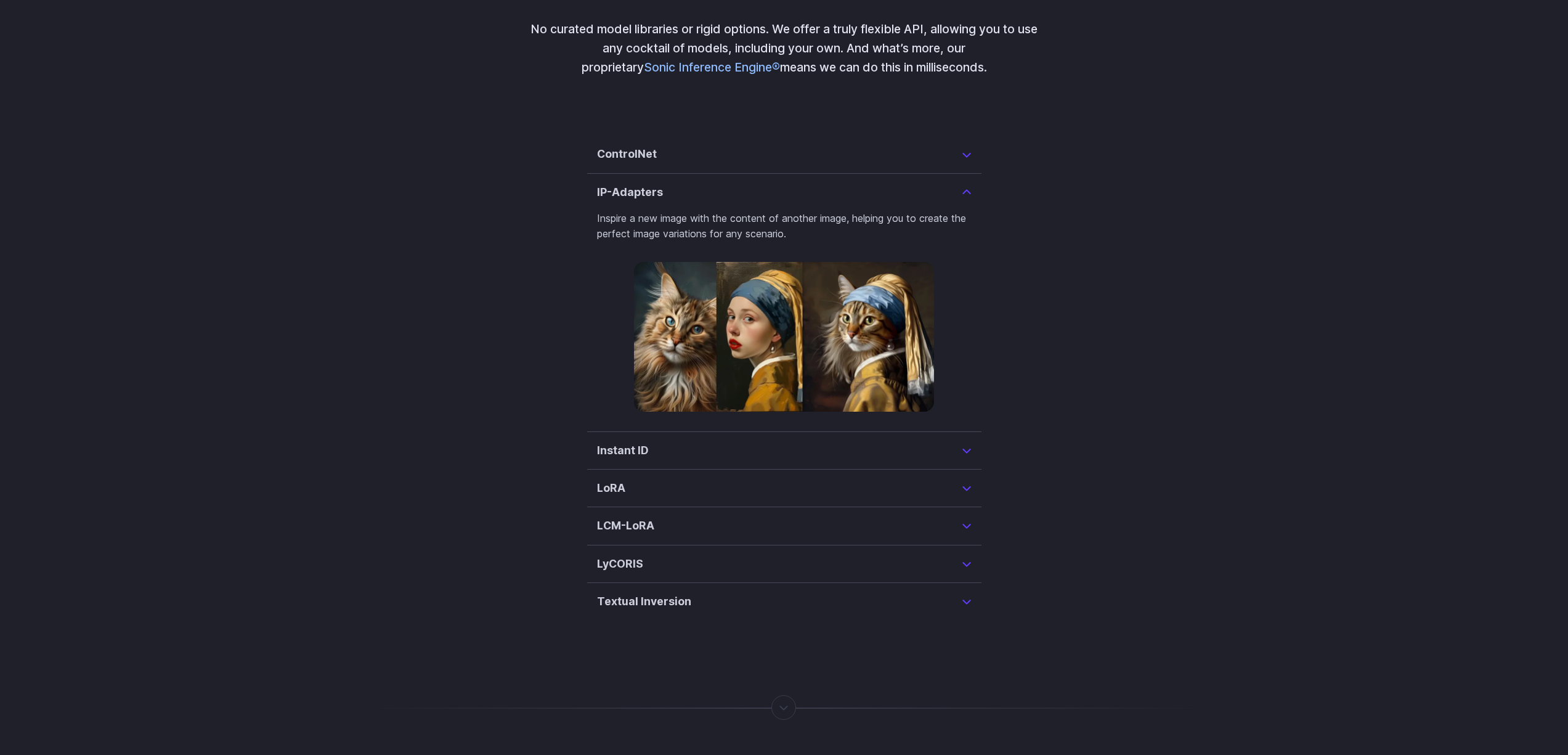
scroll to position [3014, 0]
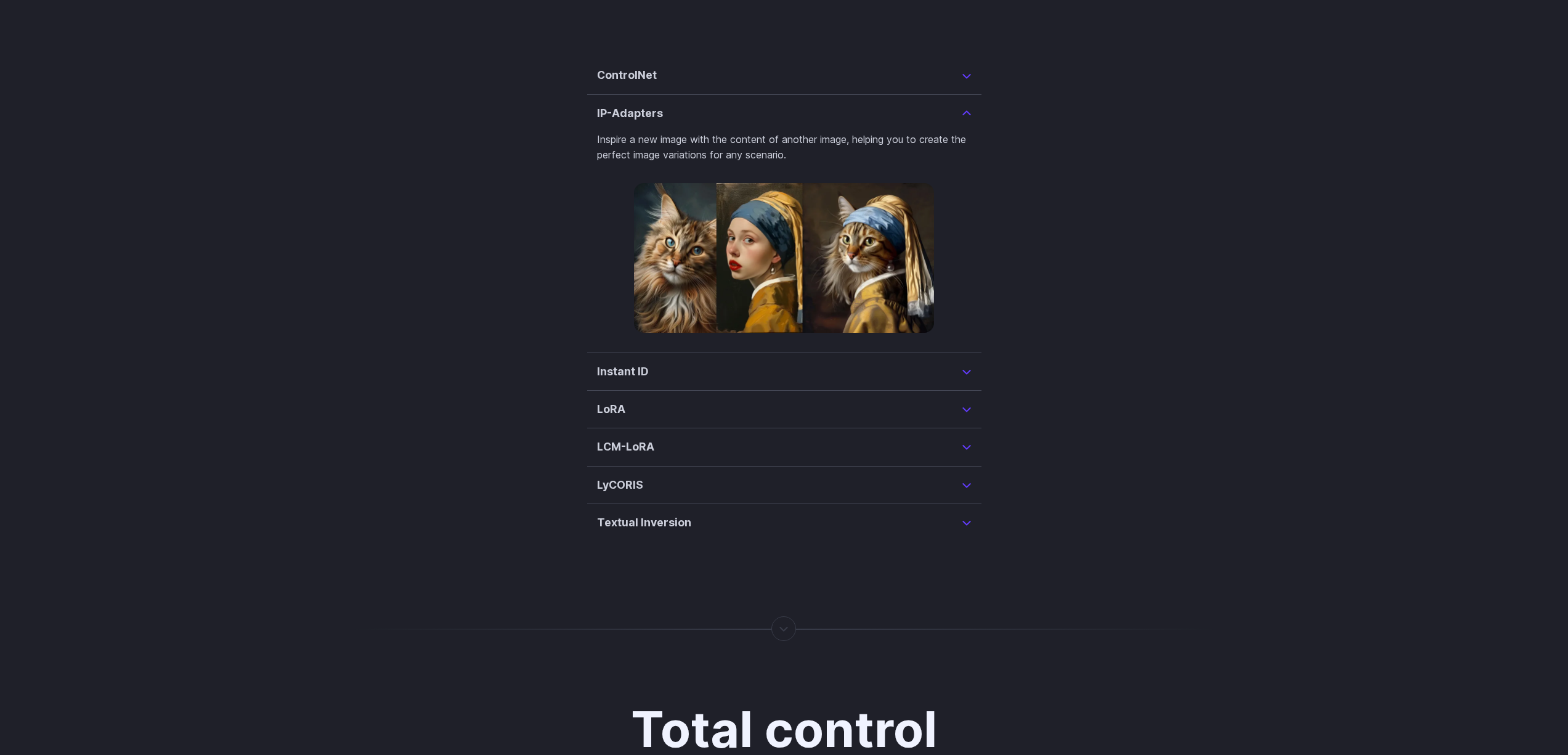
click at [767, 366] on details "Instant ID InstantID is a cutting-edge method for creating ID-Preserving images…" at bounding box center [784, 372] width 395 height 37
click at [957, 363] on summary "Instant ID" at bounding box center [784, 372] width 374 height 17
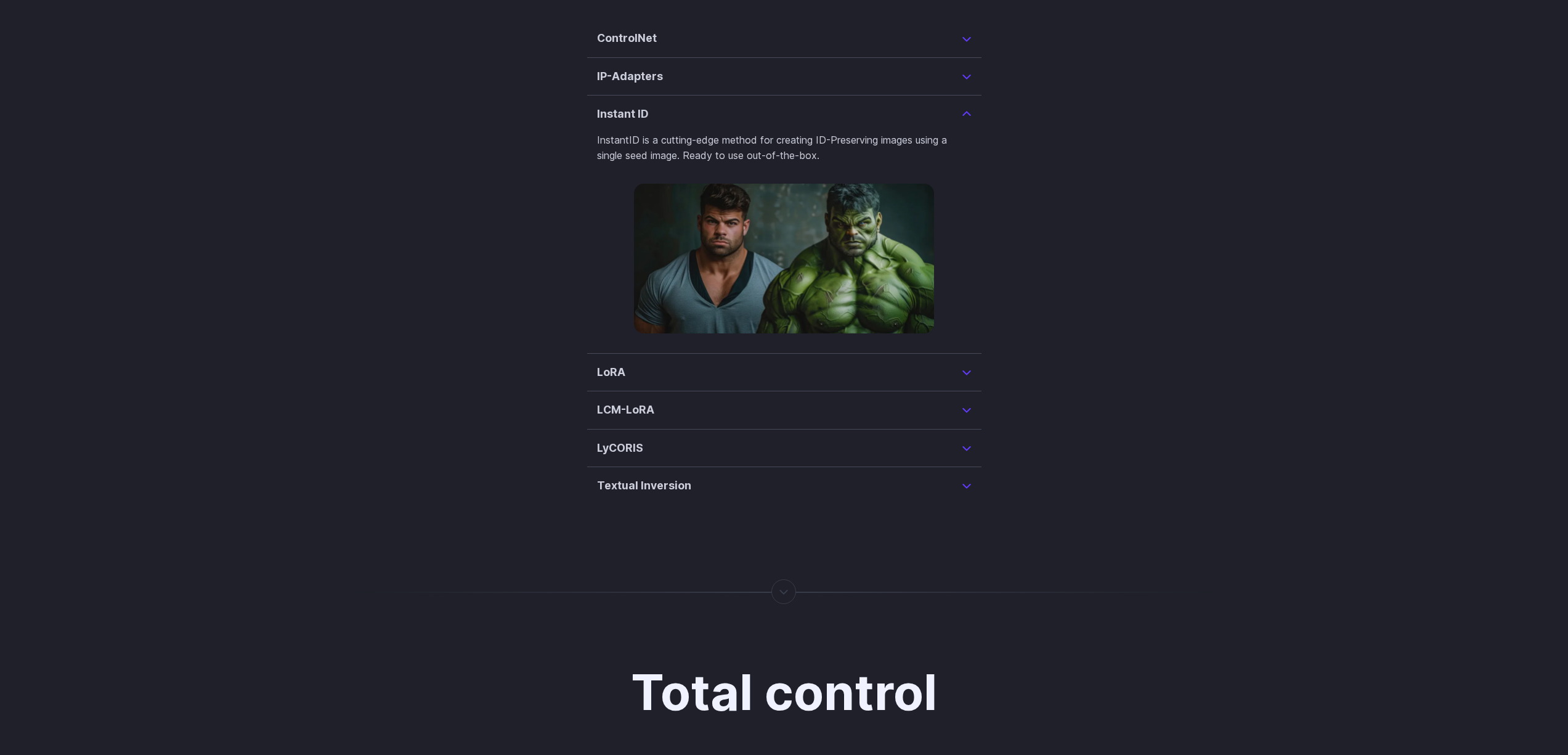
scroll to position [3052, 0]
click at [962, 363] on summary "LoRA" at bounding box center [784, 372] width 374 height 17
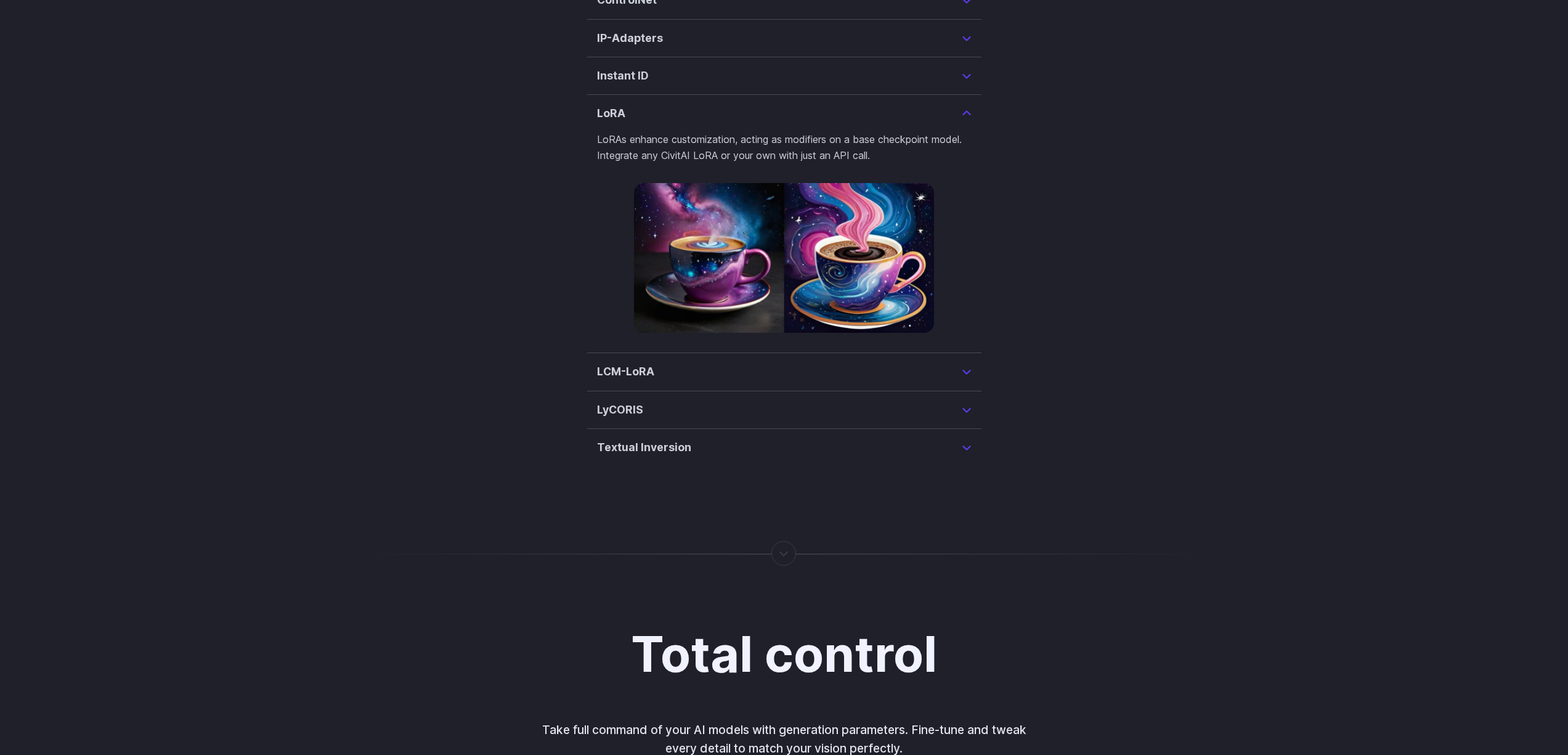
click at [962, 363] on summary "LCM-LoRA" at bounding box center [784, 372] width 374 height 17
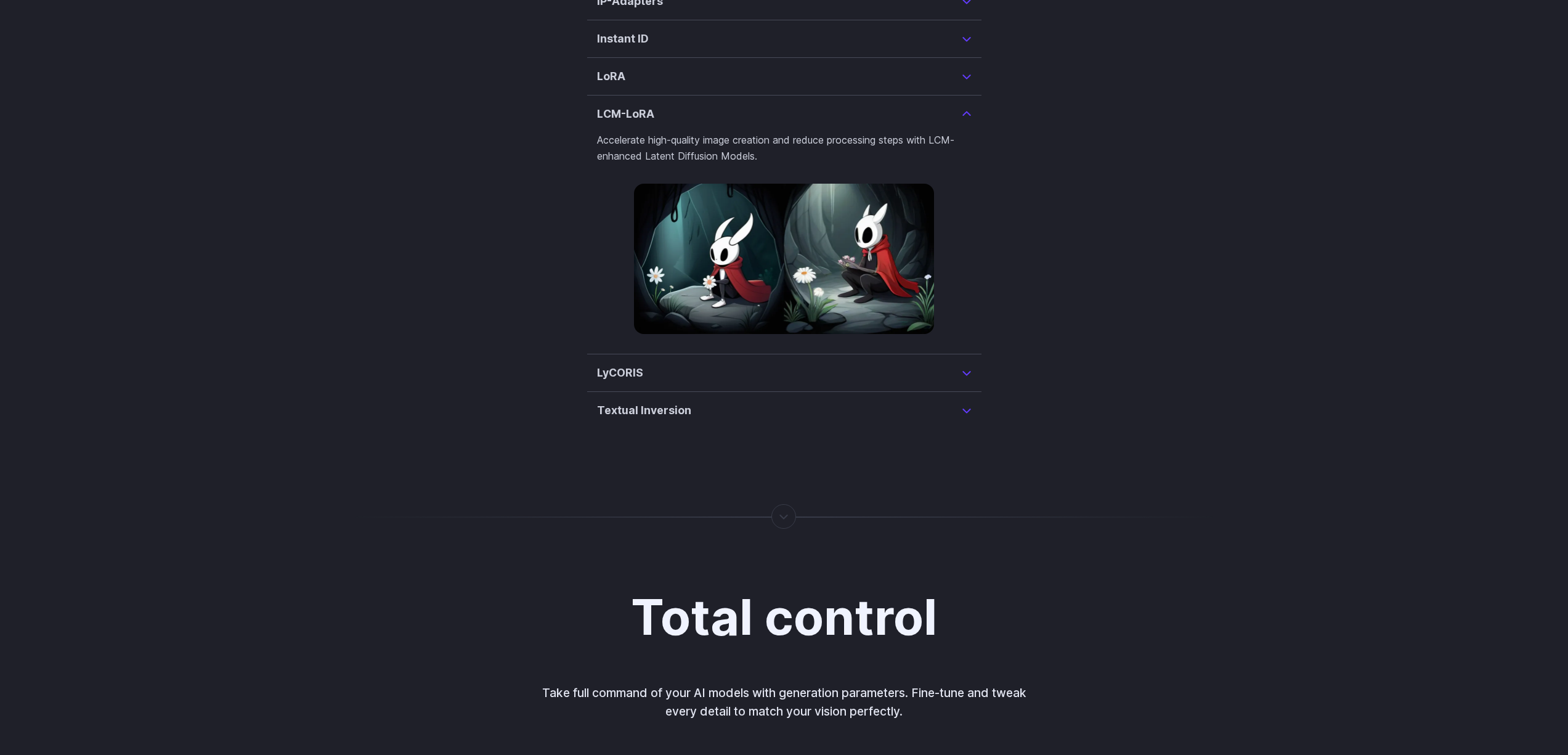
scroll to position [3127, 0]
click at [962, 364] on summary "LyCORIS" at bounding box center [784, 373] width 374 height 17
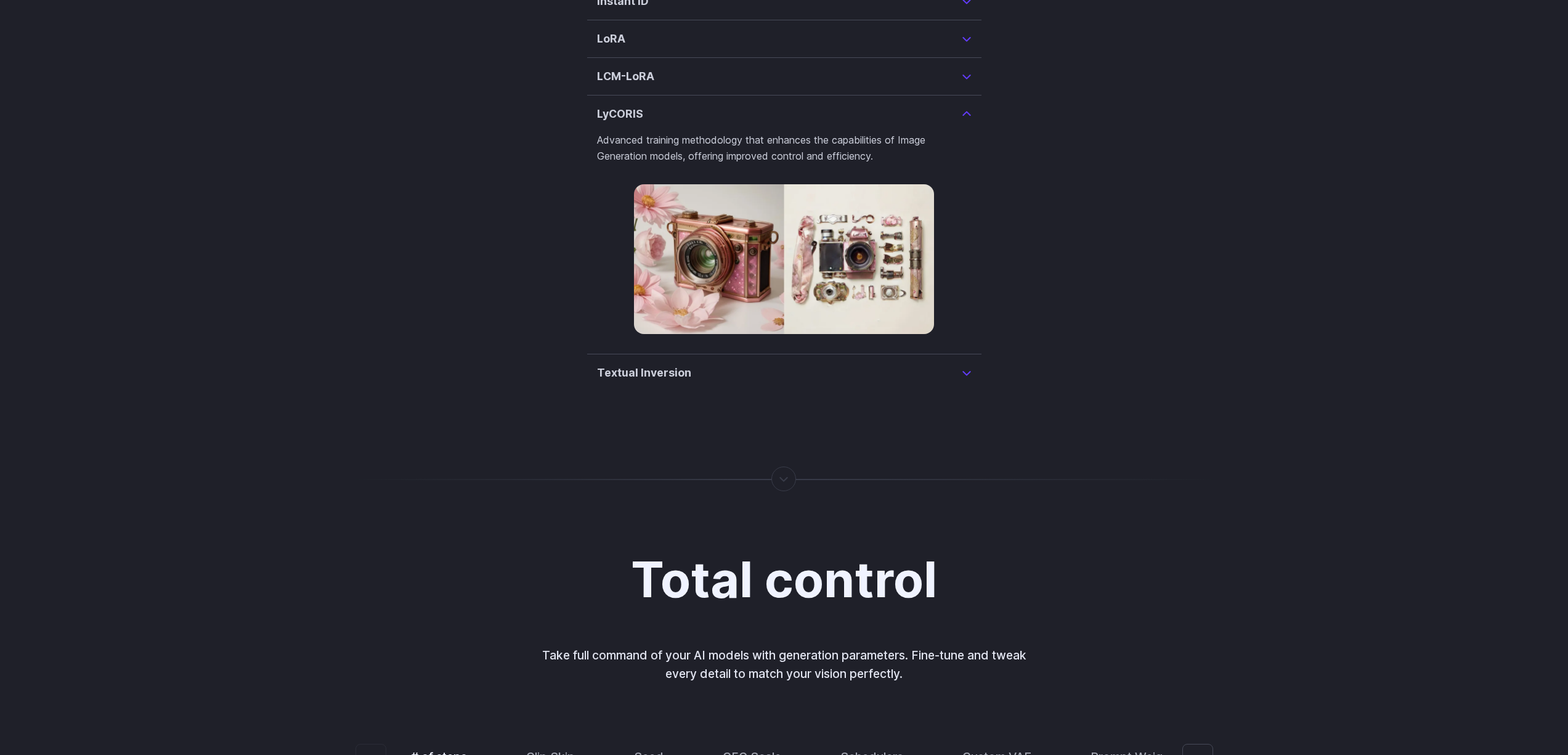
scroll to position [3165, 0]
click at [966, 363] on summary "Textual Inversion" at bounding box center [784, 372] width 374 height 17
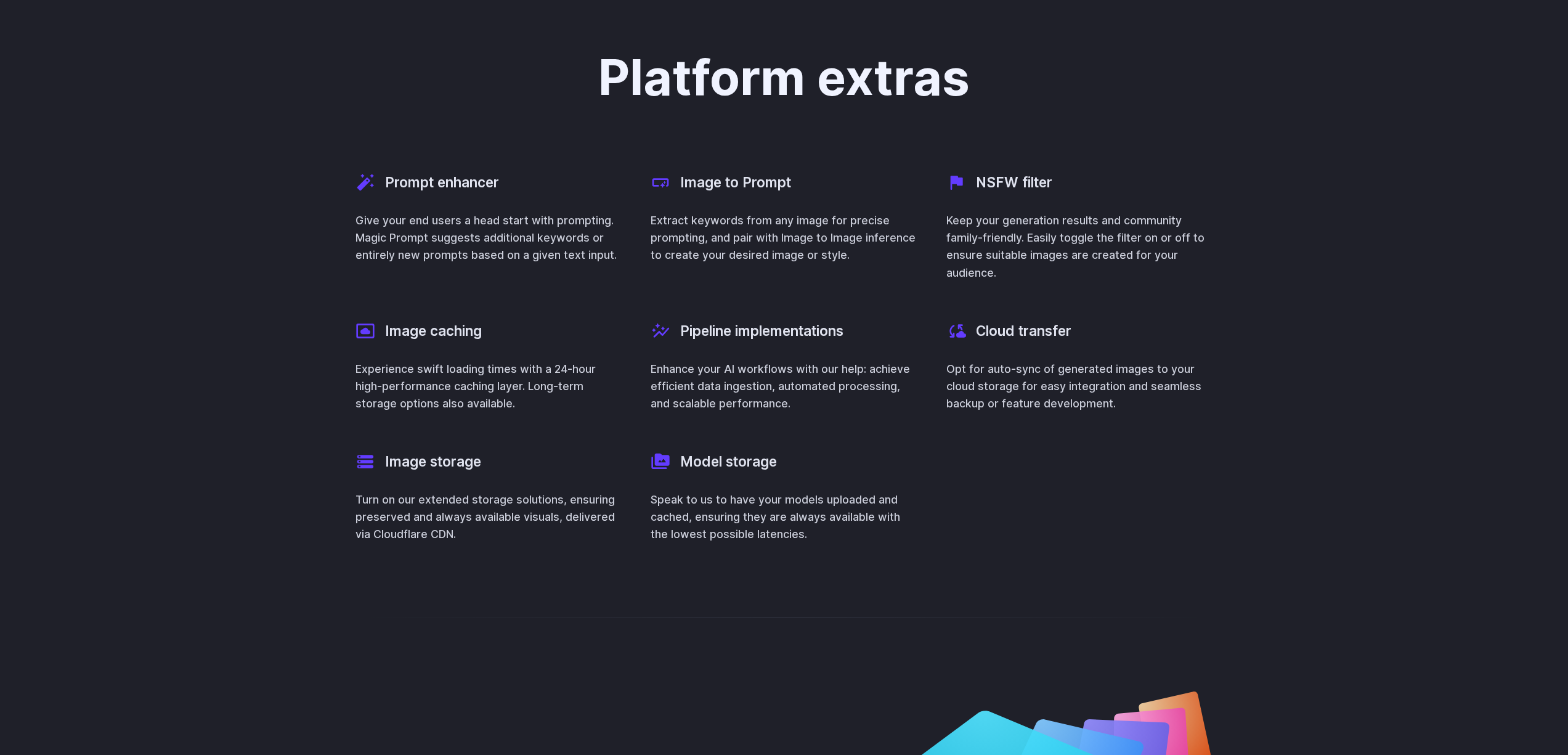
scroll to position [4858, 0]
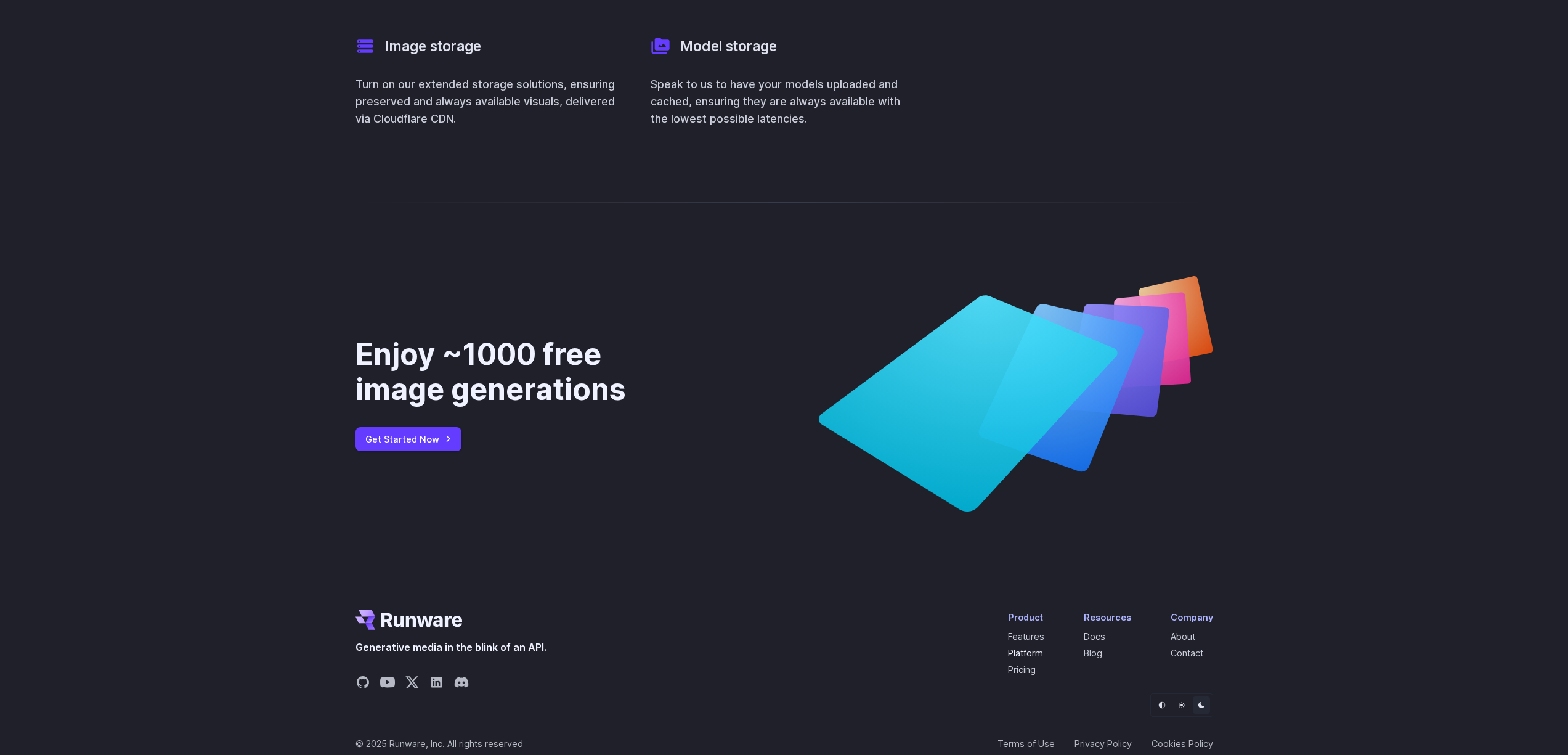
click at [1019, 647] on link "Platform" at bounding box center [1025, 652] width 36 height 11
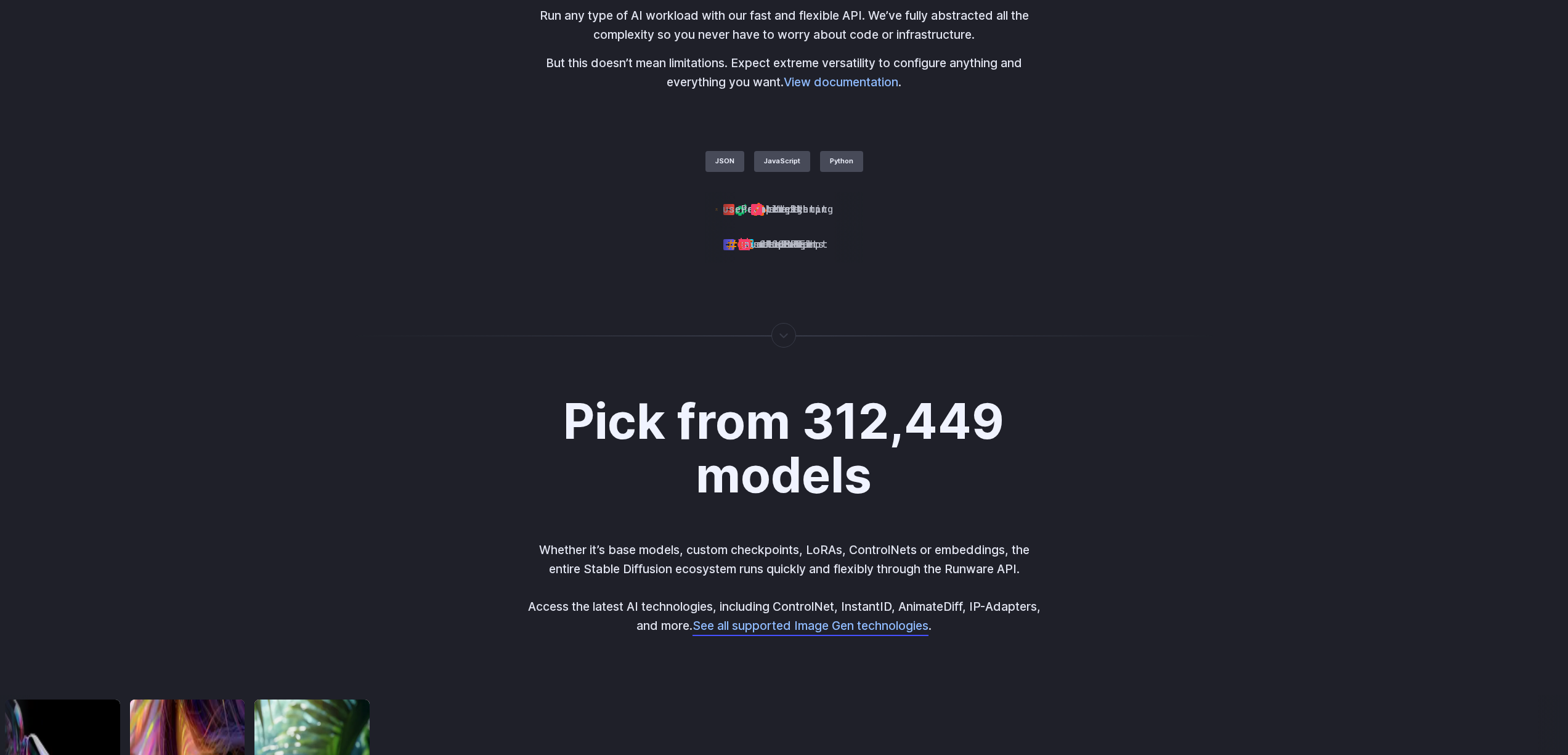
scroll to position [4071, 0]
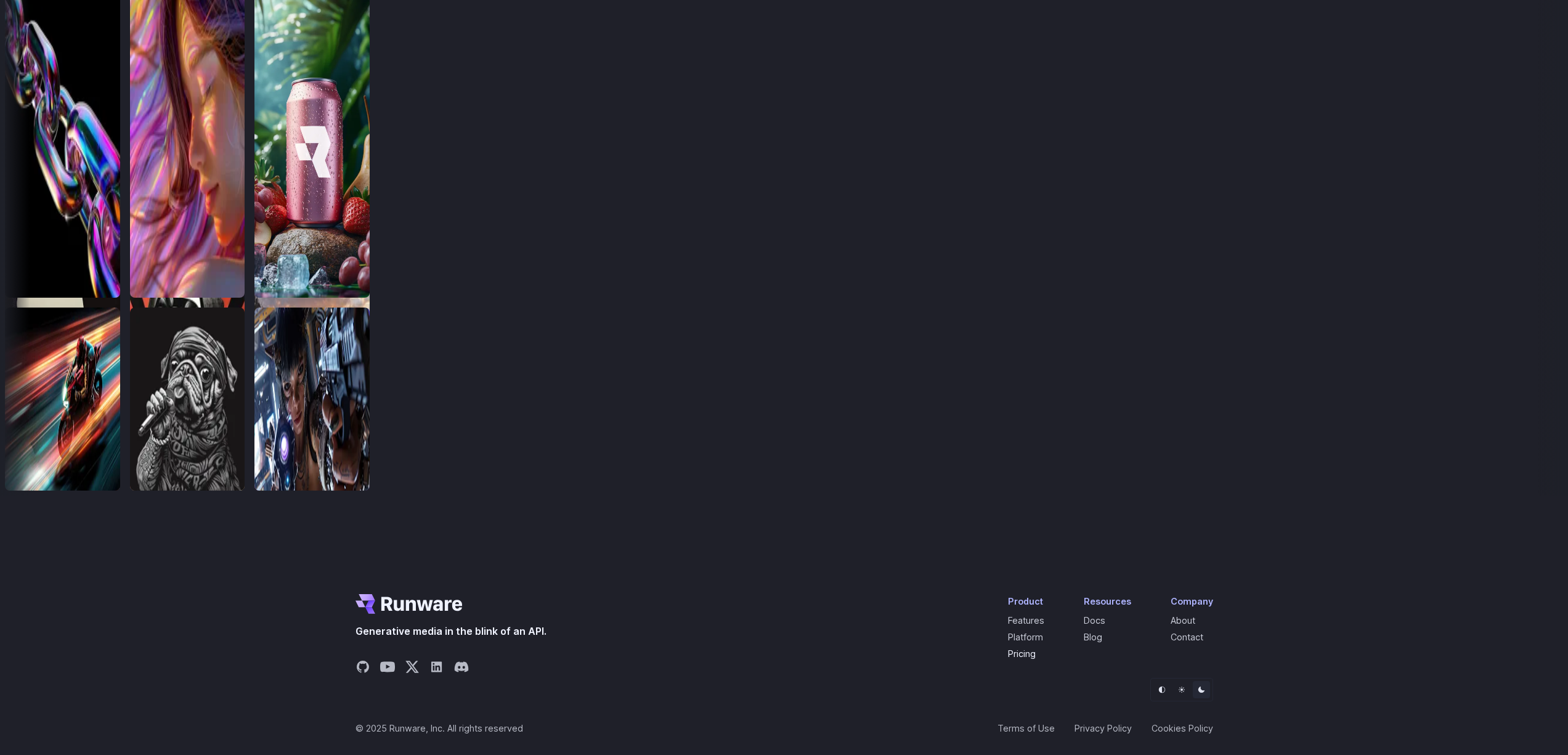
click at [1023, 658] on link "Pricing" at bounding box center [1022, 653] width 28 height 11
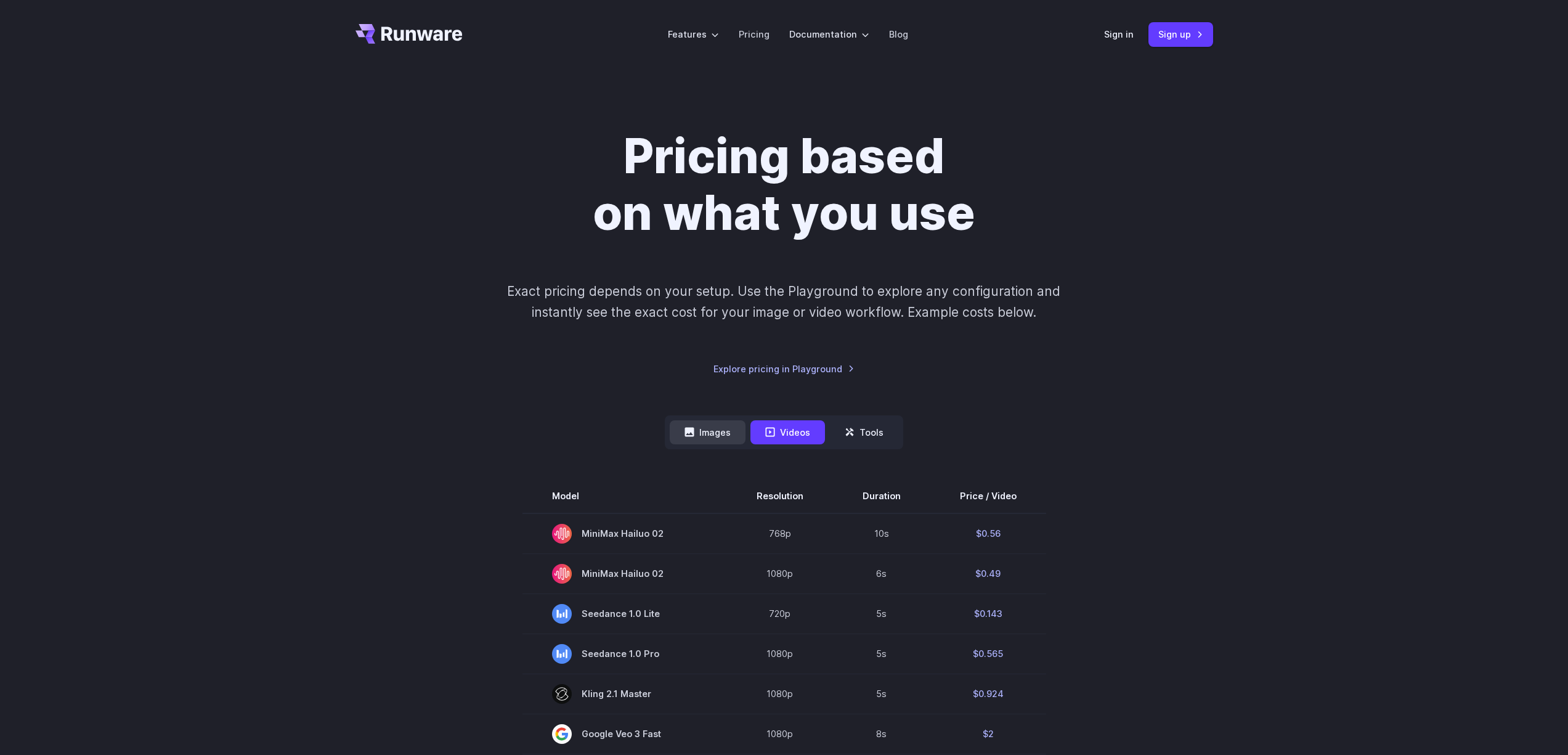
click at [708, 430] on button "Images" at bounding box center [708, 432] width 76 height 24
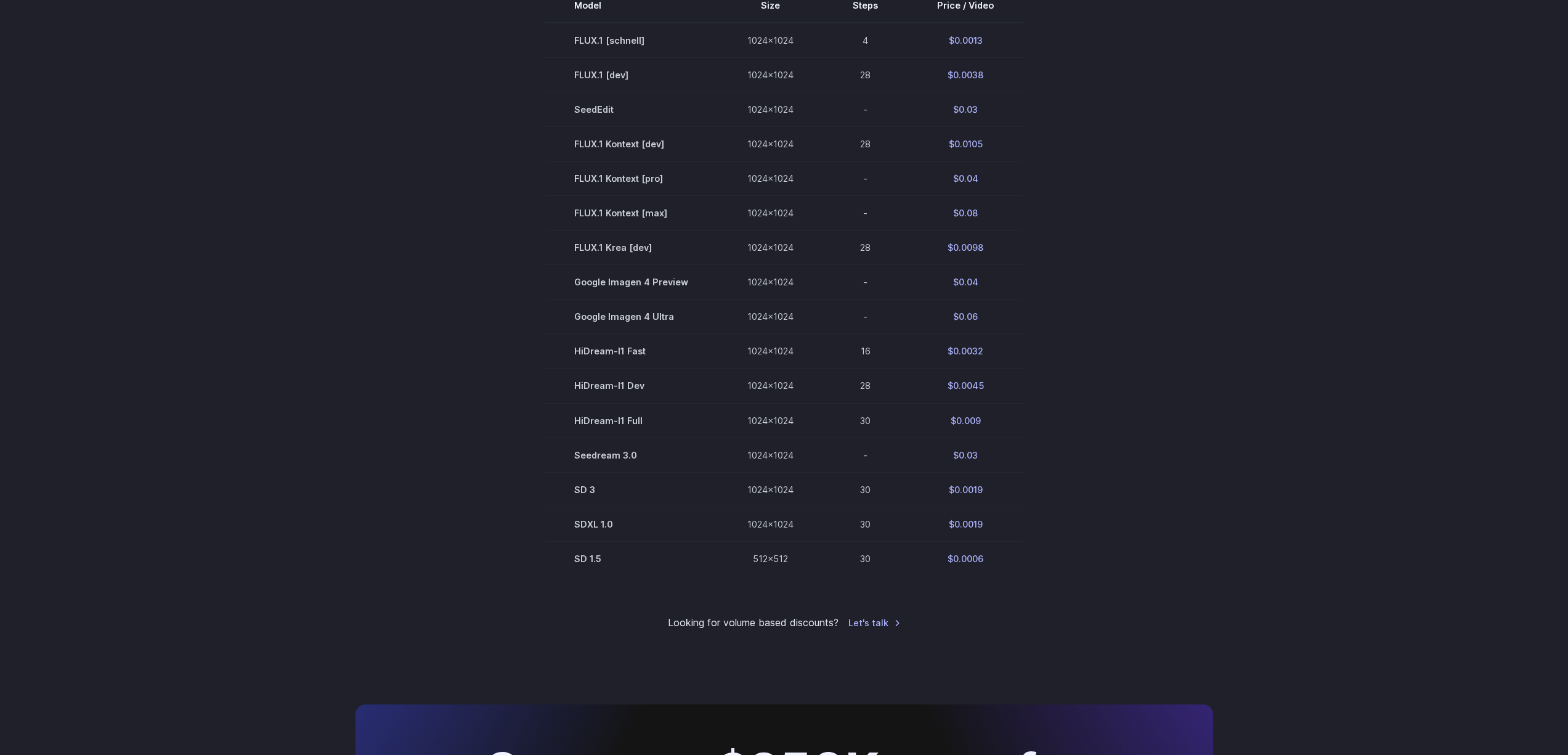
scroll to position [367, 0]
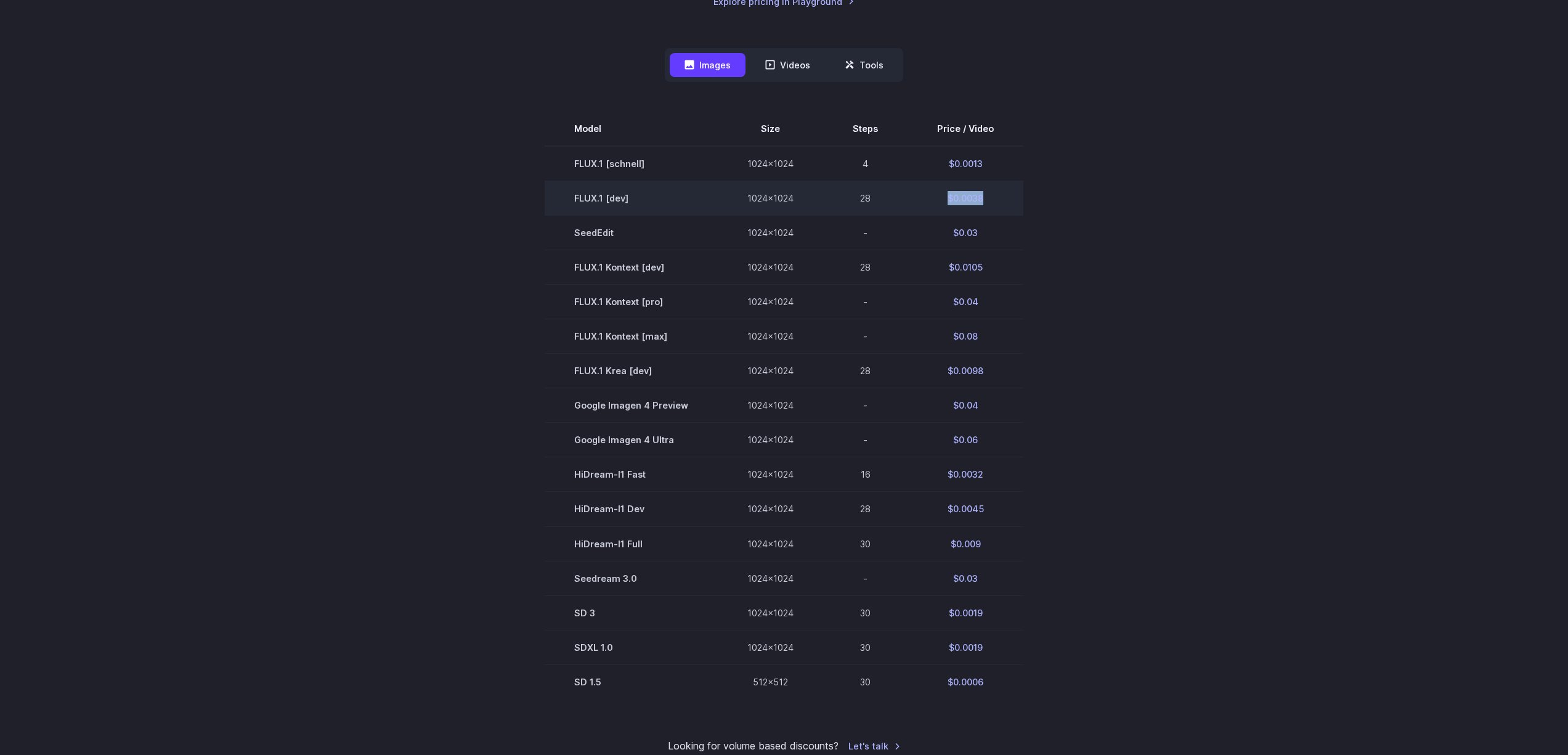
drag, startPoint x: 985, startPoint y: 202, endPoint x: 912, endPoint y: 202, distance: 73.0
click at [912, 202] on td "$0.0038" at bounding box center [965, 199] width 116 height 35
click at [978, 199] on td "$0.0038" at bounding box center [965, 199] width 116 height 35
drag, startPoint x: 978, startPoint y: 199, endPoint x: 1043, endPoint y: 199, distance: 65.0
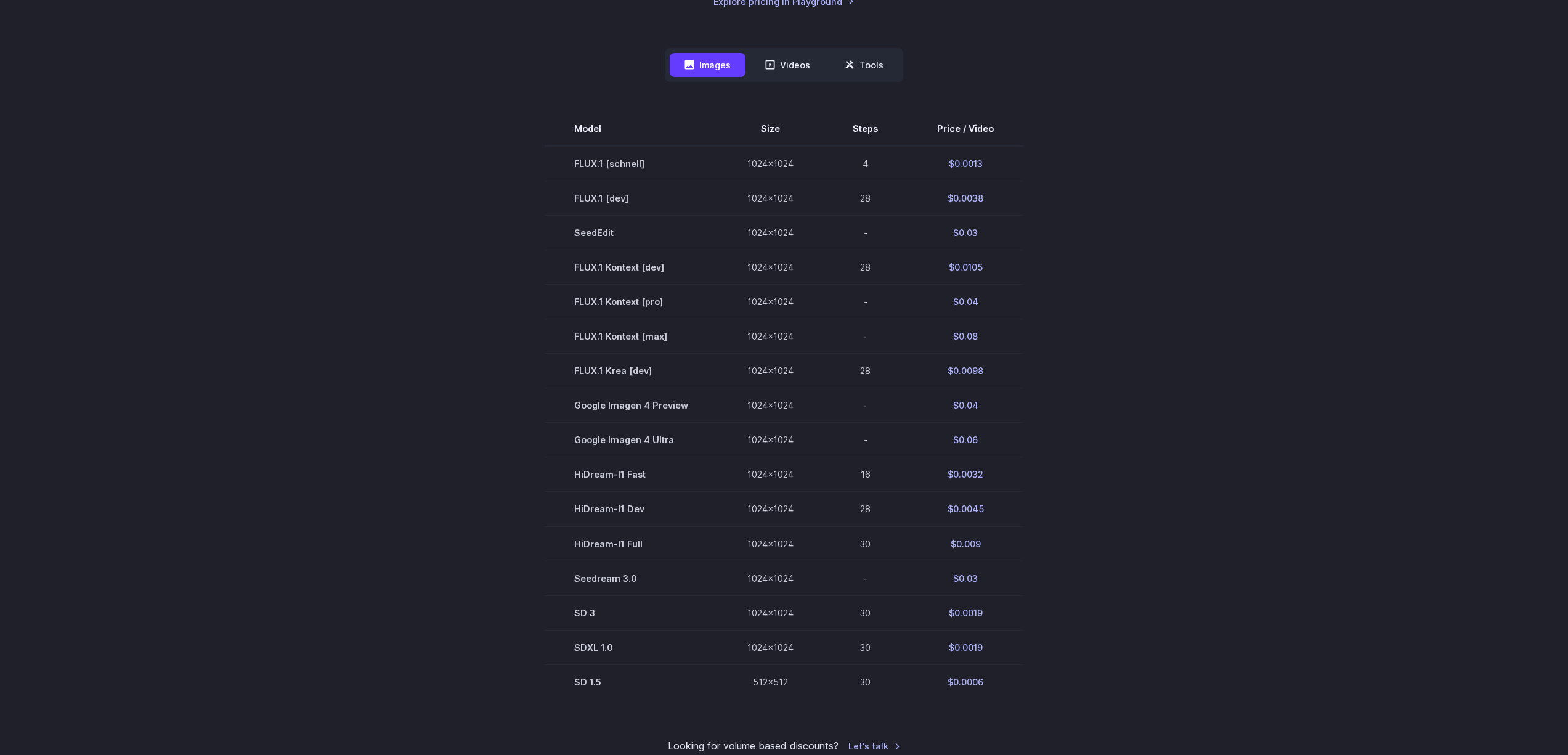
click at [979, 199] on td "$0.0038" at bounding box center [965, 199] width 116 height 35
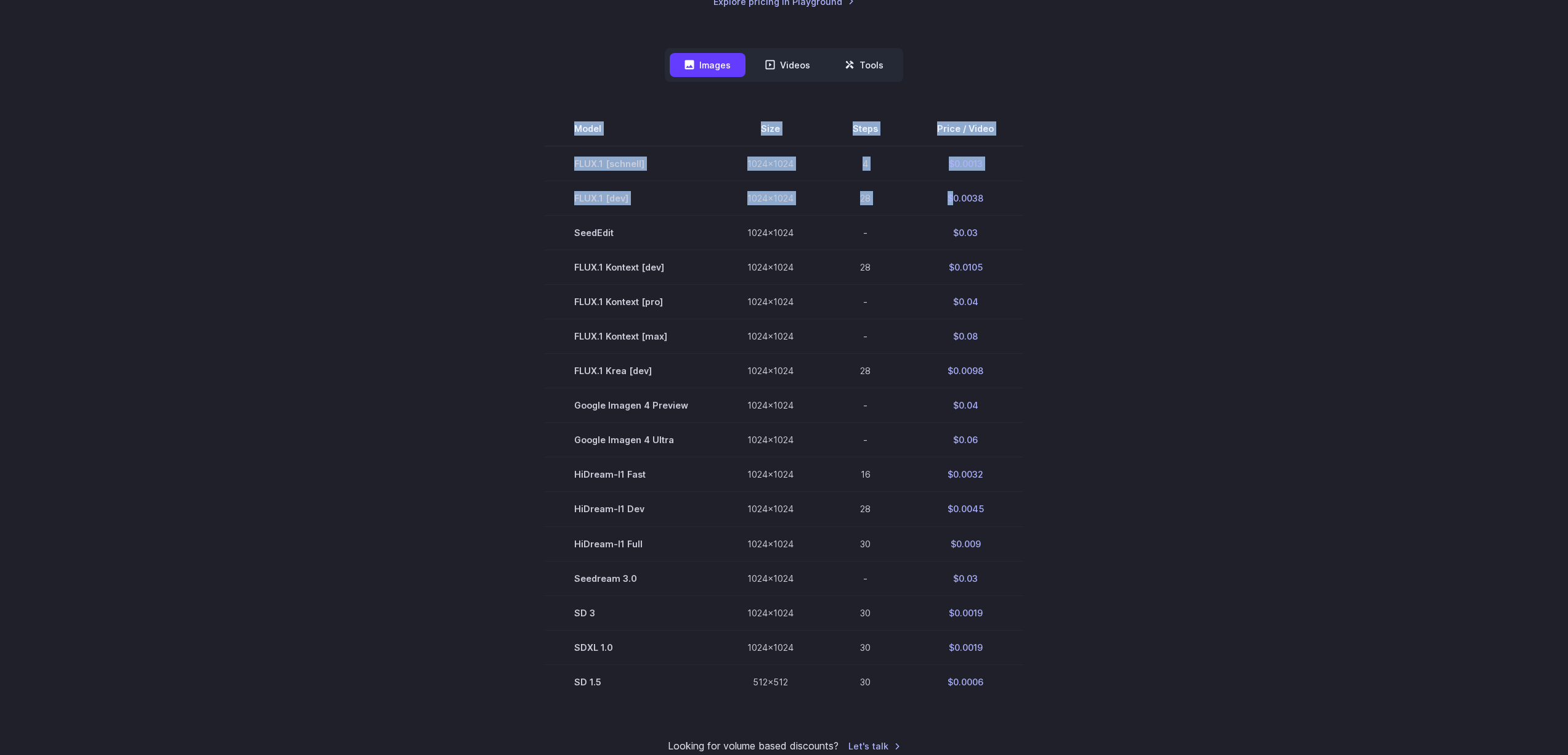
drag, startPoint x: 973, startPoint y: 198, endPoint x: 1045, endPoint y: 206, distance: 72.4
click at [1045, 206] on section "Model Size Steps Price / Video FLUX.1 [schnell] 1024x1024 4 $0.0013 FLUX.1 [dev…" at bounding box center [784, 405] width 857 height 588
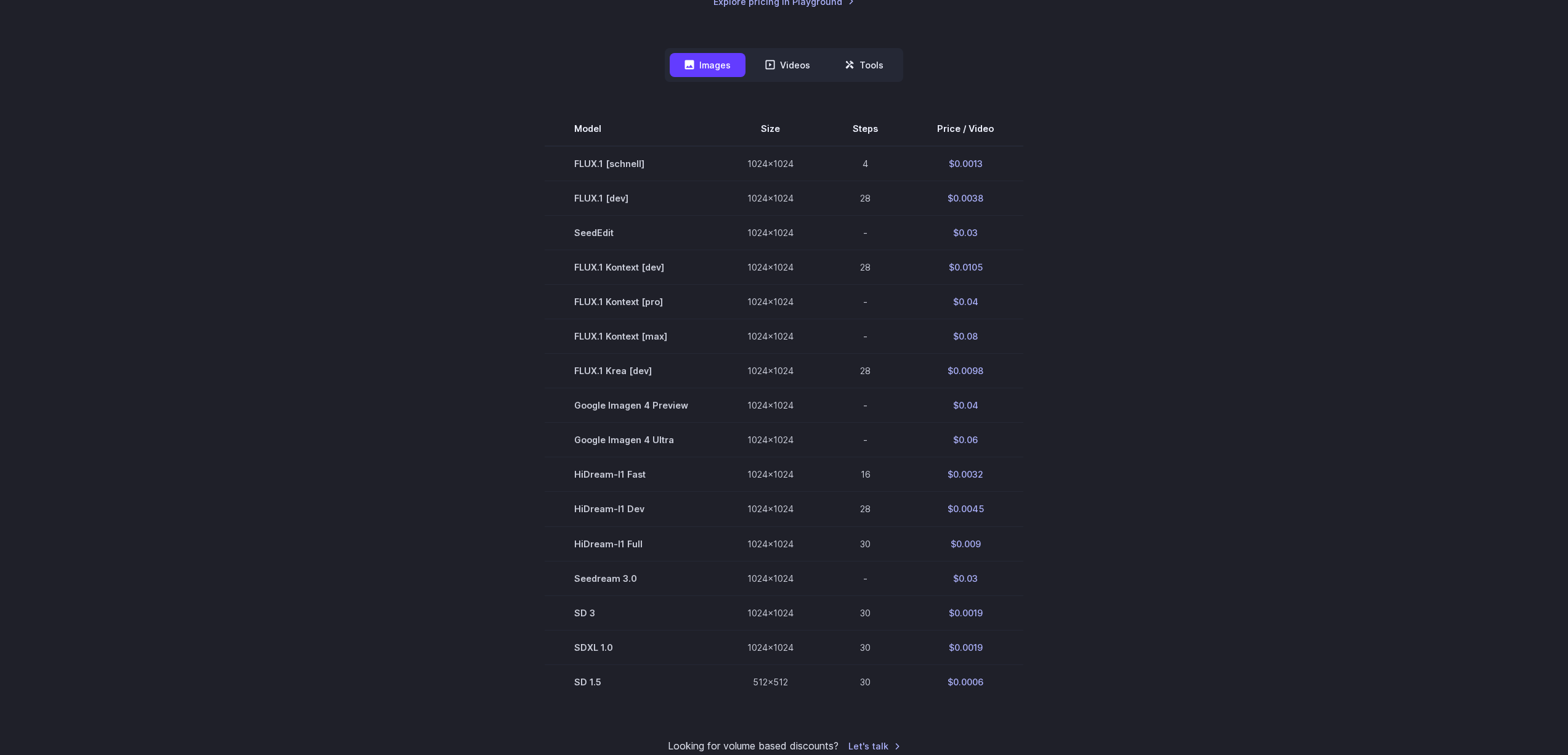
click at [1092, 319] on section "Model Size Steps Price / Video FLUX.1 [schnell] 1024x1024 4 $0.0013 FLUX.1 [dev…" at bounding box center [784, 405] width 857 height 588
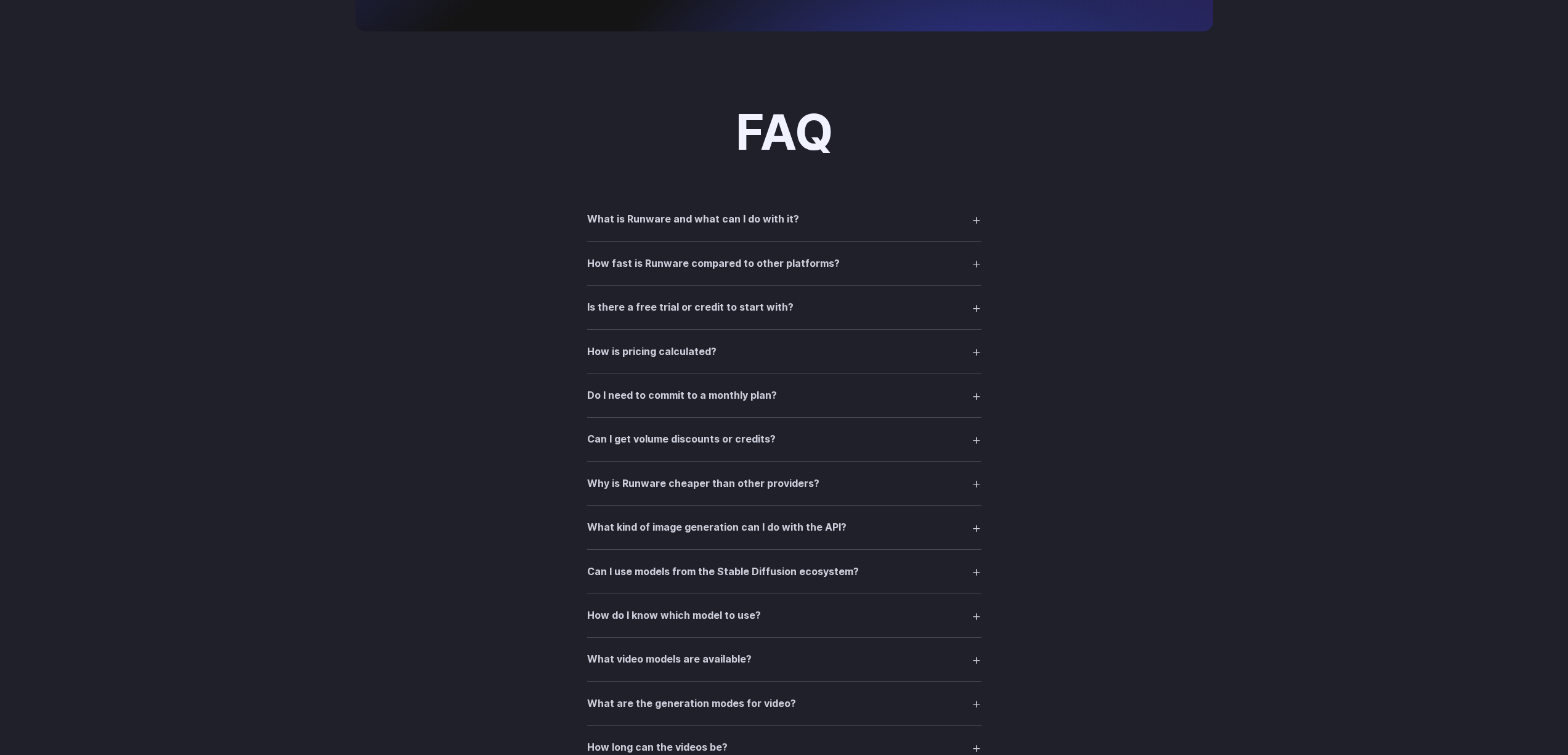
scroll to position [1505, 0]
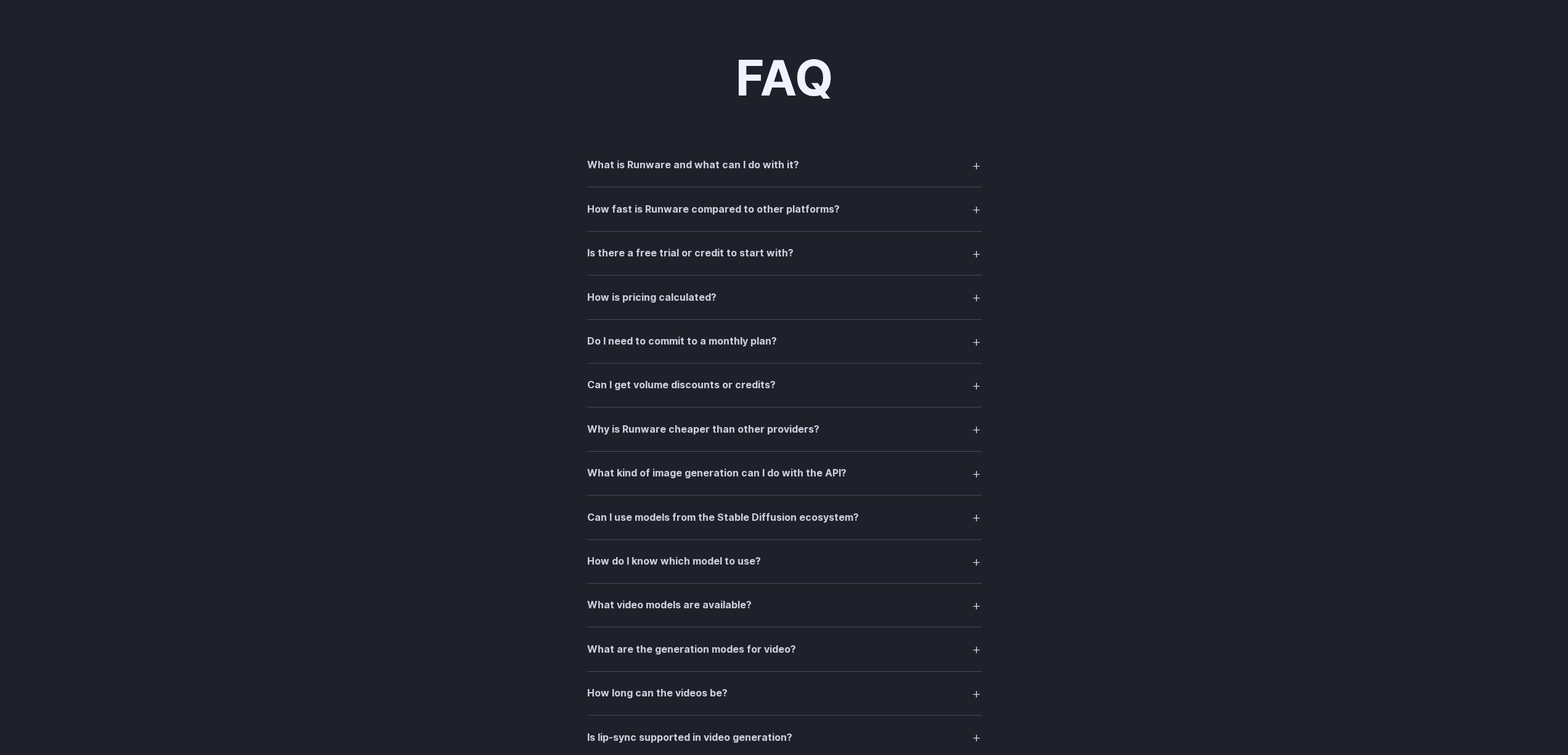
click at [727, 213] on h3 "How fast is Runware compared to other platforms?" at bounding box center [713, 209] width 253 height 16
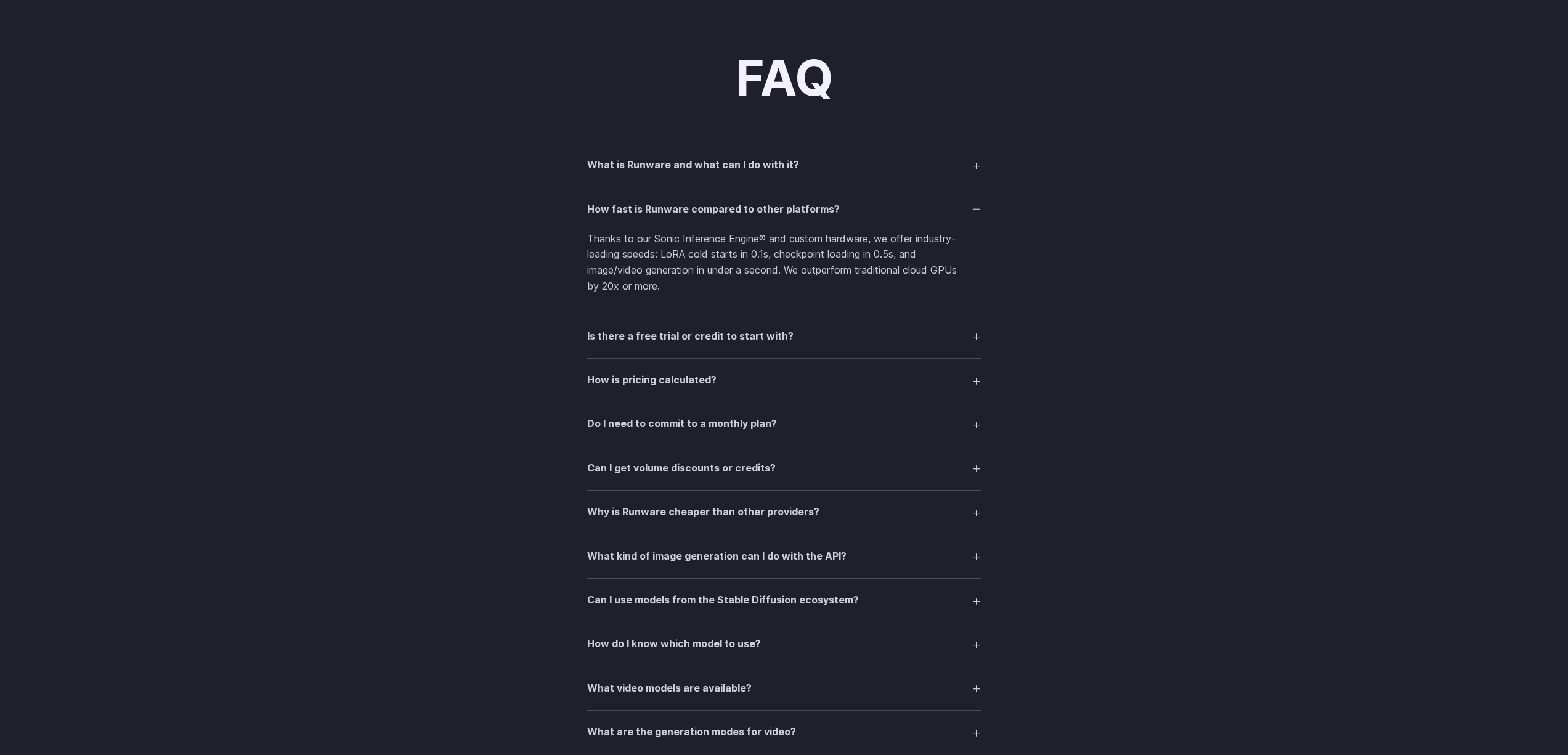
click at [618, 206] on h3 "How fast is Runware compared to other platforms?" at bounding box center [713, 209] width 253 height 16
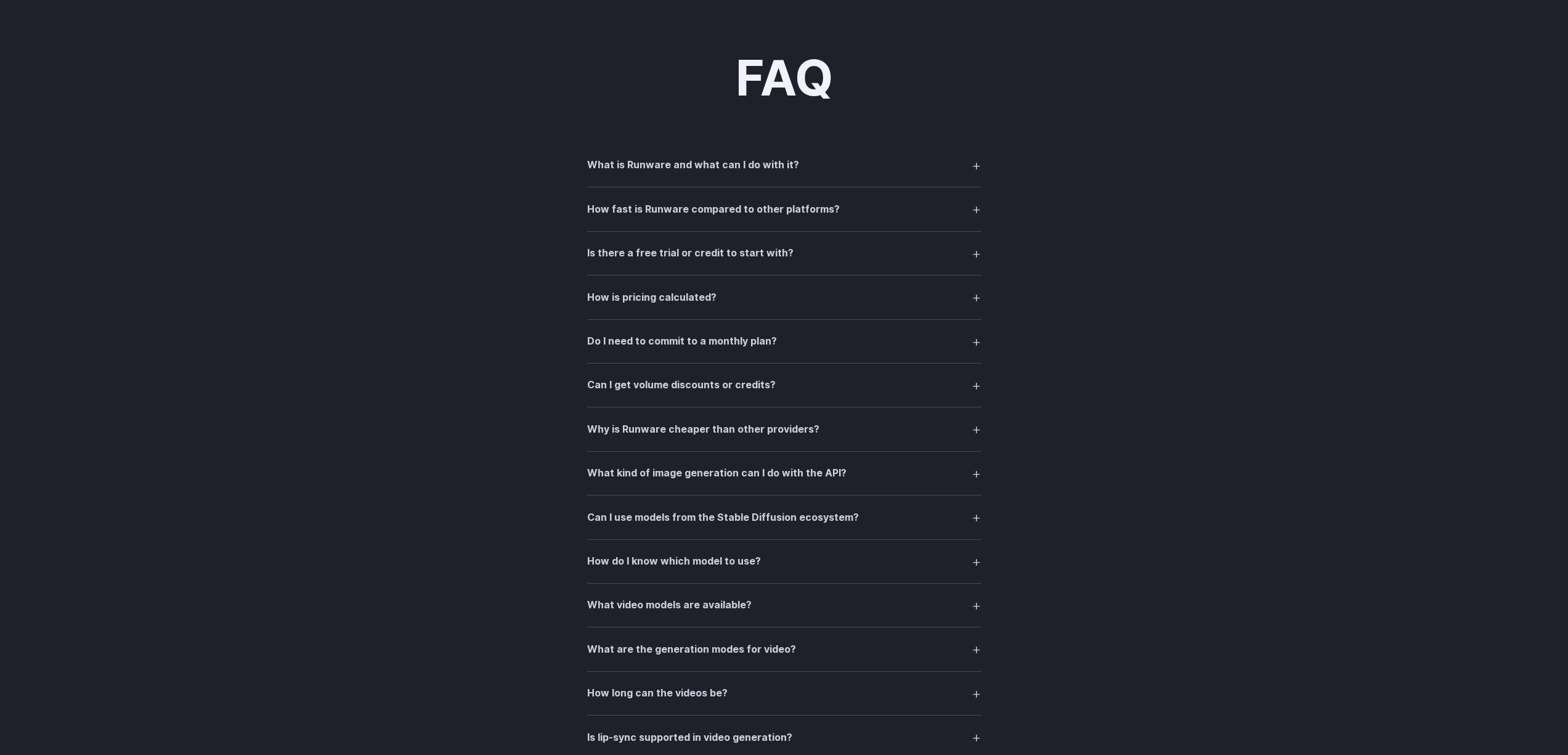
click at [614, 251] on h3 "Is there a free trial or credit to start with?" at bounding box center [690, 253] width 206 height 16
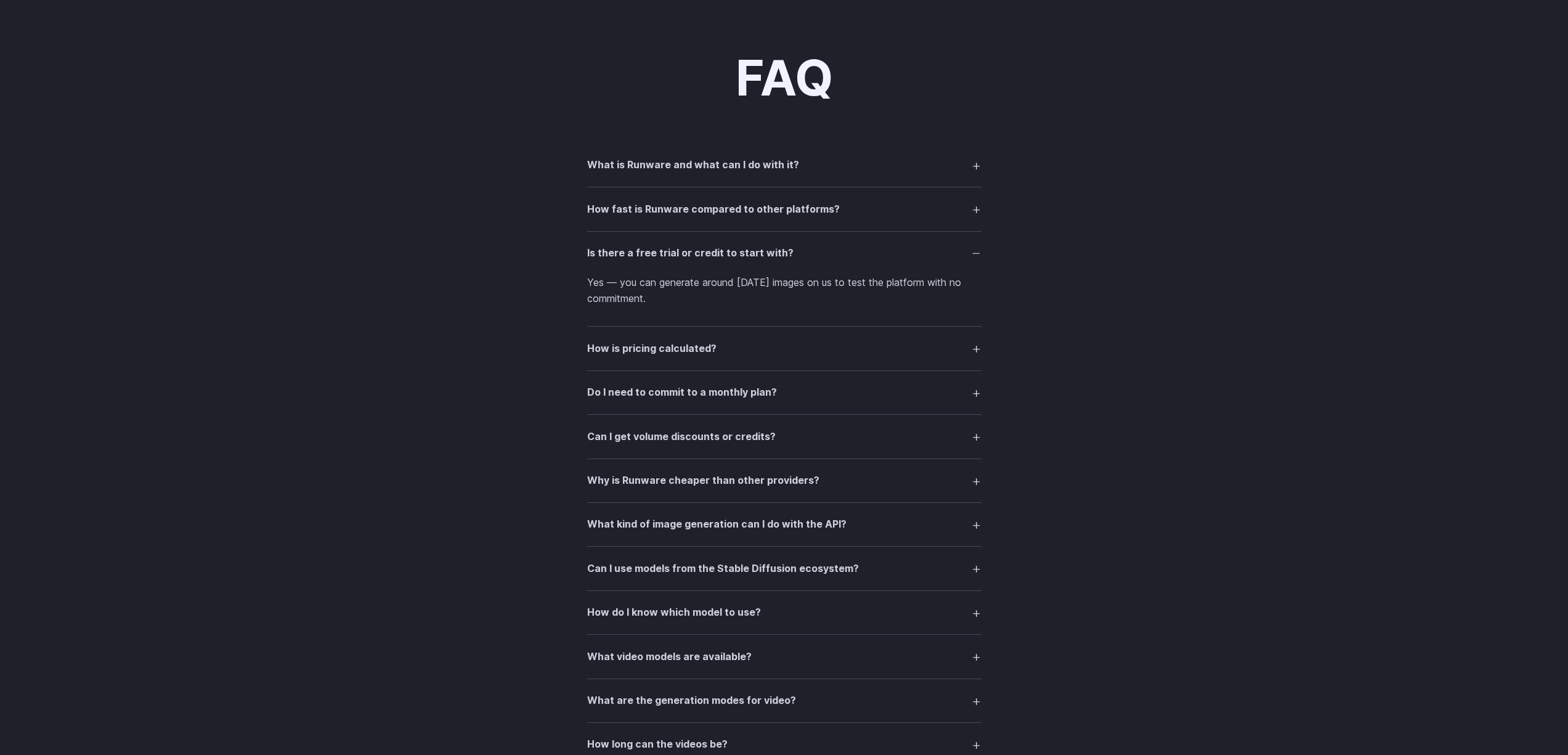
click at [614, 251] on h3 "Is there a free trial or credit to start with?" at bounding box center [690, 253] width 206 height 16
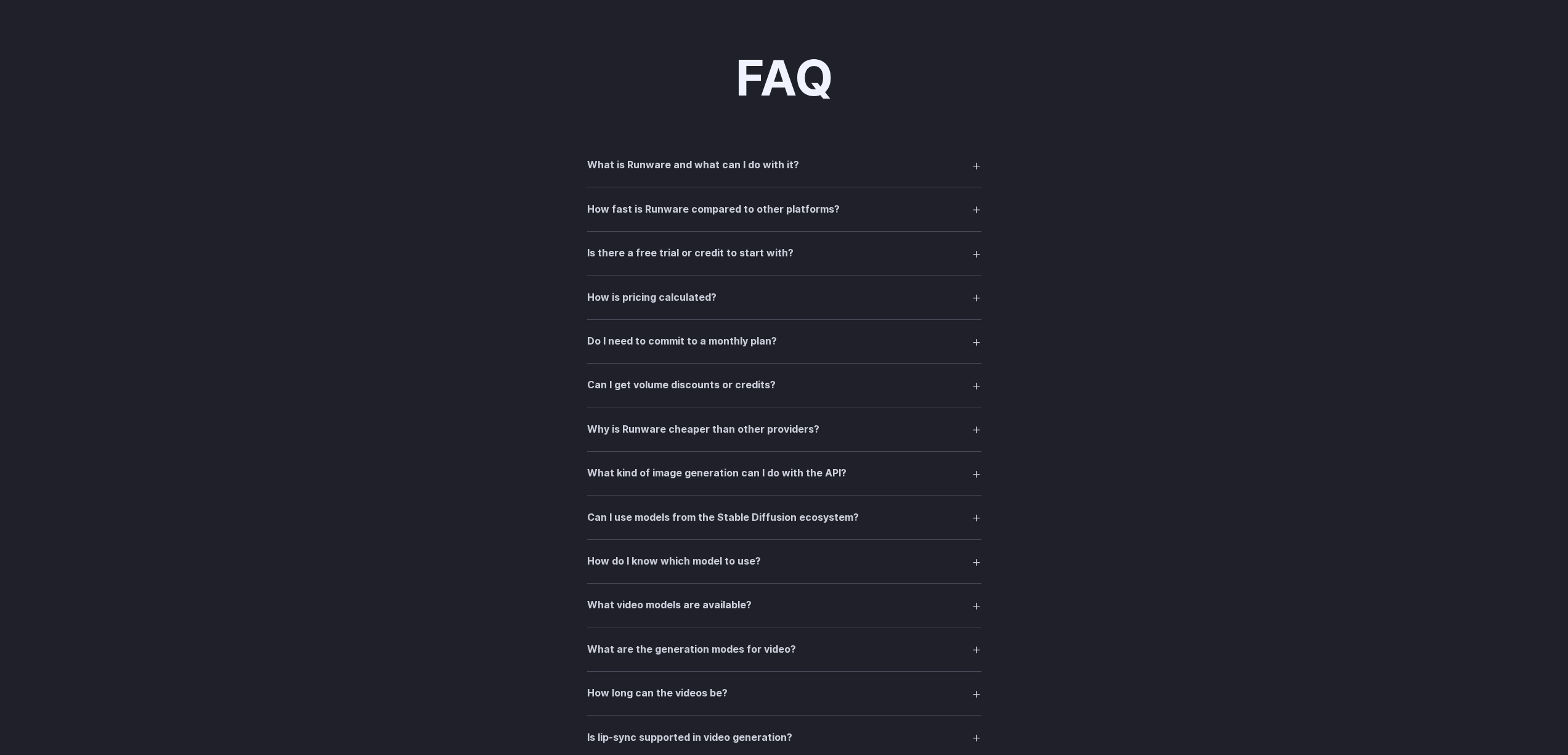
click at [620, 297] on h3 "How is pricing calculated?" at bounding box center [652, 298] width 130 height 16
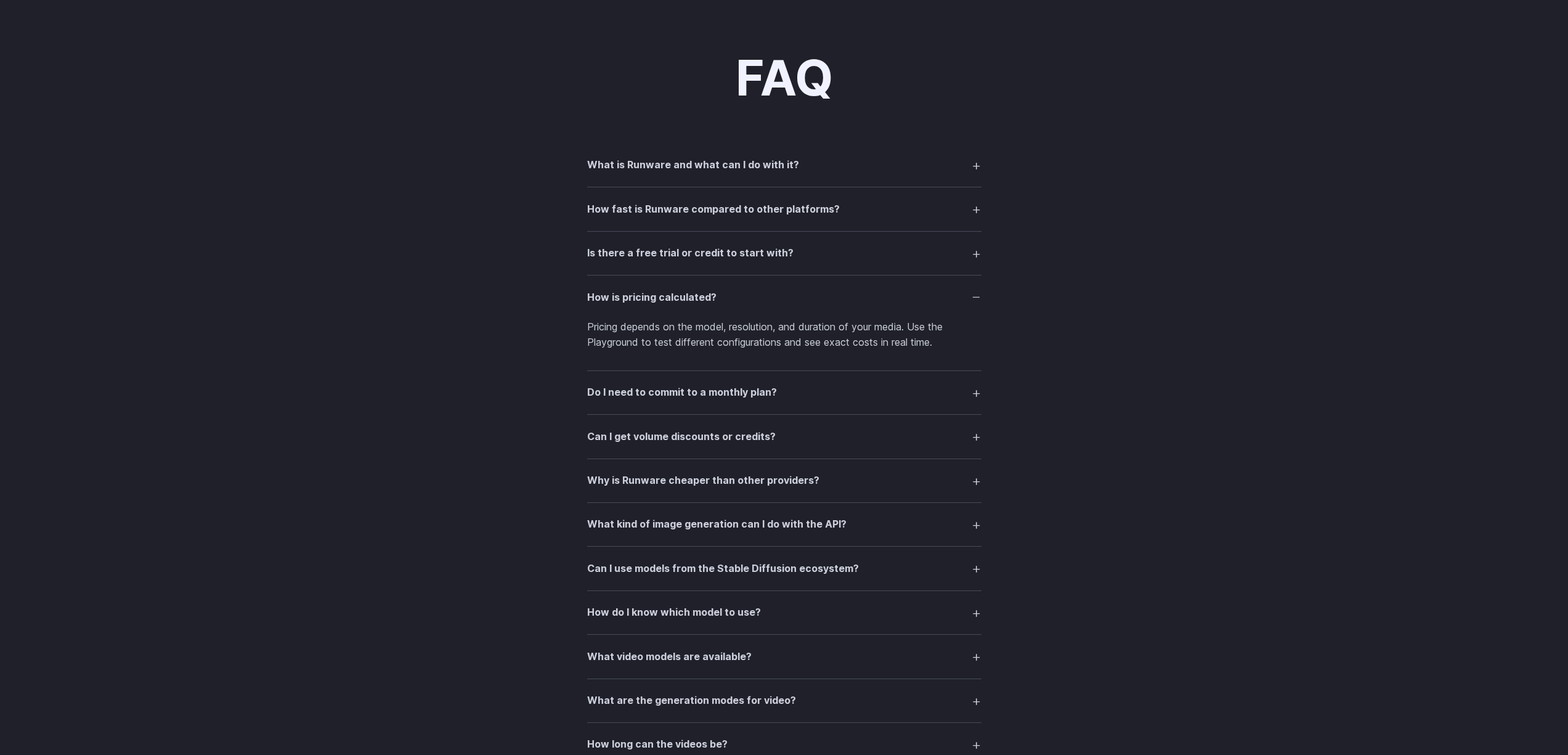
click at [618, 297] on h3 "How is pricing calculated?" at bounding box center [652, 298] width 130 height 16
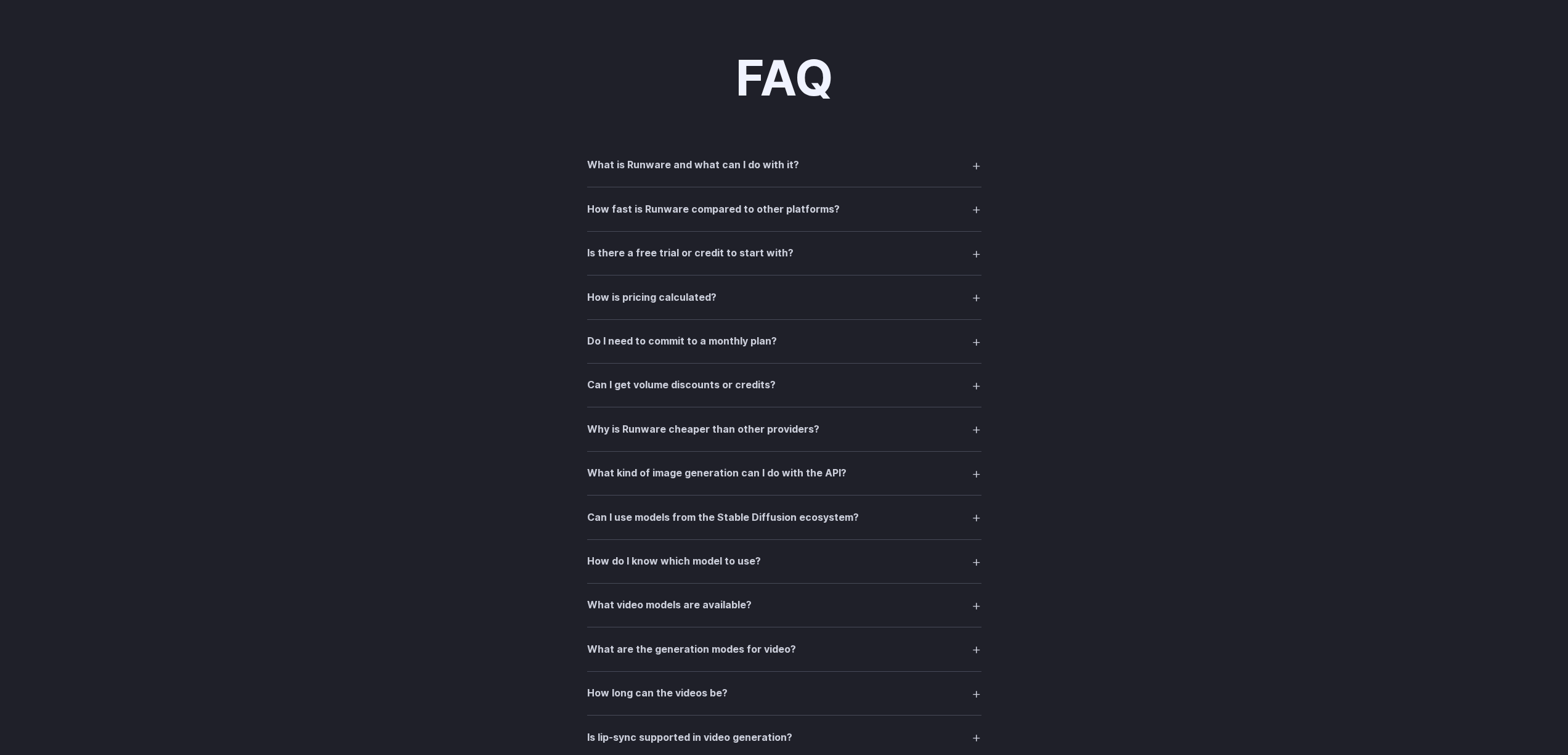
click at [632, 343] on h3 "Do I need to commit to a monthly plan?" at bounding box center [683, 341] width 190 height 16
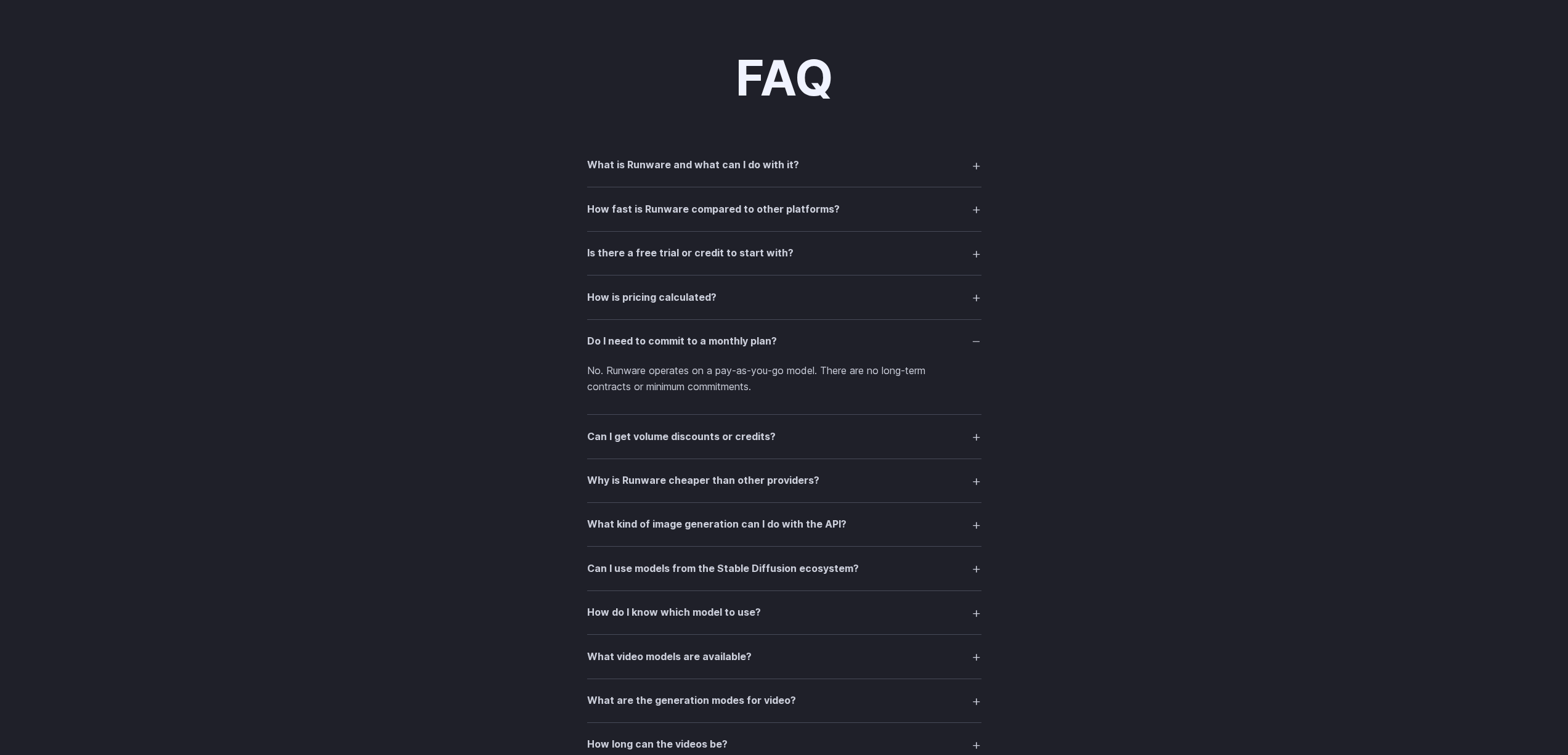
click at [633, 342] on h3 "Do I need to commit to a monthly plan?" at bounding box center [683, 341] width 190 height 16
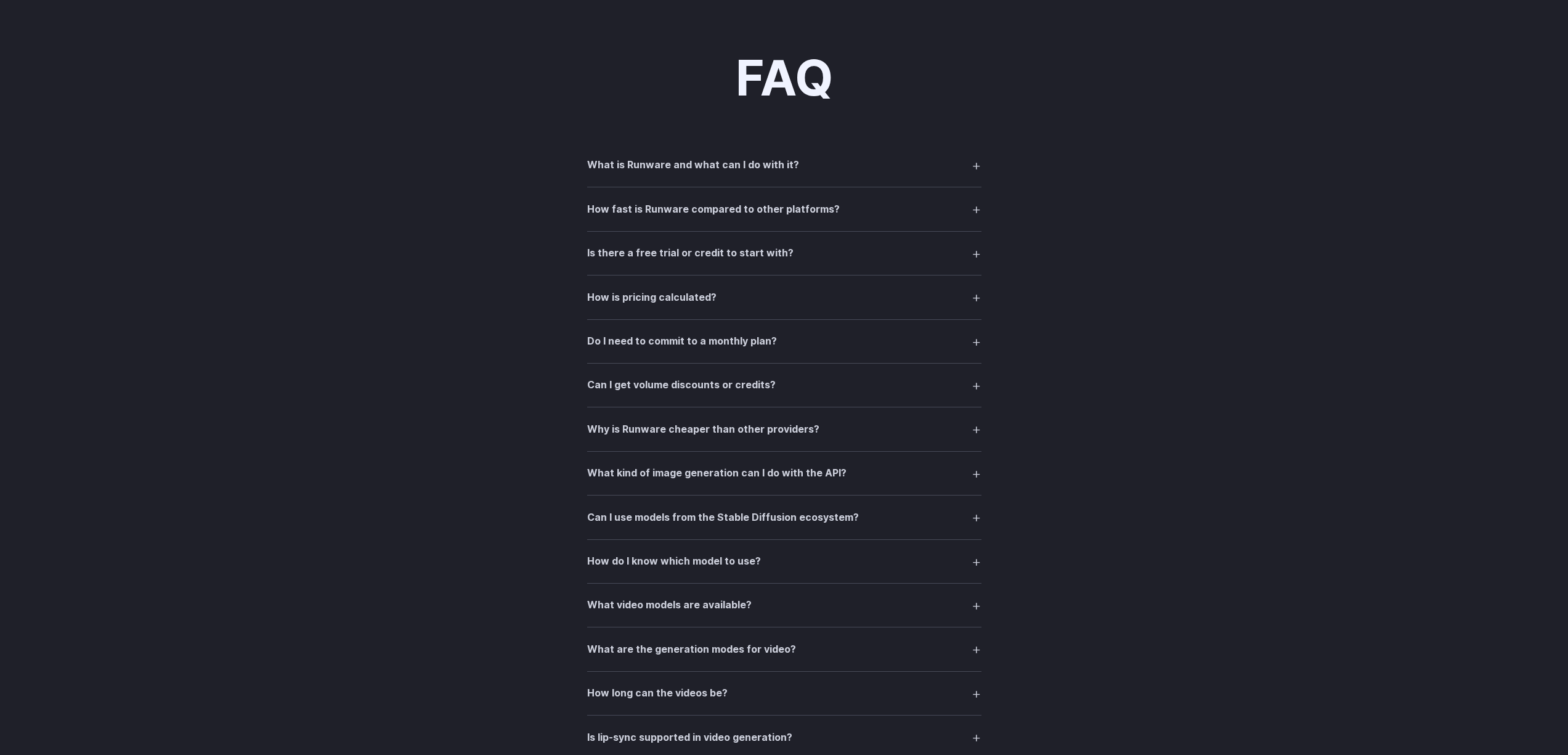
click at [657, 386] on h3 "Can I get volume discounts or credits?" at bounding box center [682, 385] width 188 height 16
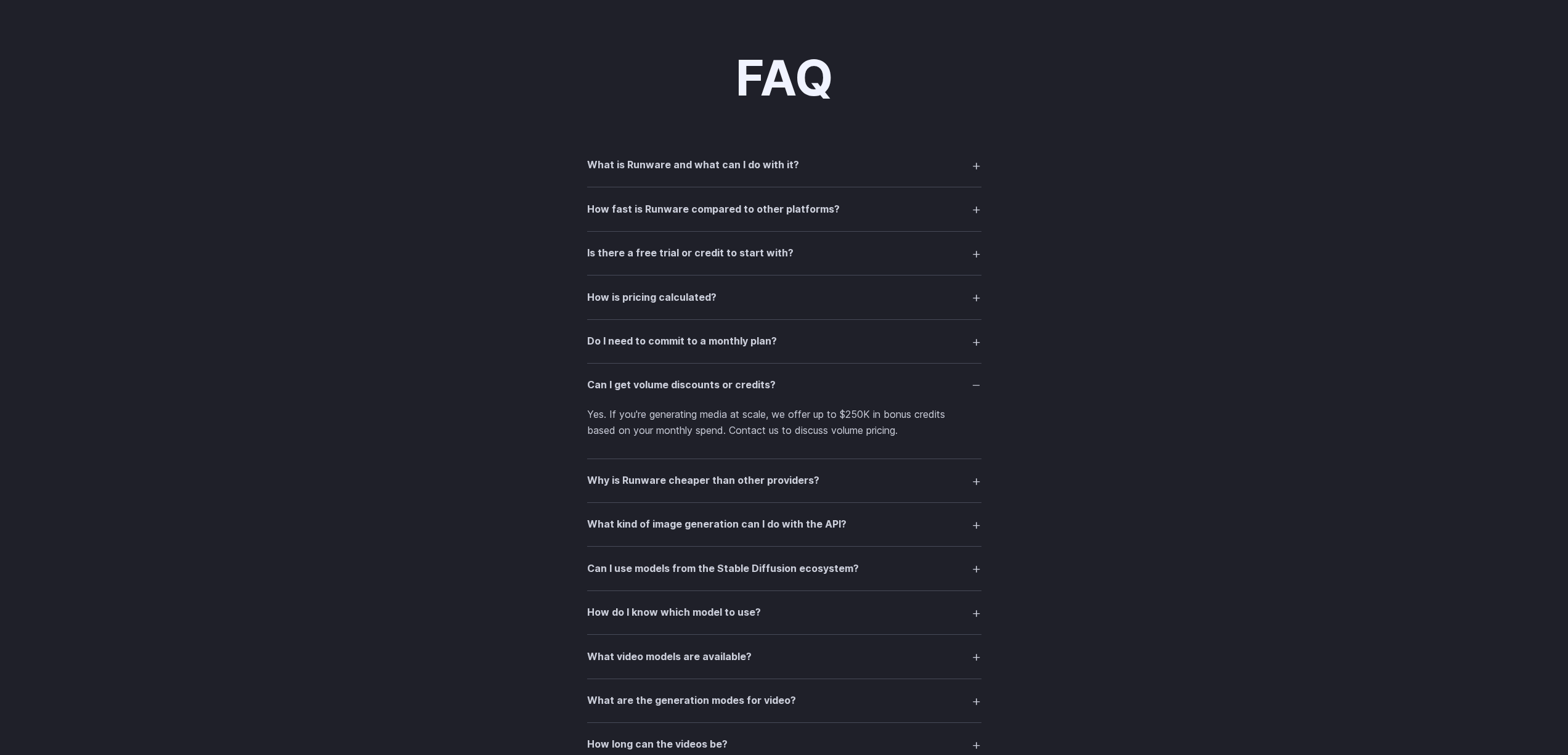
click at [657, 385] on h3 "Can I get volume discounts or credits?" at bounding box center [682, 385] width 188 height 16
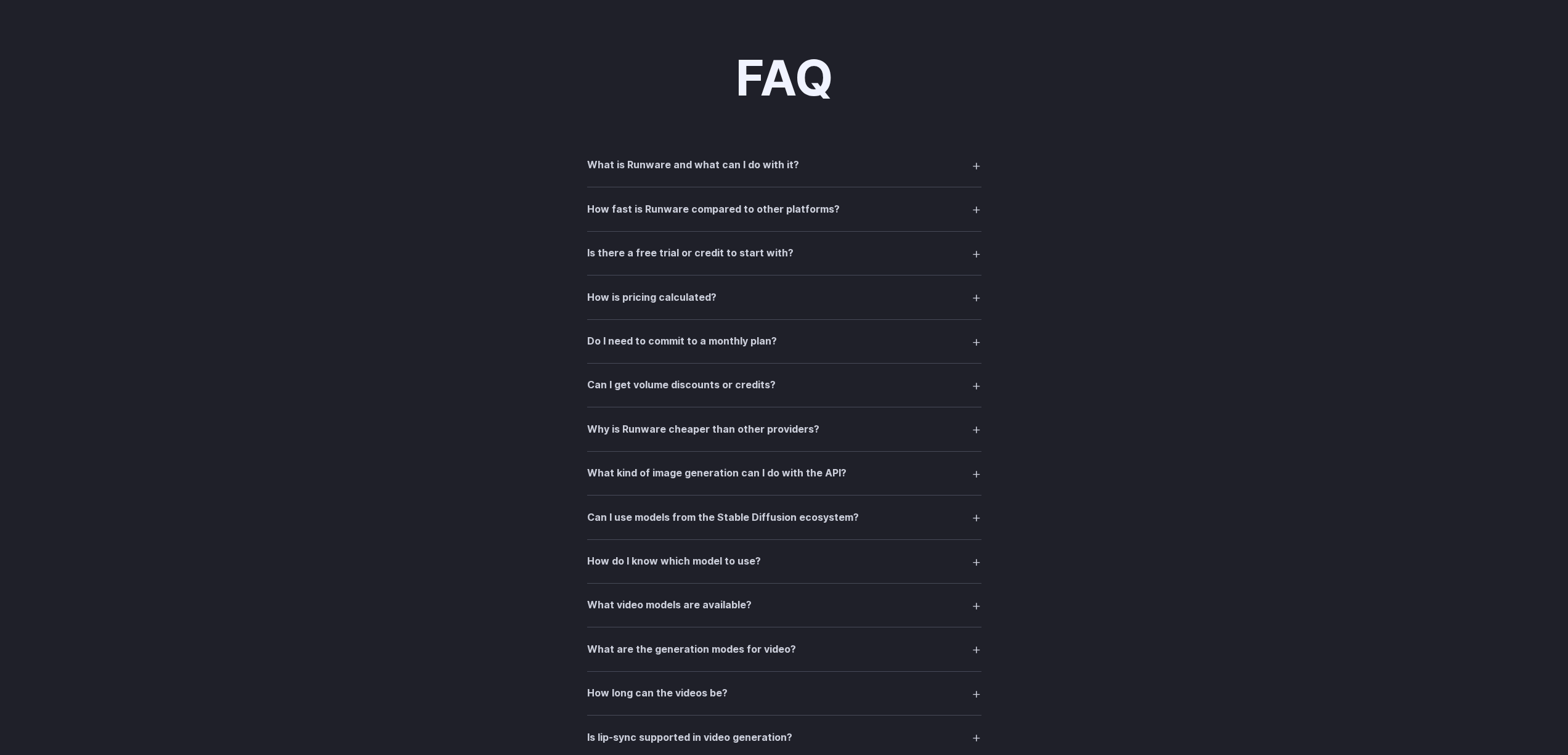
click at [658, 426] on h3 "Why is Runware cheaper than other providers?" at bounding box center [704, 429] width 232 height 16
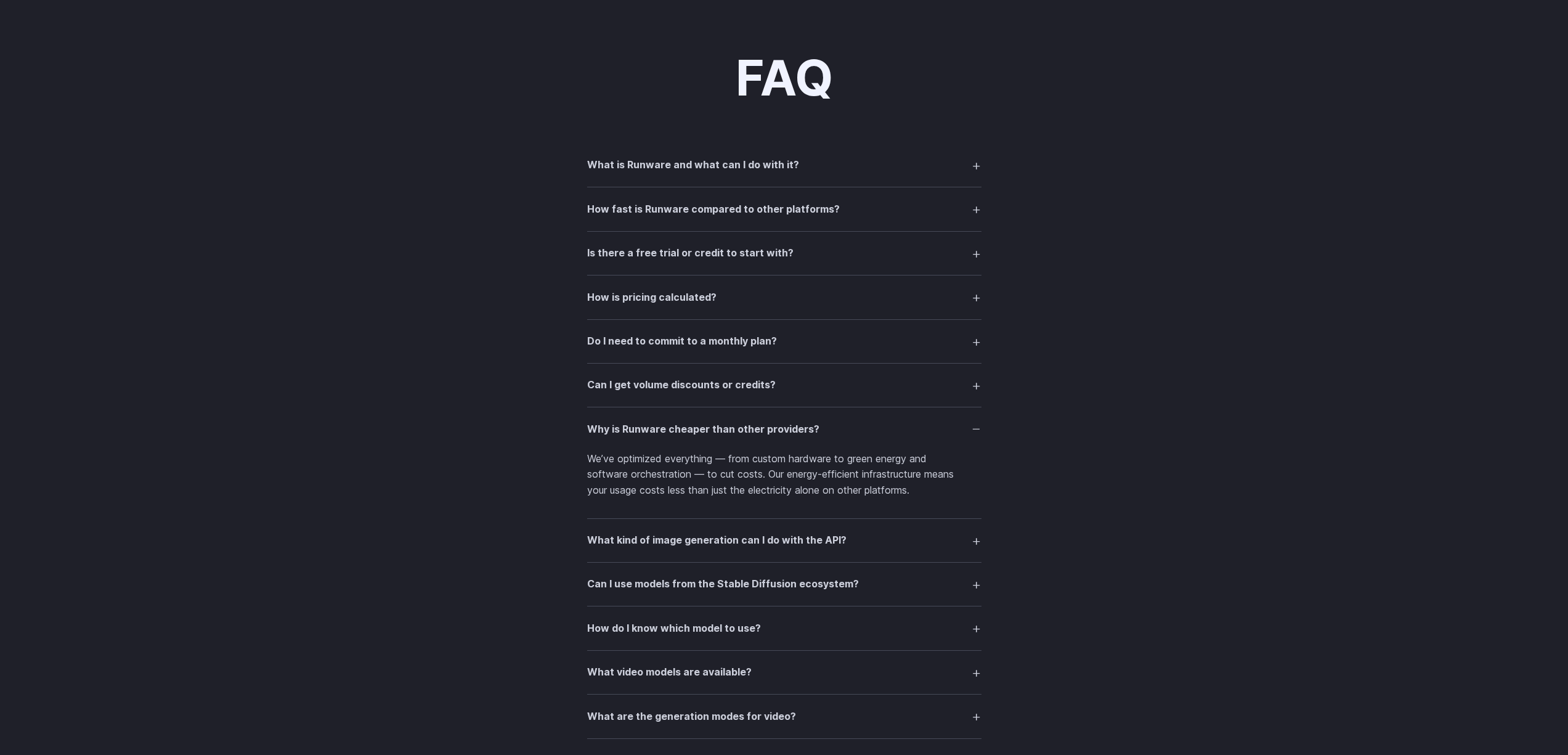
click at [658, 426] on h3 "Why is Runware cheaper than other providers?" at bounding box center [704, 429] width 232 height 16
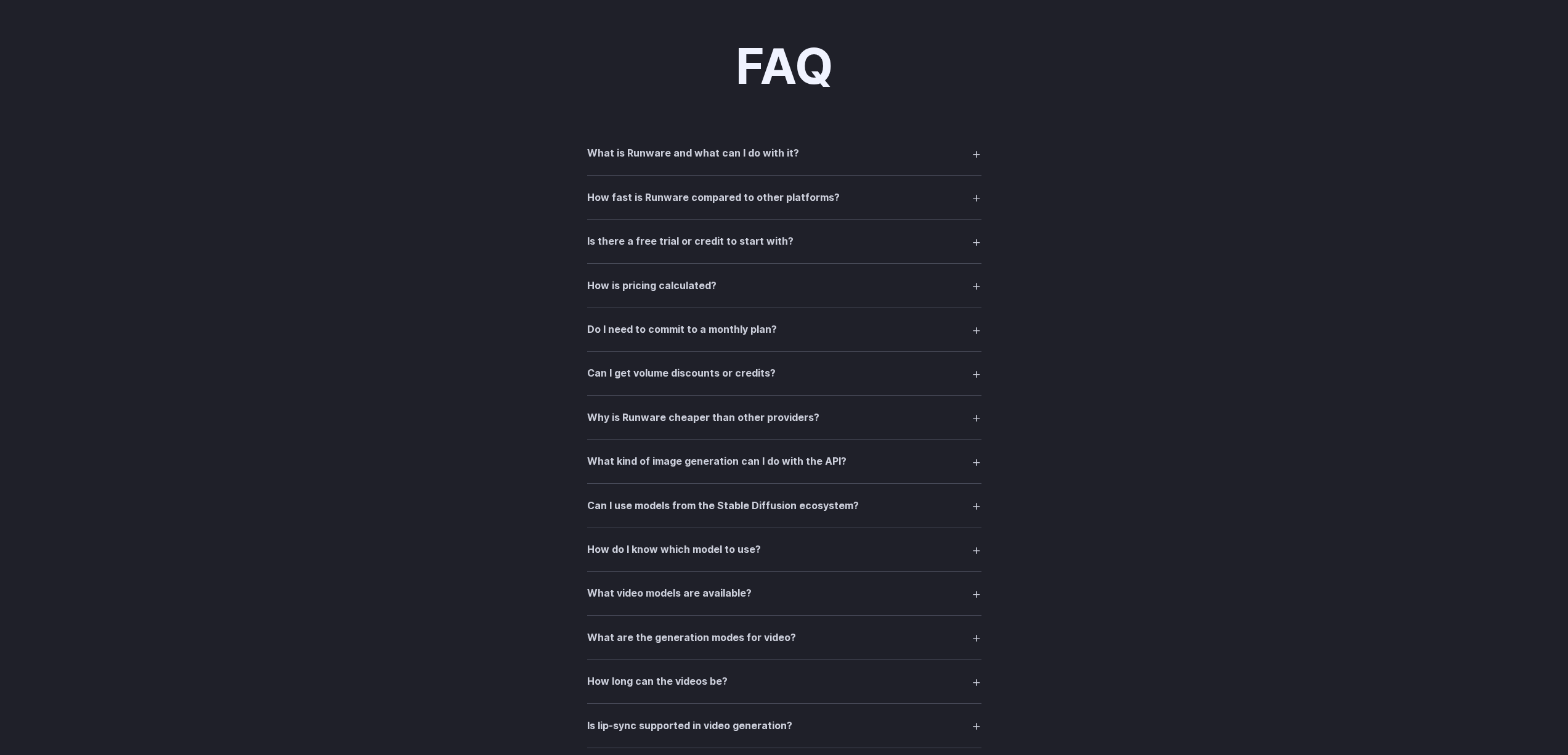
scroll to position [1576, 0]
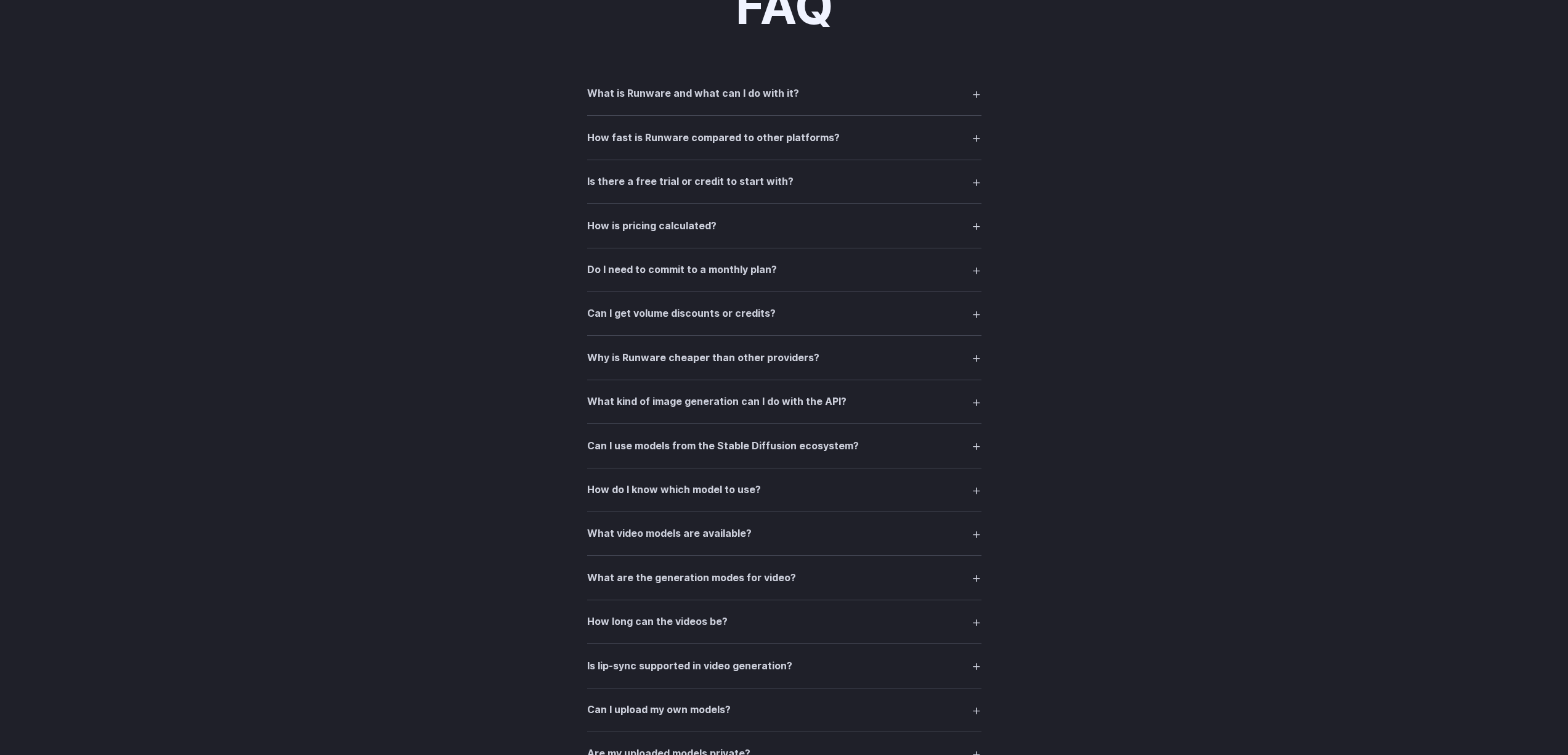
click at [686, 405] on h3 "What kind of image generation can I do with the API?" at bounding box center [717, 402] width 259 height 16
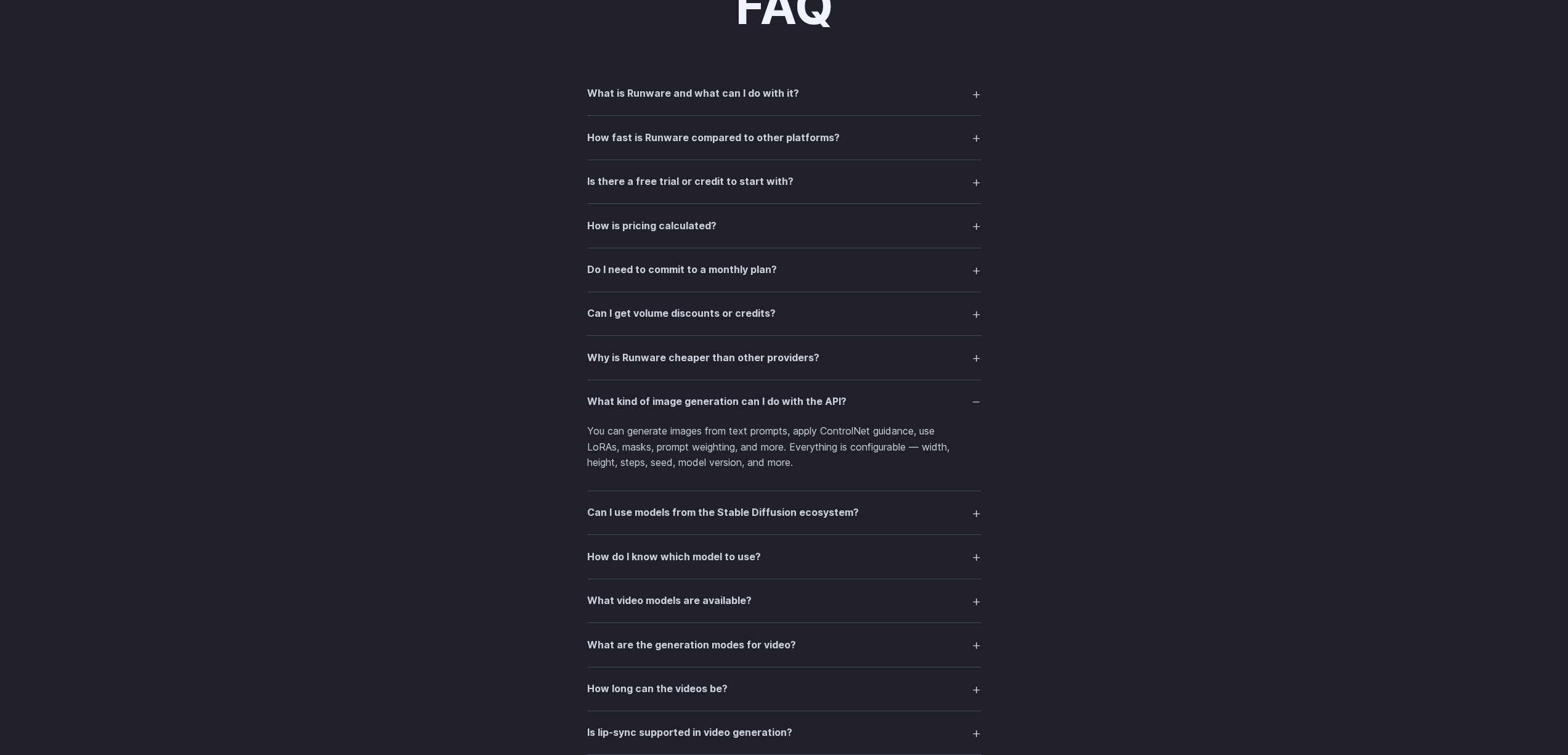
click at [687, 400] on h3 "What kind of image generation can I do with the API?" at bounding box center [717, 402] width 259 height 16
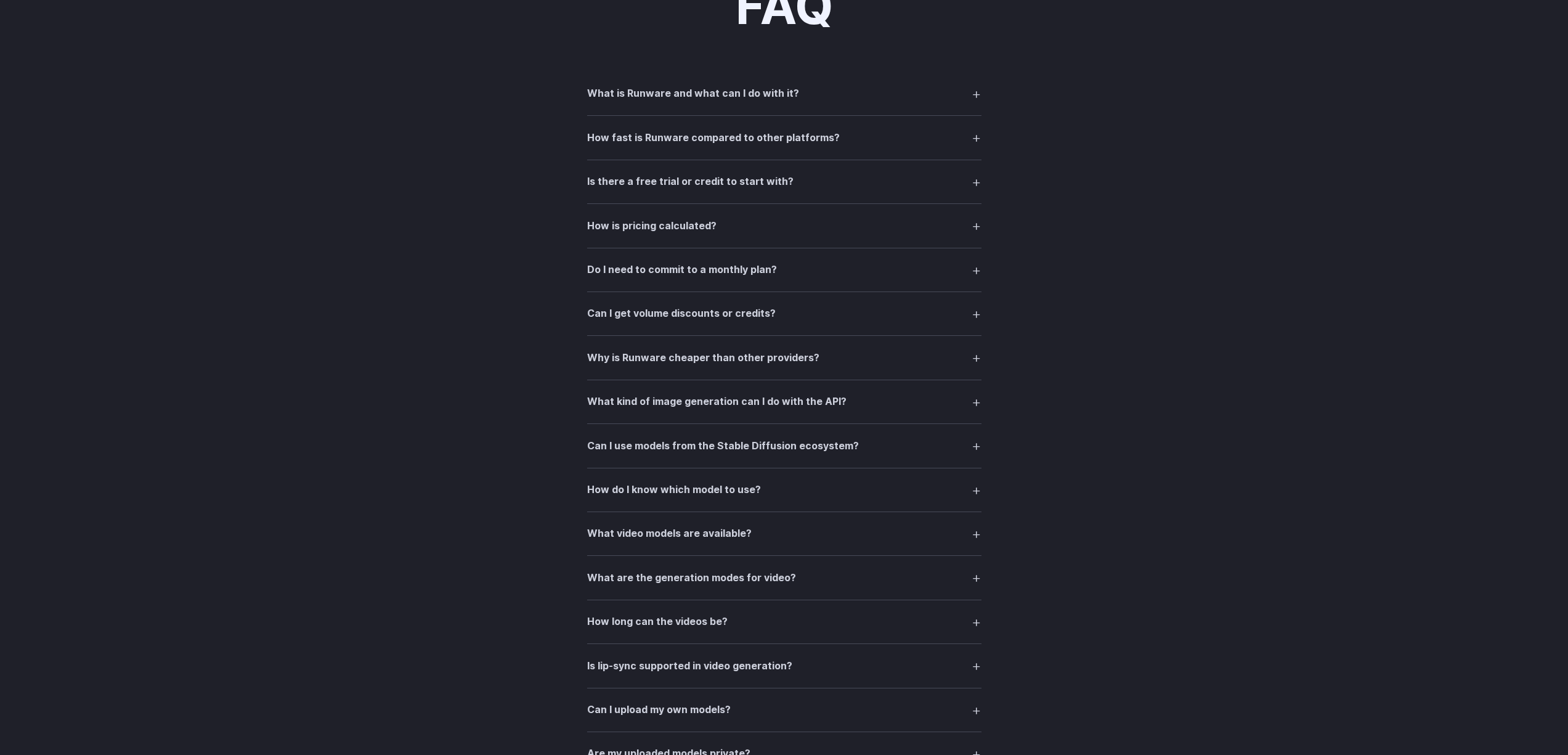
click at [672, 405] on h3 "What kind of image generation can I do with the API?" at bounding box center [717, 402] width 259 height 16
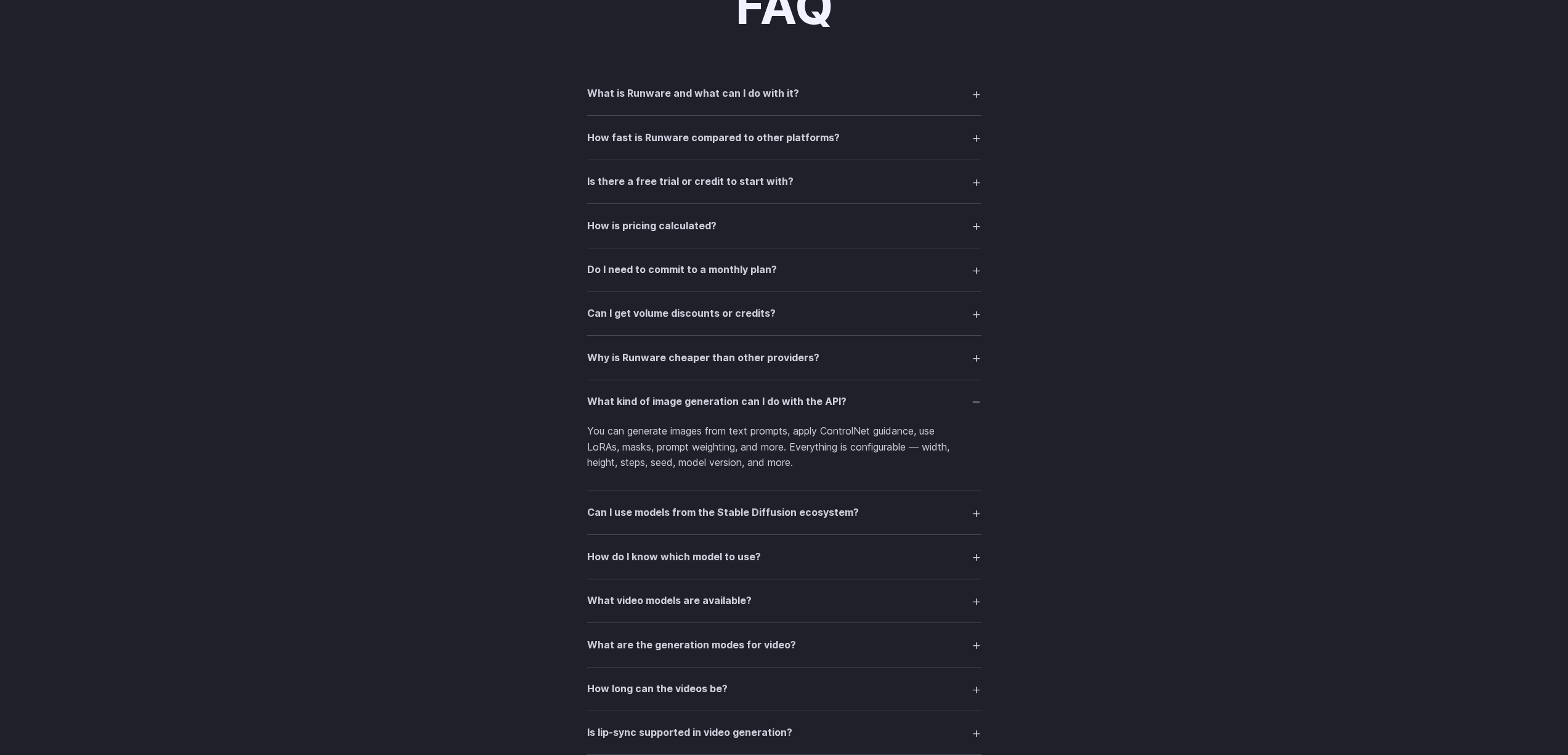
click at [672, 405] on h3 "What kind of image generation can I do with the API?" at bounding box center [717, 402] width 259 height 16
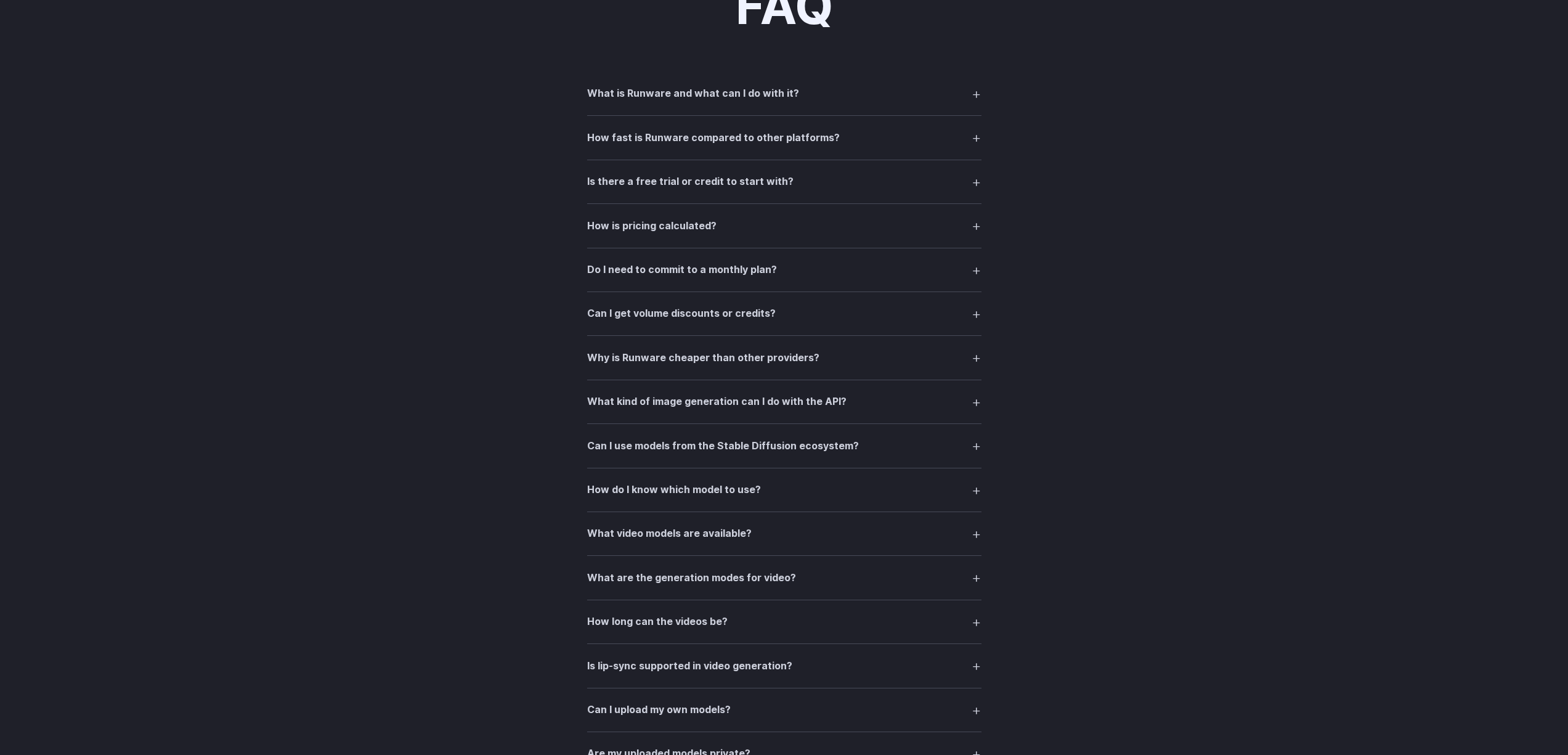
click at [641, 451] on h3 "Can I use models from the Stable Diffusion ecosystem?" at bounding box center [723, 446] width 272 height 16
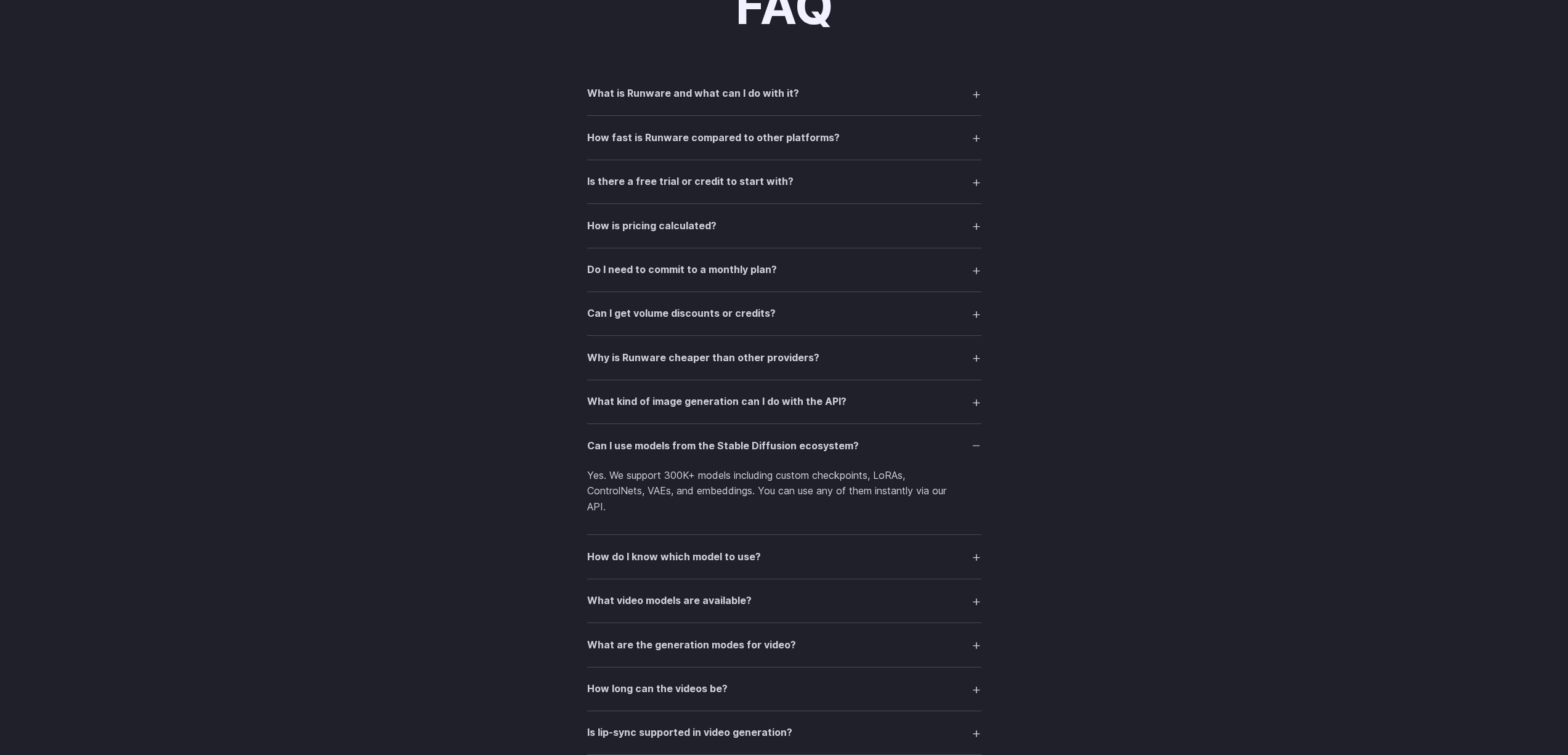
click at [647, 447] on h3 "Can I use models from the Stable Diffusion ecosystem?" at bounding box center [723, 446] width 272 height 16
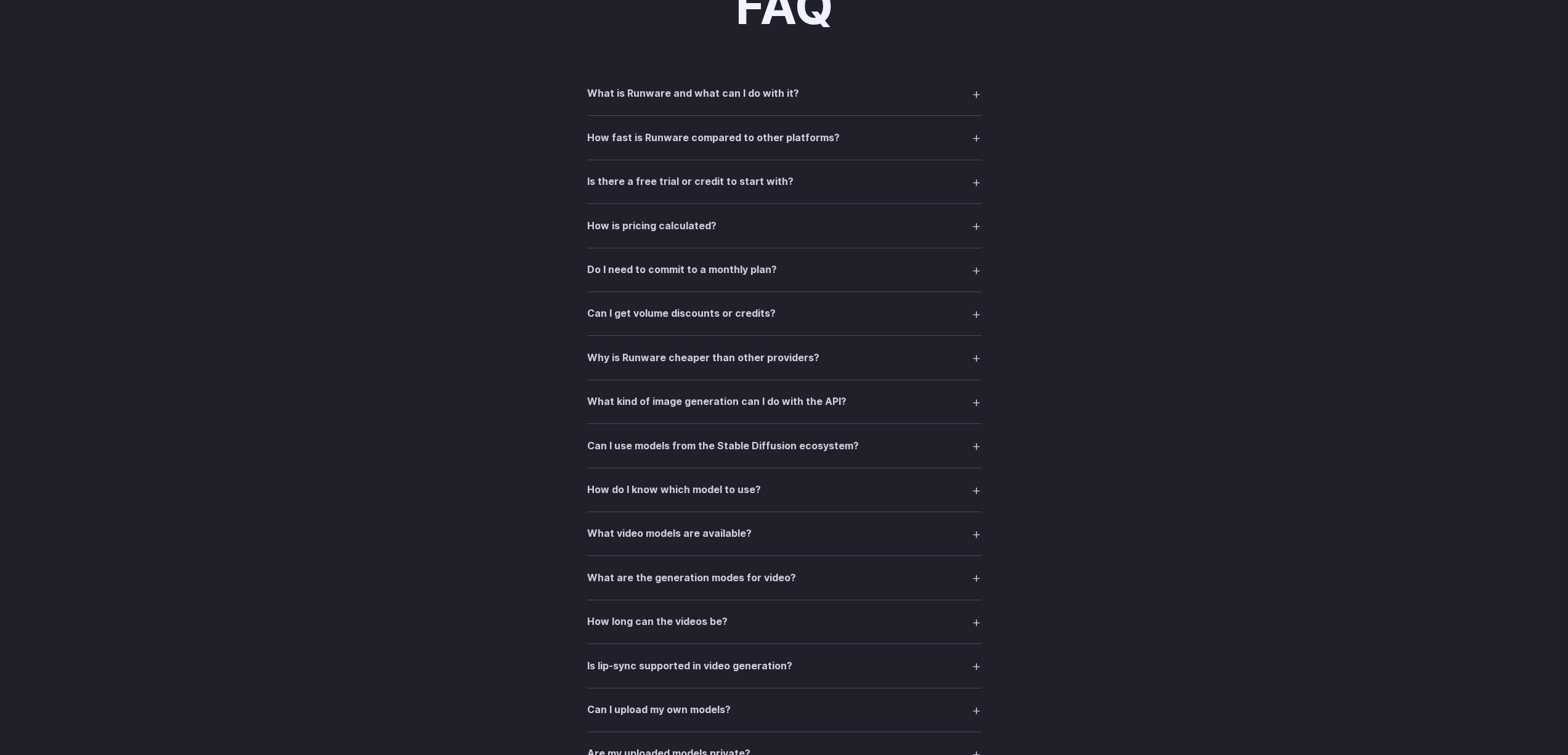
click at [651, 491] on h3 "How do I know which model to use?" at bounding box center [674, 490] width 174 height 16
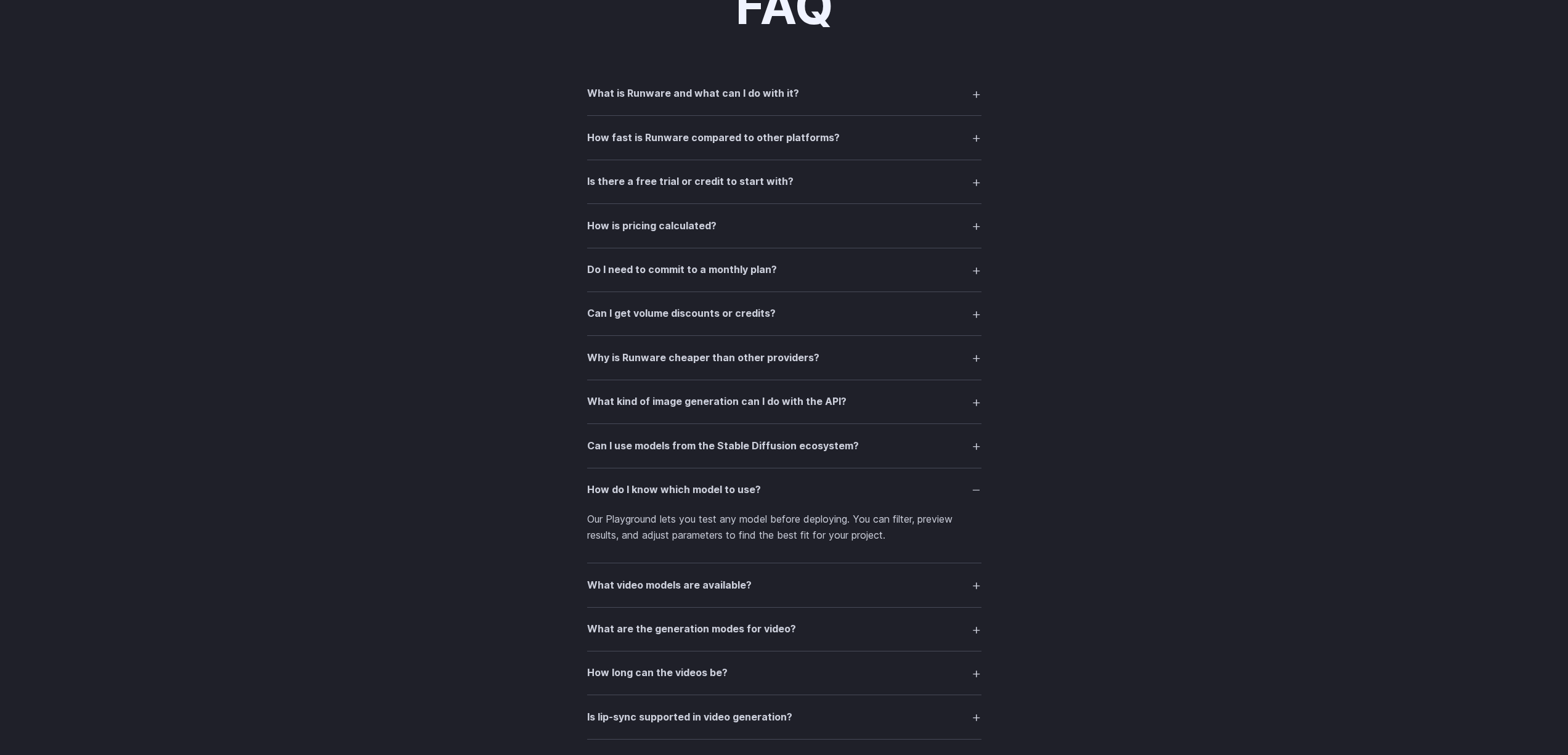
click at [651, 490] on h3 "How do I know which model to use?" at bounding box center [674, 490] width 174 height 16
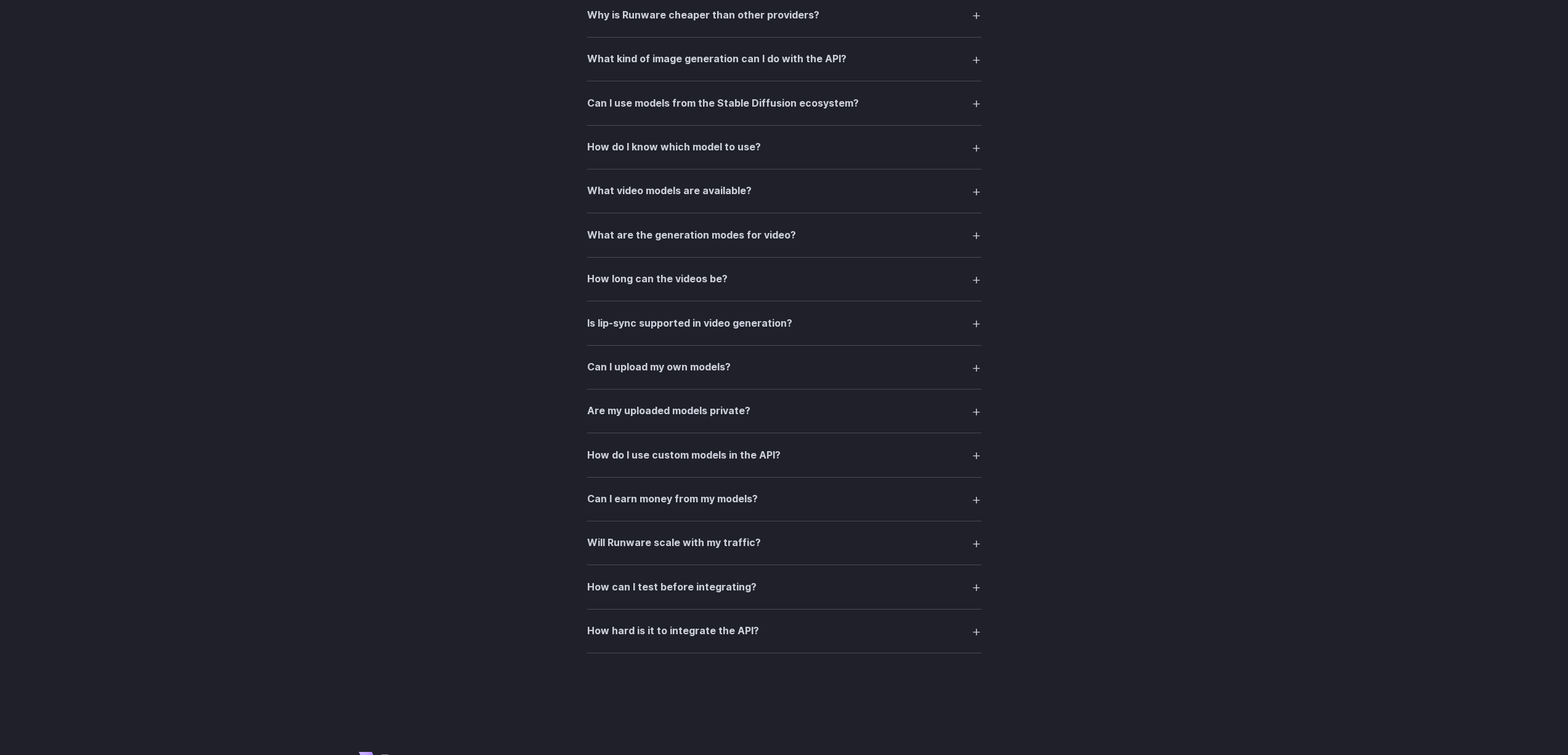
scroll to position [1926, 0]
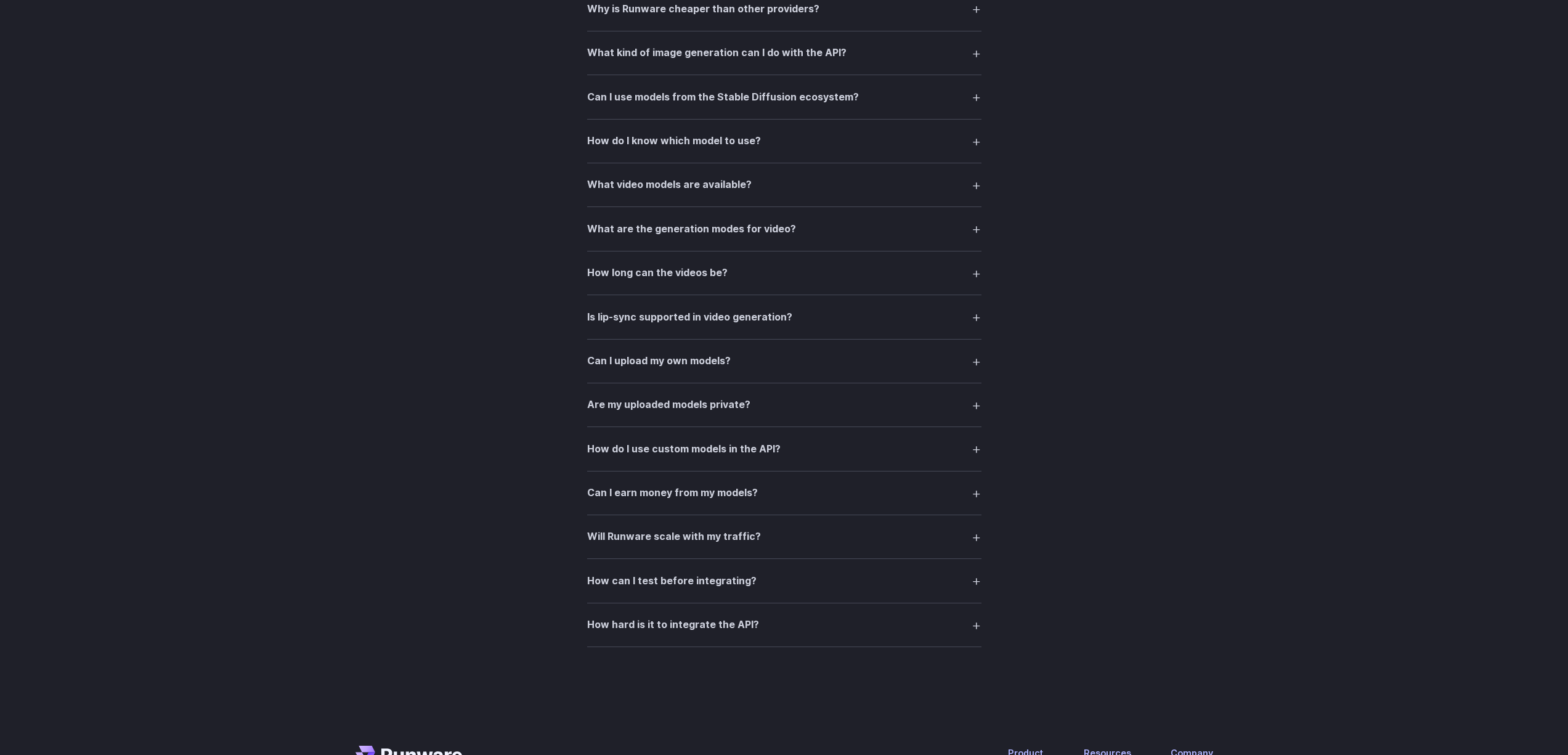
click at [704, 534] on h3 "Will Runware scale with my traffic?" at bounding box center [674, 537] width 174 height 16
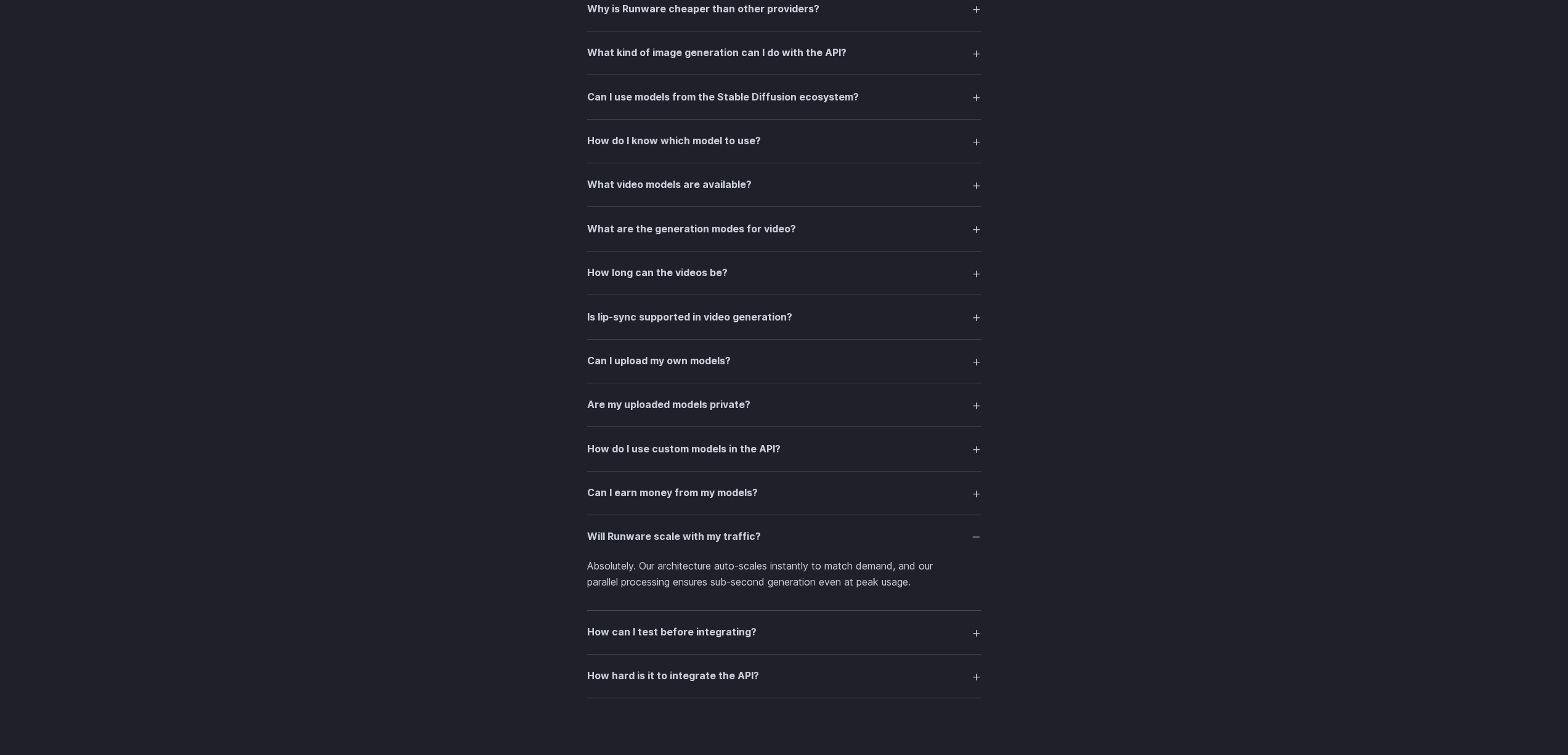
click at [716, 627] on h3 "How can I test before integrating?" at bounding box center [672, 632] width 169 height 16
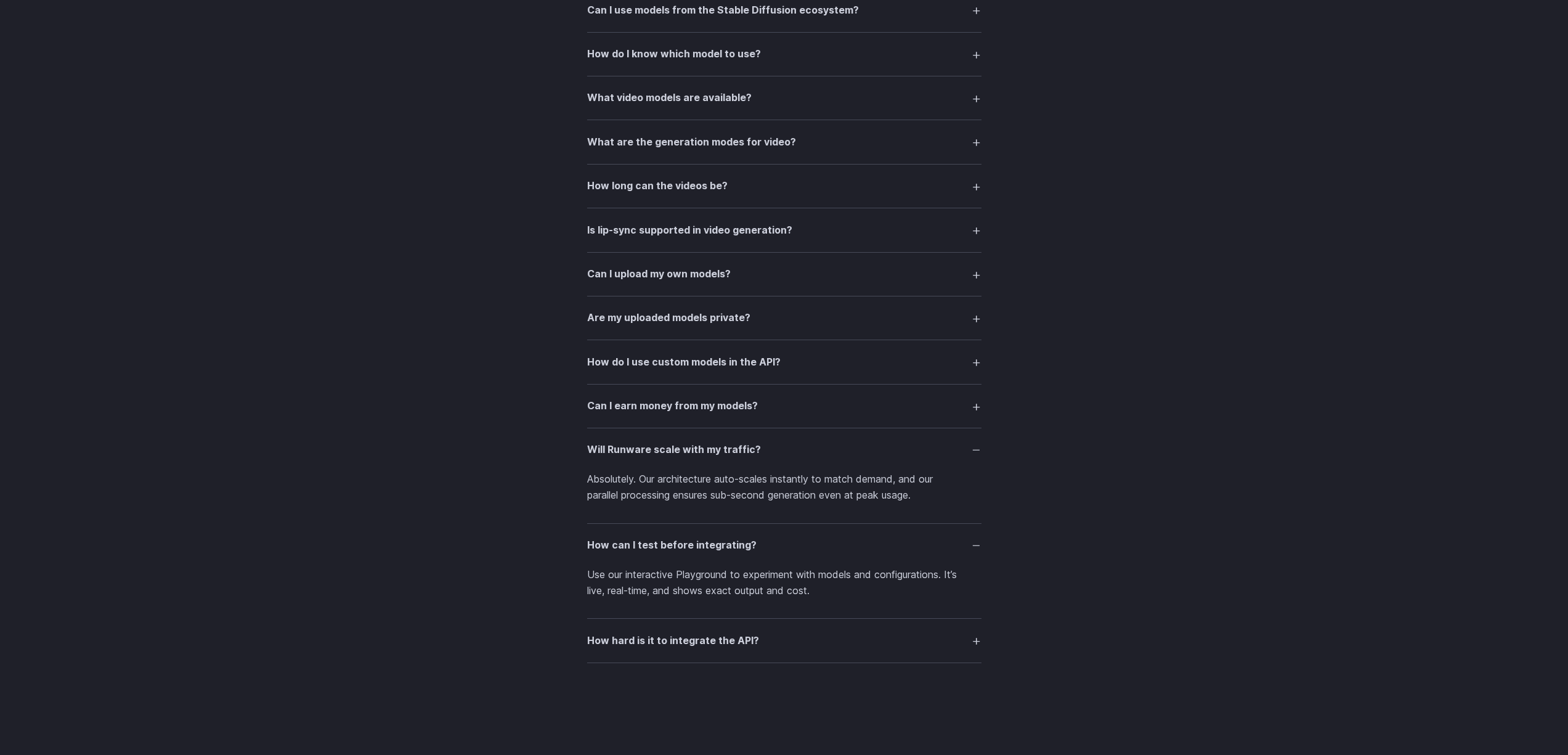
scroll to position [2069, 0]
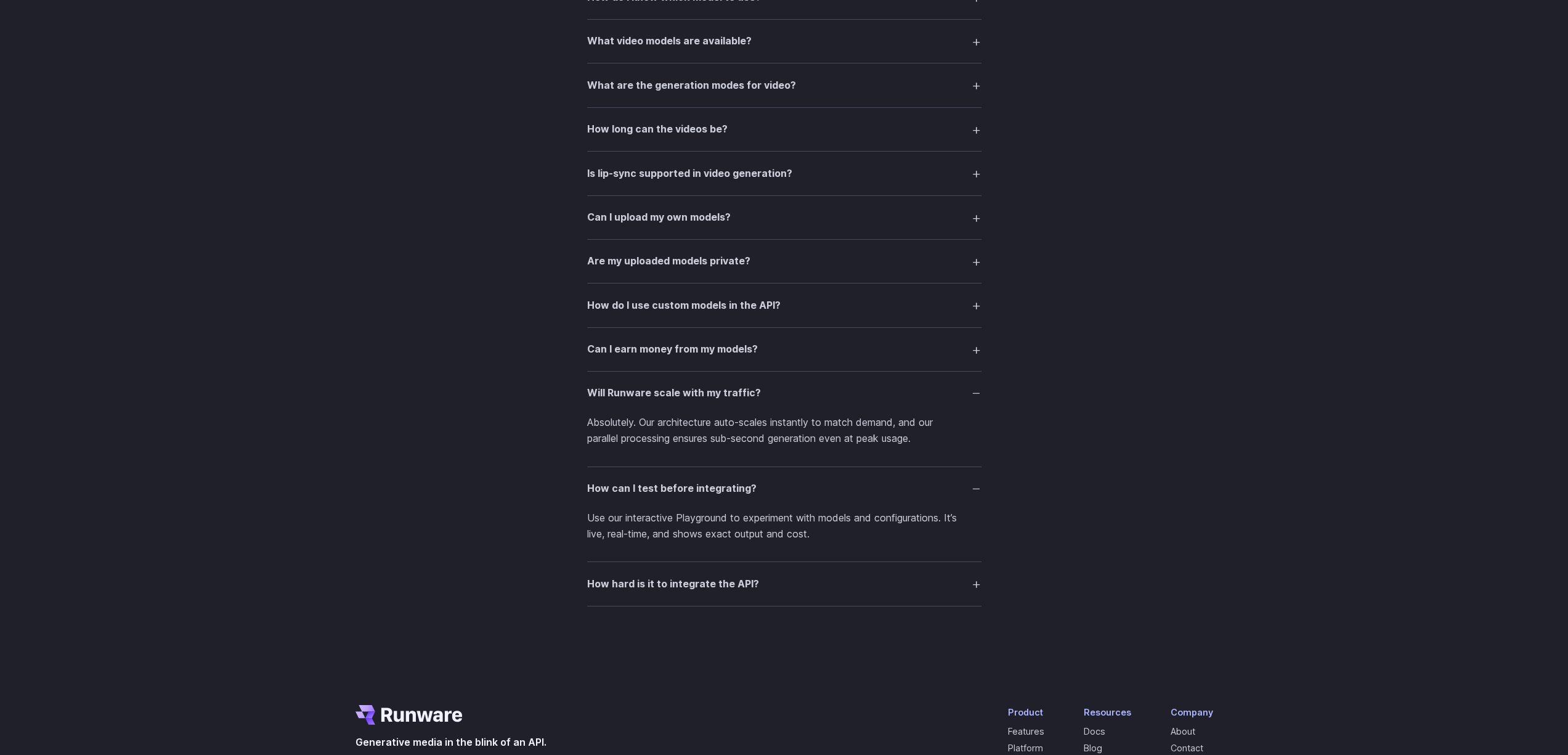
click at [707, 584] on h3 "How hard is it to integrate the API?" at bounding box center [673, 584] width 172 height 16
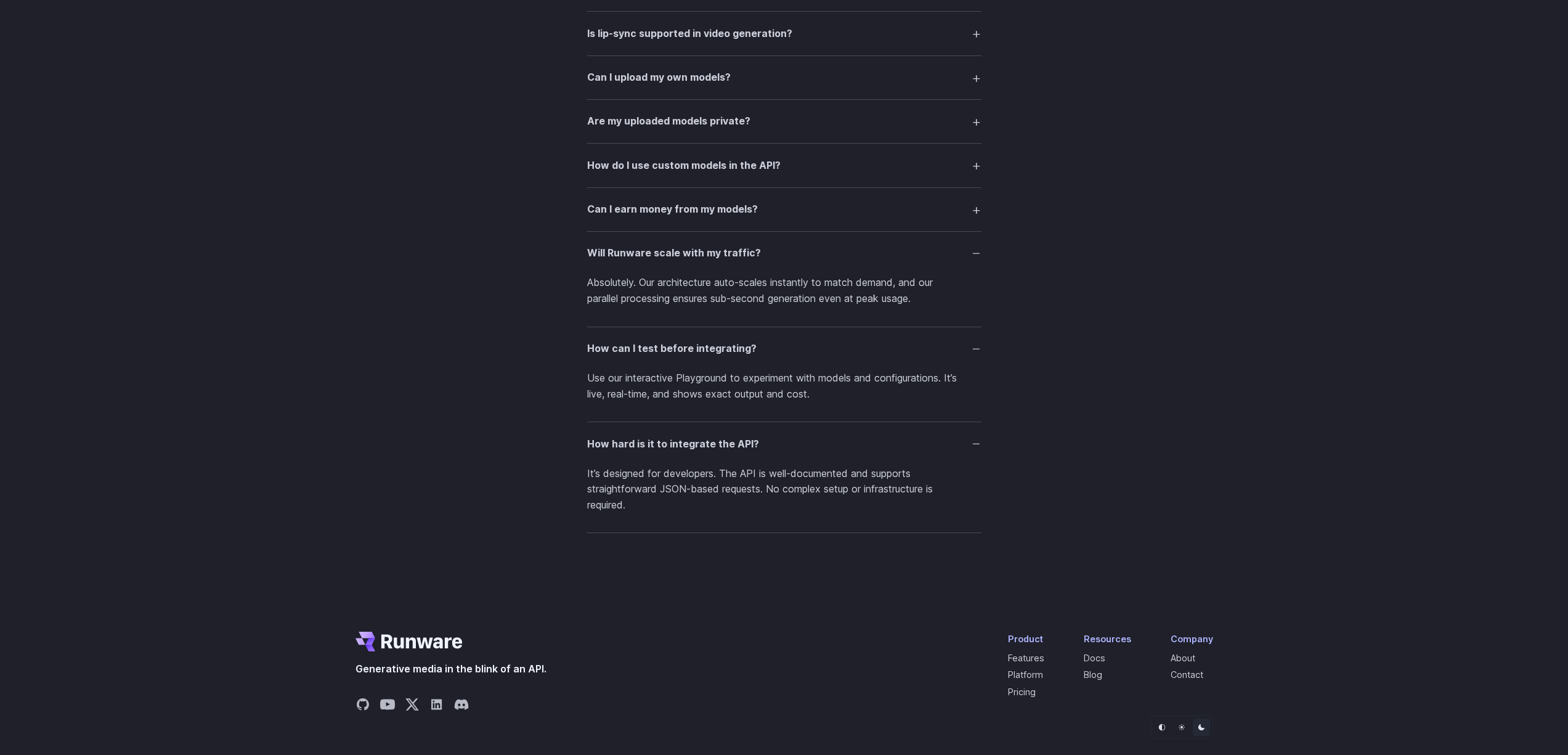
scroll to position [2247, 0]
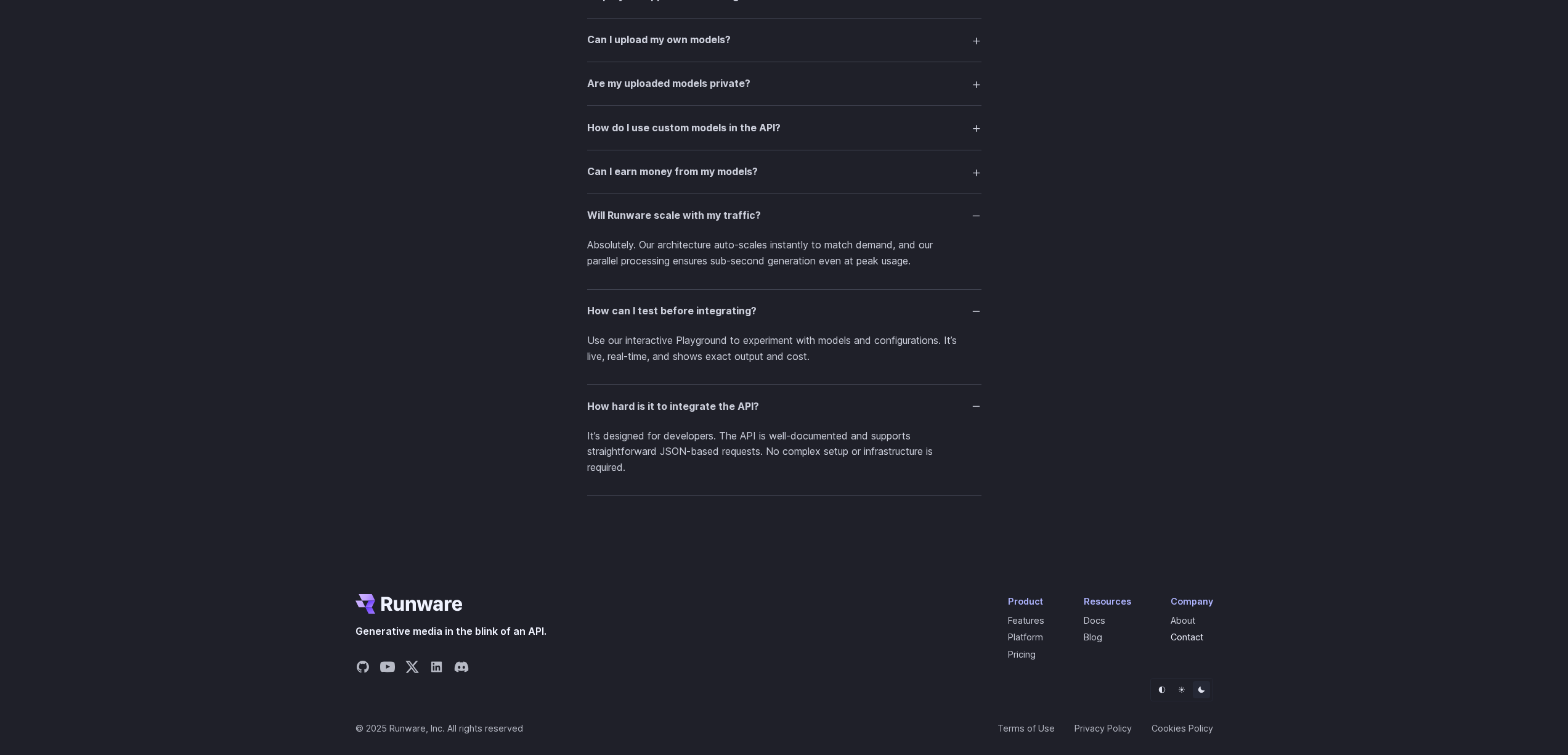
click at [1186, 638] on link "Contact" at bounding box center [1187, 637] width 33 height 11
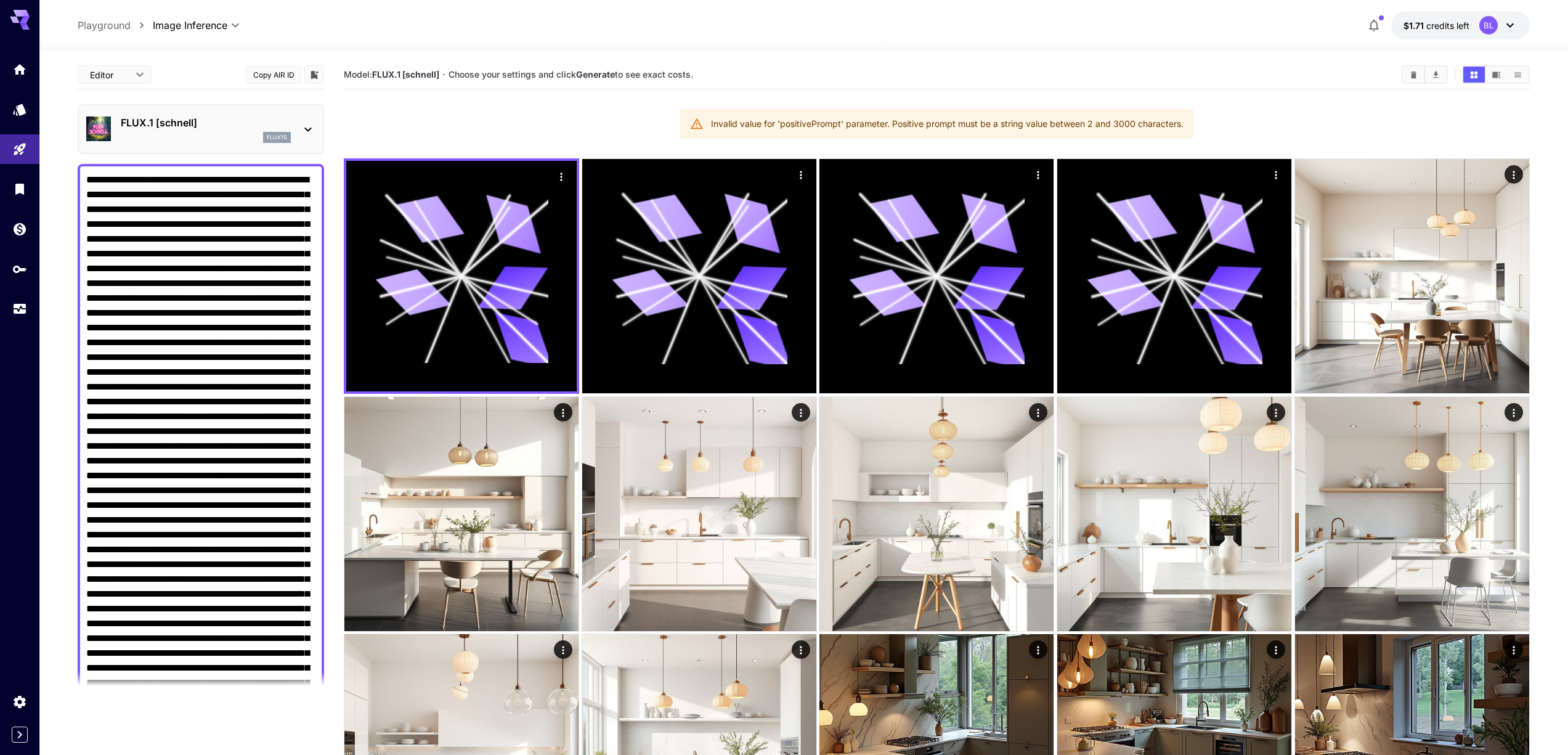
click at [312, 128] on icon at bounding box center [307, 129] width 14 height 14
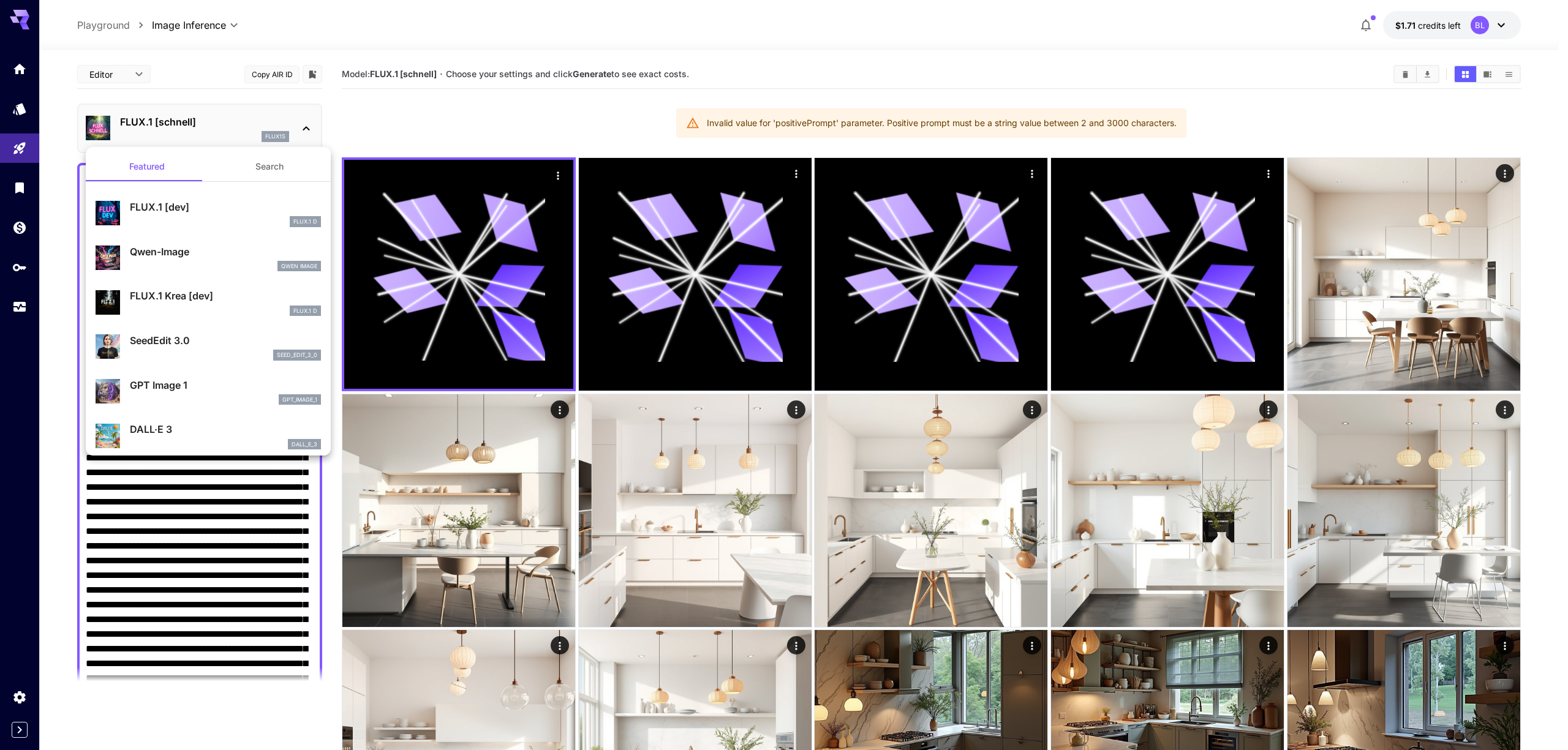
click at [310, 127] on div at bounding box center [784, 375] width 1568 height 750
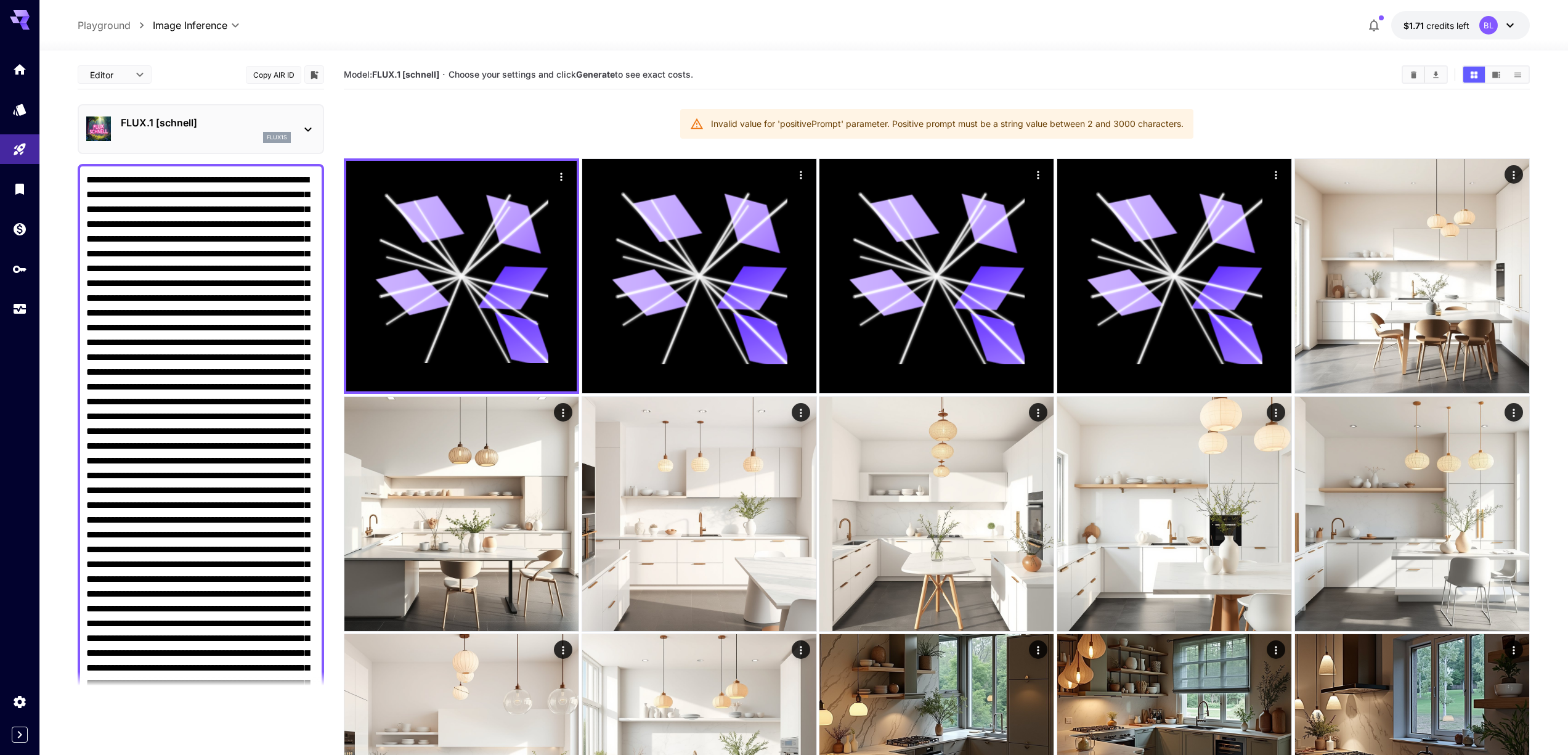
click at [312, 128] on icon at bounding box center [307, 129] width 14 height 14
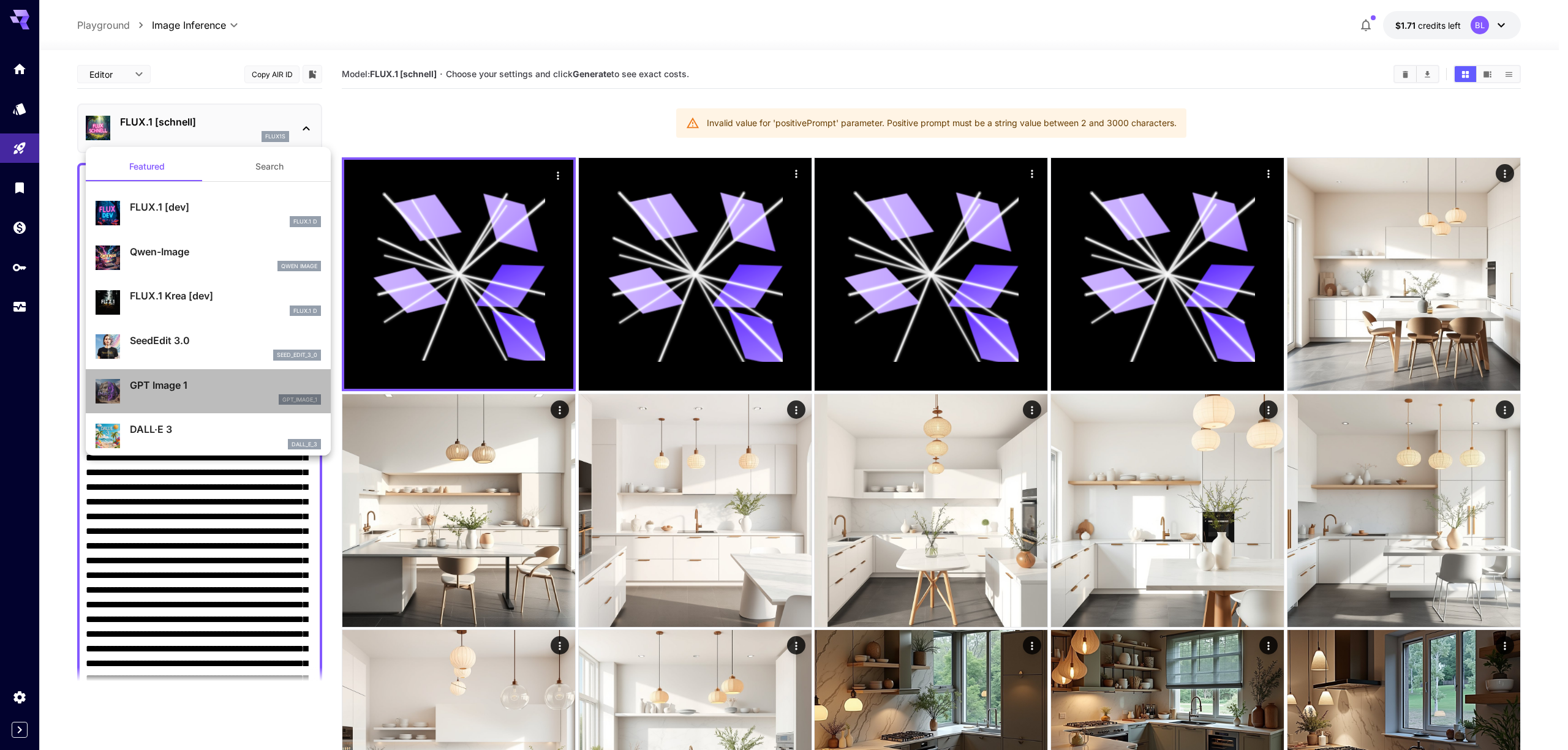
click at [224, 392] on p "GPT Image 1" at bounding box center [225, 385] width 191 height 14
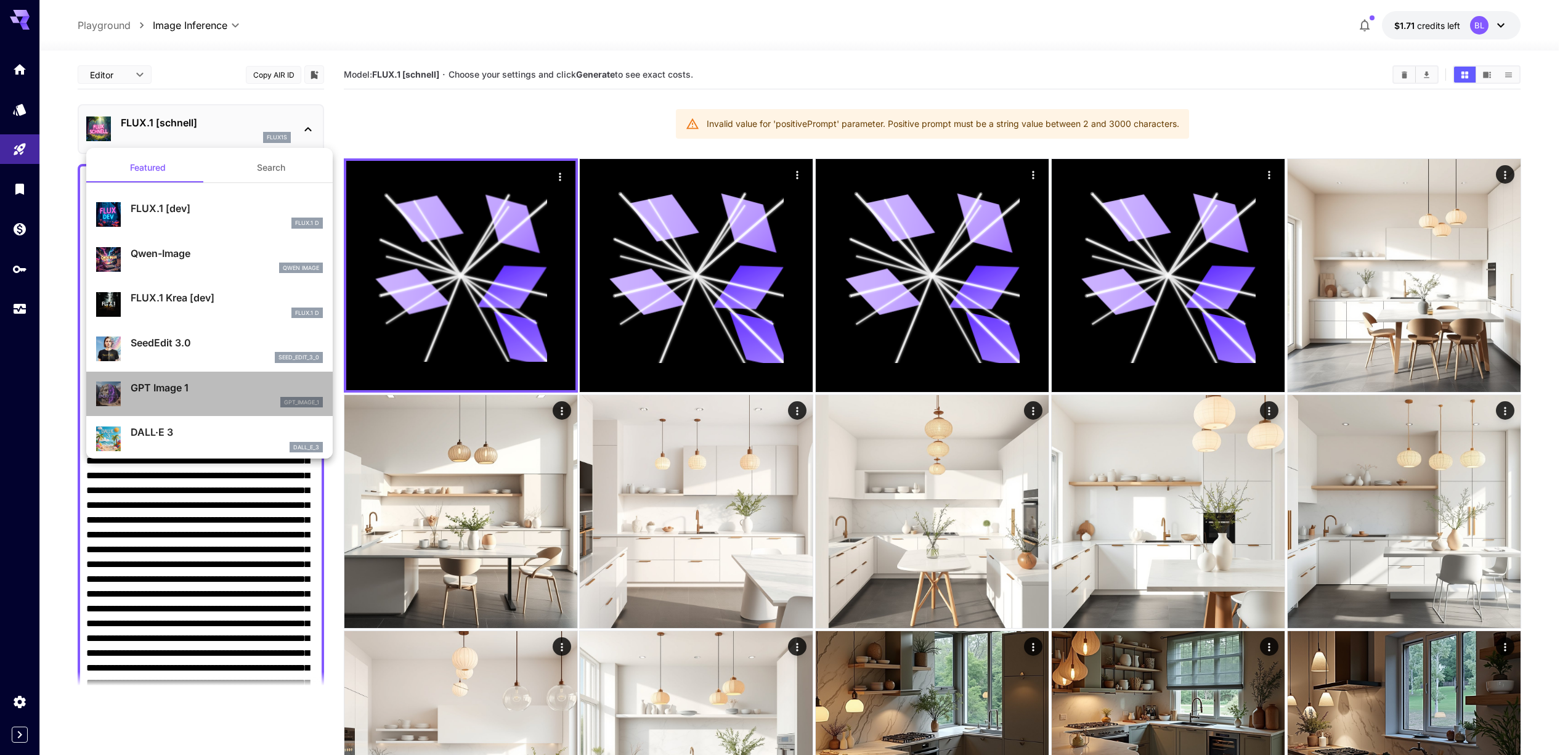
type input "*"
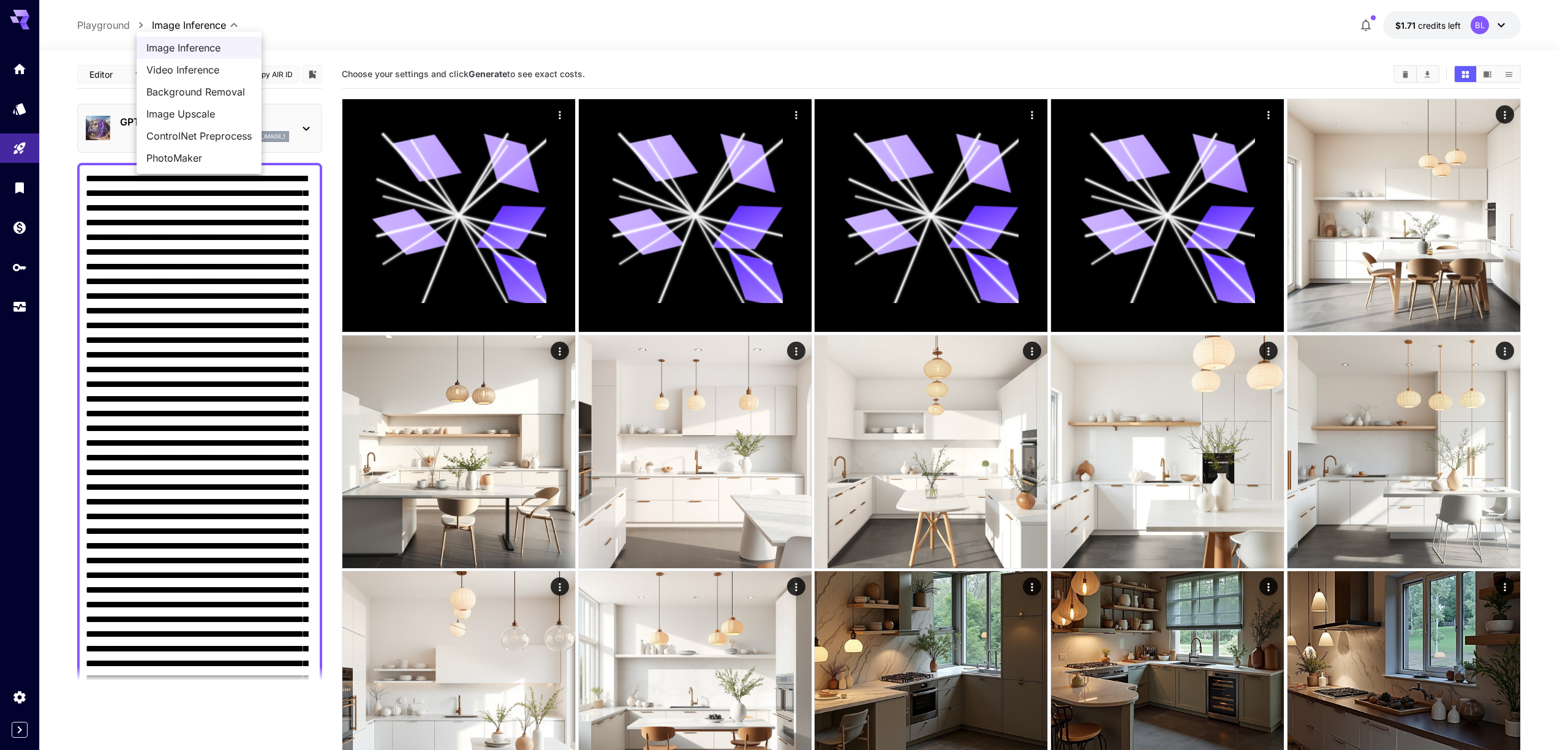
click at [199, 73] on span "Video Inference" at bounding box center [199, 69] width 105 height 14
type input "**********"
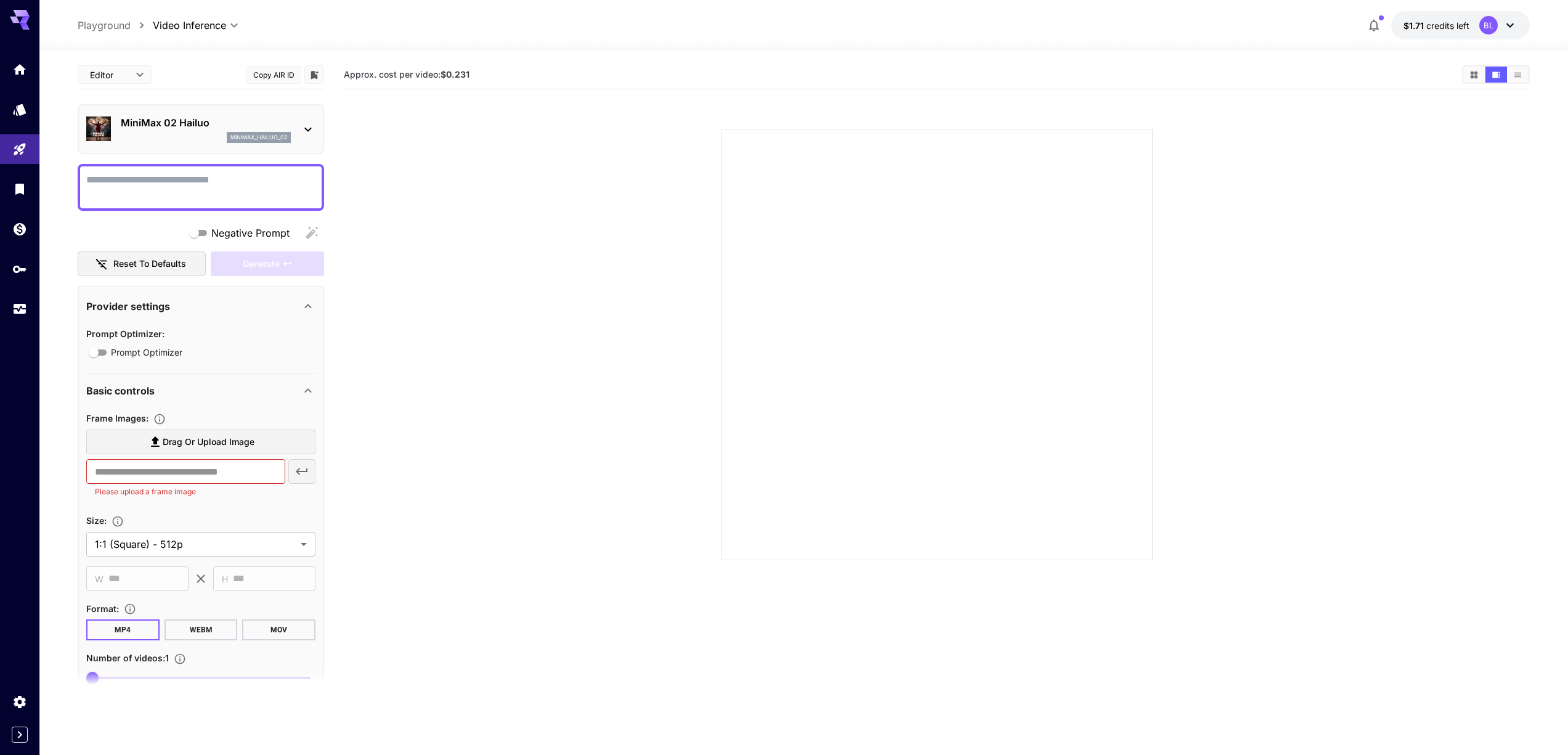
click at [318, 132] on div "MiniMax 02 Hailuo minimax_hailuo_02" at bounding box center [201, 129] width 247 height 50
click at [293, 121] on div "MiniMax 02 Hailuo minimax_hailuo_02" at bounding box center [201, 129] width 229 height 37
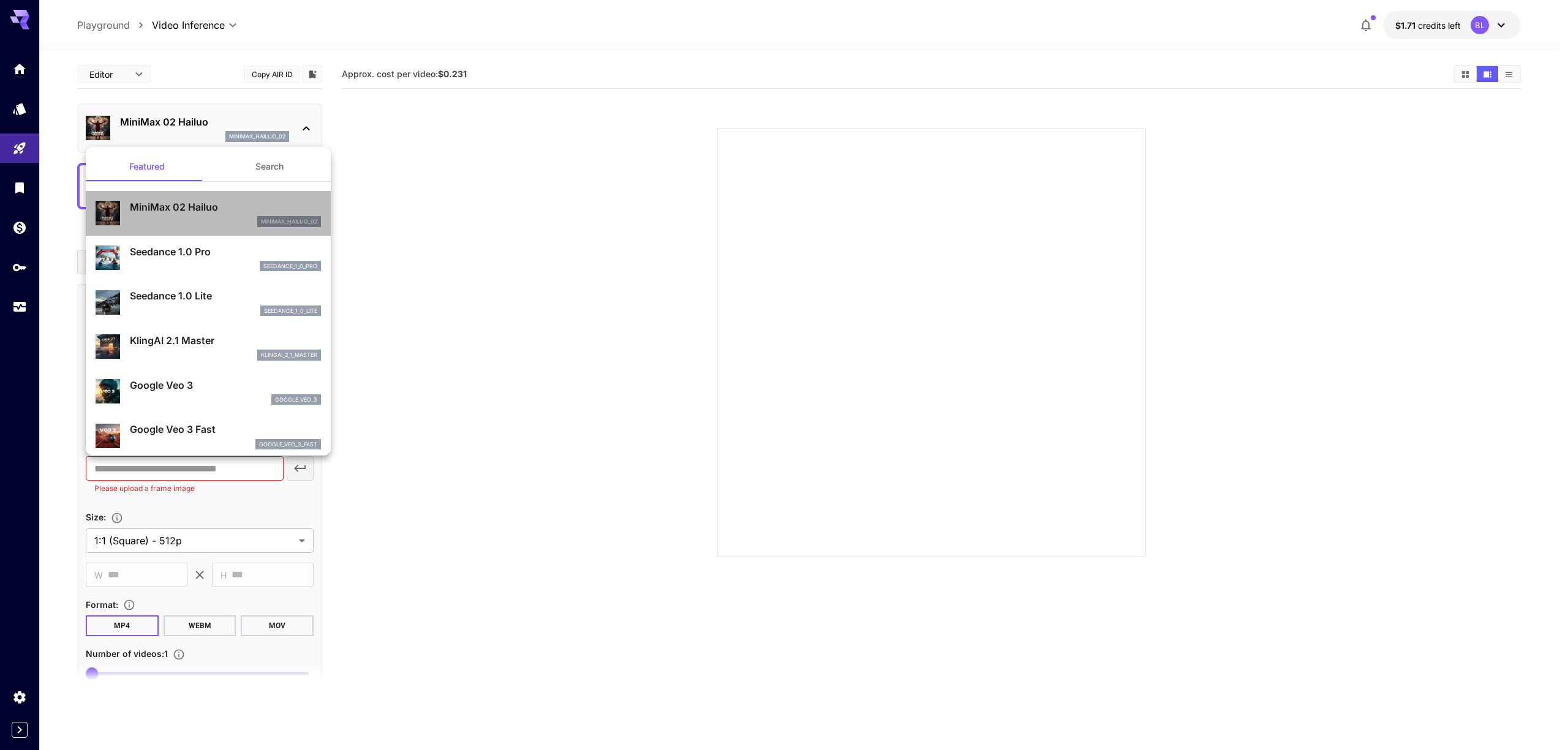
click at [228, 210] on p "MiniMax 02 Hailuo" at bounding box center [225, 206] width 191 height 14
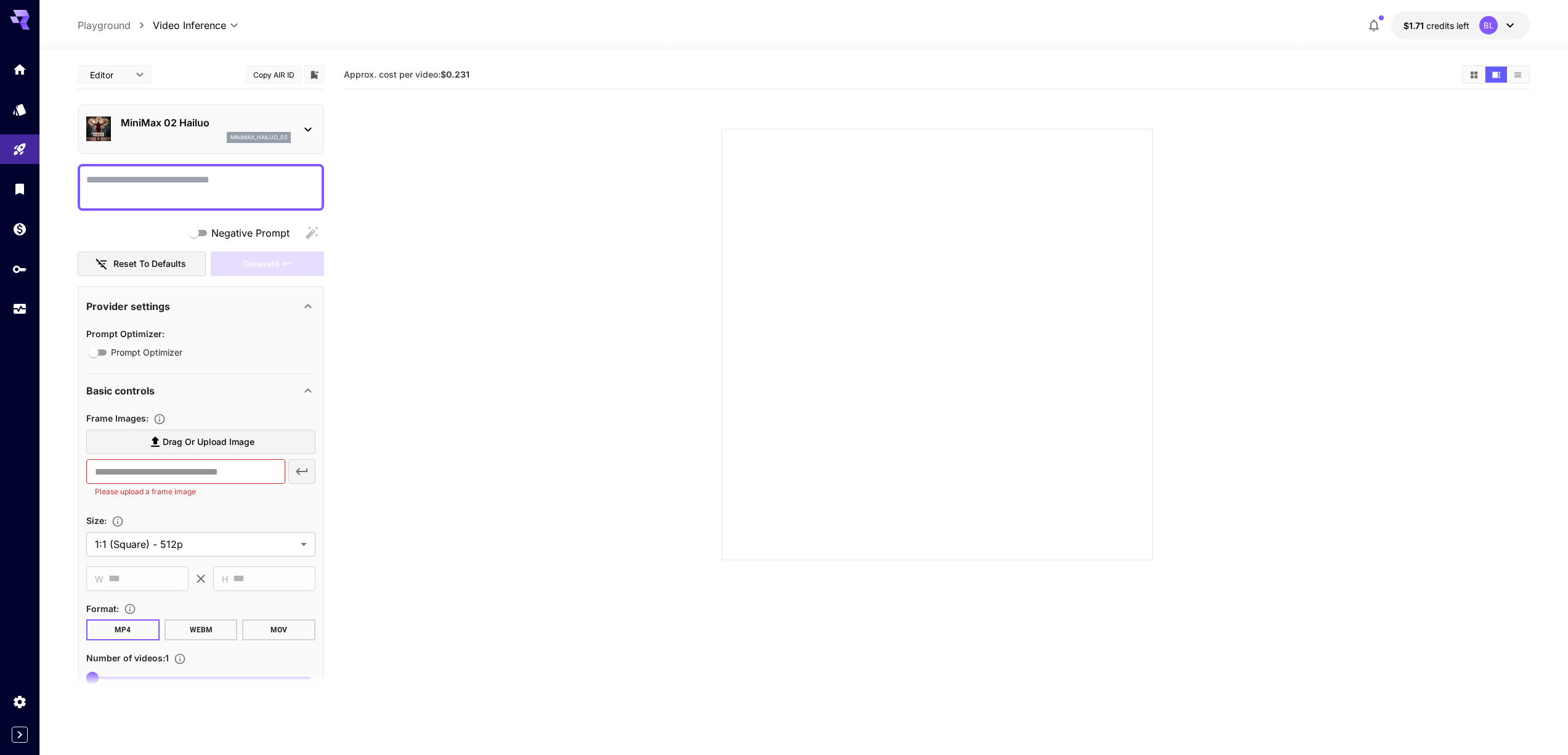
click at [302, 119] on div "MiniMax 02 Hailuo minimax_hailuo_02" at bounding box center [201, 129] width 229 height 37
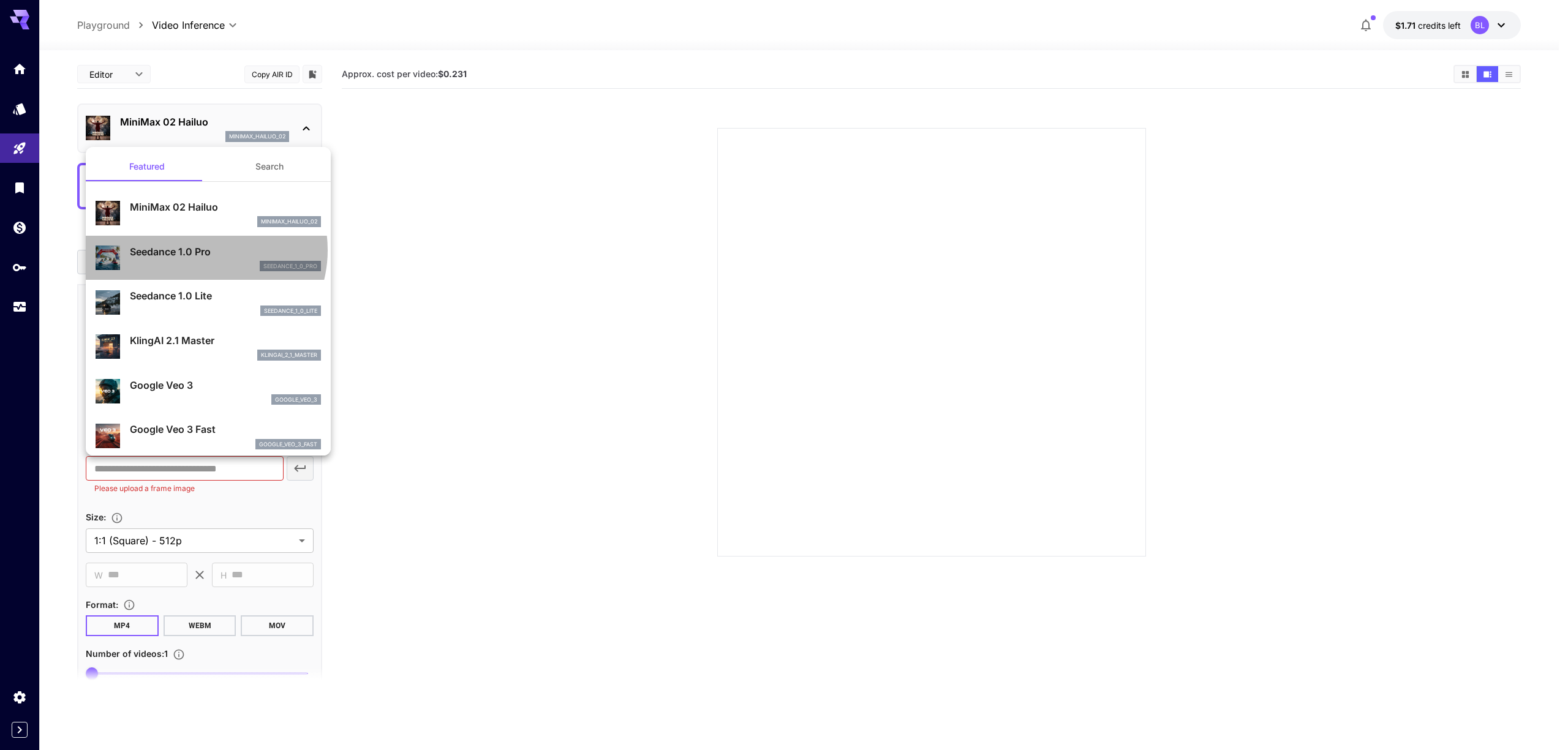
click at [204, 250] on p "Seedance 1.0 Pro" at bounding box center [225, 251] width 191 height 14
type input "**********"
type input "***"
type input "*"
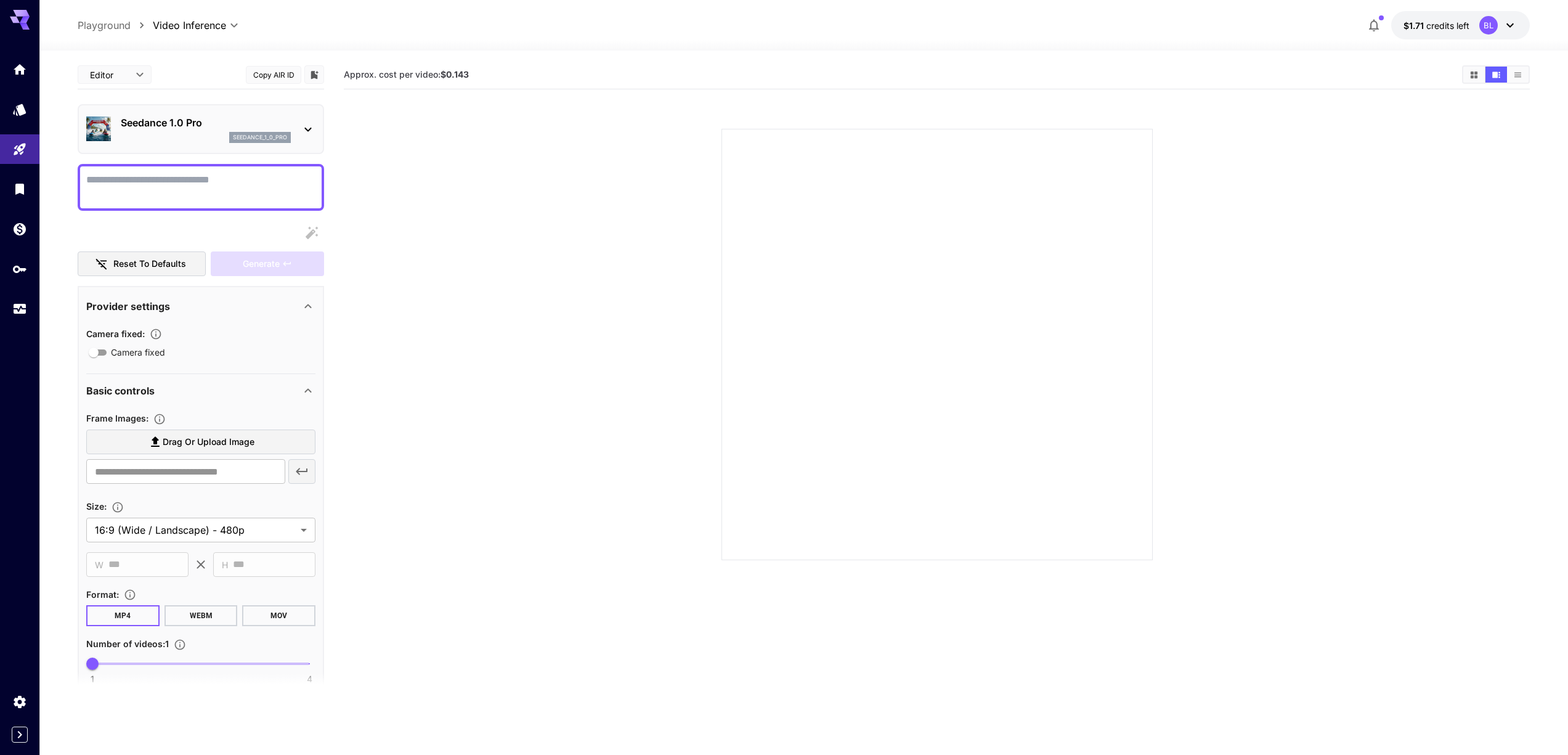
click at [293, 134] on div "Seedance 1.0 Pro seedance_1_0_pro" at bounding box center [201, 129] width 229 height 37
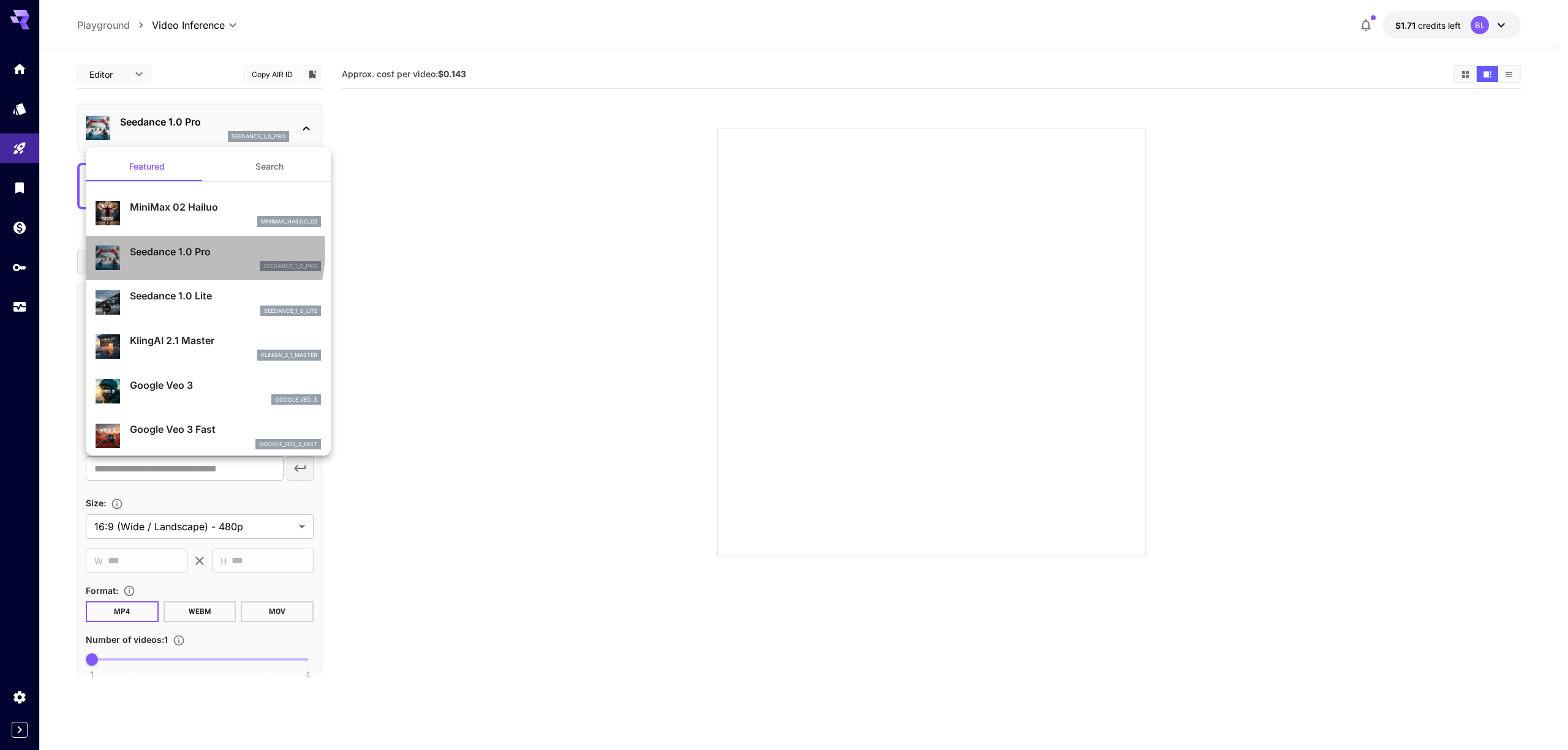
click at [188, 251] on p "Seedance 1.0 Pro" at bounding box center [225, 251] width 191 height 14
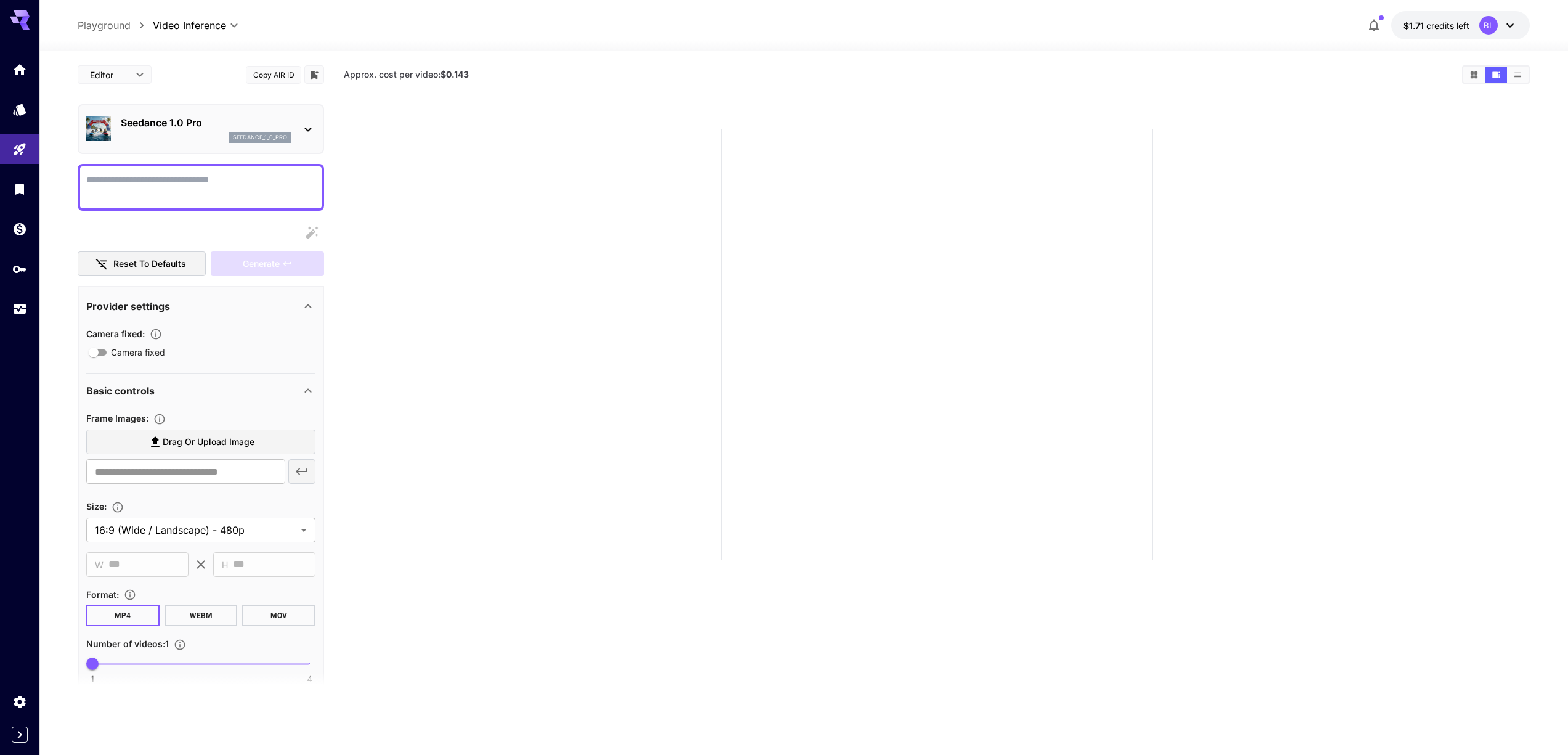
click at [229, 183] on textarea "Camera fixed" at bounding box center [201, 187] width 229 height 30
click at [133, 473] on input "text" at bounding box center [185, 472] width 199 height 25
paste input "**********"
type input "**********"
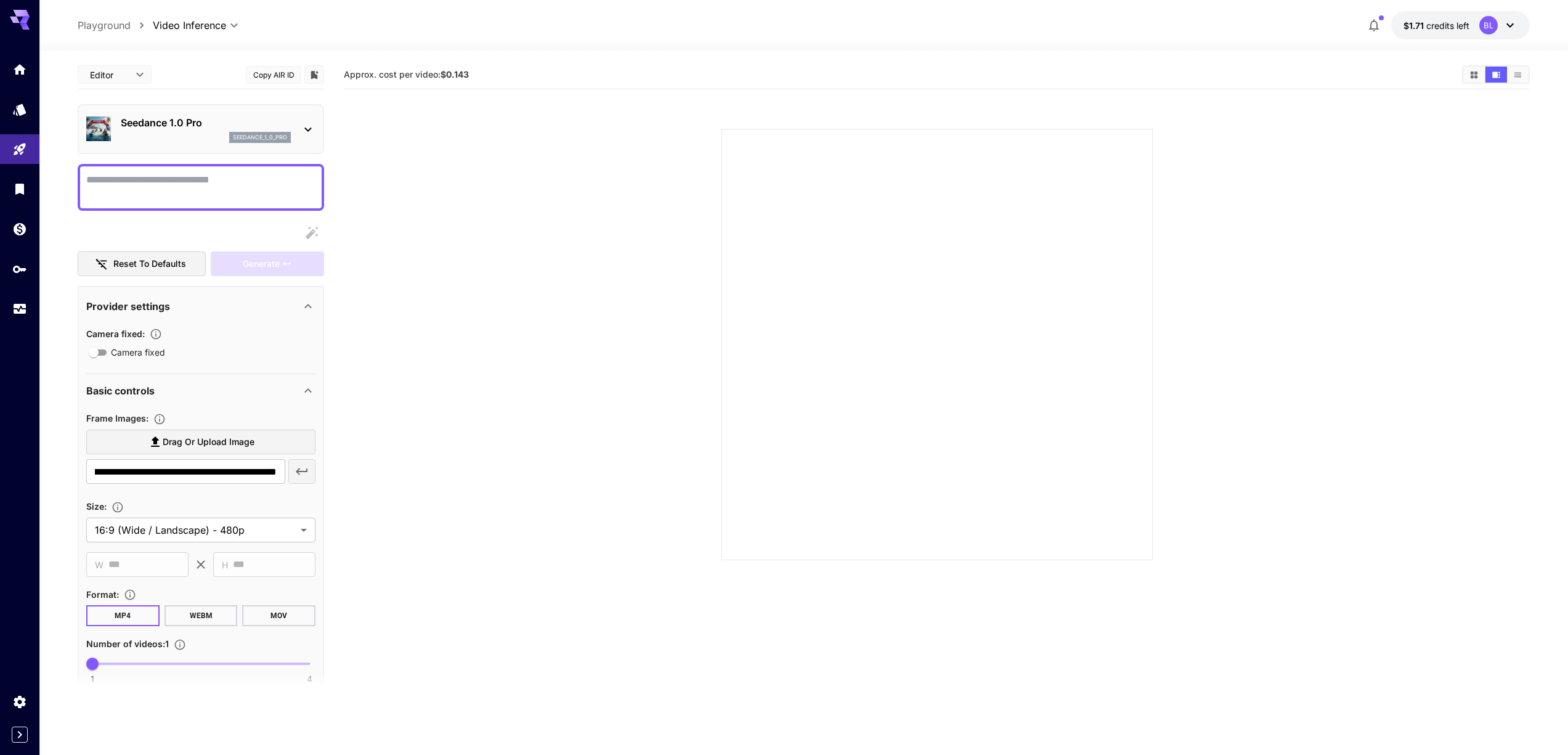
scroll to position [0, 0]
click at [138, 191] on textarea "Camera fixed" at bounding box center [201, 187] width 229 height 30
type textarea "**********"
click at [273, 267] on div "Generate" at bounding box center [267, 264] width 113 height 25
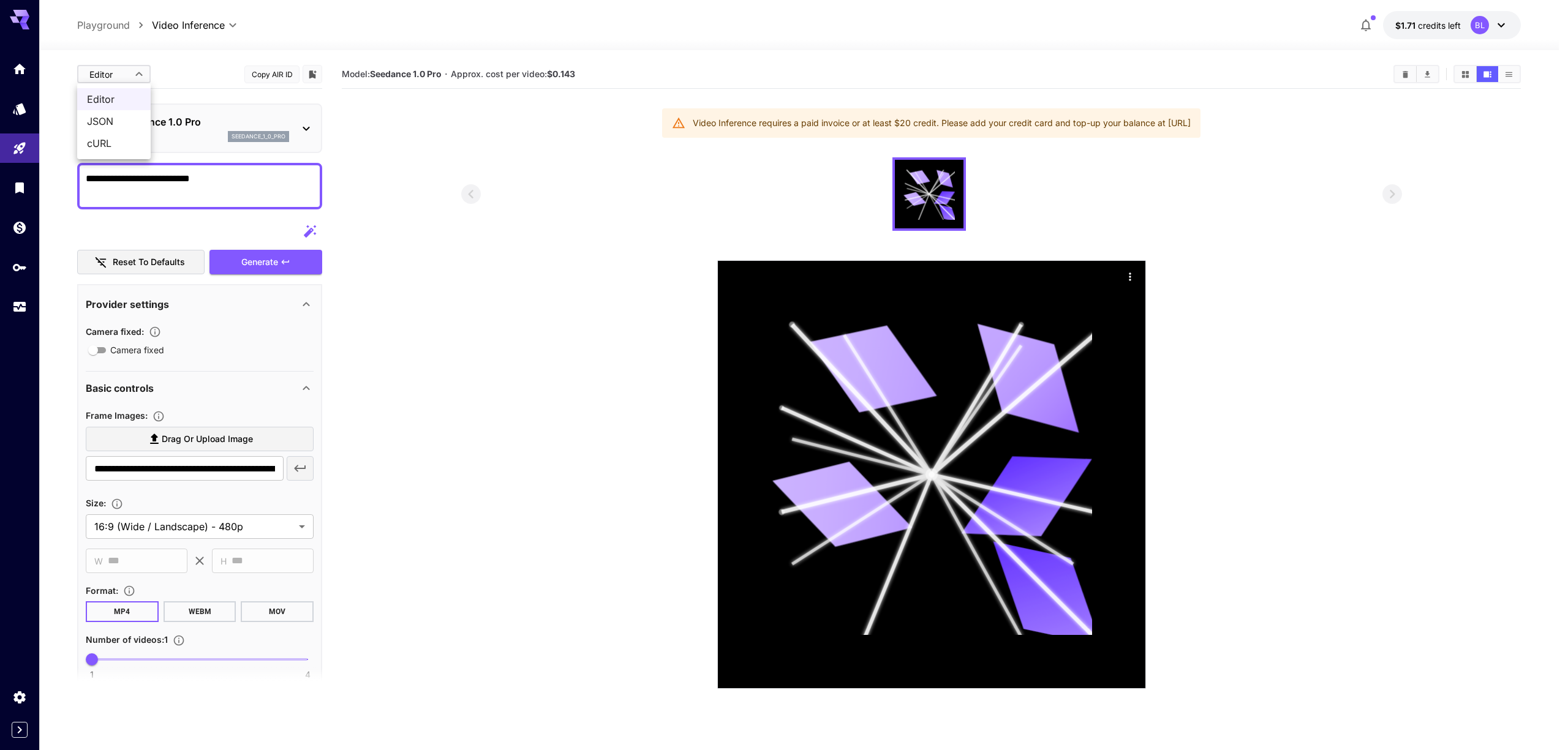
click at [133, 71] on body "**********" at bounding box center [784, 423] width 1568 height 846
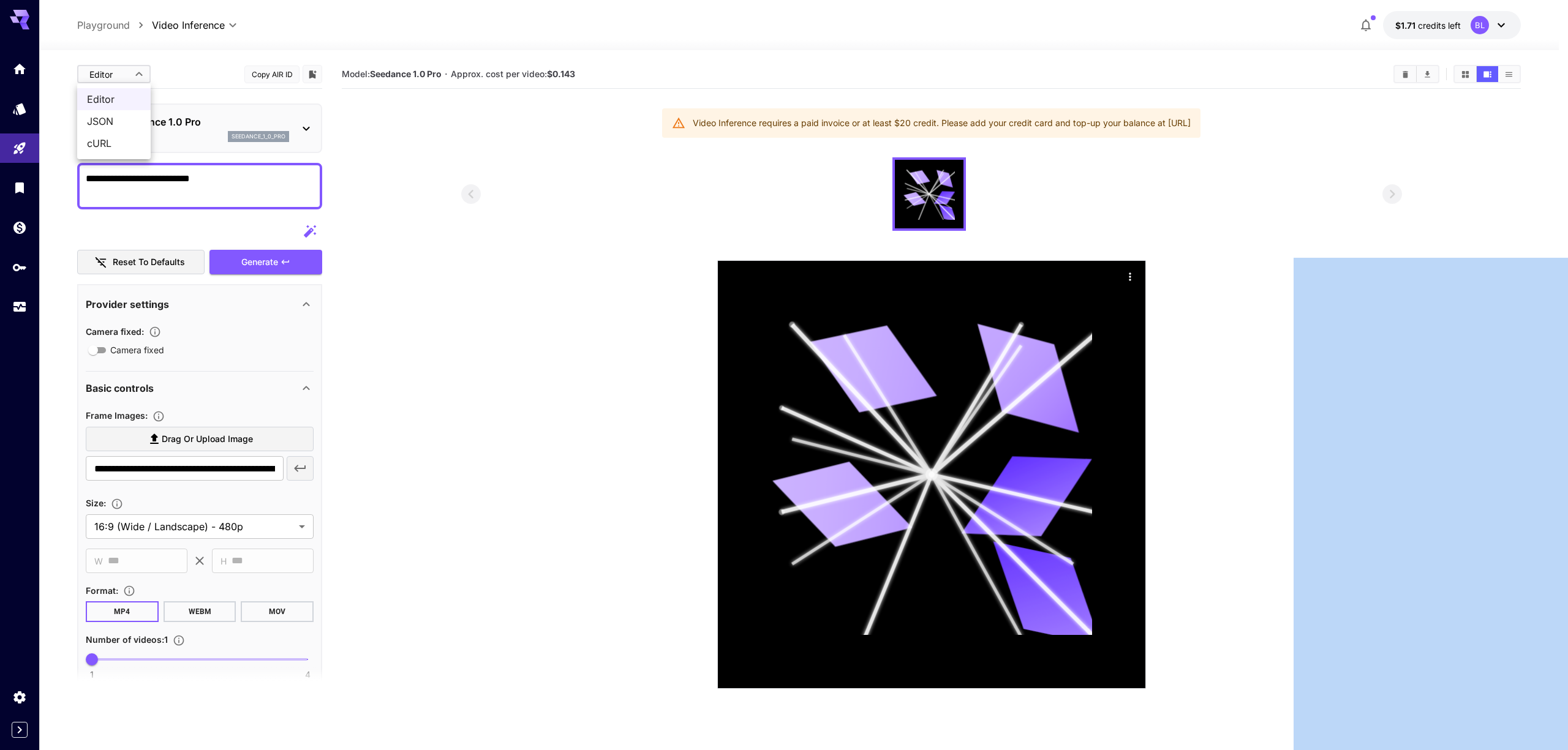
click at [133, 71] on div at bounding box center [784, 375] width 1568 height 750
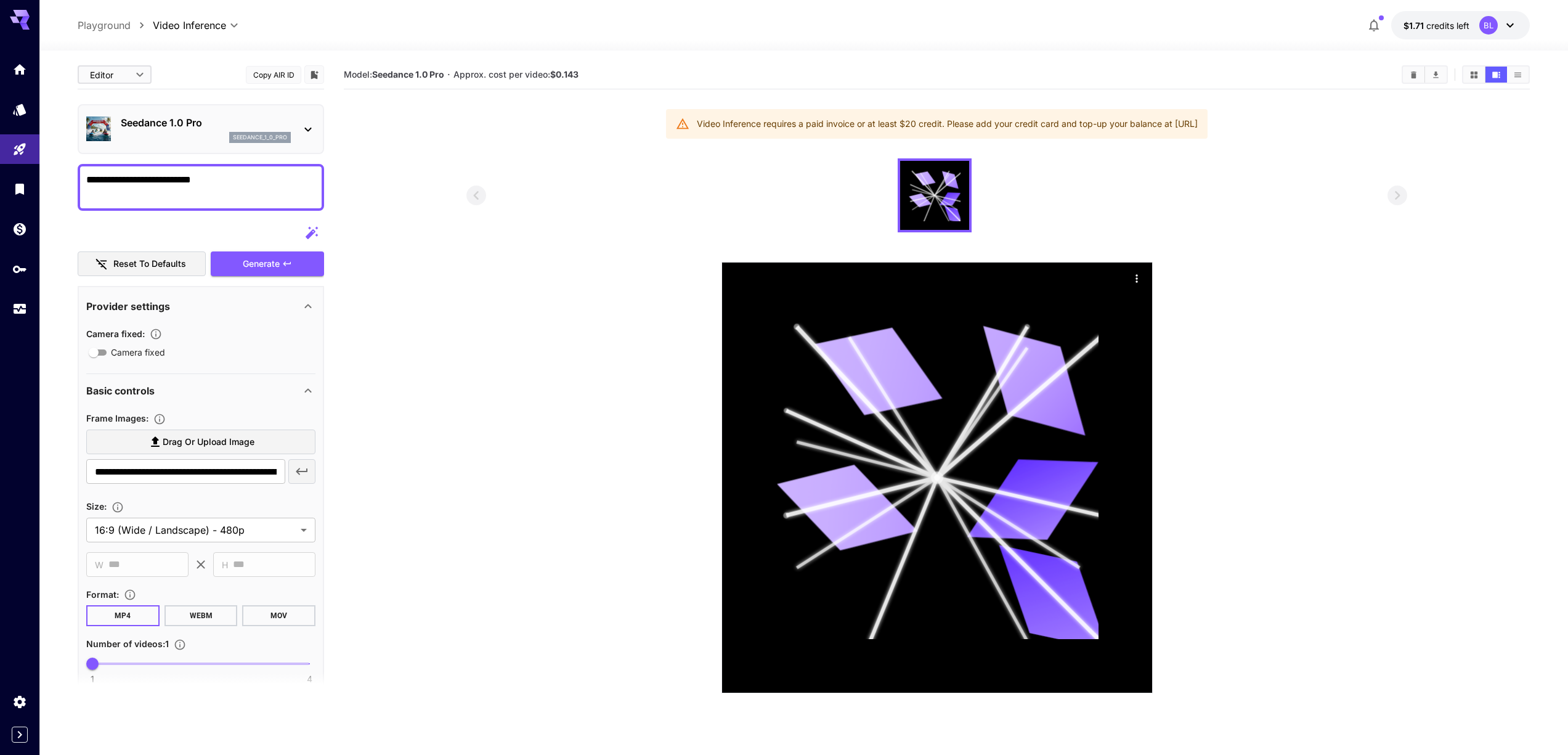
click at [350, 34] on div "**********" at bounding box center [804, 26] width 1452 height 29
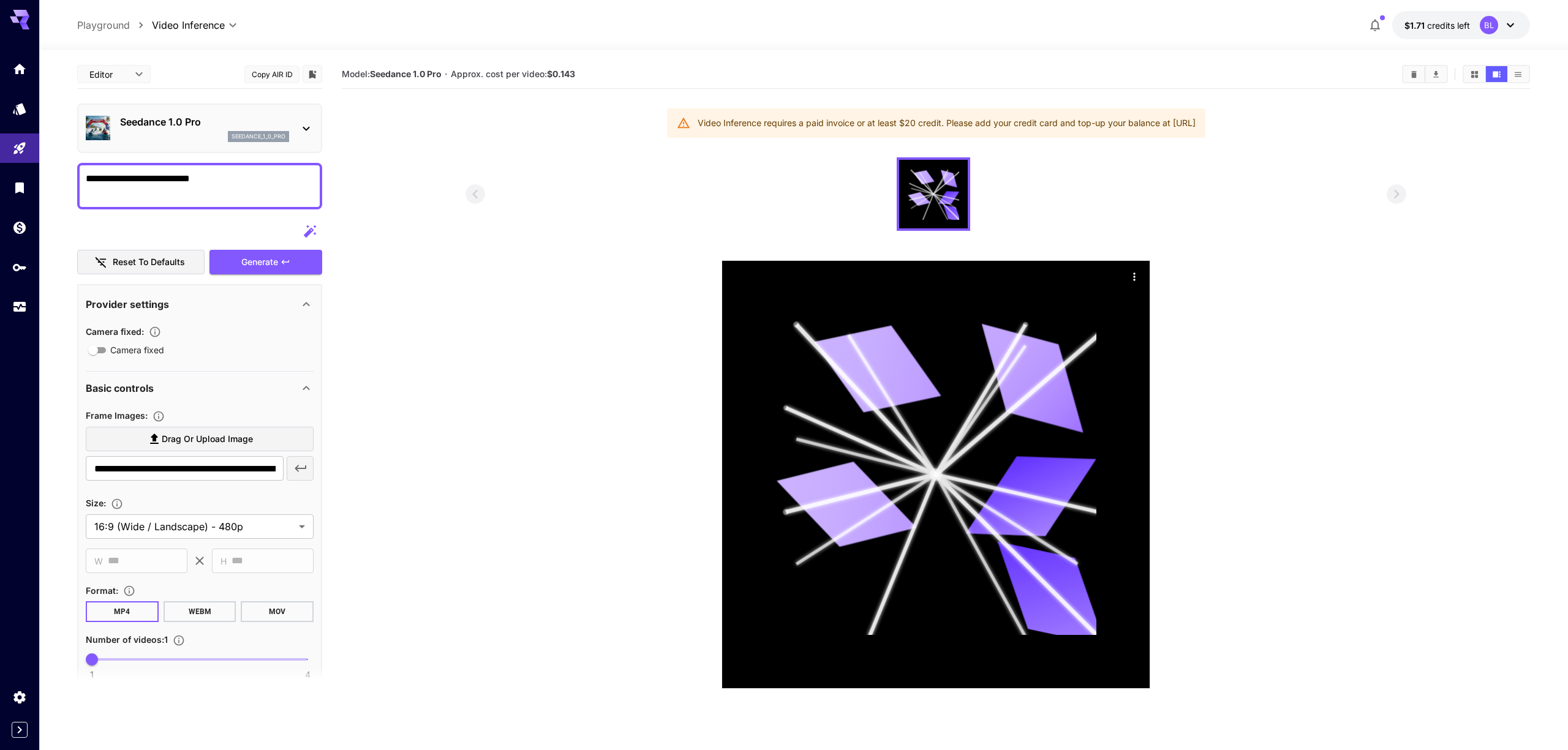
click at [186, 21] on body "**********" at bounding box center [784, 423] width 1568 height 846
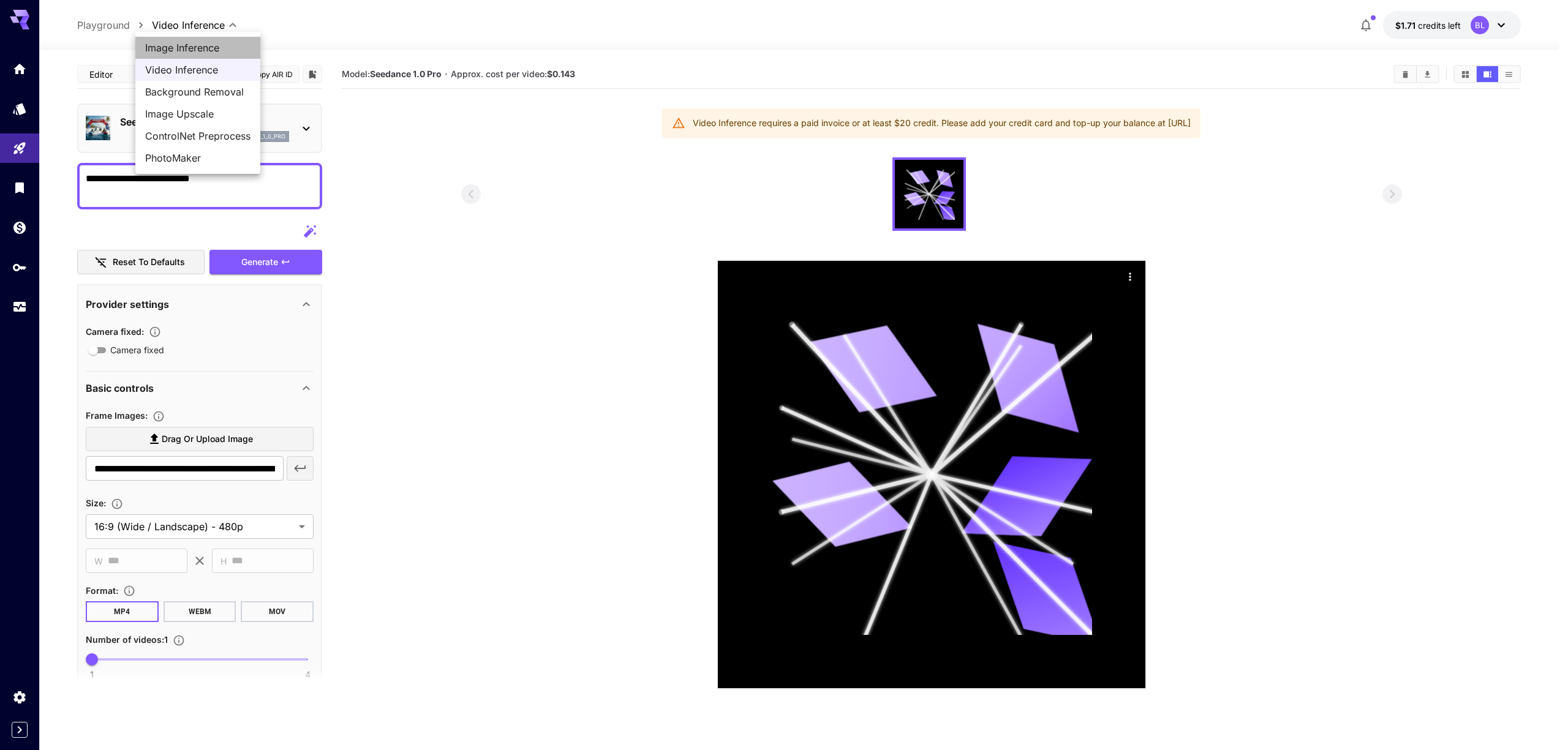
click at [186, 47] on span "Image Inference" at bounding box center [198, 47] width 105 height 14
type input "**********"
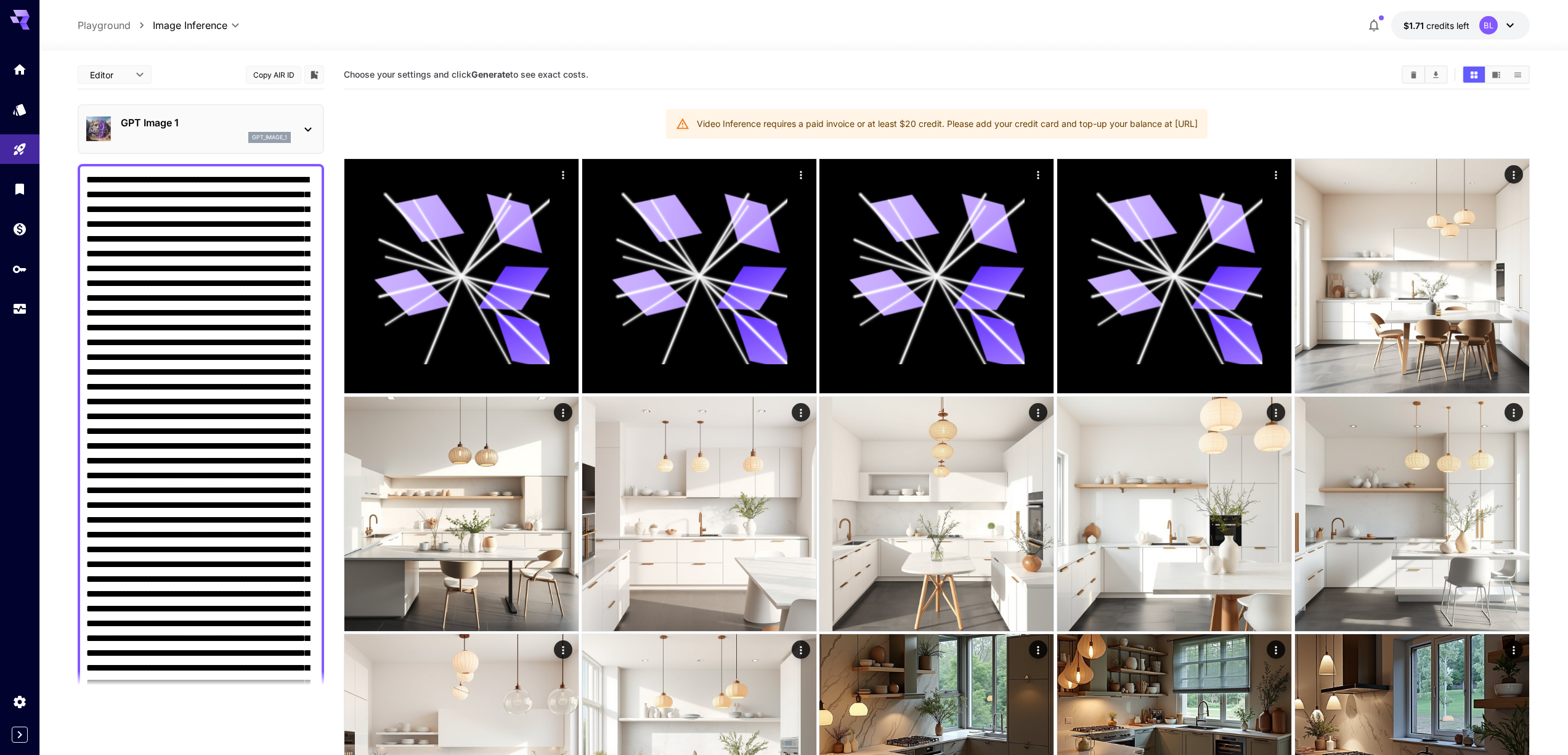
click at [1482, 24] on div "BL" at bounding box center [1488, 25] width 18 height 18
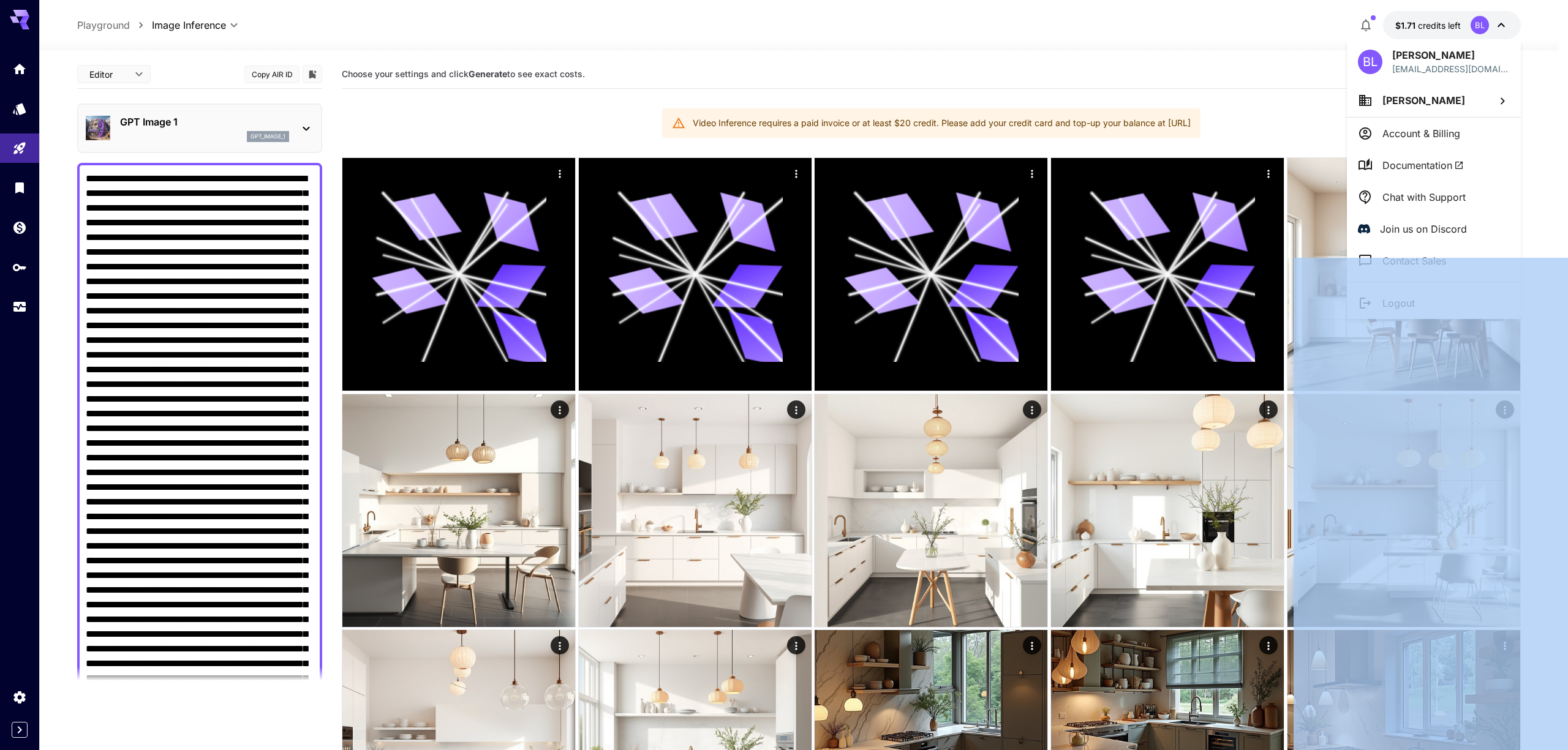
click at [1473, 24] on div at bounding box center [784, 375] width 1568 height 750
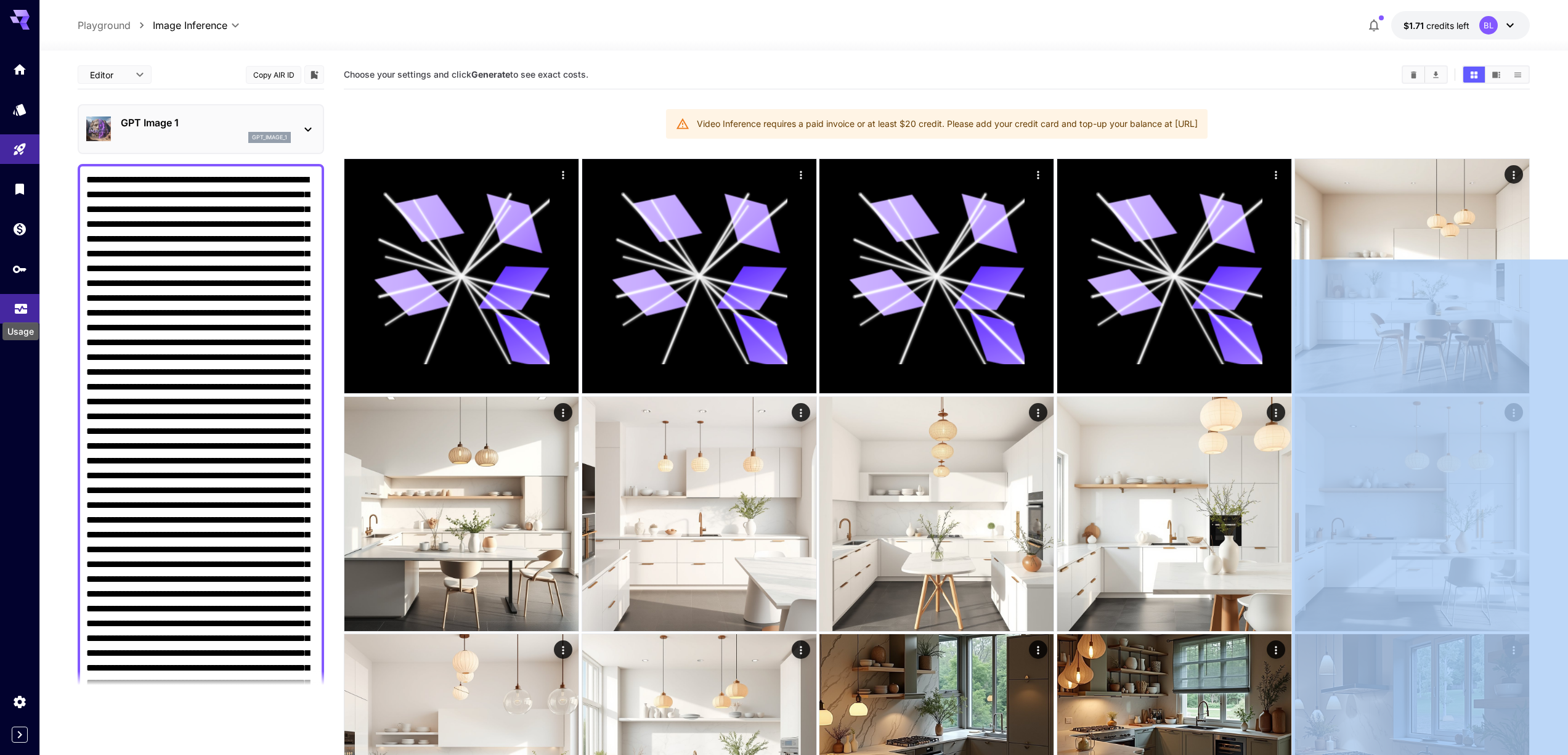
click at [18, 307] on icon "Usage" at bounding box center [20, 304] width 14 height 14
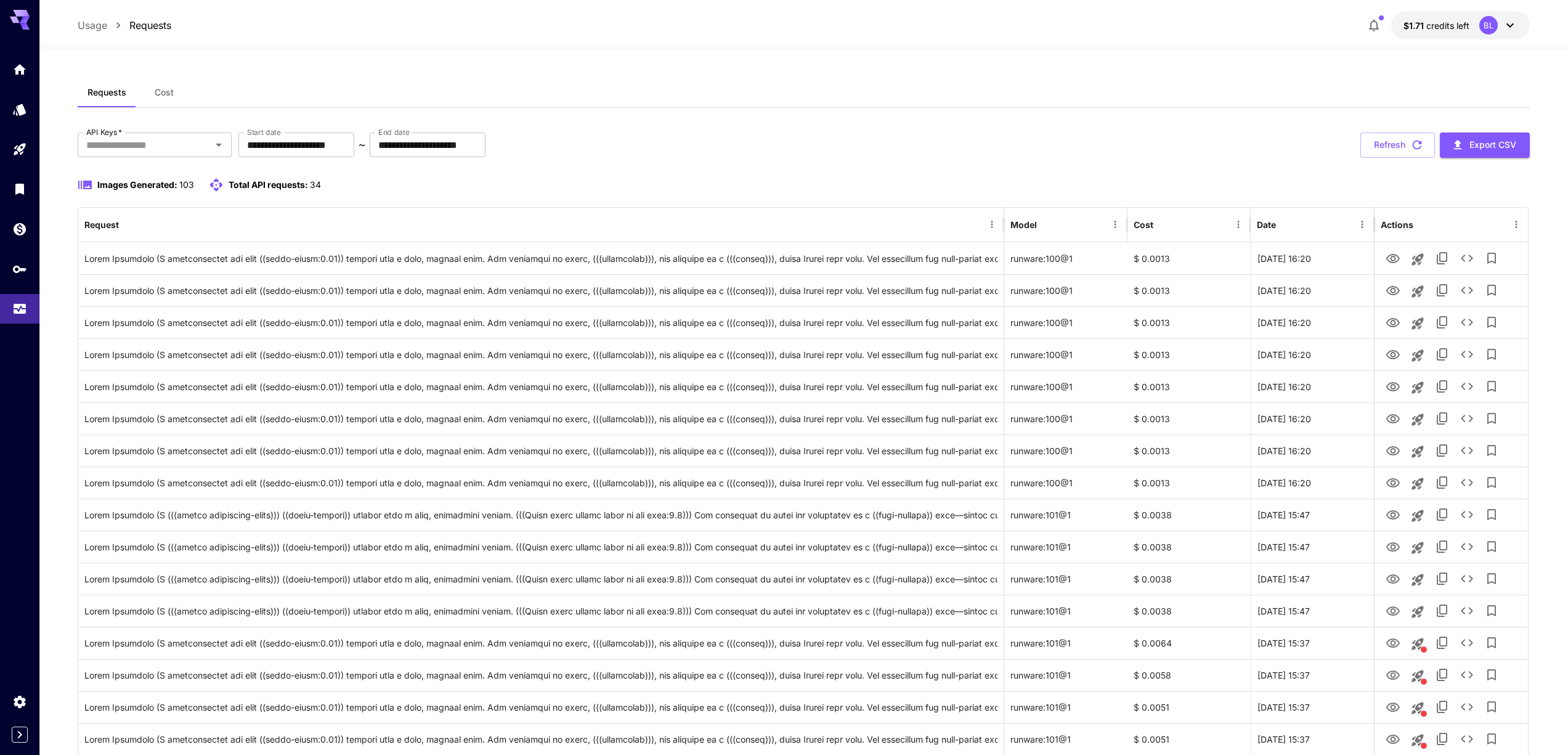
click at [168, 99] on button "Cost" at bounding box center [164, 92] width 56 height 30
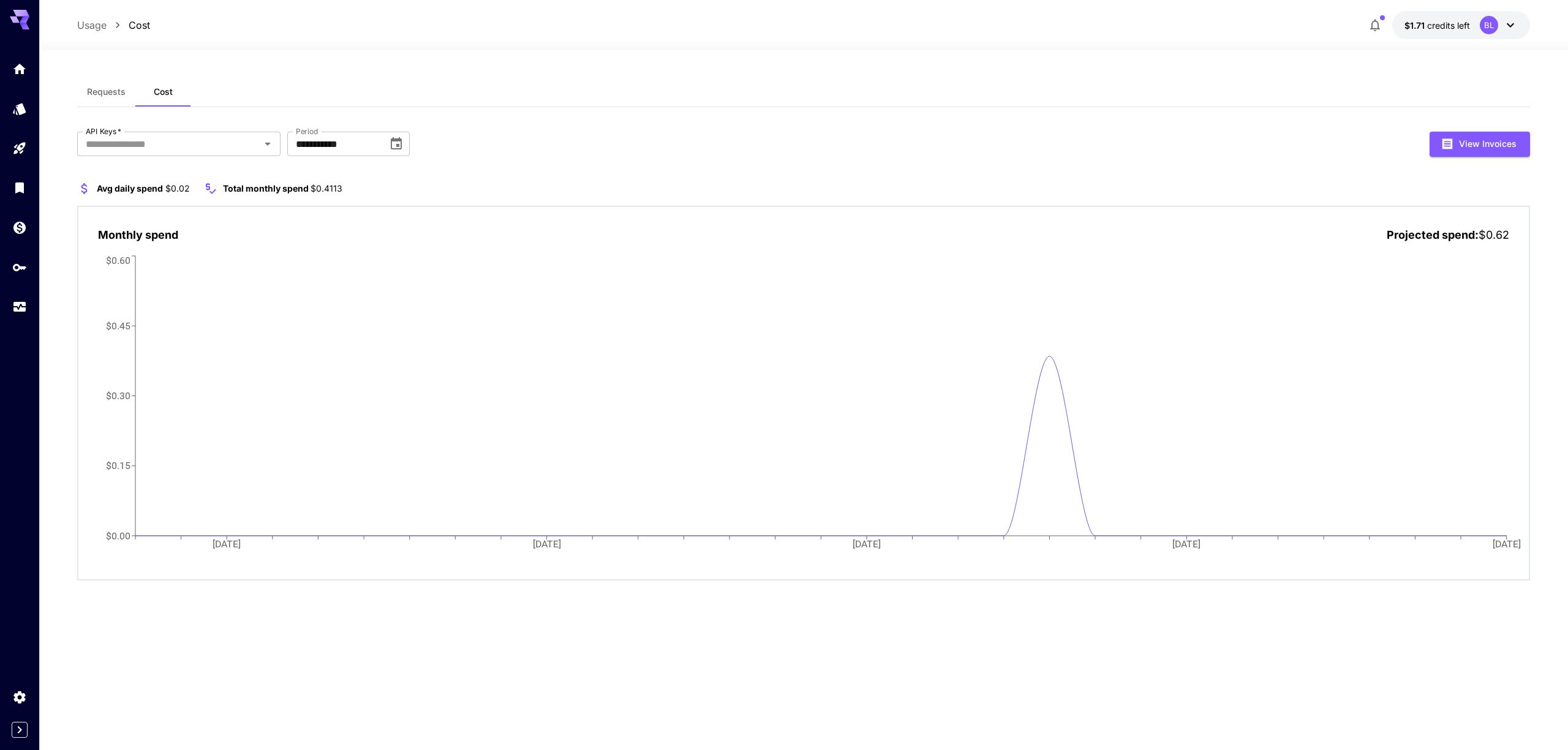
click at [323, 186] on span "$0.4113" at bounding box center [325, 188] width 31 height 10
click at [406, 178] on div "**********" at bounding box center [803, 356] width 1452 height 448
click at [1486, 146] on button "View Invoices" at bounding box center [1479, 144] width 100 height 25
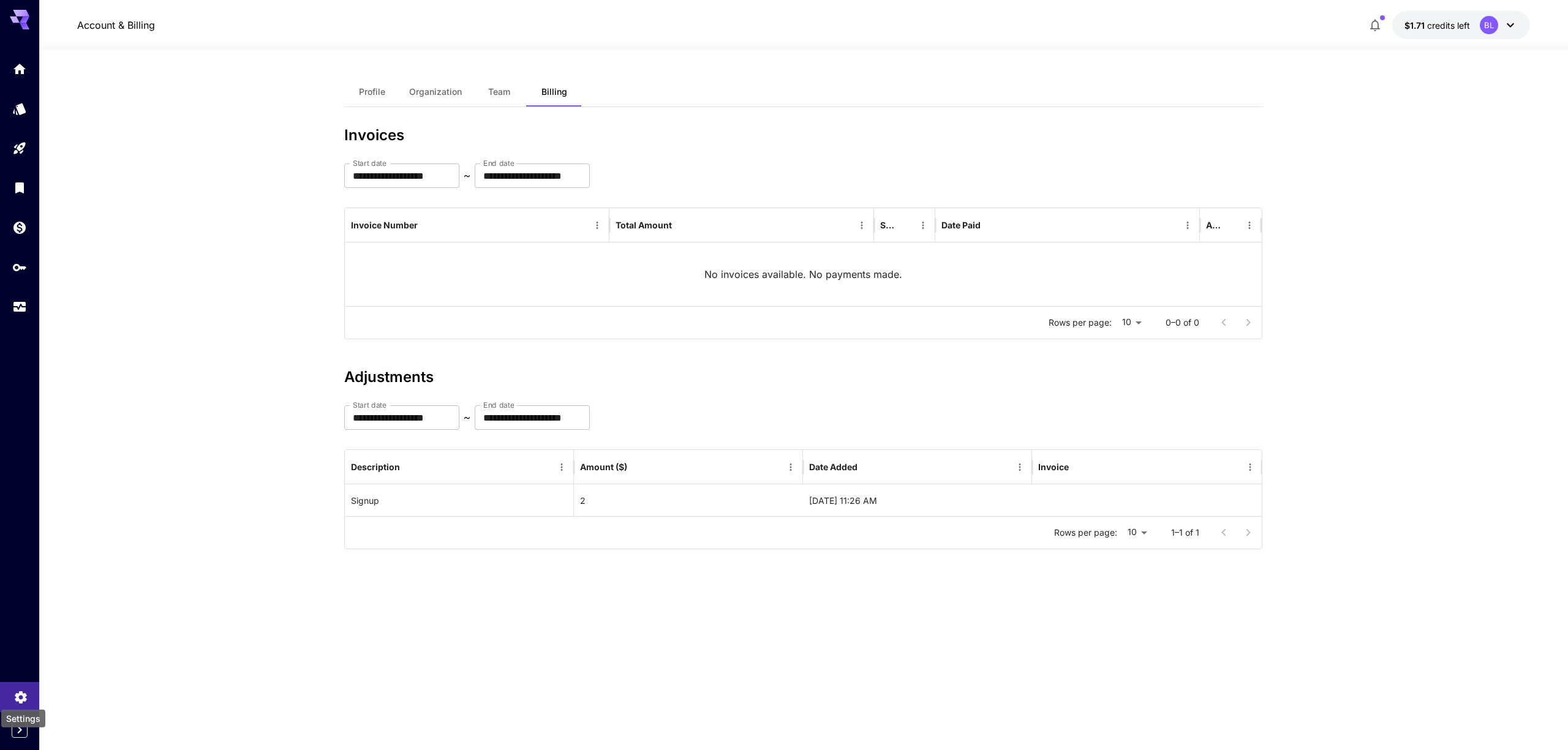
click at [21, 697] on icon "Settings" at bounding box center [20, 694] width 11 height 12
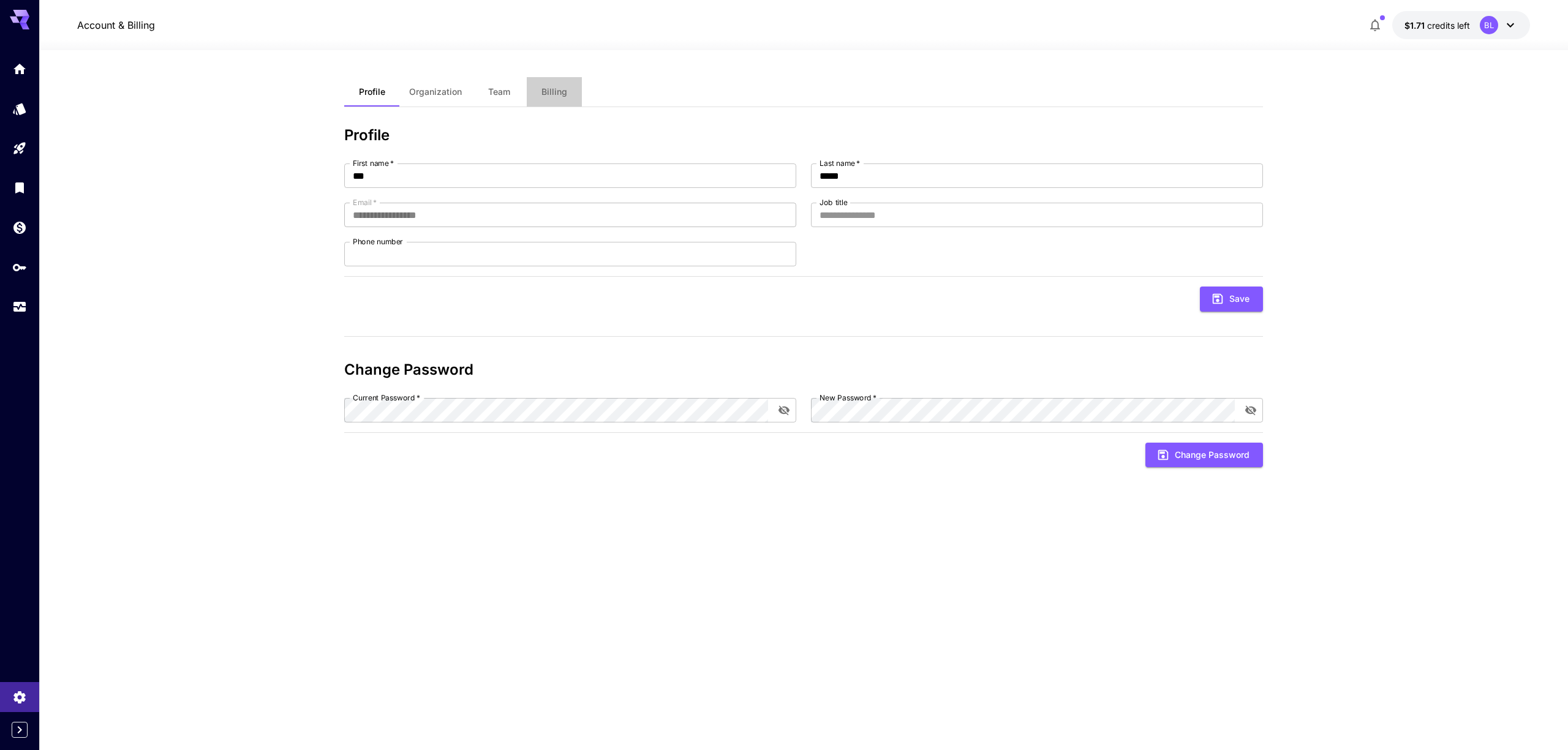
click at [545, 96] on span "Billing" at bounding box center [554, 92] width 26 height 11
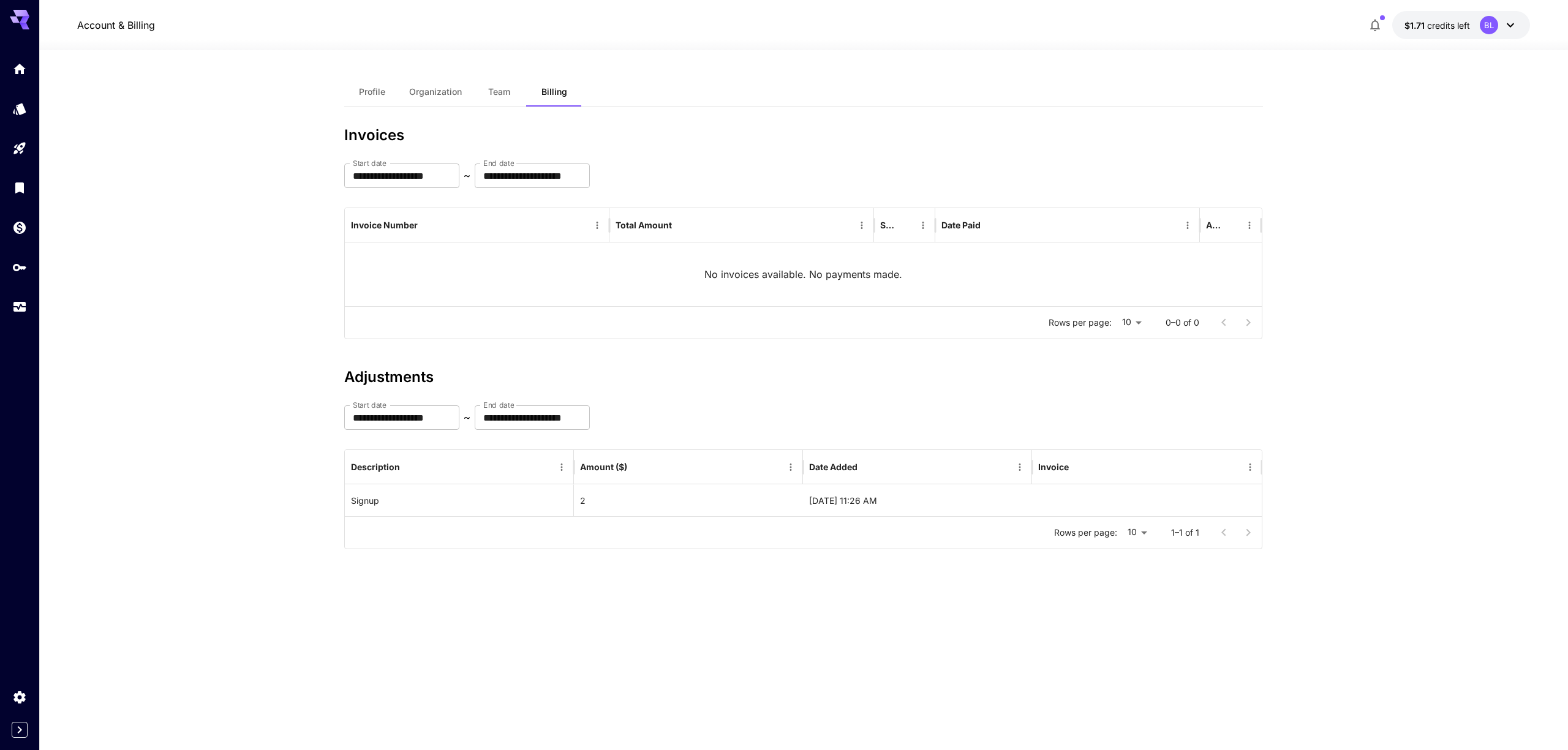
click at [1382, 27] on icon "button" at bounding box center [1374, 25] width 14 height 14
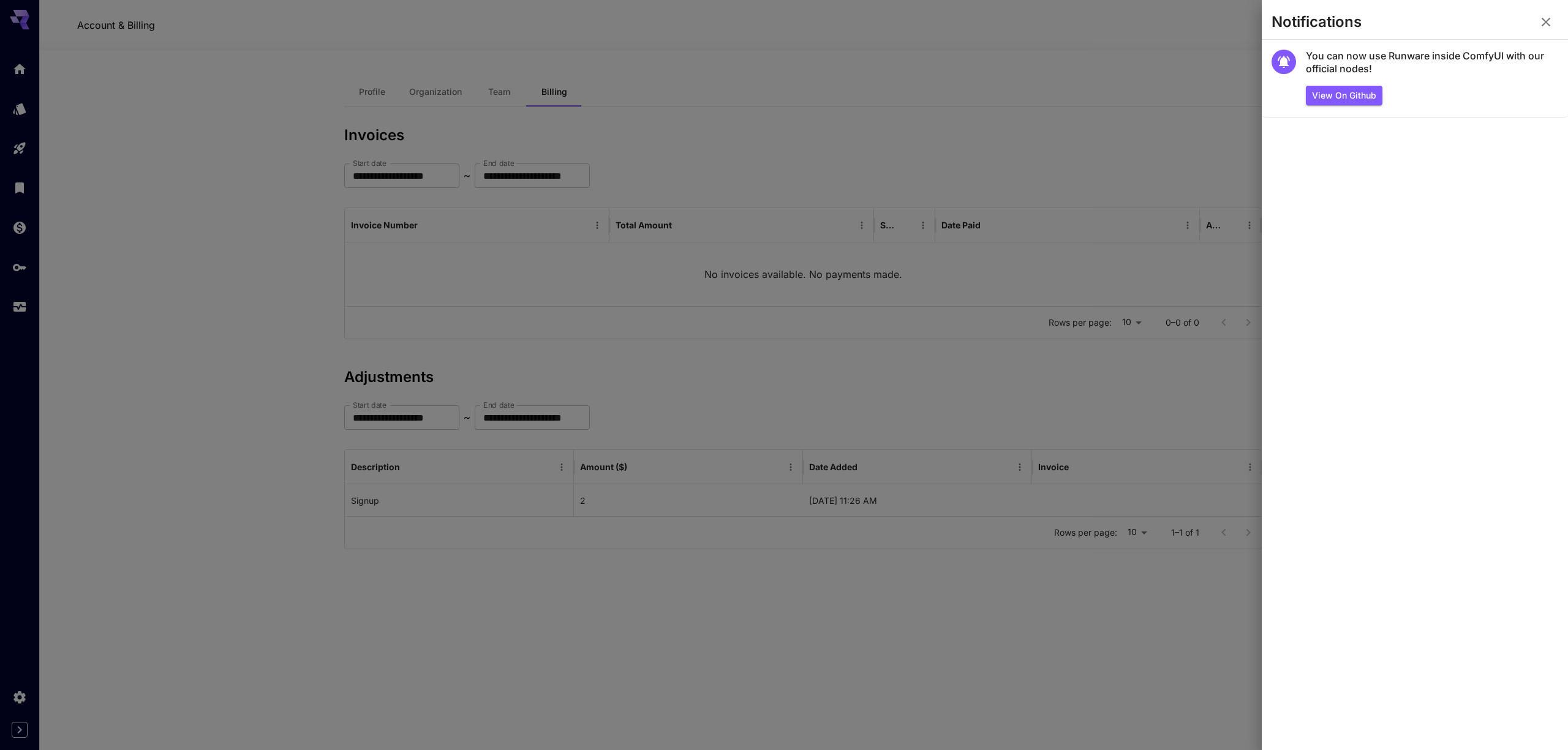
click at [1546, 30] on button "button" at bounding box center [1546, 22] width 25 height 25
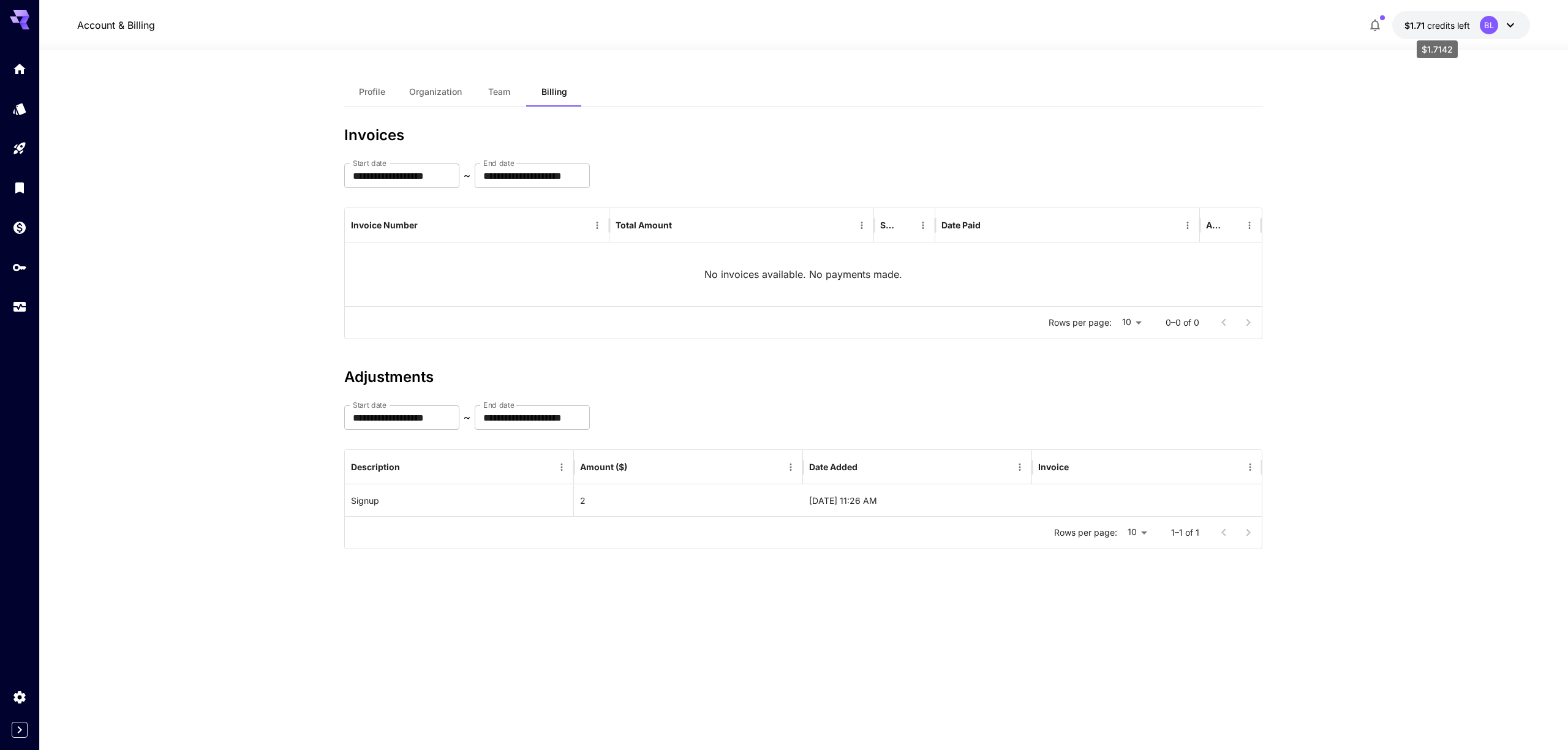
click at [1460, 19] on p "$1.71 credits left" at bounding box center [1436, 25] width 66 height 12
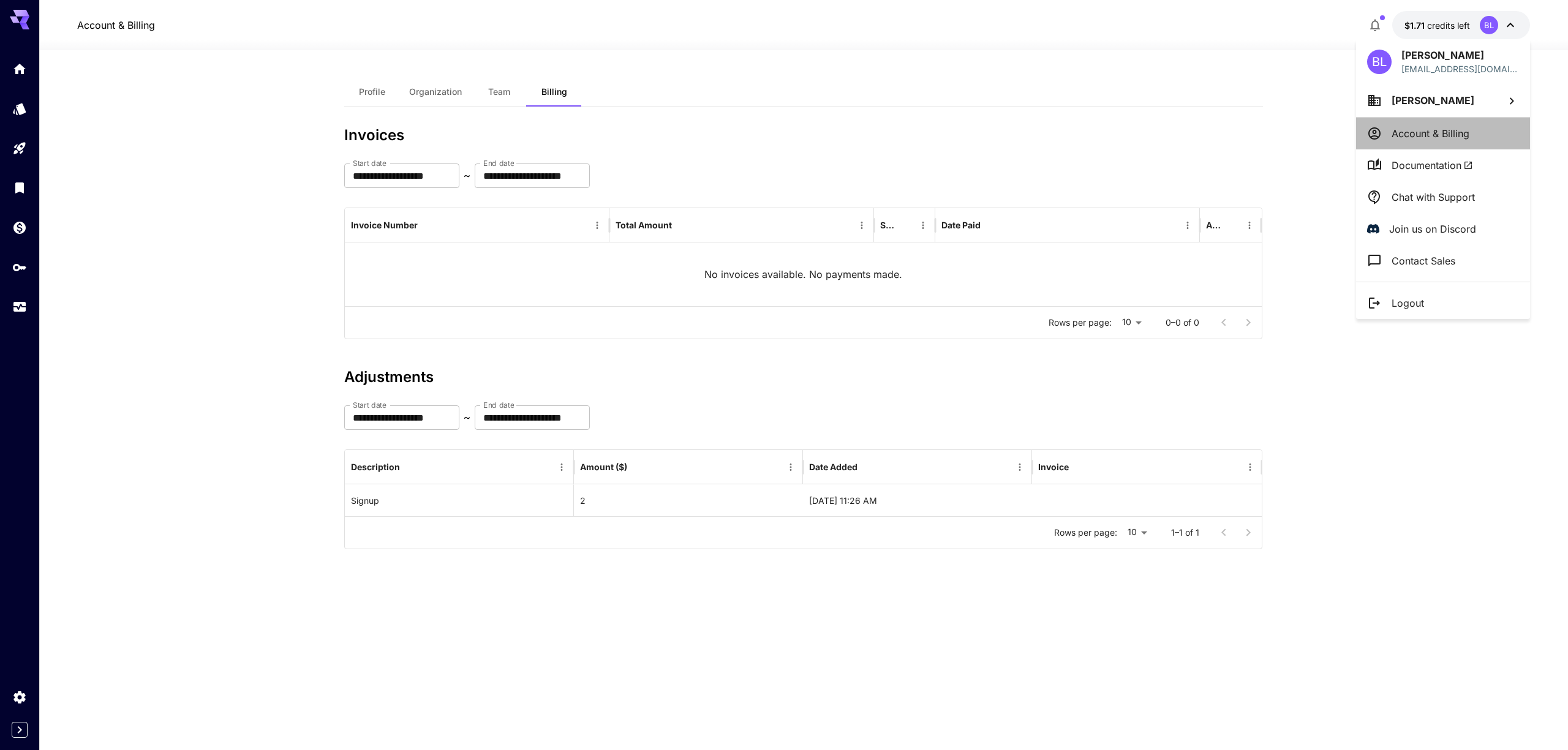
click at [1432, 133] on p "Account & Billing" at bounding box center [1430, 133] width 77 height 14
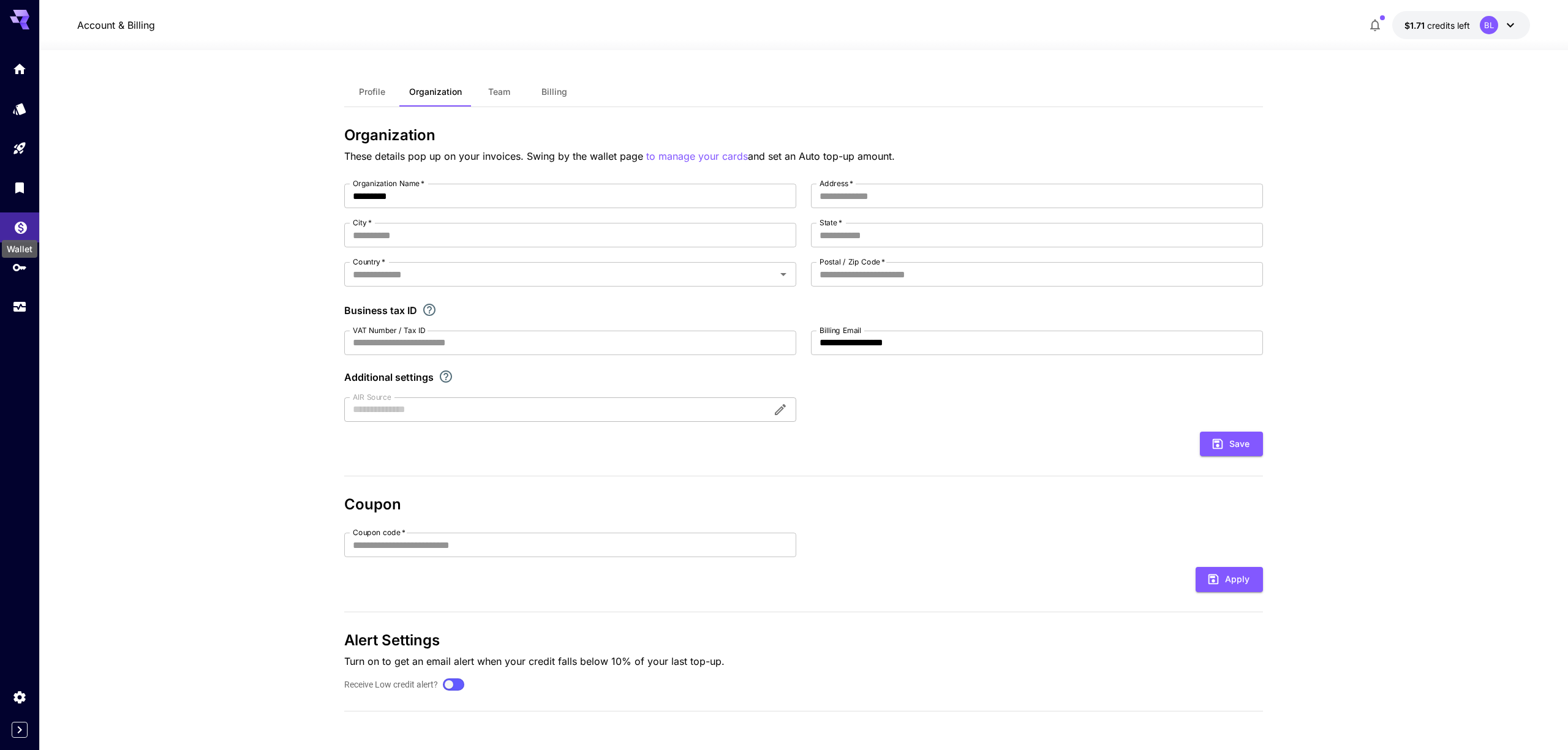
click at [25, 230] on icon "Wallet" at bounding box center [20, 223] width 14 height 14
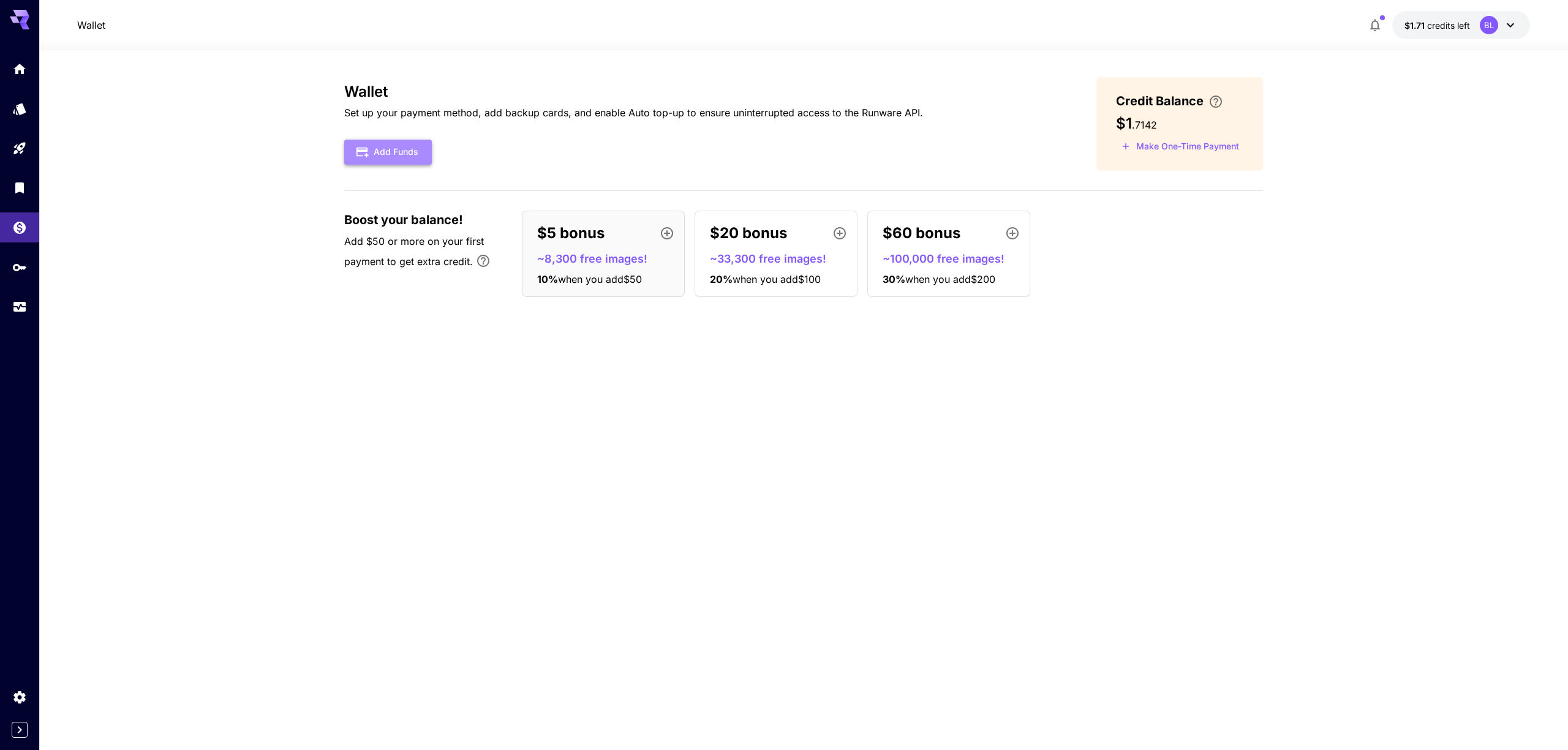
click at [381, 159] on button "Add Funds" at bounding box center [388, 152] width 88 height 25
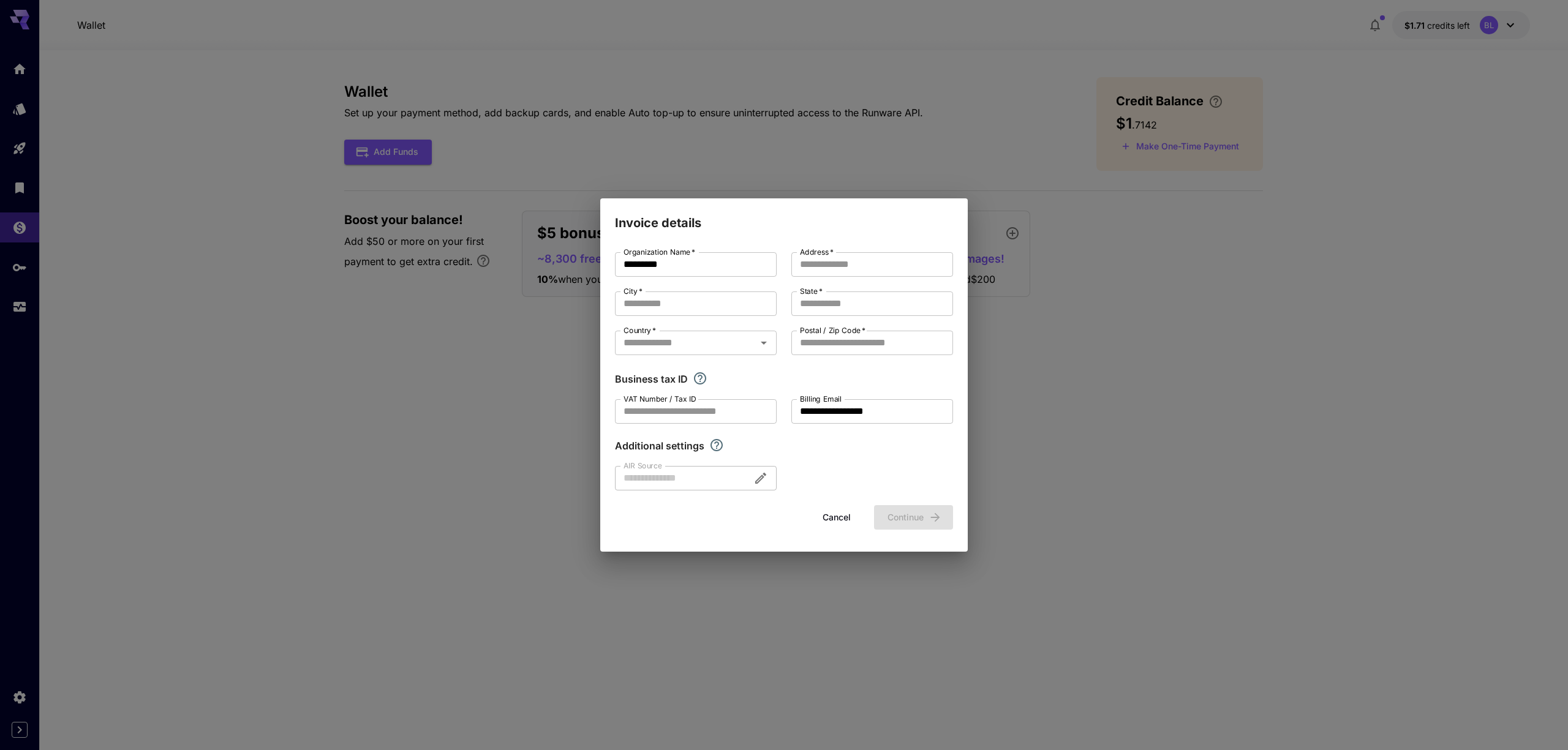
click at [889, 522] on div "Cancel Continue" at bounding box center [784, 517] width 338 height 25
click at [847, 267] on input "Address   *" at bounding box center [871, 264] width 161 height 25
click at [669, 474] on div at bounding box center [695, 478] width 161 height 25
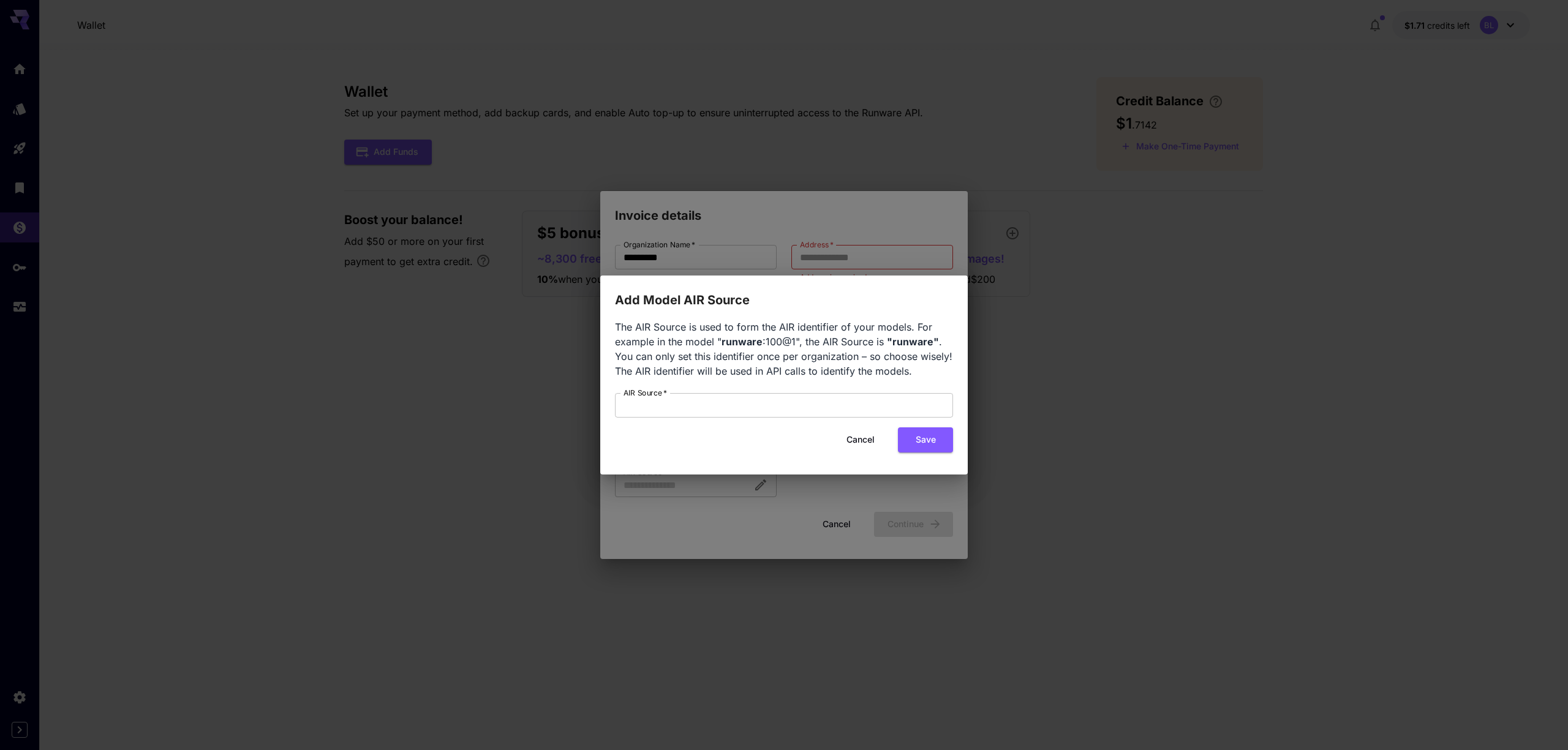
click at [861, 442] on button "Cancel" at bounding box center [861, 440] width 55 height 25
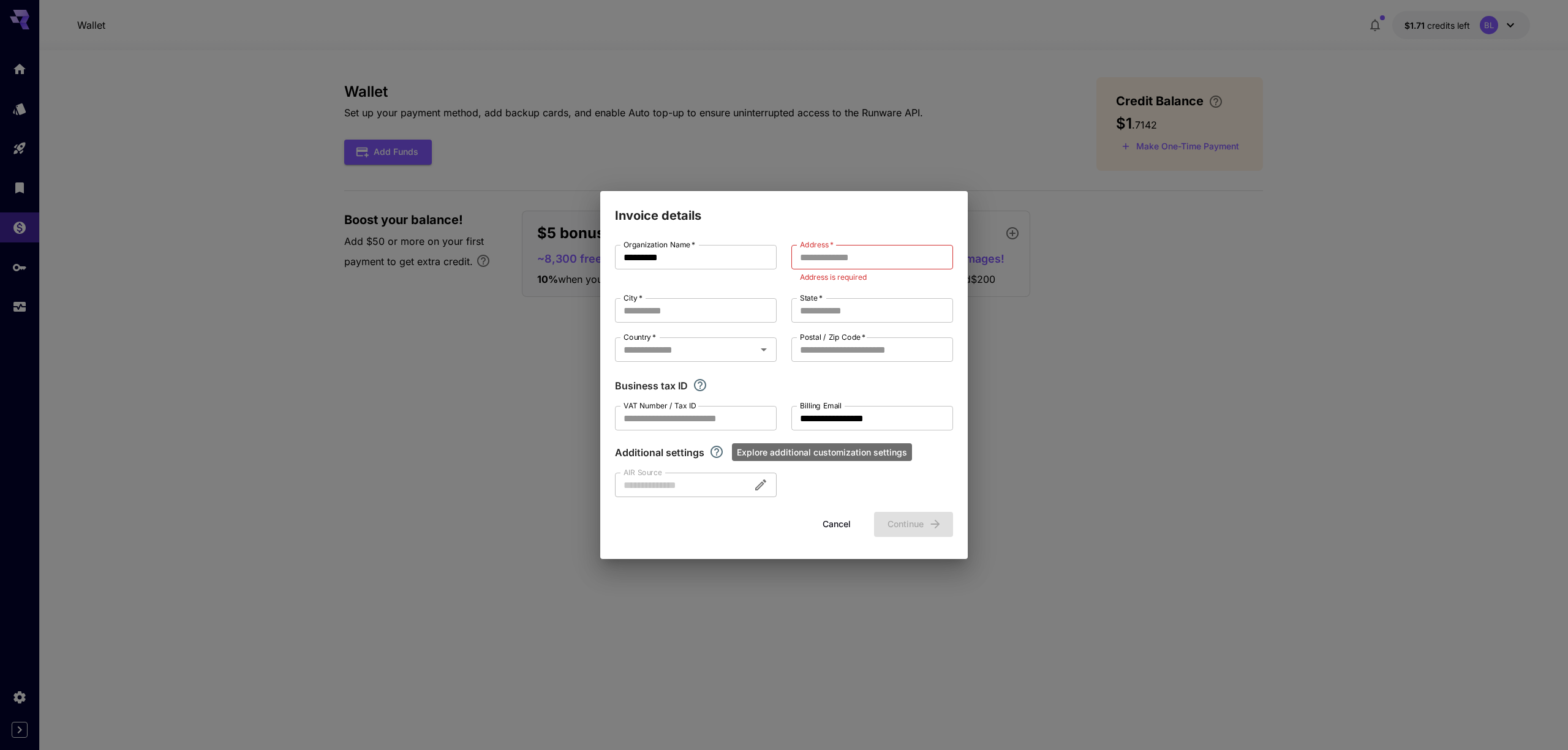
click at [717, 452] on icon "Explore additional customization settings" at bounding box center [716, 451] width 12 height 12
click at [835, 527] on button "Cancel" at bounding box center [837, 524] width 55 height 25
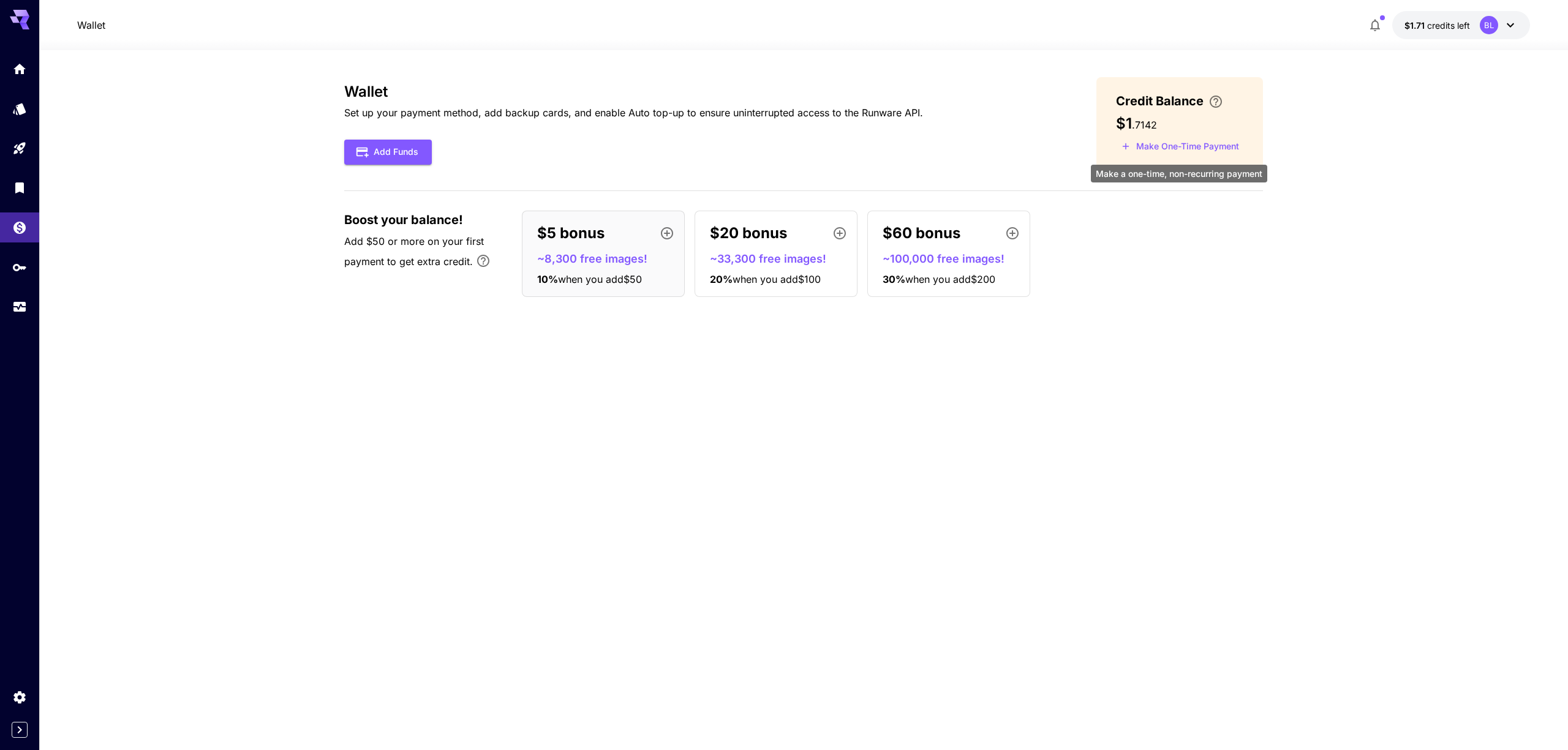
click at [1164, 151] on button "Make One-Time Payment" at bounding box center [1180, 147] width 129 height 19
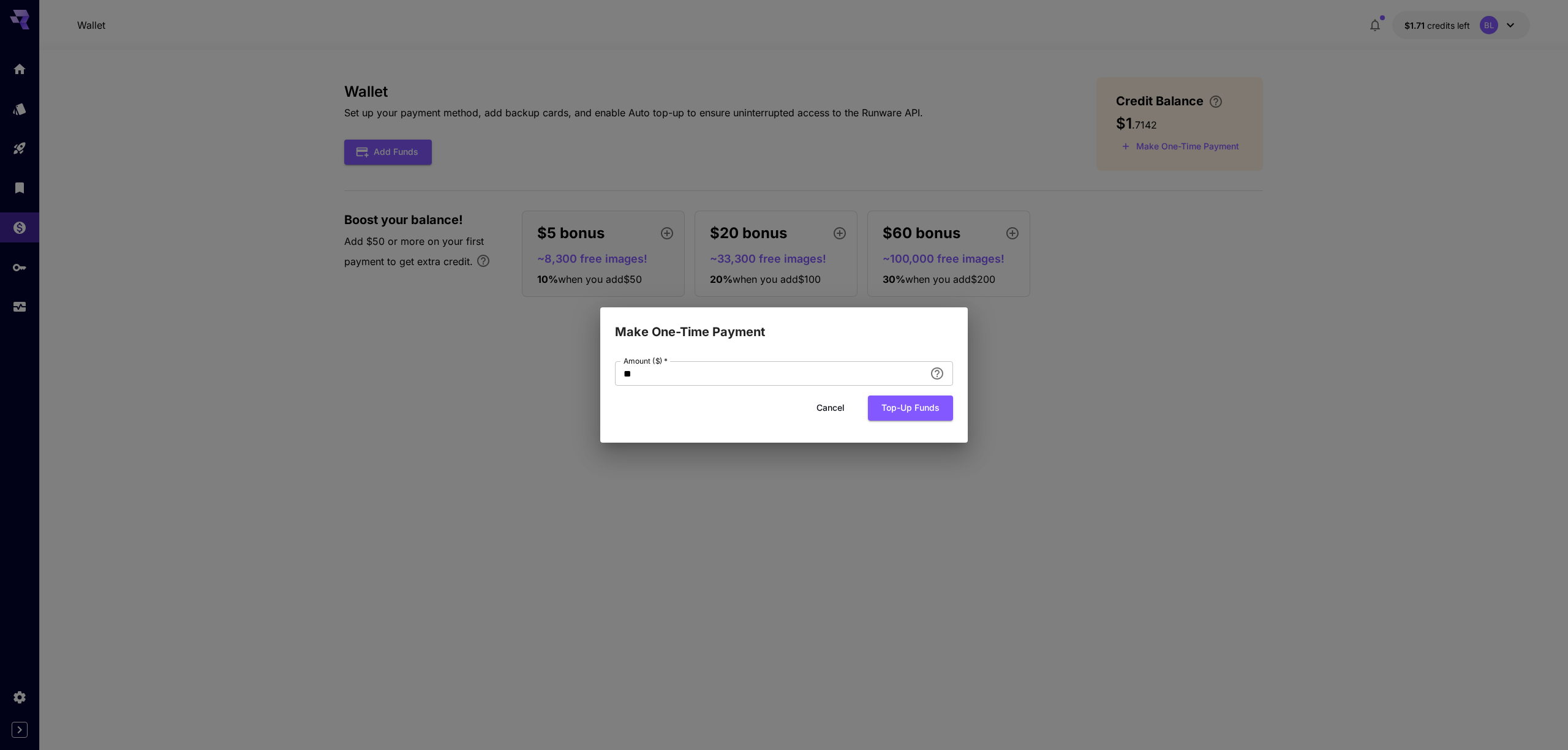
click at [833, 409] on button "Cancel" at bounding box center [830, 408] width 55 height 25
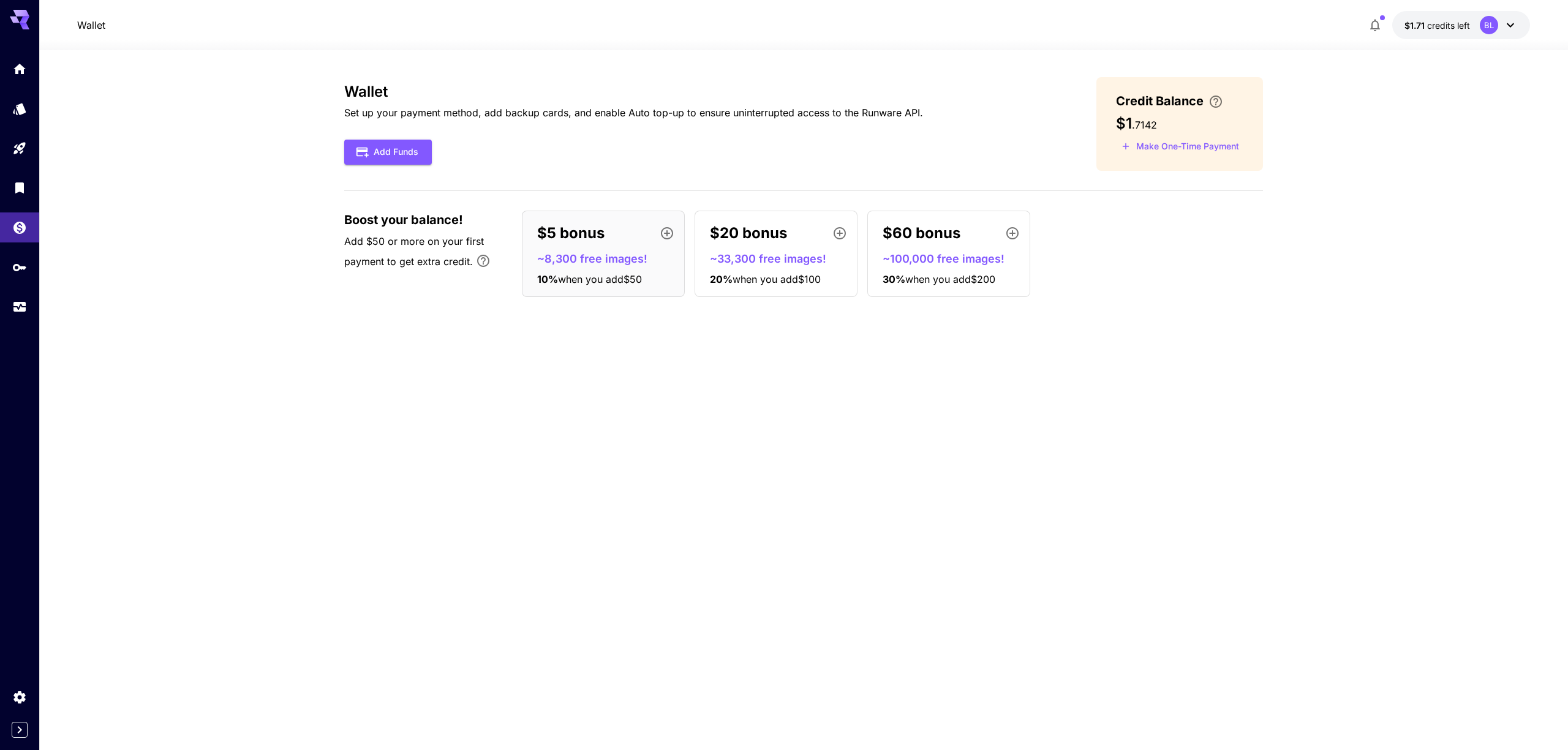
click at [1223, 303] on div "Wallet Set up your payment method, add backup cards, and enable Auto top-up to …" at bounding box center [804, 192] width 919 height 230
click at [983, 234] on div "$60 bonus" at bounding box center [953, 234] width 142 height 25
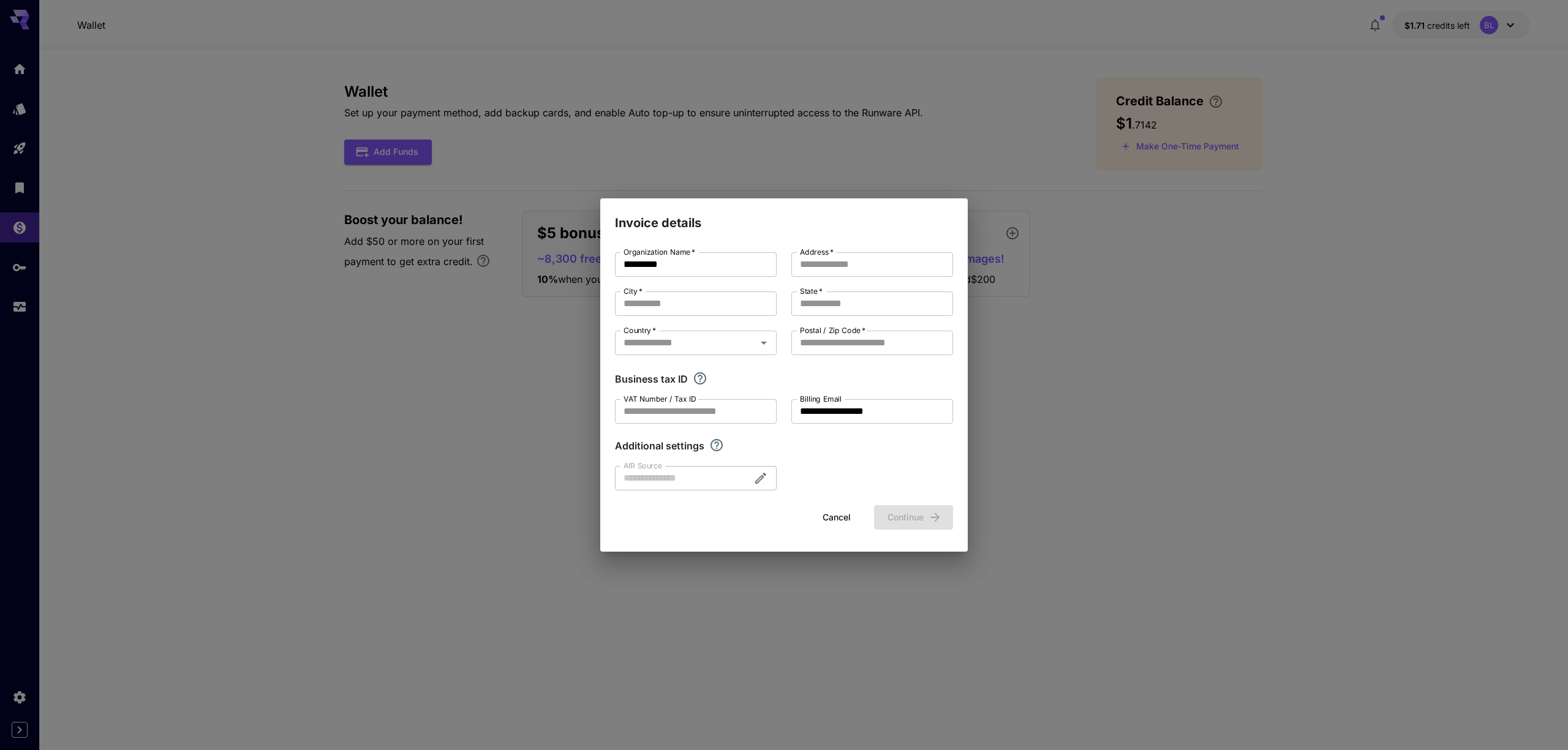
click at [826, 519] on button "Cancel" at bounding box center [837, 517] width 55 height 25
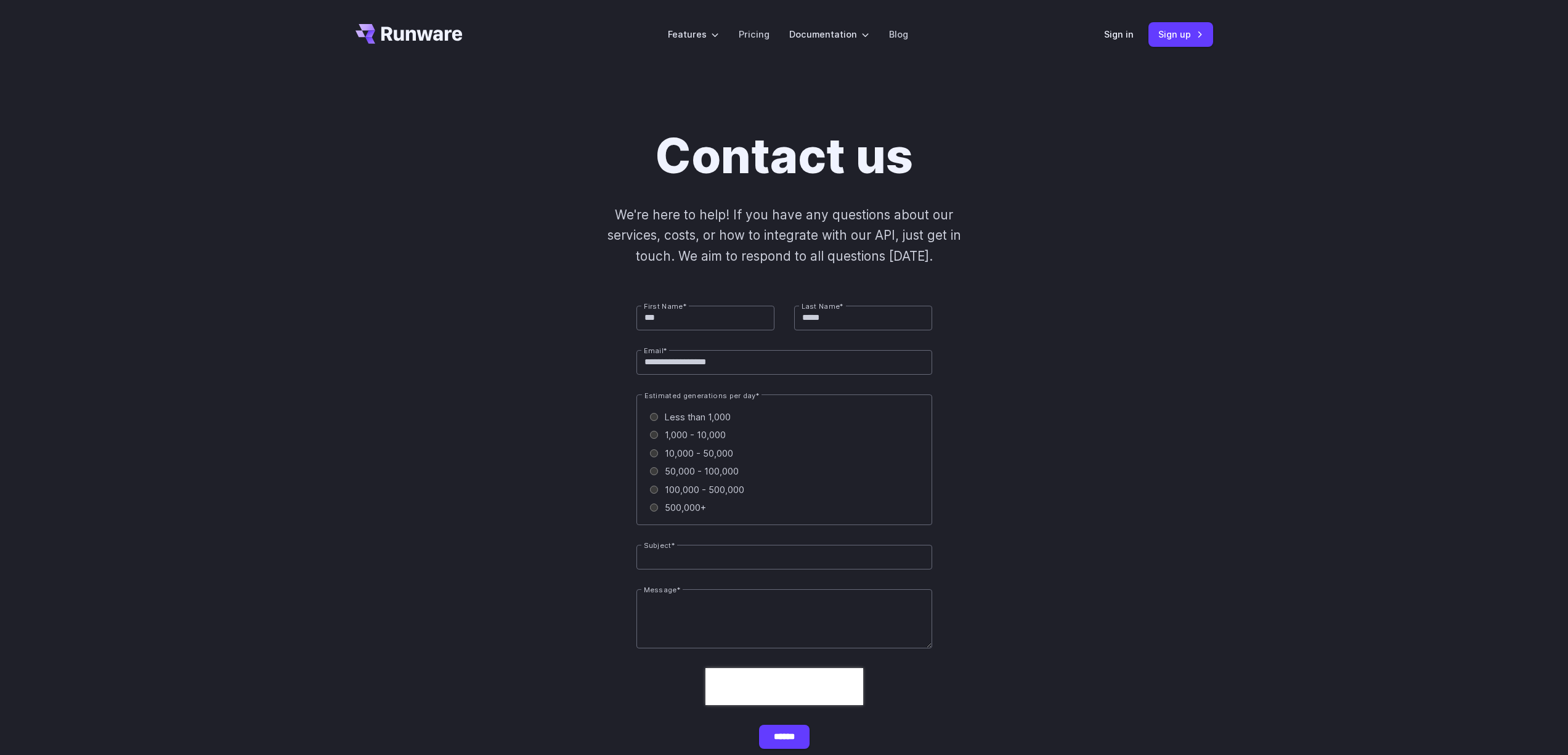
click at [716, 412] on span "Less than 1,000" at bounding box center [697, 417] width 66 height 14
click at [685, 564] on input "Subject *" at bounding box center [784, 557] width 296 height 25
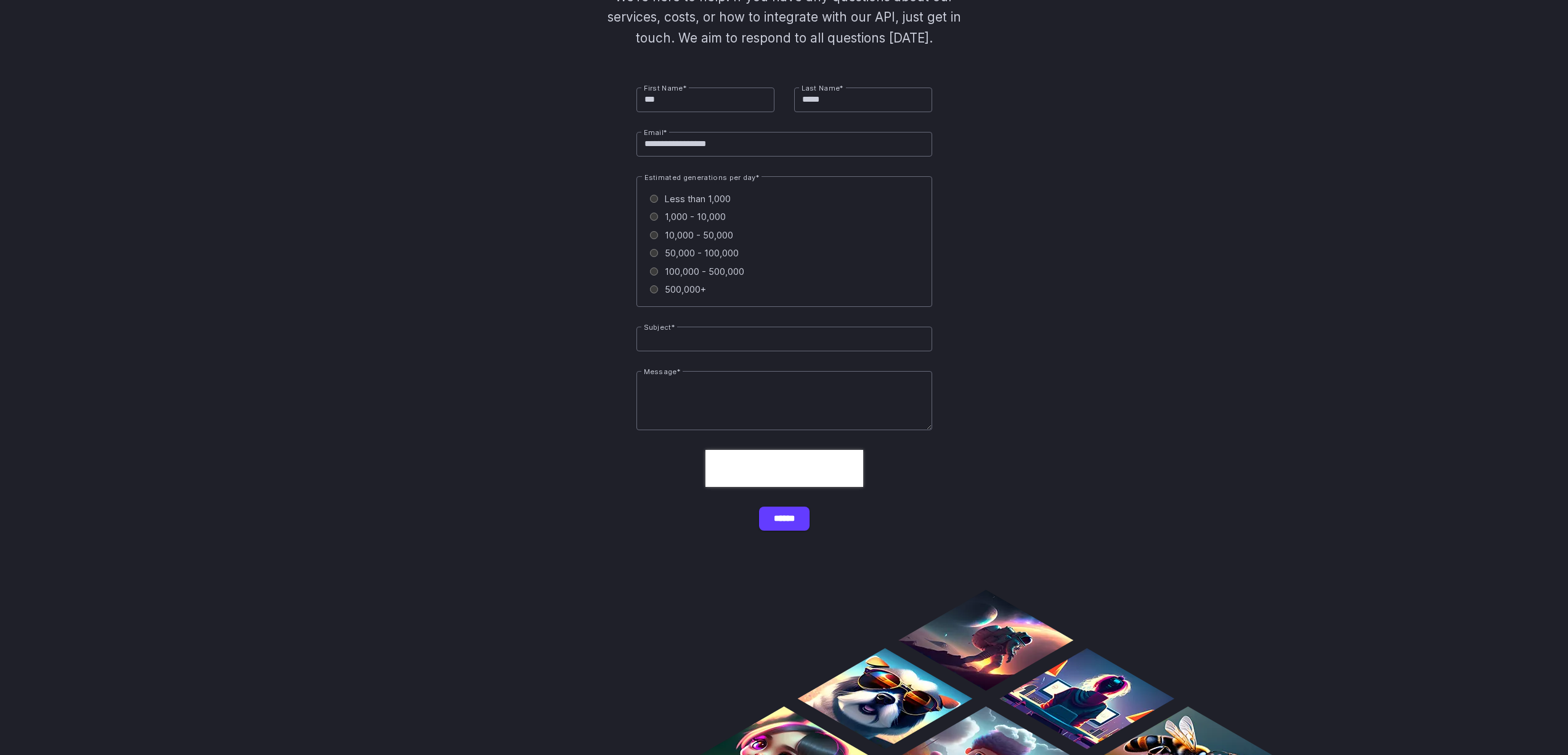
scroll to position [219, 0]
click at [723, 398] on textarea "Message *" at bounding box center [784, 401] width 296 height 60
paste textarea "**********"
type textarea "**********"
click at [802, 345] on input "Subject *" at bounding box center [784, 338] width 296 height 25
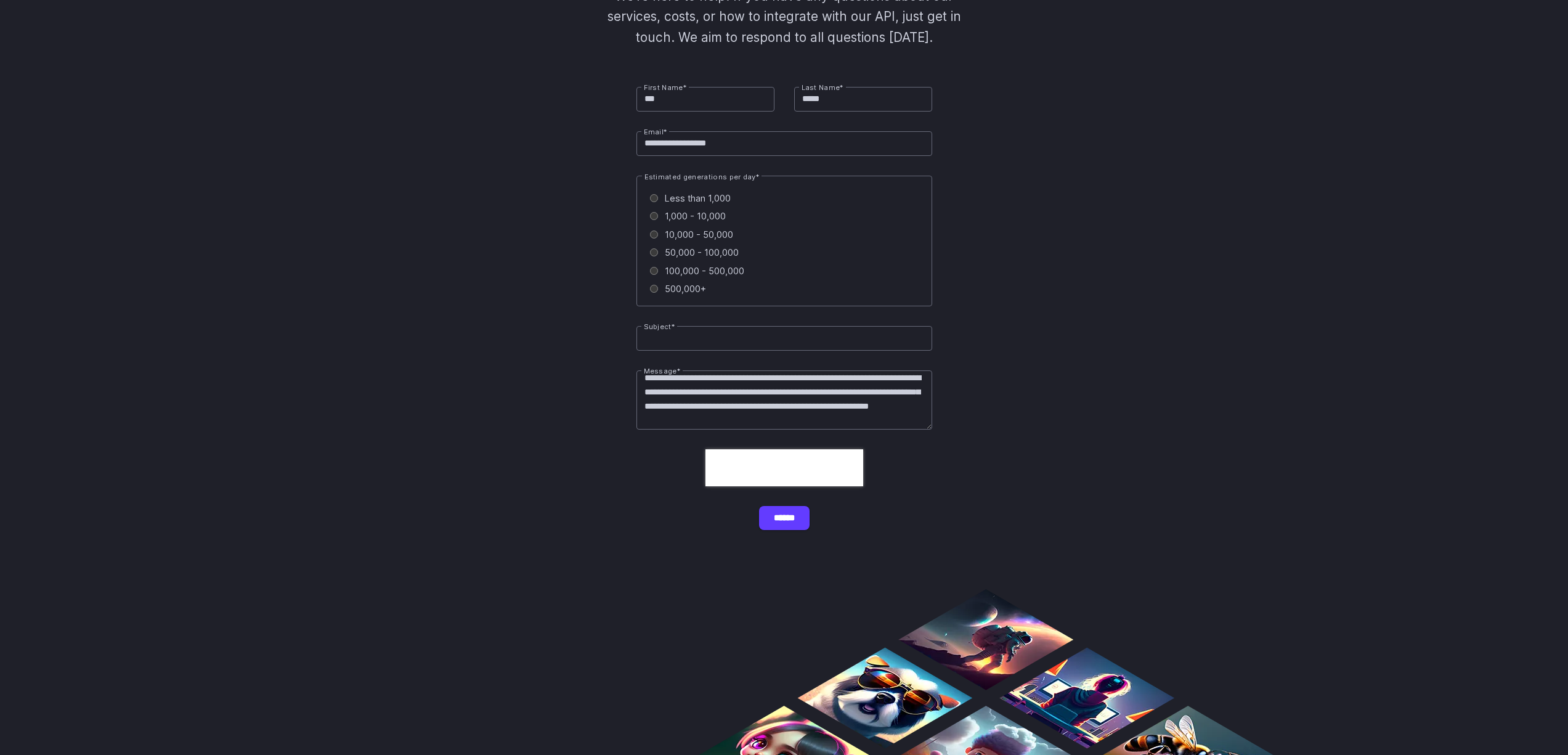
paste input "**********"
type input "**********"
click at [794, 521] on input "******" at bounding box center [784, 518] width 51 height 24
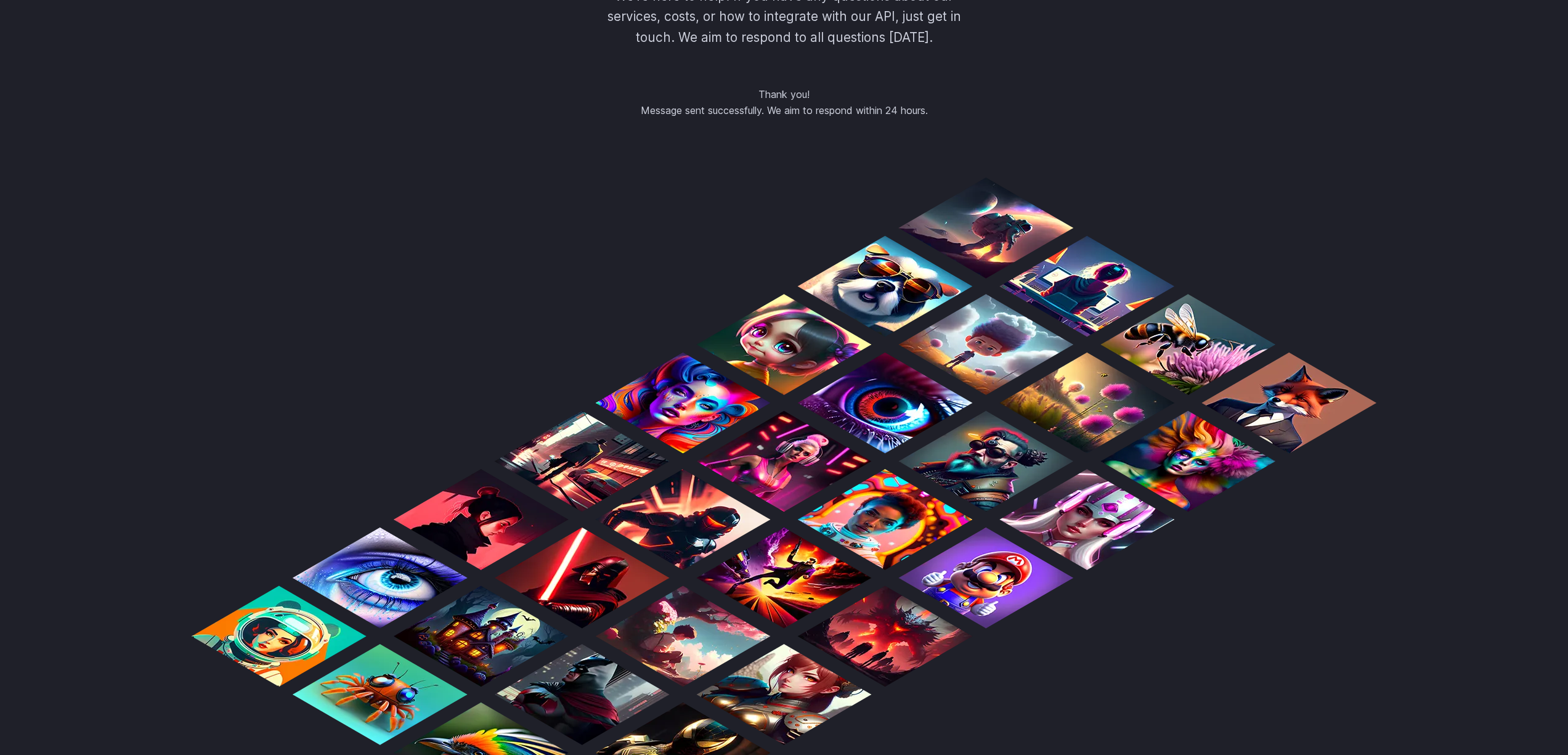
scroll to position [0, 0]
